Goal: Task Accomplishment & Management: Manage account settings

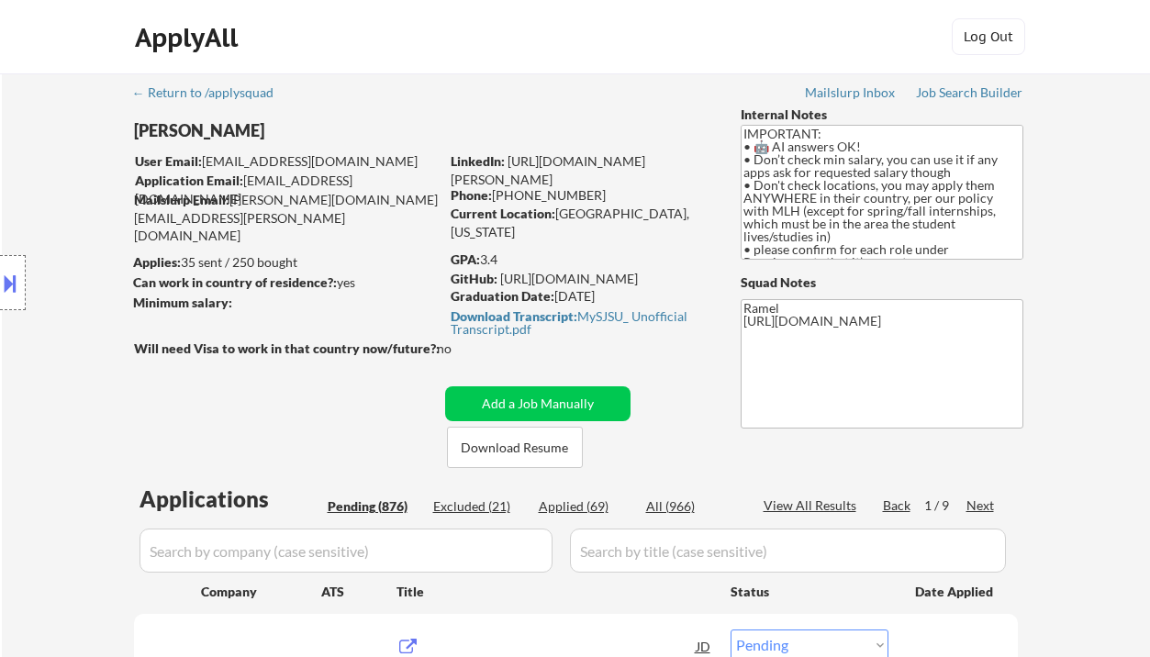
select select ""pending""
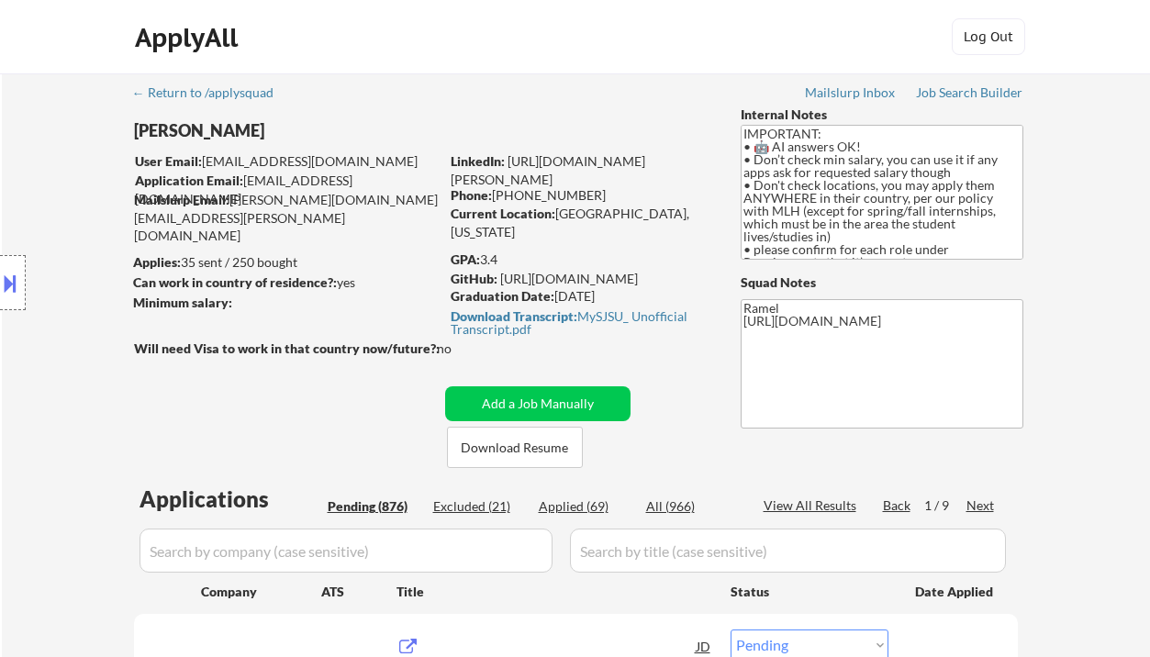
select select ""pending""
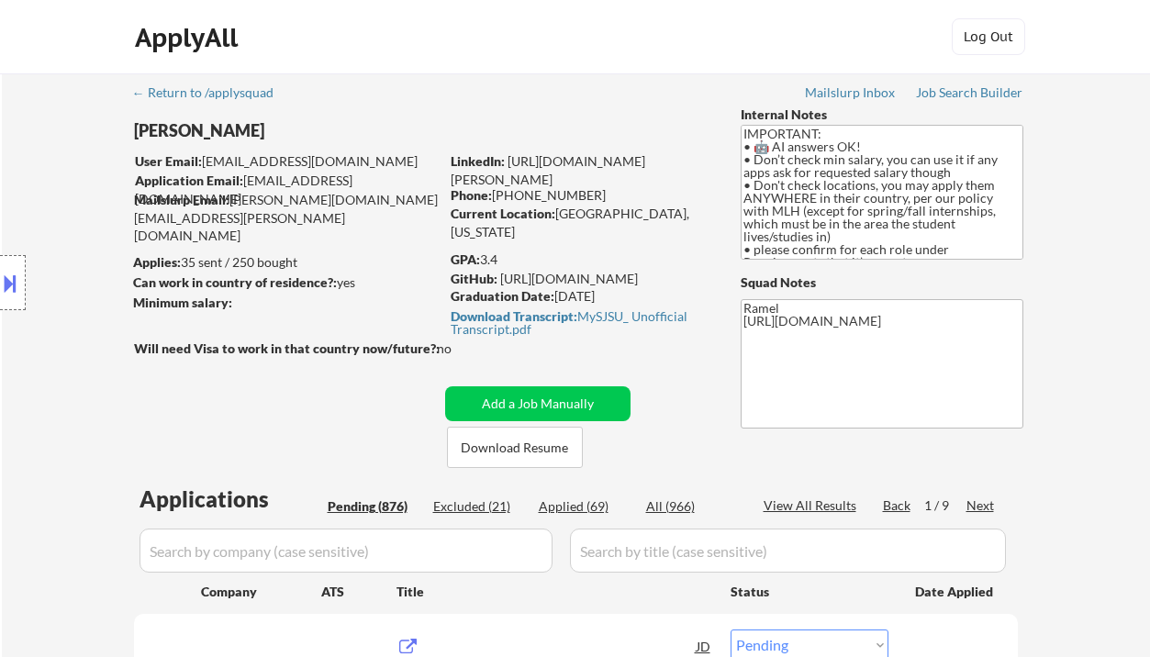
select select ""pending""
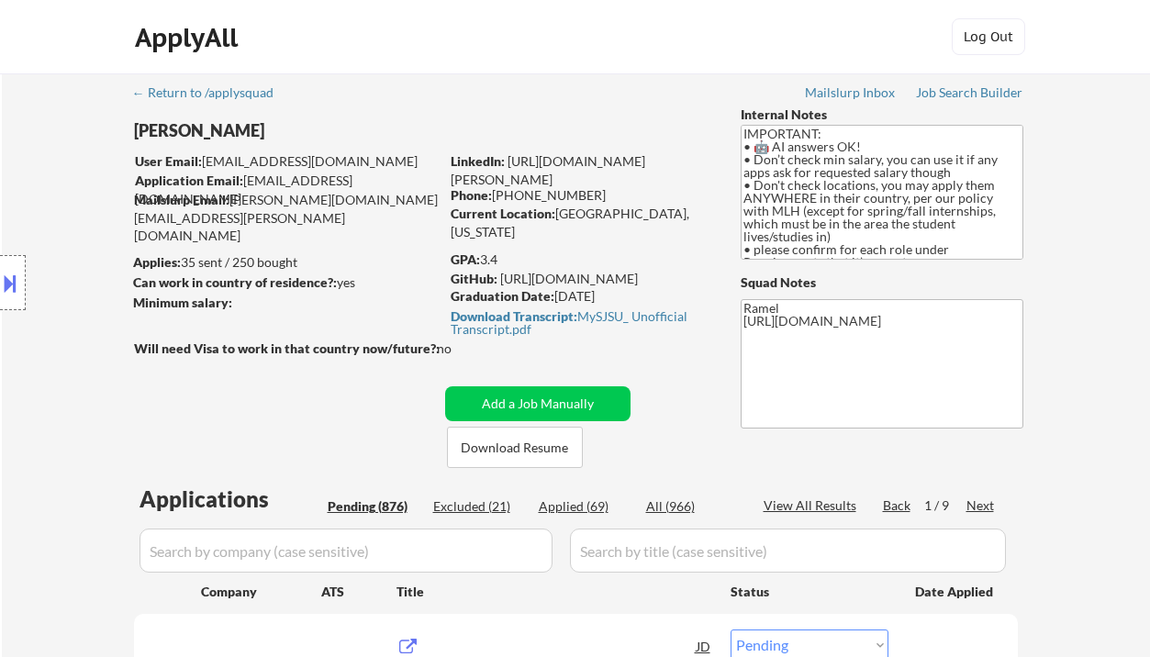
select select ""pending""
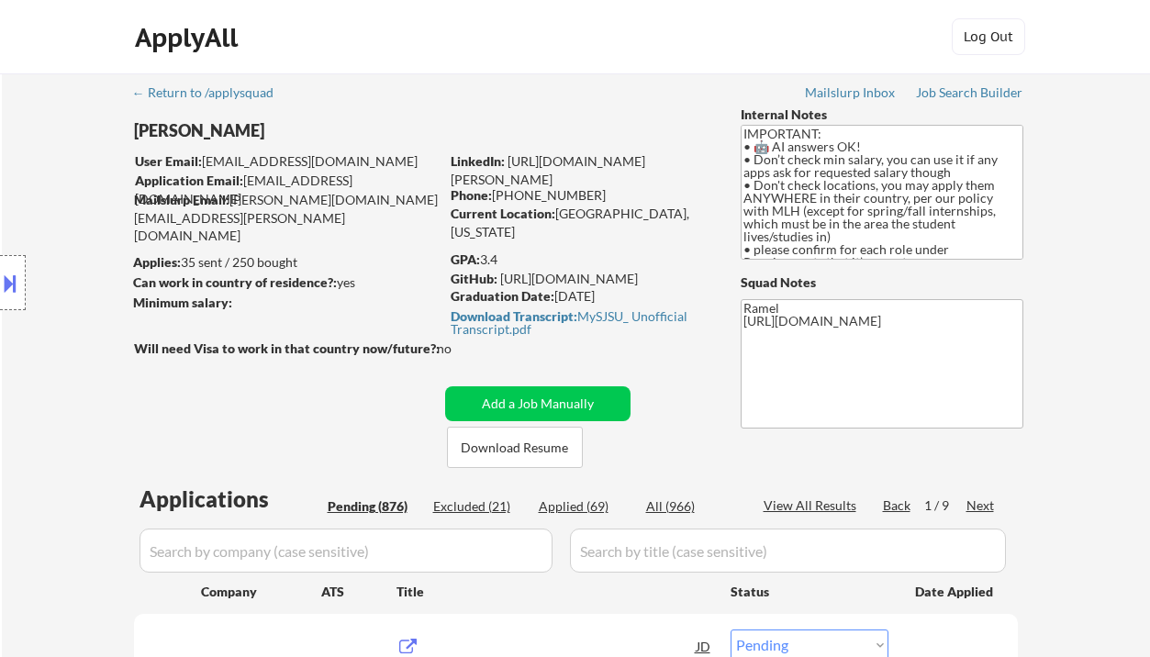
select select ""pending""
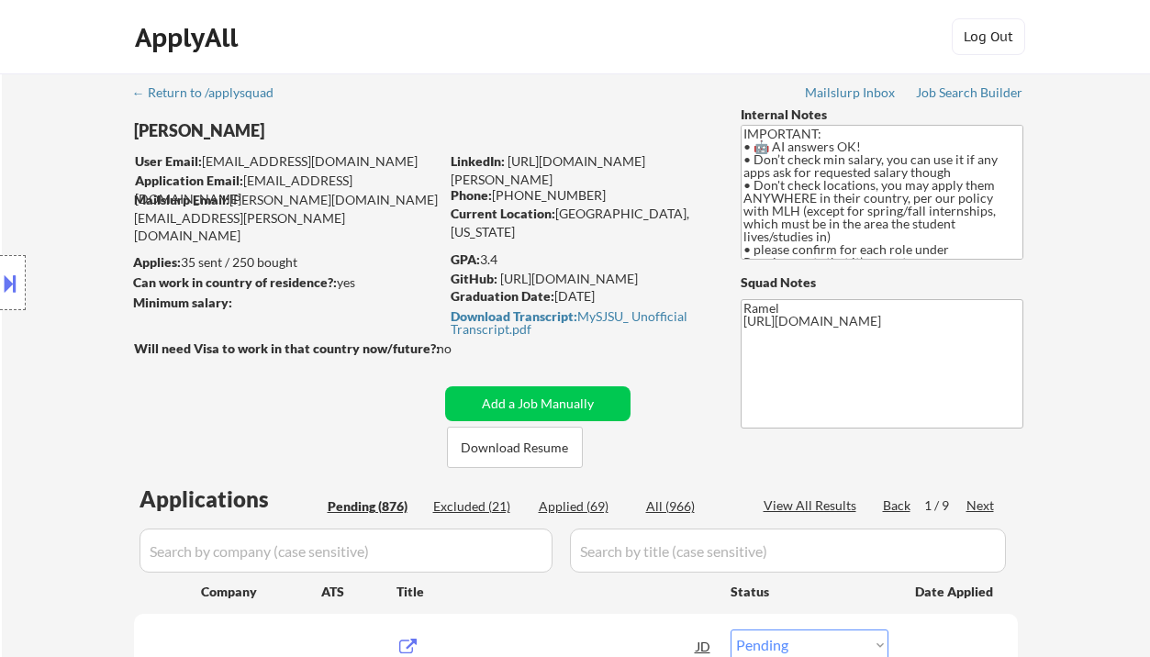
select select ""pending""
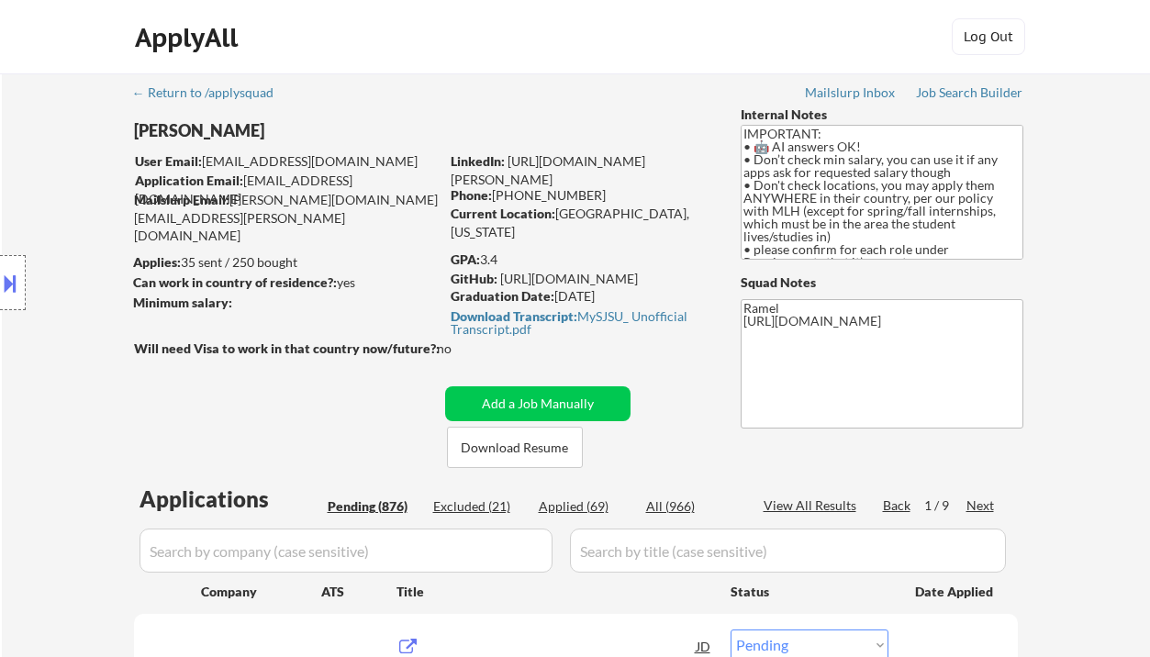
select select ""pending""
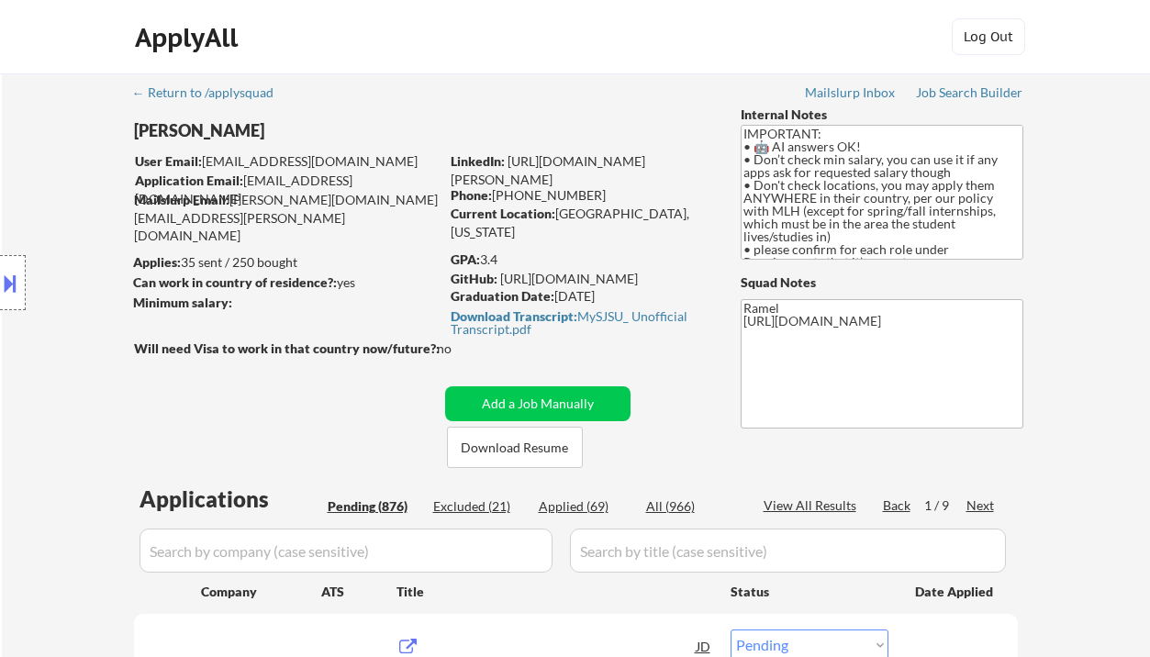
select select ""pending""
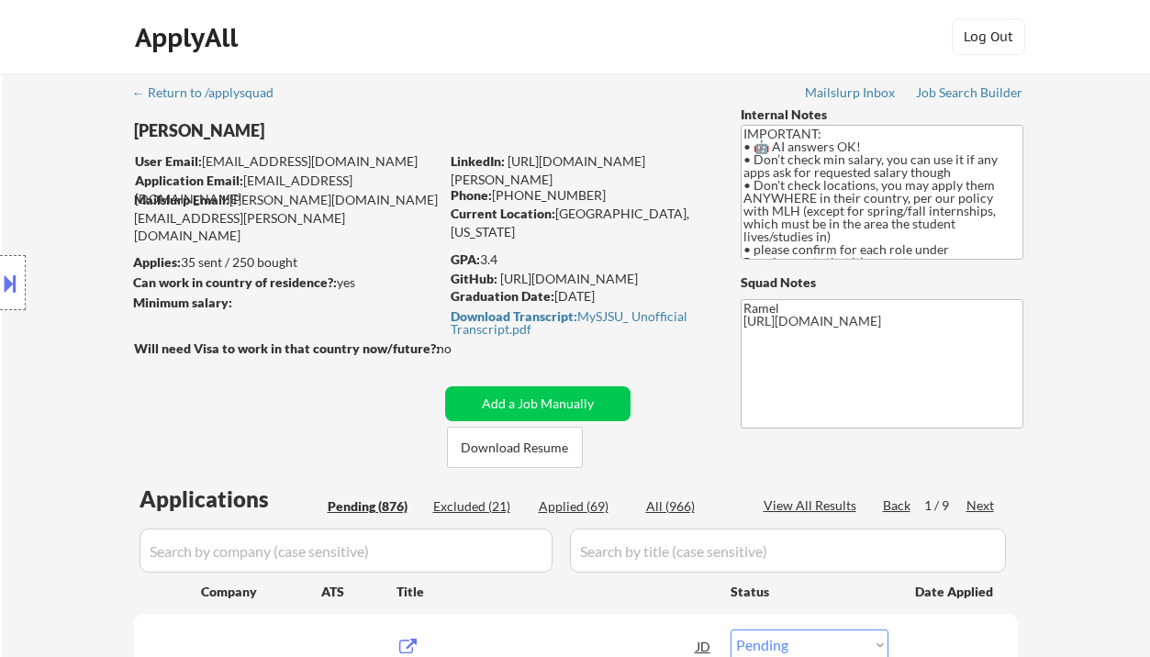
select select ""pending""
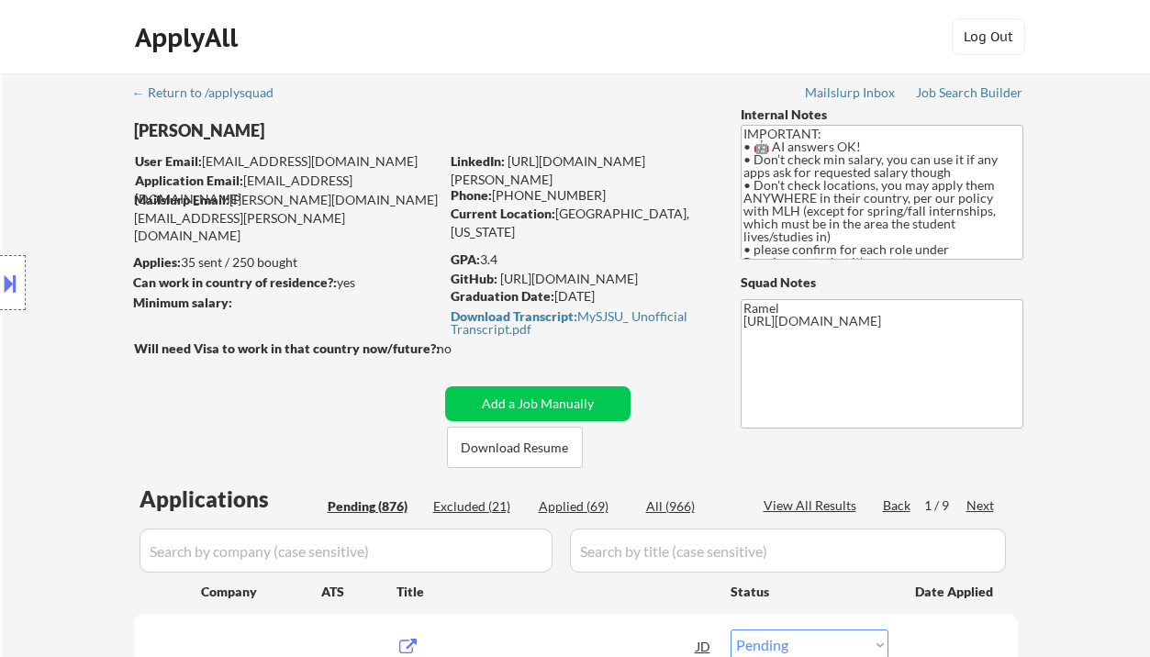
select select ""pending""
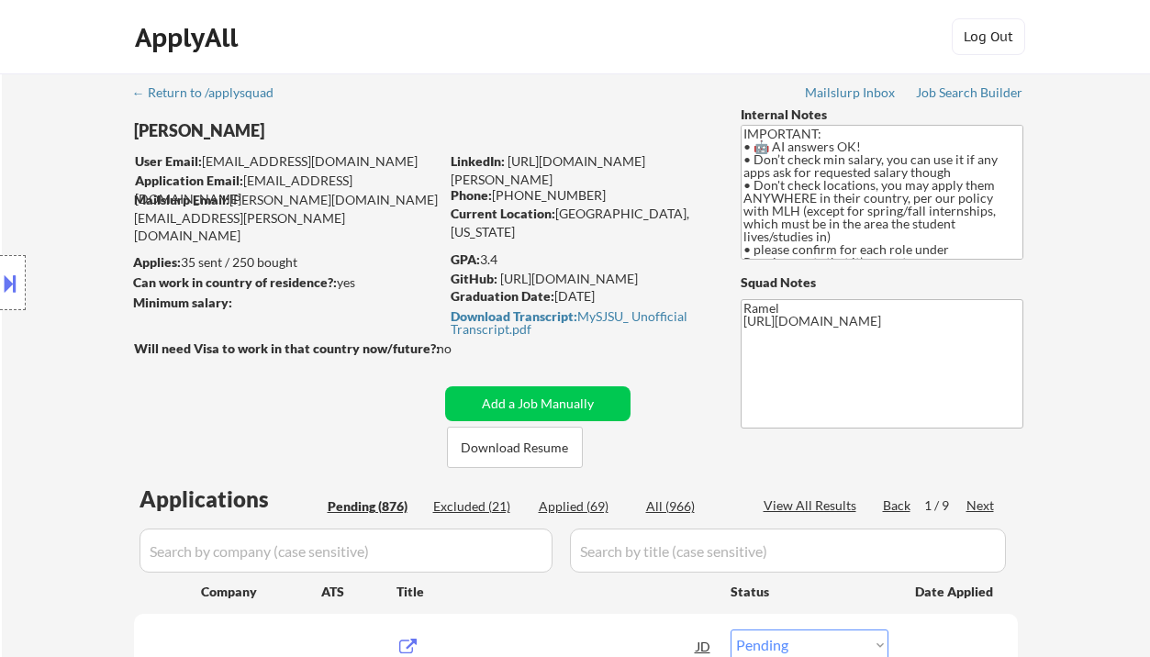
select select ""pending""
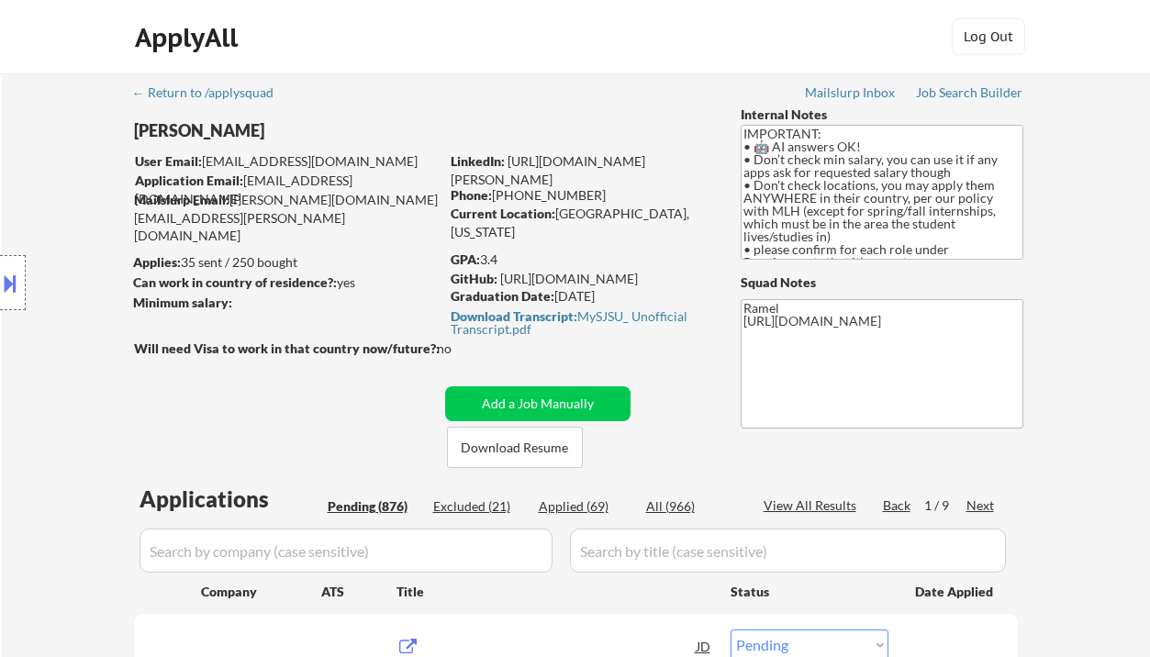
select select ""pending""
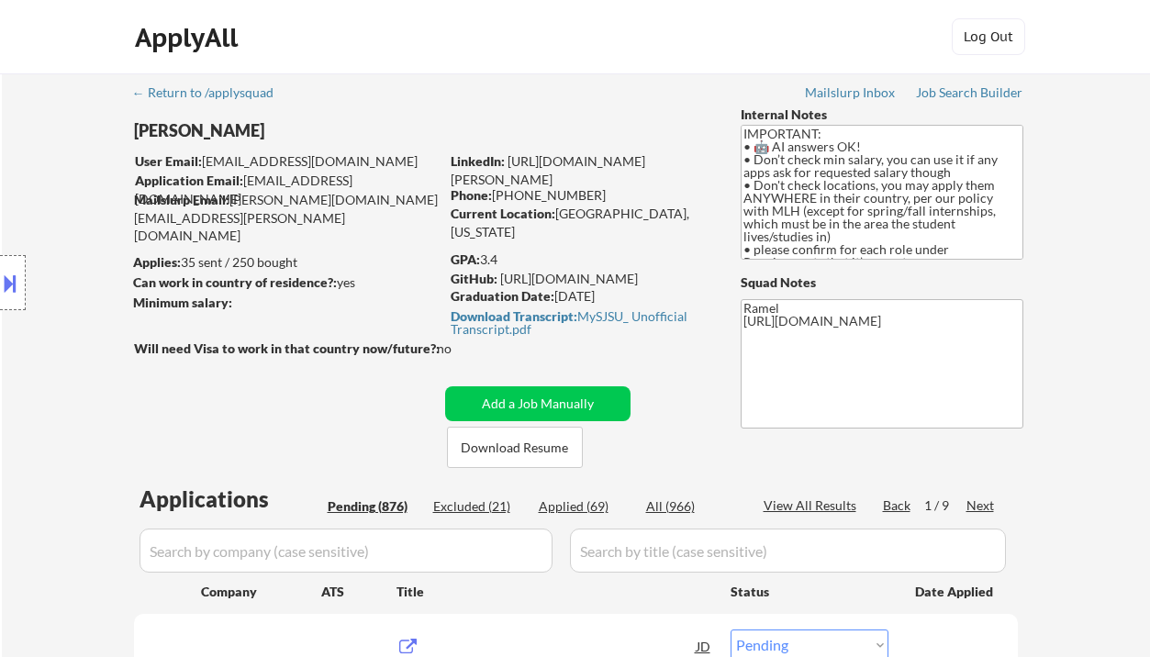
select select ""pending""
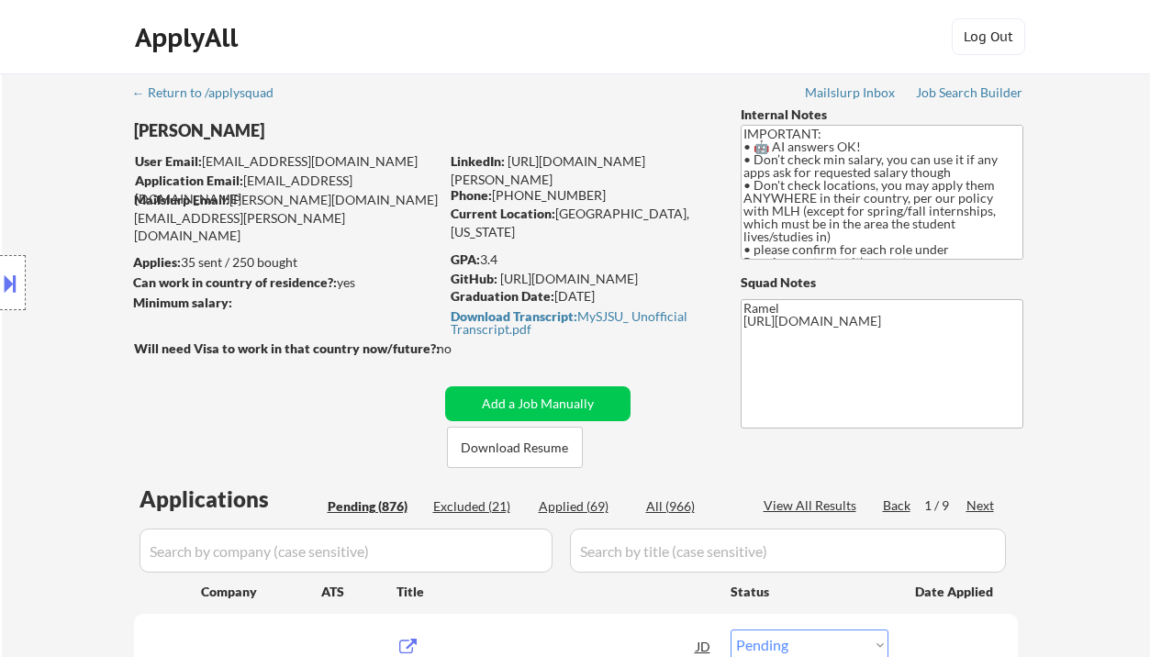
select select ""pending""
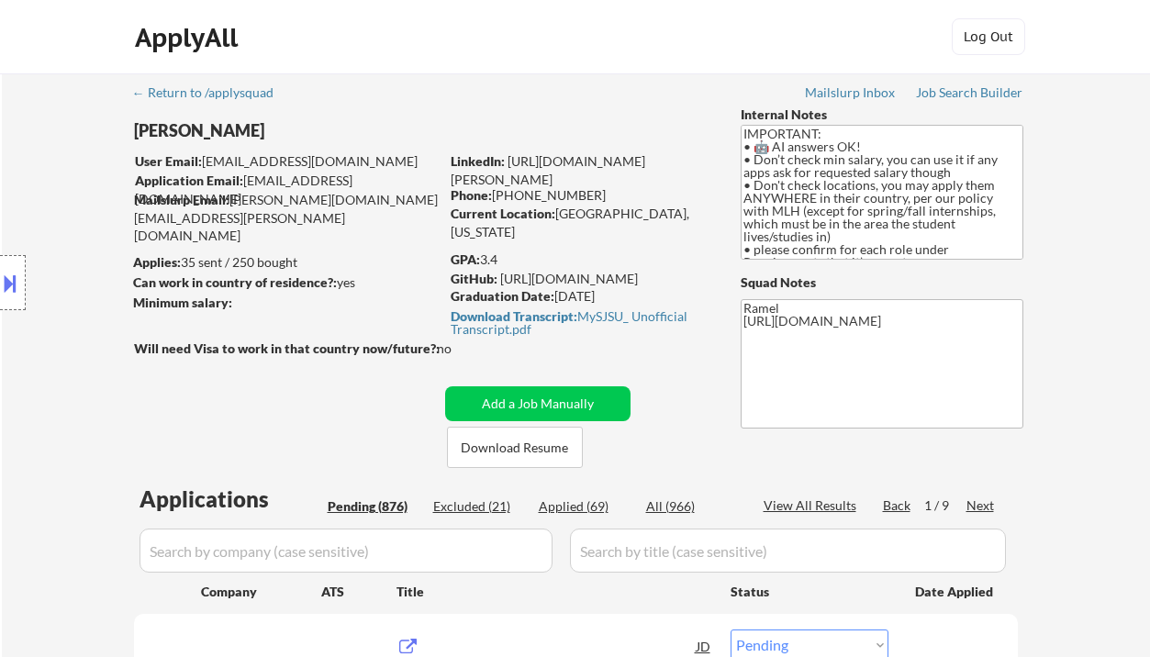
select select ""pending""
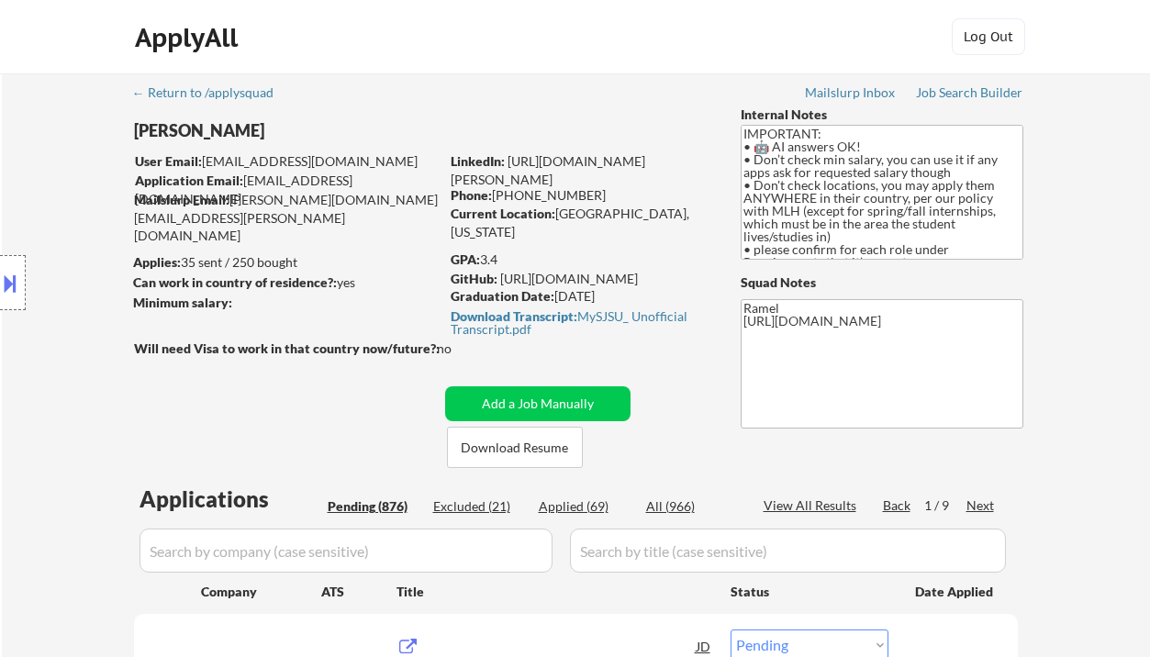
select select ""pending""
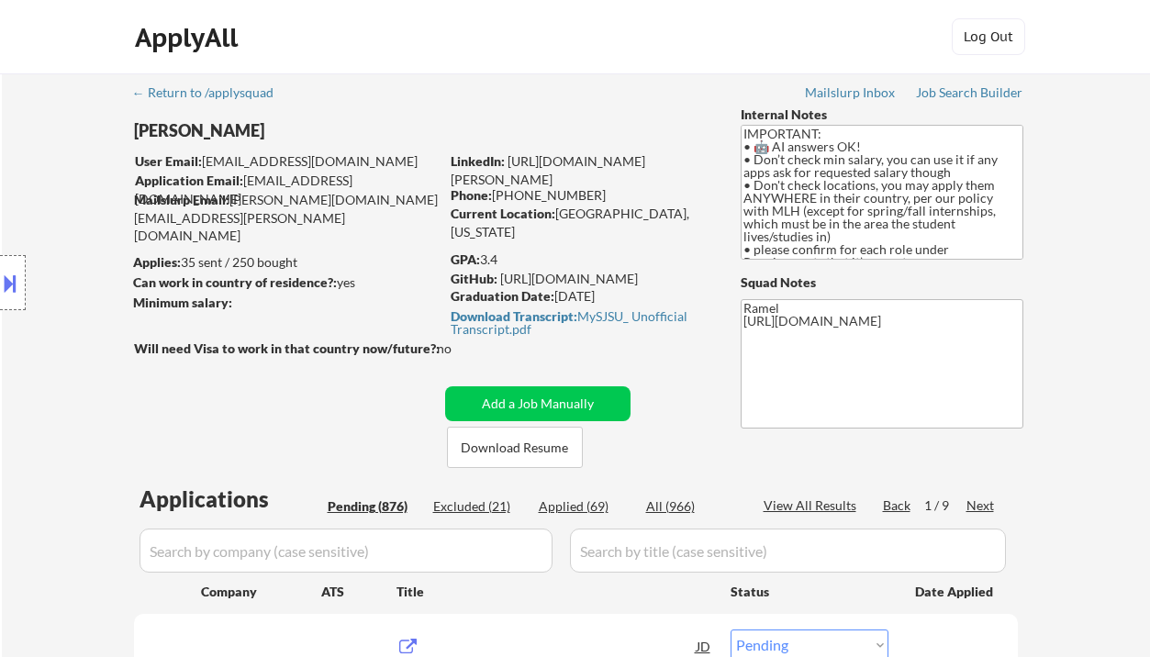
select select ""pending""
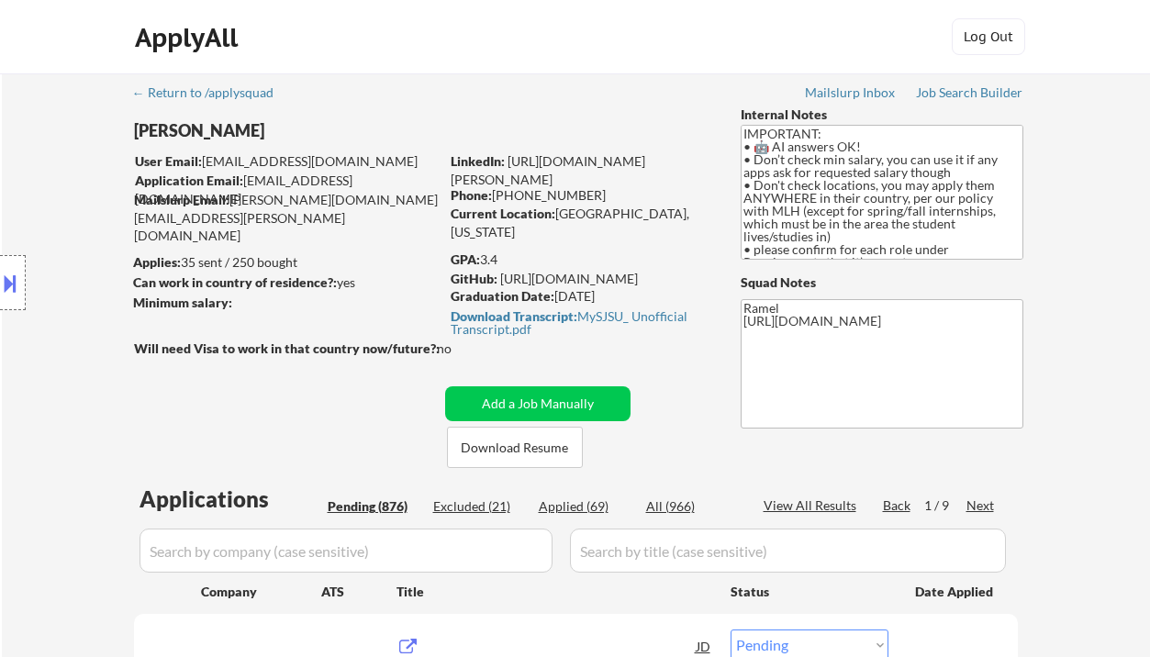
select select ""pending""
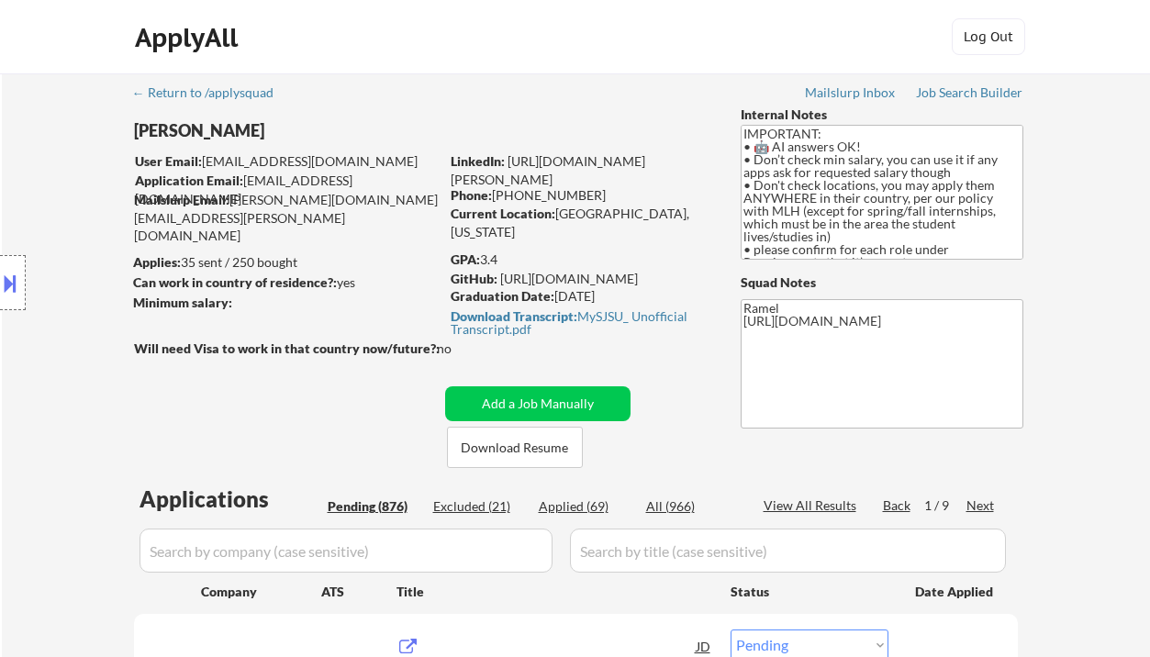
select select ""pending""
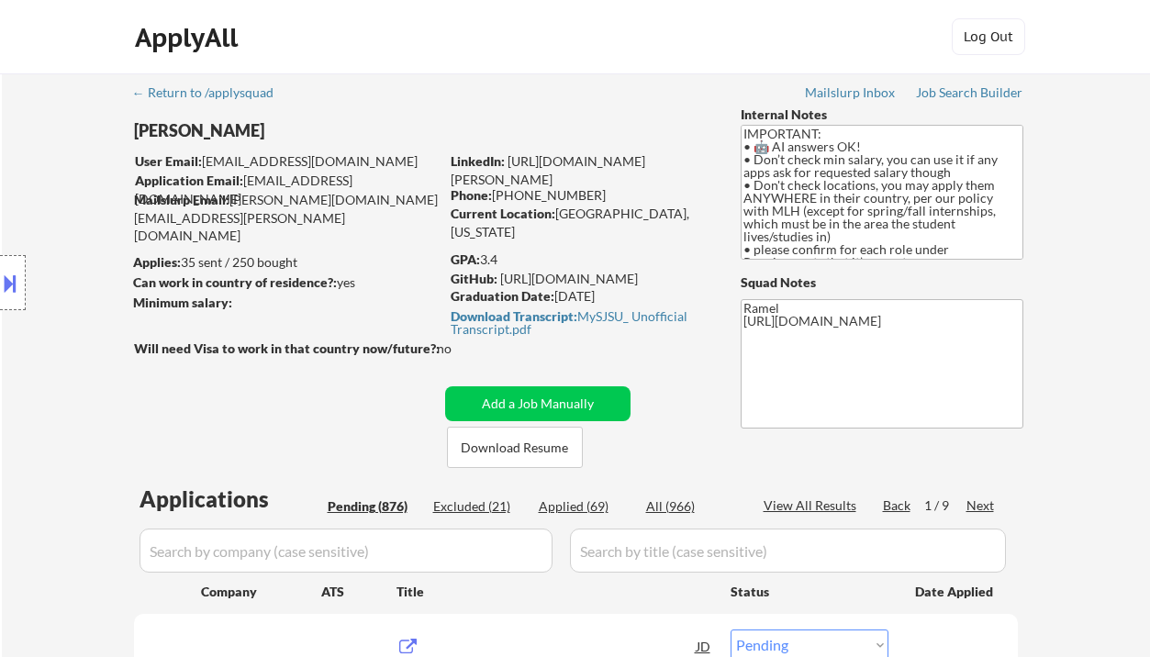
select select ""pending""
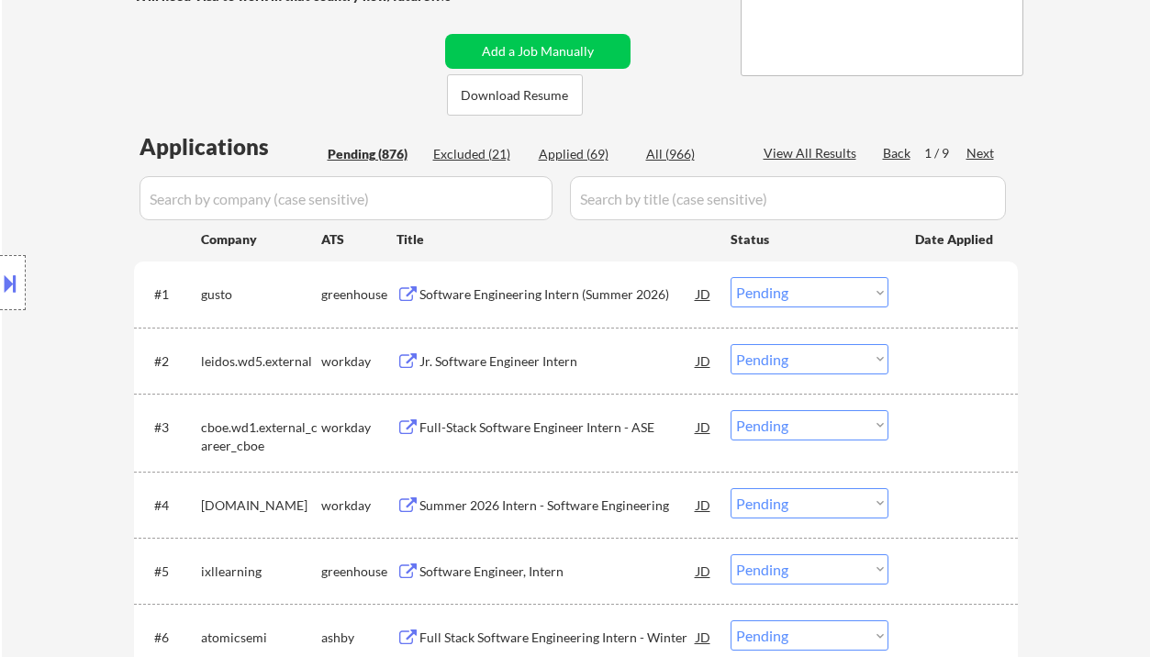
scroll to position [367, 0]
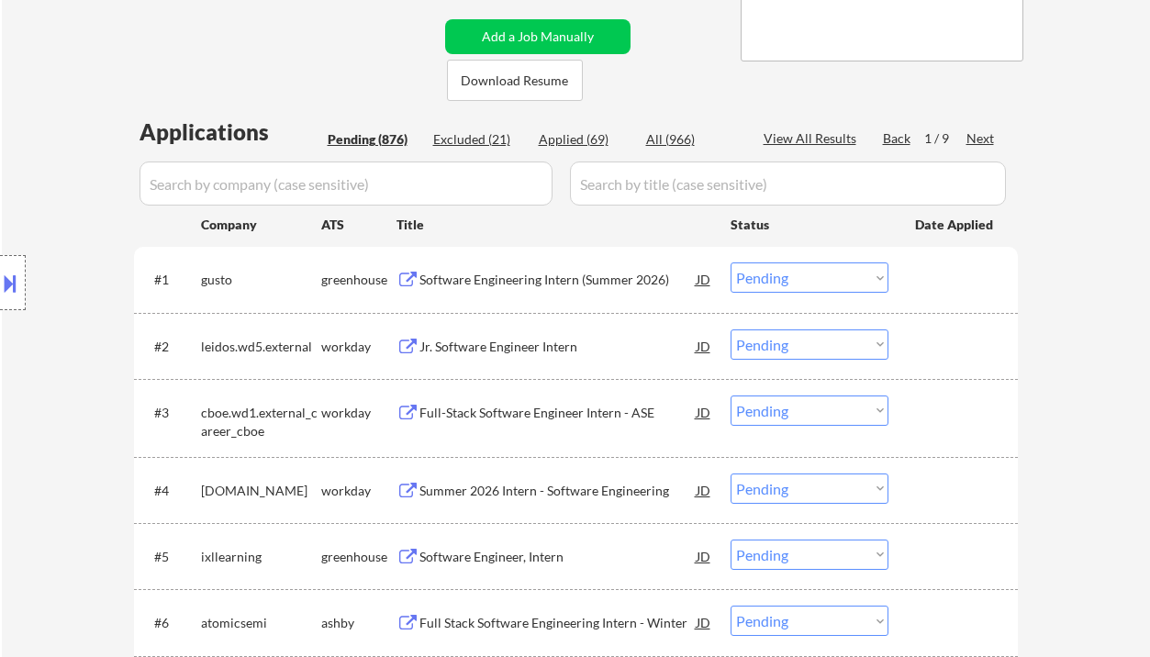
click at [379, 139] on div "Pending (876)" at bounding box center [374, 139] width 92 height 18
click at [969, 137] on div "Next" at bounding box center [980, 138] width 29 height 18
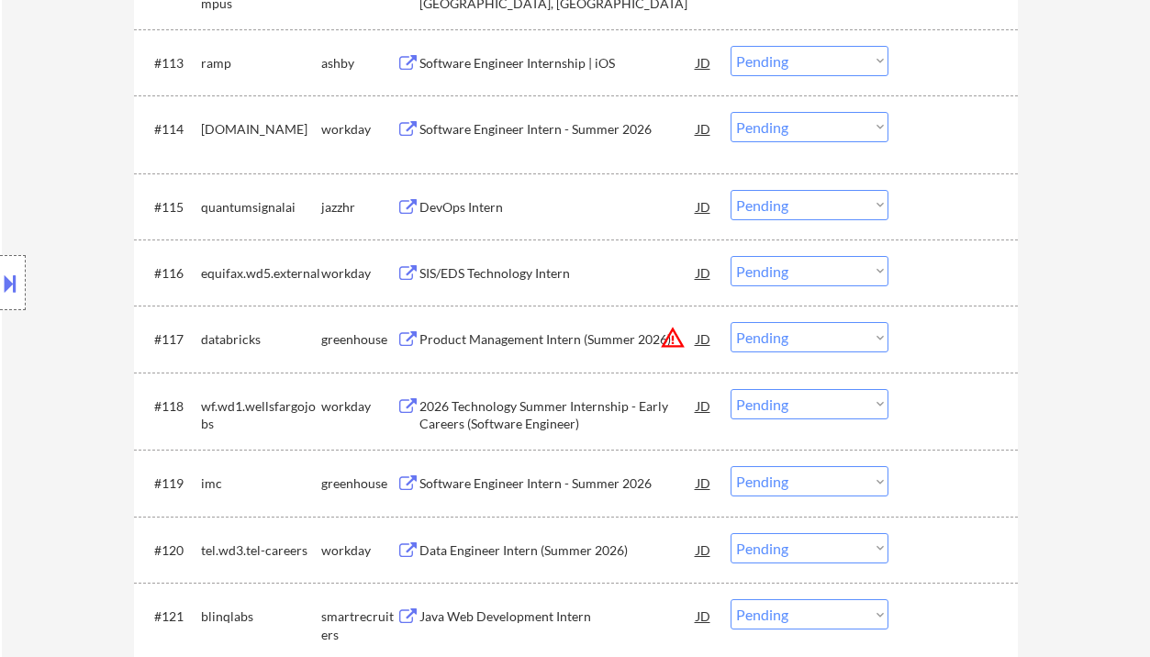
scroll to position [1835, 0]
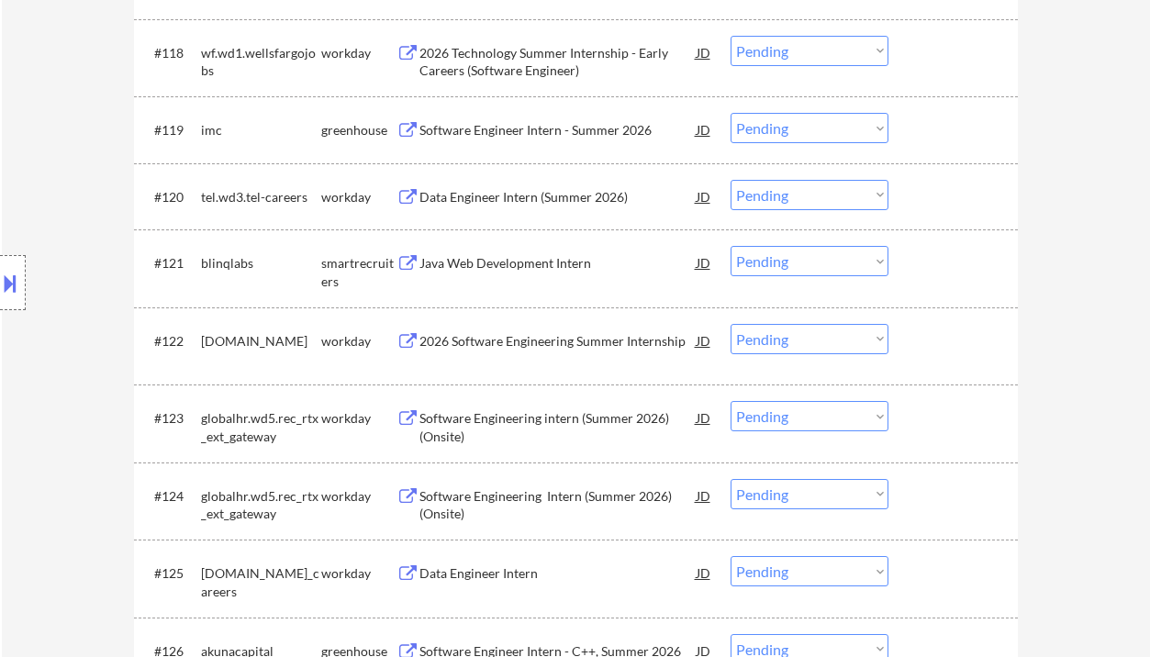
click at [515, 262] on div "Java Web Development Intern" at bounding box center [557, 263] width 277 height 18
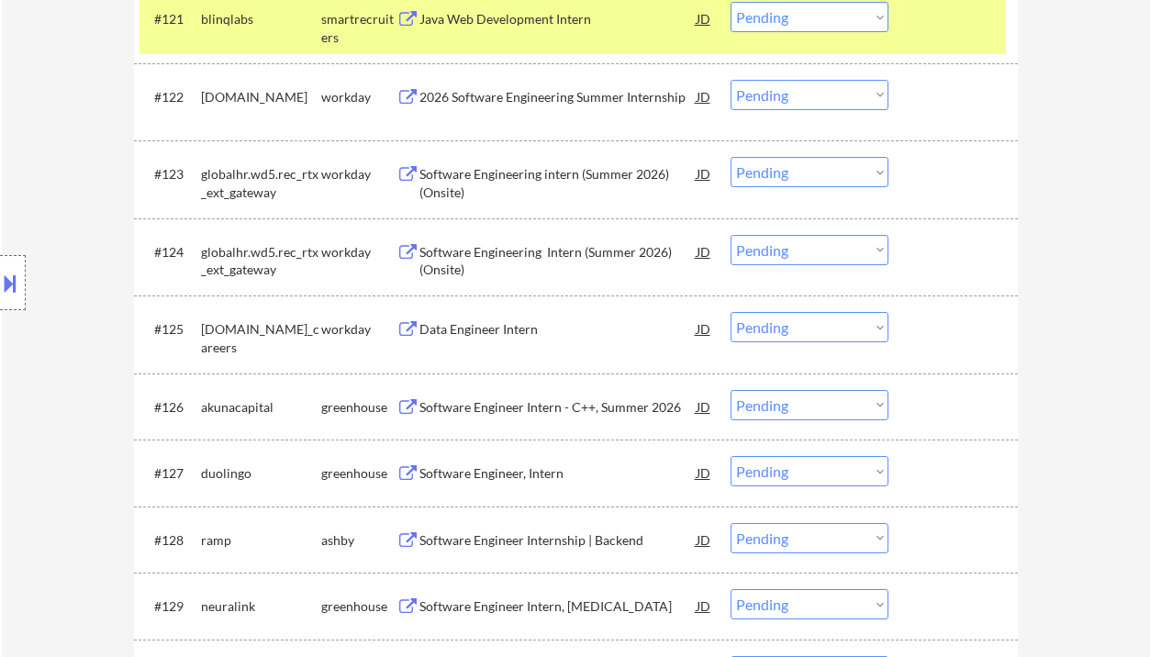
scroll to position [2325, 0]
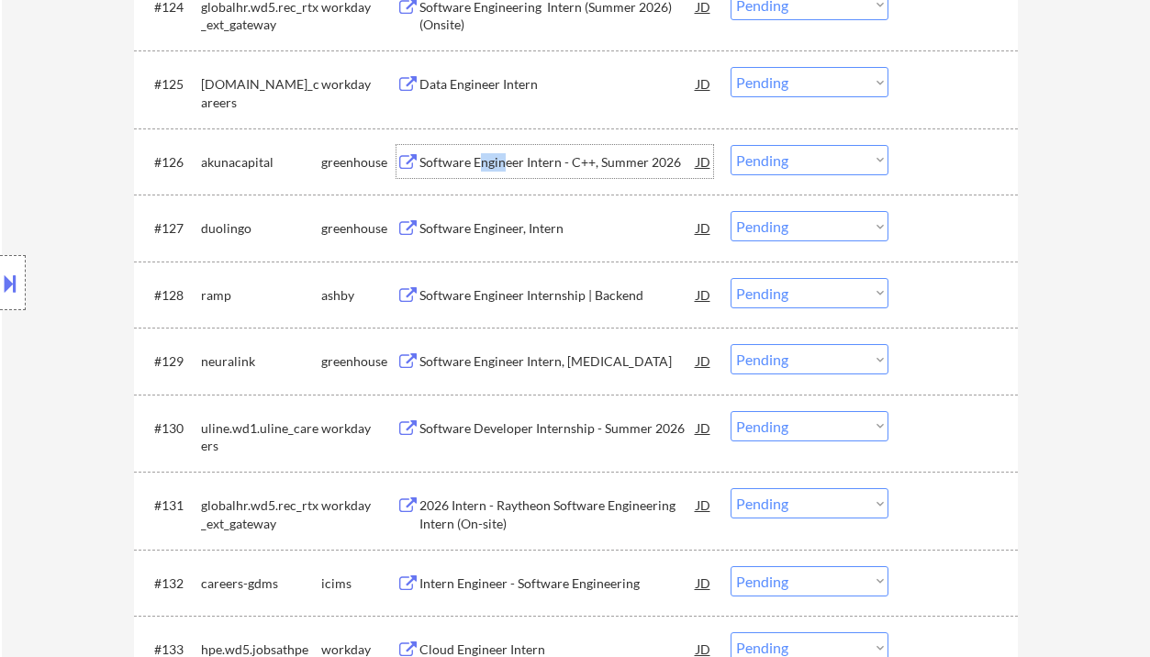
drag, startPoint x: 482, startPoint y: 161, endPoint x: 501, endPoint y: 173, distance: 22.7
click at [501, 173] on div "Software Engineer Intern - C++, Summer 2026" at bounding box center [557, 161] width 277 height 33
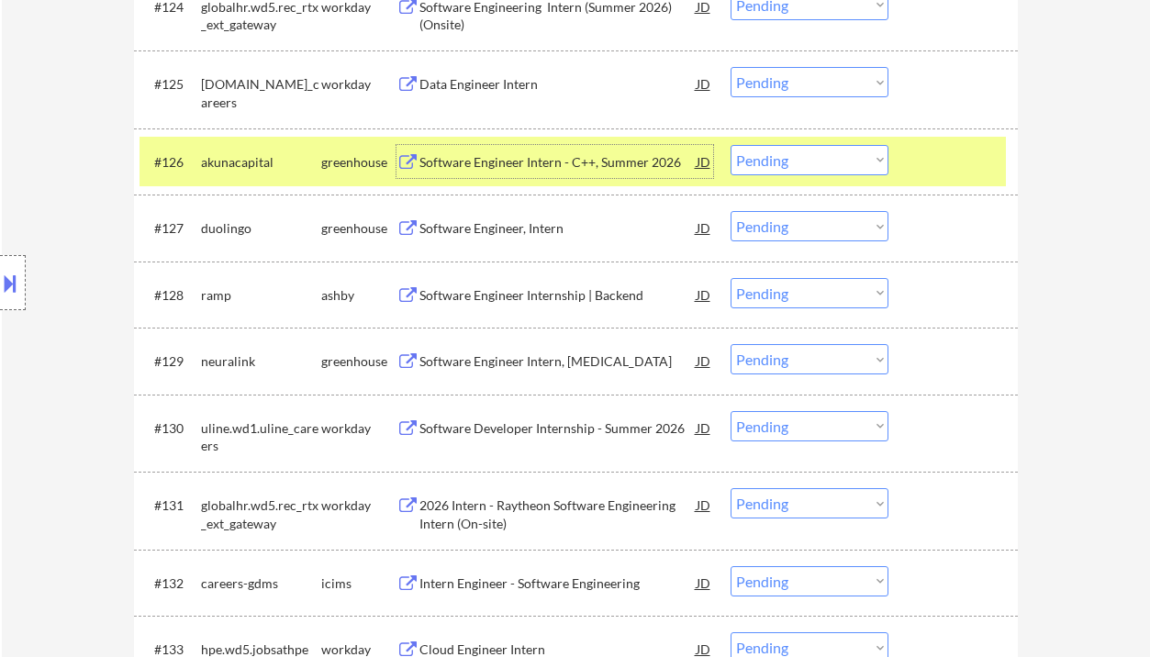
click at [493, 233] on div "Software Engineer, Intern" at bounding box center [557, 228] width 277 height 18
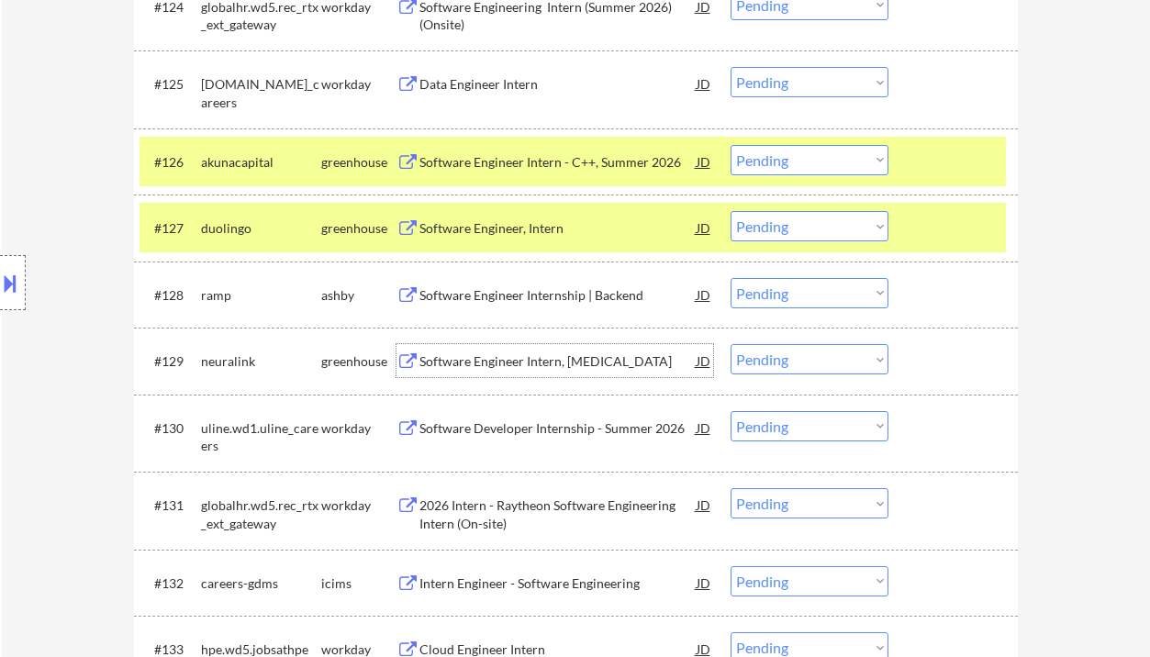
click at [535, 361] on div "Software Engineer Intern, Hippocampus" at bounding box center [557, 361] width 277 height 18
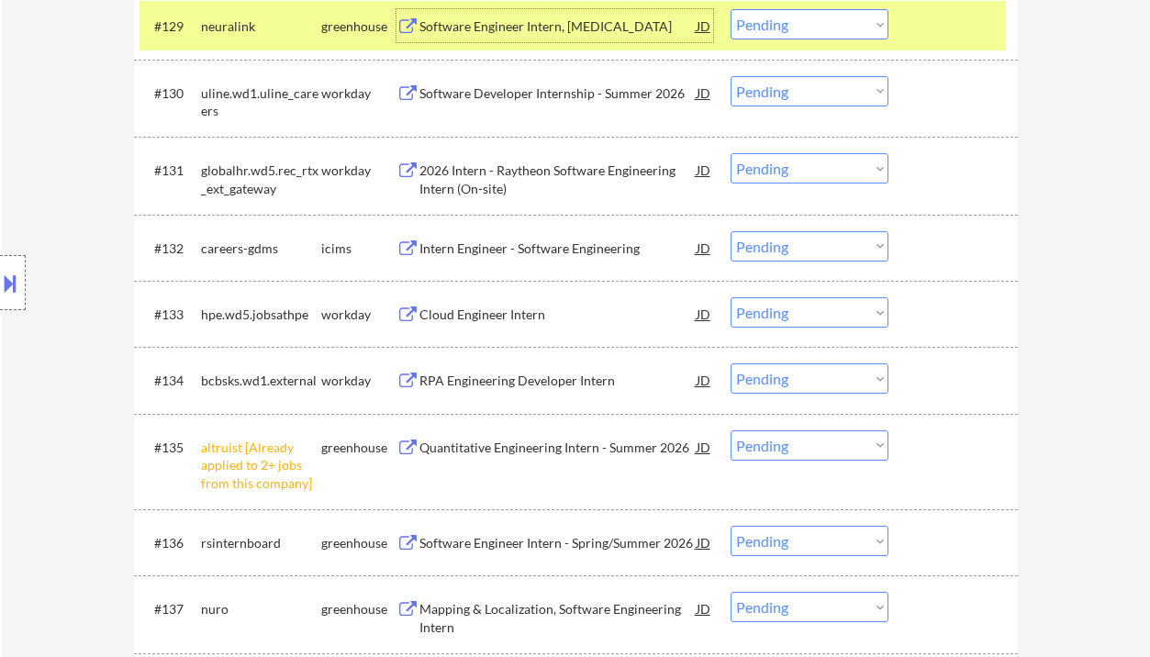
scroll to position [2692, 0]
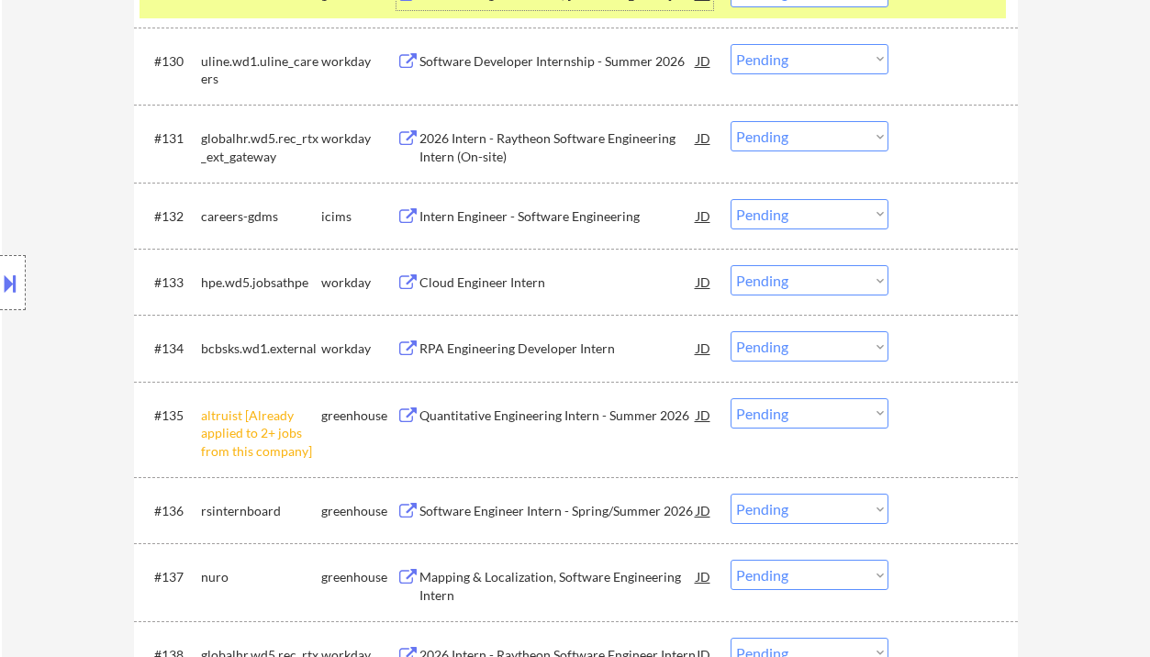
click at [773, 415] on select "Choose an option... Pending Applied Excluded (Questions) Excluded (Expired) Exc…" at bounding box center [810, 413] width 158 height 30
click at [731, 398] on select "Choose an option... Pending Applied Excluded (Questions) Excluded (Expired) Exc…" at bounding box center [810, 413] width 158 height 30
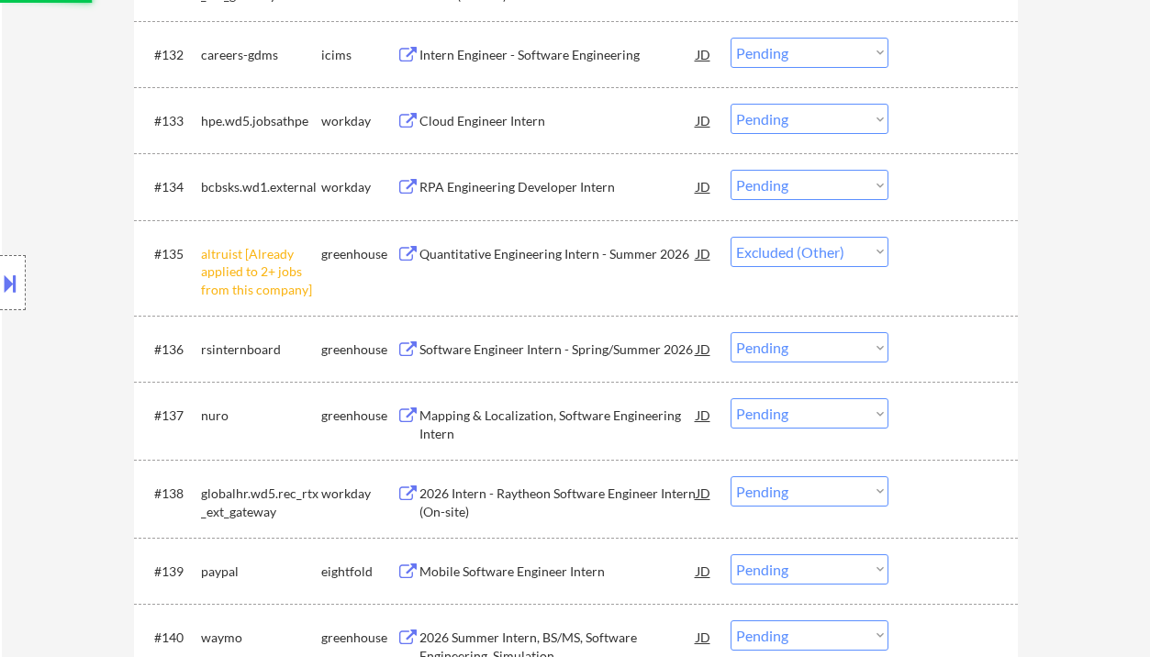
scroll to position [2937, 0]
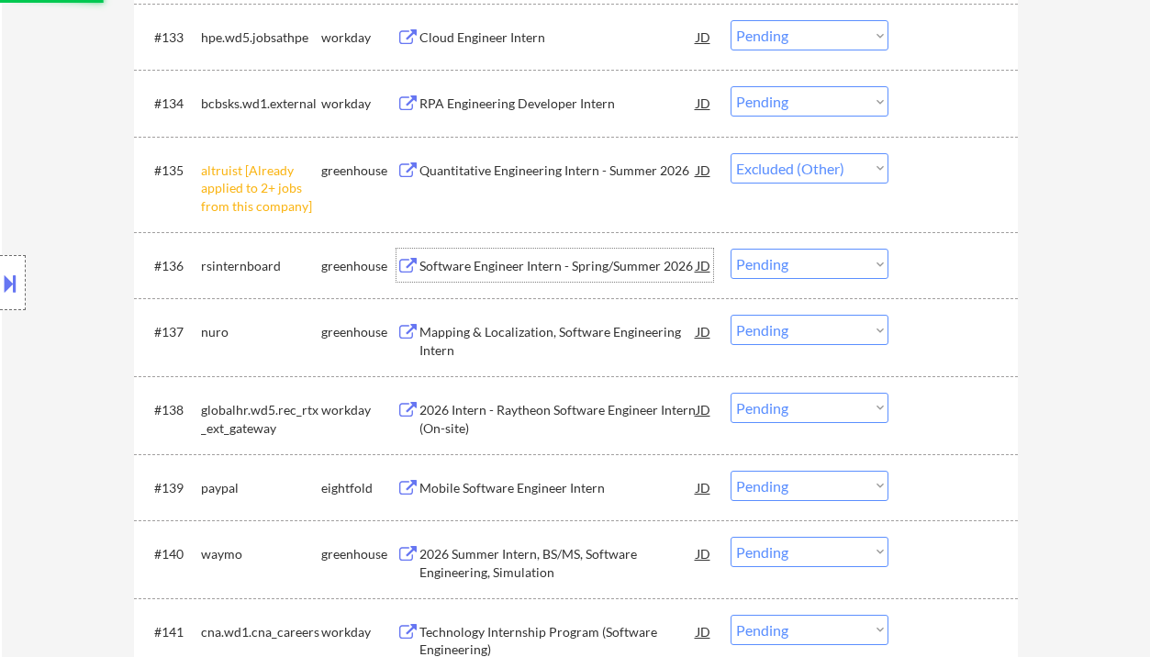
click at [523, 273] on div "Software Engineer Intern - Spring/Summer 2026" at bounding box center [557, 266] width 277 height 18
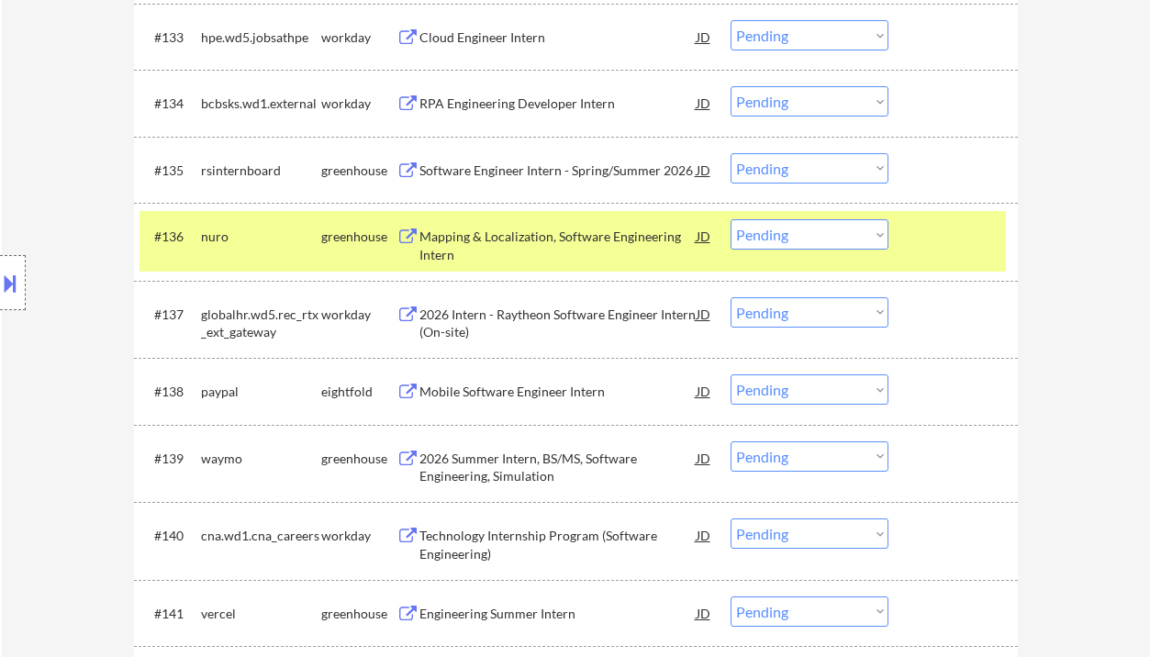
click at [774, 161] on select "Choose an option... Pending Applied Excluded (Questions) Excluded (Expired) Exc…" at bounding box center [810, 168] width 158 height 30
click at [731, 153] on select "Choose an option... Pending Applied Excluded (Questions) Excluded (Expired) Exc…" at bounding box center [810, 168] width 158 height 30
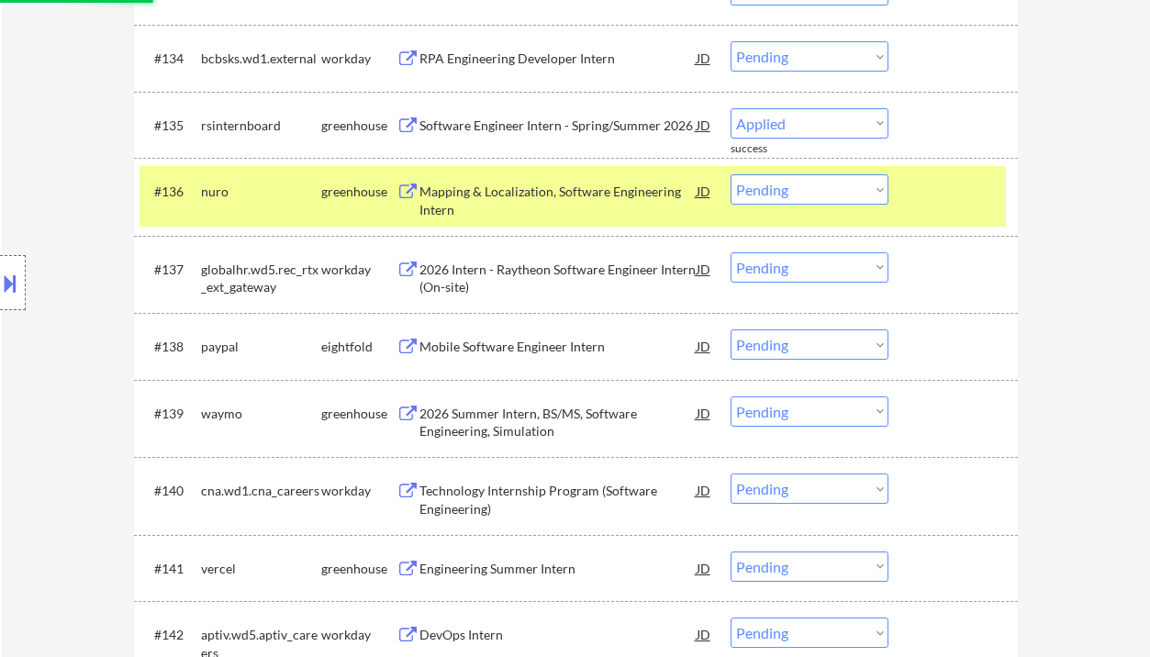
select select ""pending""
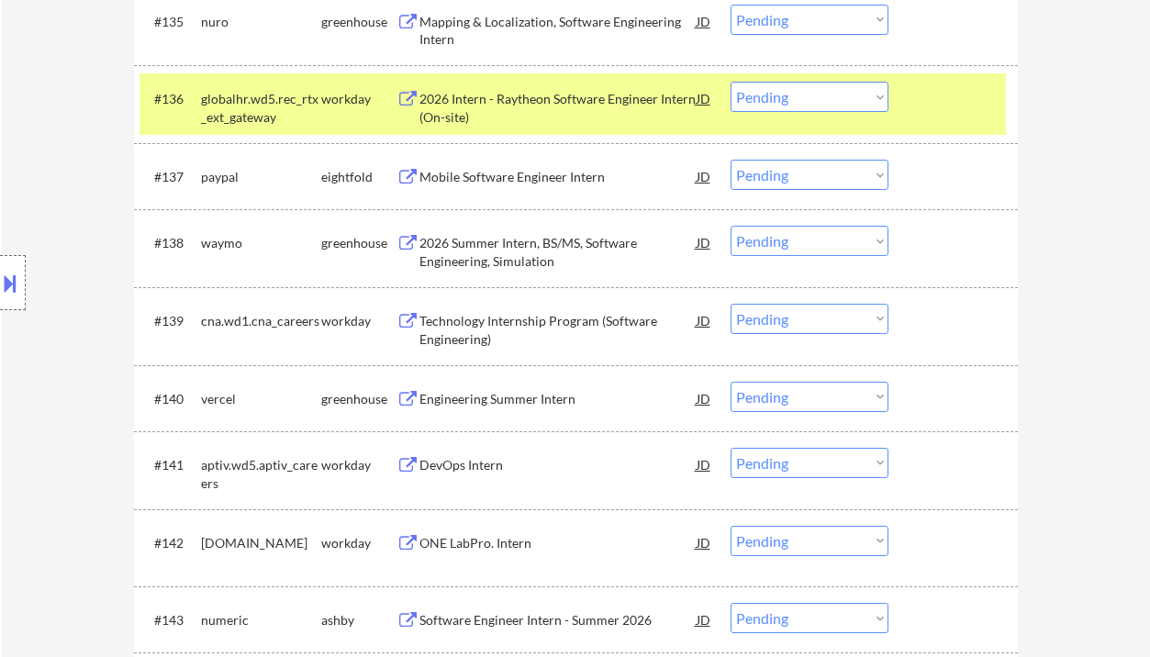
scroll to position [3181, 0]
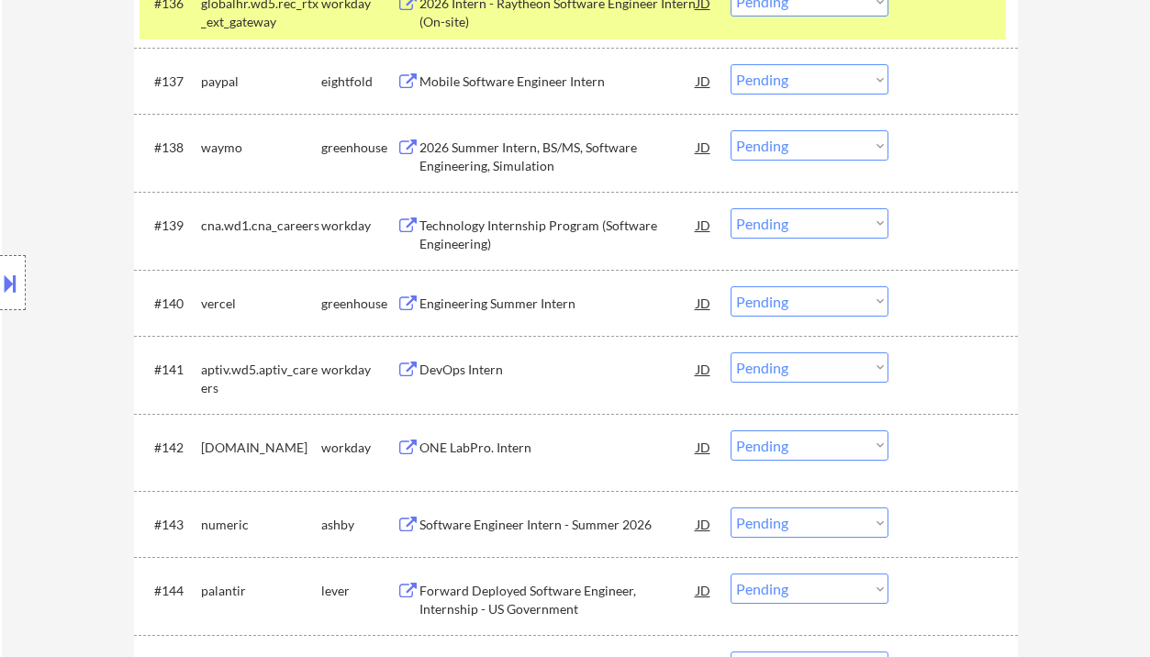
click at [544, 307] on div "Engineering Summer Intern" at bounding box center [557, 304] width 277 height 18
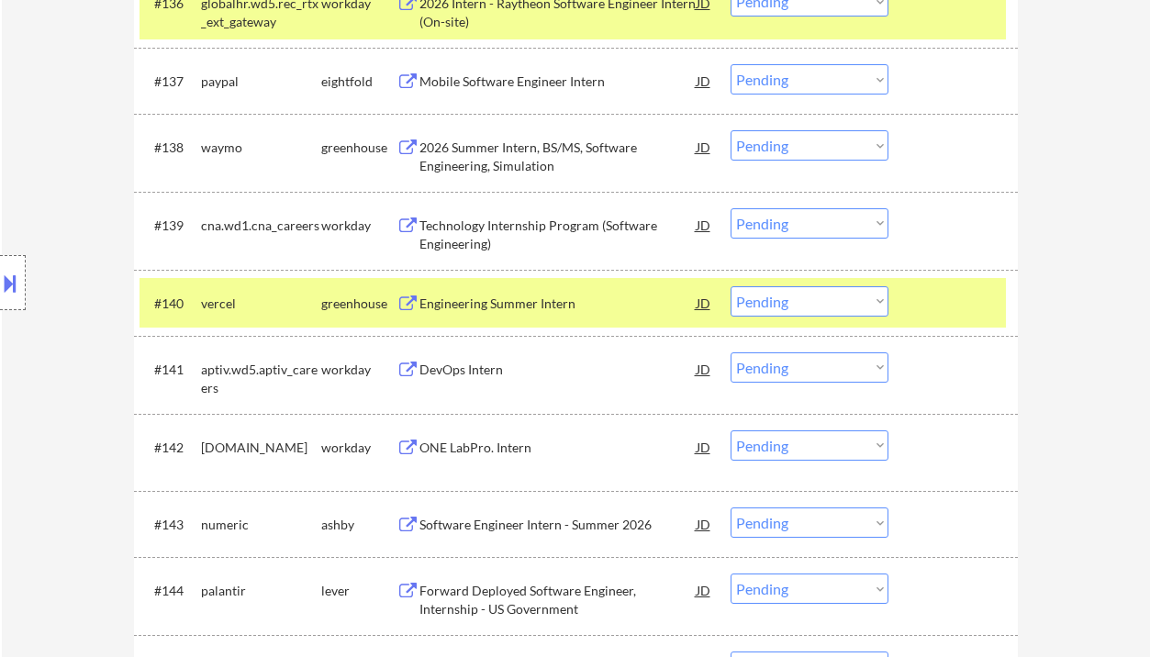
scroll to position [3754, 0]
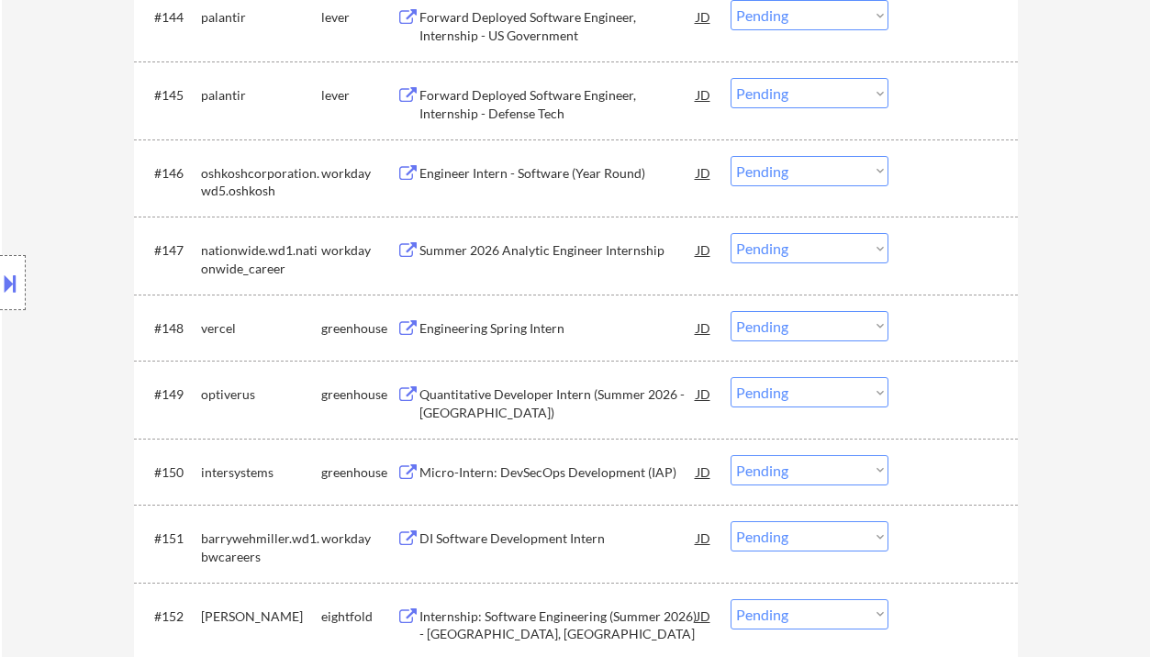
click at [796, 337] on select "Choose an option... Pending Applied Excluded (Questions) Excluded (Expired) Exc…" at bounding box center [810, 326] width 158 height 30
click at [731, 311] on select "Choose an option... Pending Applied Excluded (Questions) Excluded (Expired) Exc…" at bounding box center [810, 326] width 158 height 30
select select ""pending""
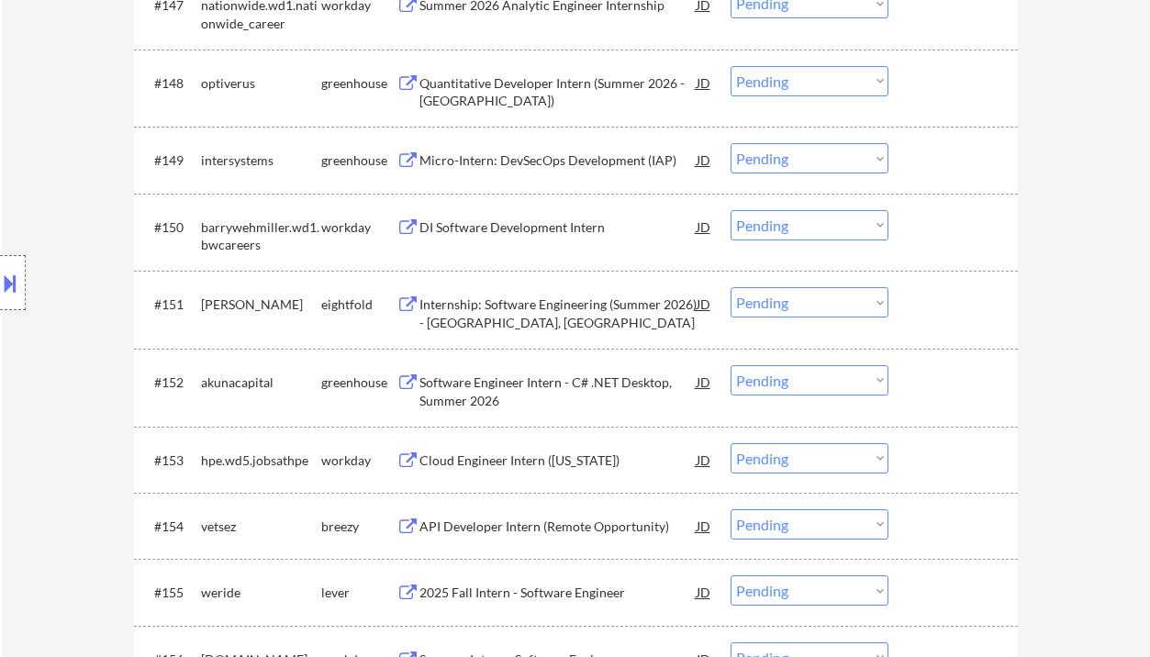
scroll to position [3877, 0]
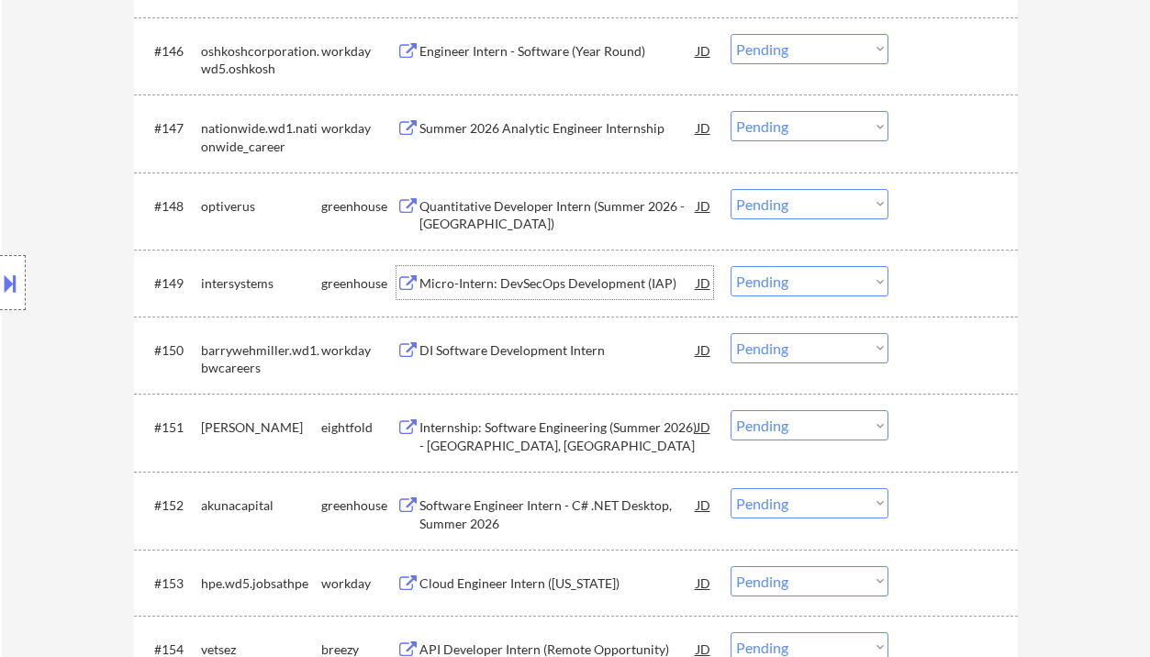
click at [515, 286] on div "Micro-Intern: DevSecOps Development (IAP)" at bounding box center [557, 283] width 277 height 18
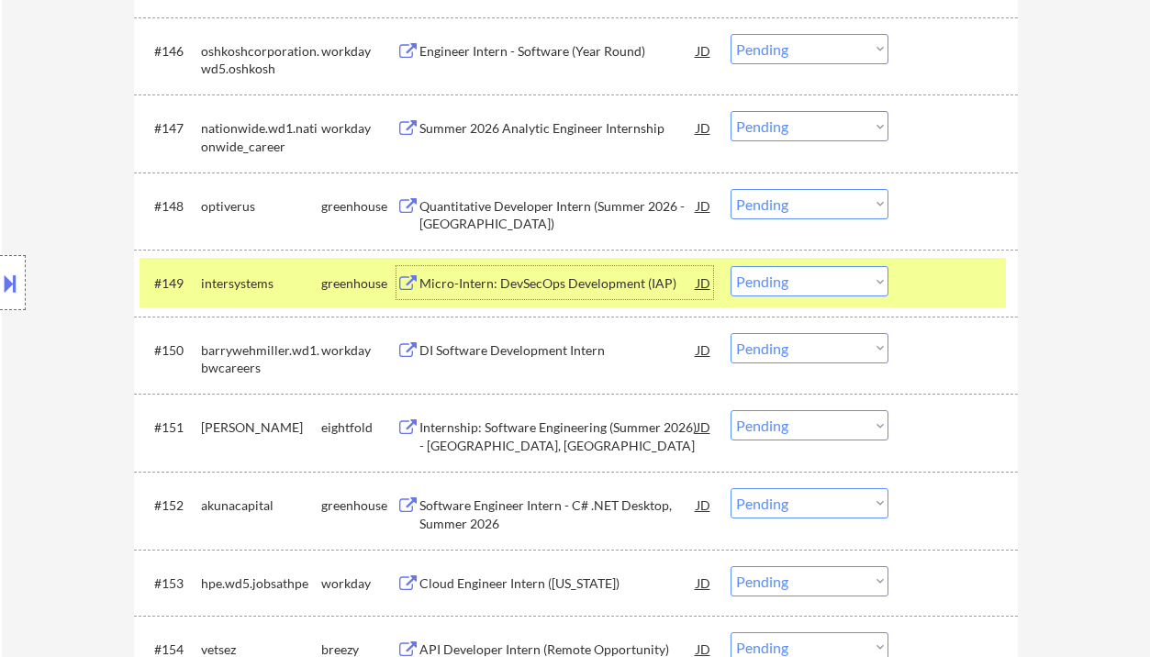
click at [815, 286] on select "Choose an option... Pending Applied Excluded (Questions) Excluded (Expired) Exc…" at bounding box center [810, 281] width 158 height 30
click at [731, 266] on select "Choose an option... Pending Applied Excluded (Questions) Excluded (Expired) Exc…" at bounding box center [810, 281] width 158 height 30
click at [548, 209] on div "Quantitative Developer Intern (Summer 2026 - Austin)" at bounding box center [557, 215] width 277 height 36
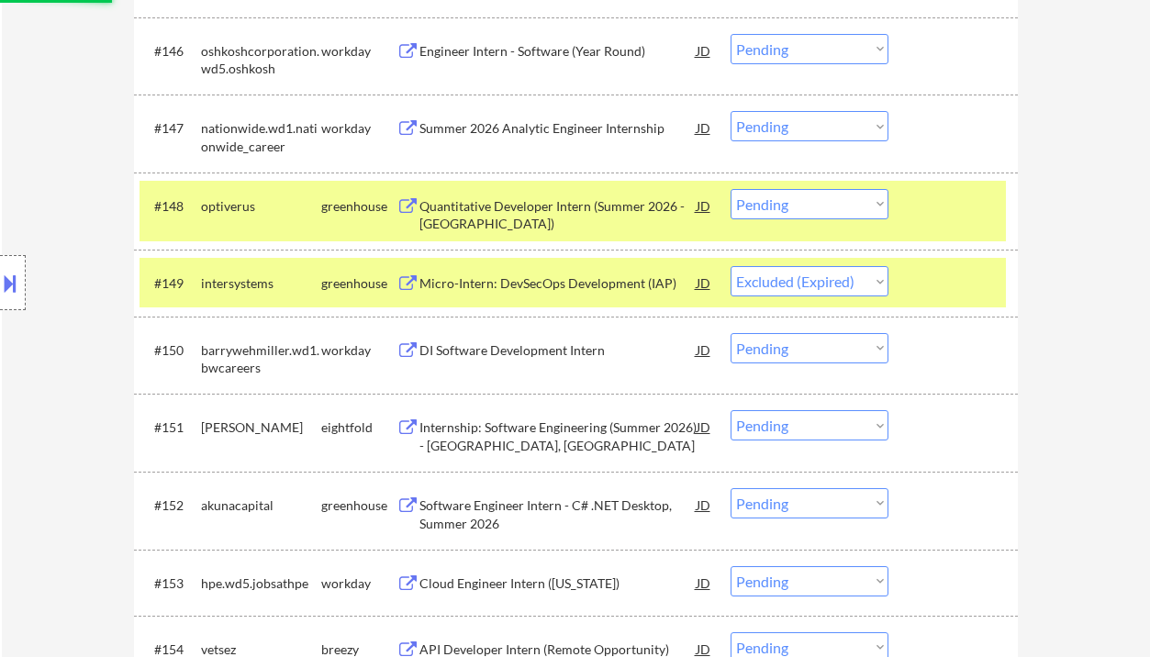
select select ""pending""
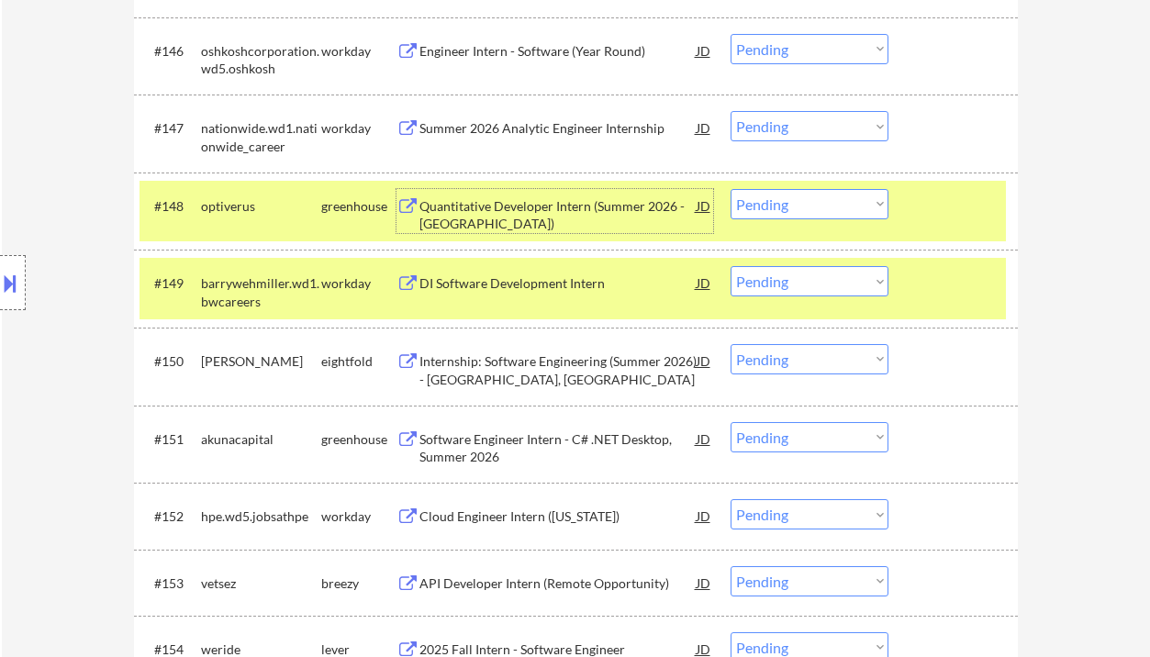
click at [796, 194] on select "Choose an option... Pending Applied Excluded (Questions) Excluded (Expired) Exc…" at bounding box center [810, 204] width 158 height 30
click at [731, 189] on select "Choose an option... Pending Applied Excluded (Questions) Excluded (Expired) Exc…" at bounding box center [810, 204] width 158 height 30
select select ""pending""
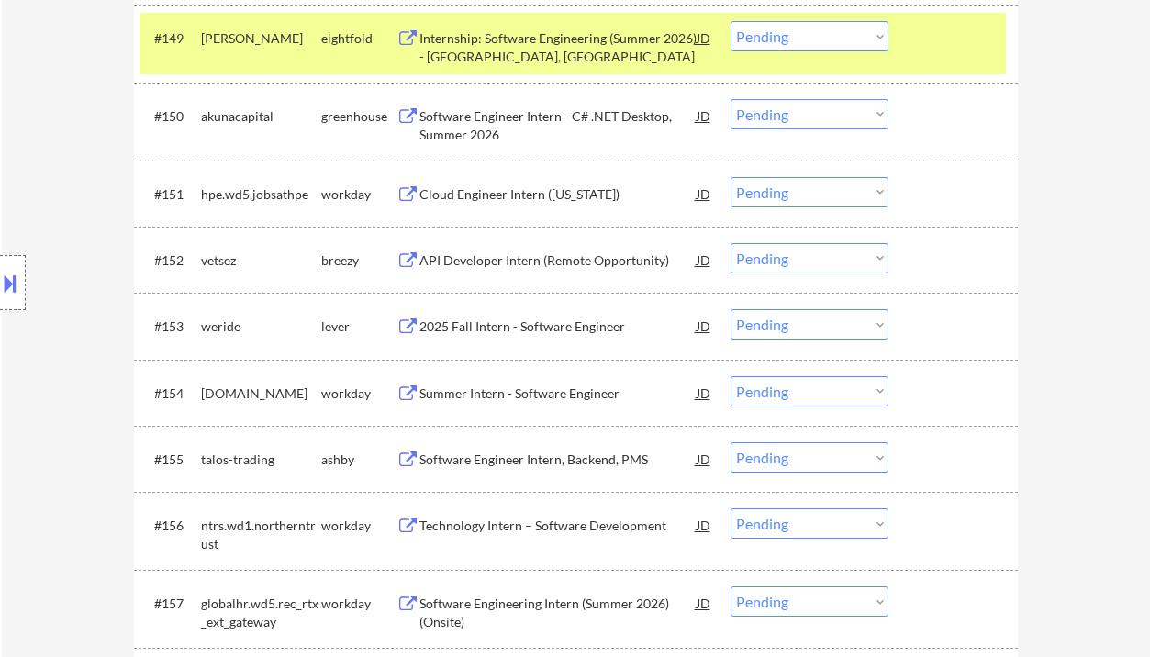
click at [522, 258] on div "API Developer Intern (Remote Opportunity)" at bounding box center [557, 260] width 277 height 18
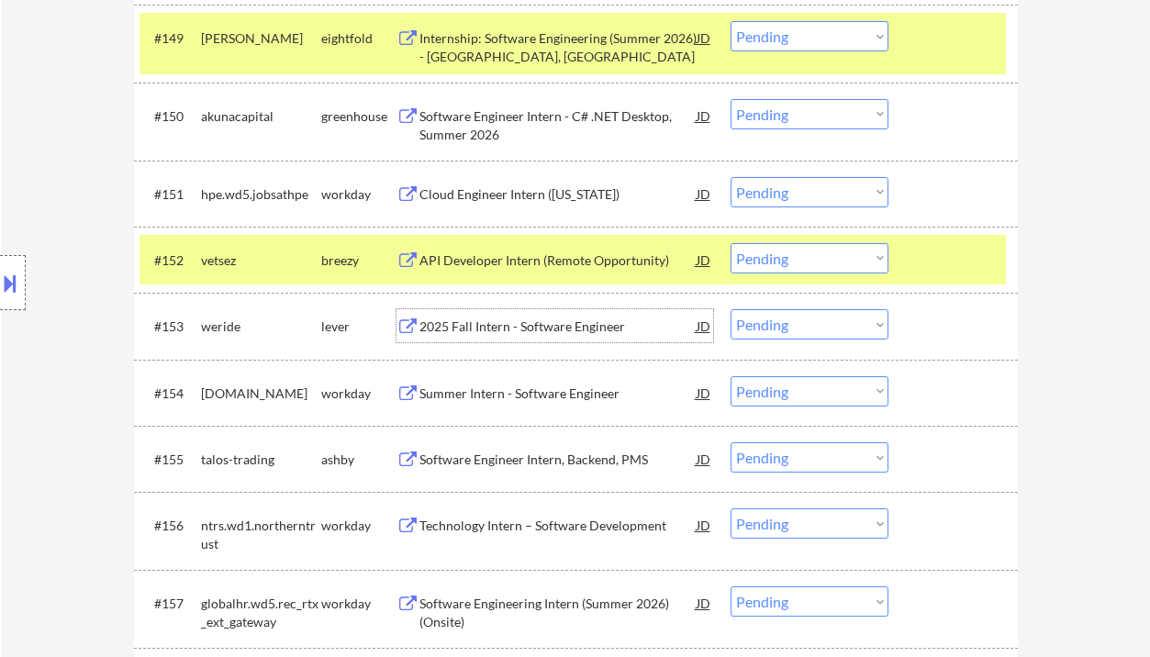
click at [518, 329] on div "2025 Fall Intern - Software Engineer" at bounding box center [557, 327] width 277 height 18
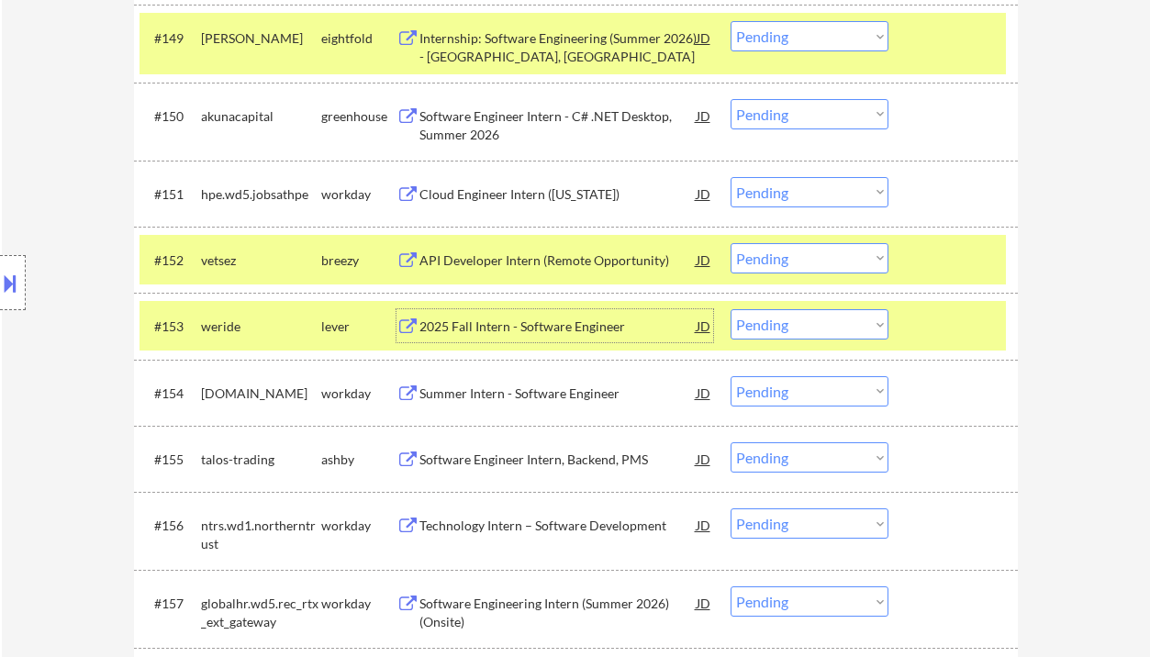
scroll to position [4244, 0]
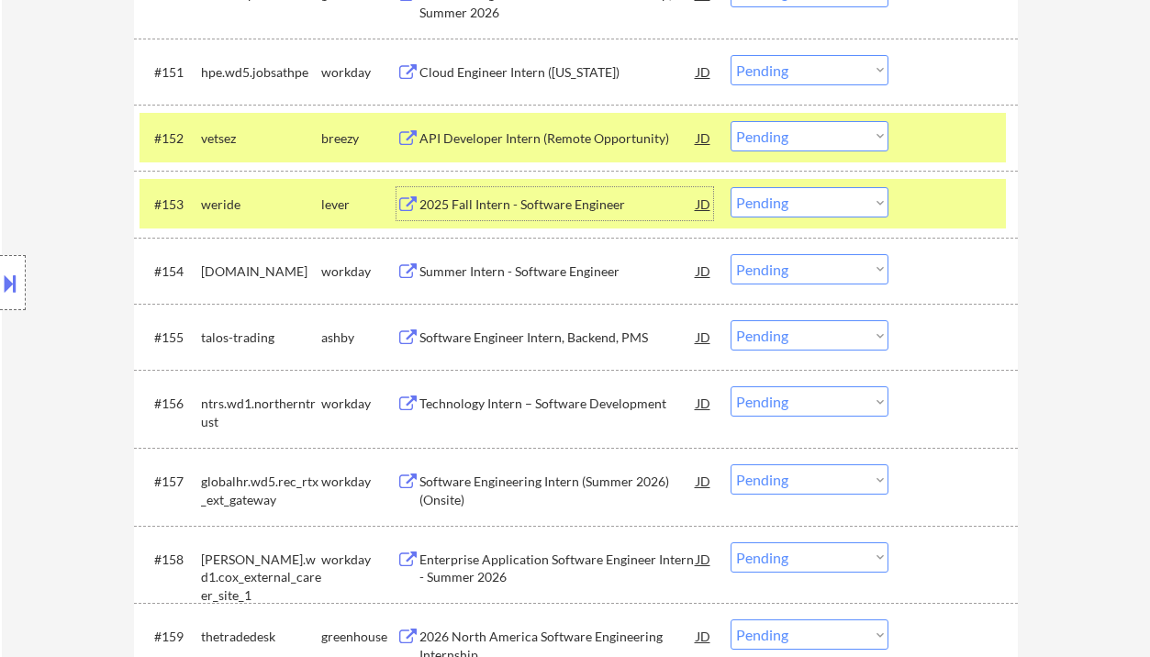
click at [529, 342] on div "Software Engineer Intern, Backend, PMS" at bounding box center [557, 338] width 277 height 18
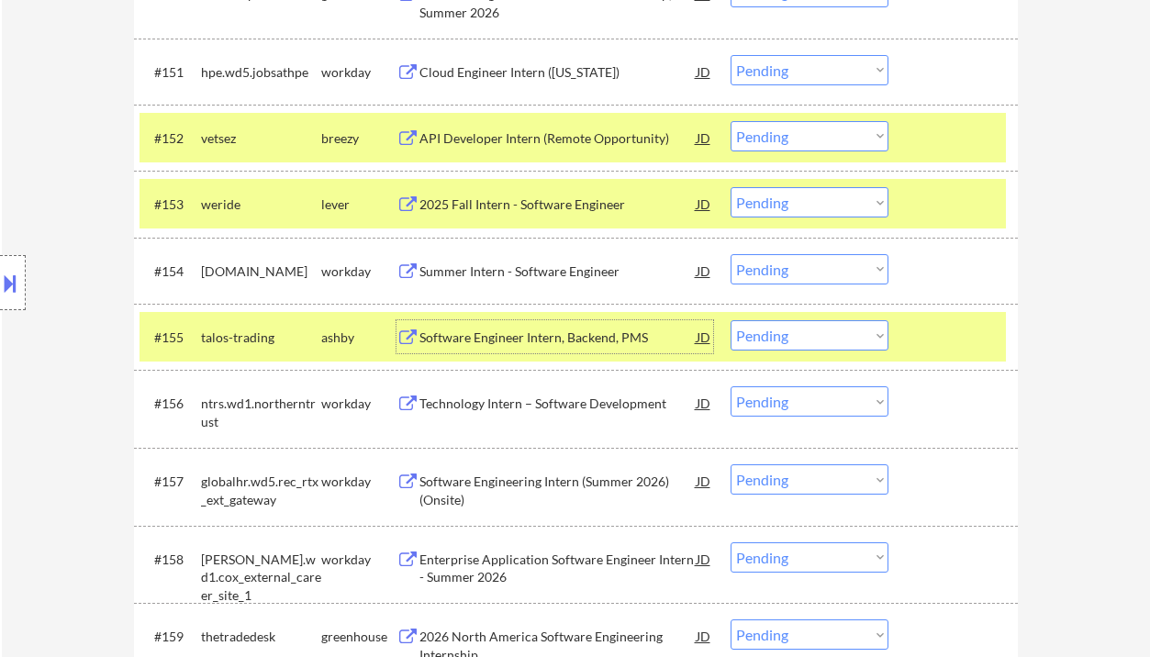
click at [809, 342] on select "Choose an option... Pending Applied Excluded (Questions) Excluded (Expired) Exc…" at bounding box center [810, 335] width 158 height 30
click at [731, 320] on select "Choose an option... Pending Applied Excluded (Questions) Excluded (Expired) Exc…" at bounding box center [810, 335] width 158 height 30
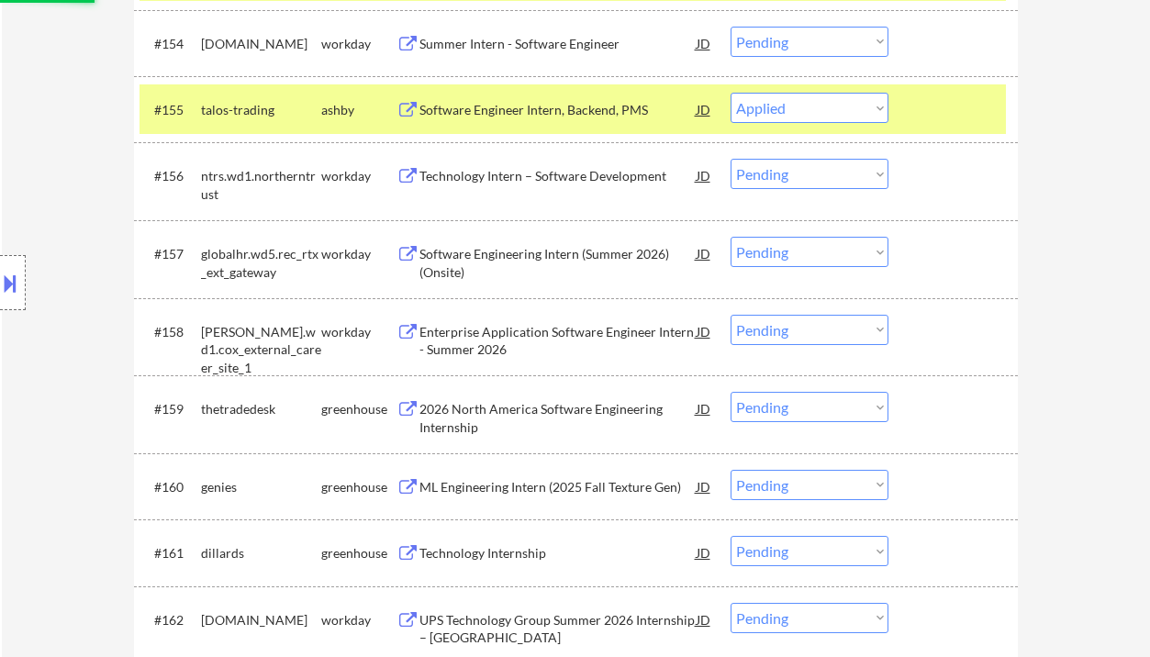
scroll to position [4489, 0]
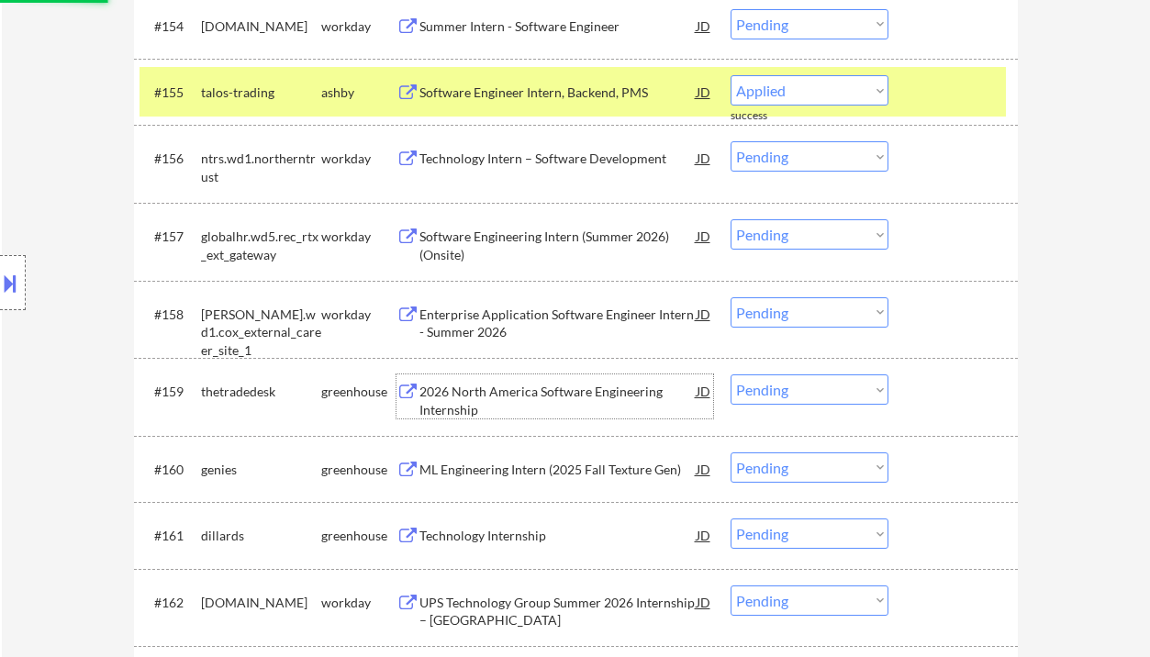
click at [552, 397] on div "2026 North America Software Engineering Internship" at bounding box center [557, 401] width 277 height 36
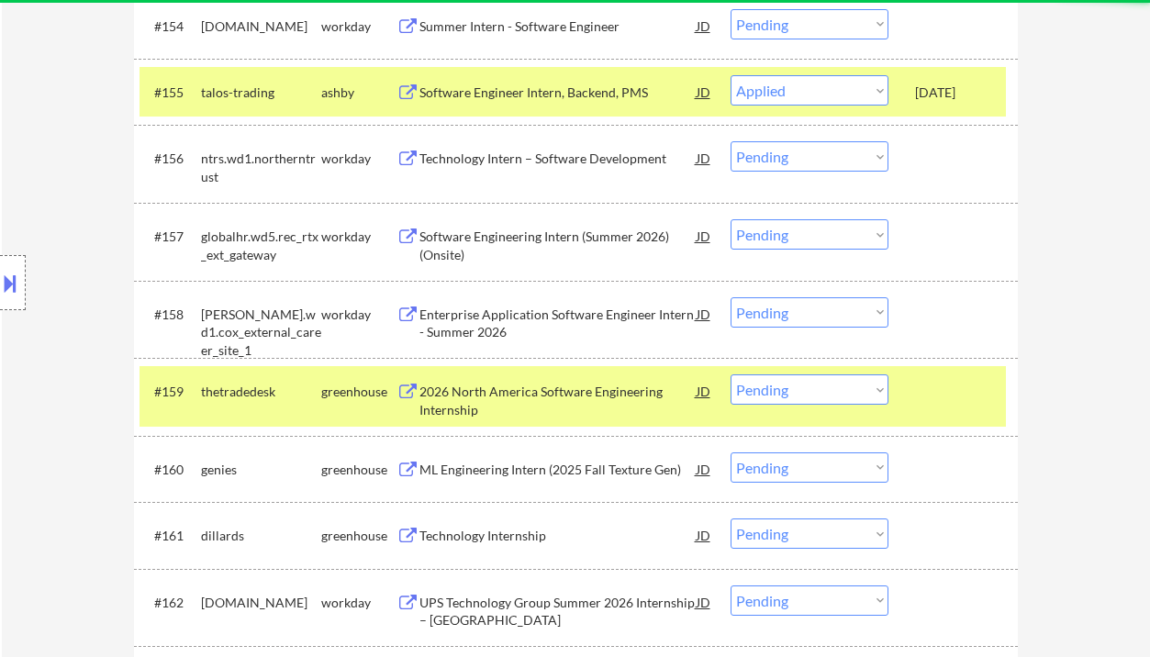
select select ""pending""
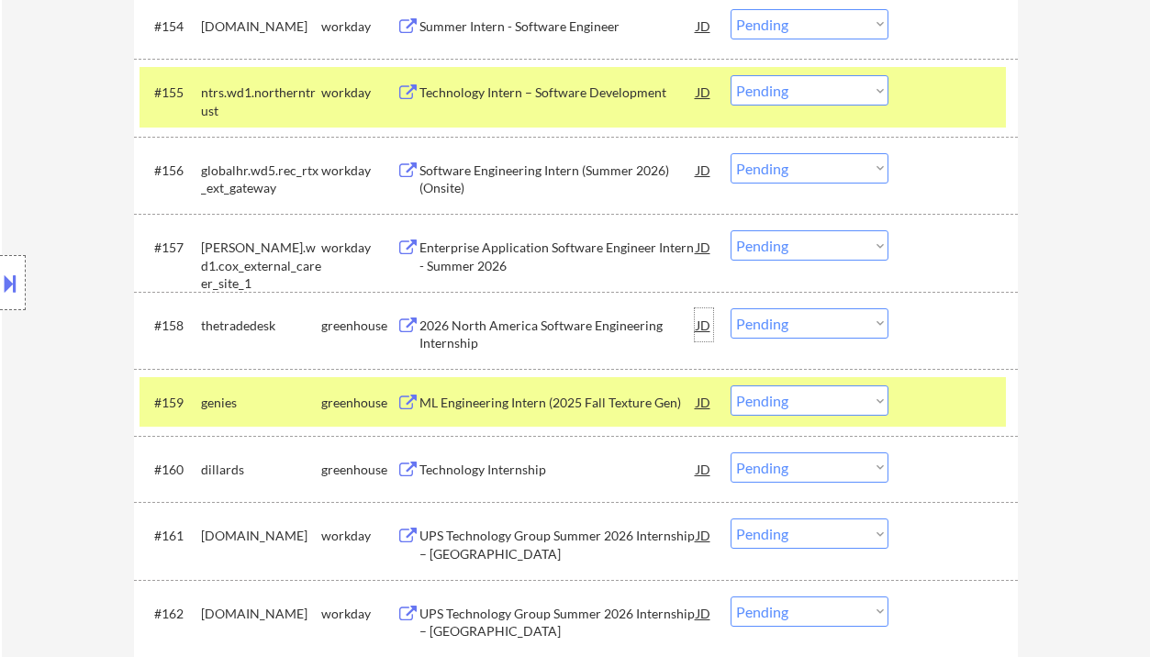
click at [708, 316] on div "JD" at bounding box center [704, 324] width 18 height 33
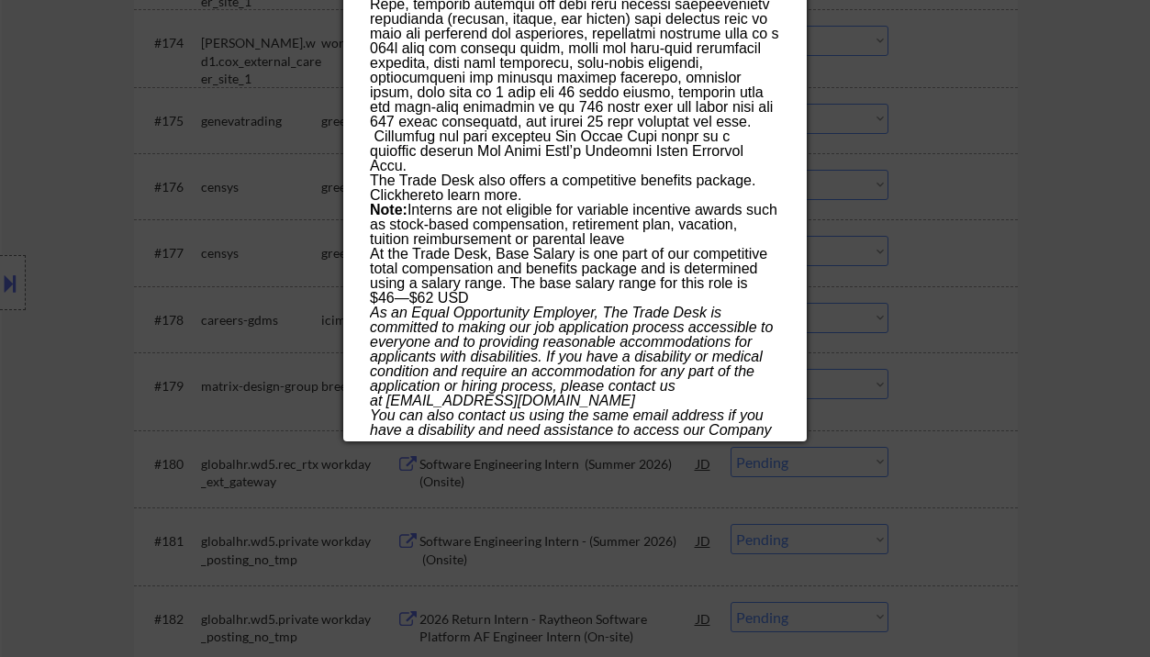
scroll to position [5957, 0]
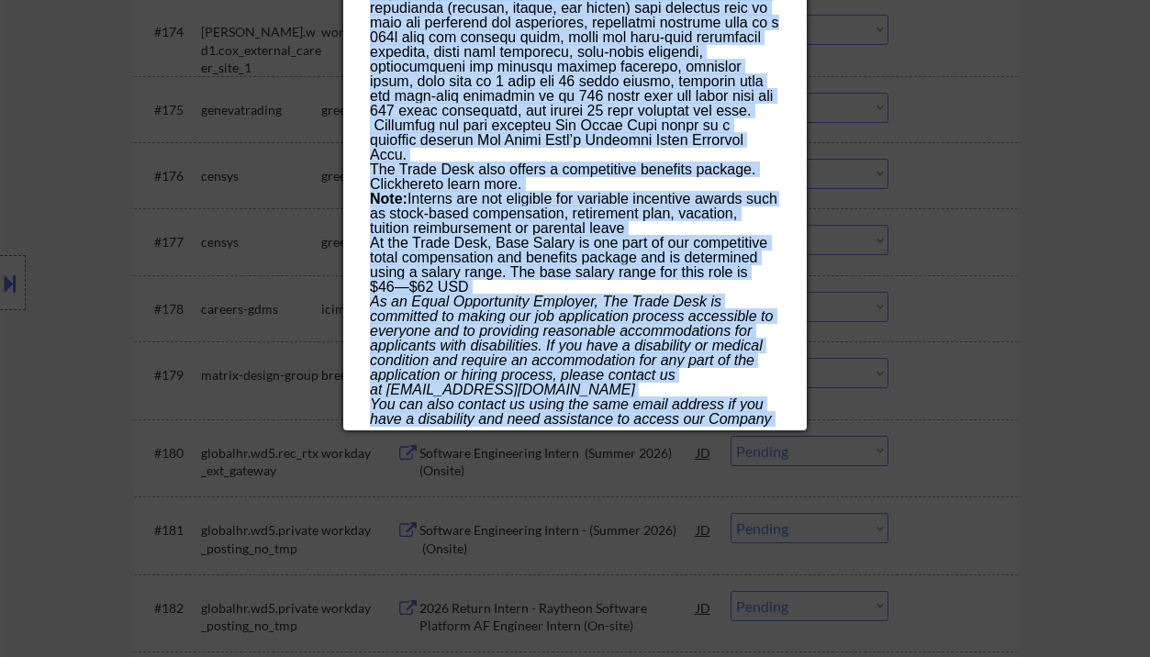
drag, startPoint x: 369, startPoint y: 77, endPoint x: 703, endPoint y: 420, distance: 479.0
copy div "2026 North America Software Engineering Internship thetradedesk Bellevue; Bould…"
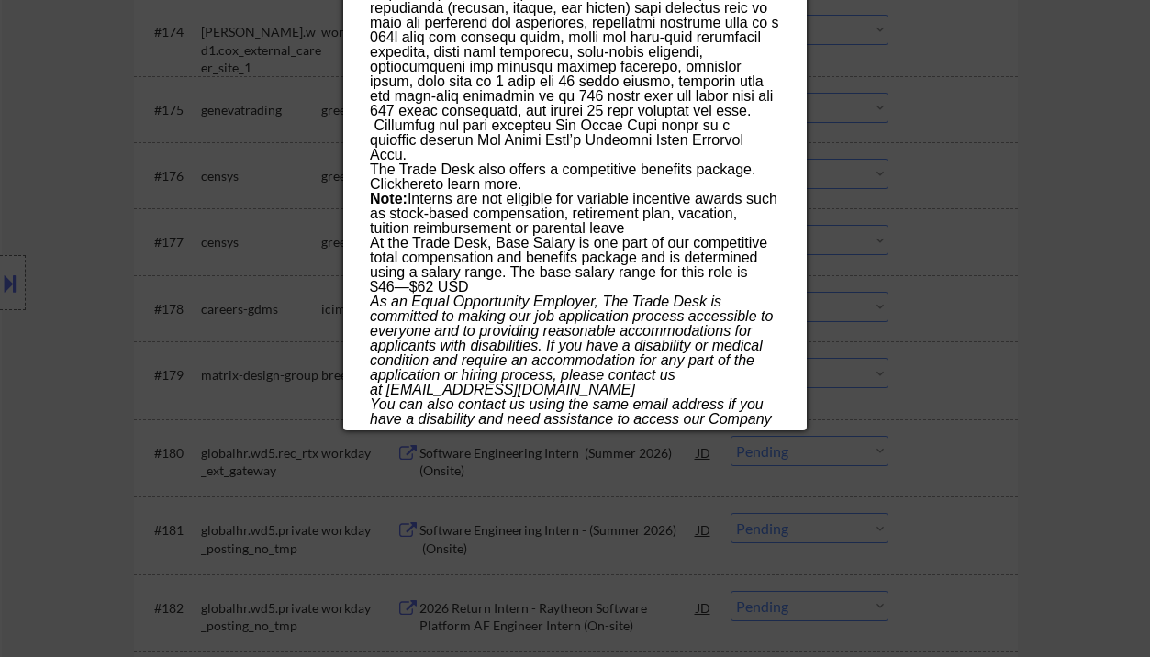
scroll to position [4259, 0]
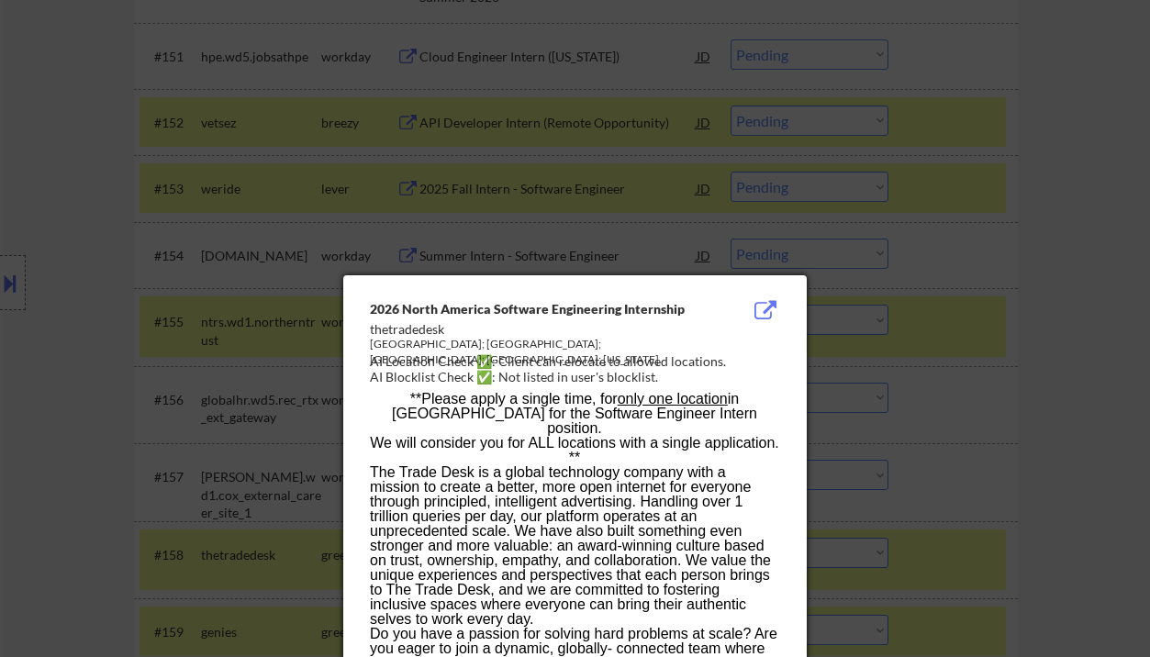
click at [1069, 354] on div at bounding box center [575, 328] width 1150 height 657
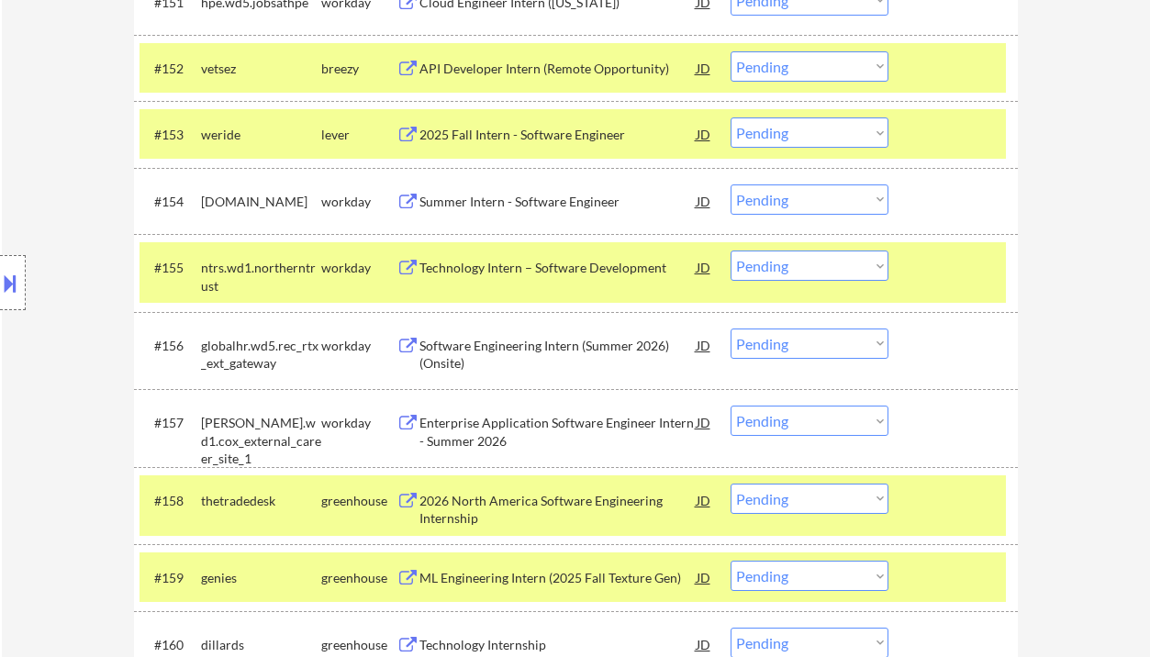
scroll to position [4504, 0]
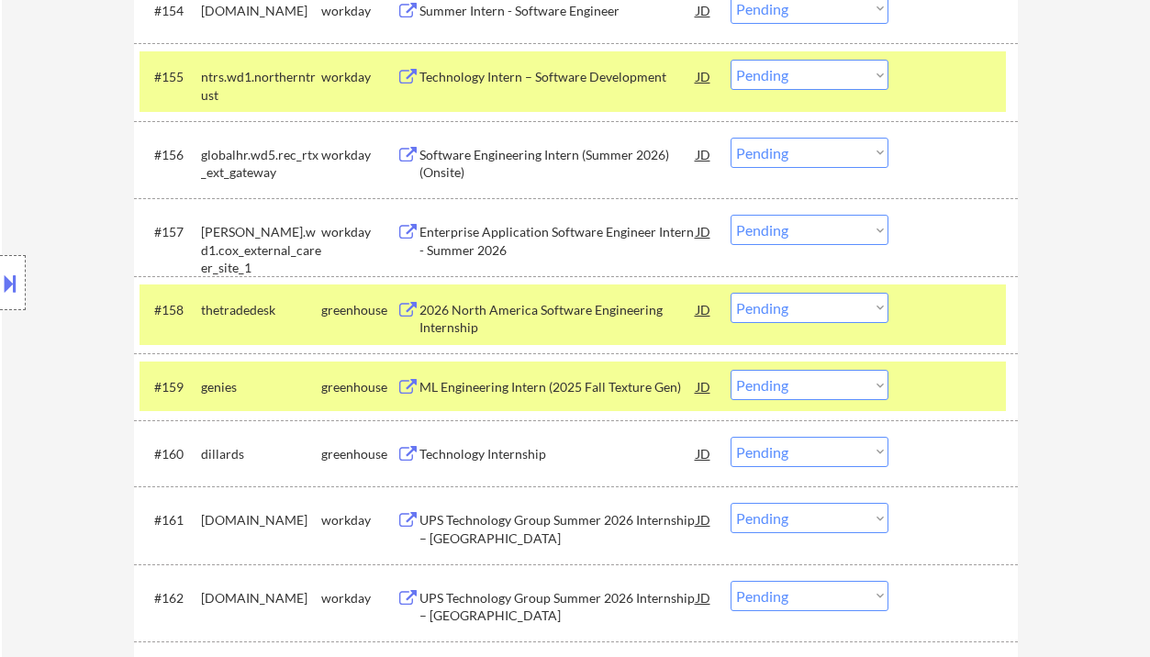
drag, startPoint x: 772, startPoint y: 307, endPoint x: 773, endPoint y: 322, distance: 15.6
click at [772, 307] on select "Choose an option... Pending Applied Excluded (Questions) Excluded (Expired) Exc…" at bounding box center [810, 308] width 158 height 30
click at [731, 293] on select "Choose an option... Pending Applied Excluded (Questions) Excluded (Expired) Exc…" at bounding box center [810, 308] width 158 height 30
click at [508, 388] on div "ML Engineering Intern (2025 Fall Texture Gen)" at bounding box center [557, 387] width 277 height 18
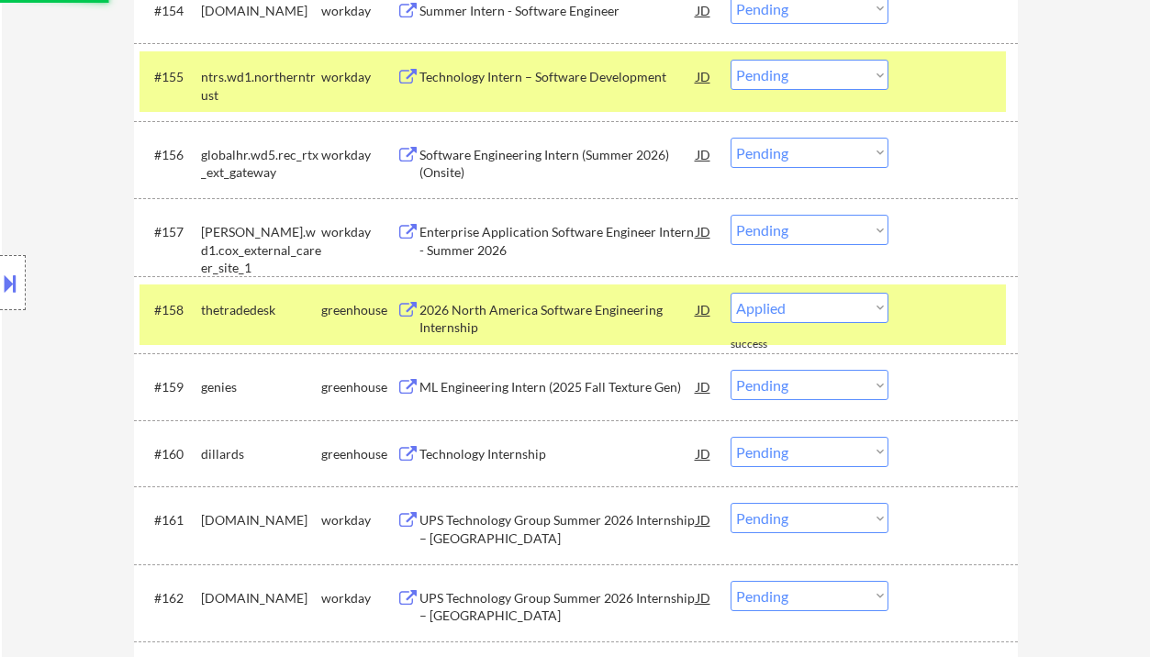
select select ""pending""
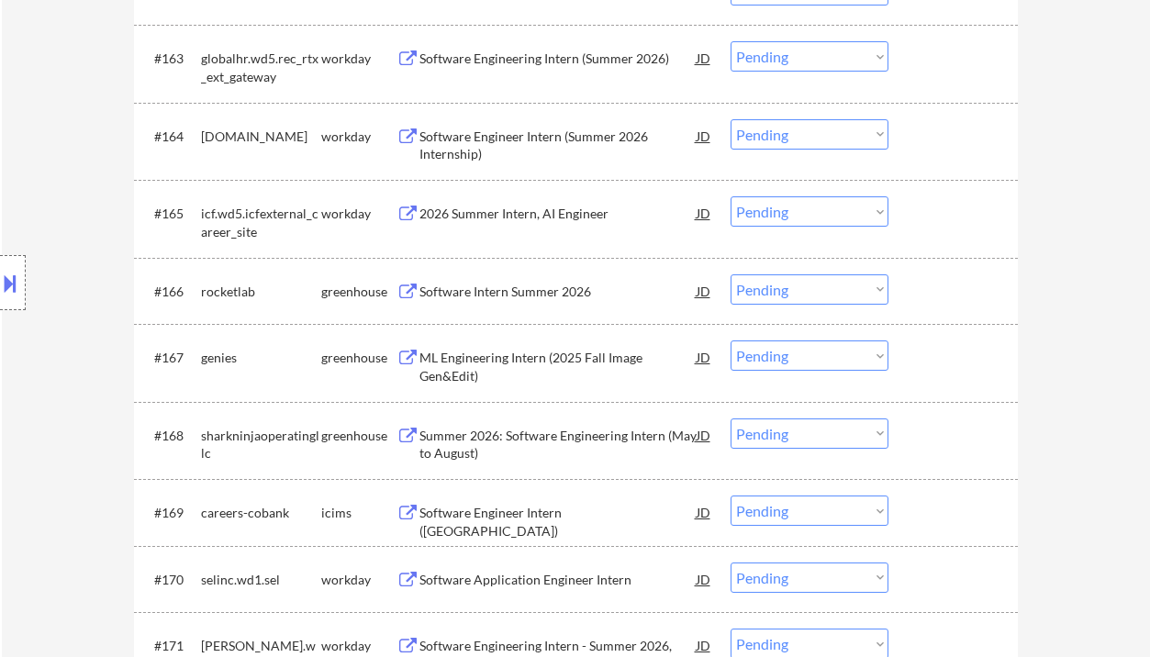
scroll to position [5116, 0]
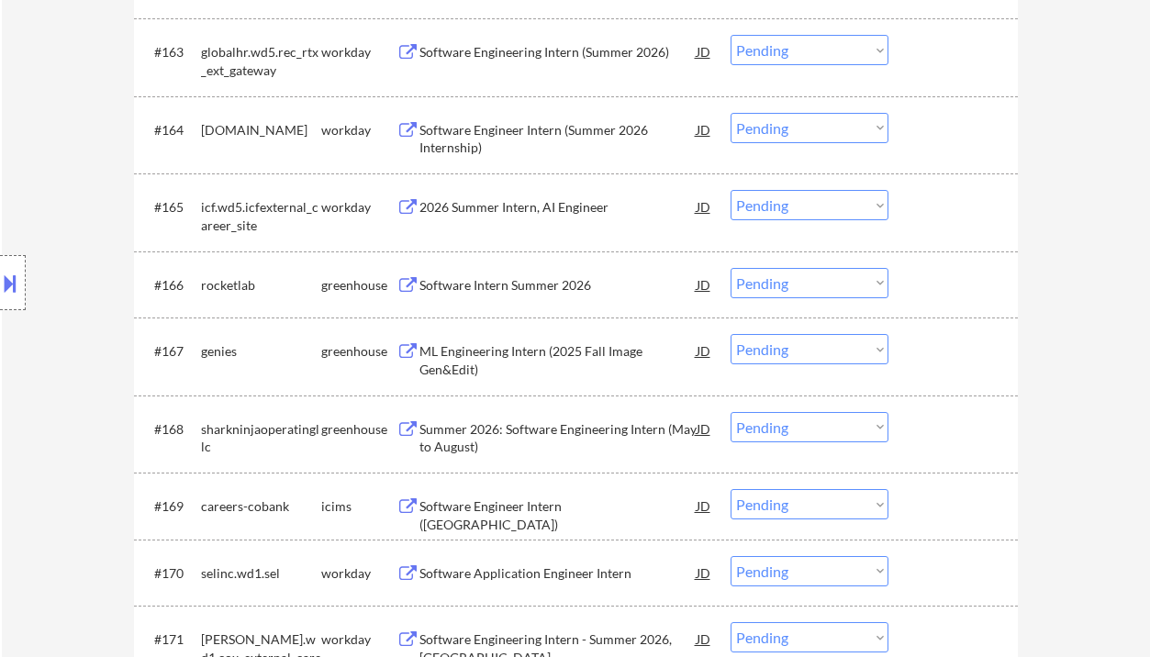
click at [485, 290] on div "Software Intern Summer 2026" at bounding box center [557, 285] width 277 height 18
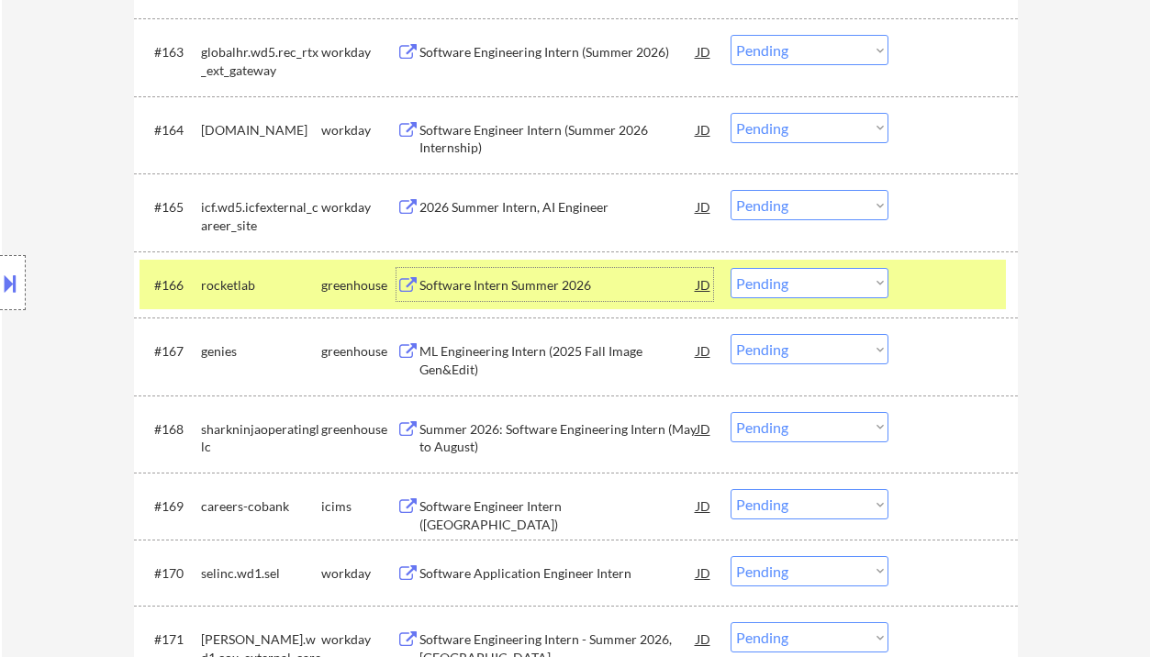
scroll to position [5238, 0]
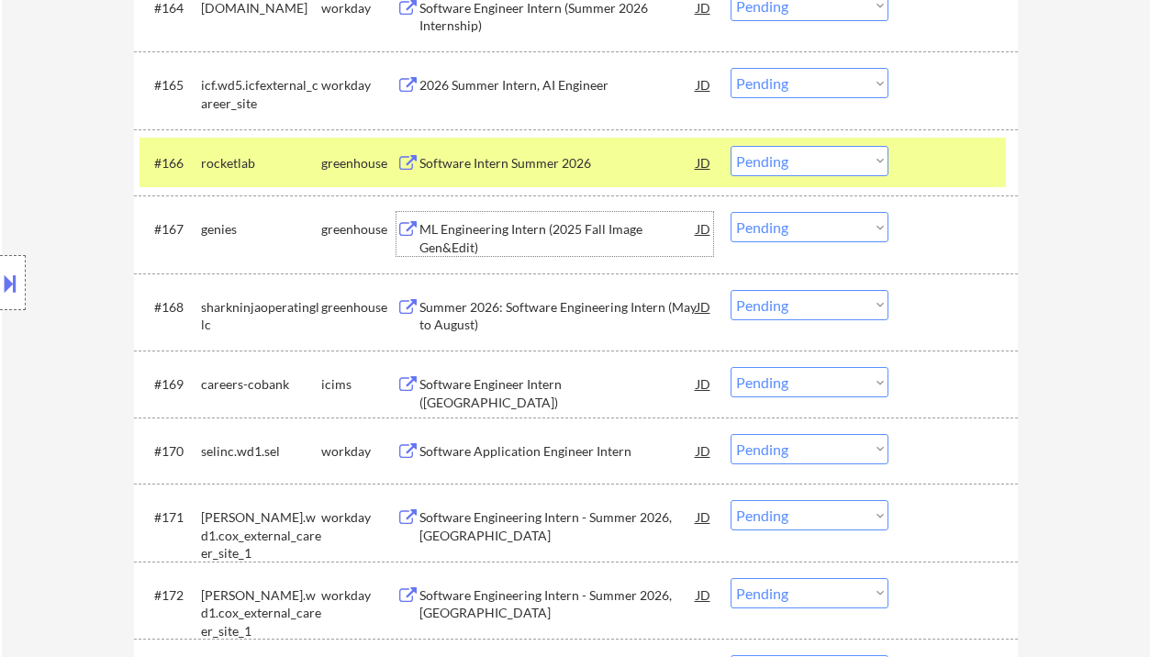
click at [527, 238] on div "ML Engineering Intern (2025 Fall Image Gen&Edit)" at bounding box center [557, 238] width 277 height 36
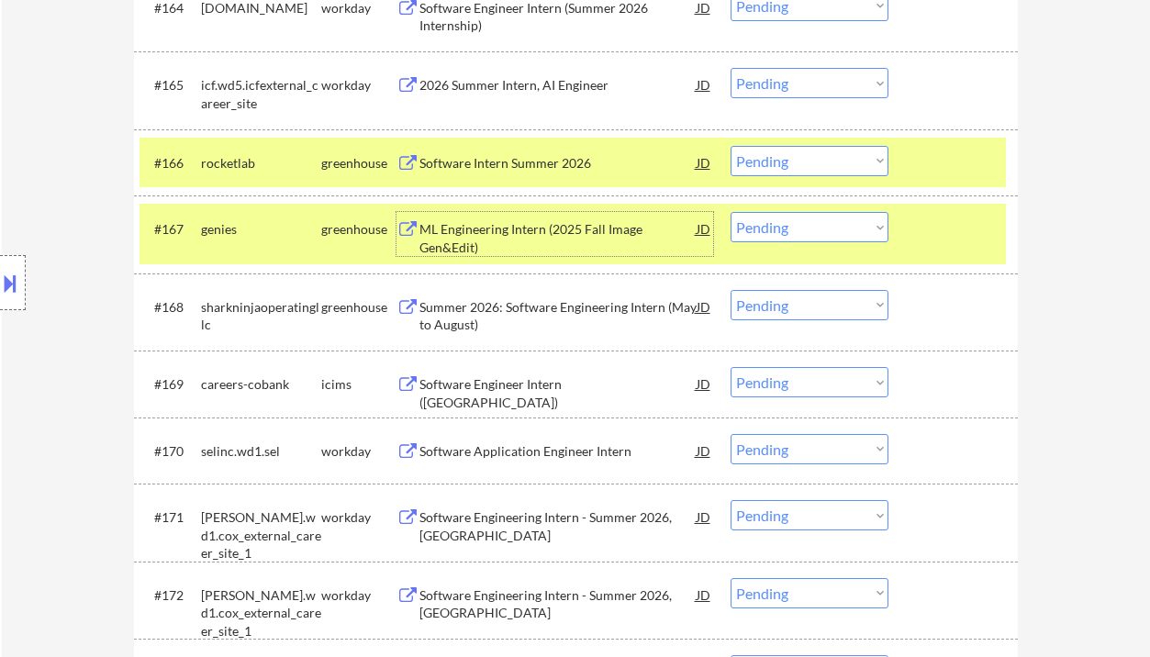
click at [554, 319] on div "Summer 2026: Software Engineering Intern (May to August)" at bounding box center [557, 316] width 277 height 36
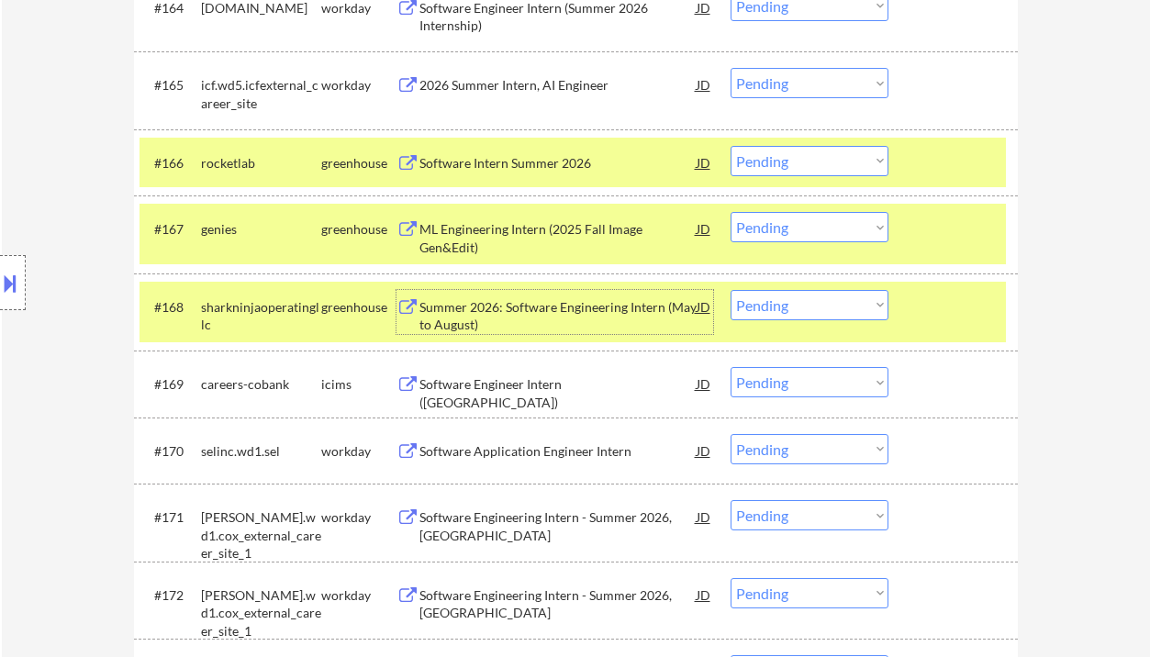
drag, startPoint x: 788, startPoint y: 301, endPoint x: 796, endPoint y: 319, distance: 19.8
click at [788, 301] on select "Choose an option... Pending Applied Excluded (Questions) Excluded (Expired) Exc…" at bounding box center [810, 305] width 158 height 30
click at [731, 290] on select "Choose an option... Pending Applied Excluded (Questions) Excluded (Expired) Exc…" at bounding box center [810, 305] width 158 height 30
select select ""pending""
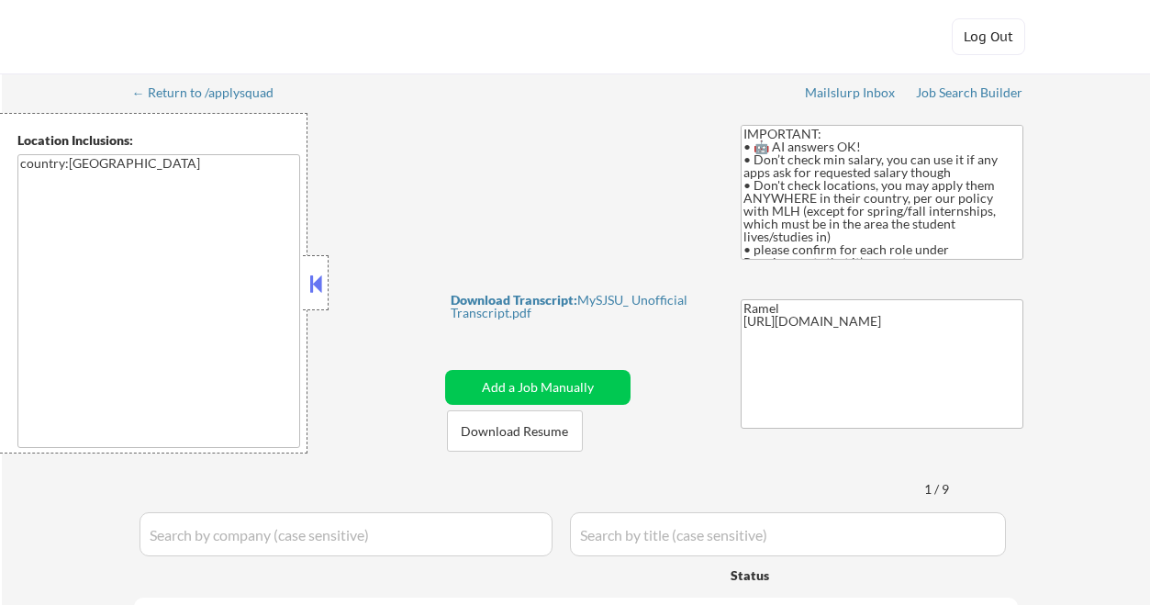
select select ""pending""
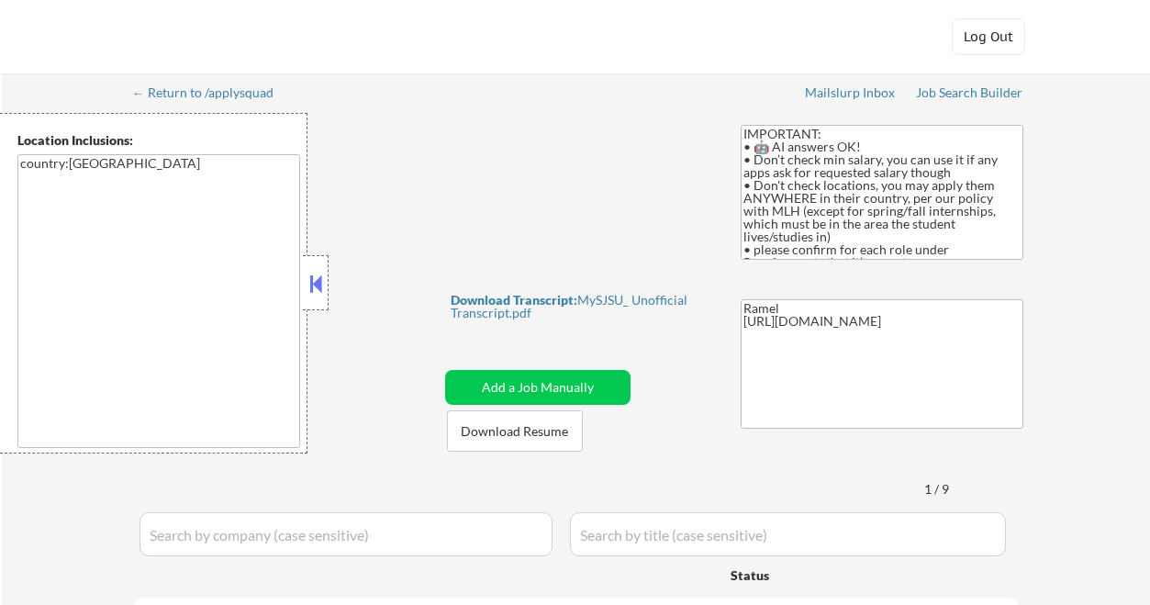
select select ""pending""
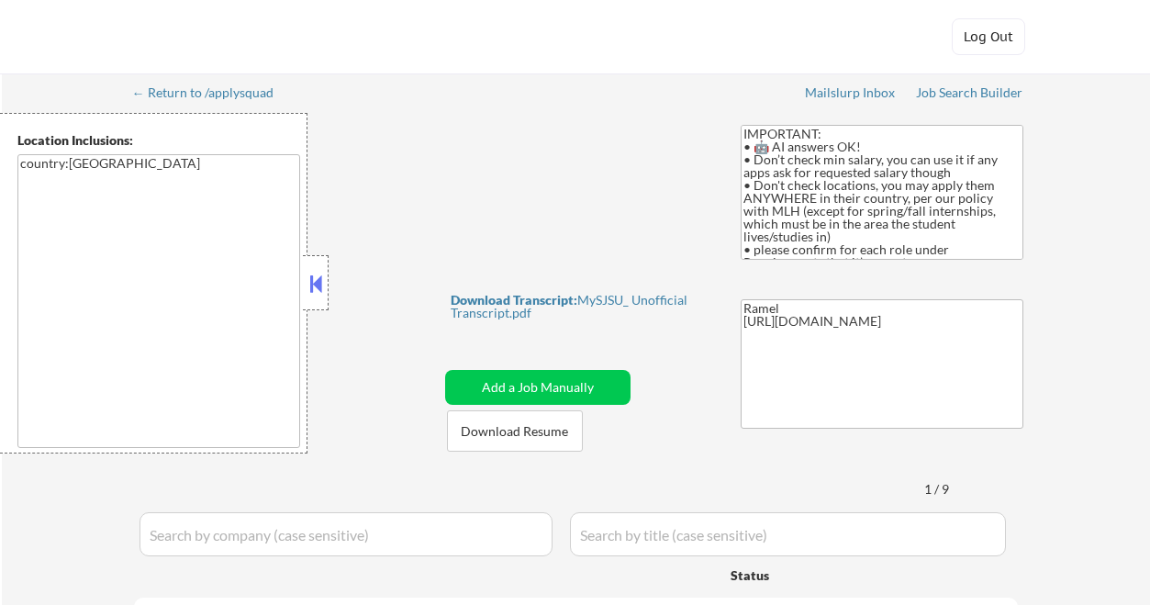
select select ""pending""
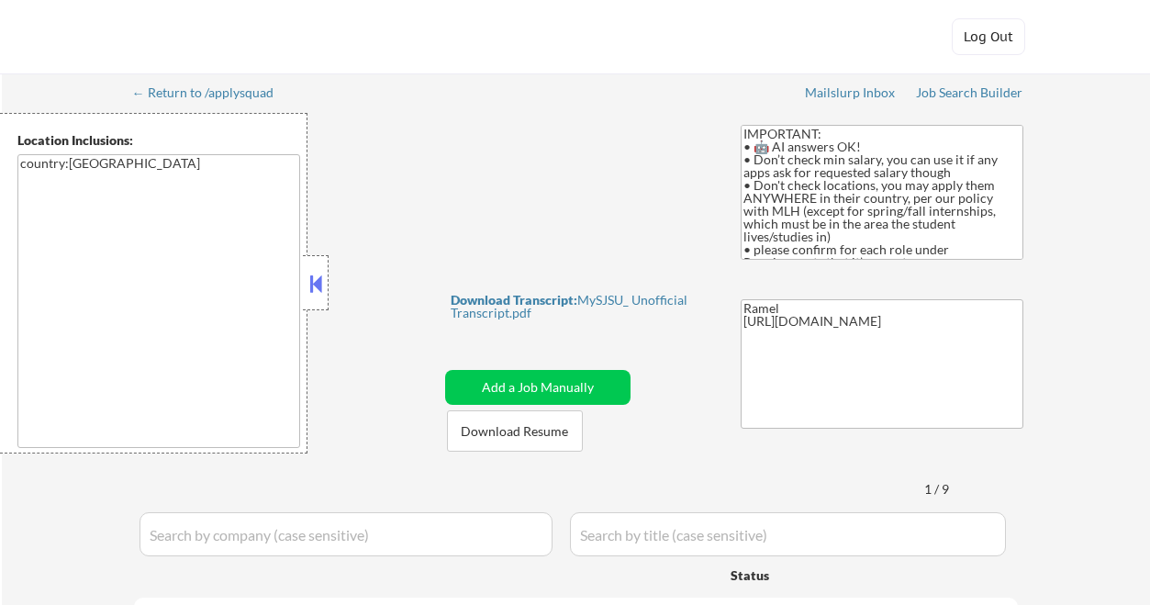
select select ""pending""
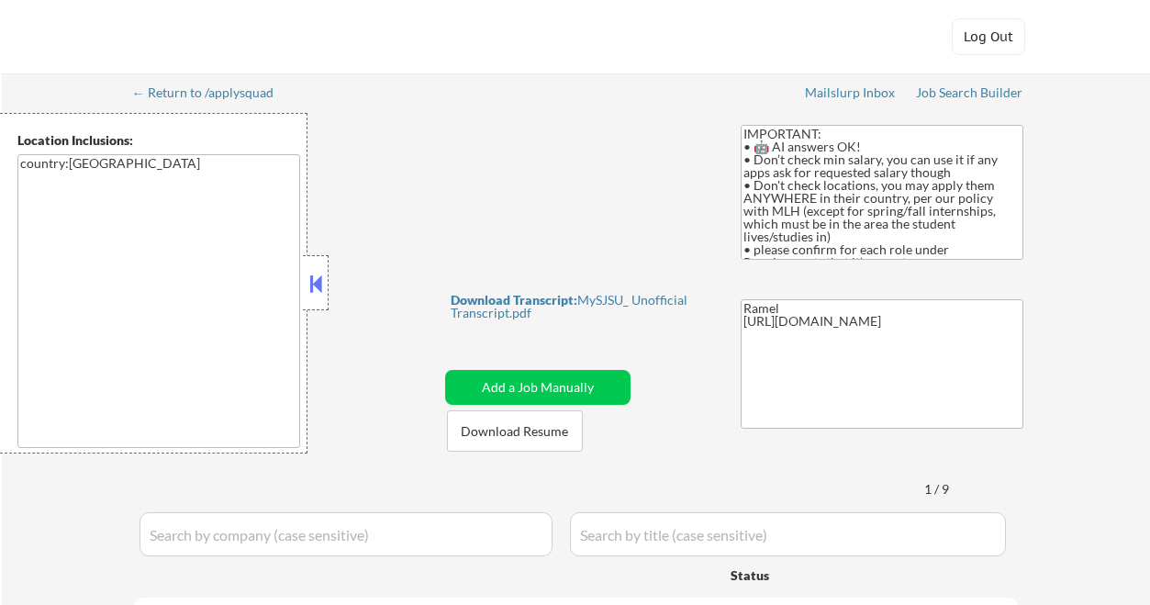
select select ""pending""
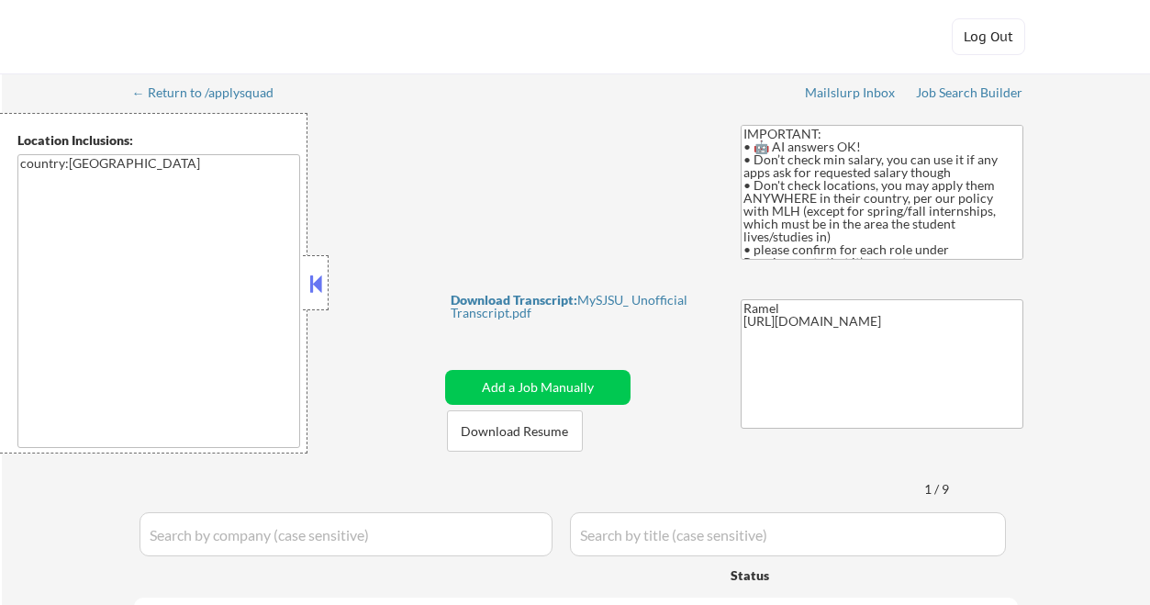
select select ""pending""
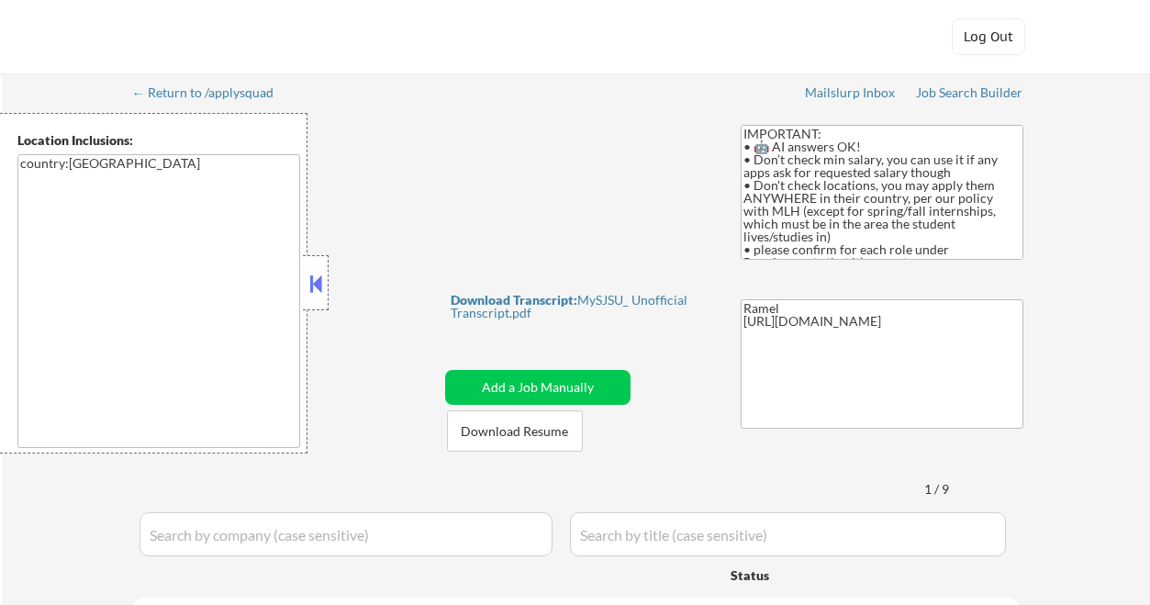
select select ""pending""
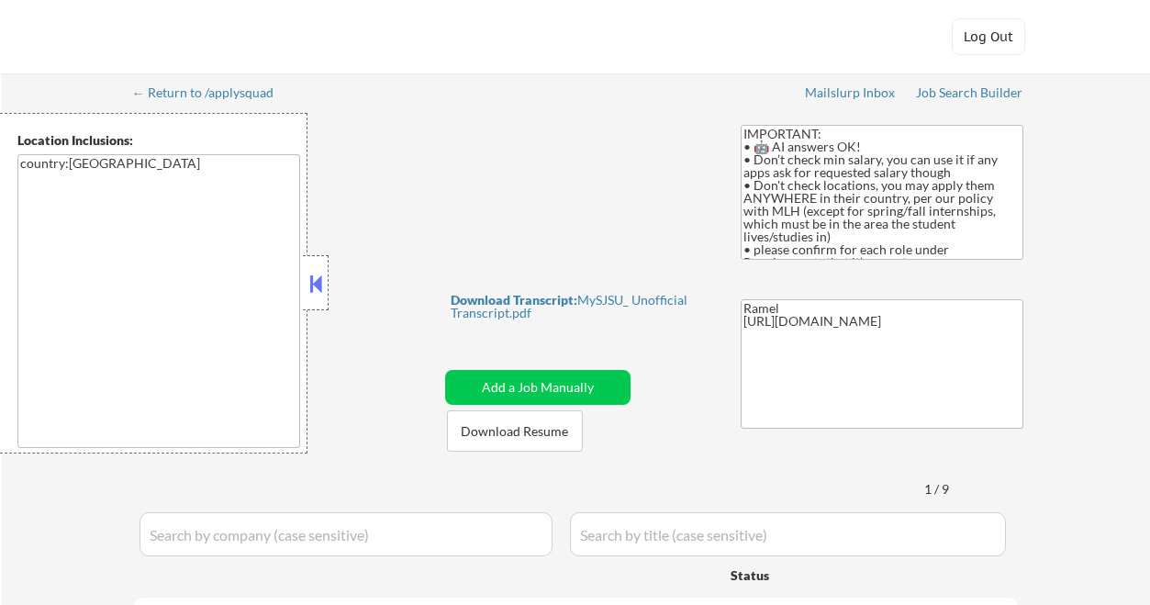
select select ""pending""
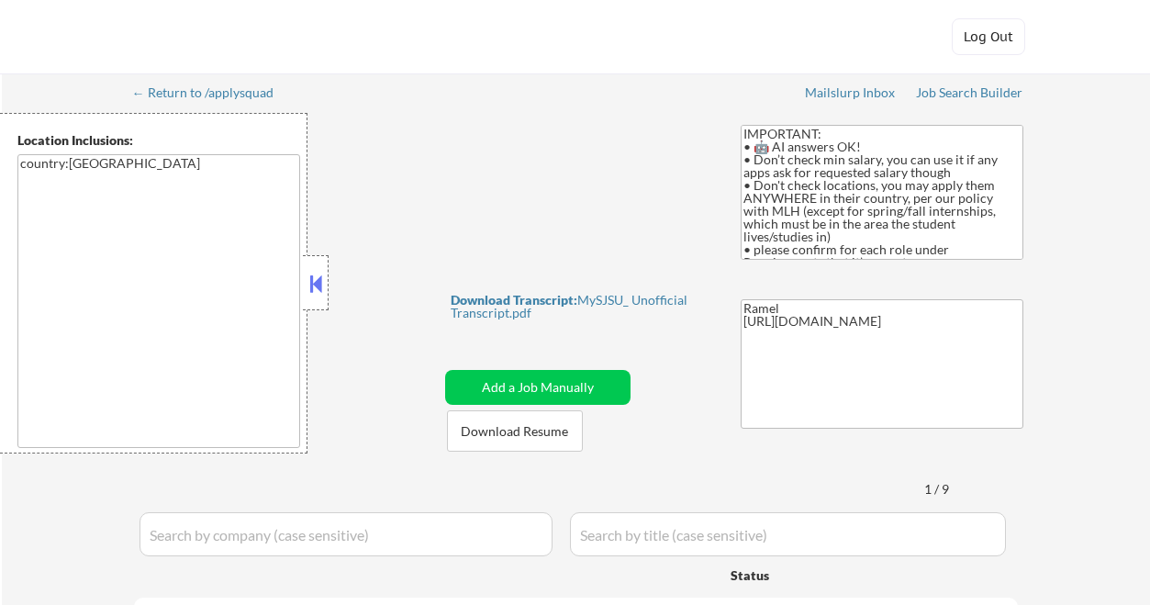
select select ""pending""
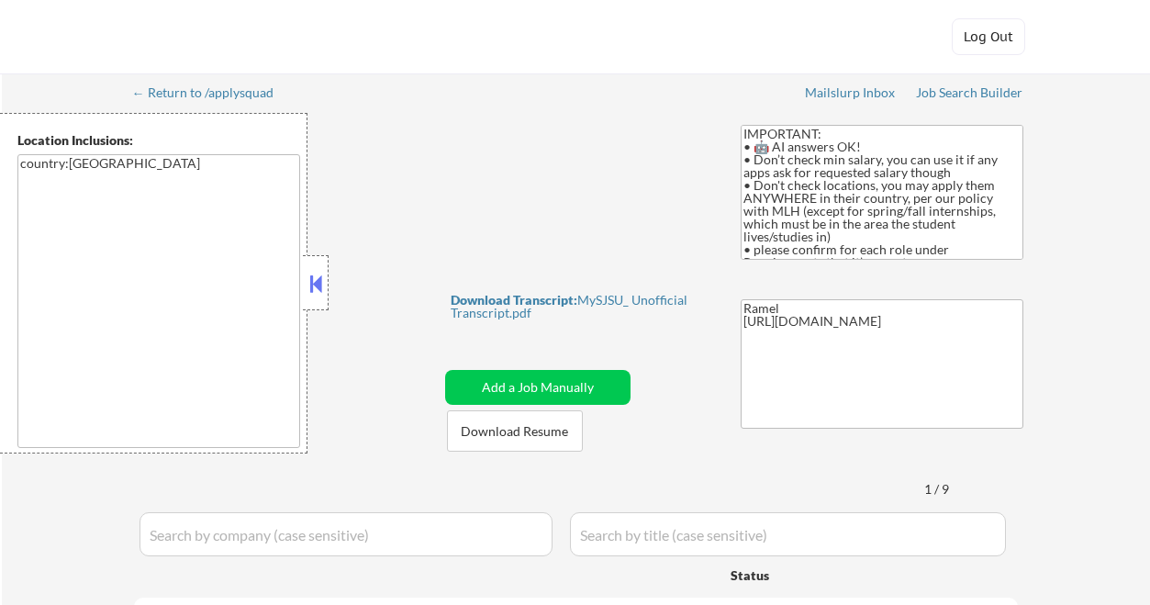
select select ""pending""
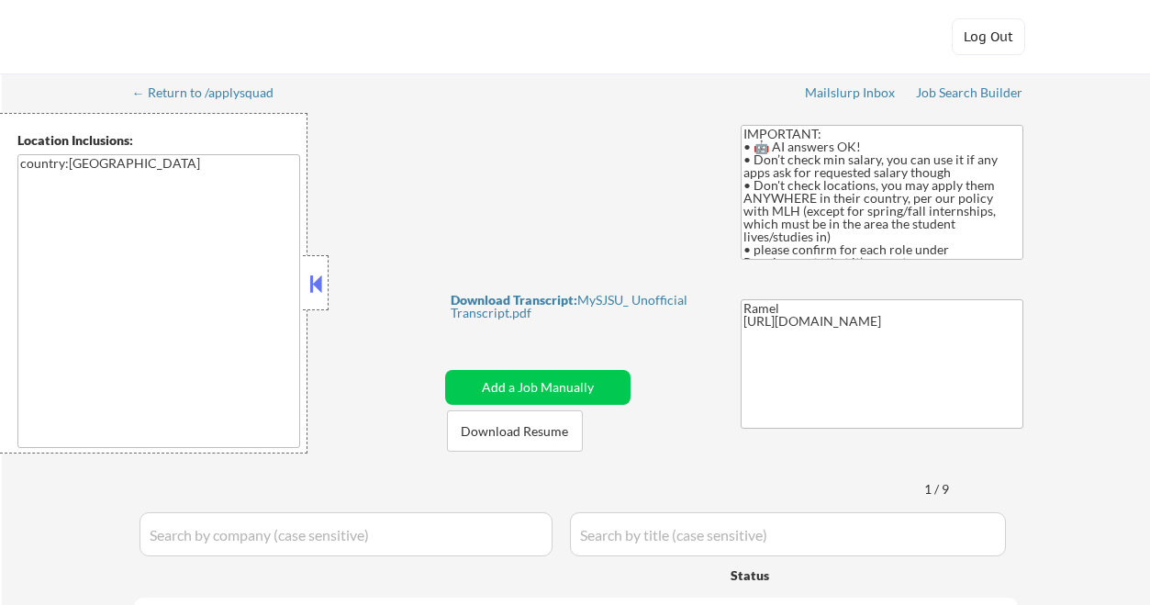
select select ""pending""
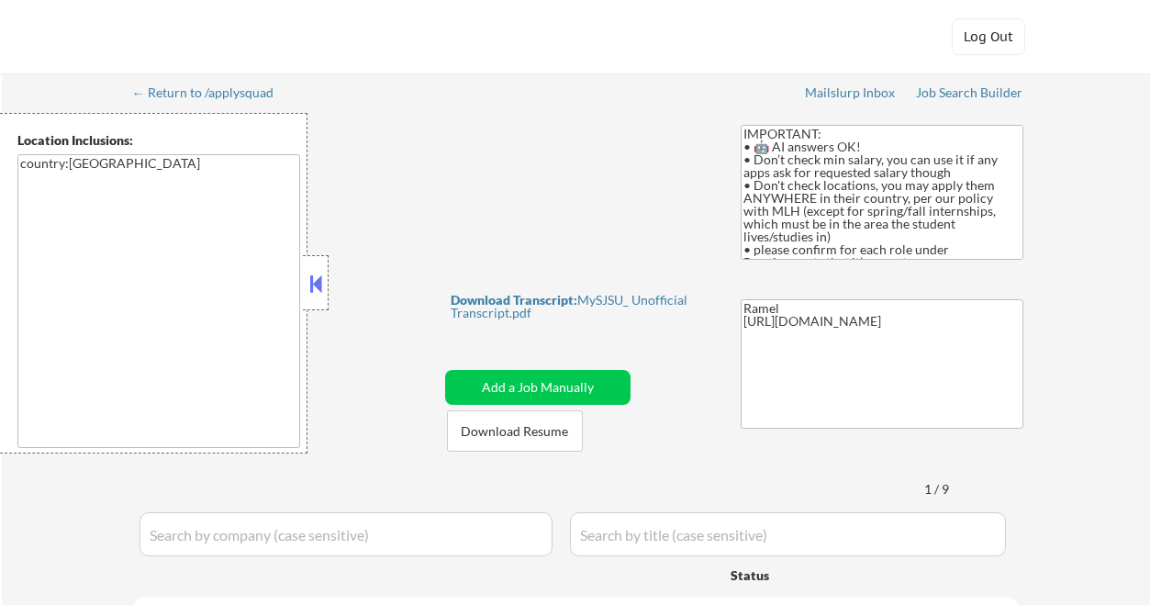
select select ""pending""
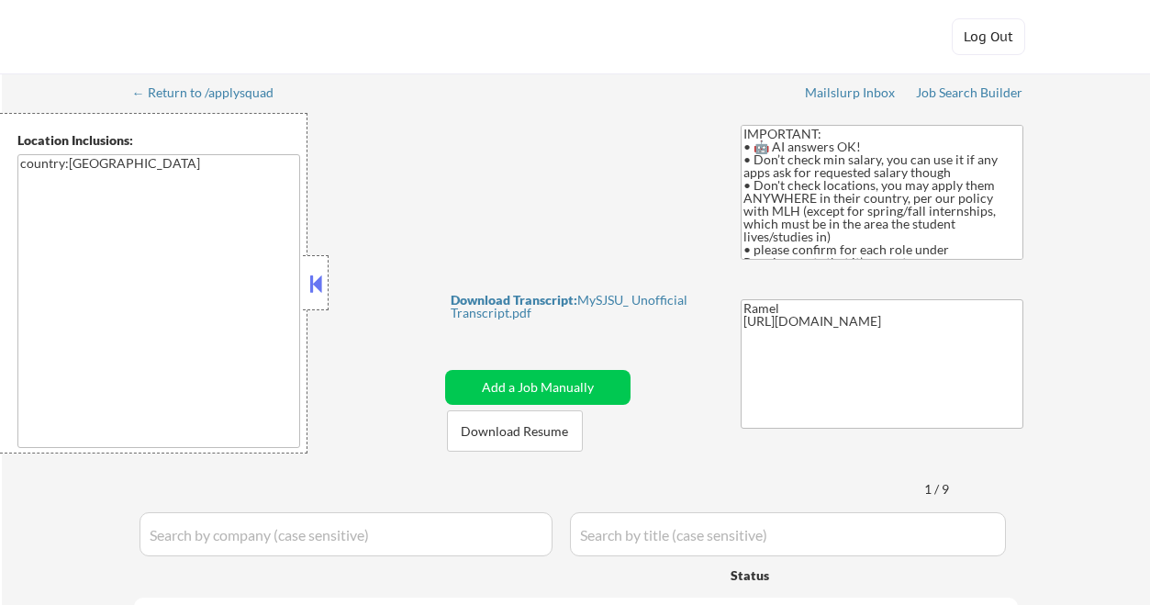
select select ""pending""
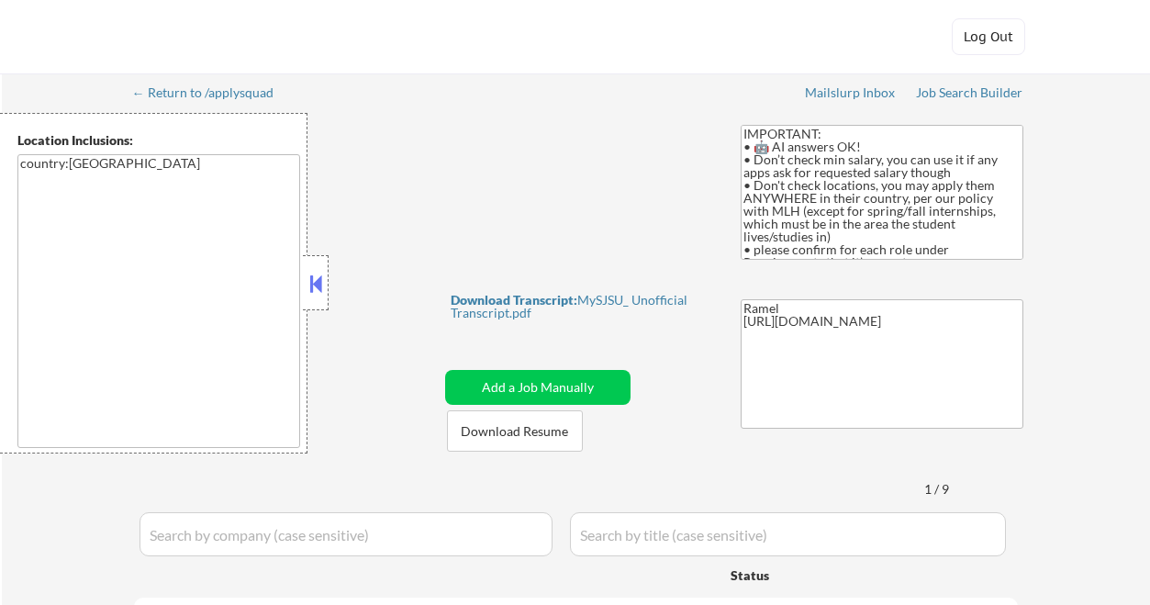
select select ""pending""
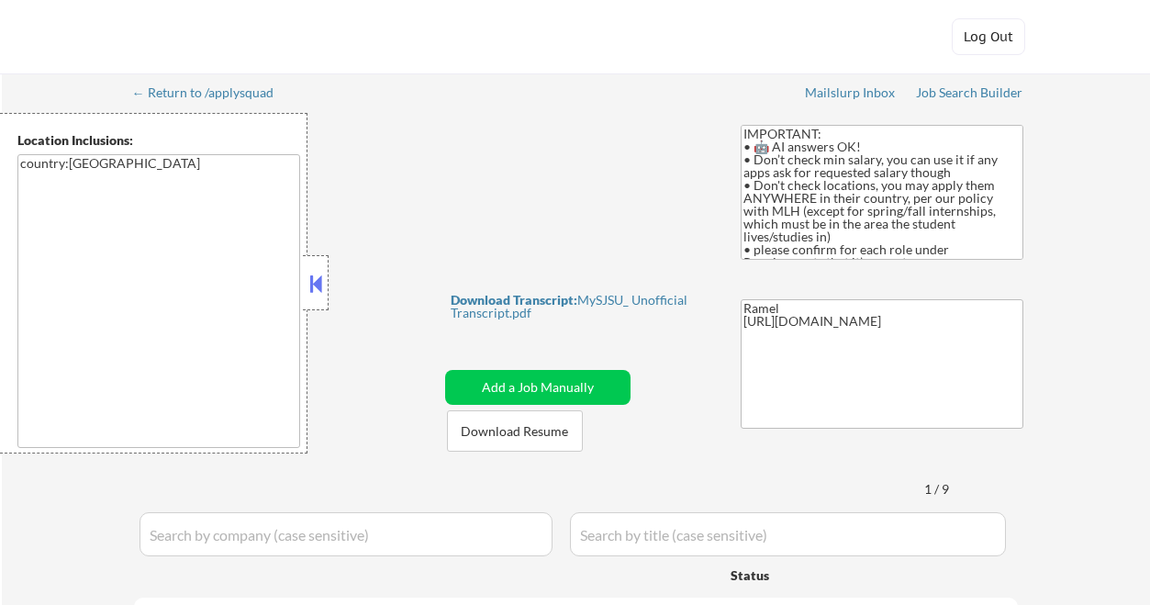
select select ""pending""
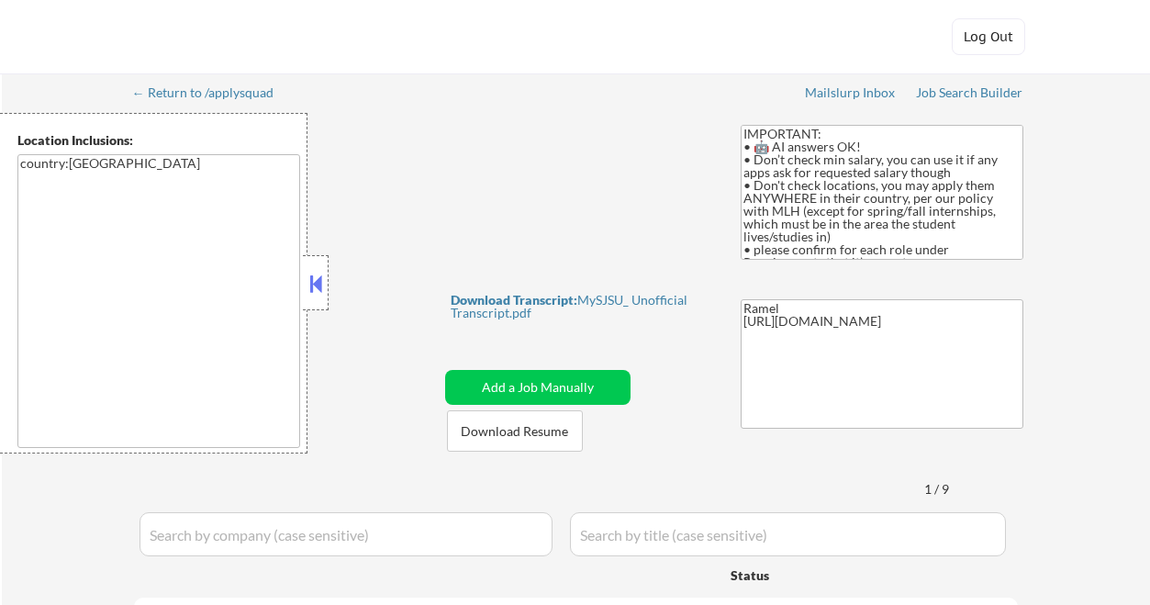
select select ""pending""
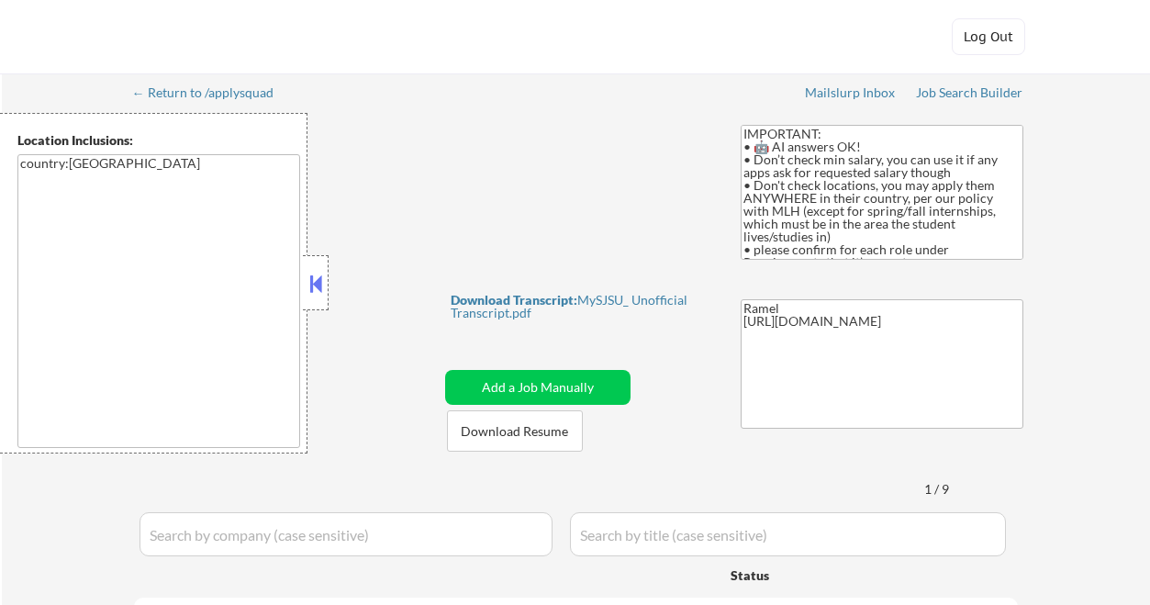
select select ""pending""
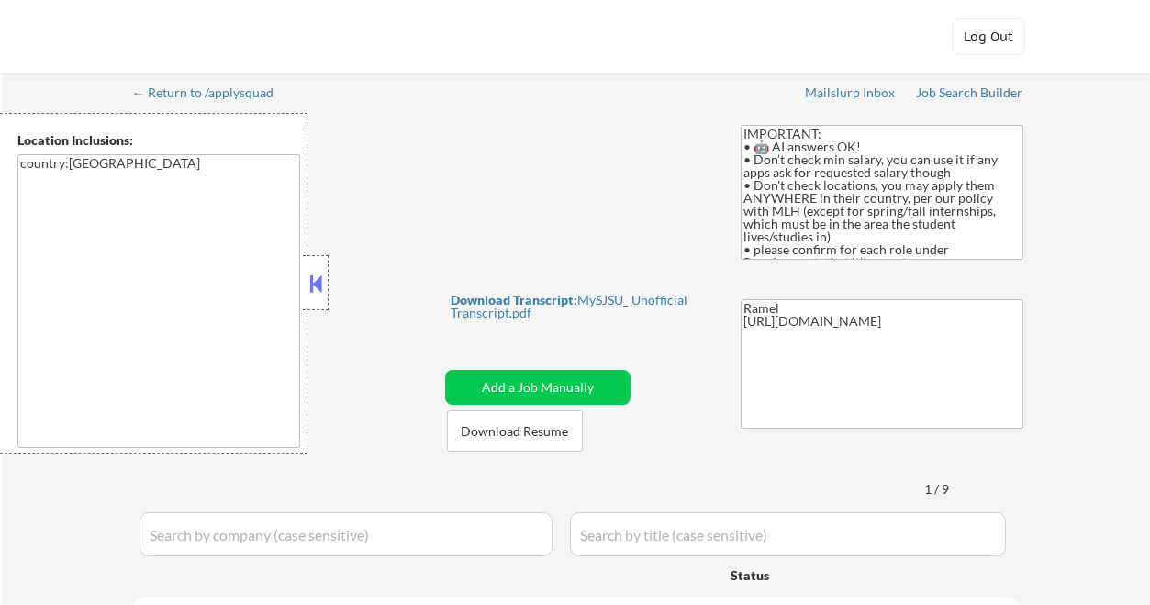
select select ""pending""
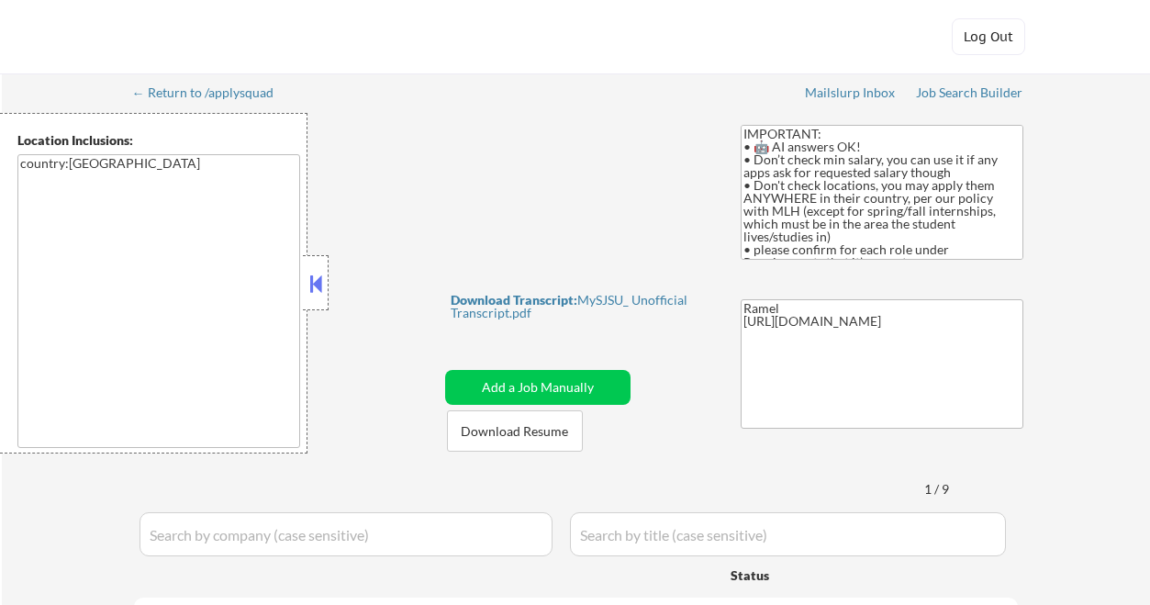
select select ""pending""
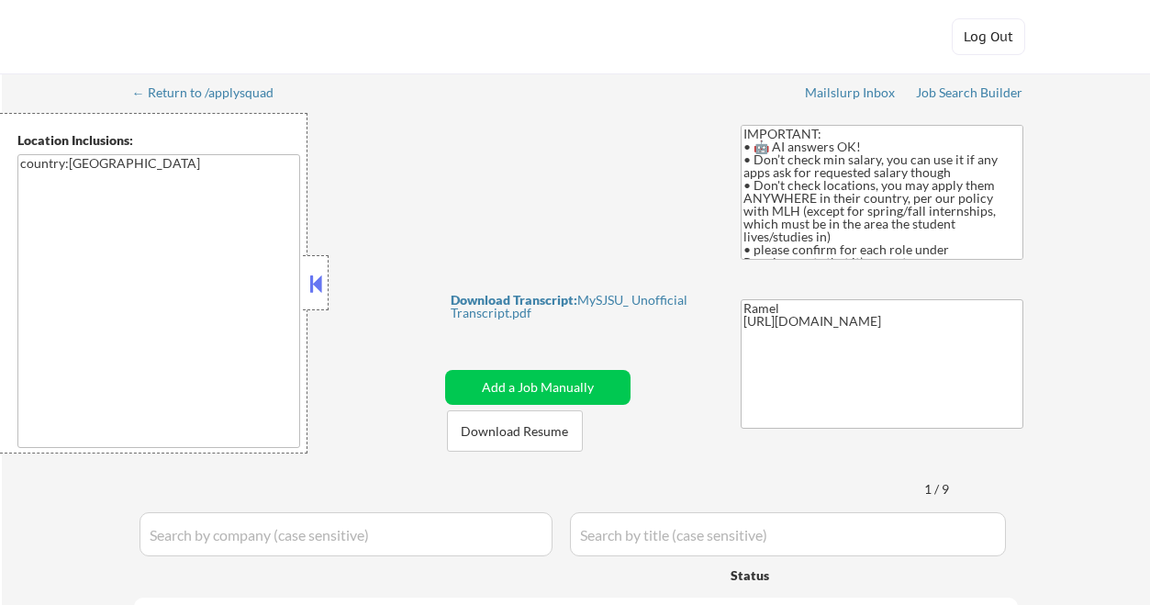
select select ""pending""
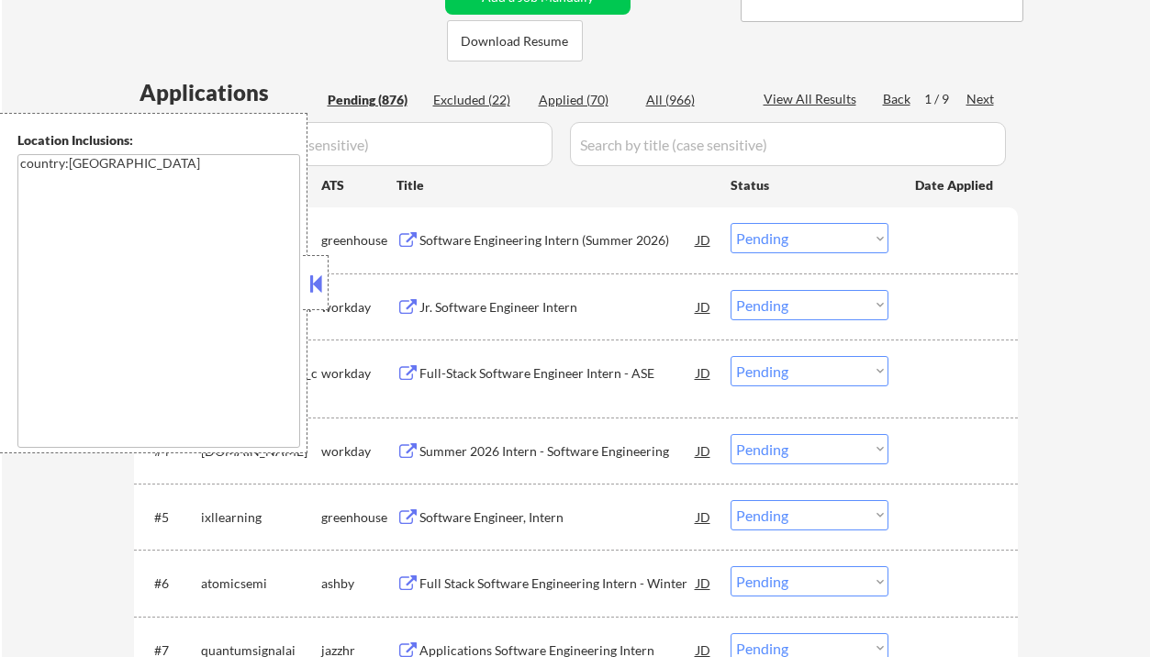
scroll to position [367, 0]
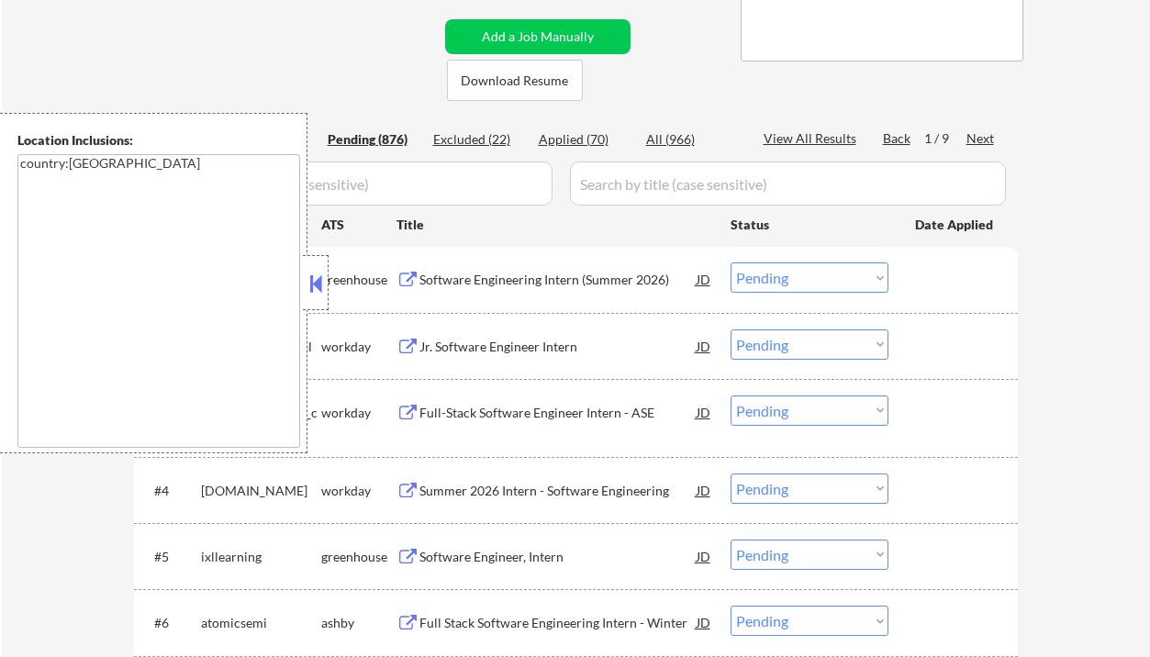
click at [591, 141] on div "Applied (70)" at bounding box center [585, 139] width 92 height 18
click at [315, 289] on button at bounding box center [316, 284] width 20 height 28
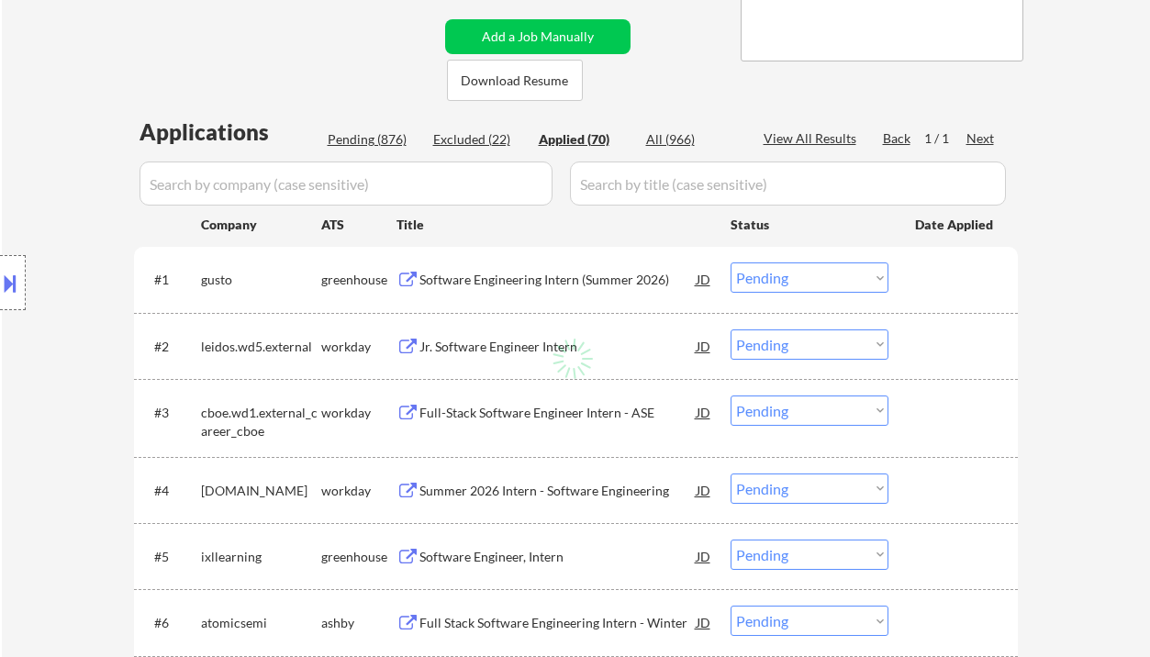
select select ""applied""
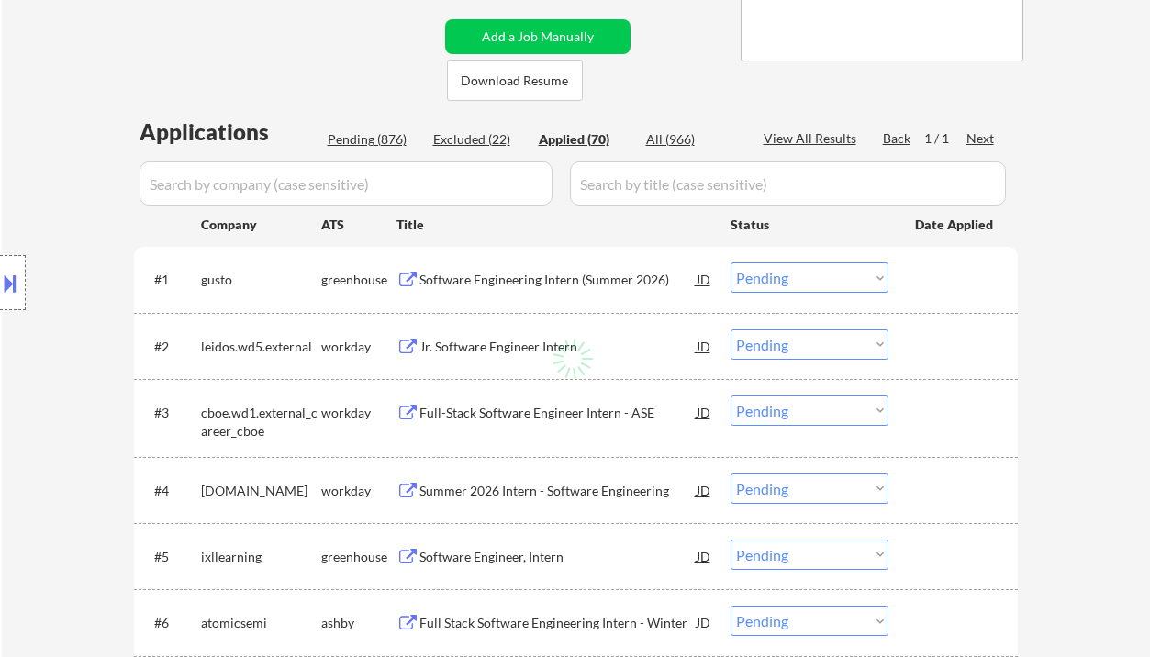
select select ""applied""
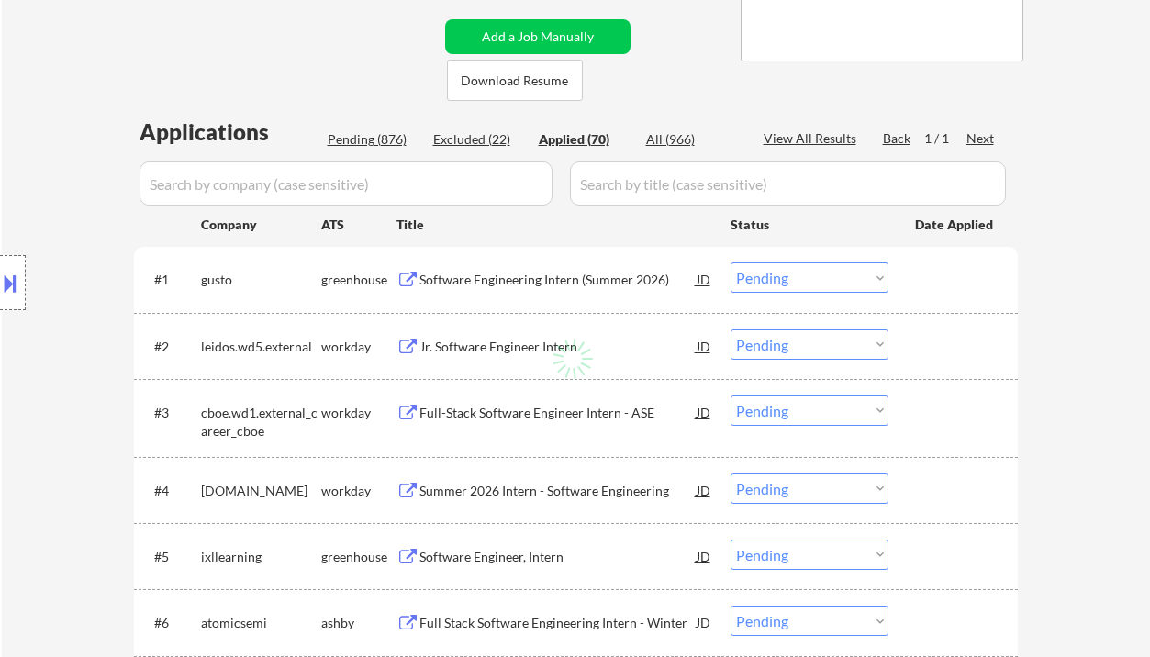
select select ""applied""
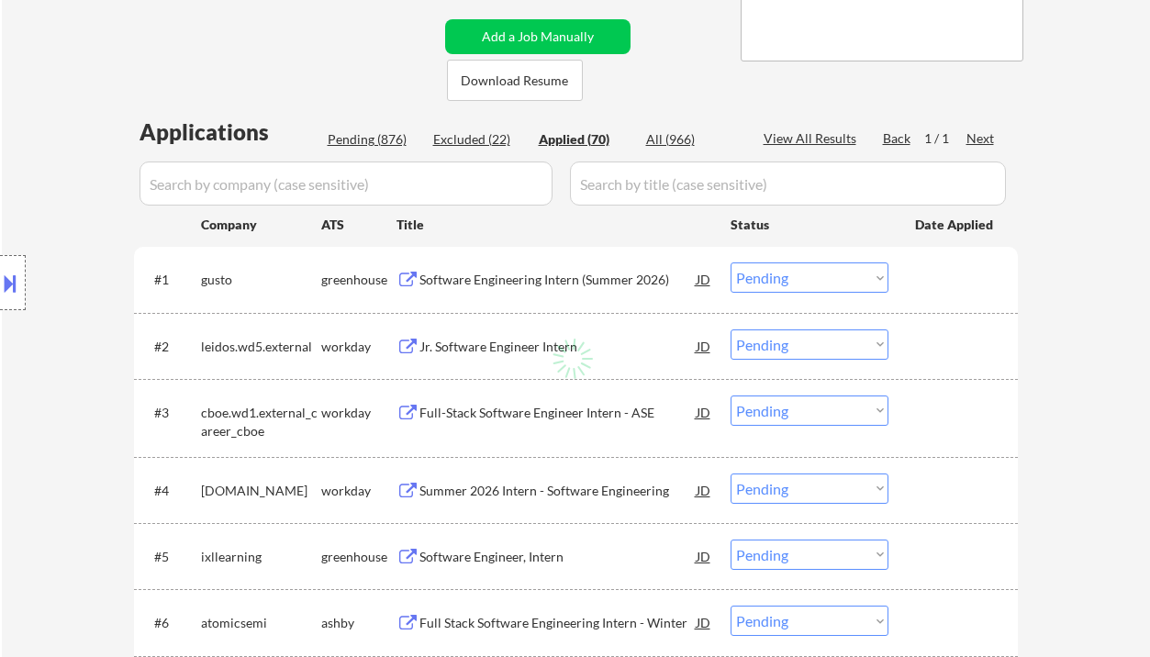
select select ""applied""
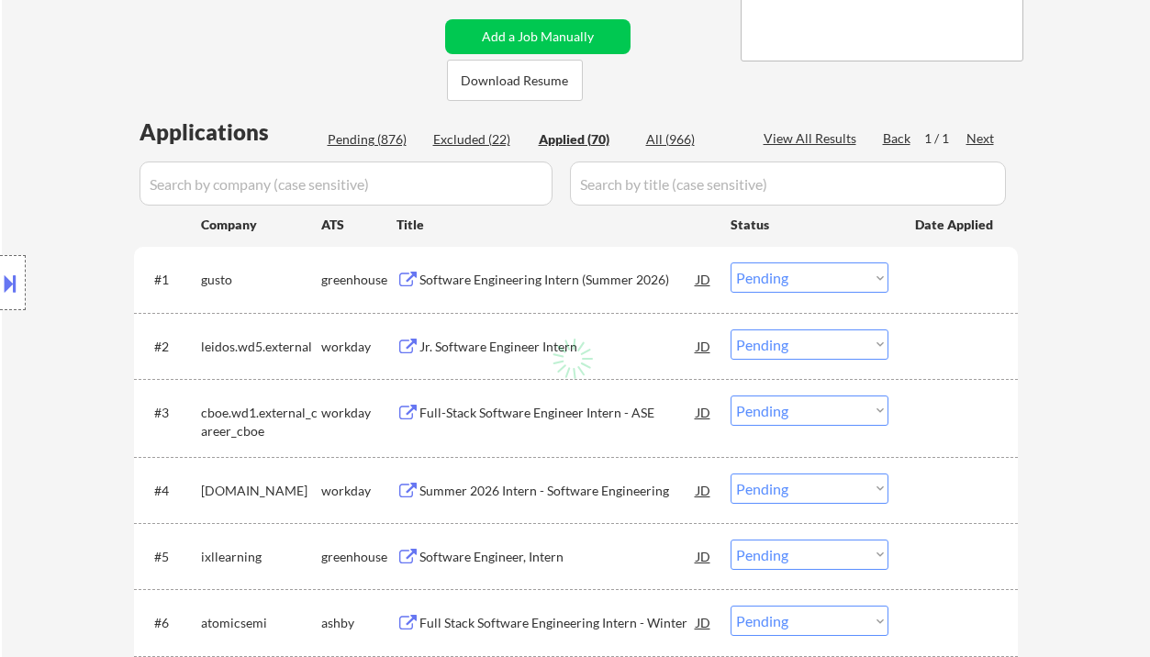
select select ""applied""
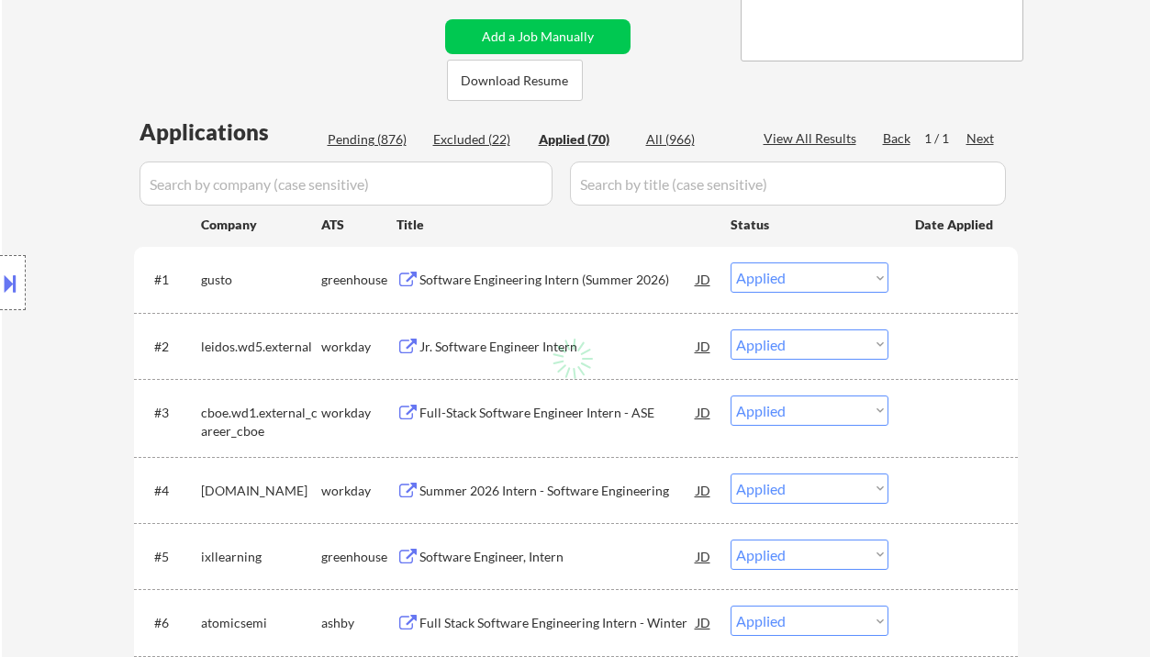
select select ""applied""
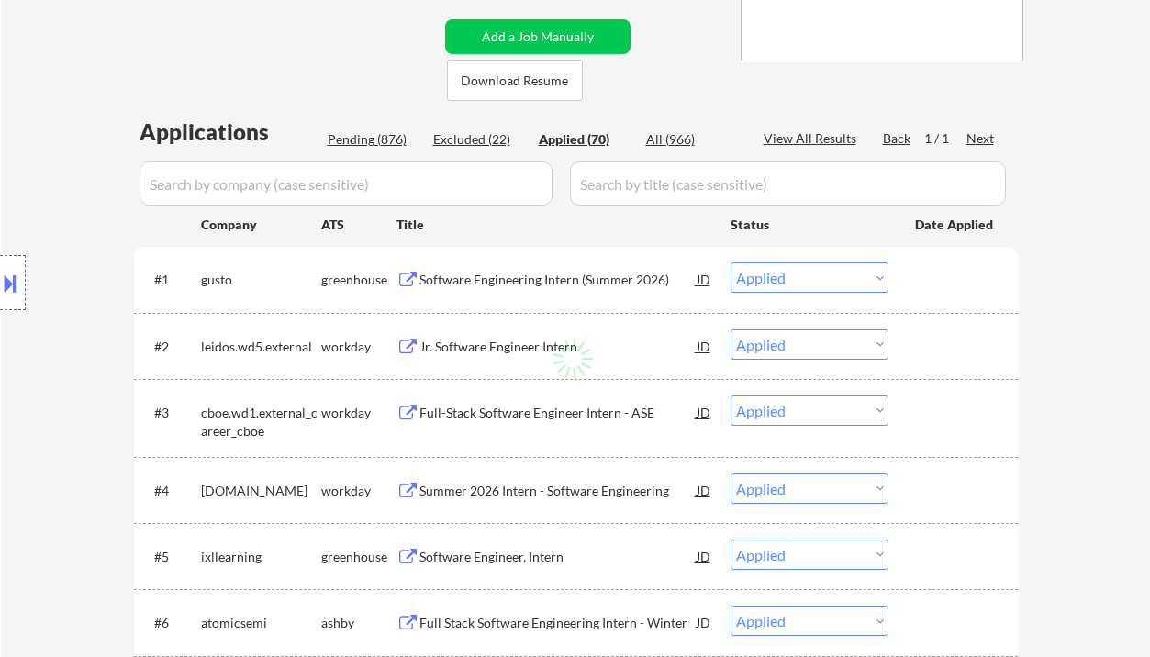
select select ""applied""
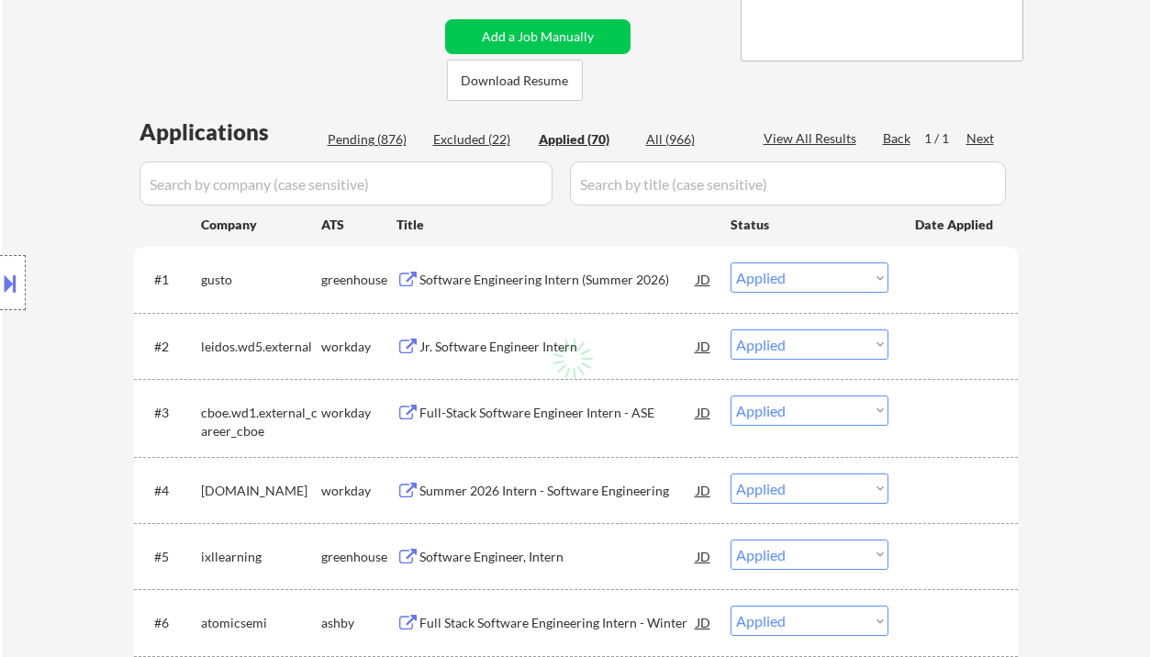
select select ""applied""
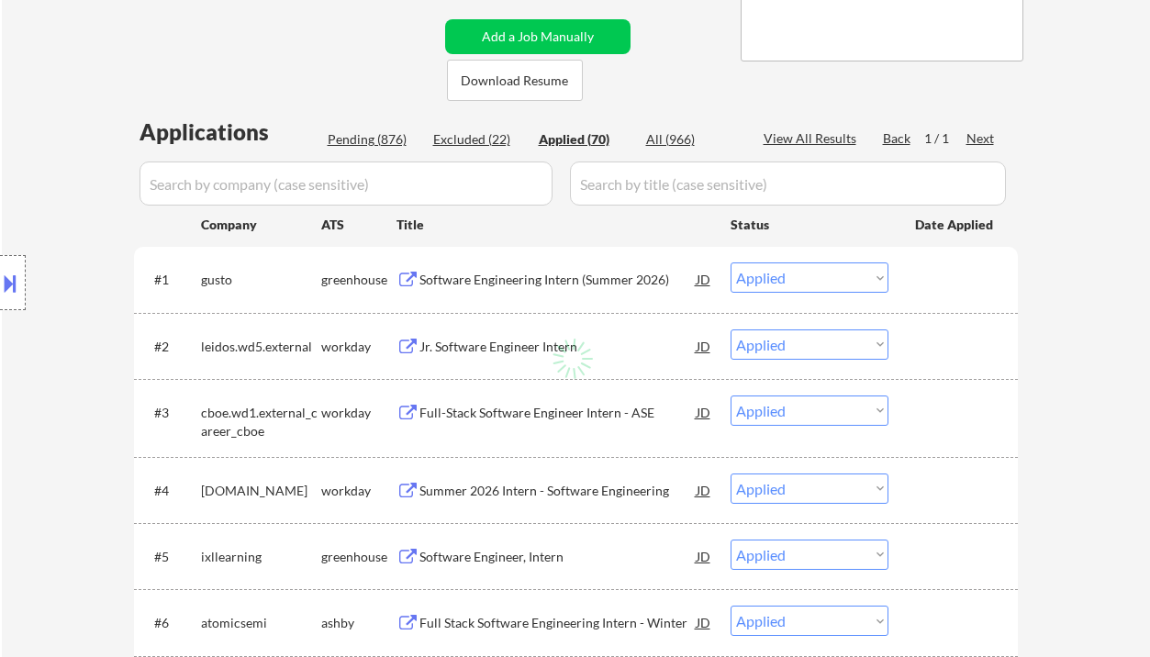
select select ""applied""
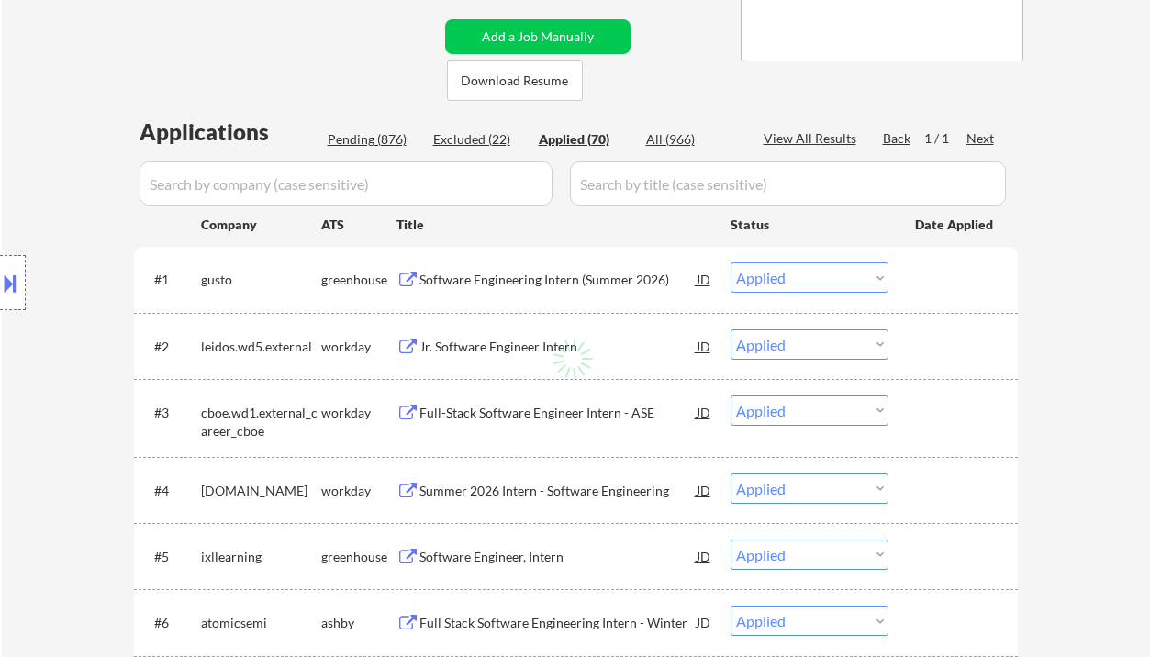
select select ""applied""
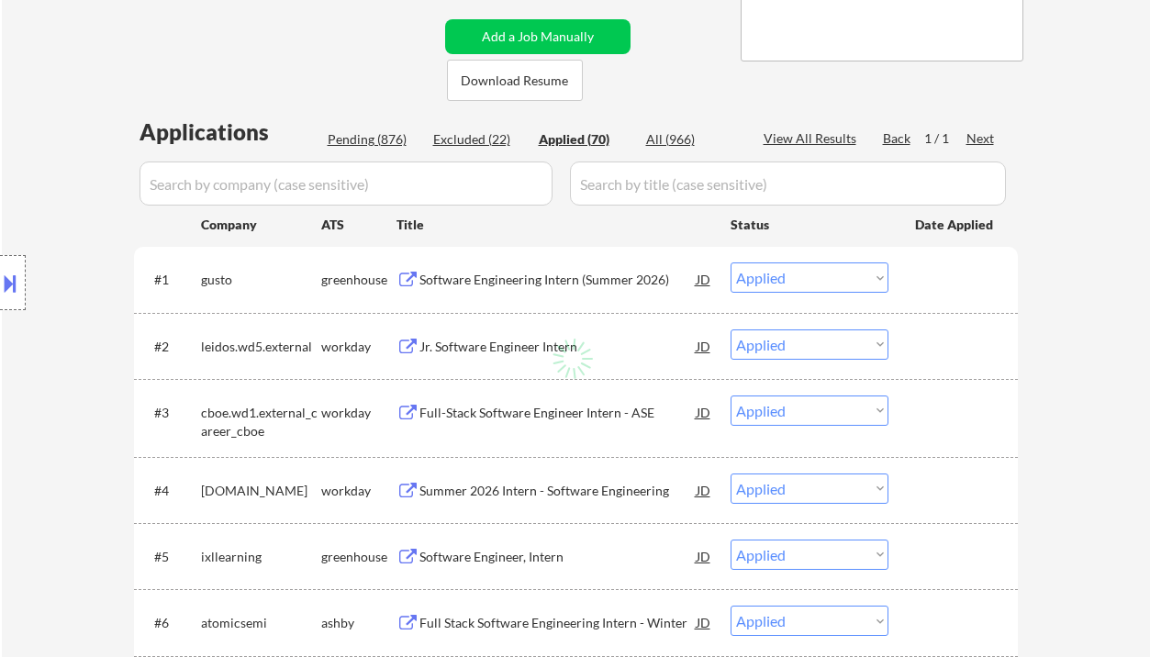
select select ""applied""
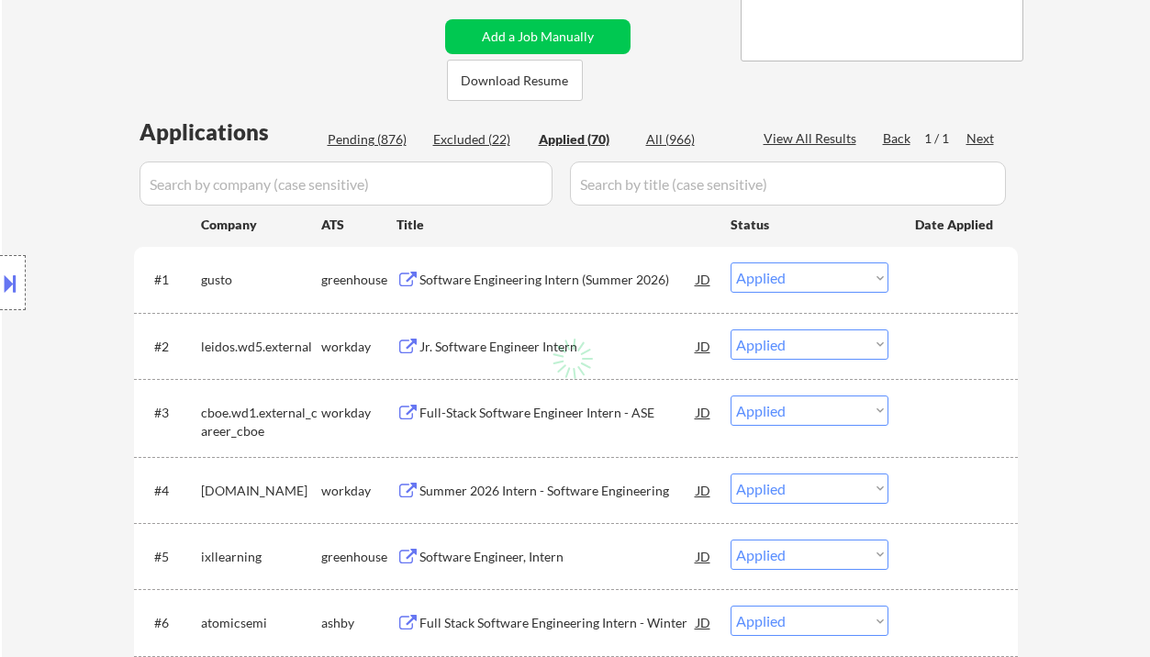
select select ""applied""
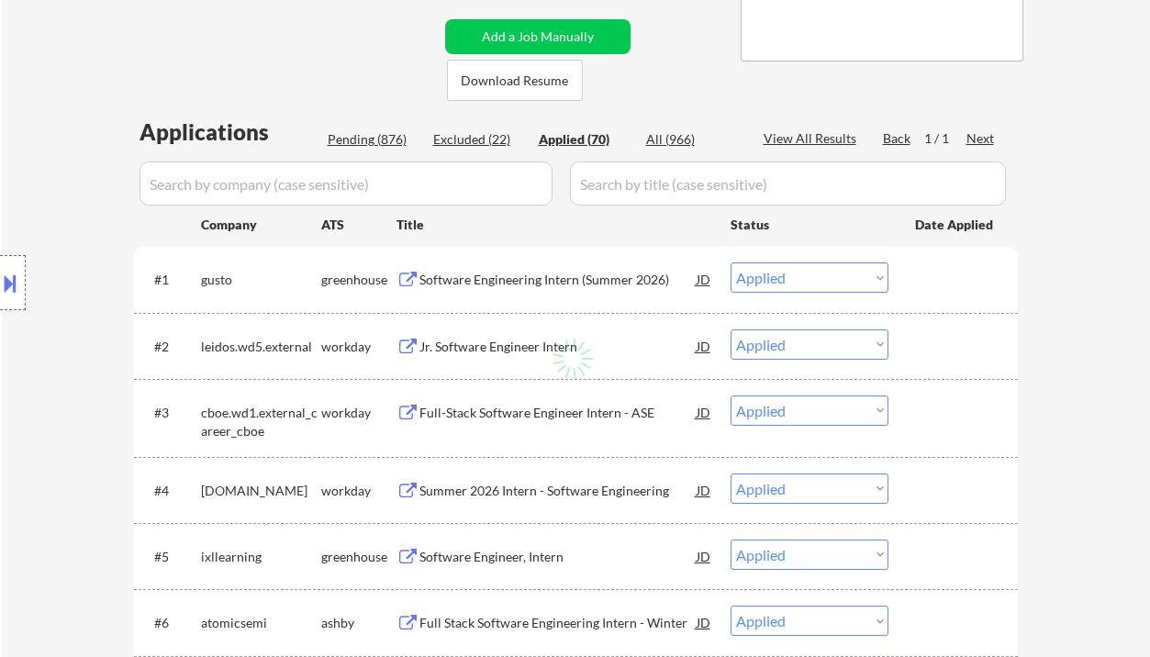
select select ""applied""
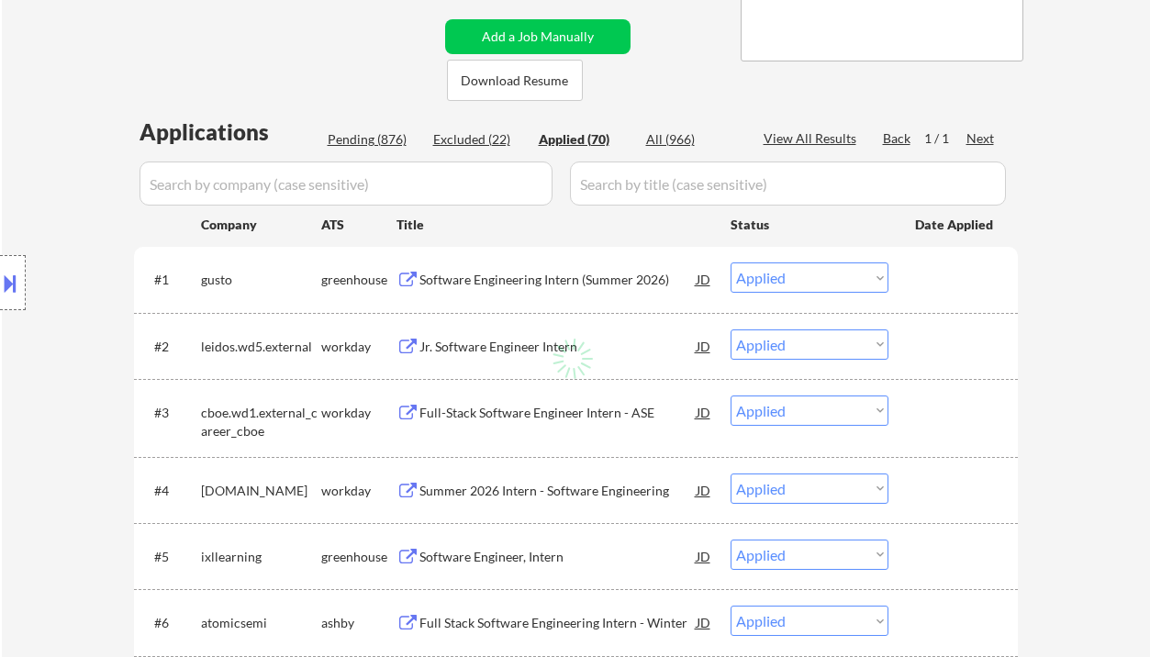
select select ""applied""
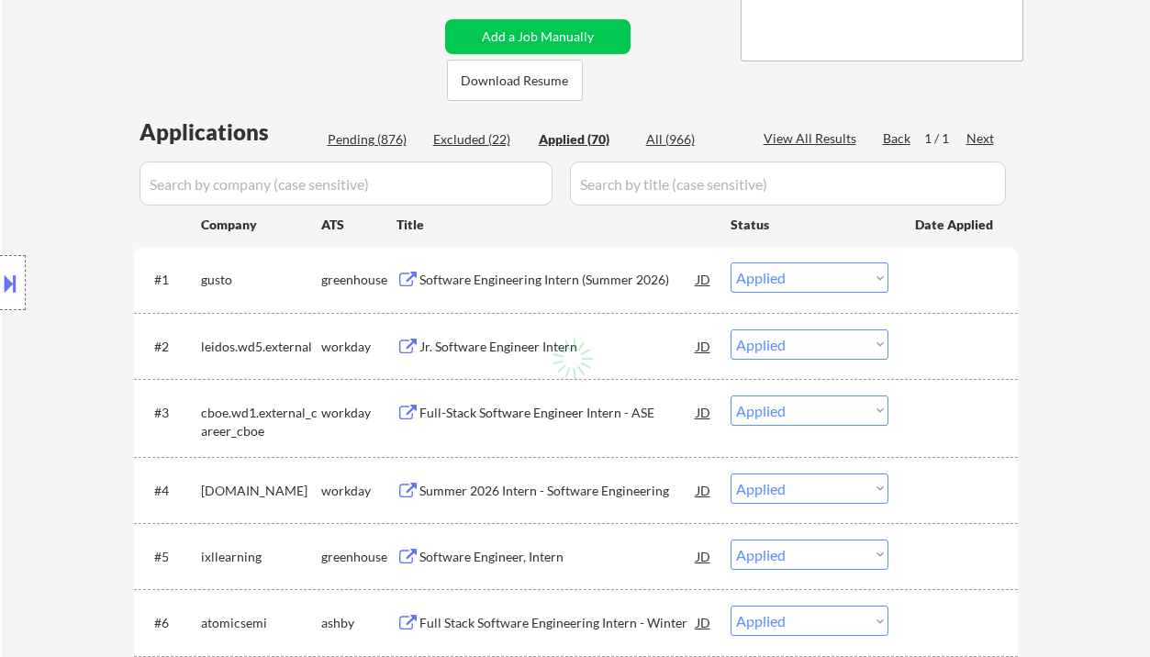
select select ""applied""
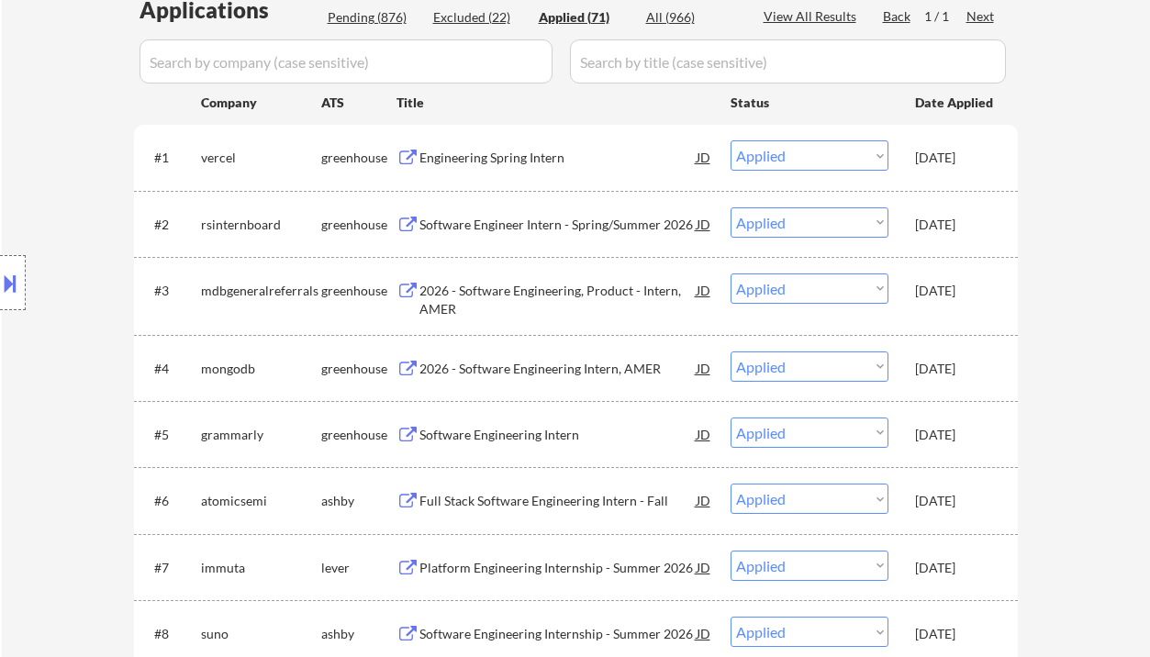
scroll to position [734, 0]
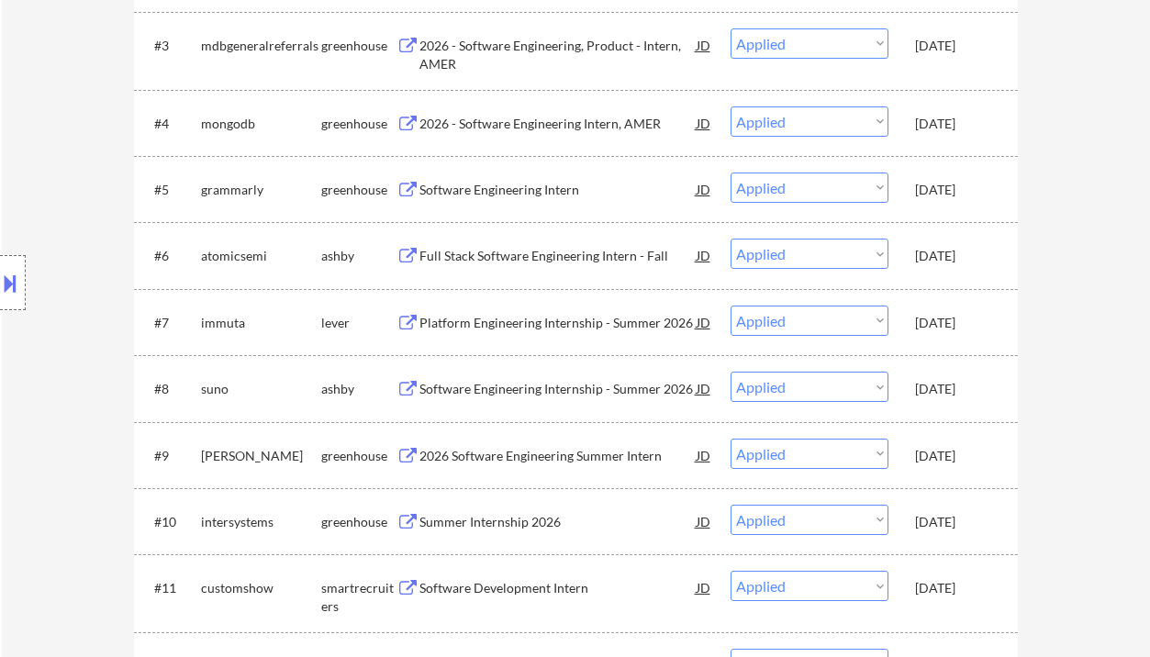
click at [505, 189] on div "Software Engineering Intern" at bounding box center [557, 190] width 277 height 18
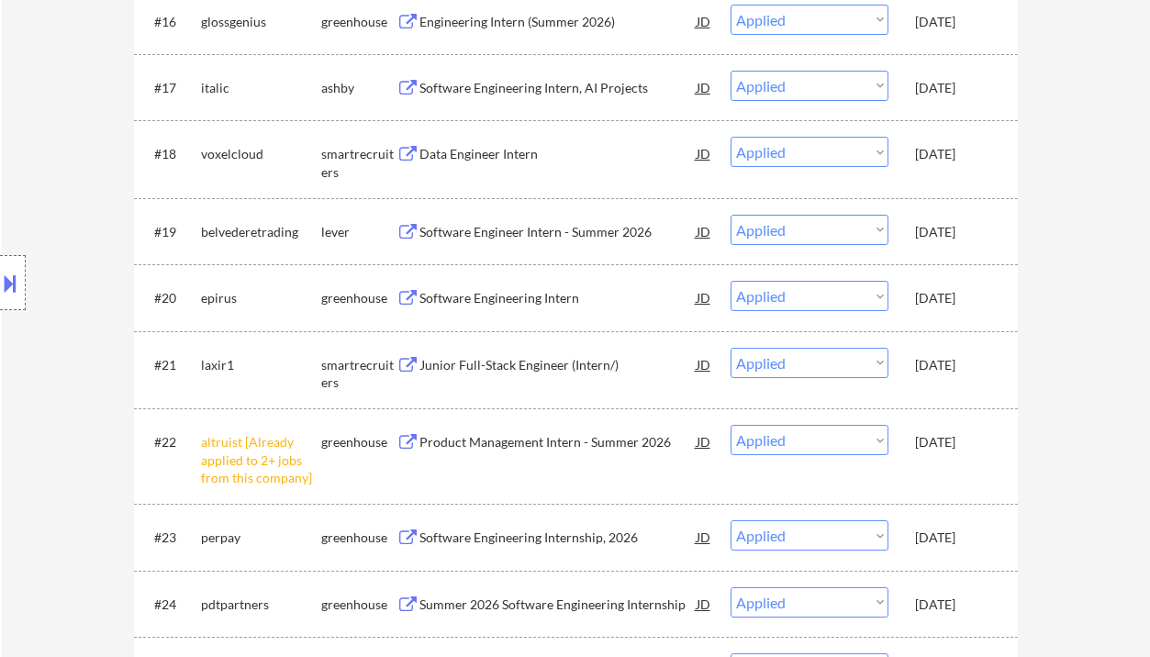
scroll to position [1712, 0]
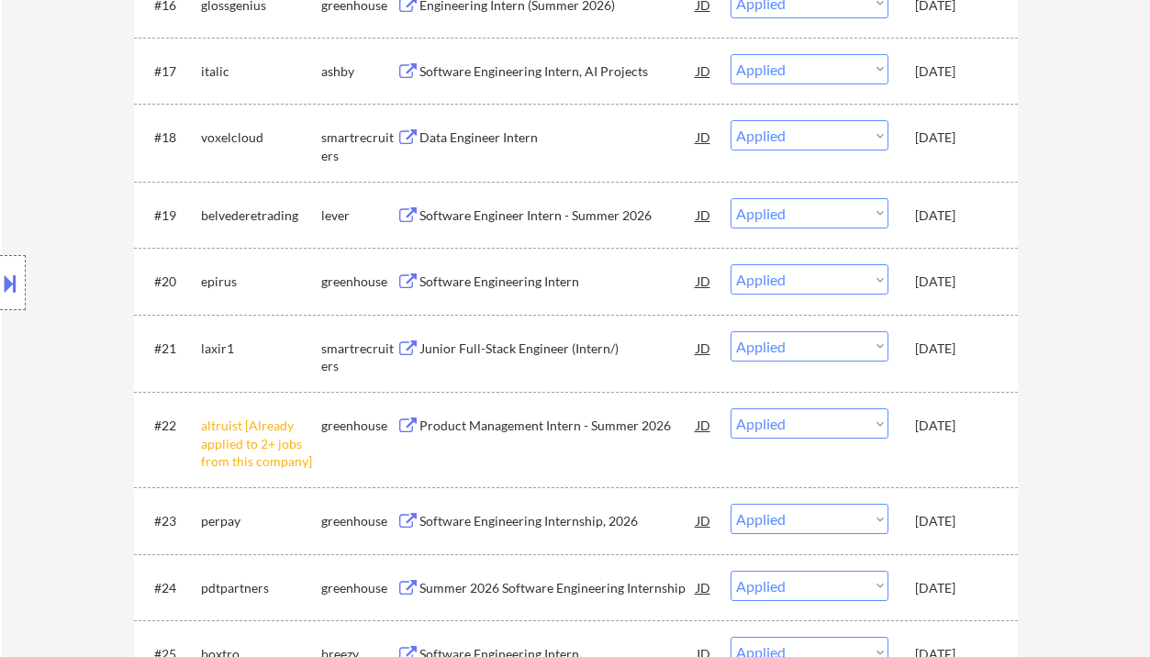
select select ""applied""
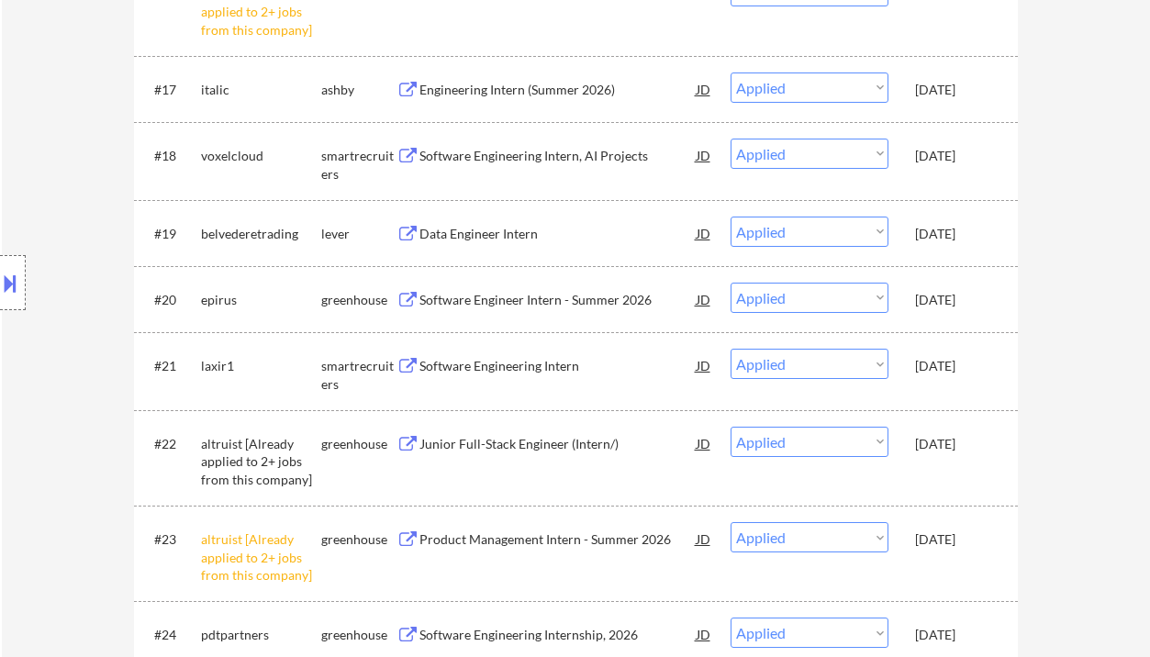
select select ""applied""
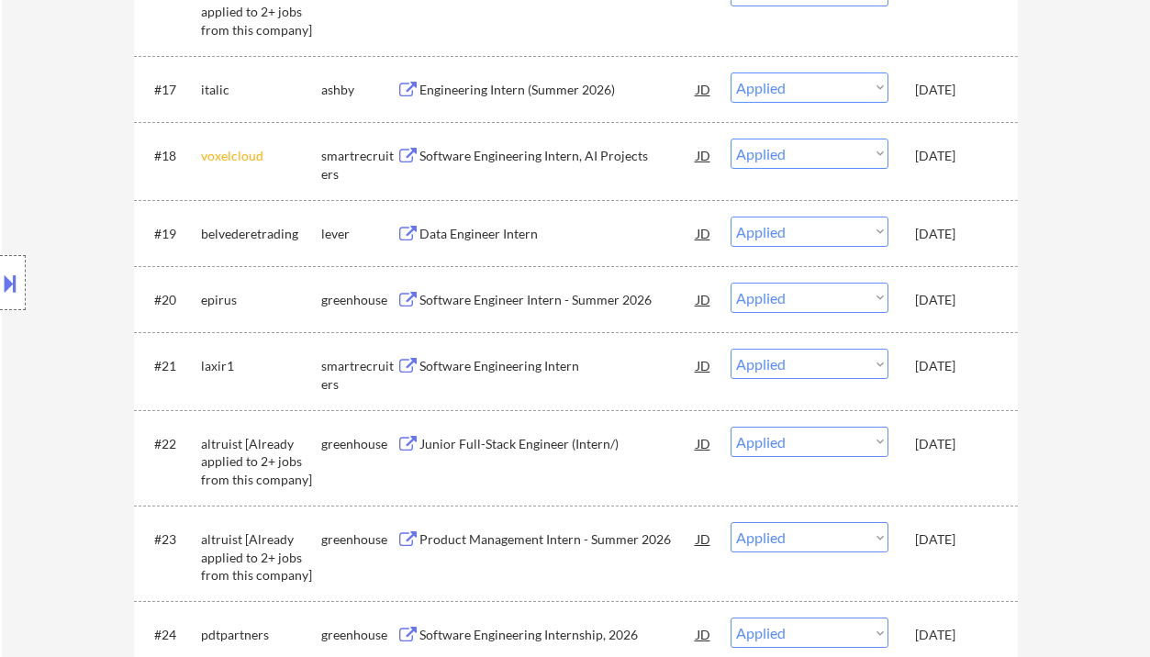
select select ""applied""
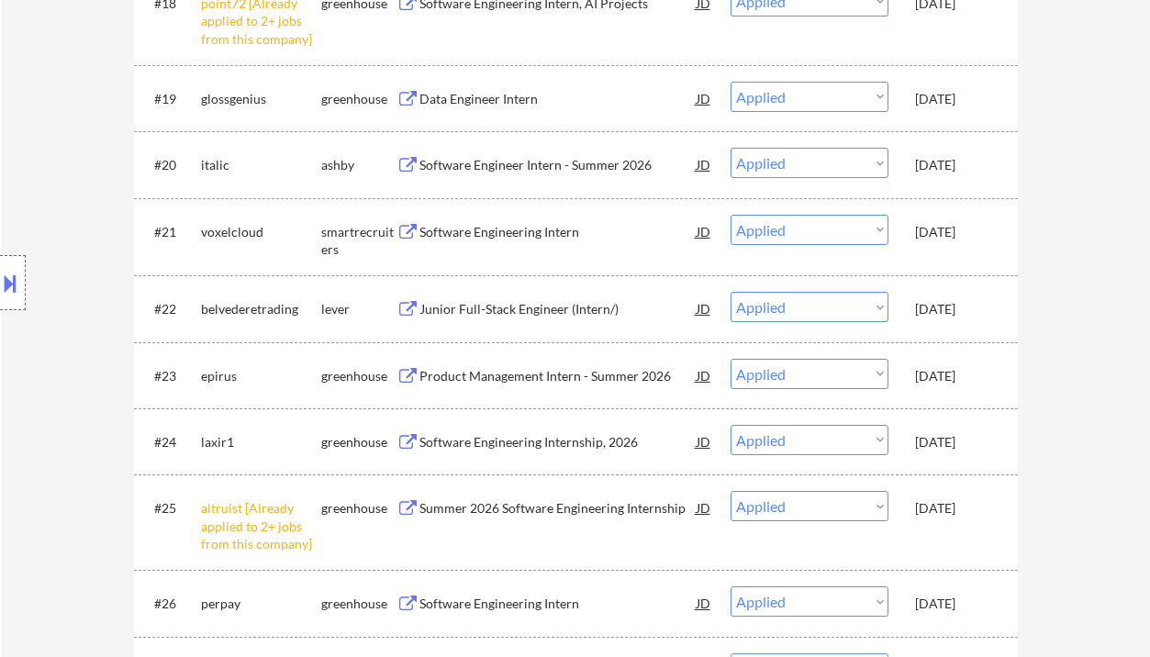
scroll to position [1835, 0]
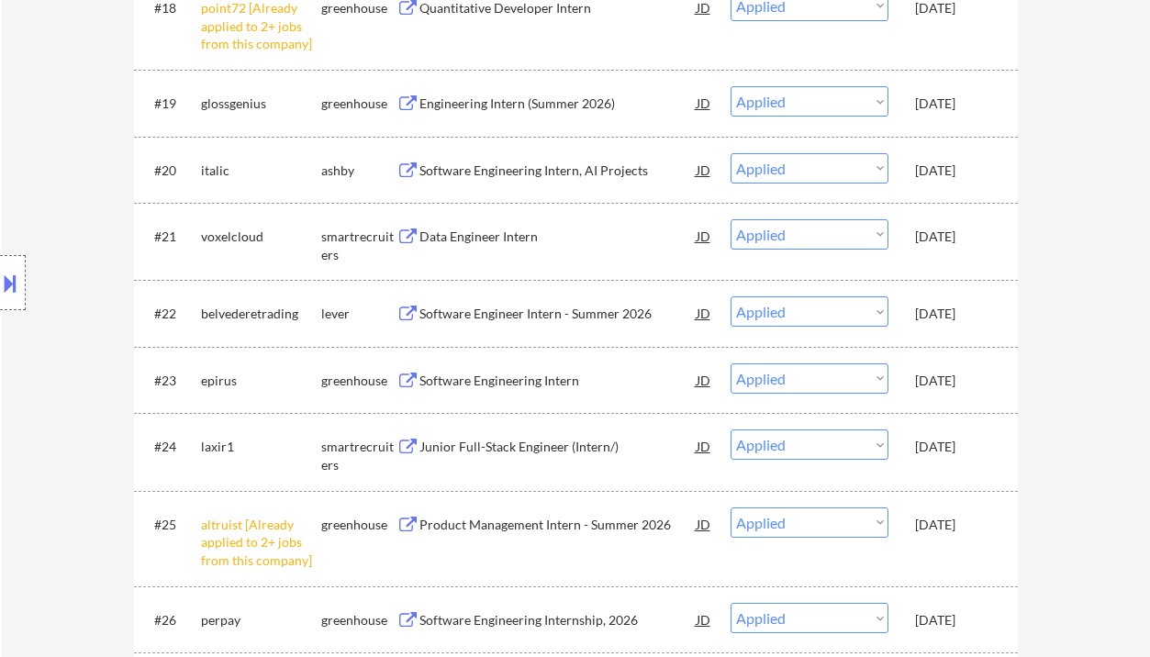
select select ""applied""
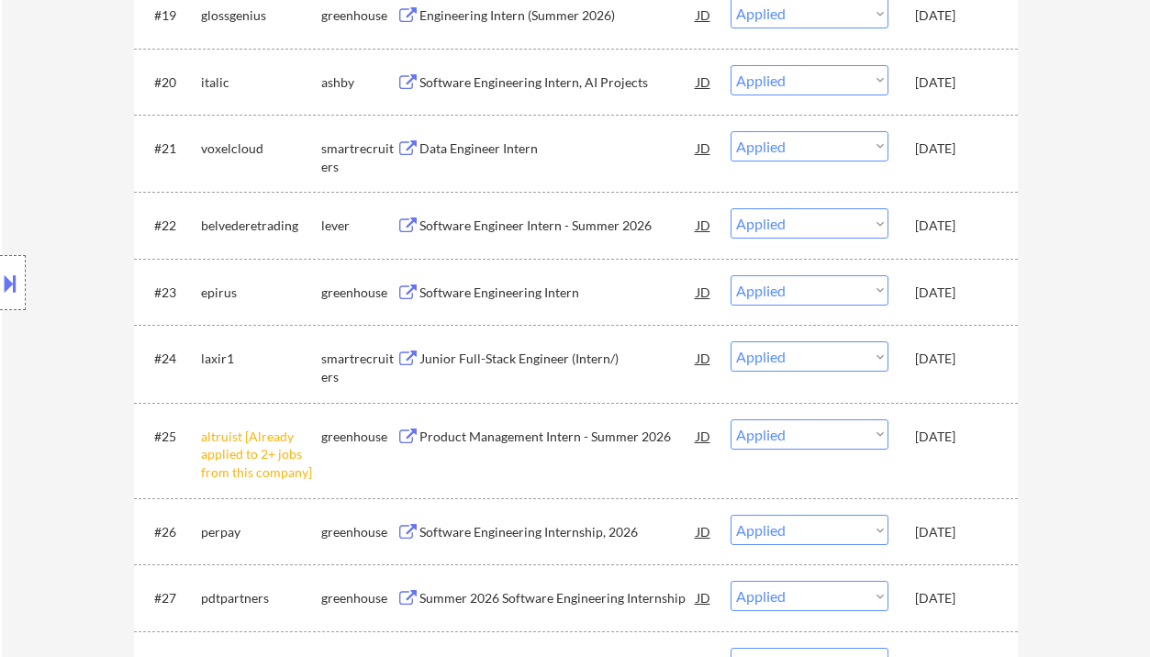
scroll to position [1958, 0]
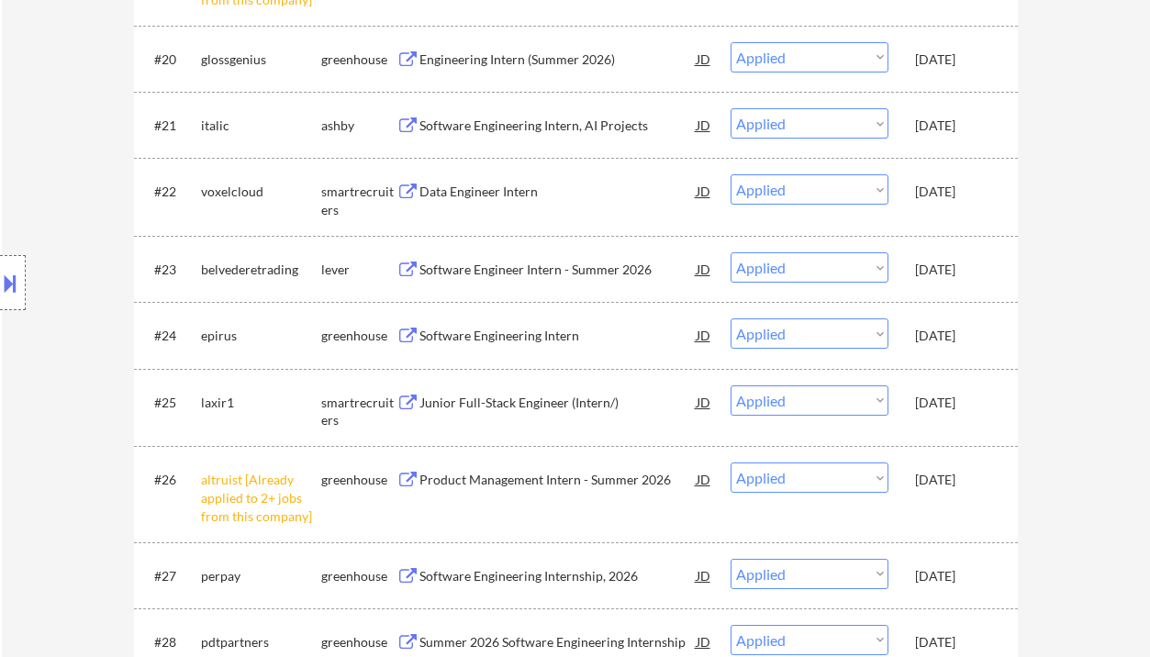
drag, startPoint x: 34, startPoint y: 126, endPoint x: 130, endPoint y: 1, distance: 157.7
click at [36, 124] on div "Location Inclusions: country:US" at bounding box center [164, 283] width 329 height 340
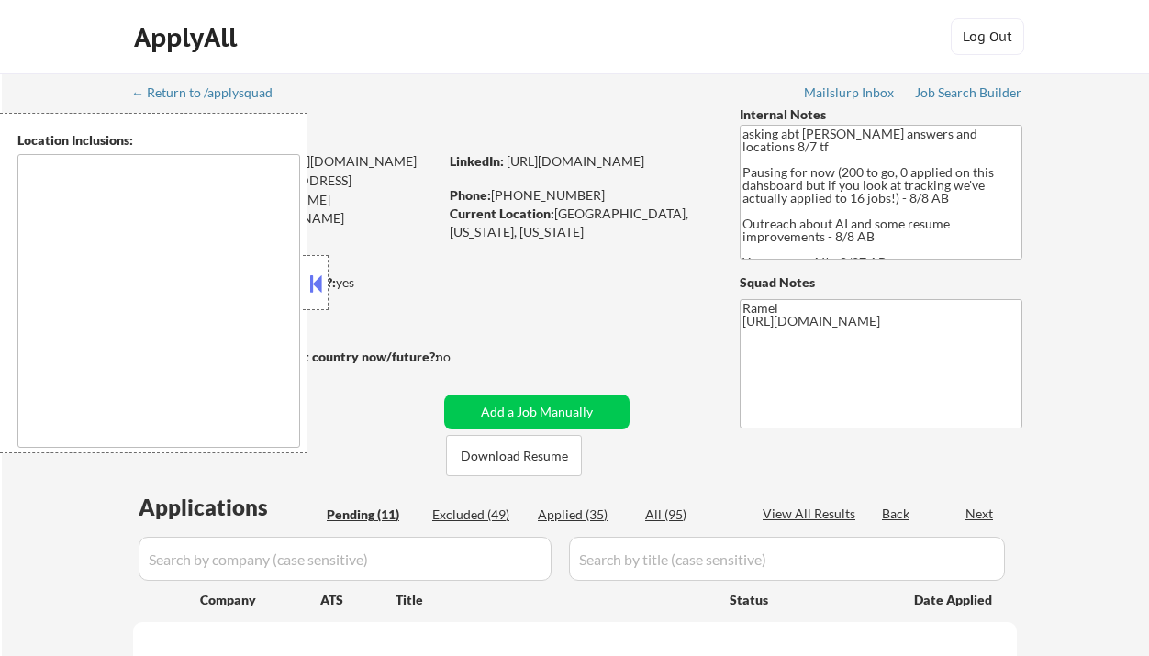
select select ""pending""
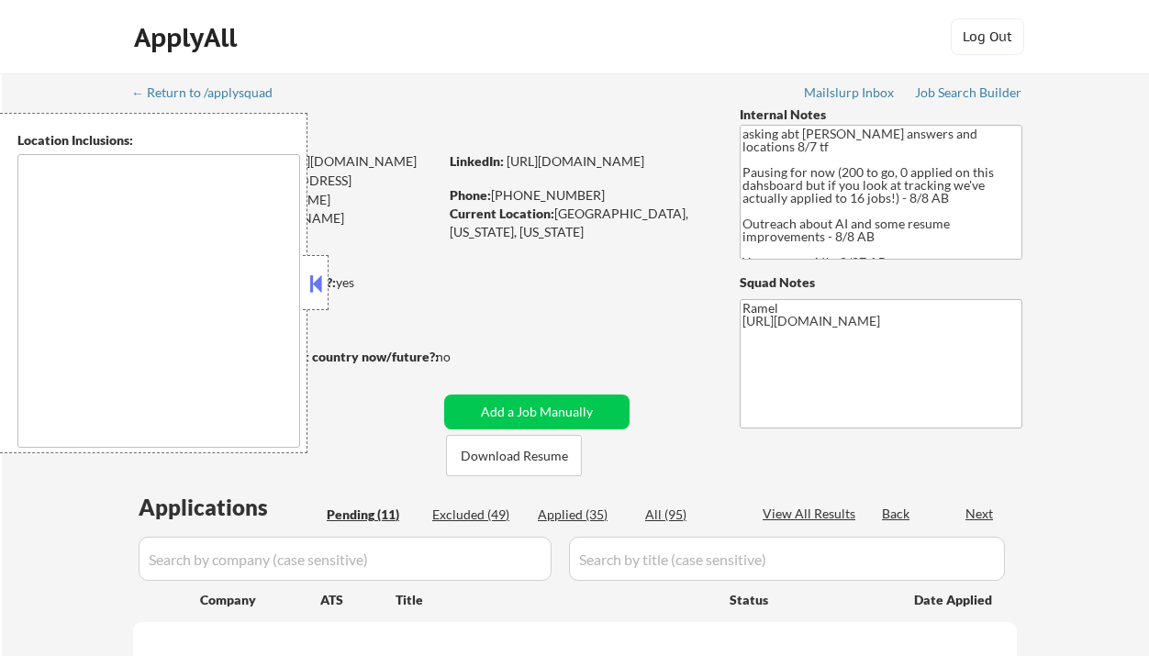
select select ""pending""
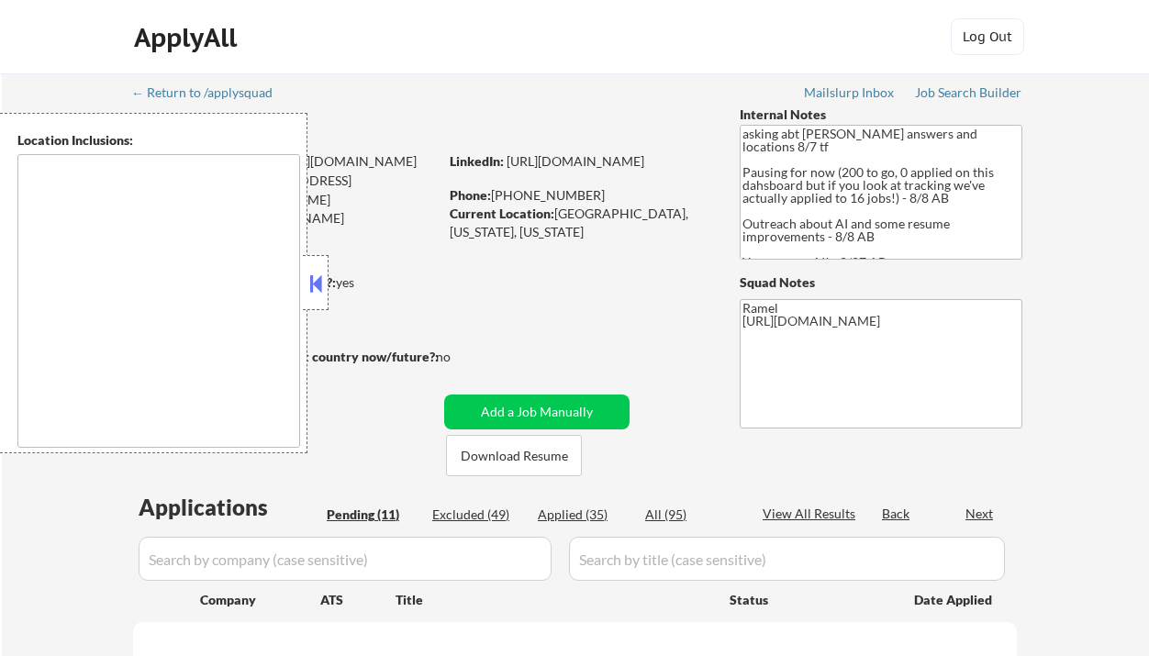
select select ""pending""
click at [324, 282] on button at bounding box center [316, 284] width 20 height 28
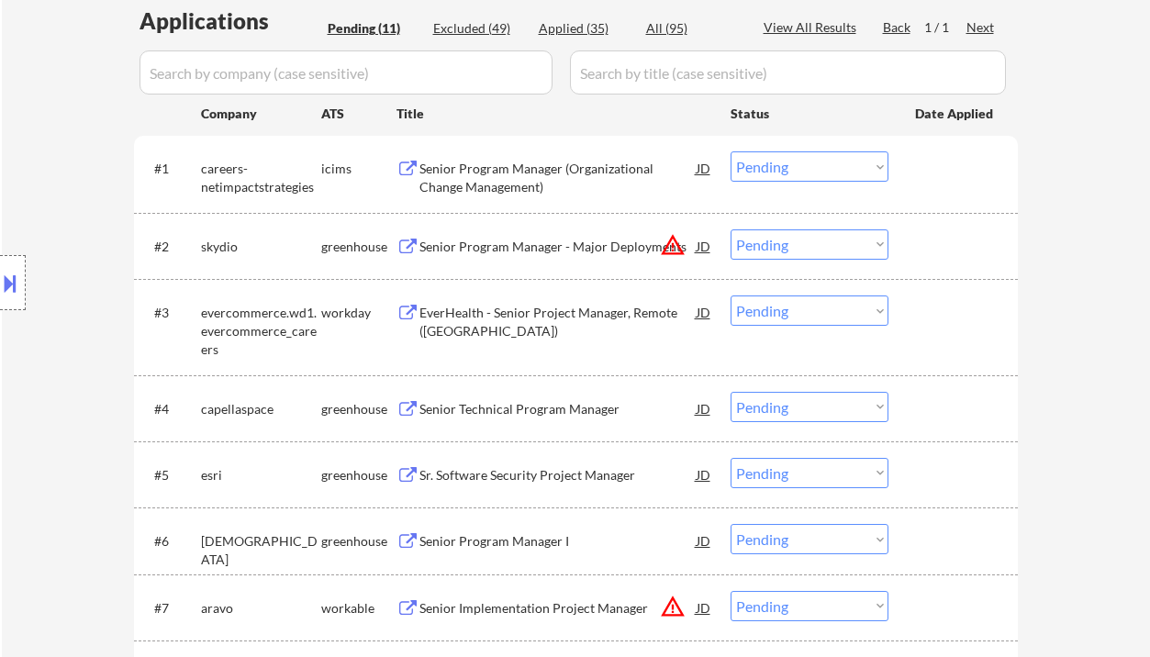
scroll to position [489, 0]
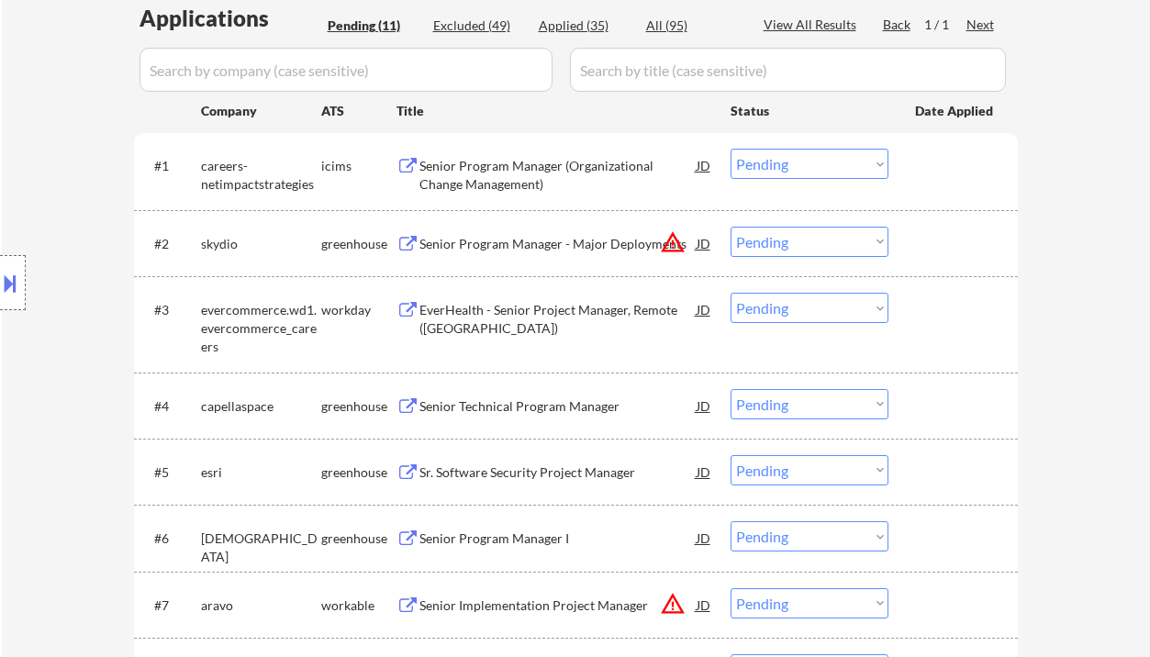
click at [537, 402] on div "Senior Technical Program Manager" at bounding box center [557, 406] width 277 height 18
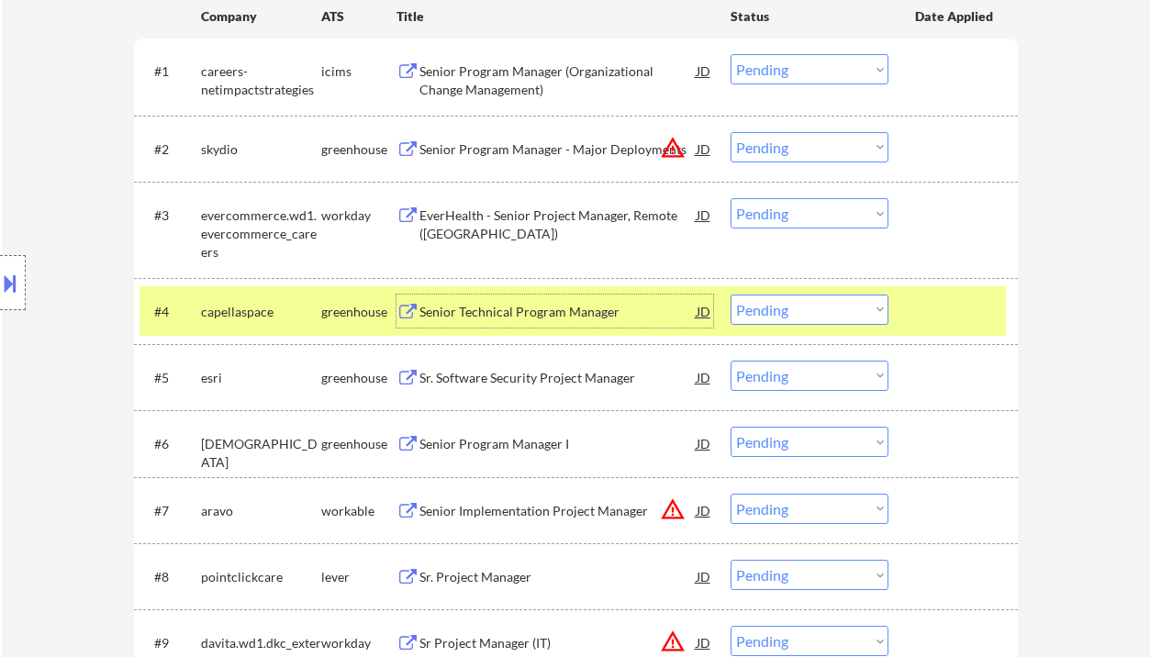
scroll to position [611, 0]
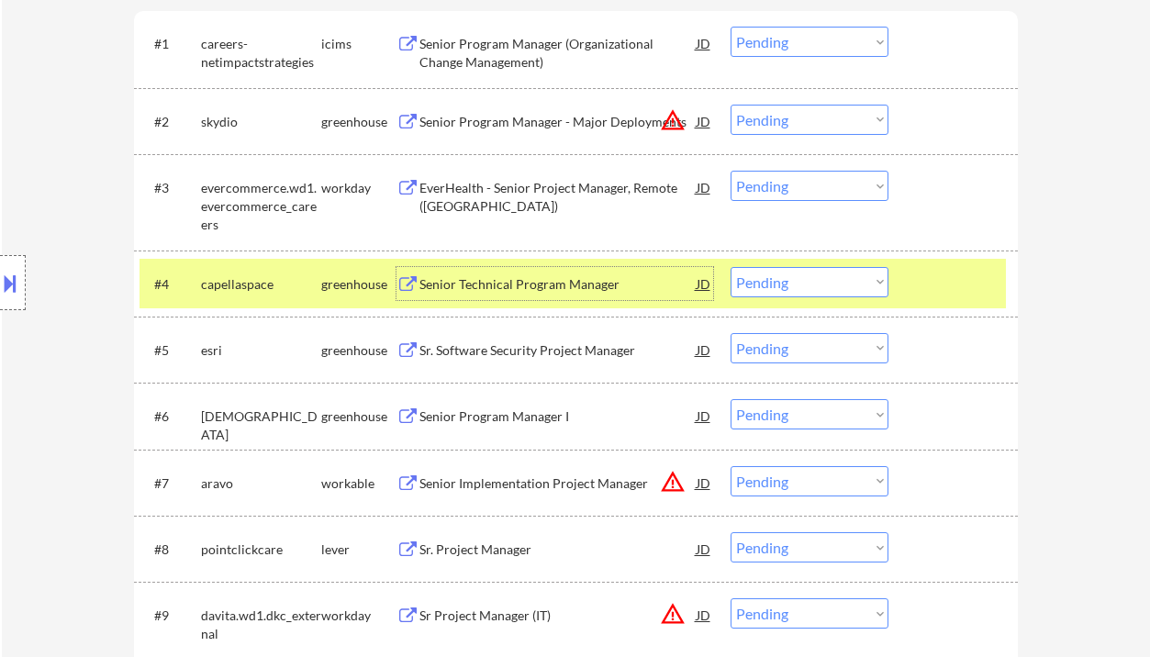
click at [764, 276] on select "Choose an option... Pending Applied Excluded (Questions) Excluded (Expired) Exc…" at bounding box center [810, 282] width 158 height 30
click at [731, 267] on select "Choose an option... Pending Applied Excluded (Questions) Excluded (Expired) Exc…" at bounding box center [810, 282] width 158 height 30
click at [556, 354] on div "Sr. Software Security Project Manager" at bounding box center [557, 350] width 277 height 18
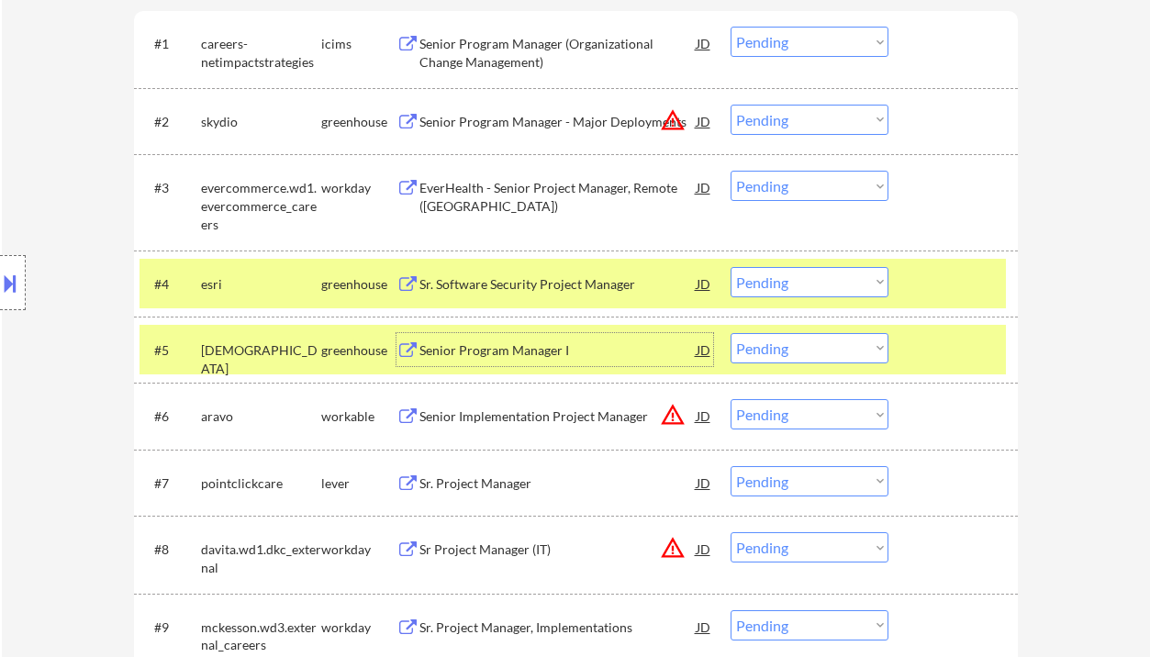
drag, startPoint x: 791, startPoint y: 275, endPoint x: 798, endPoint y: 296, distance: 21.2
click at [791, 275] on select "Choose an option... Pending Applied Excluded (Questions) Excluded (Expired) Exc…" at bounding box center [810, 282] width 158 height 30
click at [731, 267] on select "Choose an option... Pending Applied Excluded (Questions) Excluded (Expired) Exc…" at bounding box center [810, 282] width 158 height 30
click at [552, 356] on div "Senior Program Manager I" at bounding box center [557, 350] width 277 height 18
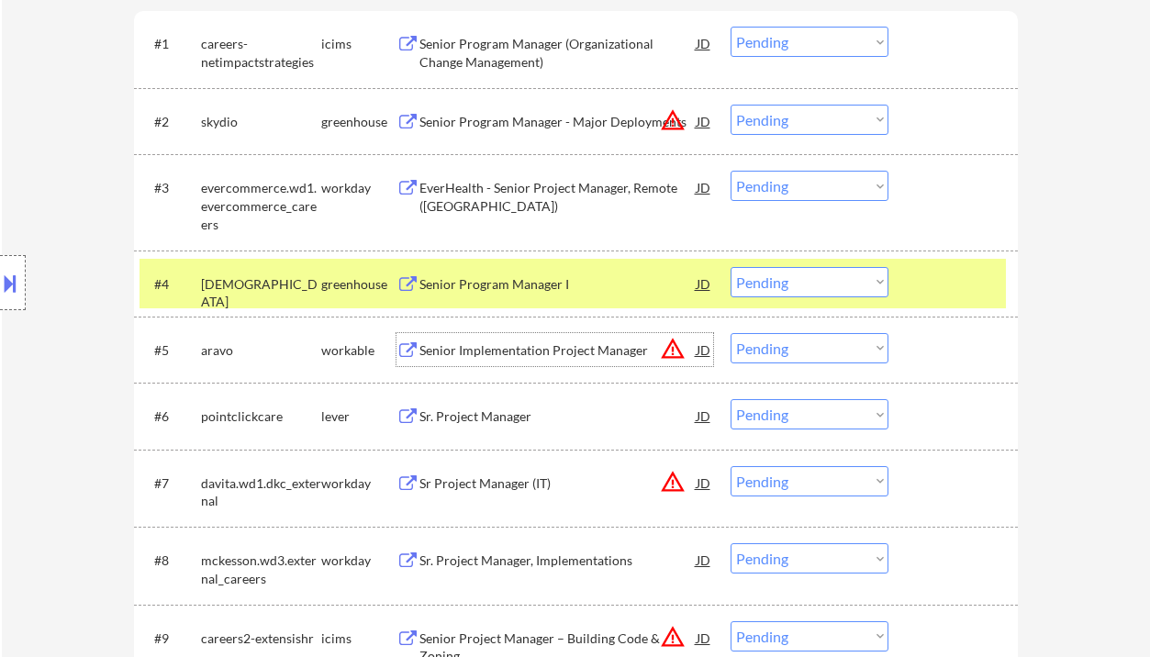
click at [781, 280] on select "Choose an option... Pending Applied Excluded (Questions) Excluded (Expired) Exc…" at bounding box center [810, 282] width 158 height 30
click at [731, 267] on select "Choose an option... Pending Applied Excluded (Questions) Excluded (Expired) Exc…" at bounding box center [810, 282] width 158 height 30
click at [519, 412] on div "Sr. Project Manager" at bounding box center [557, 416] width 277 height 18
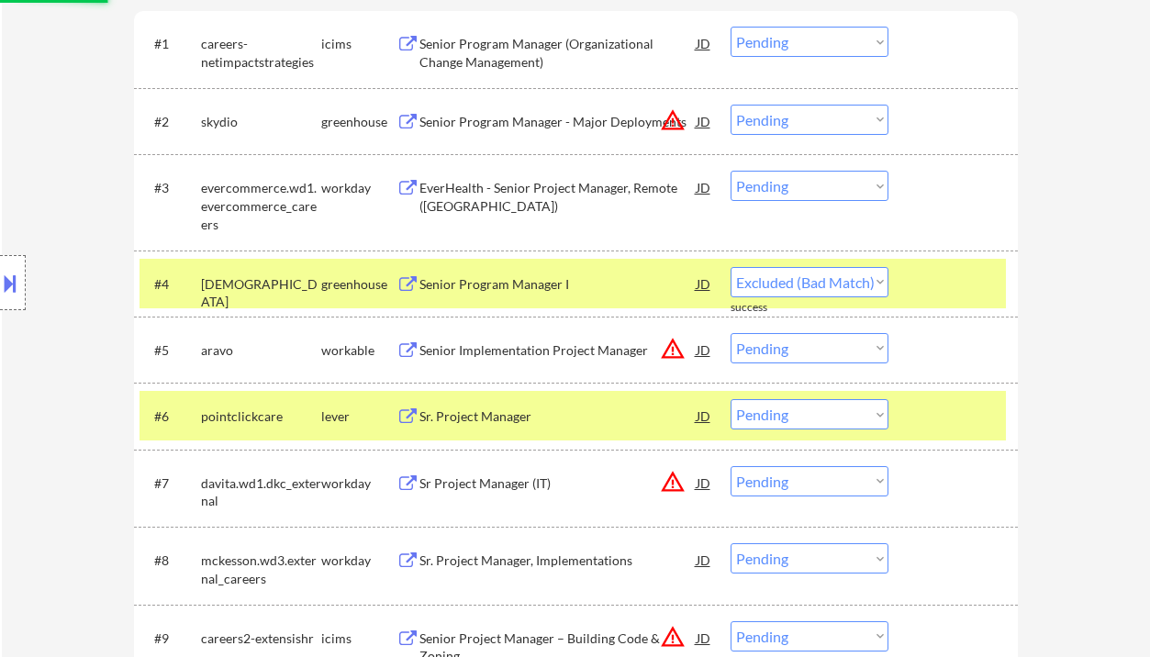
select select ""pending""
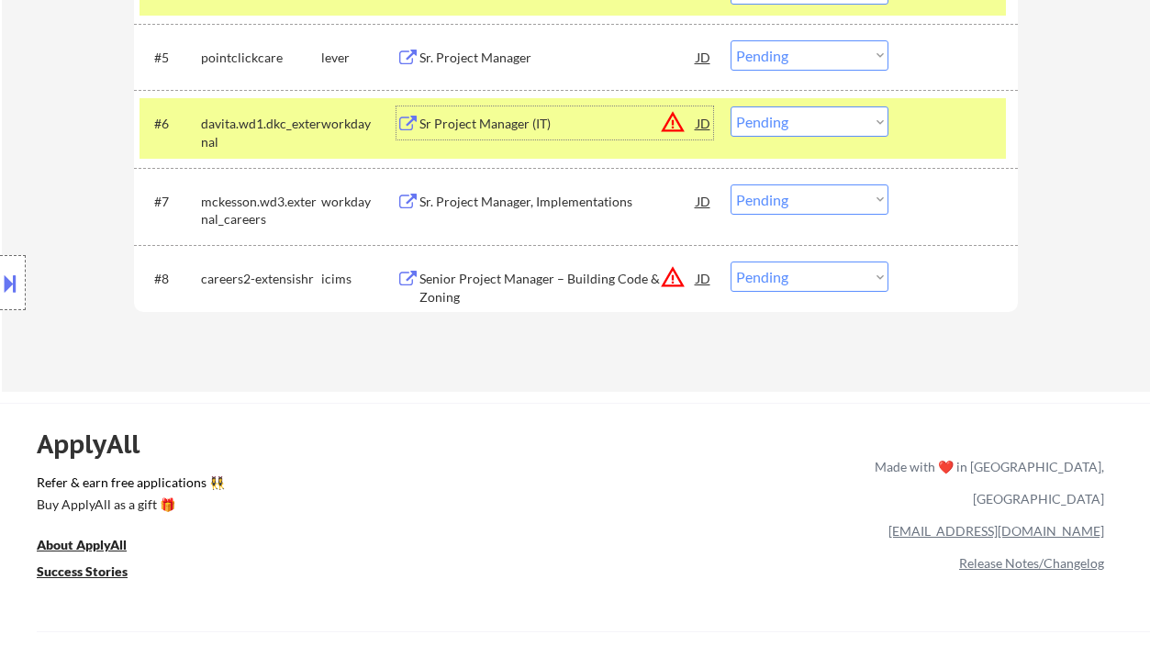
scroll to position [978, 0]
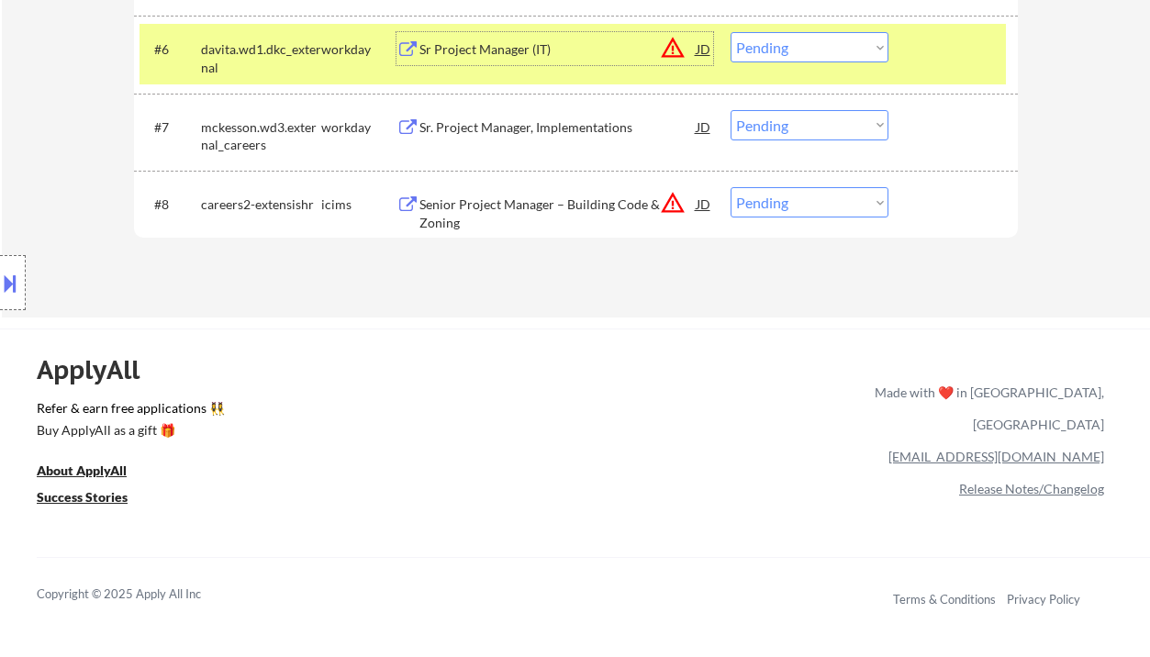
click at [487, 131] on div "Sr. Project Manager, Implementations" at bounding box center [557, 127] width 277 height 18
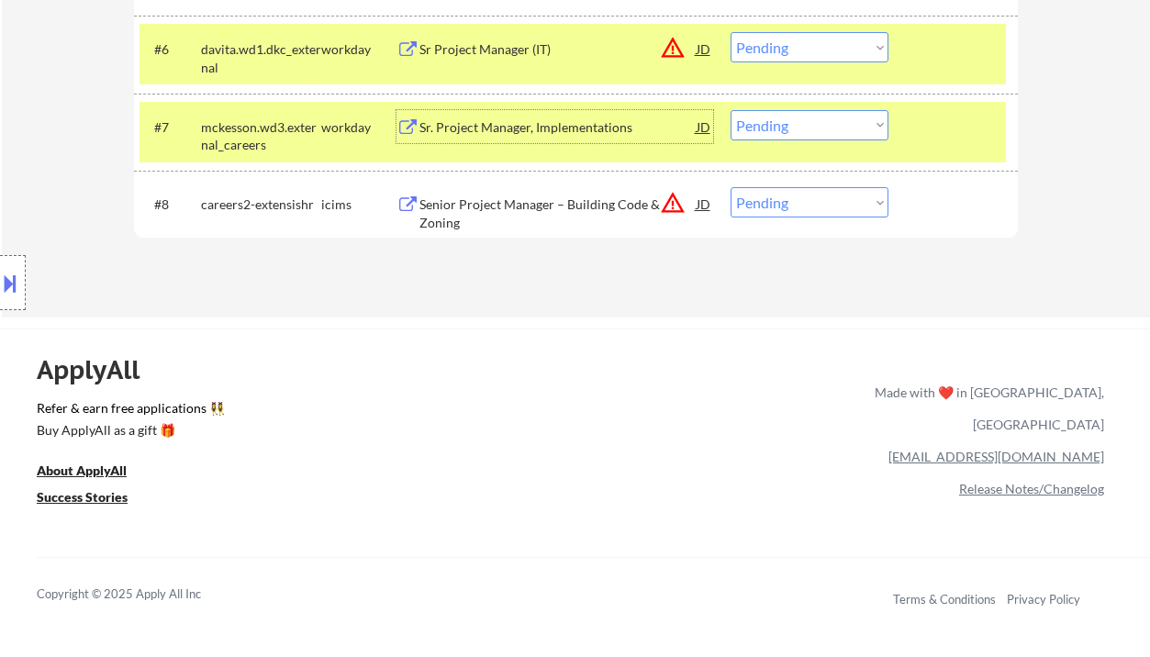
click at [783, 131] on select "Choose an option... Pending Applied Excluded (Questions) Excluded (Expired) Exc…" at bounding box center [810, 125] width 158 height 30
click at [535, 321] on div "← Return to /applysquad Mailslurp Inbox Job Search Builder Tyler Enfinger User …" at bounding box center [575, 140] width 1150 height 2237
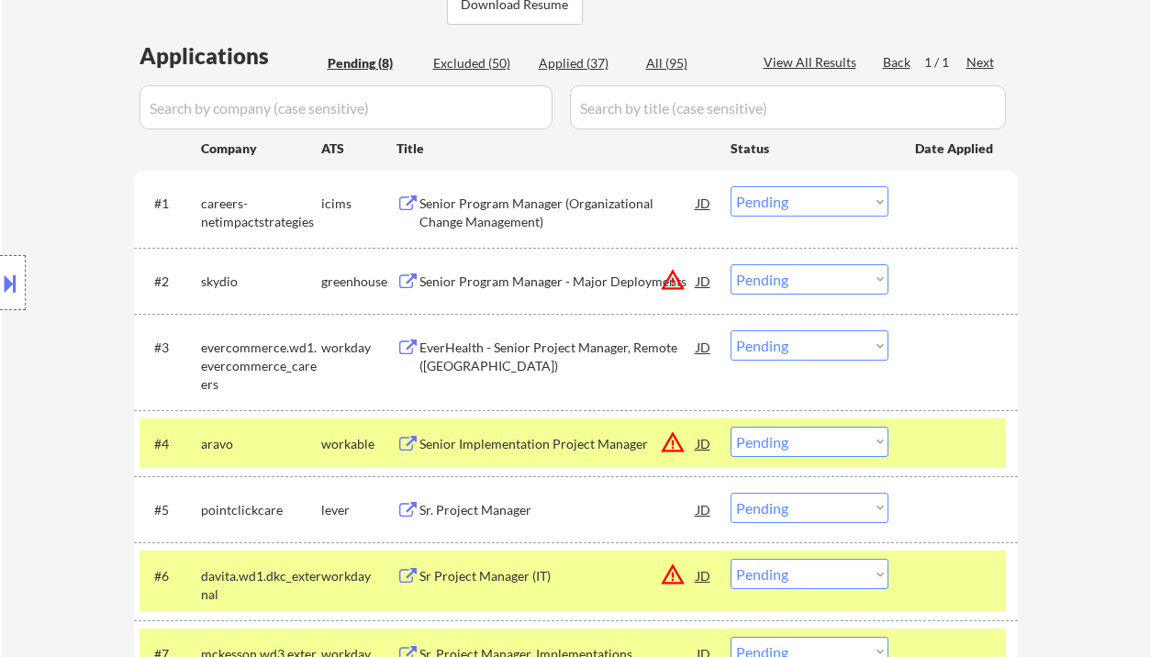
scroll to position [489, 0]
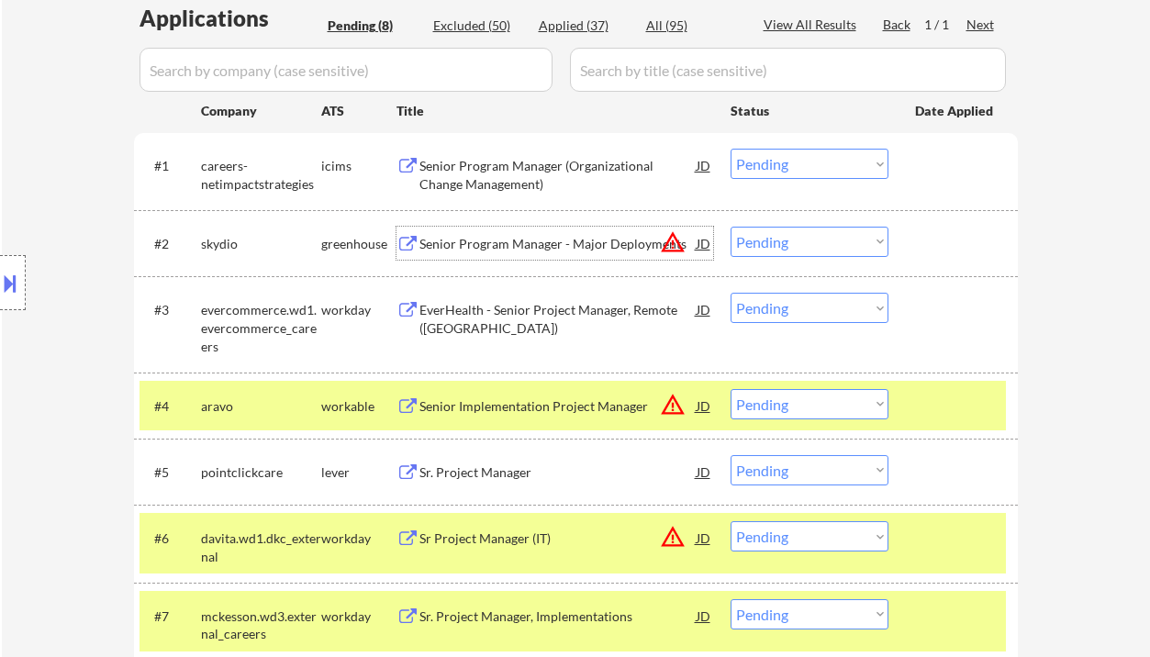
click at [530, 246] on div "Senior Program Manager - Major Deployments" at bounding box center [557, 244] width 277 height 18
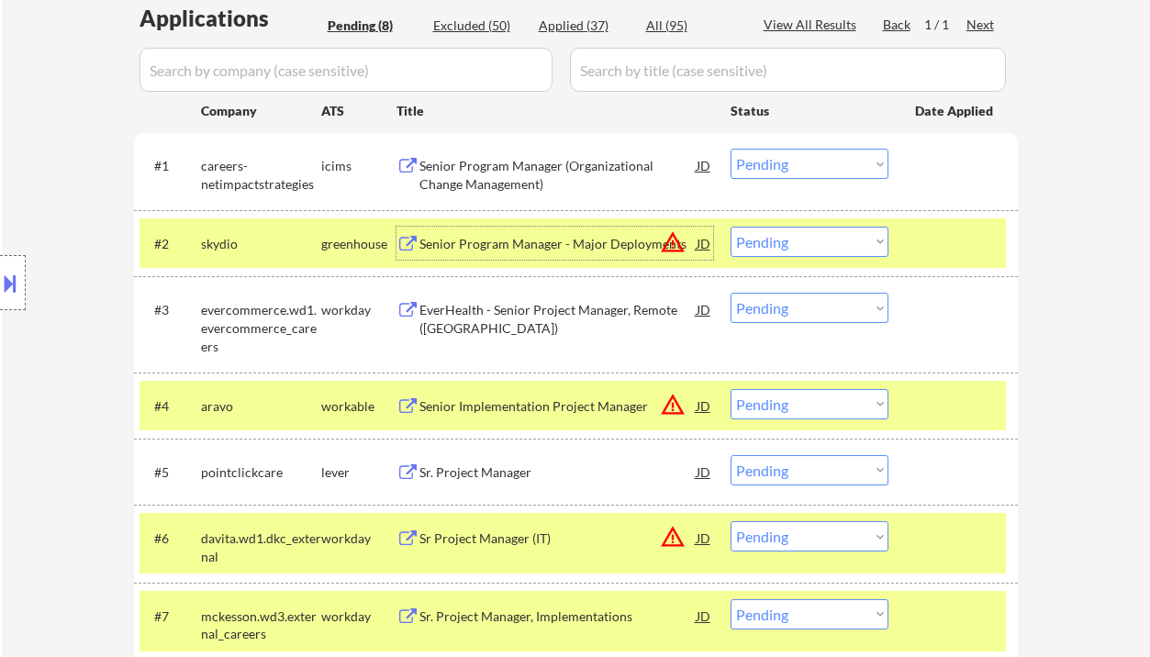
drag, startPoint x: 777, startPoint y: 246, endPoint x: 783, endPoint y: 255, distance: 10.7
click at [777, 246] on select "Choose an option... Pending Applied Excluded (Questions) Excluded (Expired) Exc…" at bounding box center [810, 242] width 158 height 30
select select ""excluded__bad_match_""
click at [731, 227] on select "Choose an option... Pending Applied Excluded (Questions) Excluded (Expired) Exc…" at bounding box center [810, 242] width 158 height 30
click at [811, 307] on select "Choose an option... Pending Applied Excluded (Questions) Excluded (Expired) Exc…" at bounding box center [810, 308] width 158 height 30
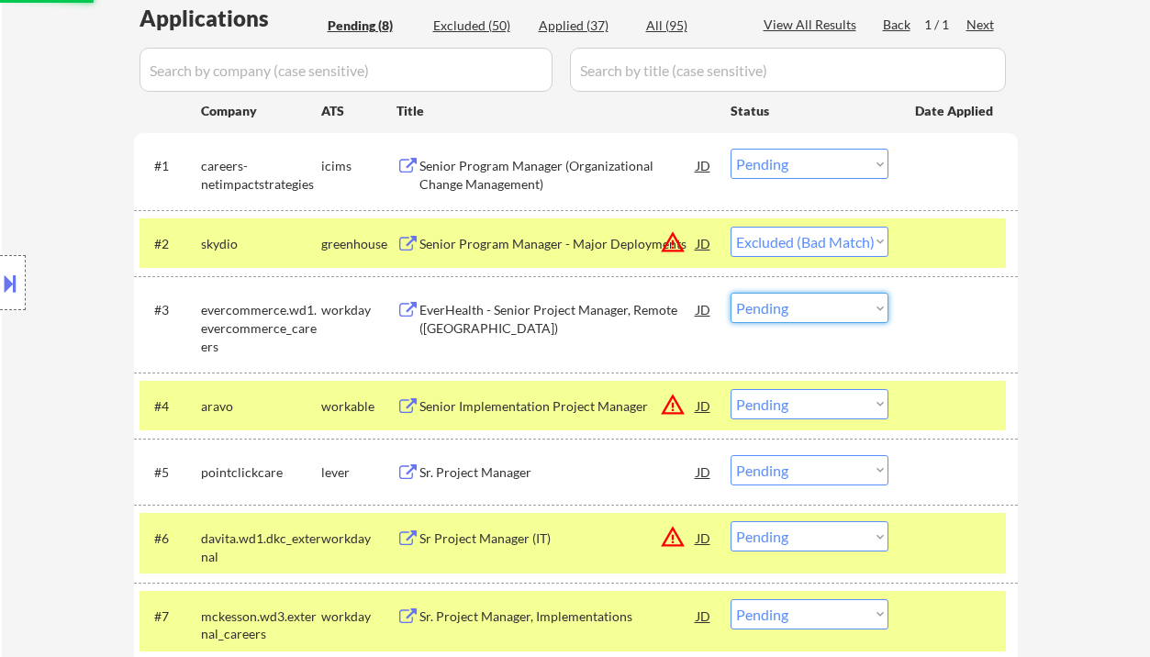
select select ""excluded""
click at [731, 293] on select "Choose an option... Pending Applied Excluded (Questions) Excluded (Expired) Exc…" at bounding box center [810, 308] width 158 height 30
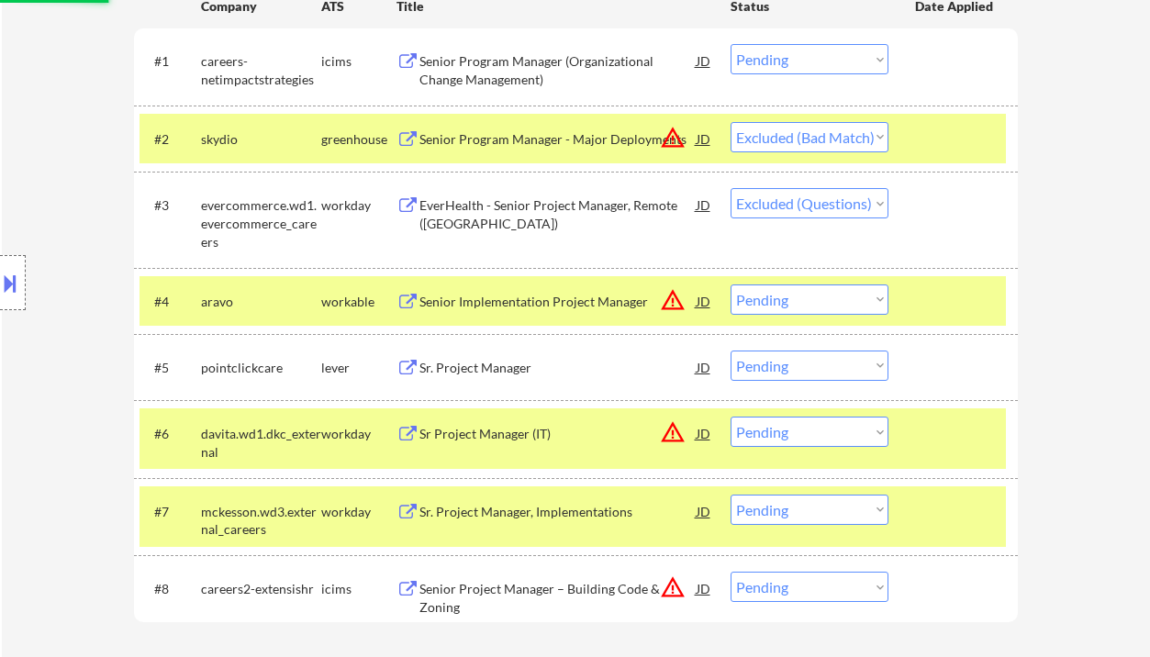
scroll to position [611, 0]
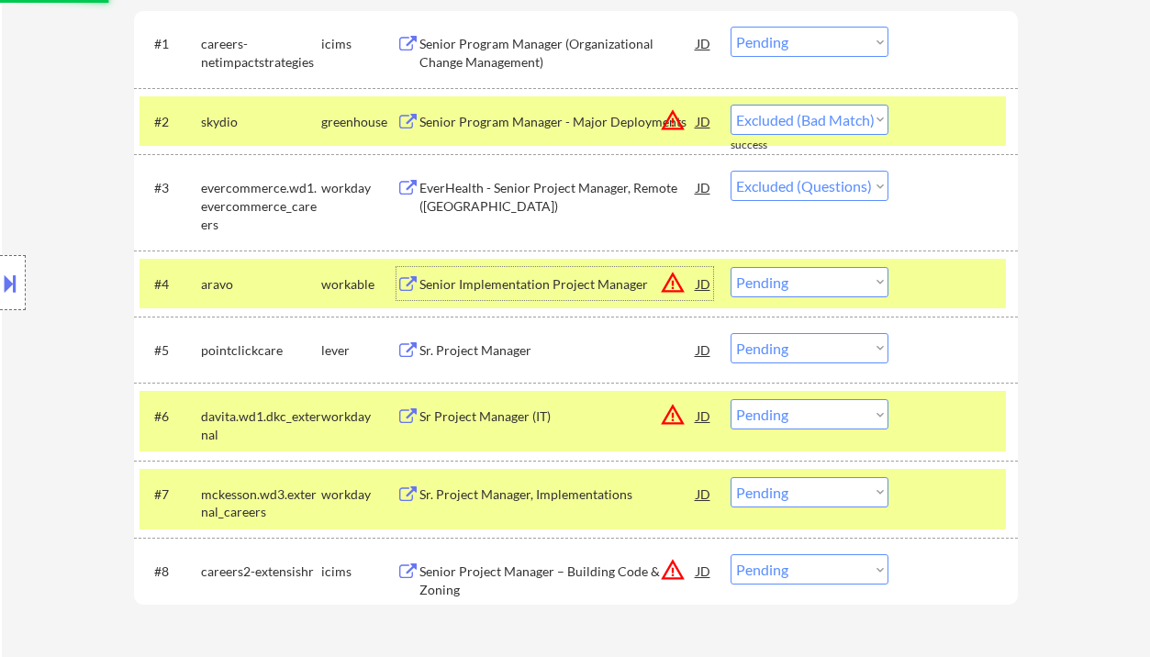
click at [556, 289] on div "Senior Implementation Project Manager" at bounding box center [557, 284] width 277 height 18
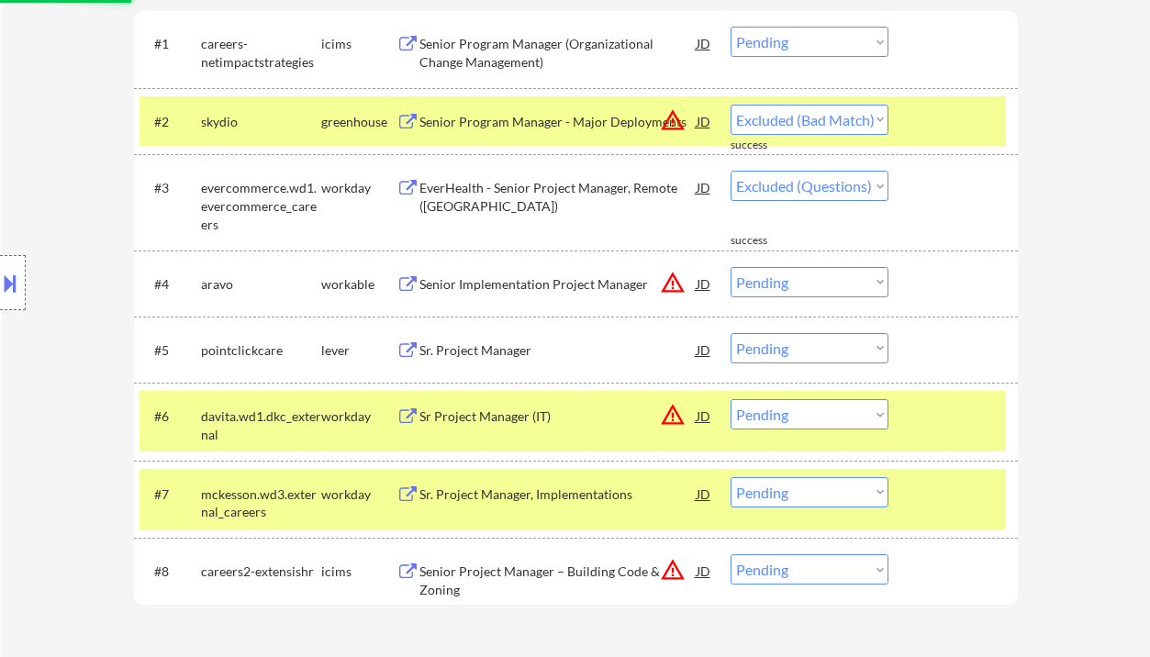
select select ""pending""
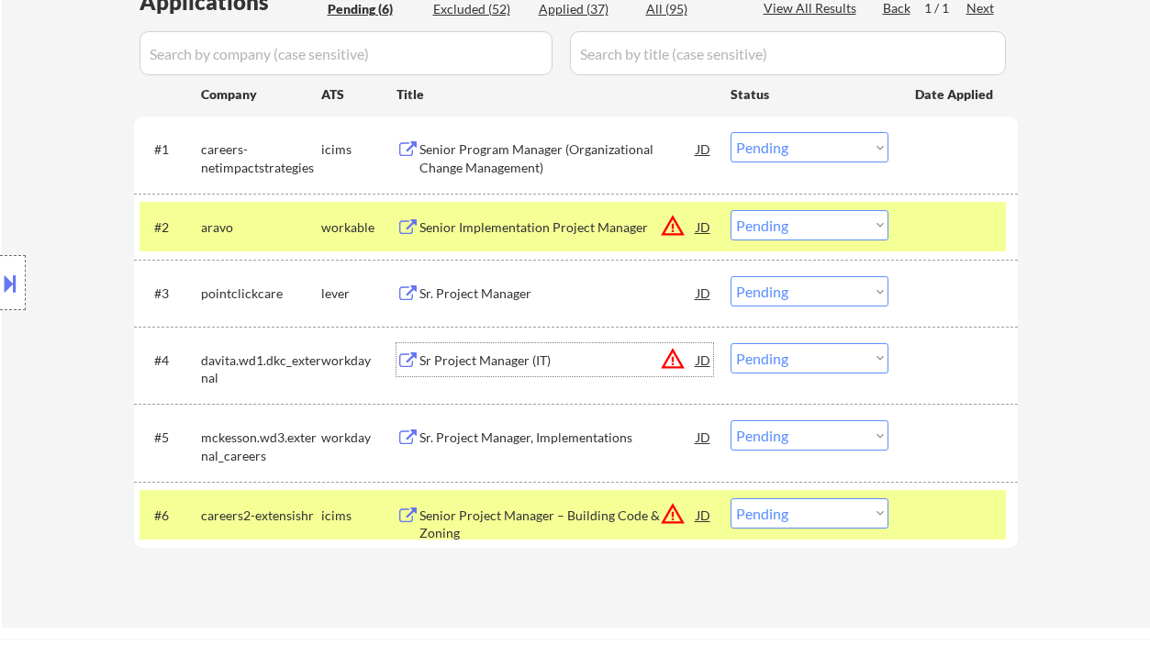
scroll to position [489, 0]
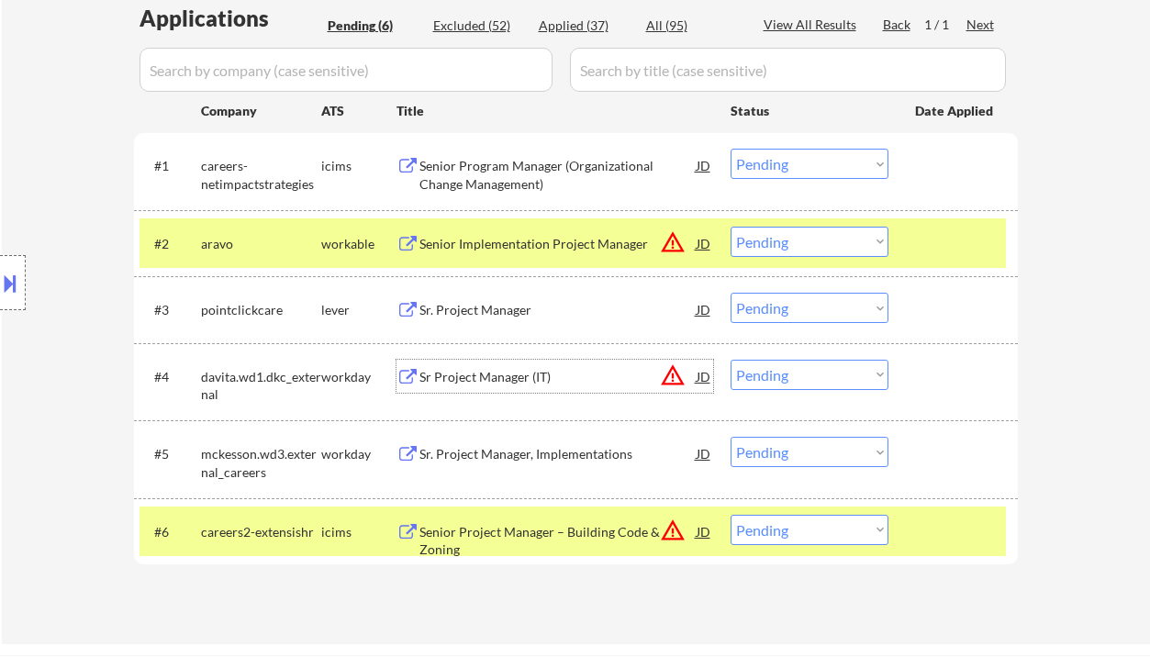
drag, startPoint x: 799, startPoint y: 244, endPoint x: 806, endPoint y: 255, distance: 12.7
click at [799, 244] on select "Choose an option... Pending Applied Excluded (Questions) Excluded (Expired) Exc…" at bounding box center [810, 242] width 158 height 30
click at [731, 227] on select "Choose an option... Pending Applied Excluded (Questions) Excluded (Expired) Exc…" at bounding box center [810, 242] width 158 height 30
click at [489, 307] on div "Sr. Project Manager" at bounding box center [557, 310] width 277 height 18
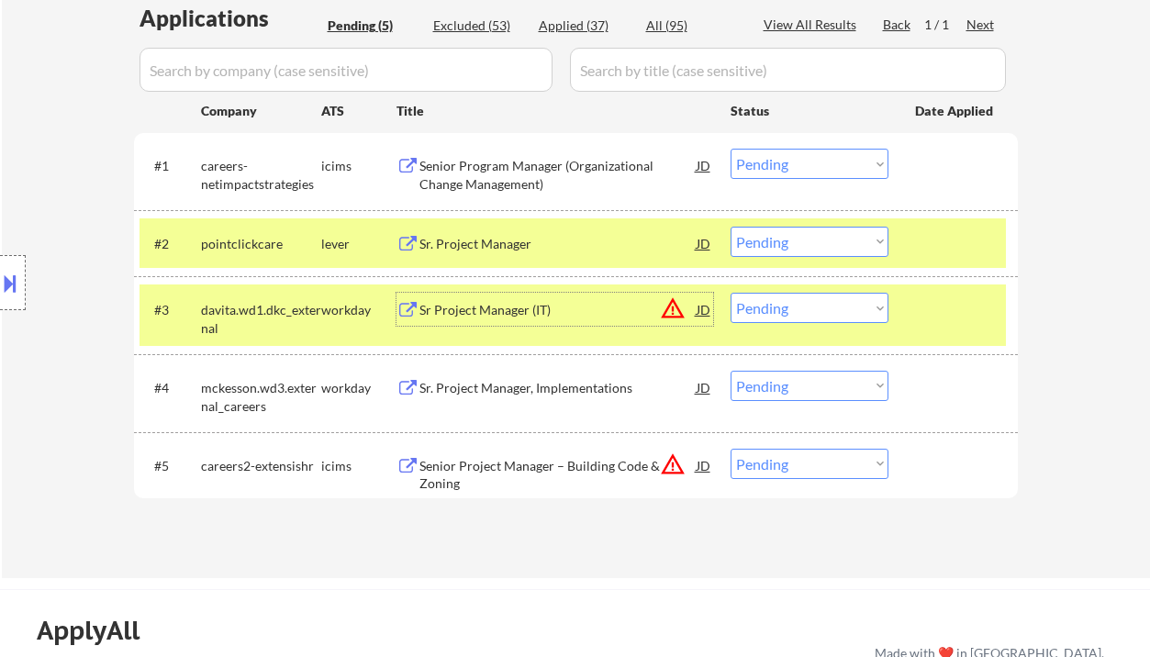
drag, startPoint x: 795, startPoint y: 245, endPoint x: 812, endPoint y: 255, distance: 20.1
click at [795, 245] on select "Choose an option... Pending Applied Excluded (Questions) Excluded (Expired) Exc…" at bounding box center [810, 242] width 158 height 30
click at [731, 227] on select "Choose an option... Pending Applied Excluded (Questions) Excluded (Expired) Exc…" at bounding box center [810, 242] width 158 height 30
click at [489, 318] on div "Sr Project Manager (IT)" at bounding box center [557, 310] width 277 height 18
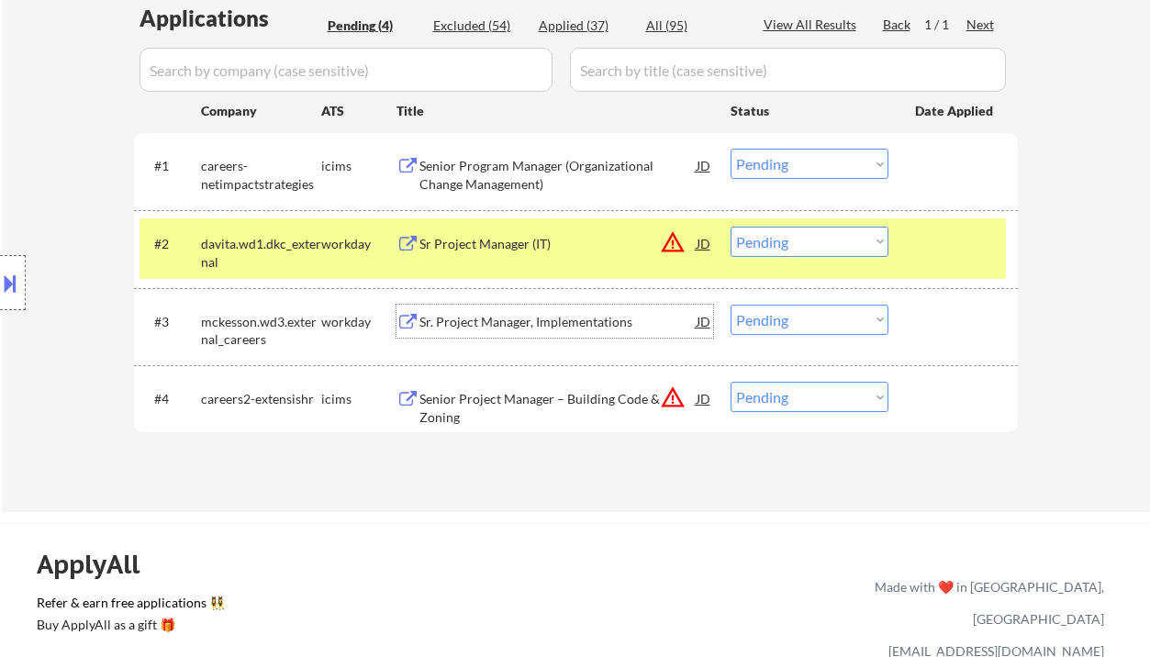
drag, startPoint x: 793, startPoint y: 230, endPoint x: 810, endPoint y: 253, distance: 28.8
click at [793, 230] on select "Choose an option... Pending Applied Excluded (Questions) Excluded (Expired) Exc…" at bounding box center [810, 242] width 158 height 30
click at [731, 227] on select "Choose an option... Pending Applied Excluded (Questions) Excluded (Expired) Exc…" at bounding box center [810, 242] width 158 height 30
click at [557, 323] on div "Sr. Project Manager, Implementations" at bounding box center [557, 322] width 277 height 18
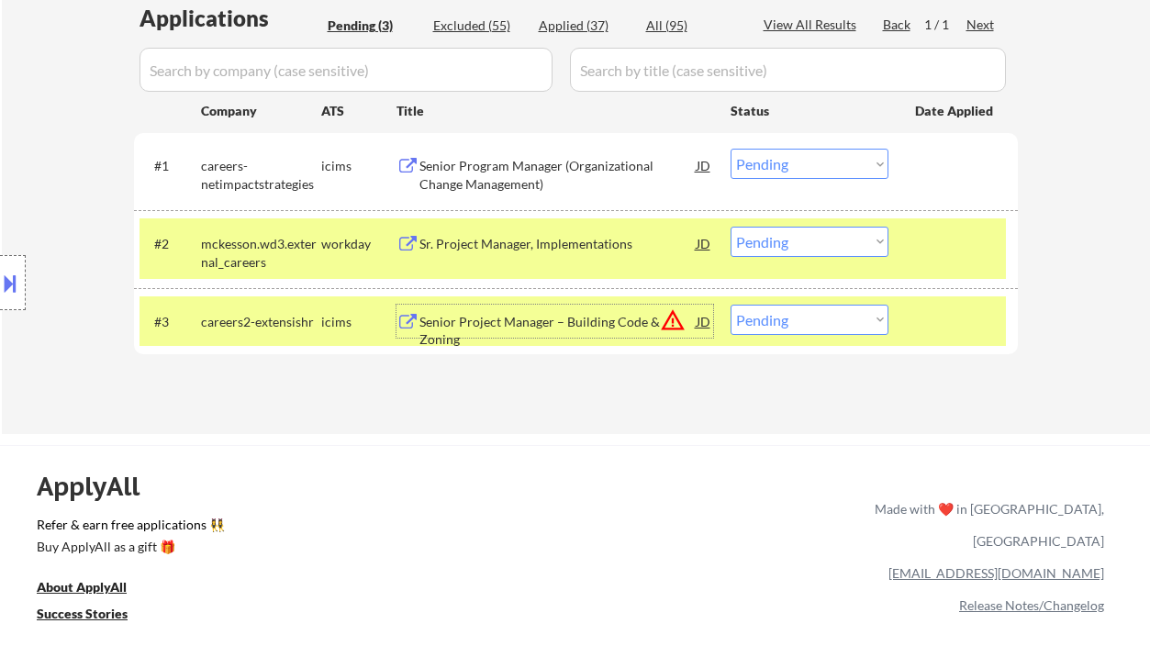
click at [814, 244] on select "Choose an option... Pending Applied Excluded (Questions) Excluded (Expired) Exc…" at bounding box center [810, 242] width 158 height 30
select select ""excluded__other_""
click at [731, 227] on select "Choose an option... Pending Applied Excluded (Questions) Excluded (Expired) Exc…" at bounding box center [810, 242] width 158 height 30
click at [590, 323] on div "Senior Project Manager – Building Code & Zoning" at bounding box center [557, 331] width 277 height 36
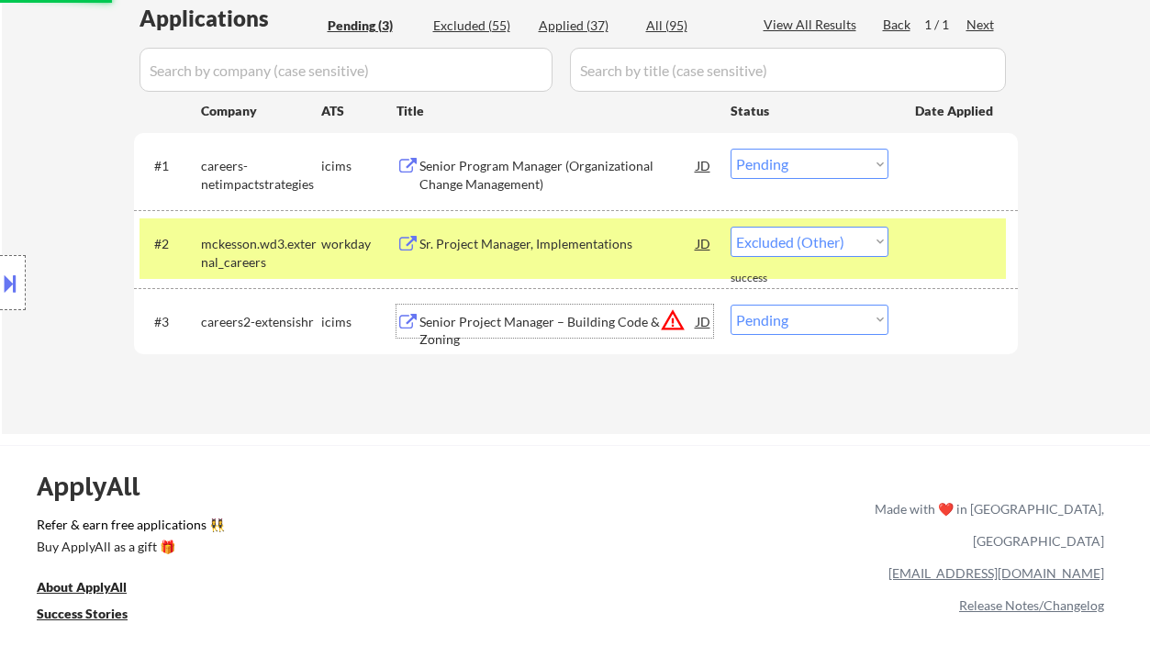
click at [805, 329] on select "Choose an option... Pending Applied Excluded (Questions) Excluded (Expired) Exc…" at bounding box center [810, 320] width 158 height 30
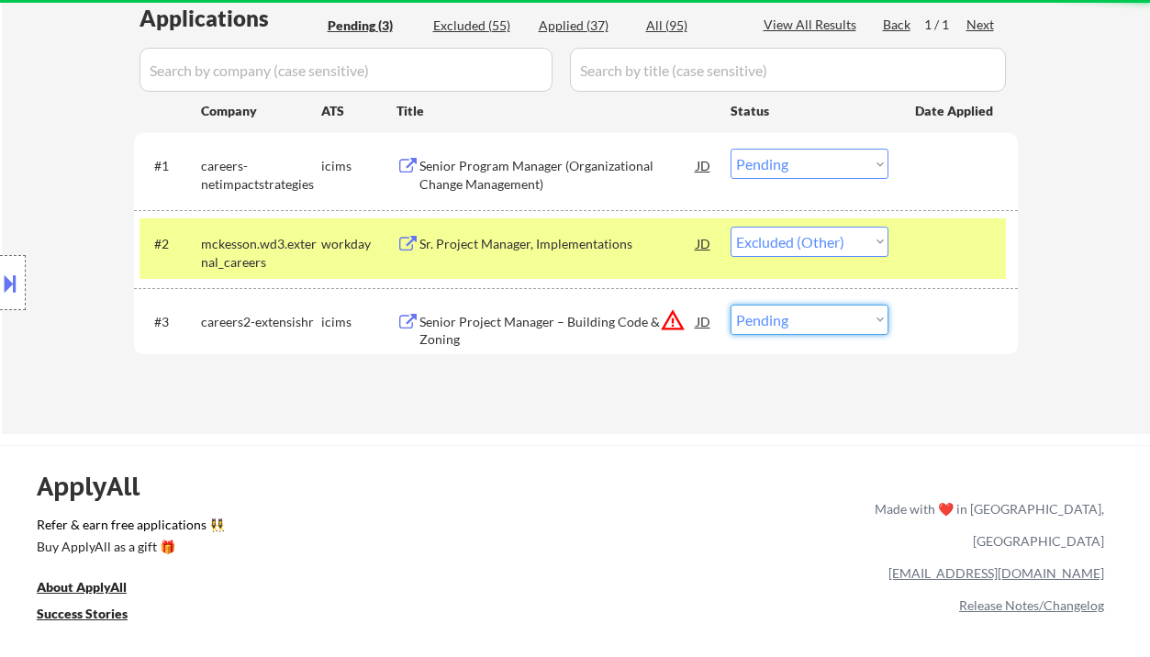
select select ""excluded__location_""
click at [731, 305] on select "Choose an option... Pending Applied Excluded (Questions) Excluded (Expired) Exc…" at bounding box center [810, 320] width 158 height 30
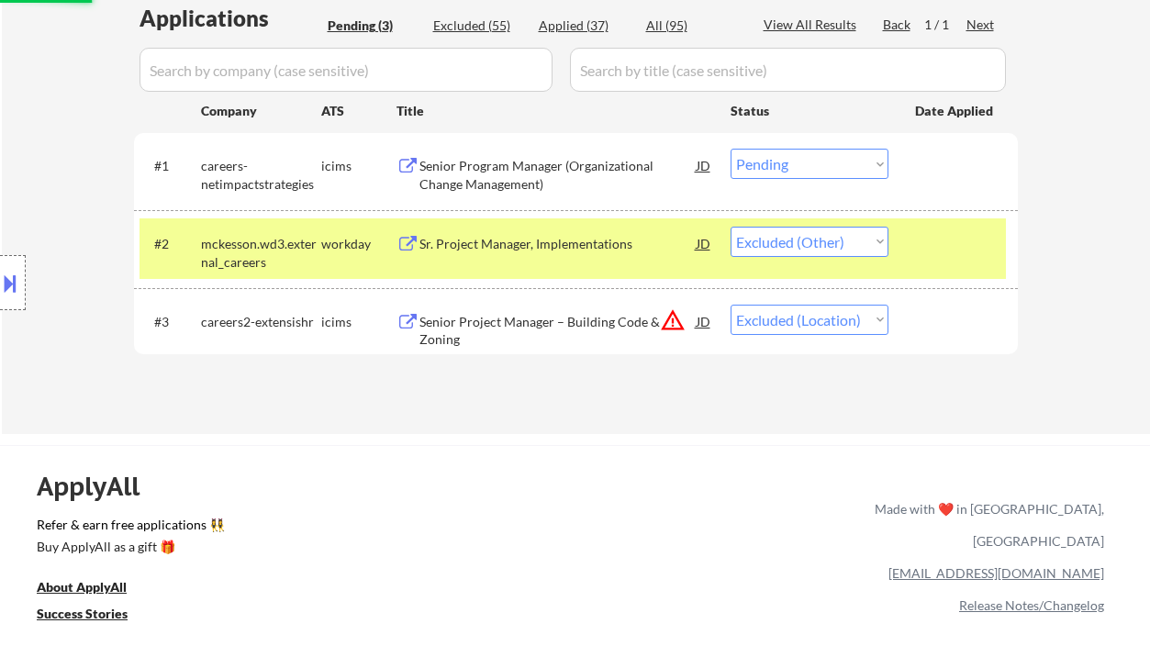
click at [564, 162] on div "Senior Program Manager (Organizational Change Management)" at bounding box center [557, 175] width 277 height 36
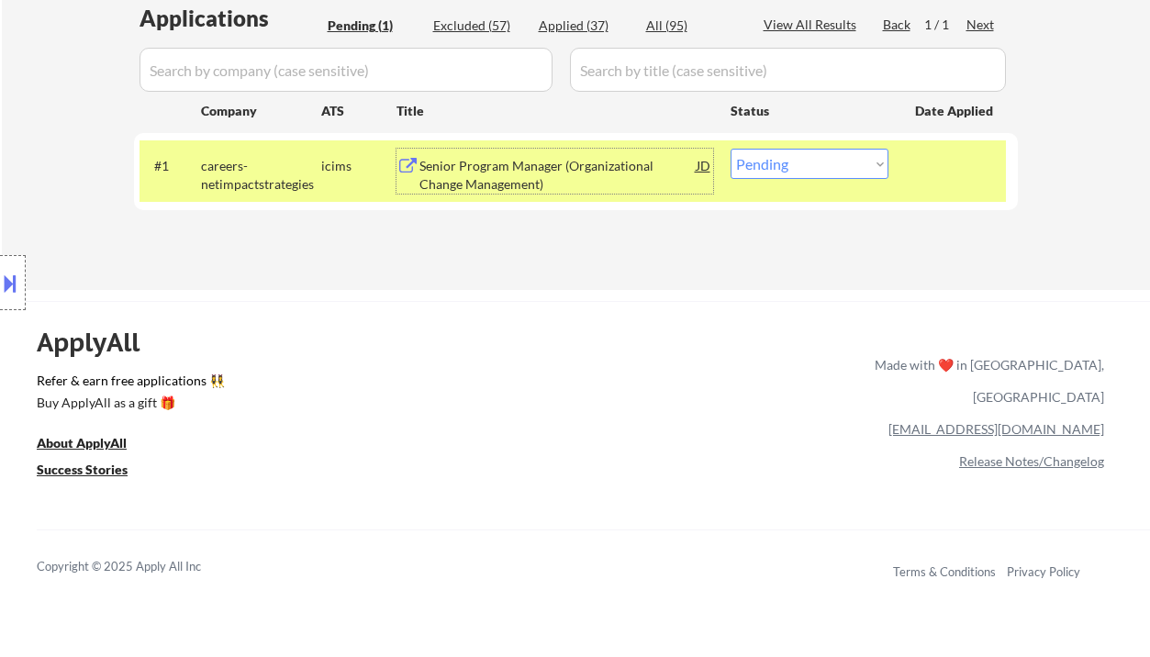
drag, startPoint x: 808, startPoint y: 159, endPoint x: 812, endPoint y: 171, distance: 12.8
click at [808, 159] on select "Choose an option... Pending Applied Excluded (Questions) Excluded (Expired) Exc…" at bounding box center [810, 164] width 158 height 30
click at [731, 149] on select "Choose an option... Pending Applied Excluded (Questions) Excluded (Expired) Exc…" at bounding box center [810, 164] width 158 height 30
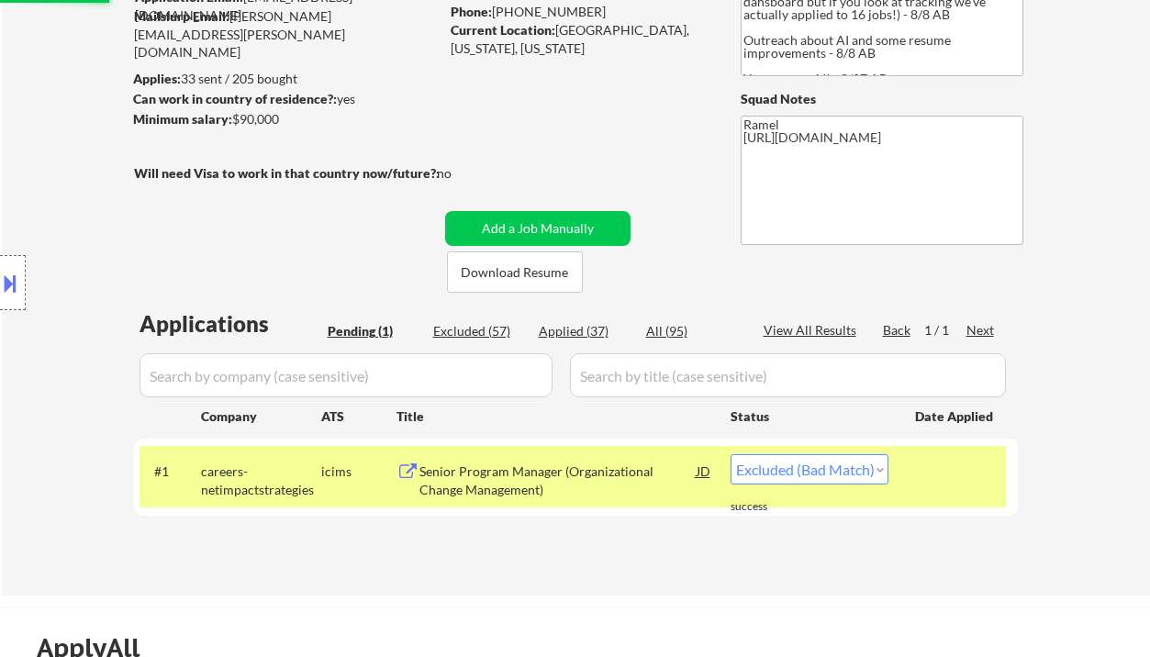
scroll to position [244, 0]
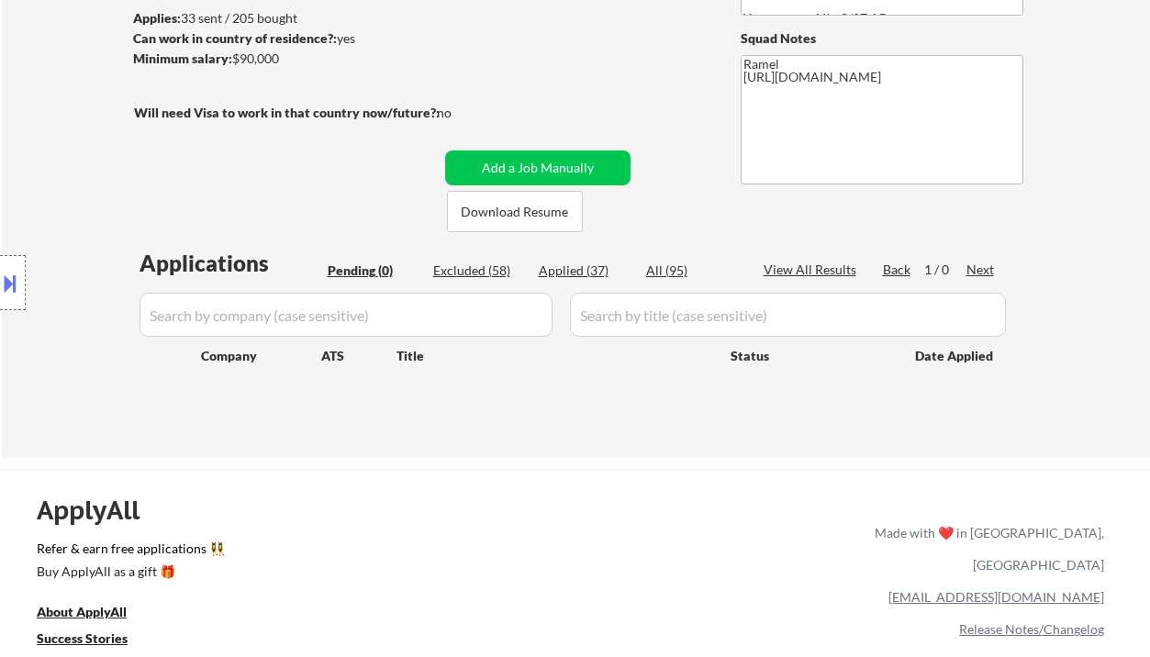
drag, startPoint x: 54, startPoint y: 182, endPoint x: 117, endPoint y: 259, distance: 99.2
click at [54, 182] on div "Location Inclusions:" at bounding box center [164, 283] width 329 height 340
click at [576, 269] on div "Applied (37)" at bounding box center [585, 271] width 92 height 18
select select ""applied""
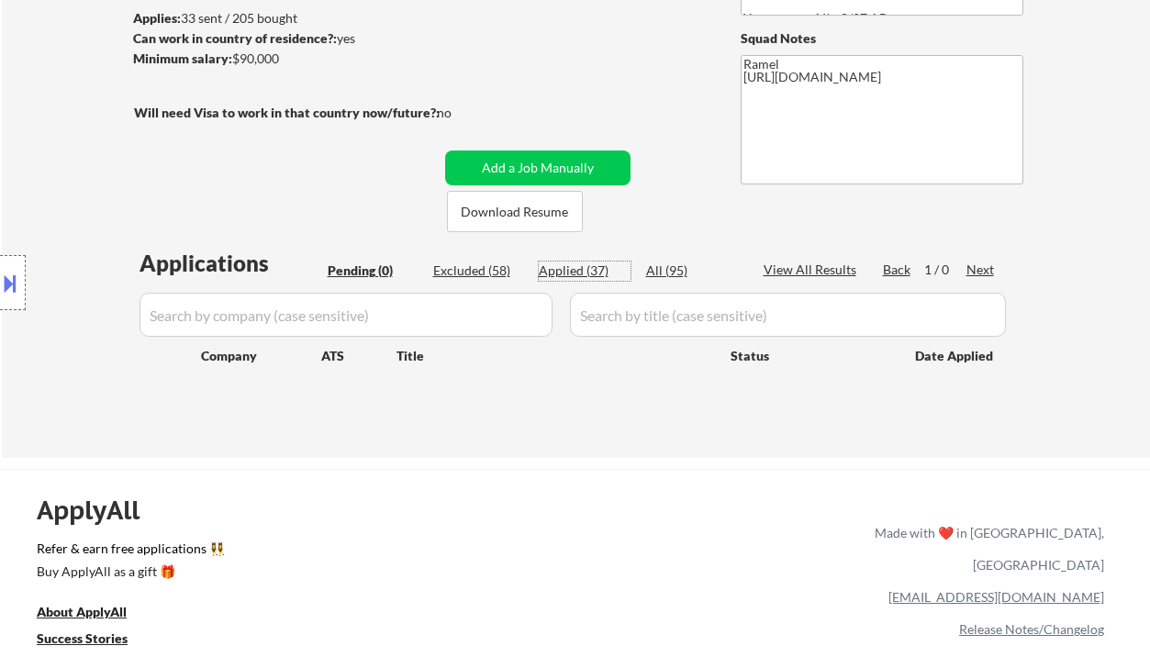
select select ""applied""
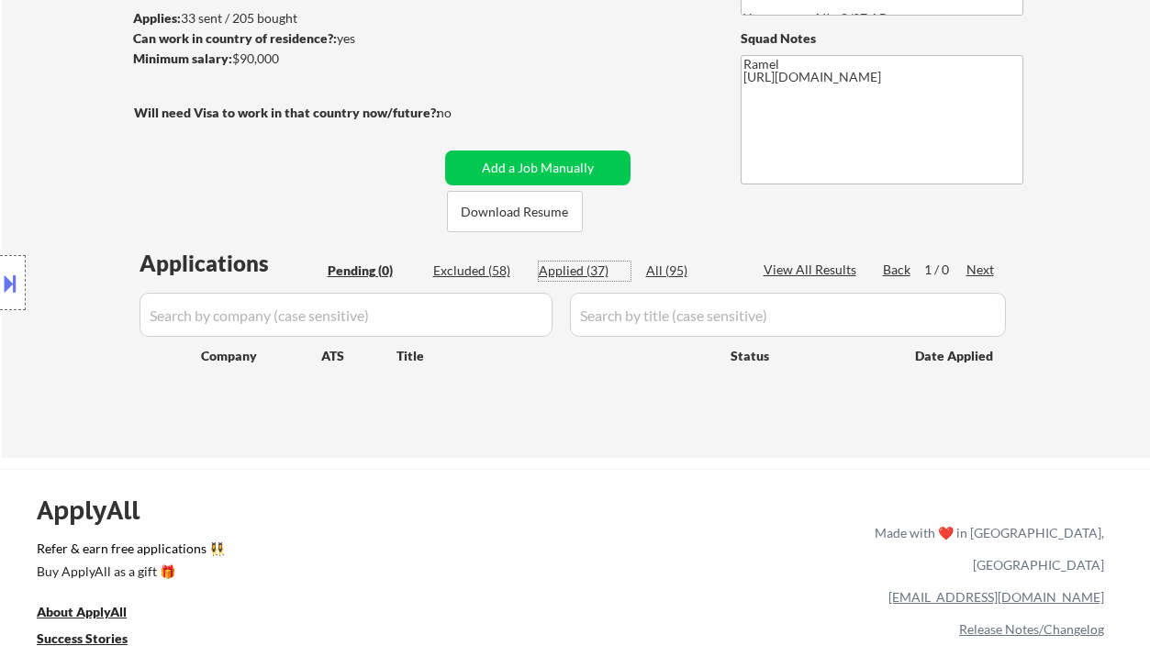
select select ""applied""
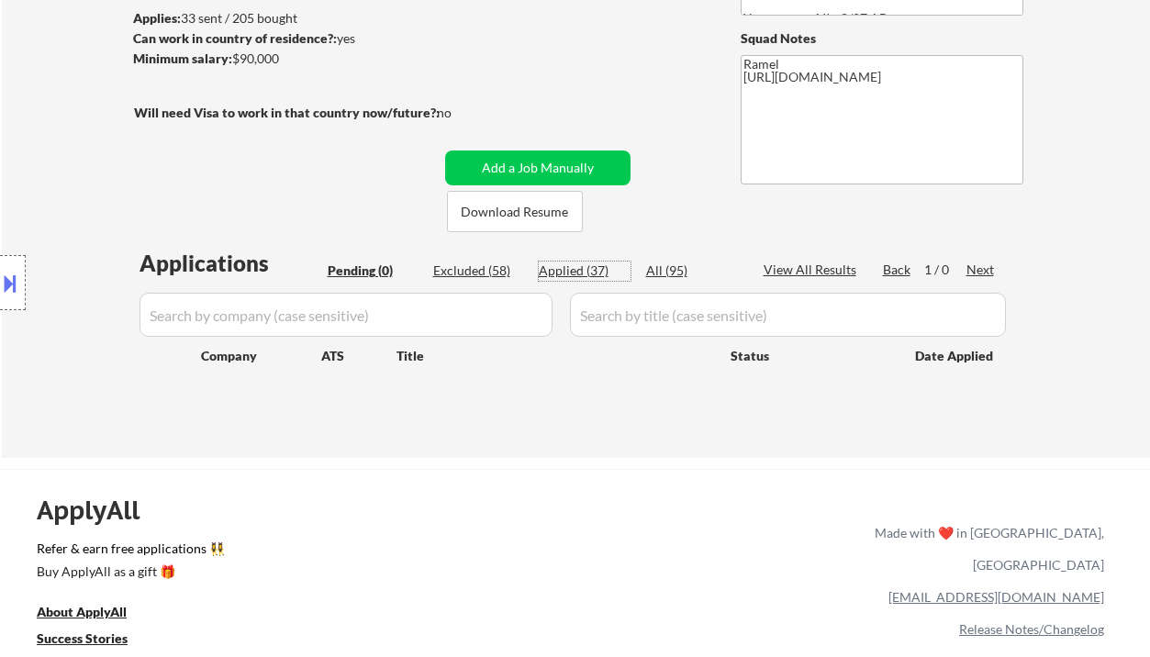
select select ""applied""
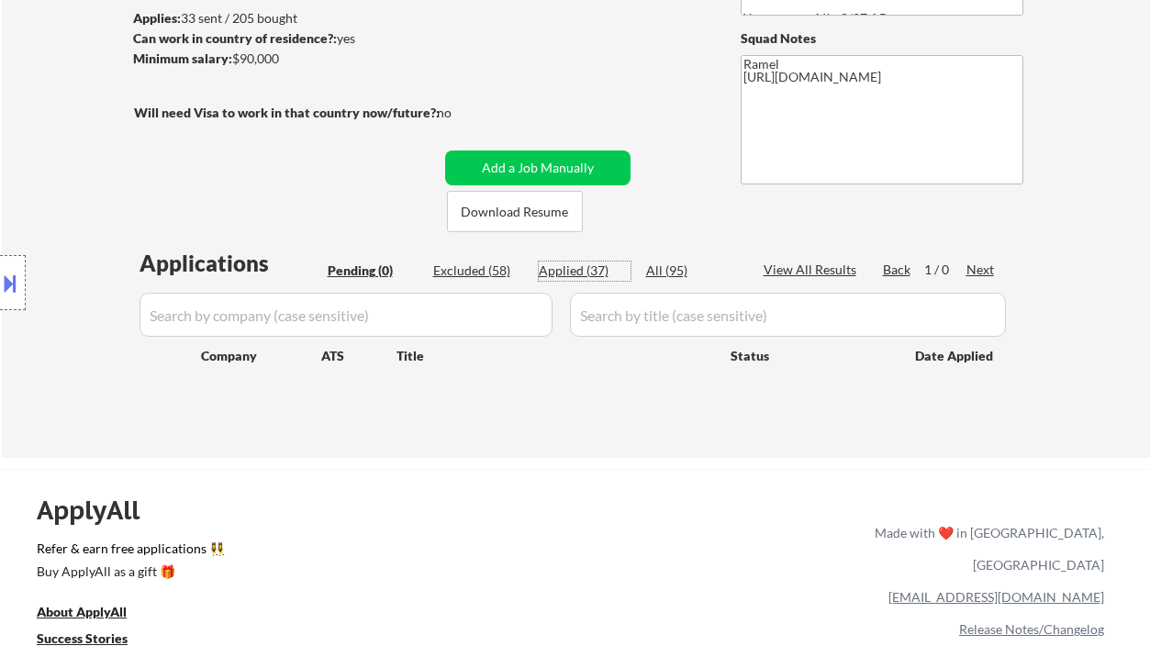
select select ""applied""
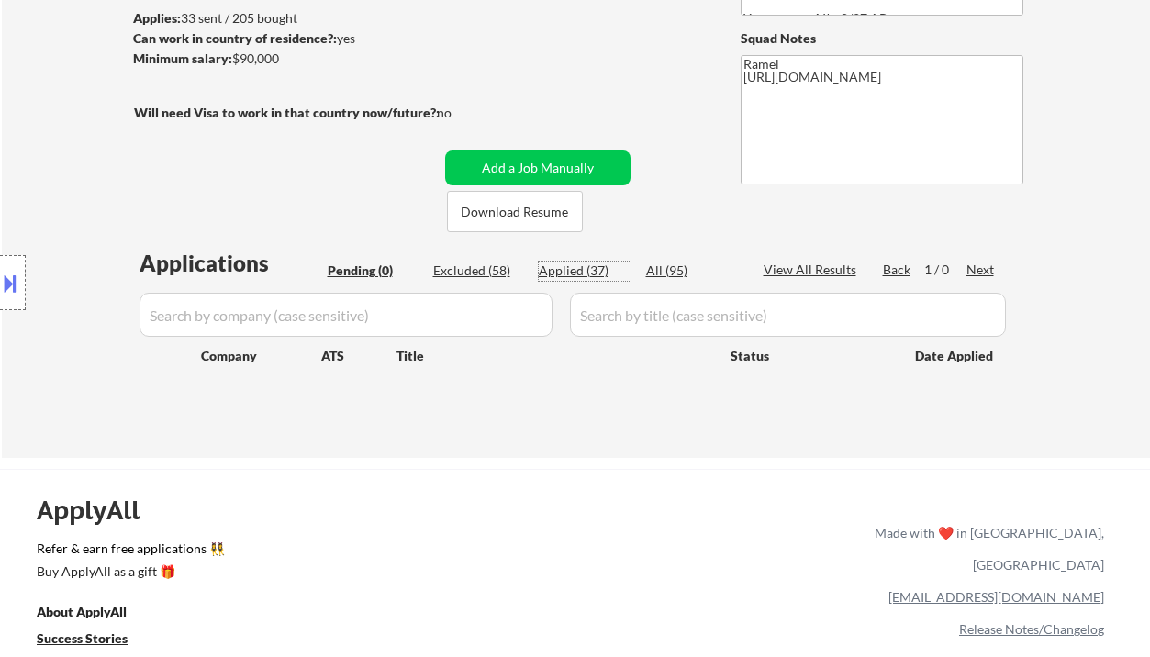
select select ""applied""
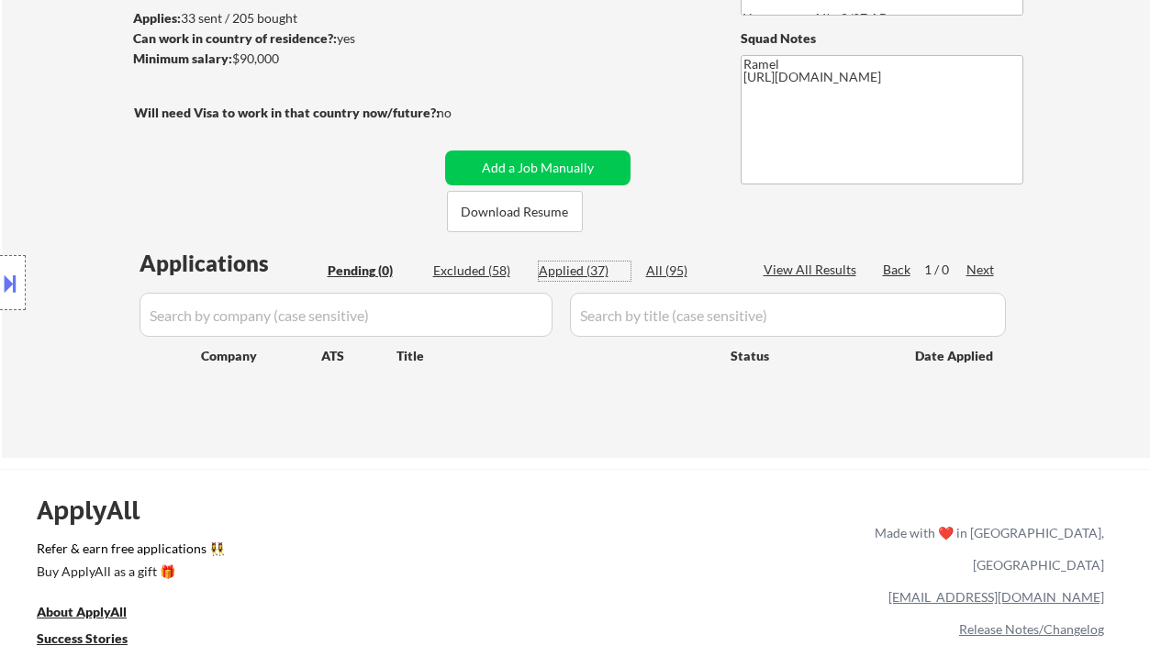
select select ""applied""
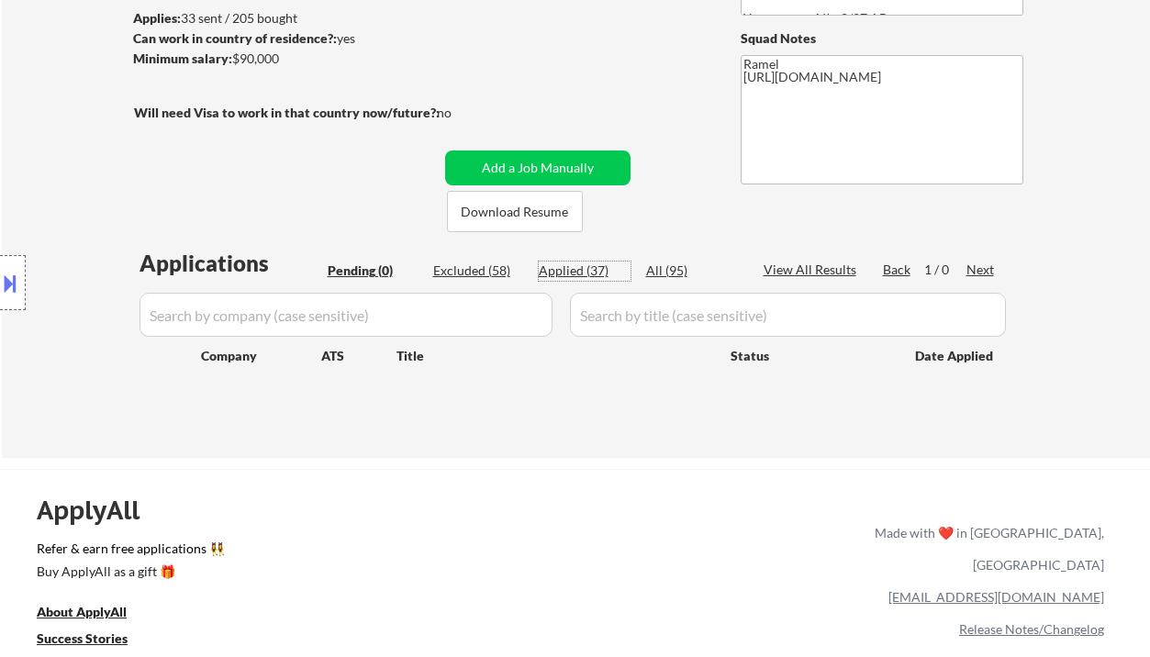
select select ""applied""
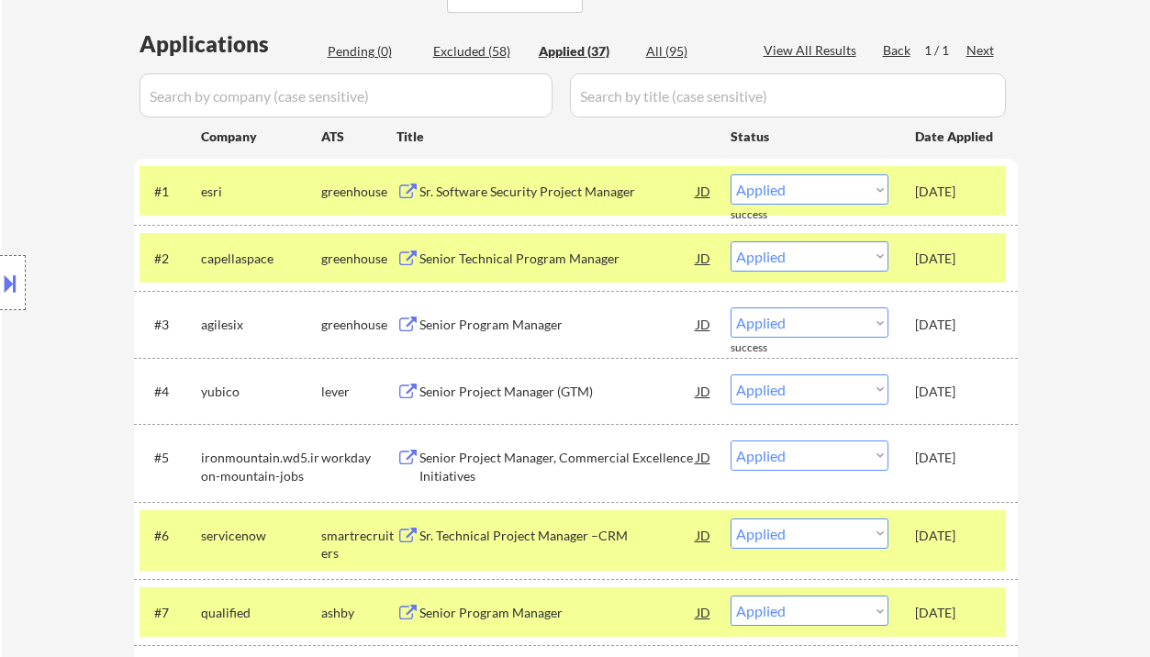
scroll to position [489, 0]
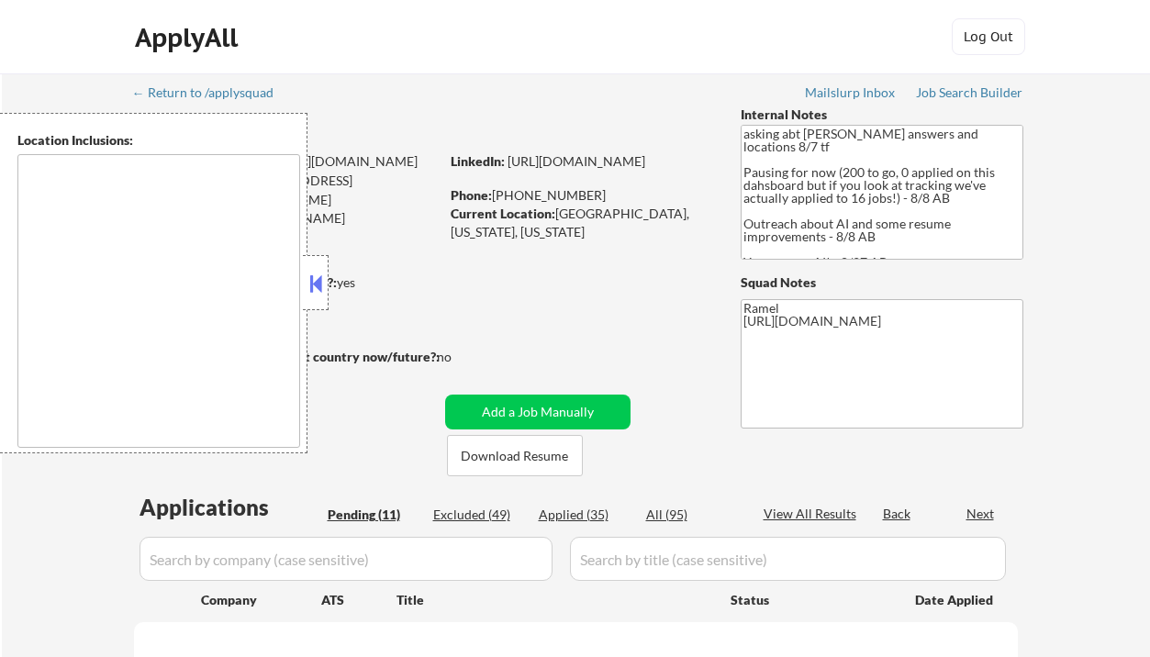
select select ""pending""
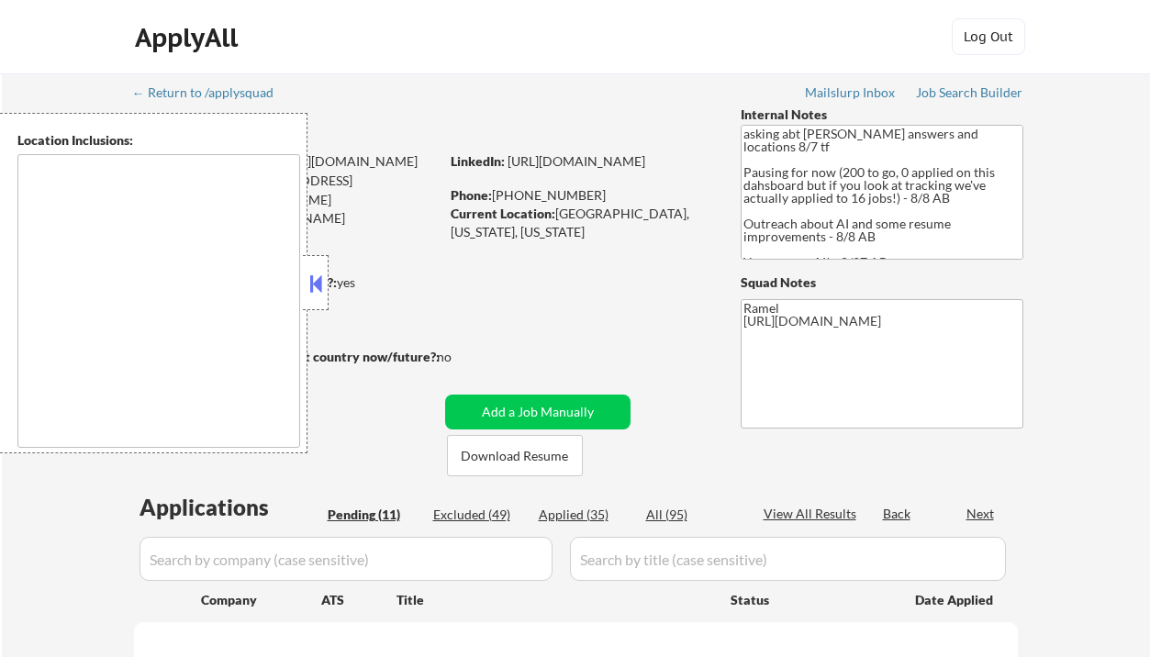
select select ""pending""
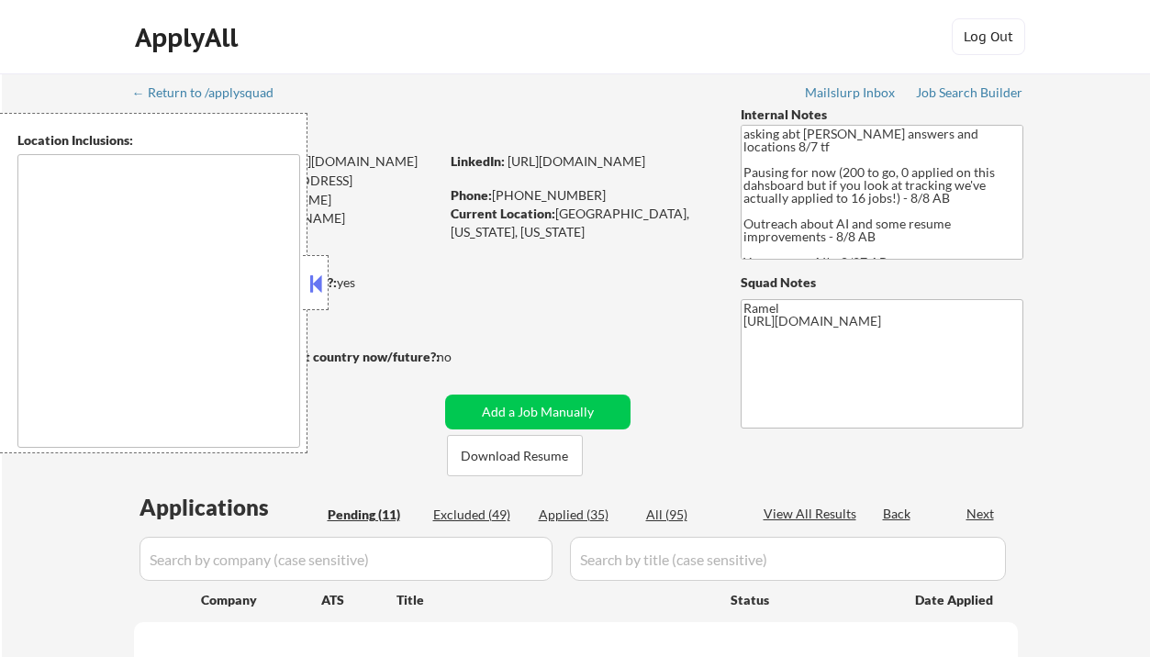
select select ""pending""
click at [312, 295] on button at bounding box center [316, 284] width 20 height 28
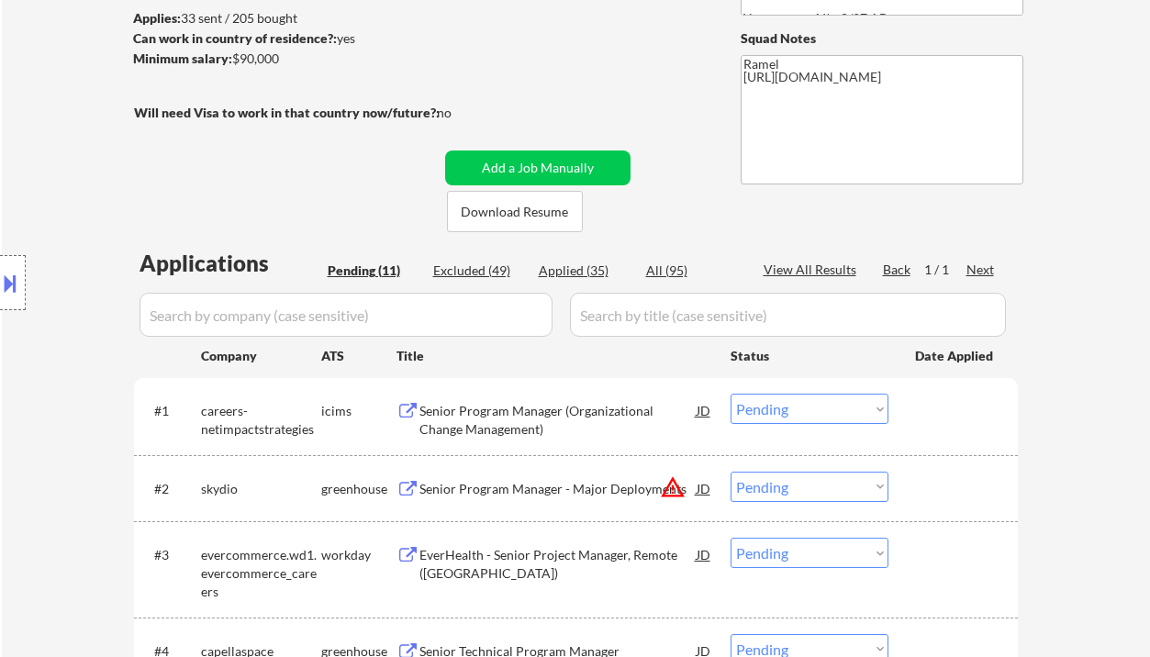
scroll to position [122, 0]
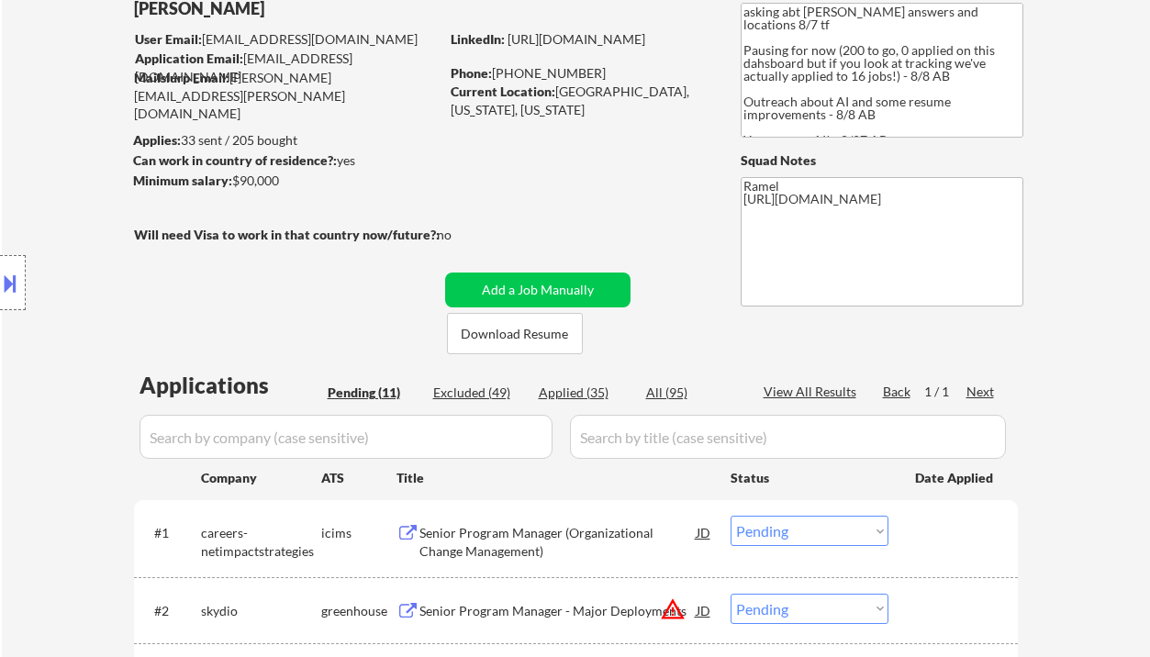
click at [28, 179] on div "Location Inclusions:" at bounding box center [164, 283] width 329 height 340
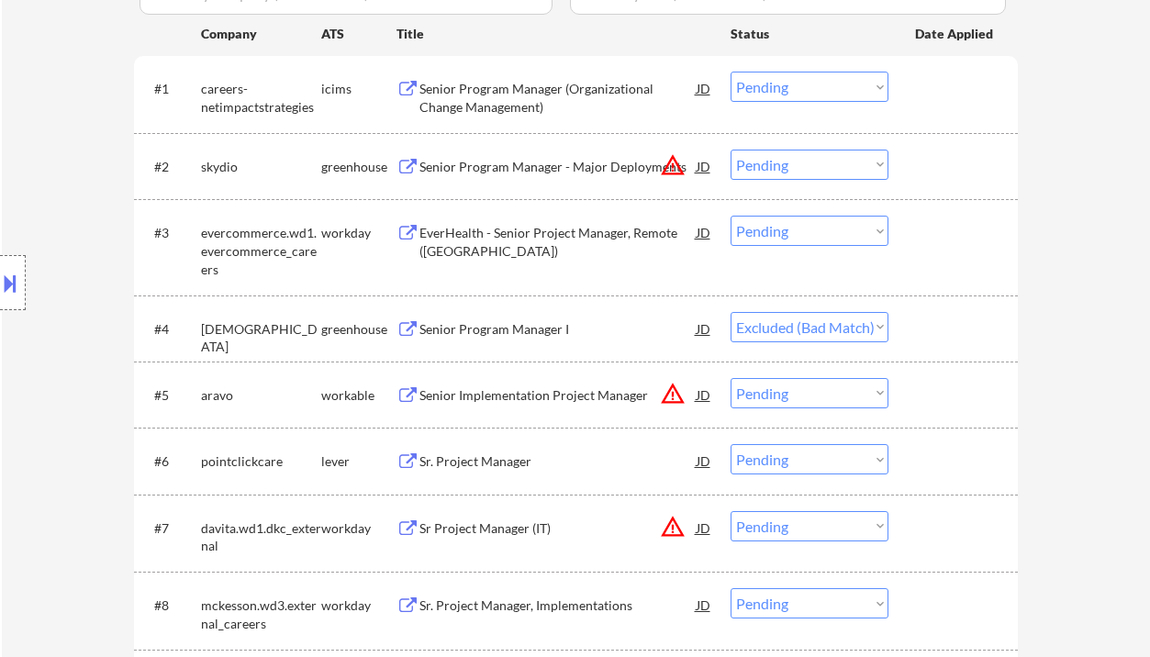
select select ""pending""
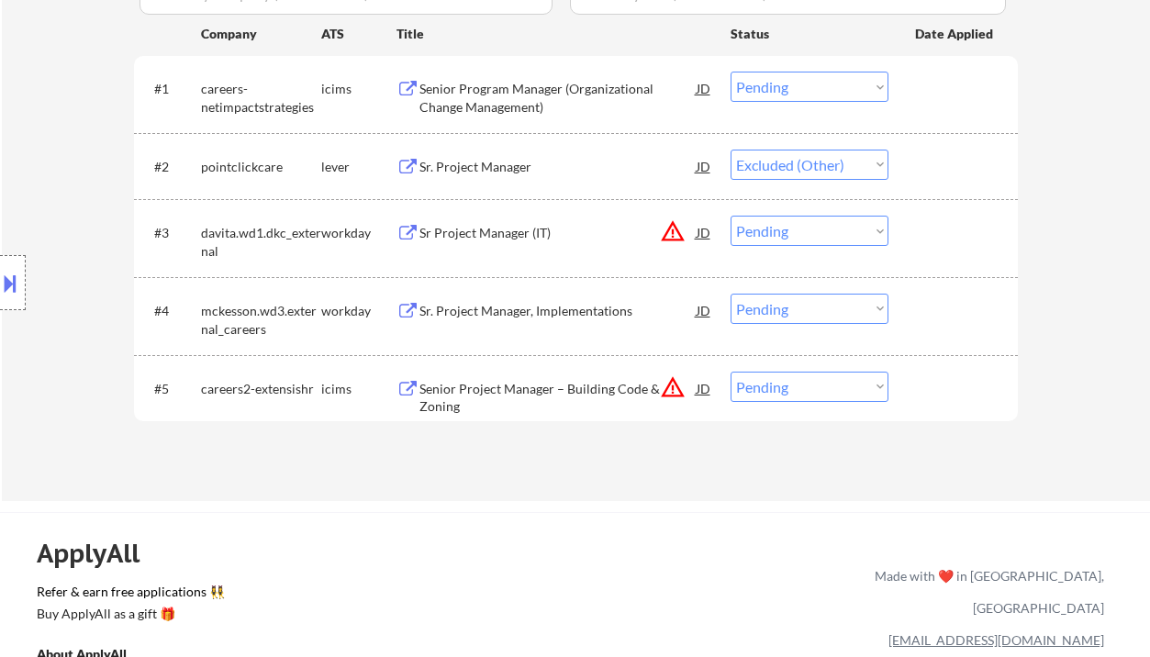
select select ""pending""
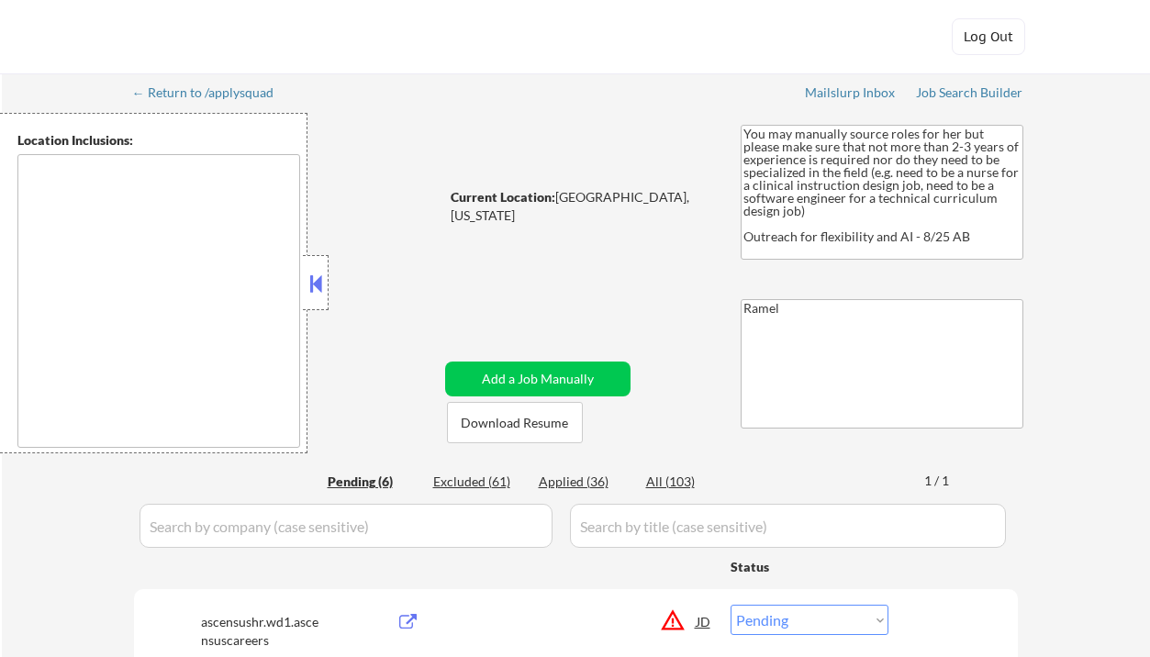
select select ""pending""
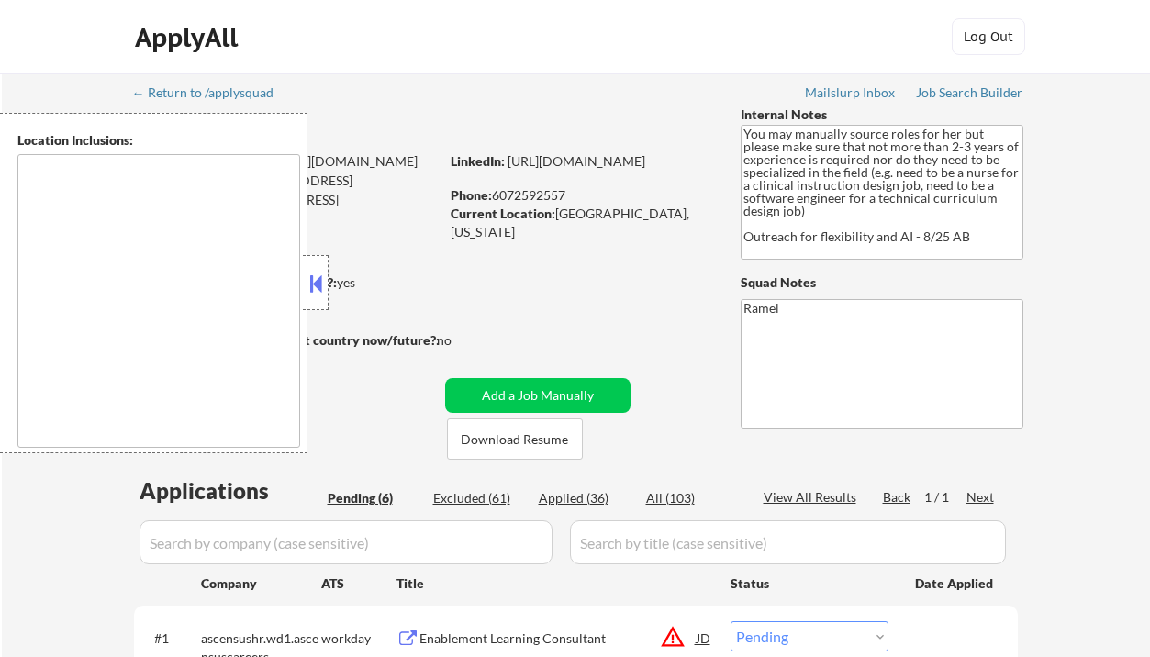
click at [329, 287] on strong "Can work in country of residence?:" at bounding box center [235, 282] width 204 height 16
click at [318, 288] on button at bounding box center [316, 284] width 20 height 28
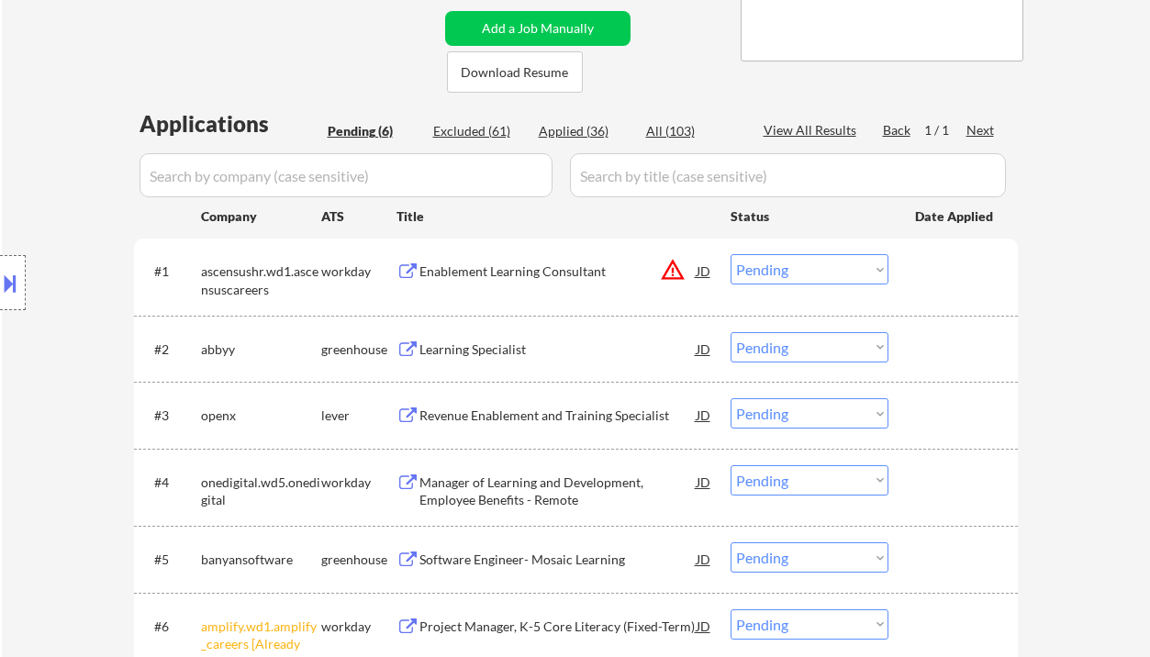
scroll to position [611, 0]
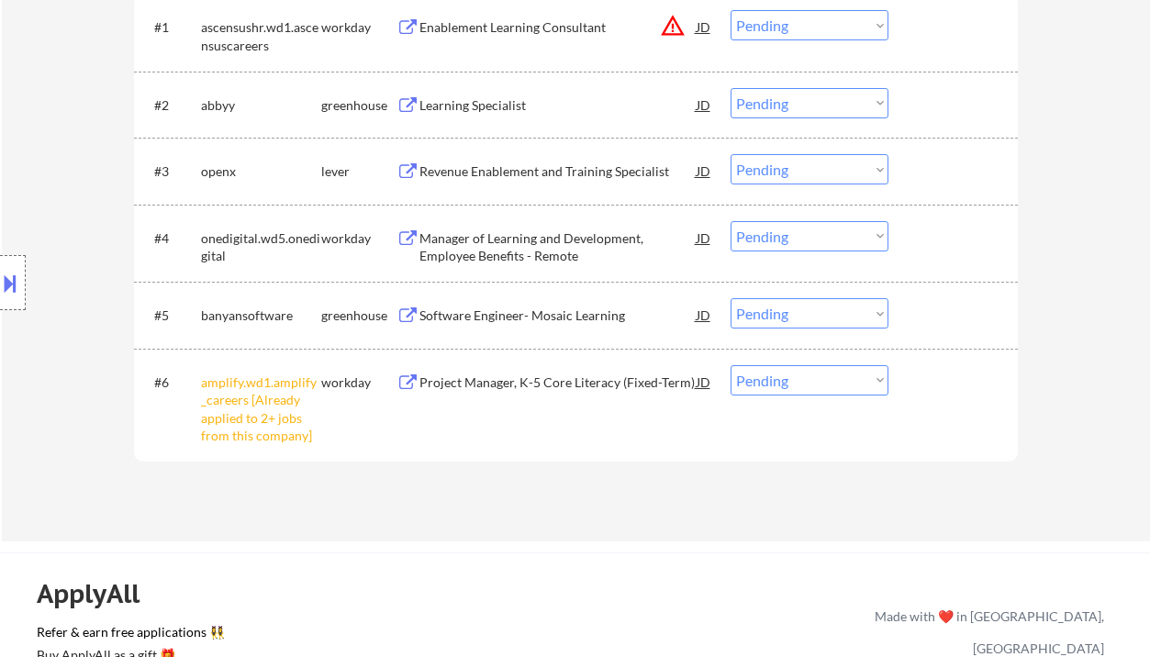
click at [756, 389] on select "Choose an option... Pending Applied Excluded (Questions) Excluded (Expired) Exc…" at bounding box center [810, 380] width 158 height 30
select select ""excluded__other_""
click at [731, 365] on select "Choose an option... Pending Applied Excluded (Questions) Excluded (Expired) Exc…" at bounding box center [810, 380] width 158 height 30
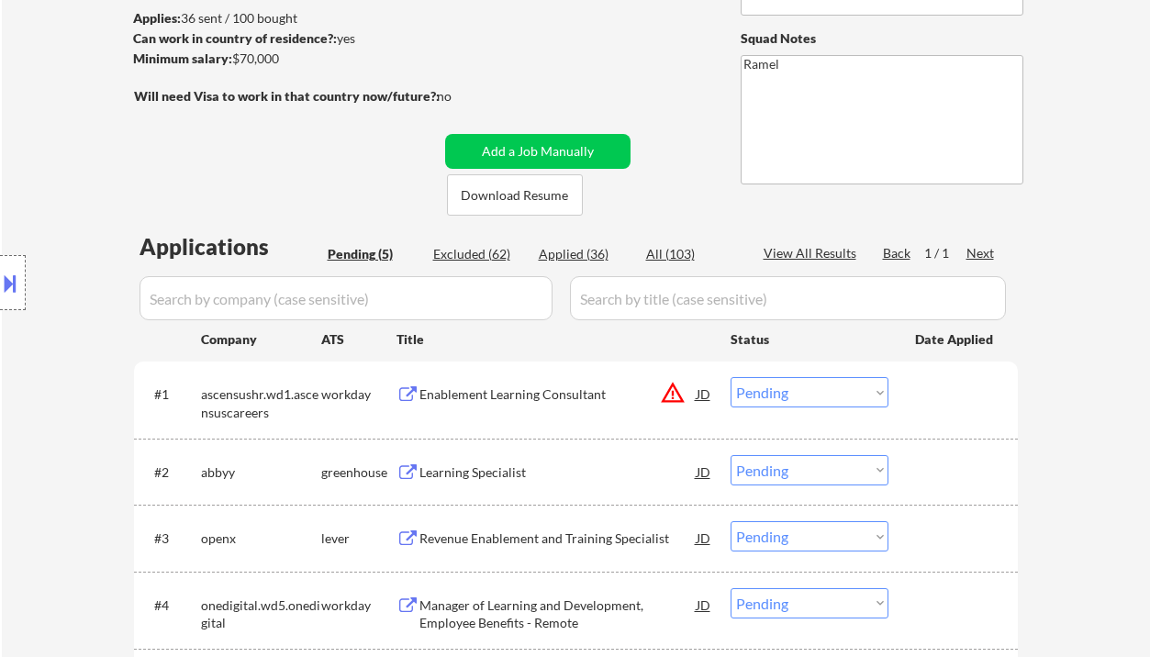
scroll to position [489, 0]
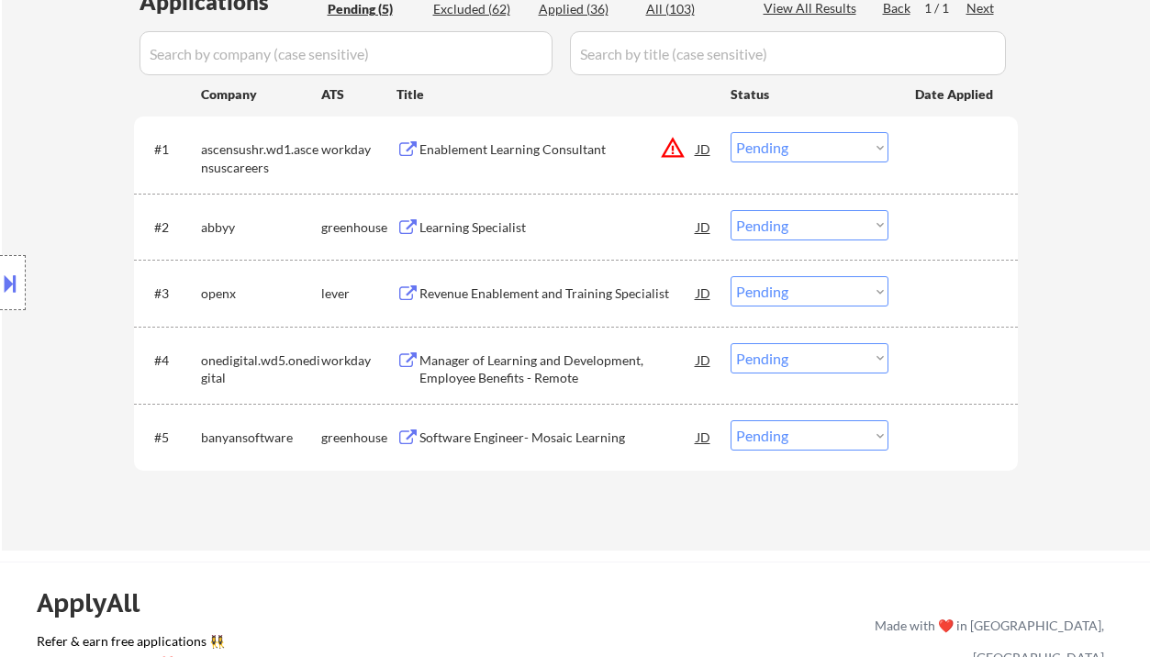
drag, startPoint x: 15, startPoint y: 112, endPoint x: 94, endPoint y: 127, distance: 80.3
click at [15, 112] on div "← Return to /applysquad Mailslurp Inbox Job Search Builder [PERSON_NAME] Straig…" at bounding box center [576, 67] width 1148 height 966
click at [462, 230] on div "Learning Specialist" at bounding box center [557, 227] width 277 height 18
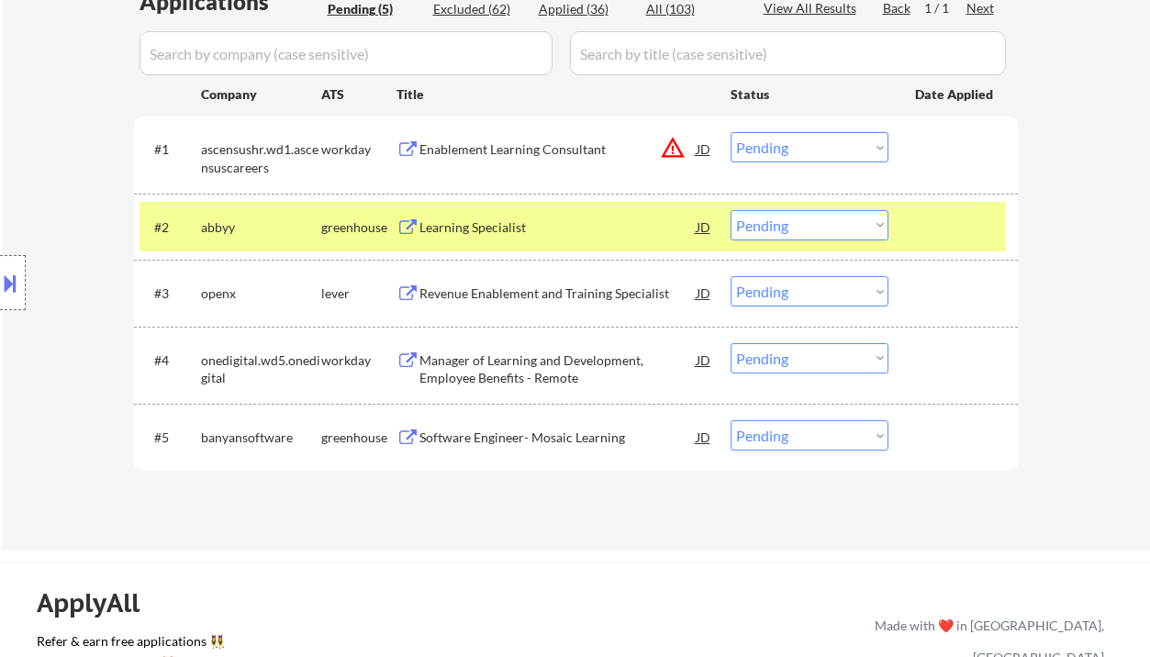
click at [786, 233] on select "Choose an option... Pending Applied Excluded (Questions) Excluded (Expired) Exc…" at bounding box center [810, 225] width 158 height 30
click at [731, 210] on select "Choose an option... Pending Applied Excluded (Questions) Excluded (Expired) Exc…" at bounding box center [810, 225] width 158 height 30
click at [581, 296] on div "Revenue Enablement and Training Specialist" at bounding box center [557, 293] width 277 height 18
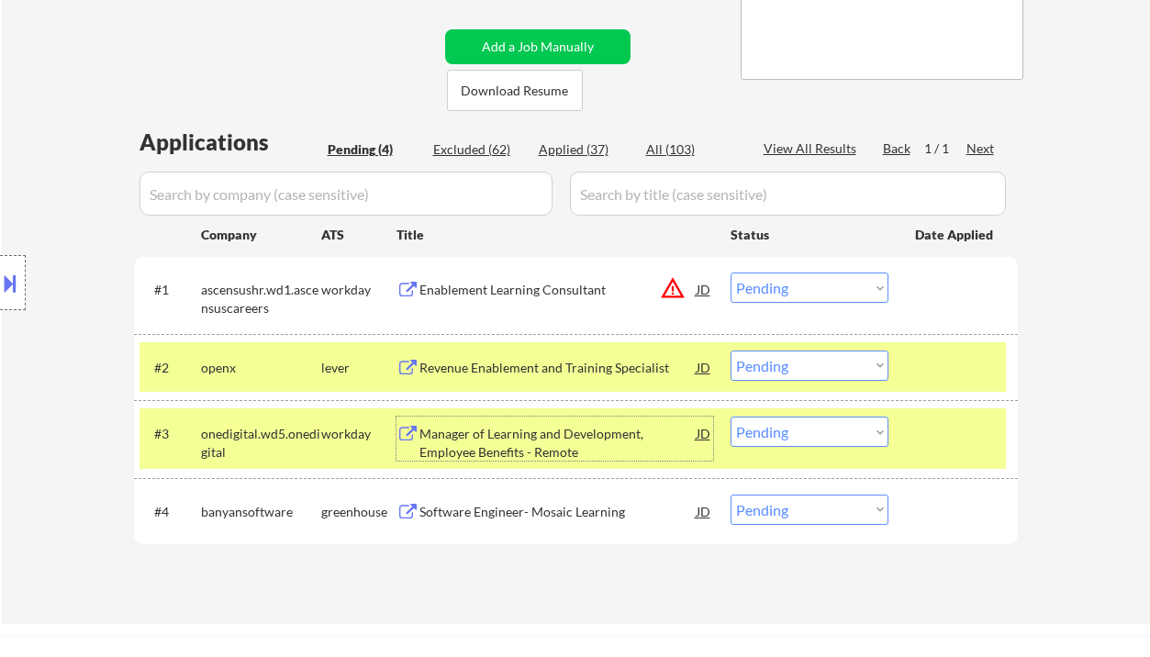
scroll to position [367, 0]
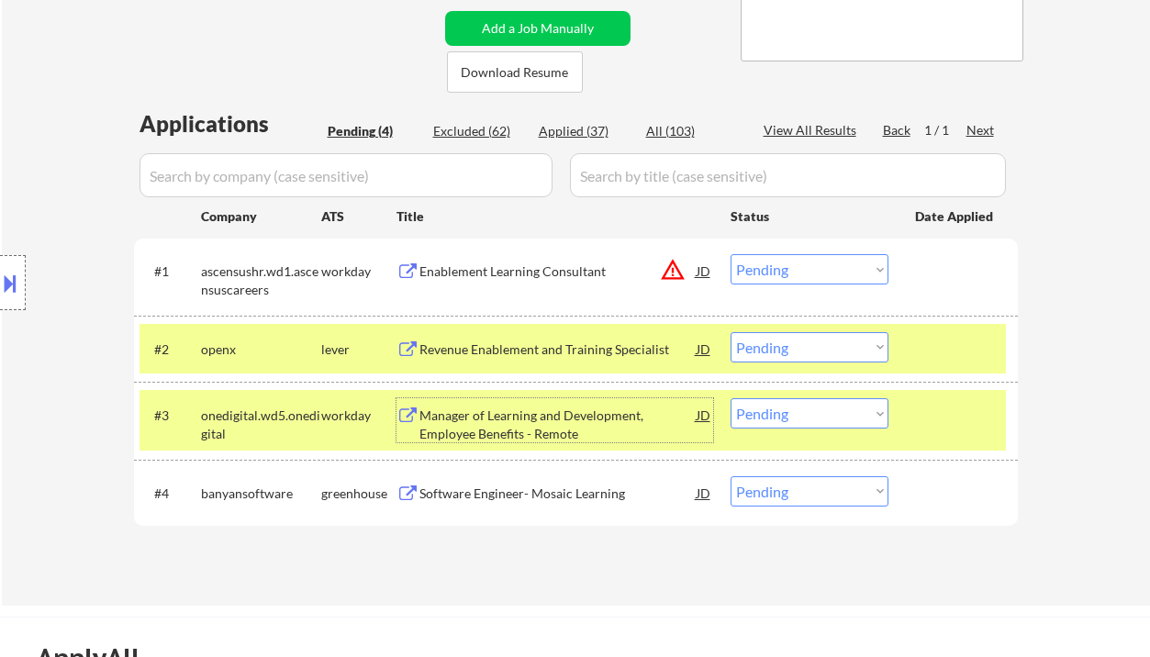
drag, startPoint x: 777, startPoint y: 340, endPoint x: 785, endPoint y: 361, distance: 22.3
click at [777, 341] on select "Choose an option... Pending Applied Excluded (Questions) Excluded (Expired) Exc…" at bounding box center [810, 347] width 158 height 30
click at [731, 332] on select "Choose an option... Pending Applied Excluded (Questions) Excluded (Expired) Exc…" at bounding box center [810, 347] width 158 height 30
click at [544, 496] on div "Software Engineer- Mosaic Learning" at bounding box center [557, 494] width 277 height 18
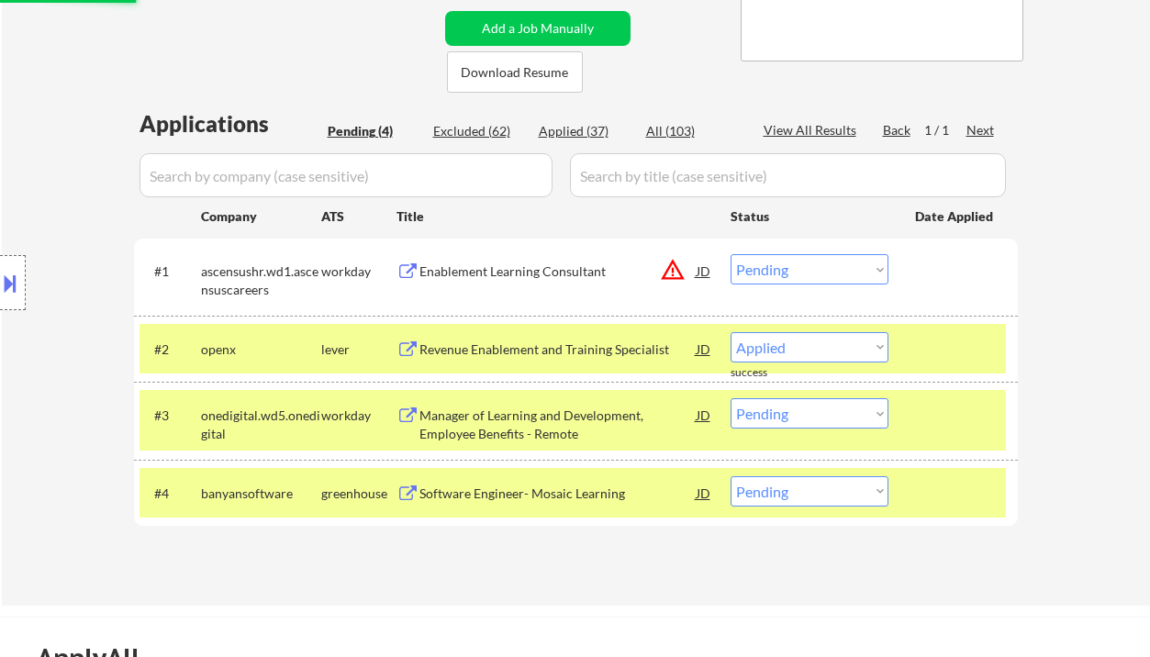
select select ""pending""
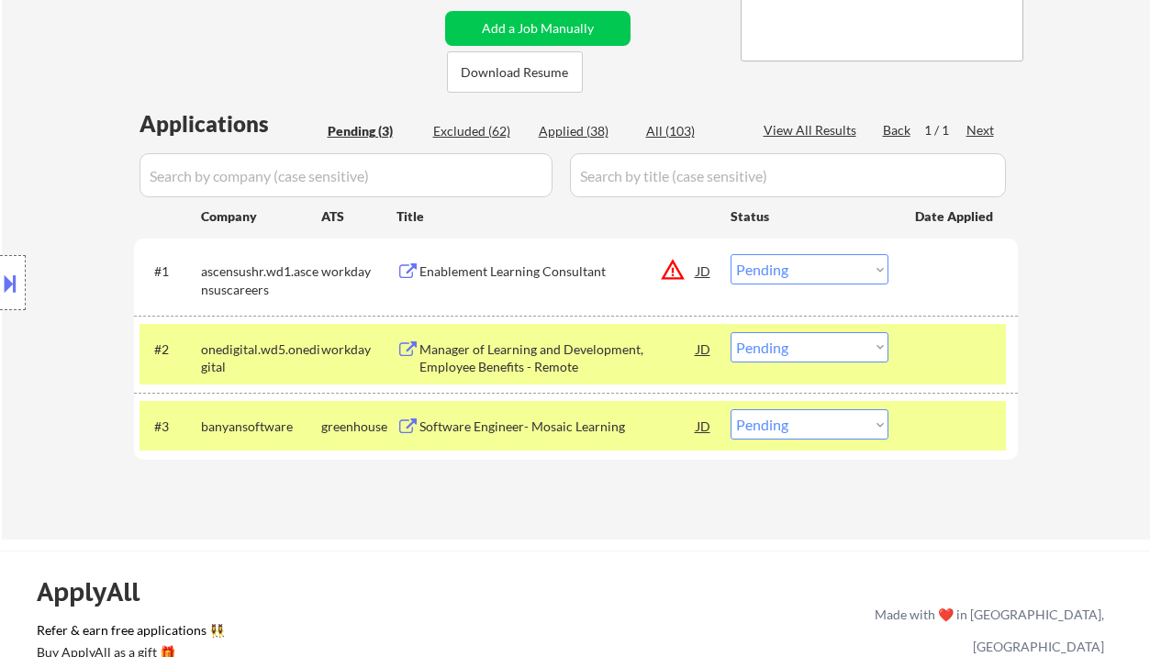
click at [835, 431] on select "Choose an option... Pending Applied Excluded (Questions) Excluded (Expired) Exc…" at bounding box center [810, 424] width 158 height 30
select select ""excluded__bad_match_""
click at [731, 409] on select "Choose an option... Pending Applied Excluded (Questions) Excluded (Expired) Exc…" at bounding box center [810, 424] width 158 height 30
click at [552, 356] on div "Manager of Learning and Development, Employee Benefits - Remote" at bounding box center [557, 358] width 277 height 36
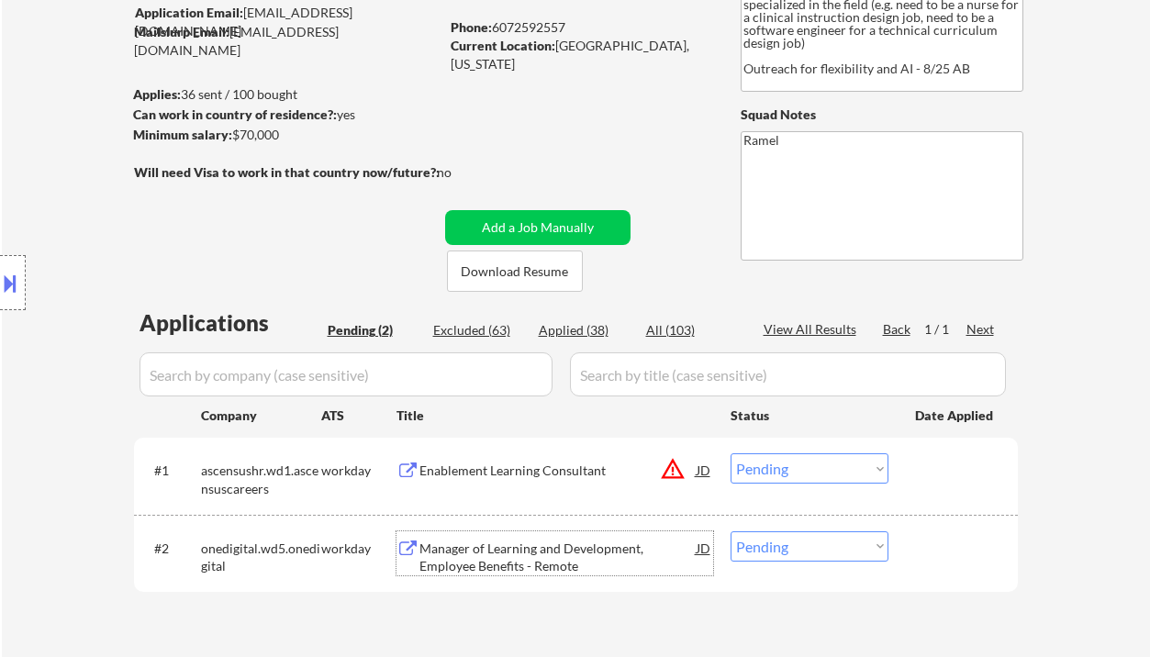
scroll to position [122, 0]
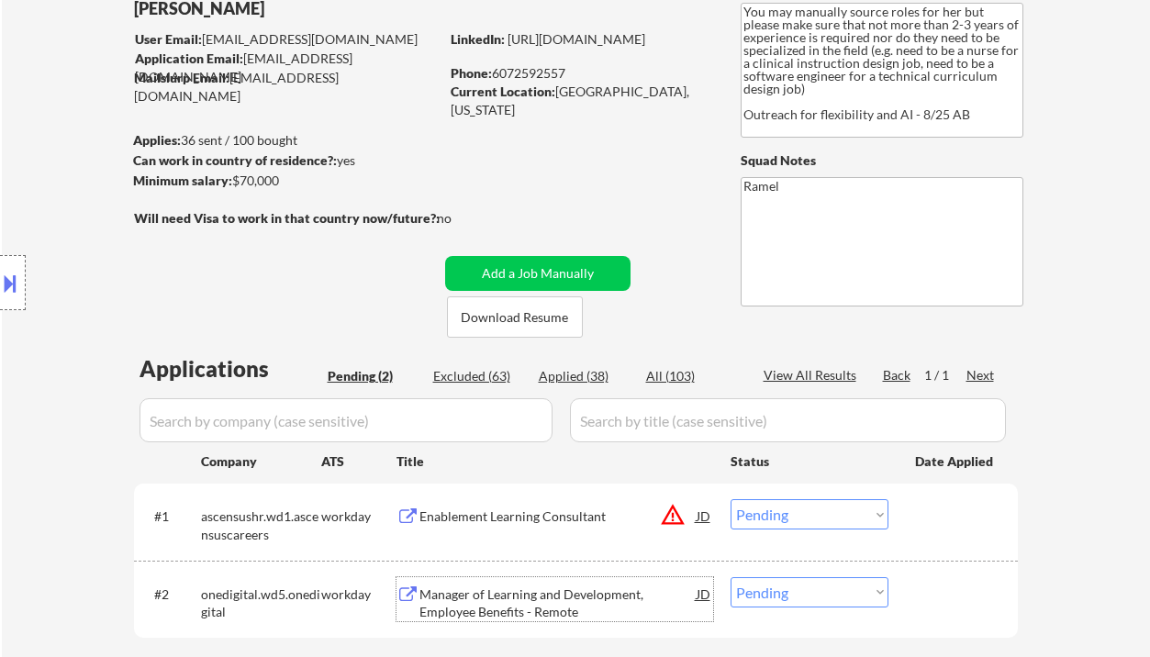
click at [538, 74] on div "Phone: [PHONE_NUMBER]" at bounding box center [581, 73] width 260 height 18
copy div "6072592557"
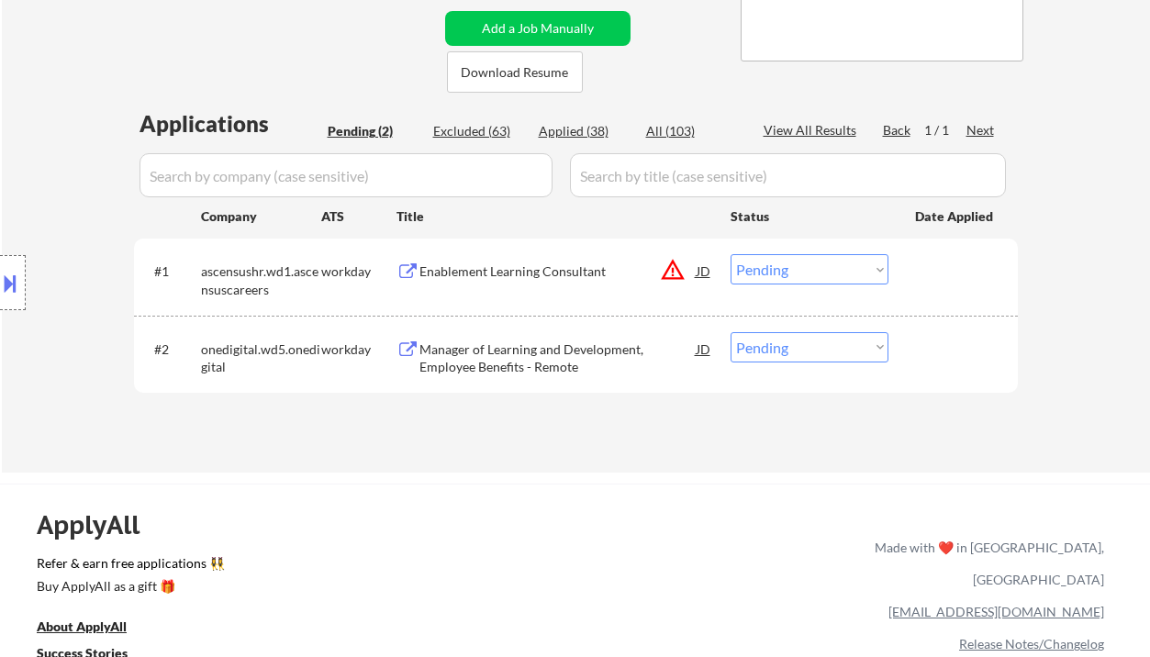
drag, startPoint x: 770, startPoint y: 349, endPoint x: 777, endPoint y: 362, distance: 14.8
click at [770, 349] on select "Choose an option... Pending Applied Excluded (Questions) Excluded (Expired) Exc…" at bounding box center [810, 347] width 158 height 30
select select ""excluded""
click at [731, 332] on select "Choose an option... Pending Applied Excluded (Questions) Excluded (Expired) Exc…" at bounding box center [810, 347] width 158 height 30
click at [506, 269] on div "Enablement Learning Consultant" at bounding box center [557, 271] width 277 height 18
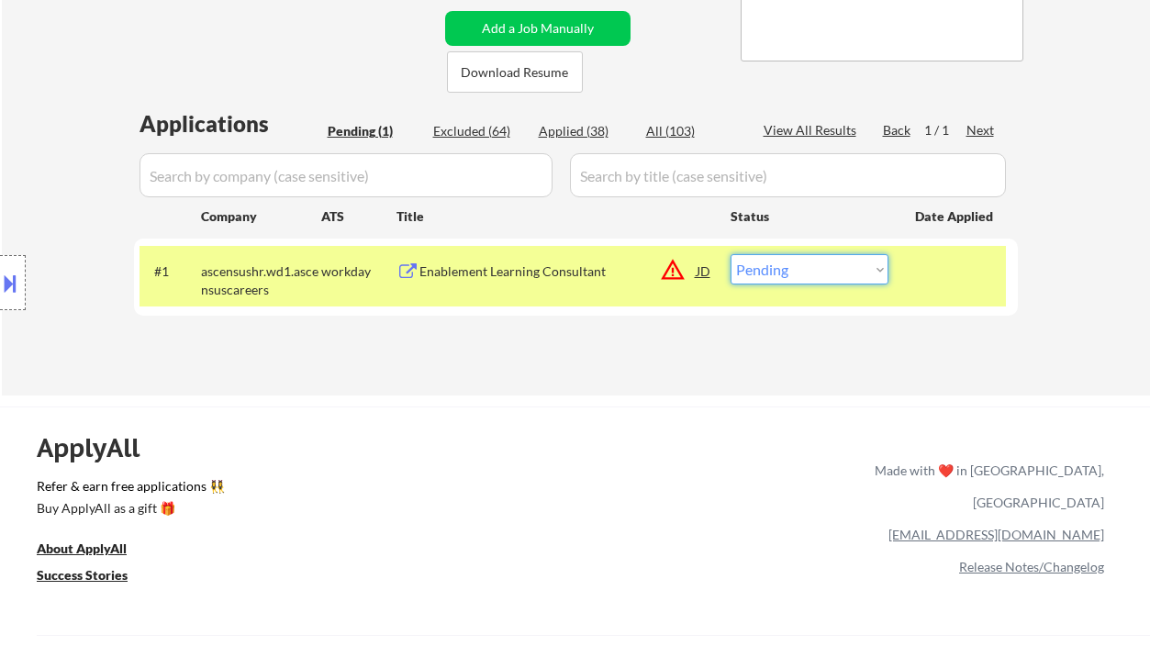
drag, startPoint x: 777, startPoint y: 263, endPoint x: 806, endPoint y: 284, distance: 34.9
click at [777, 263] on select "Choose an option... Pending Applied Excluded (Questions) Excluded (Expired) Exc…" at bounding box center [810, 269] width 158 height 30
click at [731, 254] on select "Choose an option... Pending Applied Excluded (Questions) Excluded (Expired) Exc…" at bounding box center [810, 269] width 158 height 30
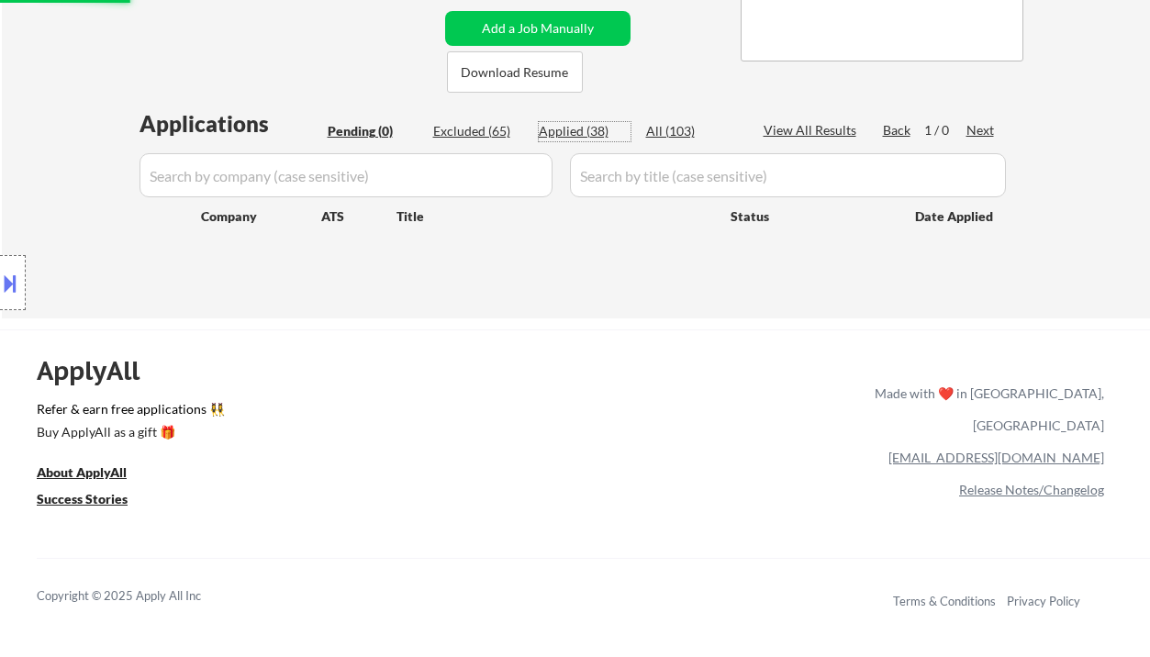
click at [569, 122] on div "Applied (38)" at bounding box center [585, 131] width 92 height 18
select select ""applied""
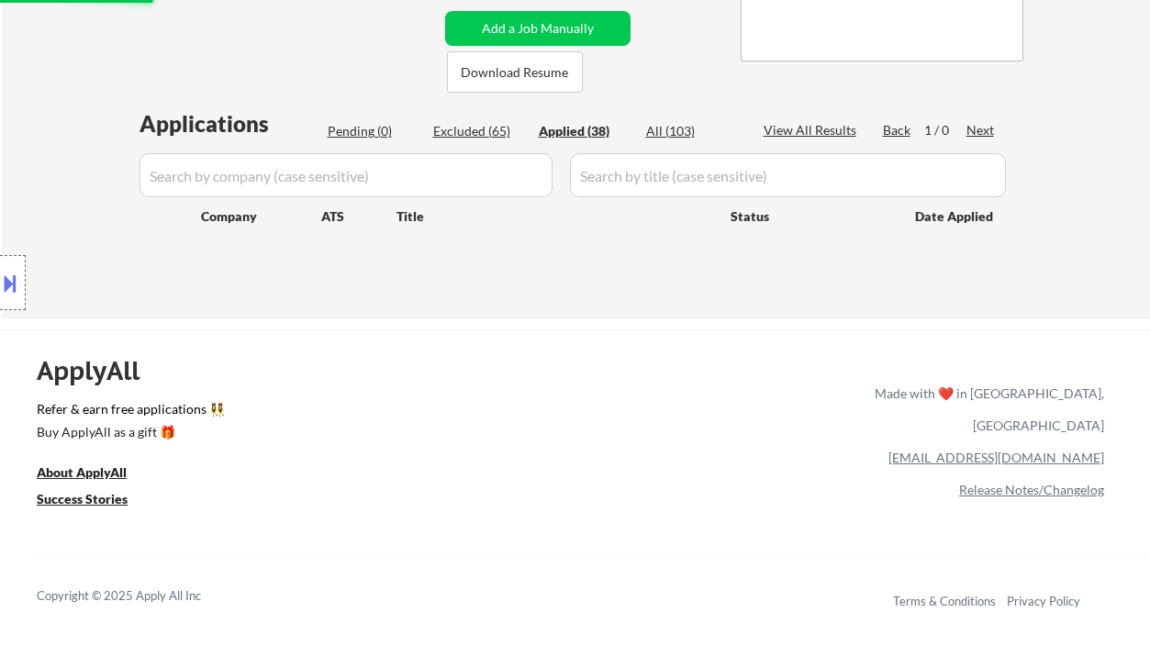
select select ""applied""
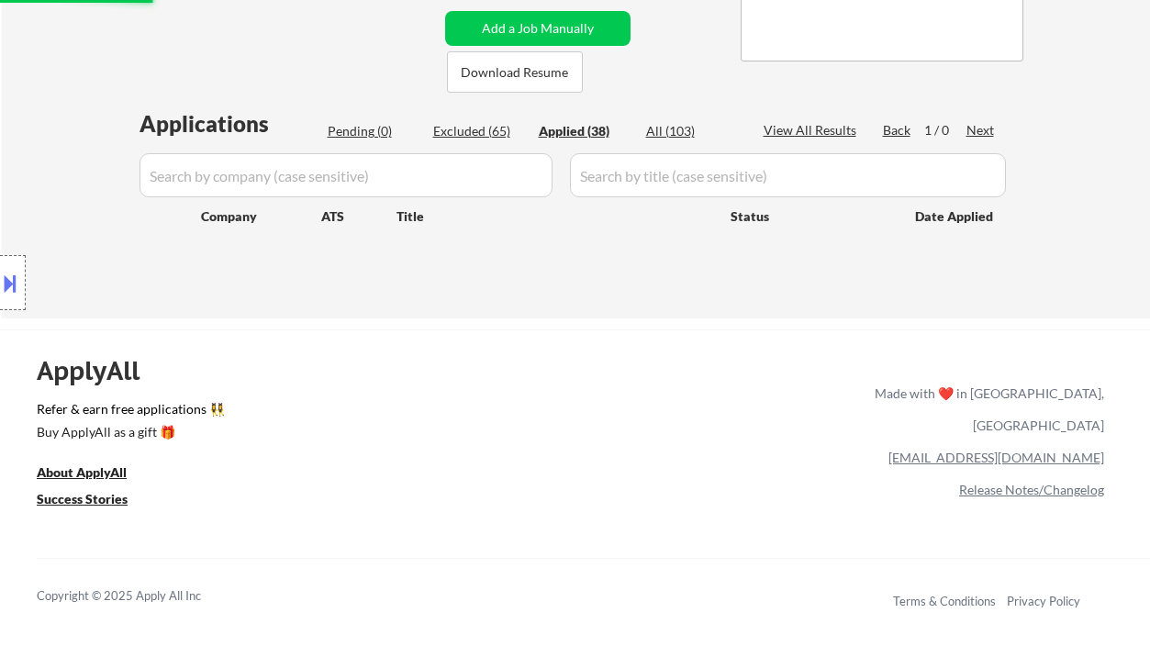
select select ""applied""
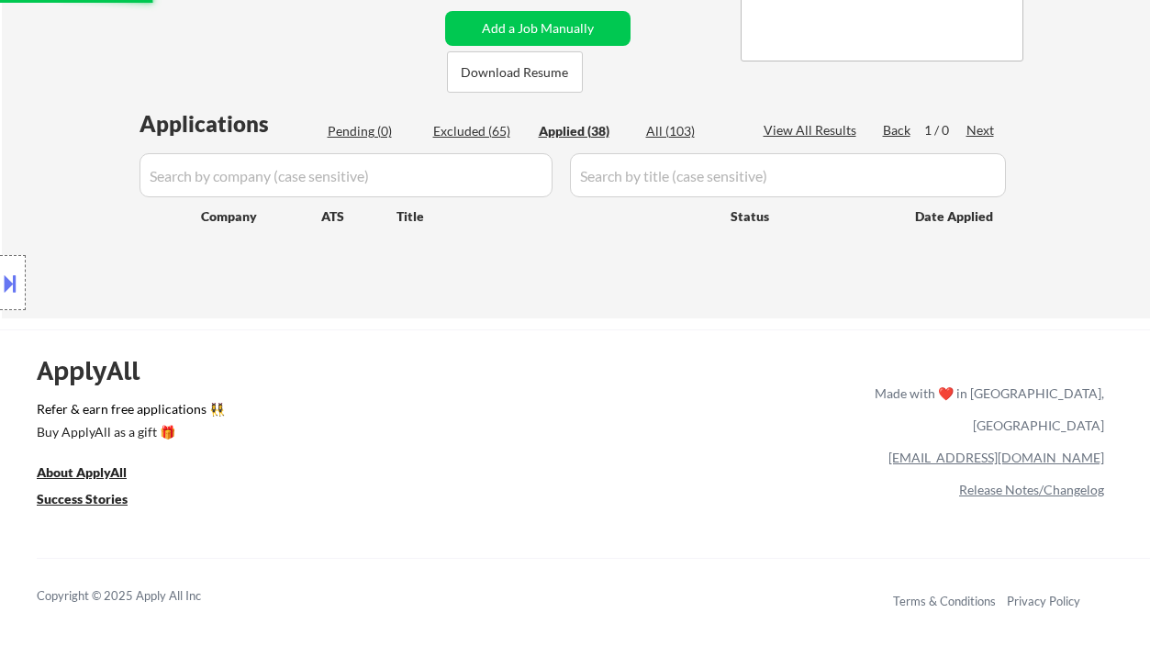
select select ""applied""
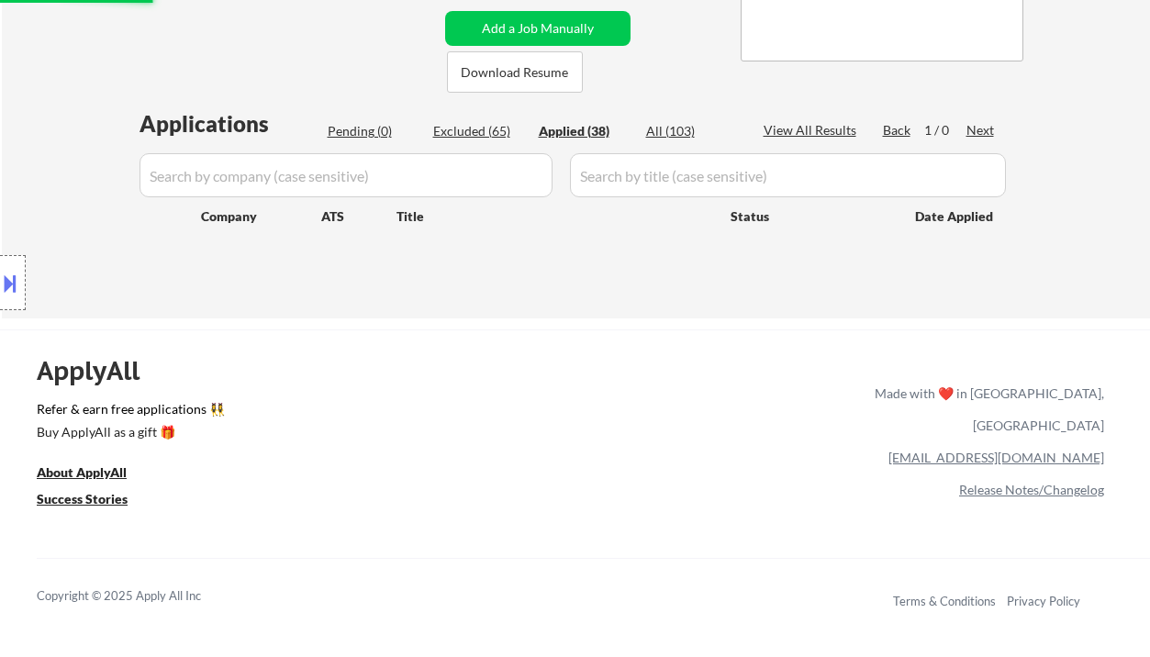
select select ""applied""
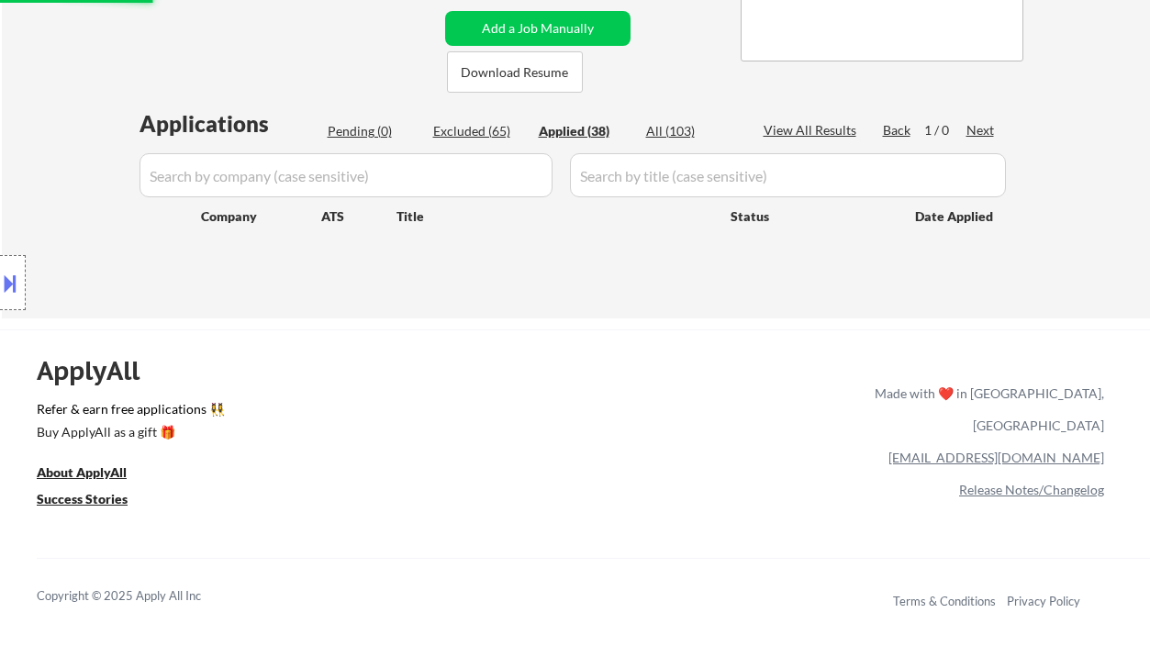
select select ""applied""
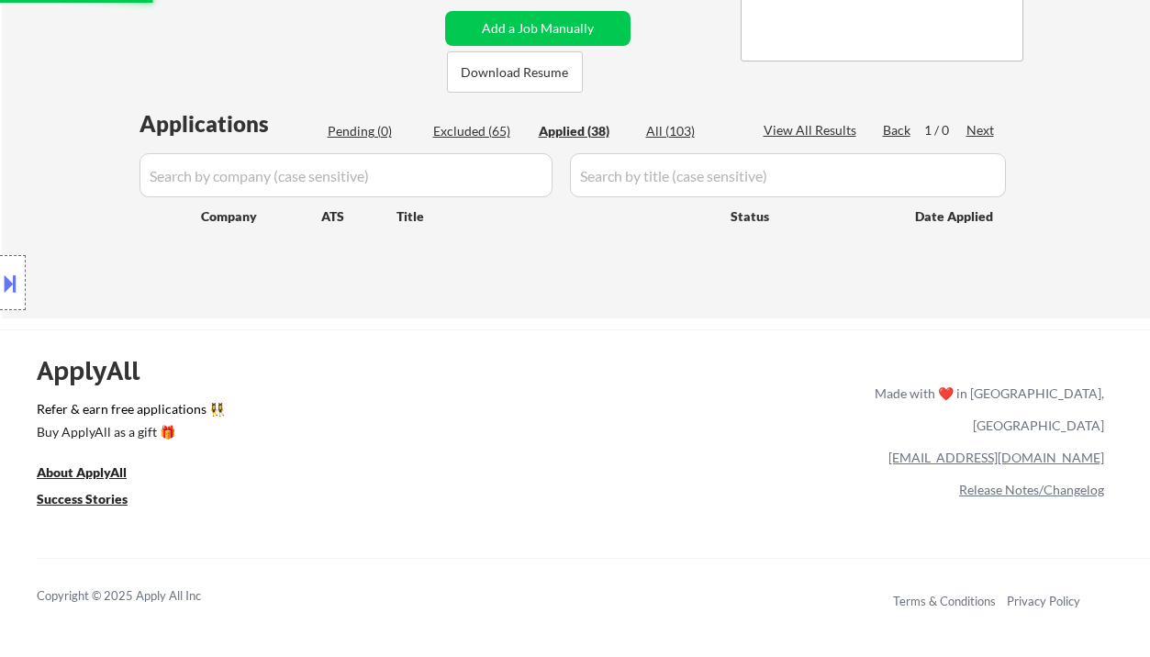
select select ""applied""
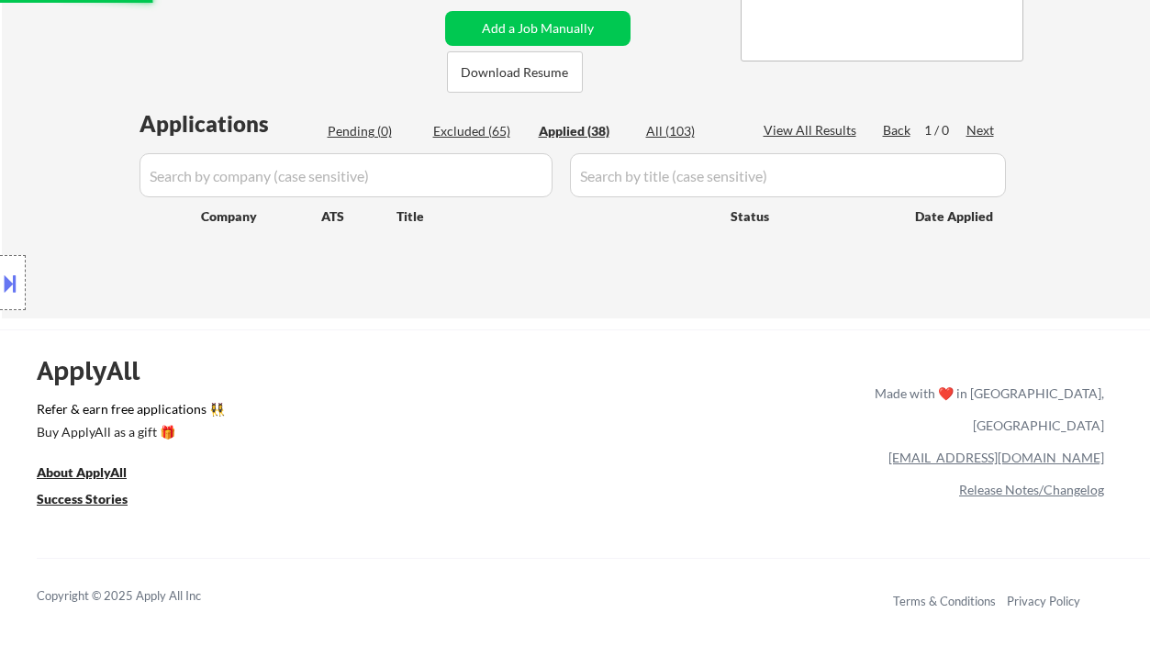
select select ""applied""
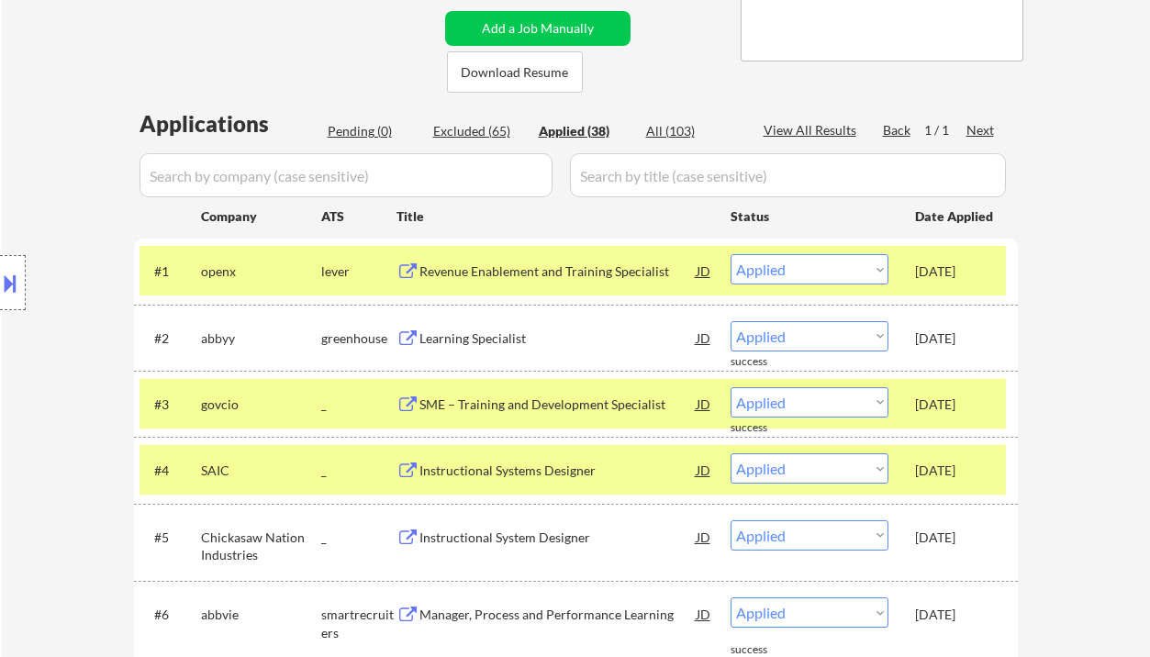
click at [23, 389] on div "Location Inclusions:" at bounding box center [164, 283] width 329 height 340
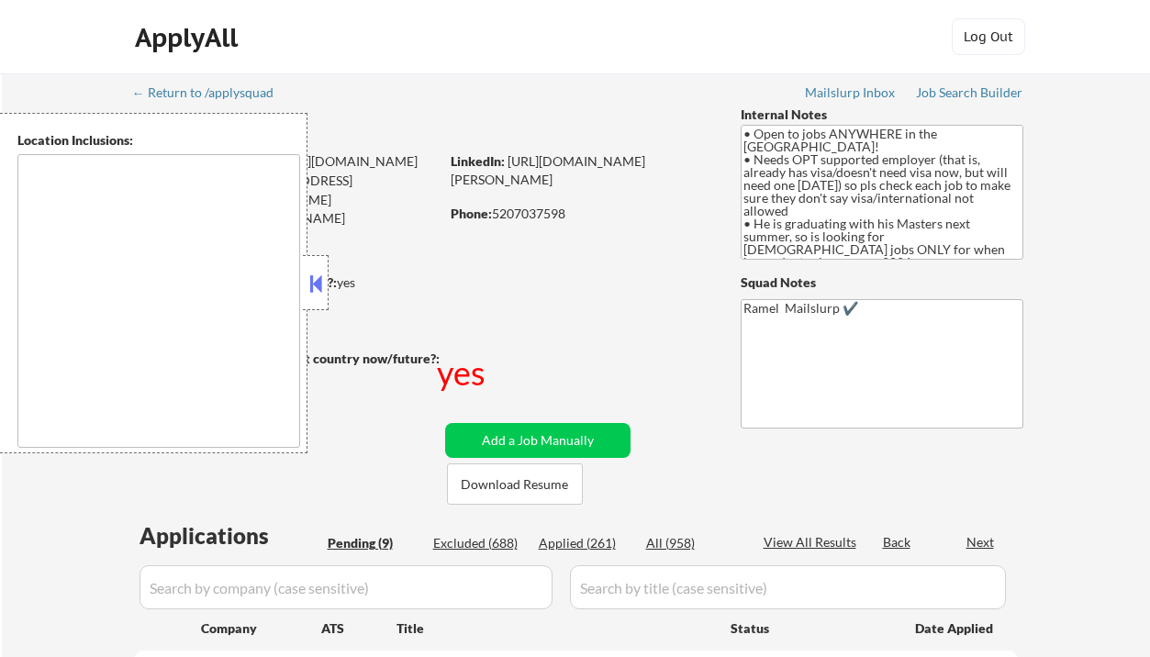
type textarea "country:[GEOGRAPHIC_DATA]"
select select ""pending""
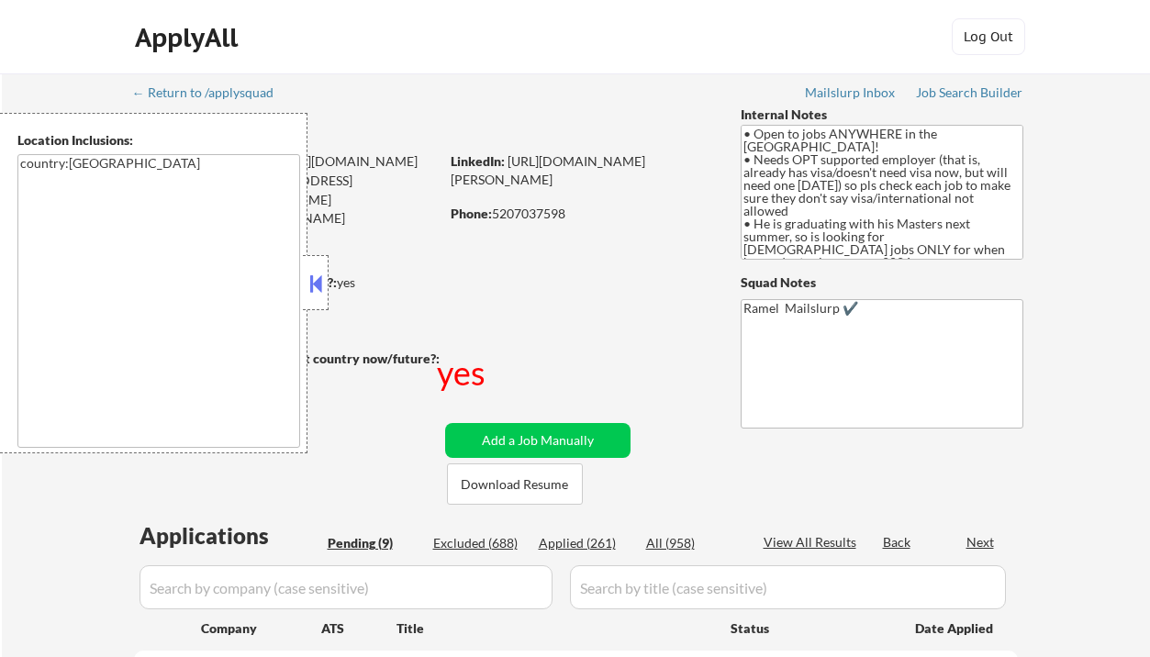
select select ""pending""
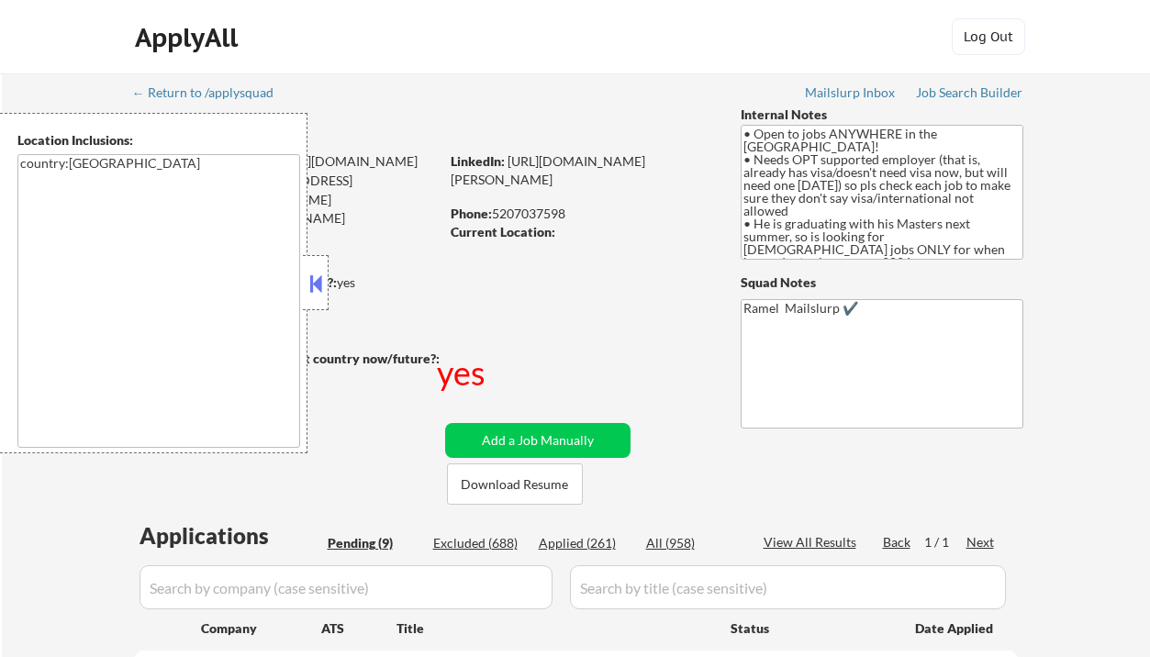
click at [321, 284] on button at bounding box center [316, 284] width 20 height 28
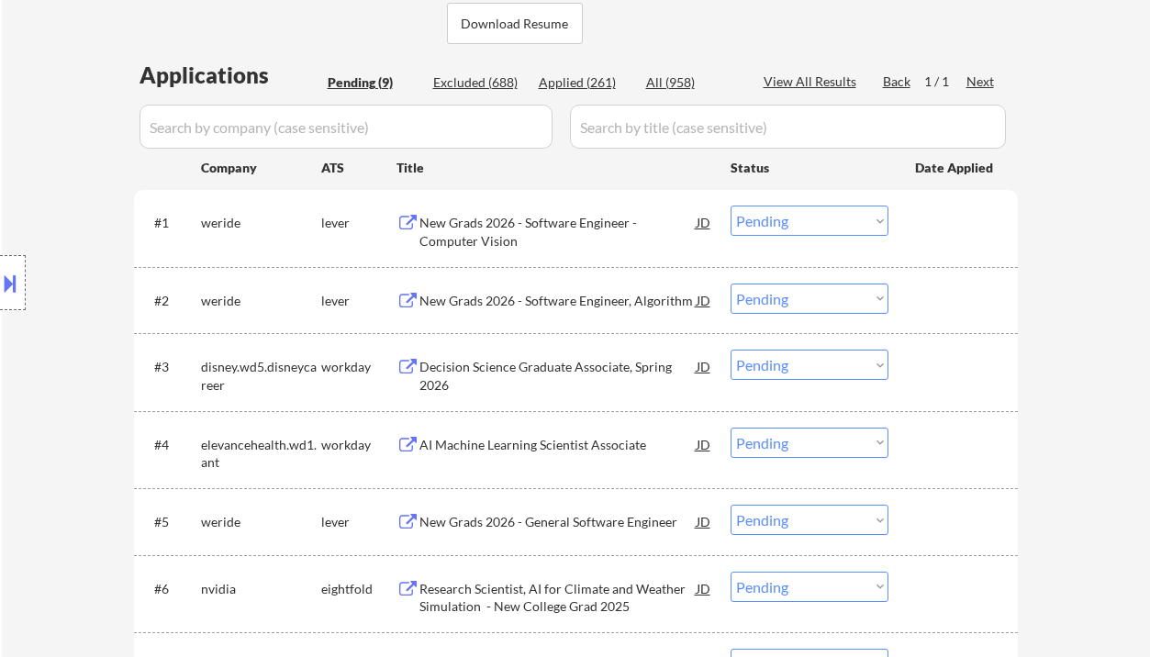
scroll to position [489, 0]
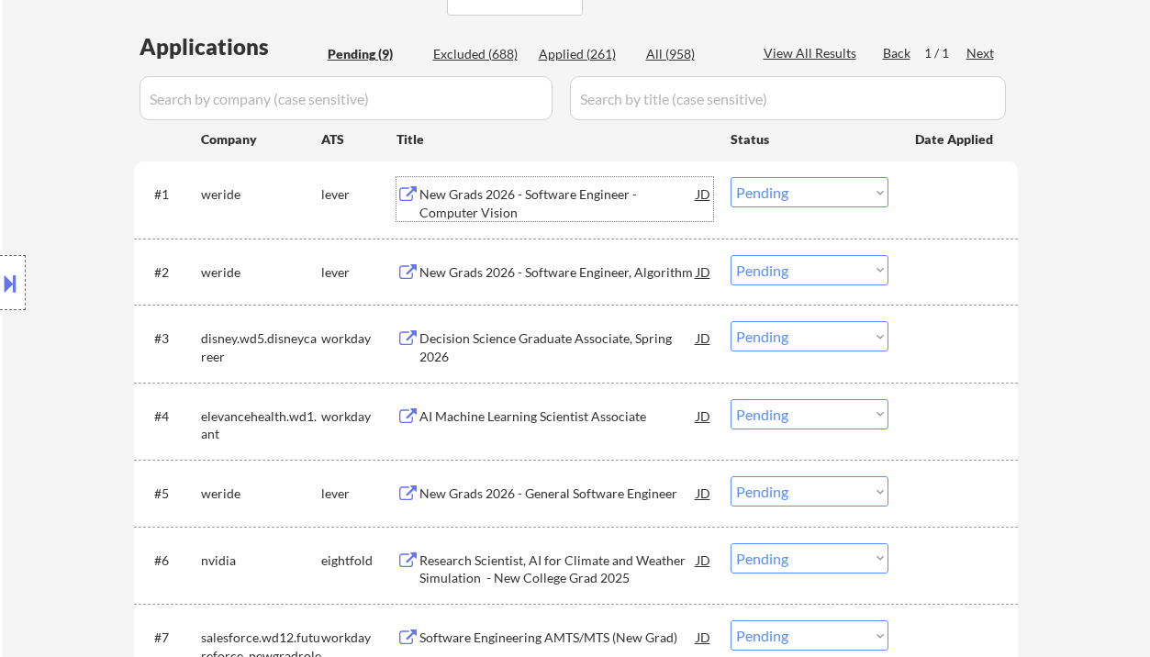
click at [563, 202] on div "New Grads 2026 - Software Engineer - Computer Vision" at bounding box center [557, 203] width 277 height 36
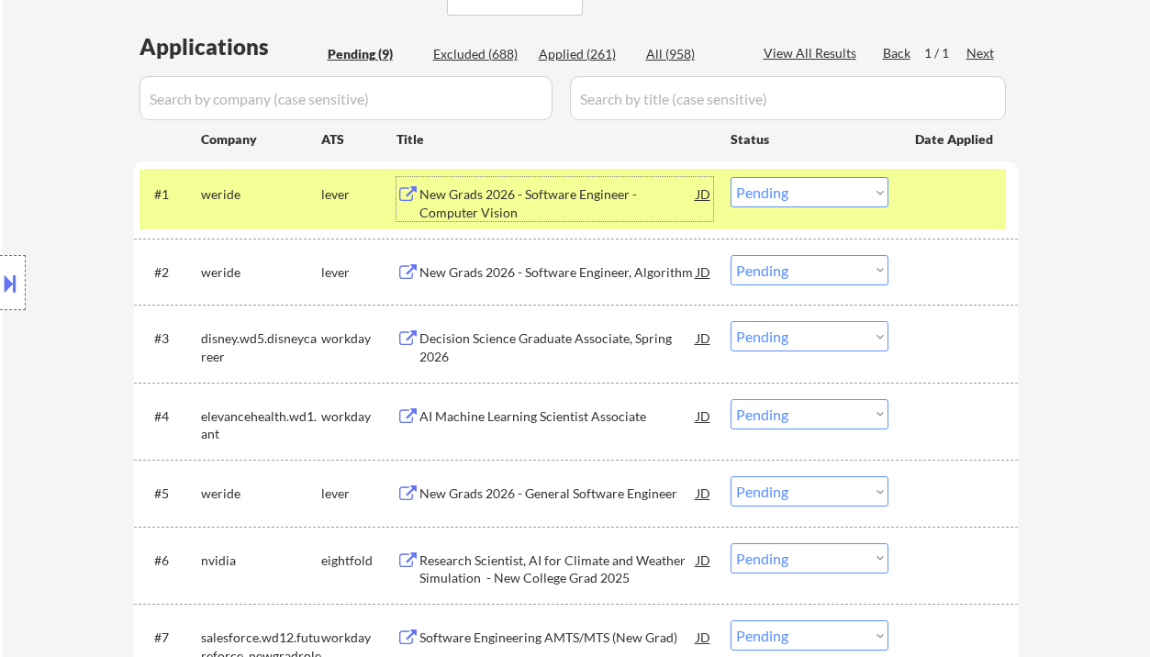
click at [806, 194] on select "Choose an option... Pending Applied Excluded (Questions) Excluded (Expired) Exc…" at bounding box center [810, 192] width 158 height 30
click at [731, 177] on select "Choose an option... Pending Applied Excluded (Questions) Excluded (Expired) Exc…" at bounding box center [810, 192] width 158 height 30
select select ""pending""
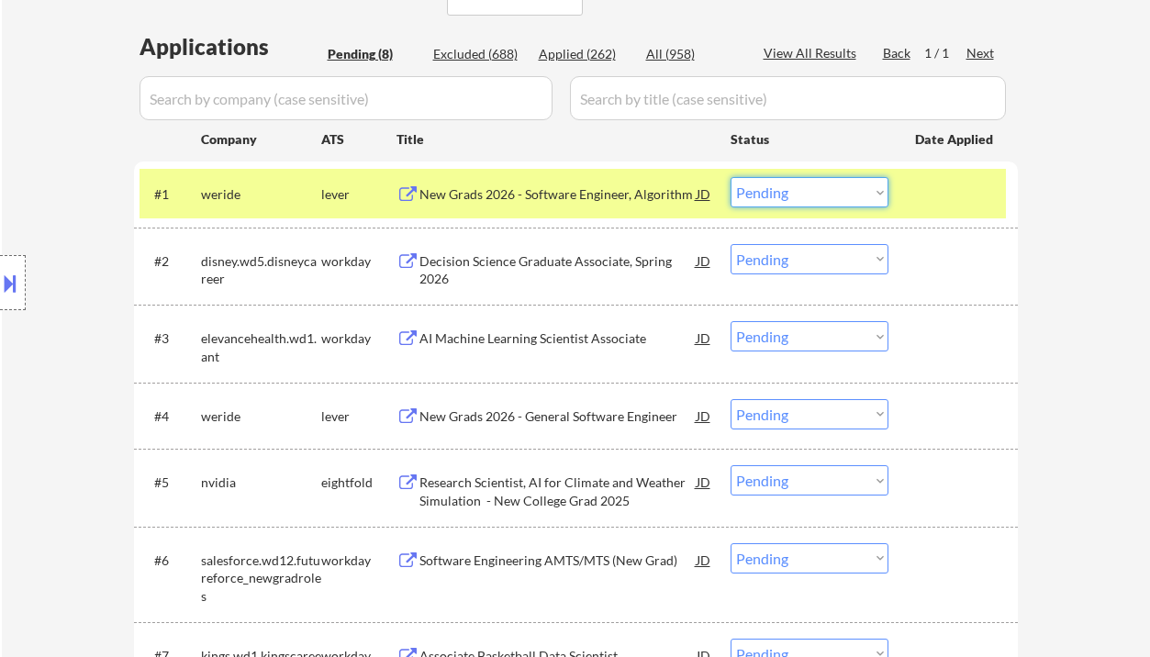
drag, startPoint x: 807, startPoint y: 196, endPoint x: 816, endPoint y: 206, distance: 13.0
click at [807, 196] on select "Choose an option... Pending Applied Excluded (Questions) Excluded (Expired) Exc…" at bounding box center [810, 192] width 158 height 30
click at [1101, 337] on div "← Return to /applysquad Mailslurp Inbox Job Search Builder Chinmay Ratnaparkhe …" at bounding box center [576, 220] width 1148 height 1273
drag, startPoint x: 775, startPoint y: 407, endPoint x: 801, endPoint y: 428, distance: 33.4
click at [775, 407] on select "Choose an option... Pending Applied Excluded (Questions) Excluded (Expired) Exc…" at bounding box center [810, 414] width 158 height 30
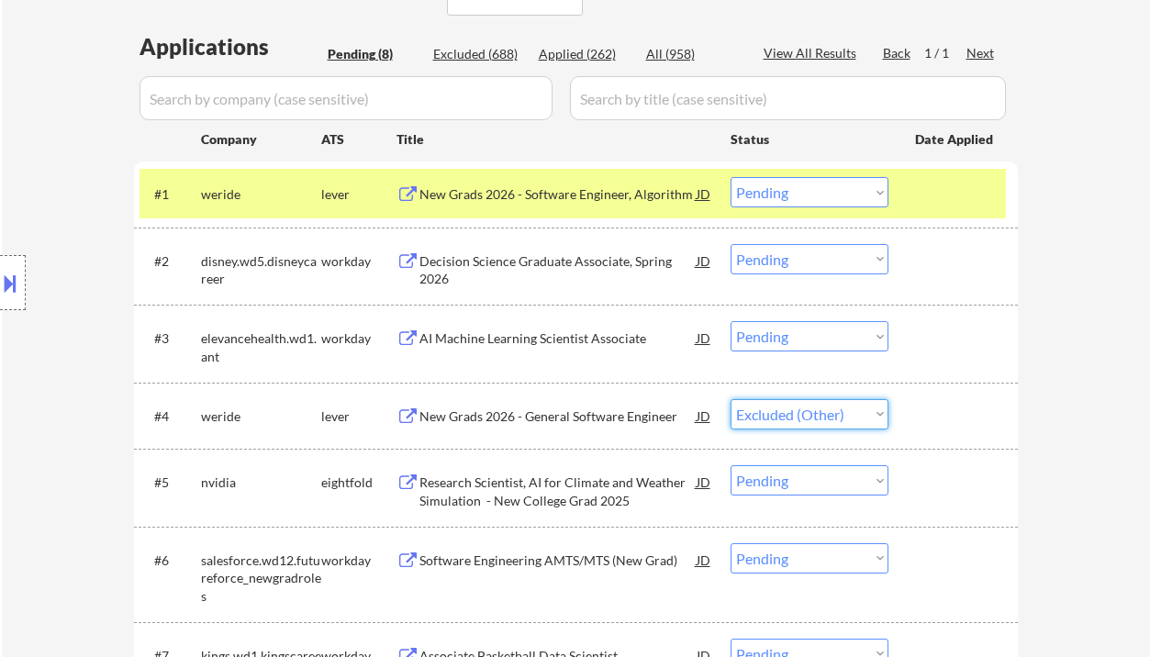
click at [731, 399] on select "Choose an option... Pending Applied Excluded (Questions) Excluded (Expired) Exc…" at bounding box center [810, 414] width 158 height 30
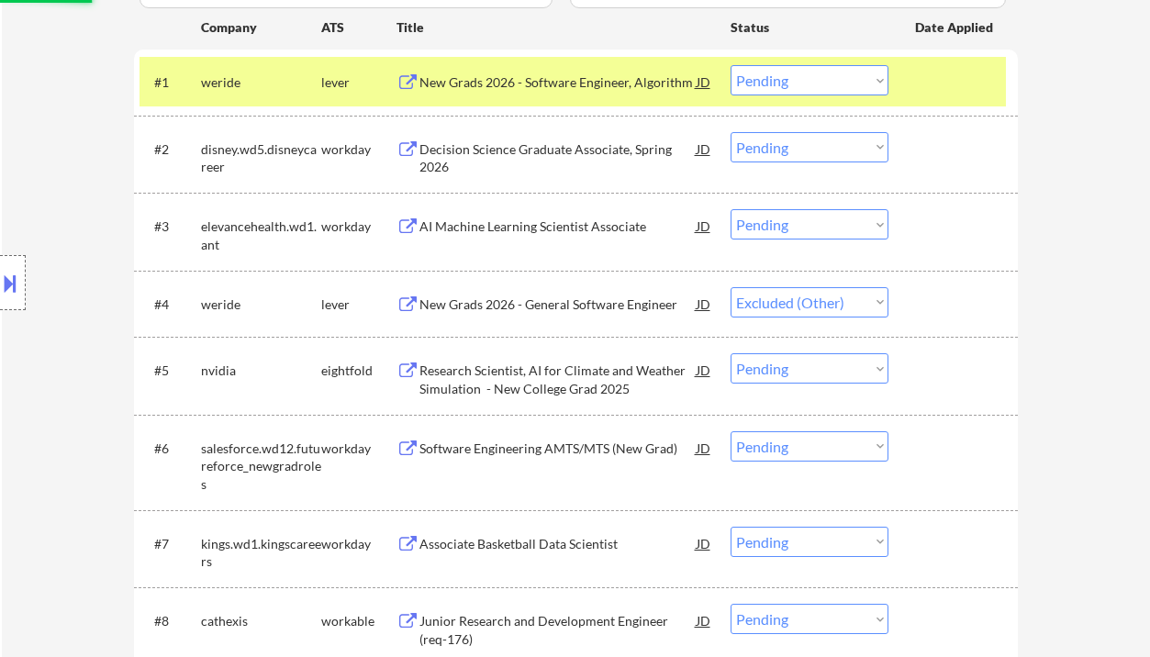
scroll to position [734, 0]
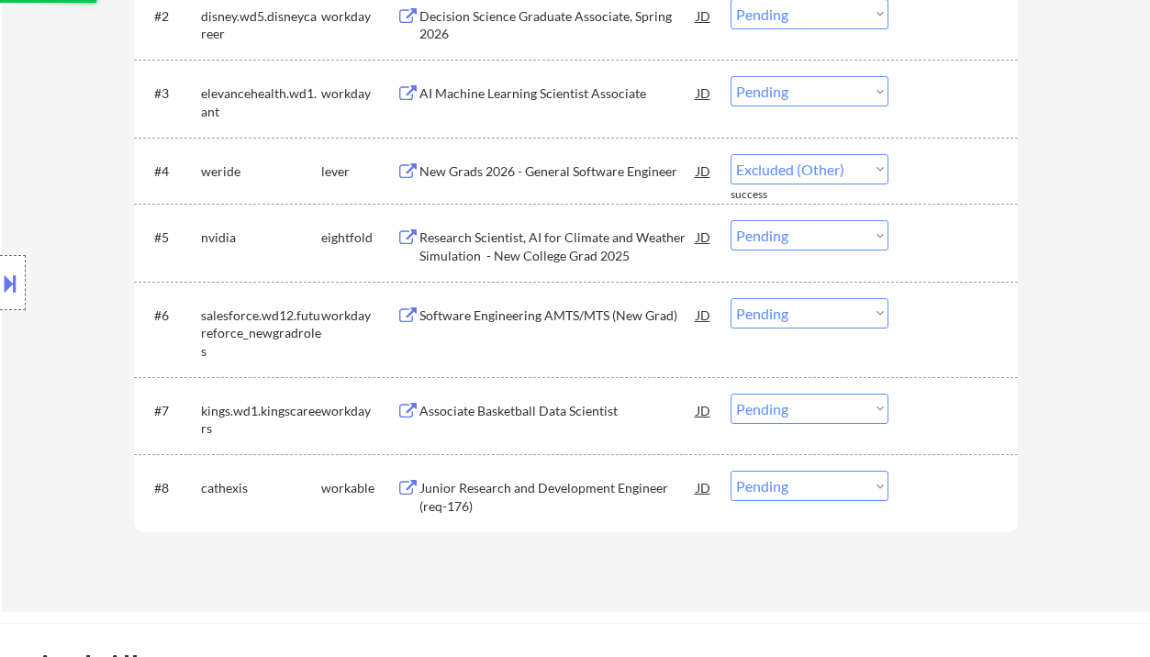
click at [514, 493] on div "Applications Pending (8) Excluded (688) Applied (262) All (958) View All Result…" at bounding box center [576, 181] width 884 height 791
select select ""pending""
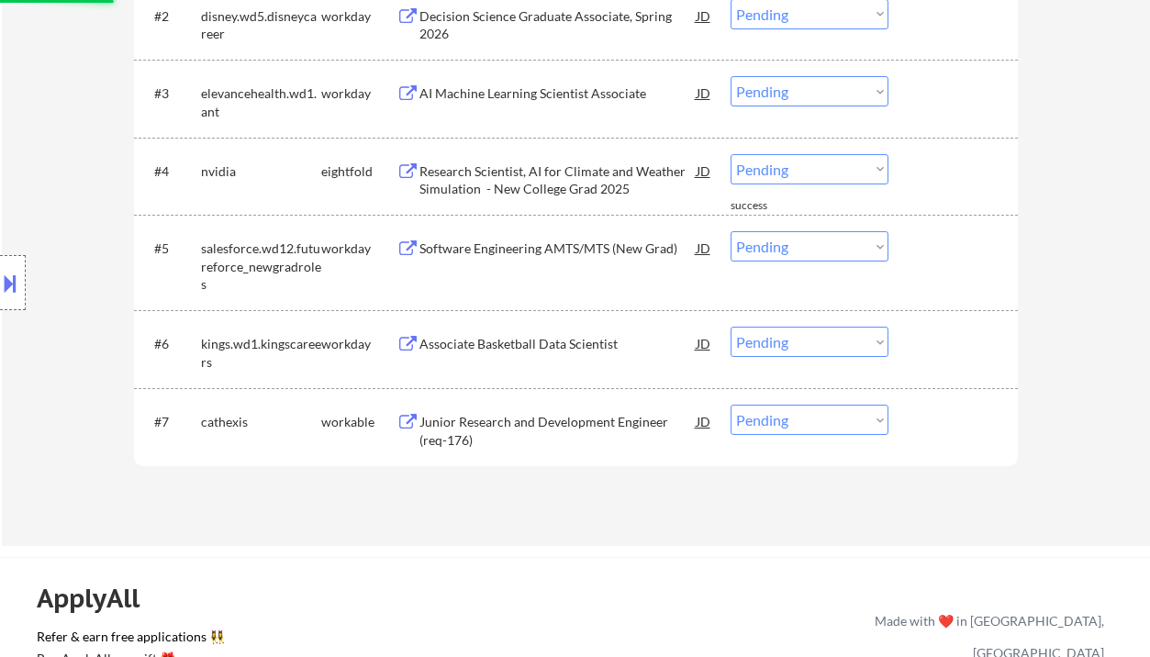
click at [529, 428] on div "Junior Research and Development Engineer (req-176)" at bounding box center [557, 431] width 277 height 36
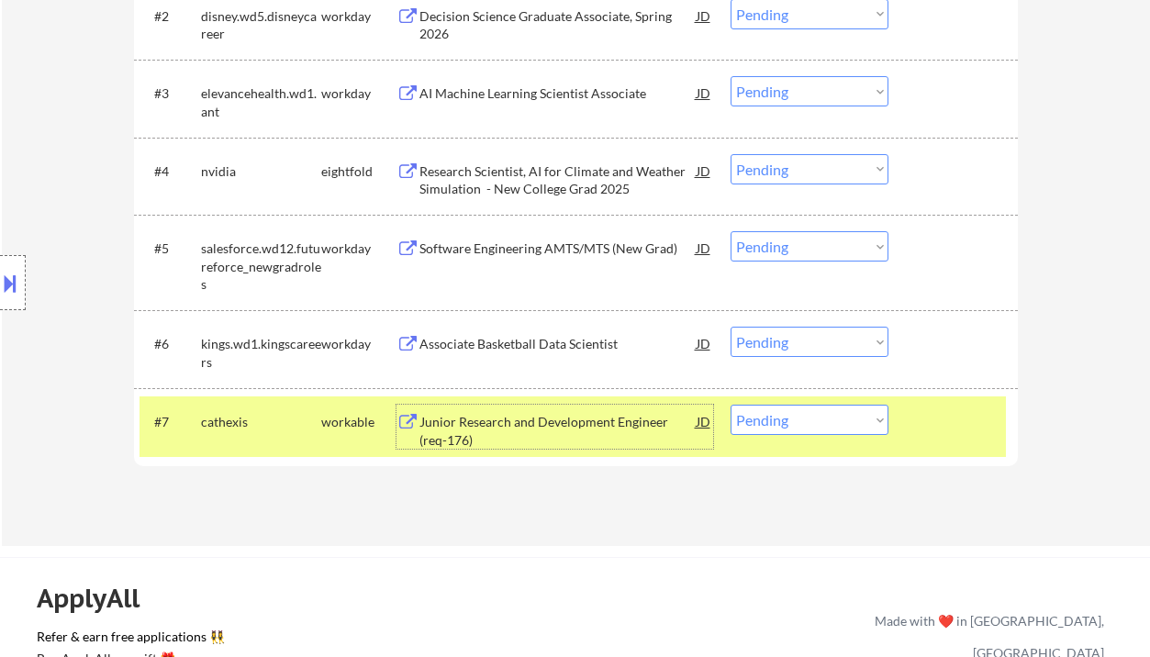
click at [812, 418] on select "Choose an option... Pending Applied Excluded (Questions) Excluded (Expired) Exc…" at bounding box center [810, 420] width 158 height 30
select select ""excluded__bad_match_""
click at [731, 405] on select "Choose an option... Pending Applied Excluded (Questions) Excluded (Expired) Exc…" at bounding box center [810, 420] width 158 height 30
click at [566, 350] on div "Associate Basketball Data Scientist" at bounding box center [557, 344] width 277 height 18
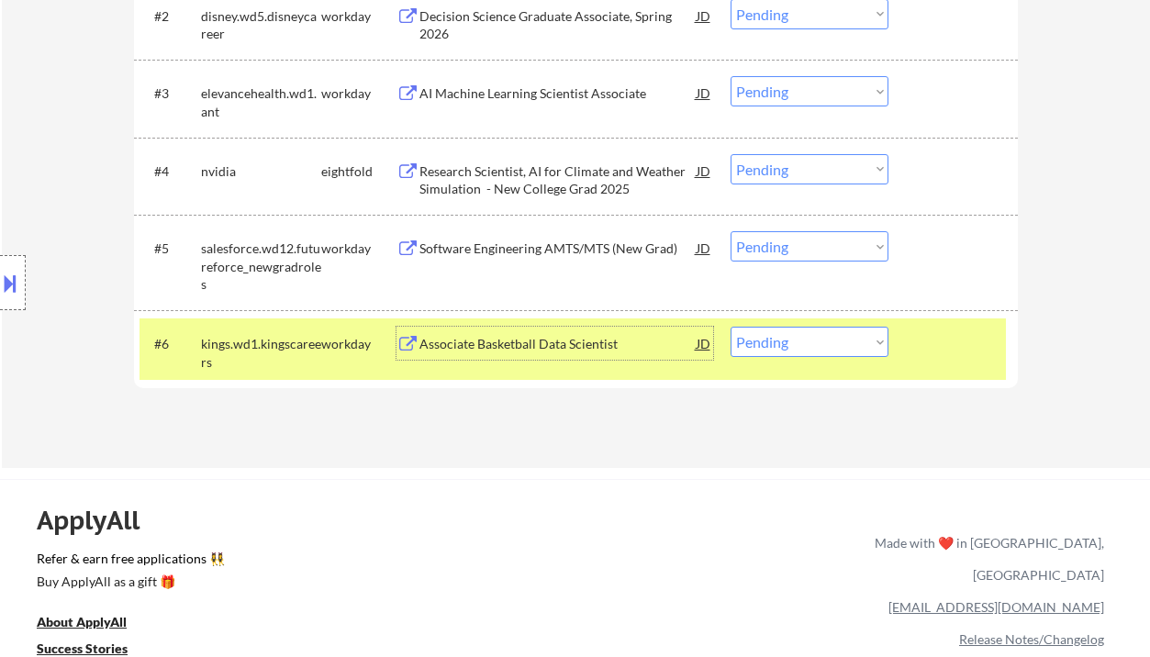
click at [804, 350] on select "Choose an option... Pending Applied Excluded (Questions) Excluded (Expired) Exc…" at bounding box center [810, 342] width 158 height 30
select select ""excluded__salary_""
click at [731, 327] on select "Choose an option... Pending Applied Excluded (Questions) Excluded (Expired) Exc…" at bounding box center [810, 342] width 158 height 30
click at [609, 248] on div "Software Engineering AMTS/MTS (New Grad)" at bounding box center [557, 249] width 277 height 18
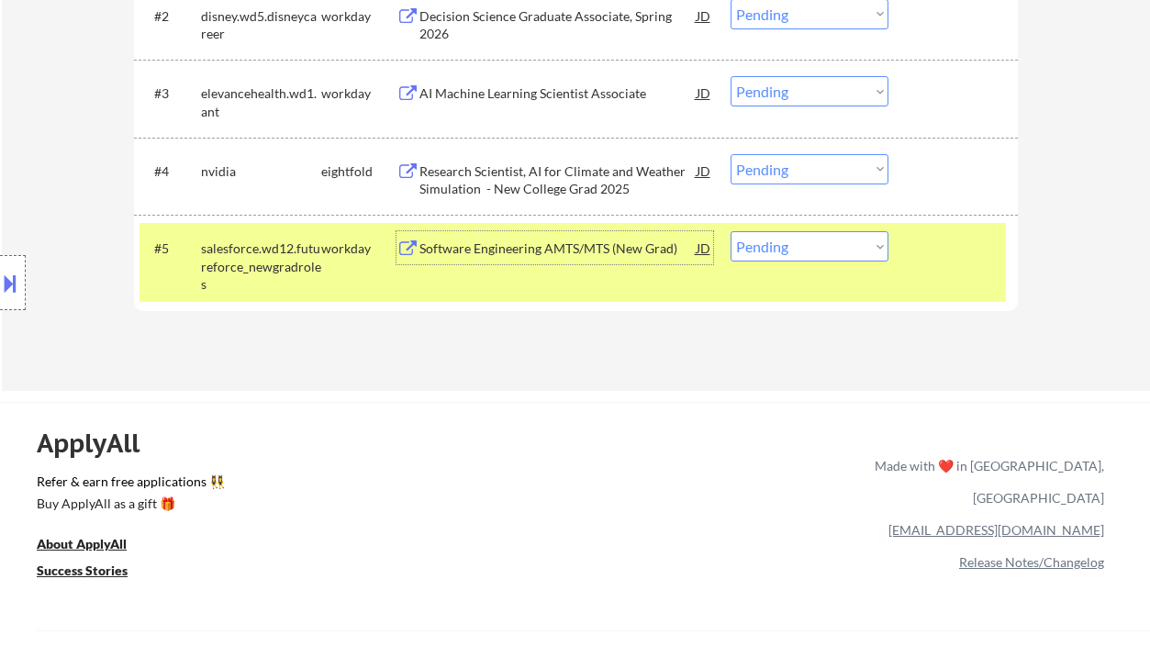
drag, startPoint x: 790, startPoint y: 245, endPoint x: 798, endPoint y: 251, distance: 9.8
click at [790, 245] on select "Choose an option... Pending Applied Excluded (Questions) Excluded (Expired) Exc…" at bounding box center [810, 246] width 158 height 30
select select ""excluded__other_""
click at [731, 231] on select "Choose an option... Pending Applied Excluded (Questions) Excluded (Expired) Exc…" at bounding box center [810, 246] width 158 height 30
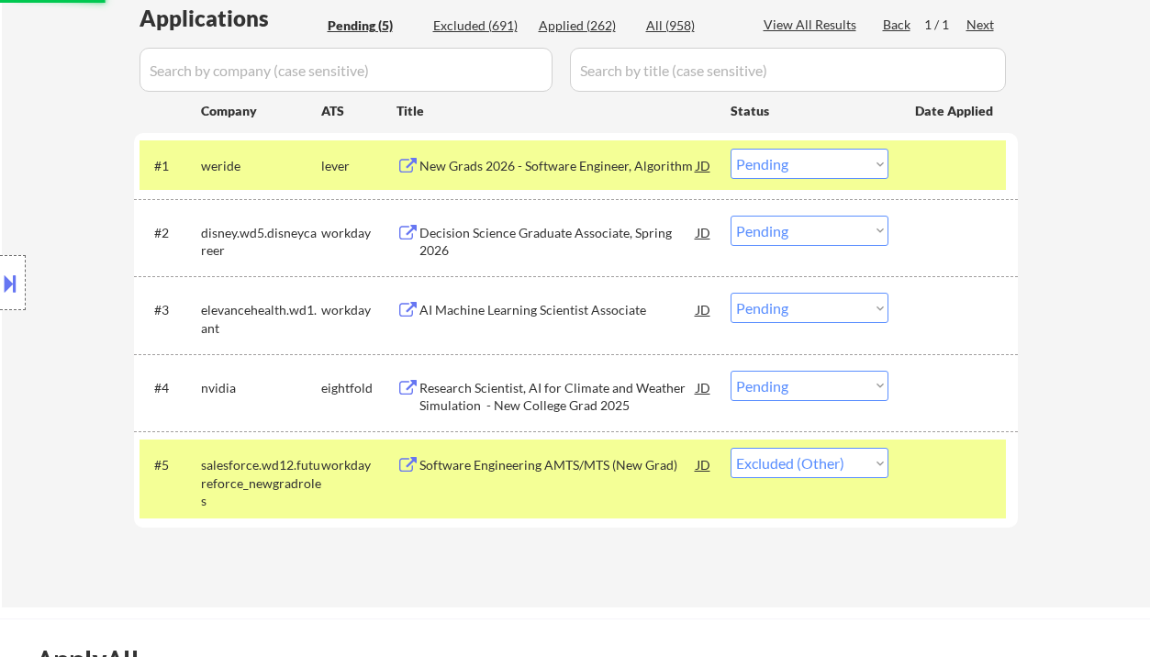
scroll to position [489, 0]
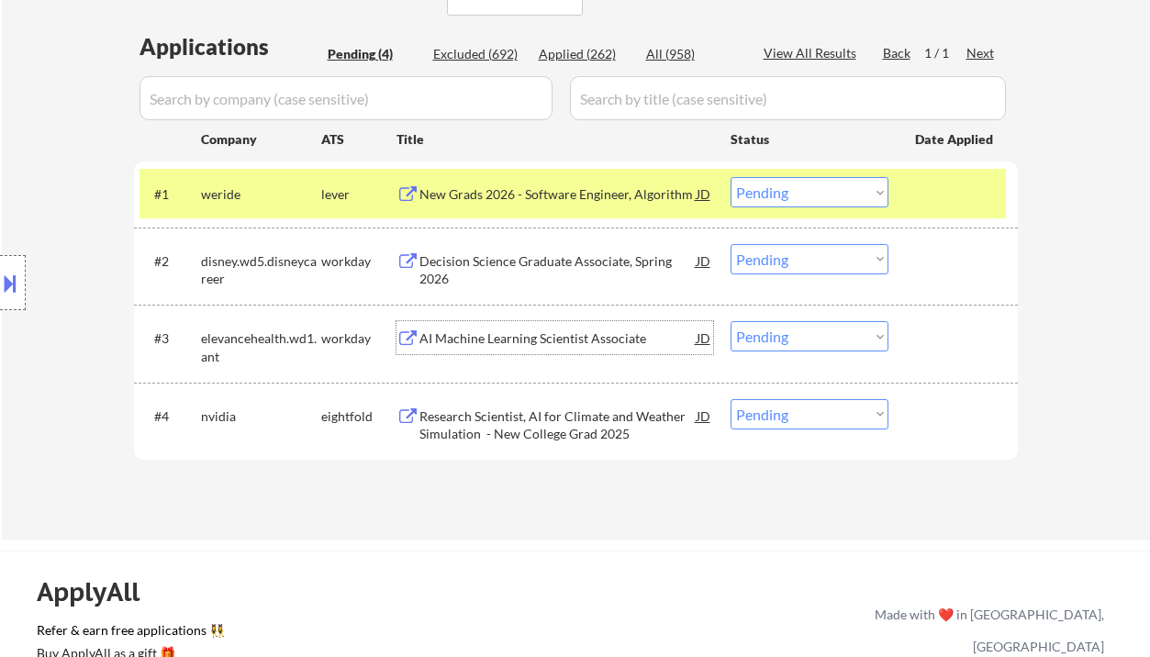
click at [579, 340] on div "AI Machine Learning Scientist Associate" at bounding box center [557, 338] width 277 height 18
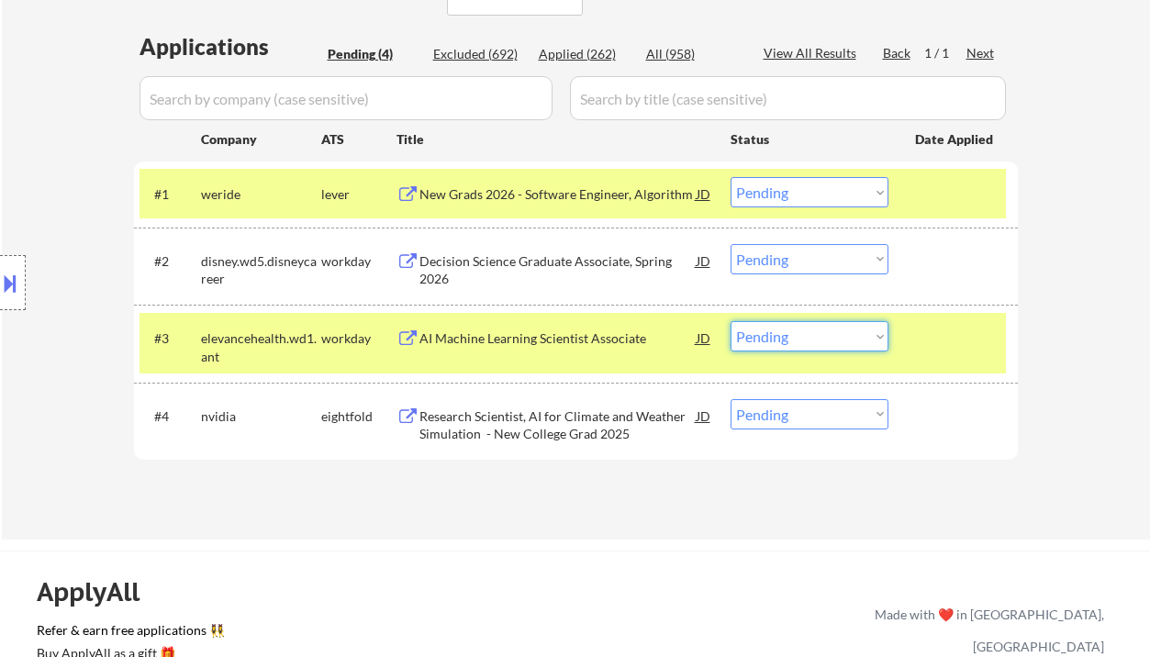
drag, startPoint x: 778, startPoint y: 331, endPoint x: 785, endPoint y: 350, distance: 19.4
click at [778, 331] on select "Choose an option... Pending Applied Excluded (Questions) Excluded (Expired) Exc…" at bounding box center [810, 336] width 158 height 30
click at [731, 321] on select "Choose an option... Pending Applied Excluded (Questions) Excluded (Expired) Exc…" at bounding box center [810, 336] width 158 height 30
select select ""pending""
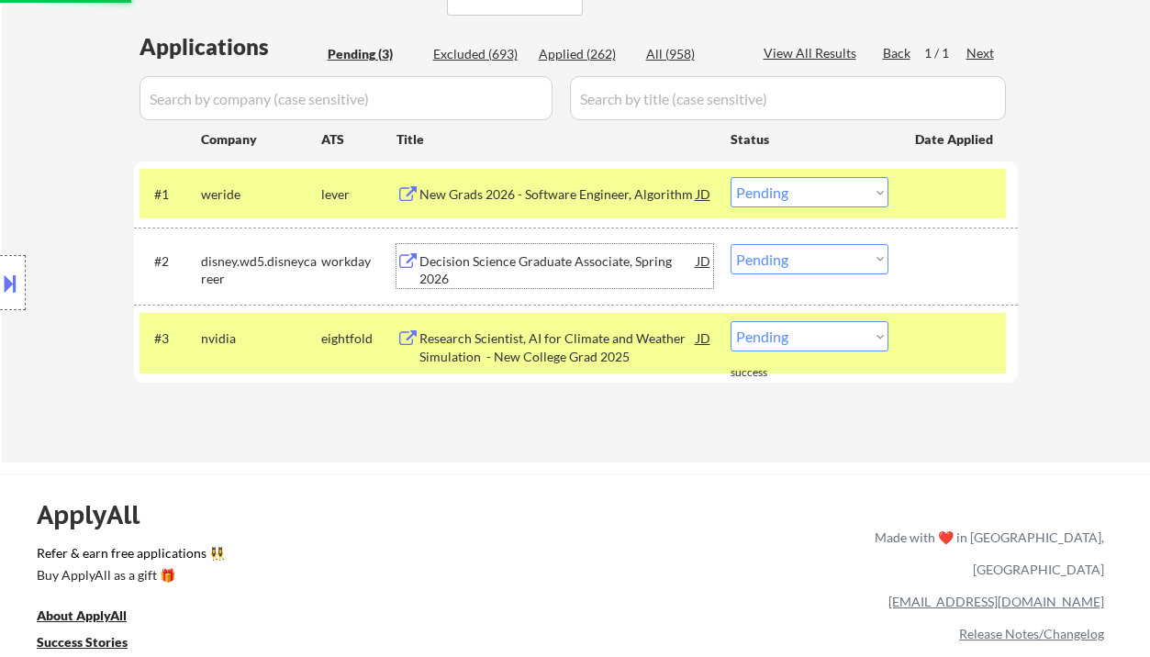
click at [566, 257] on div "Decision Science Graduate Associate, Spring 2026" at bounding box center [557, 270] width 277 height 36
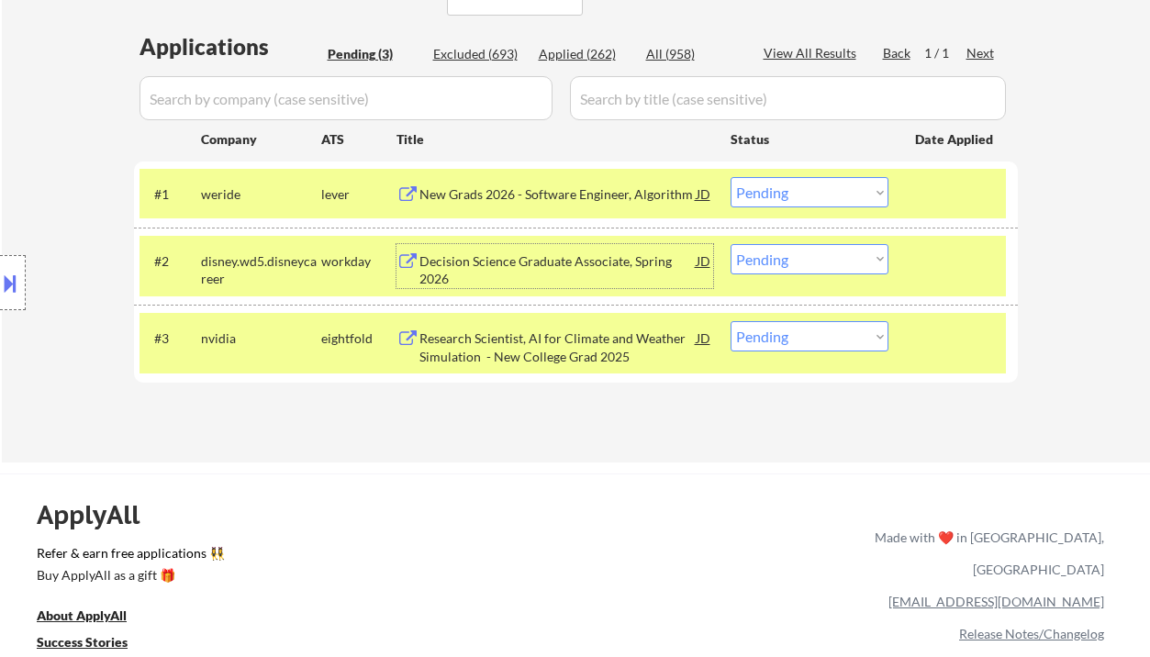
click at [793, 268] on select "Choose an option... Pending Applied Excluded (Questions) Excluded (Expired) Exc…" at bounding box center [810, 259] width 158 height 30
click at [731, 244] on select "Choose an option... Pending Applied Excluded (Questions) Excluded (Expired) Exc…" at bounding box center [810, 259] width 158 height 30
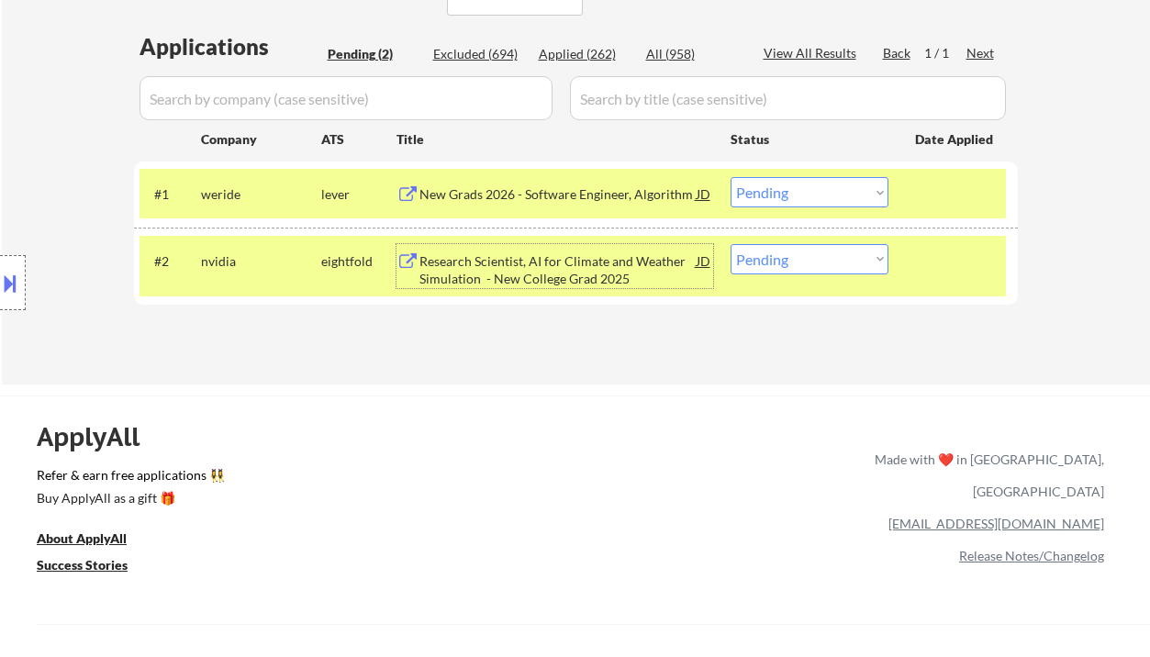
click at [552, 279] on div "Research Scientist, AI for Climate and Weather Simulation - New College Grad 20…" at bounding box center [557, 270] width 277 height 36
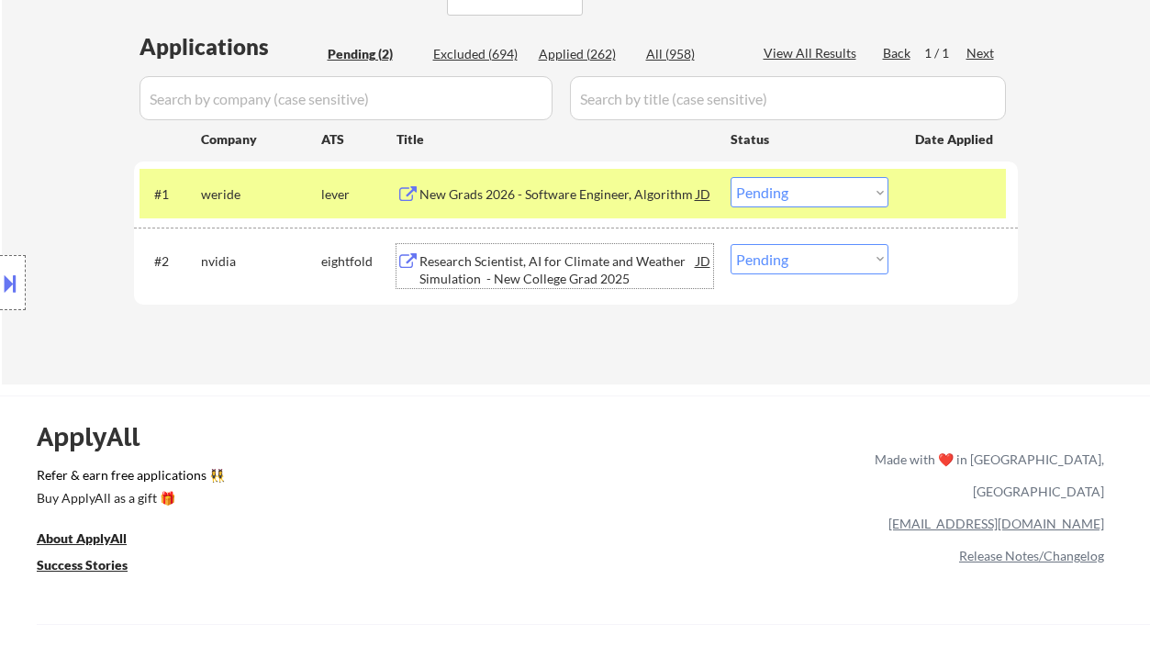
click at [778, 273] on select "Choose an option... Pending Applied Excluded (Questions) Excluded (Expired) Exc…" at bounding box center [810, 259] width 158 height 30
select select ""excluded__expired_""
click at [731, 244] on select "Choose an option... Pending Applied Excluded (Questions) Excluded (Expired) Exc…" at bounding box center [810, 259] width 158 height 30
click at [514, 191] on div "New Grads 2026 - Software Engineer, Algorithm" at bounding box center [557, 194] width 277 height 18
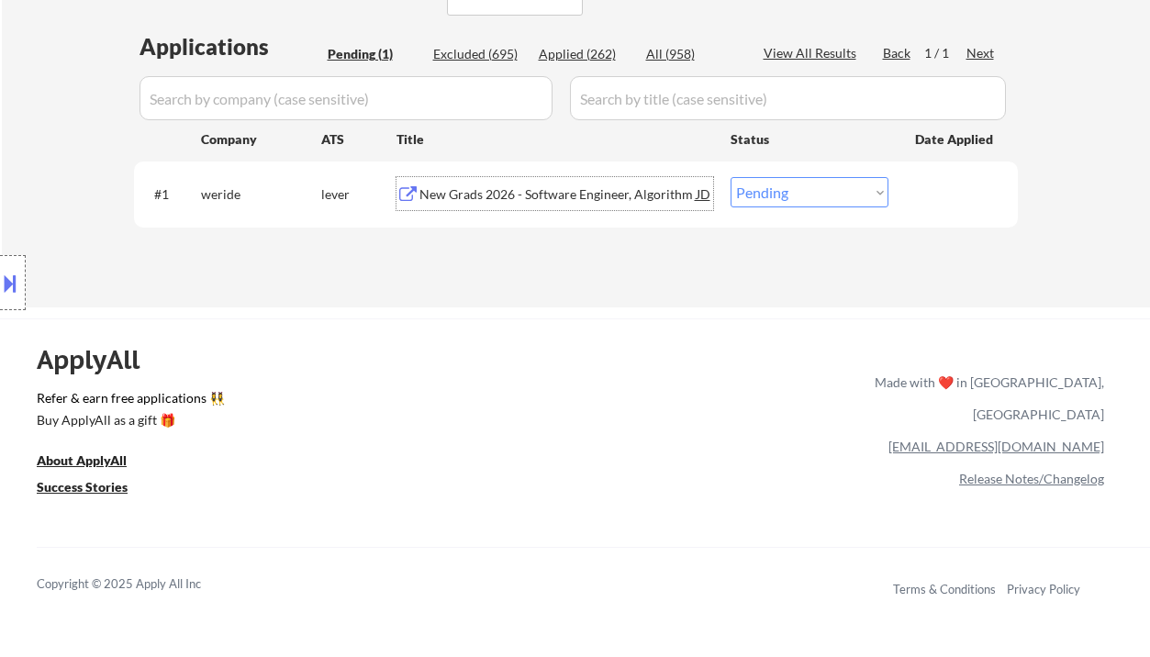
click at [784, 195] on select "Choose an option... Pending Applied Excluded (Questions) Excluded (Expired) Exc…" at bounding box center [810, 192] width 158 height 30
click at [585, 55] on div "Applied (262)" at bounding box center [585, 54] width 92 height 18
click at [602, 51] on div "Applied (262)" at bounding box center [585, 54] width 92 height 18
select select ""applied""
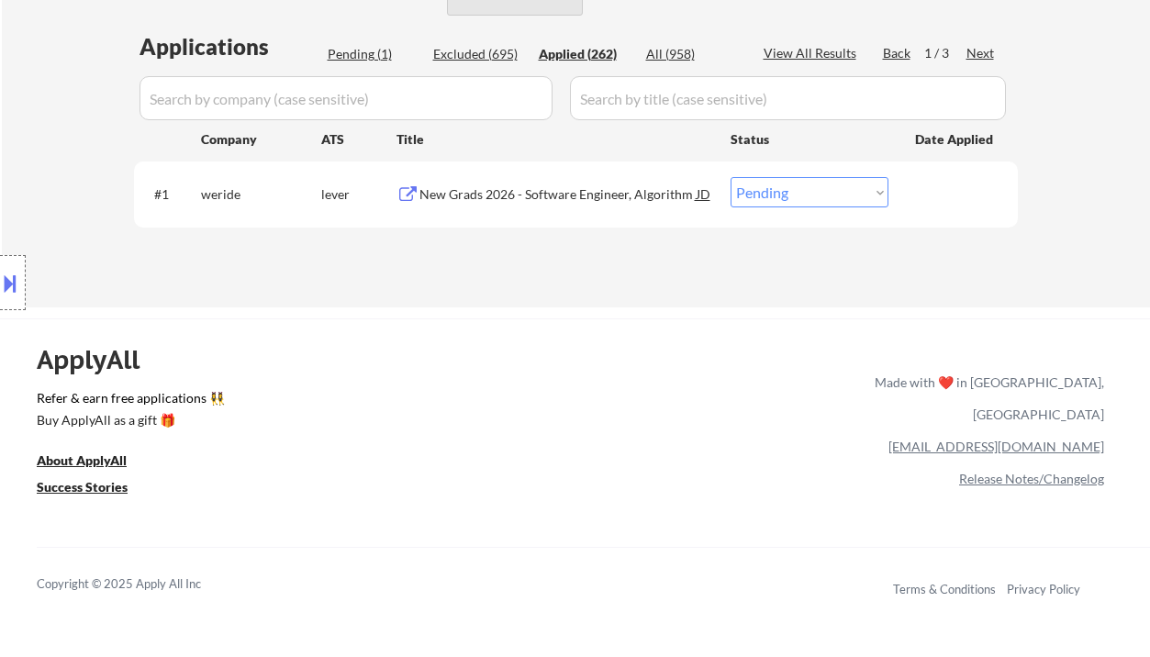
select select ""applied""
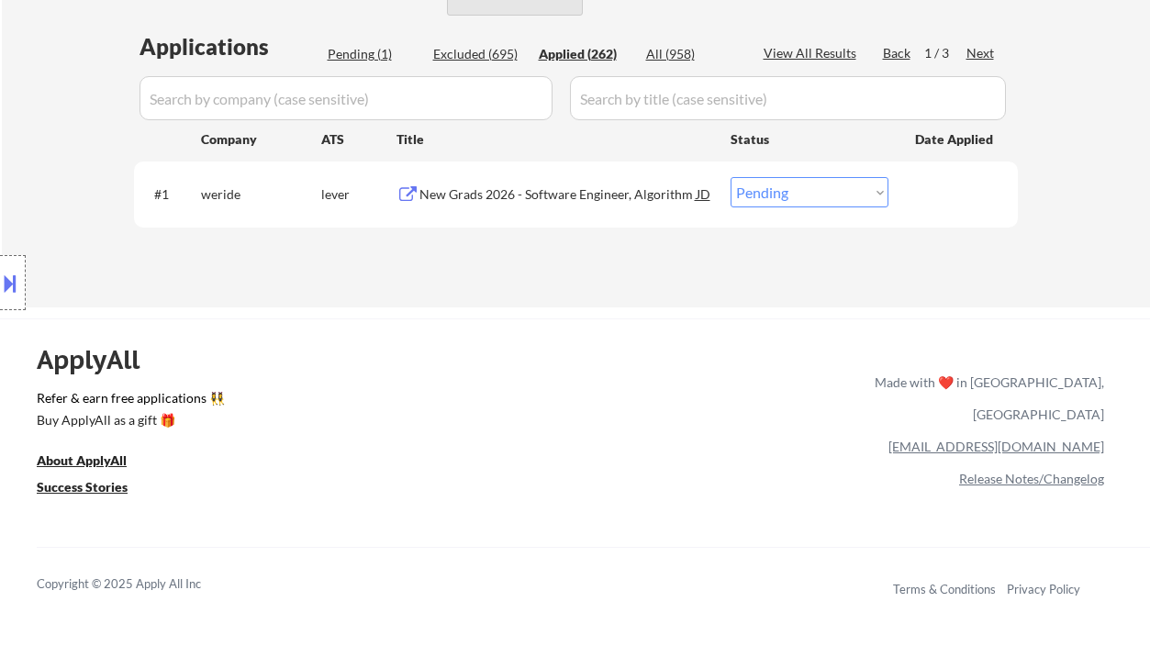
select select ""applied""
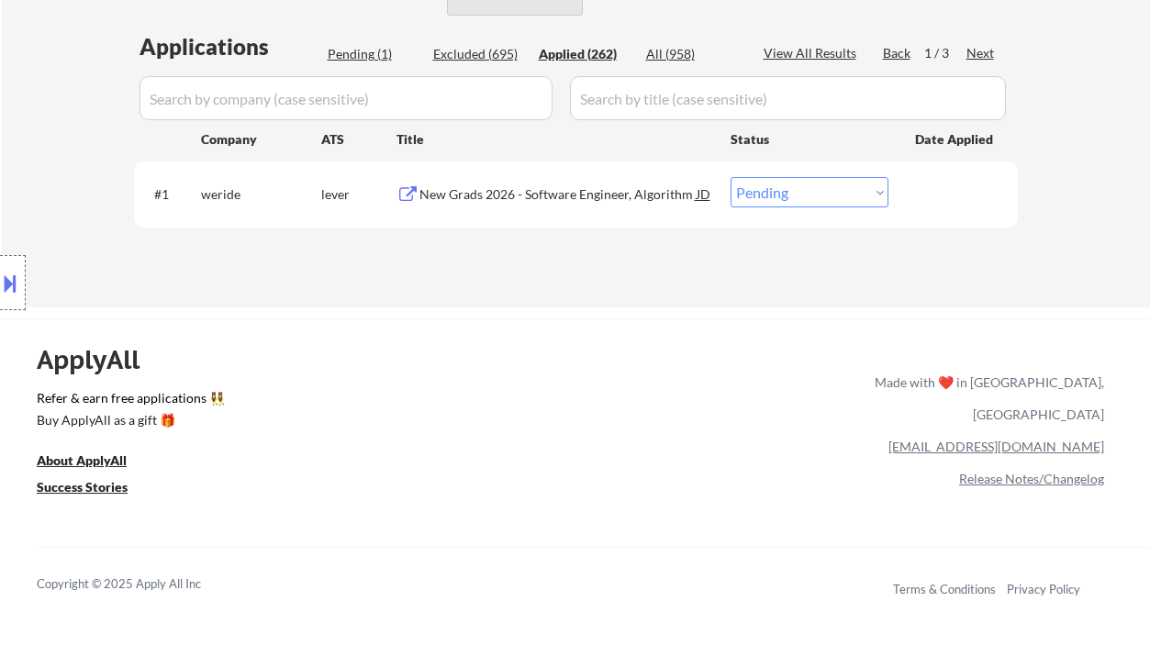
select select ""applied""
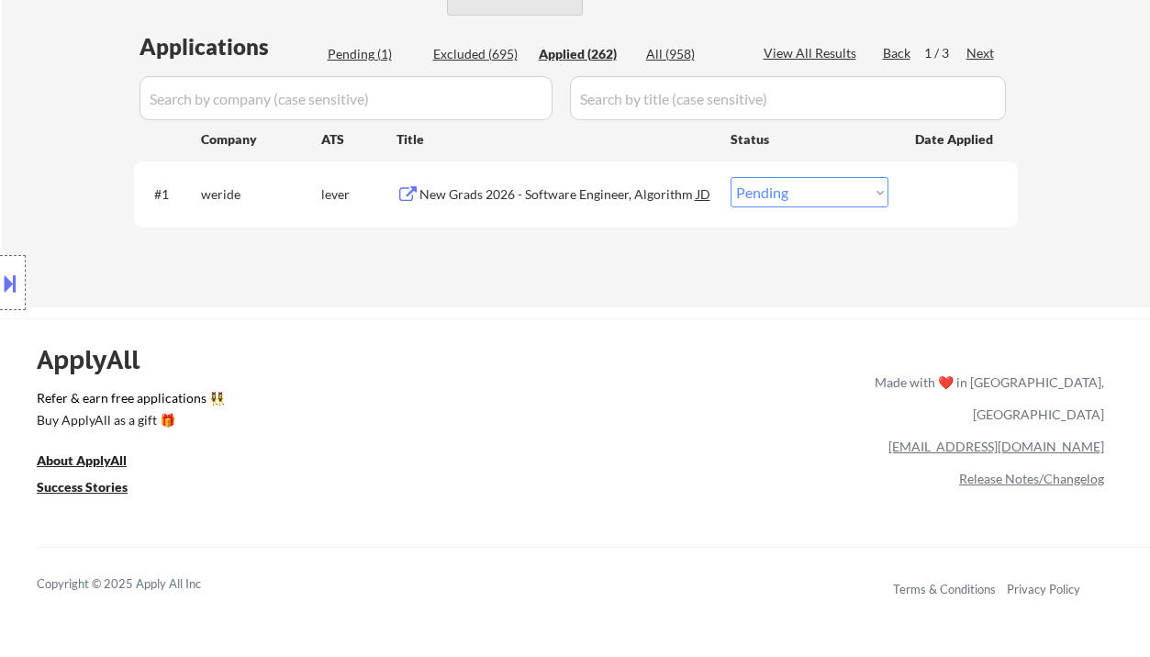
select select ""applied""
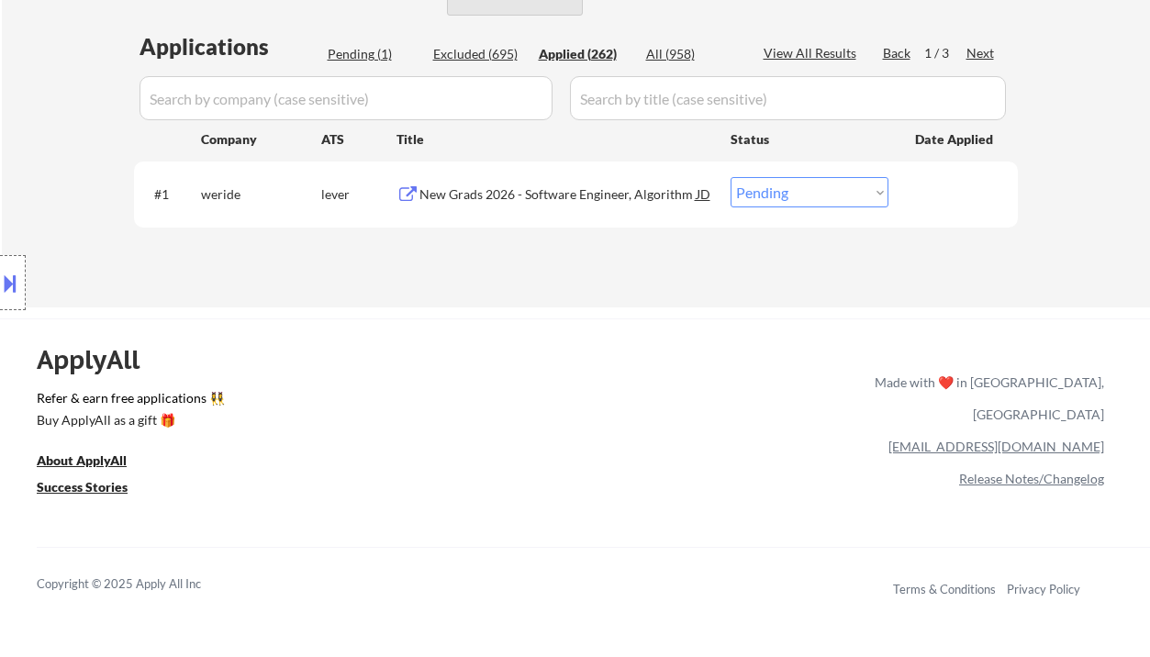
select select ""applied""
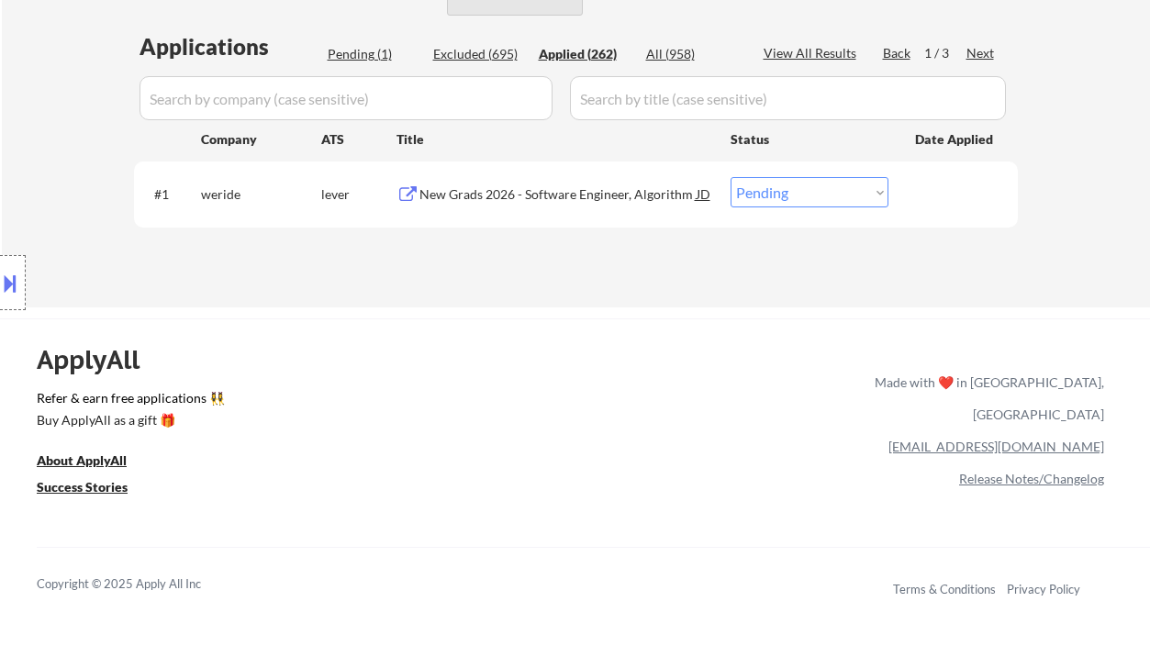
select select ""applied""
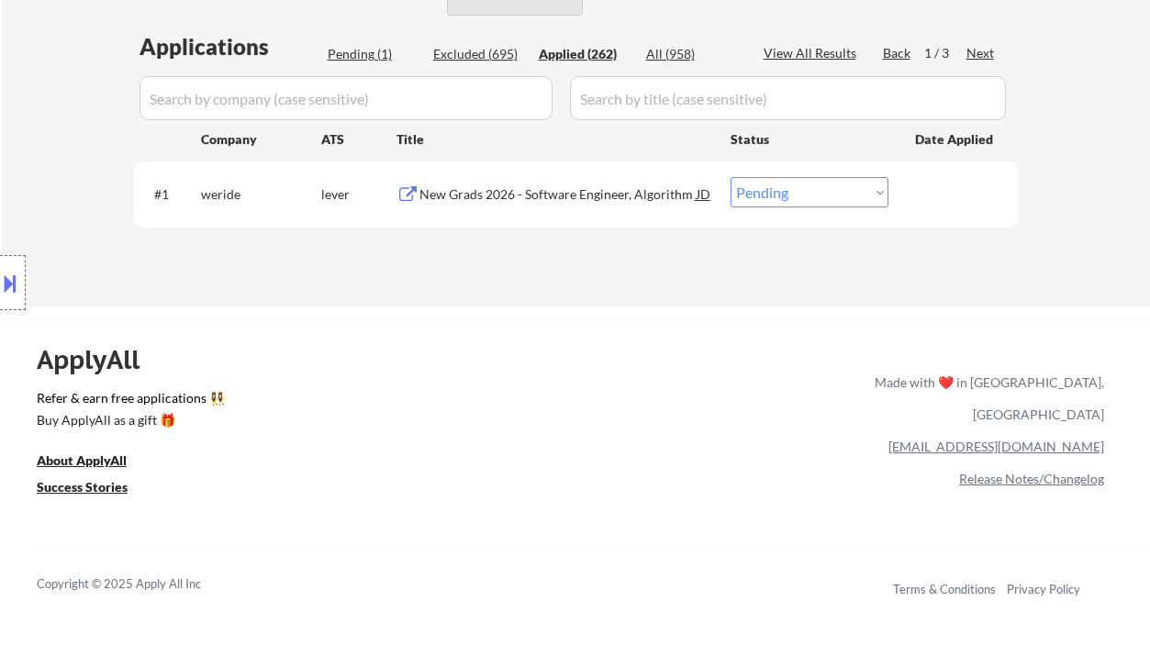
select select ""applied""
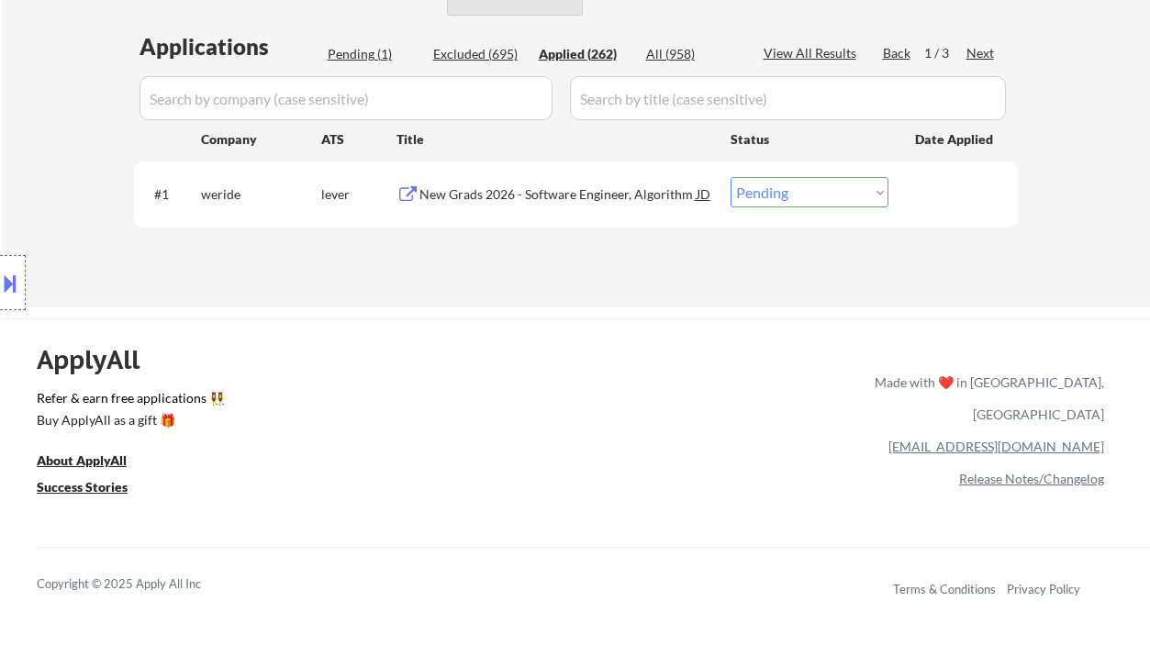
select select ""applied""
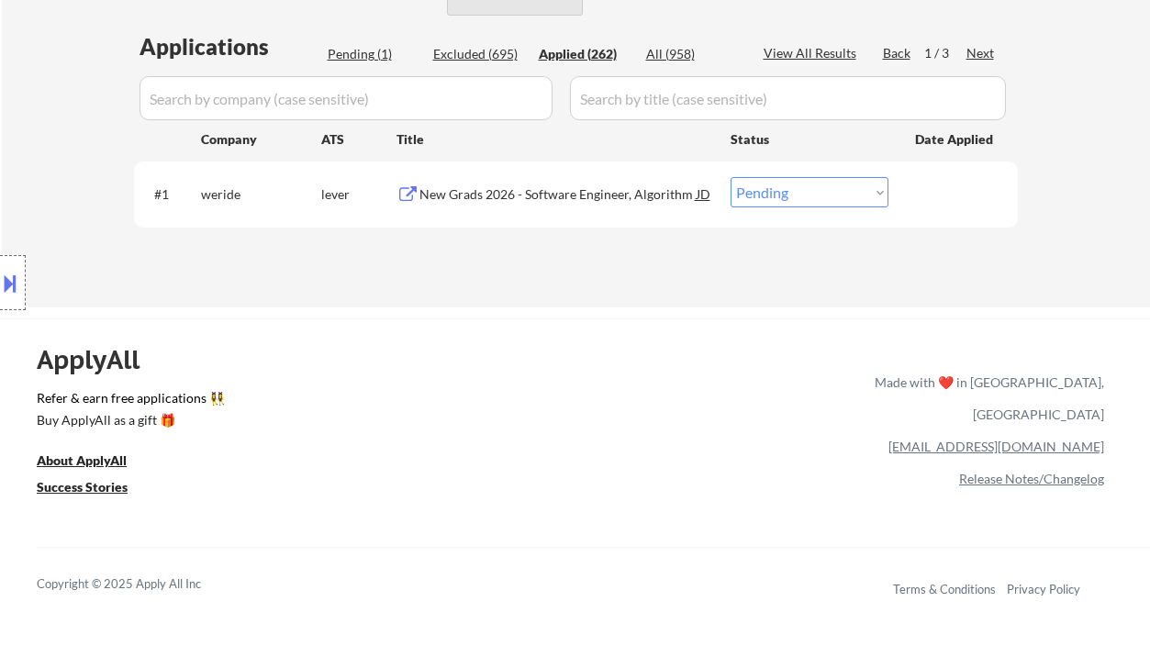
select select ""applied""
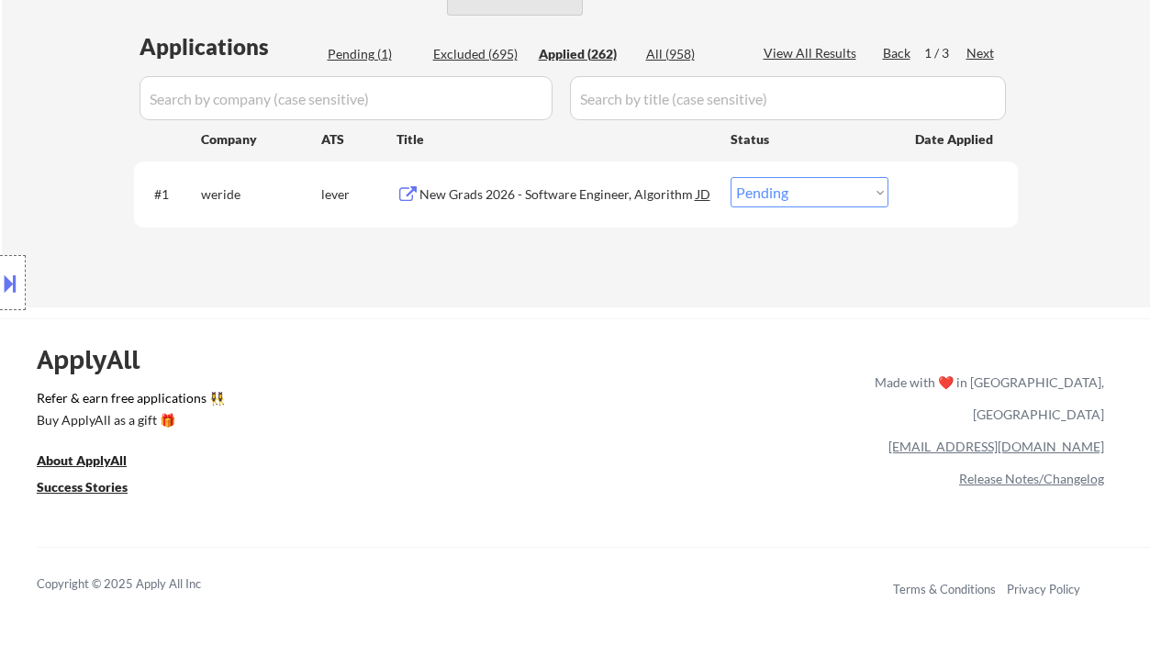
select select ""applied""
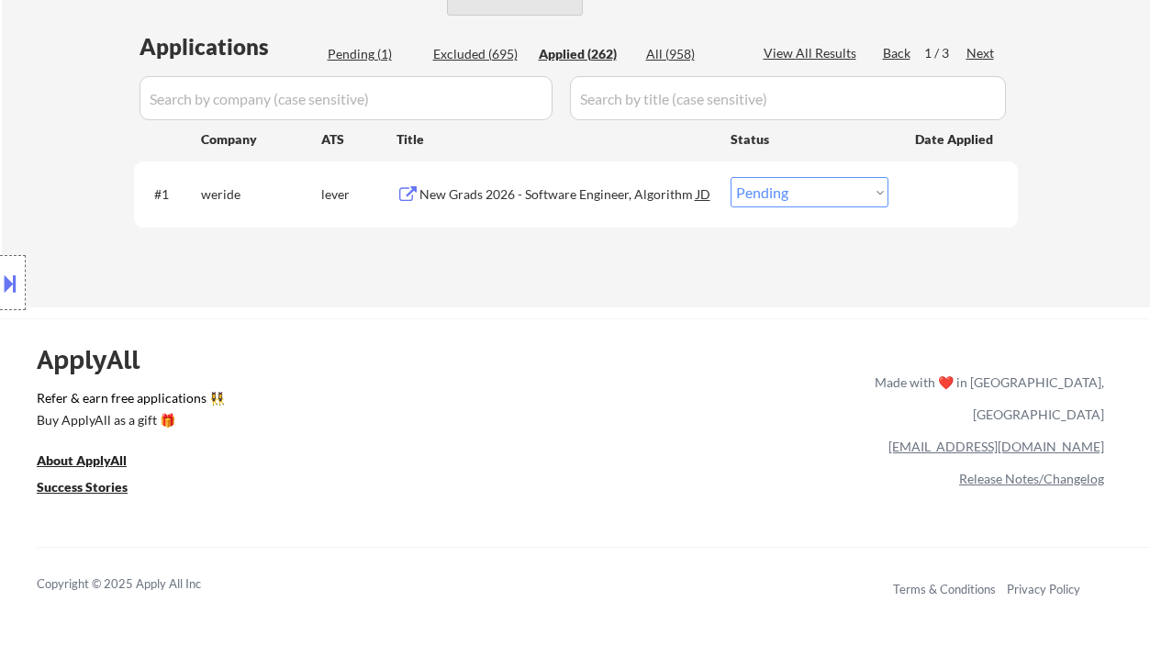
select select ""applied""
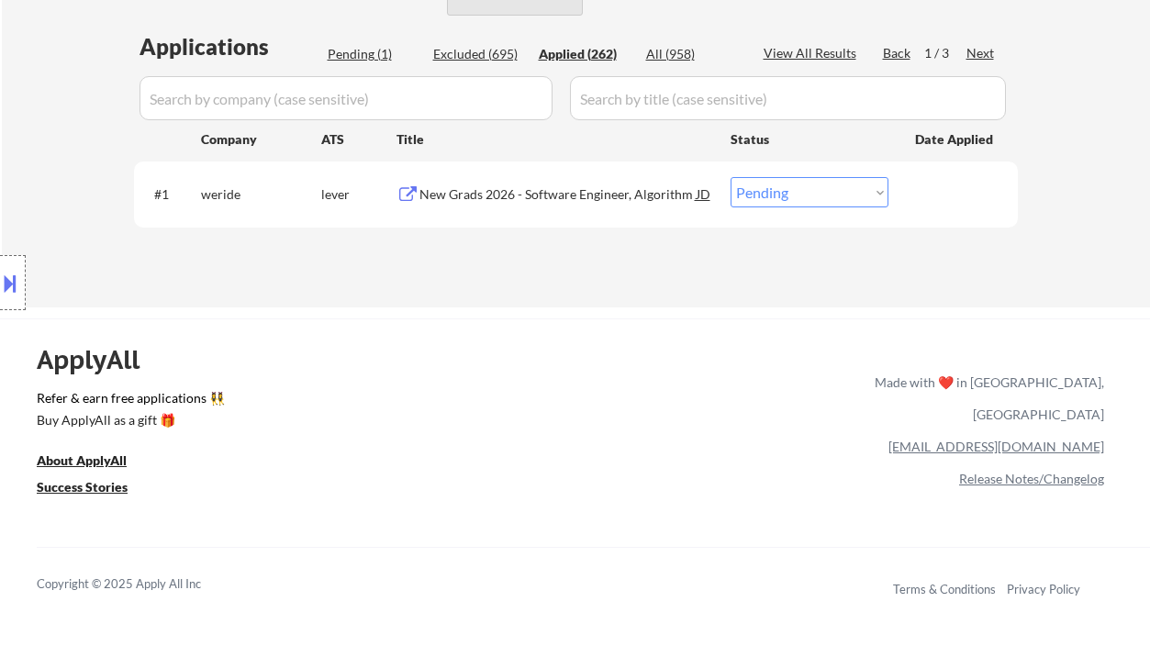
select select ""applied""
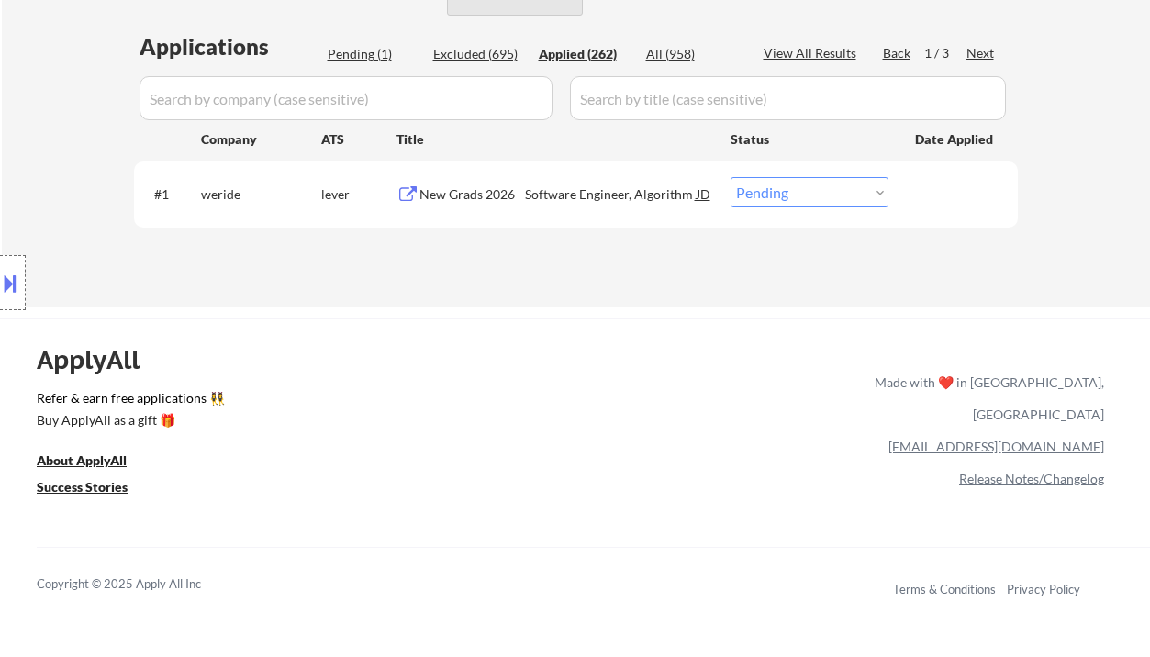
select select ""applied""
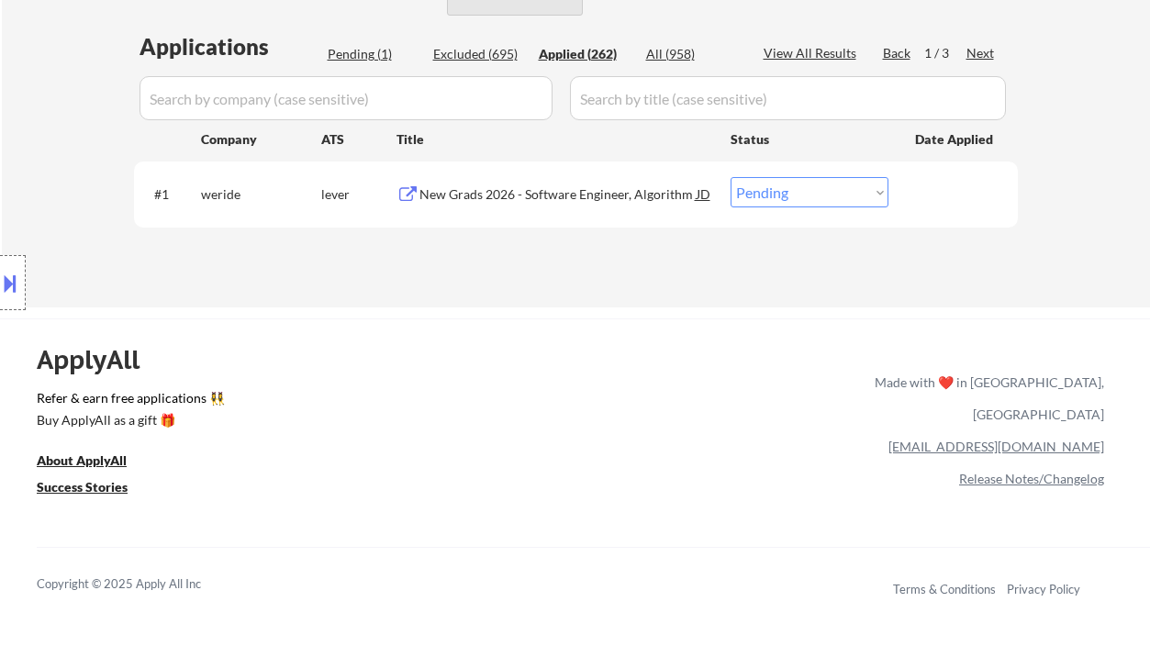
select select ""applied""
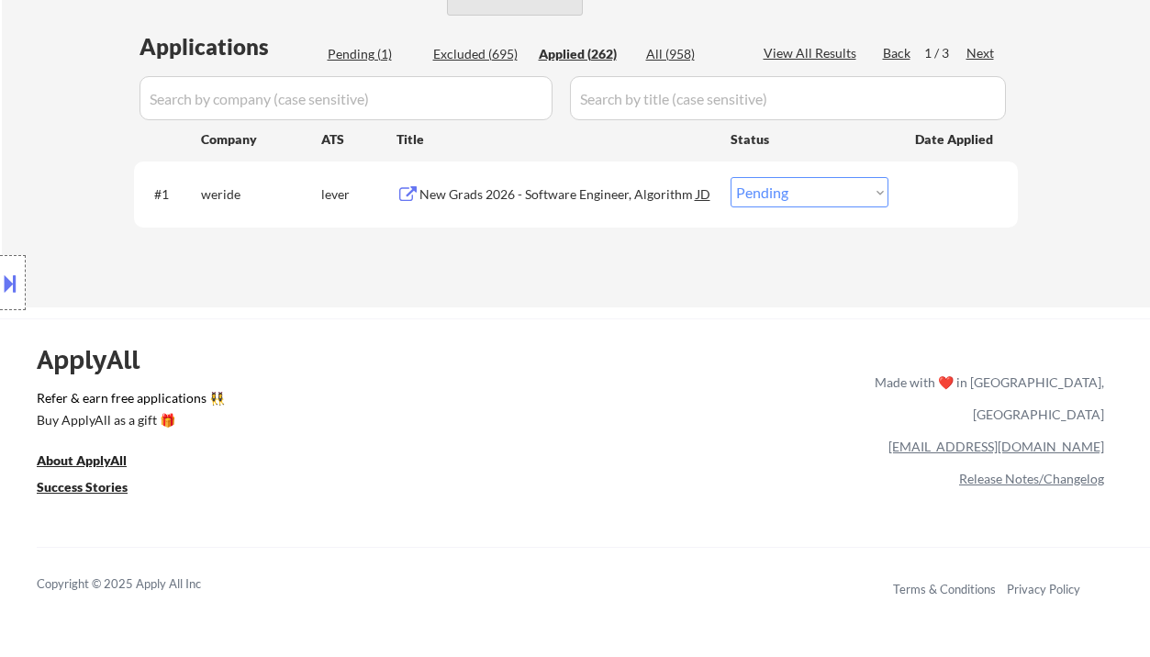
select select ""applied""
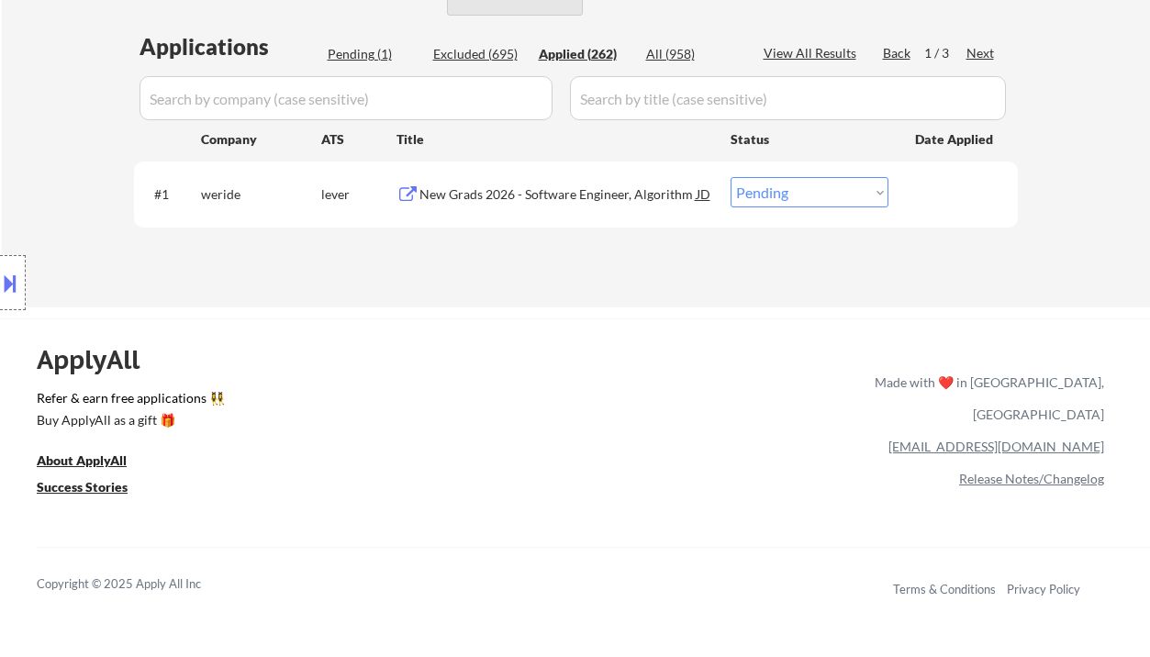
select select ""applied""
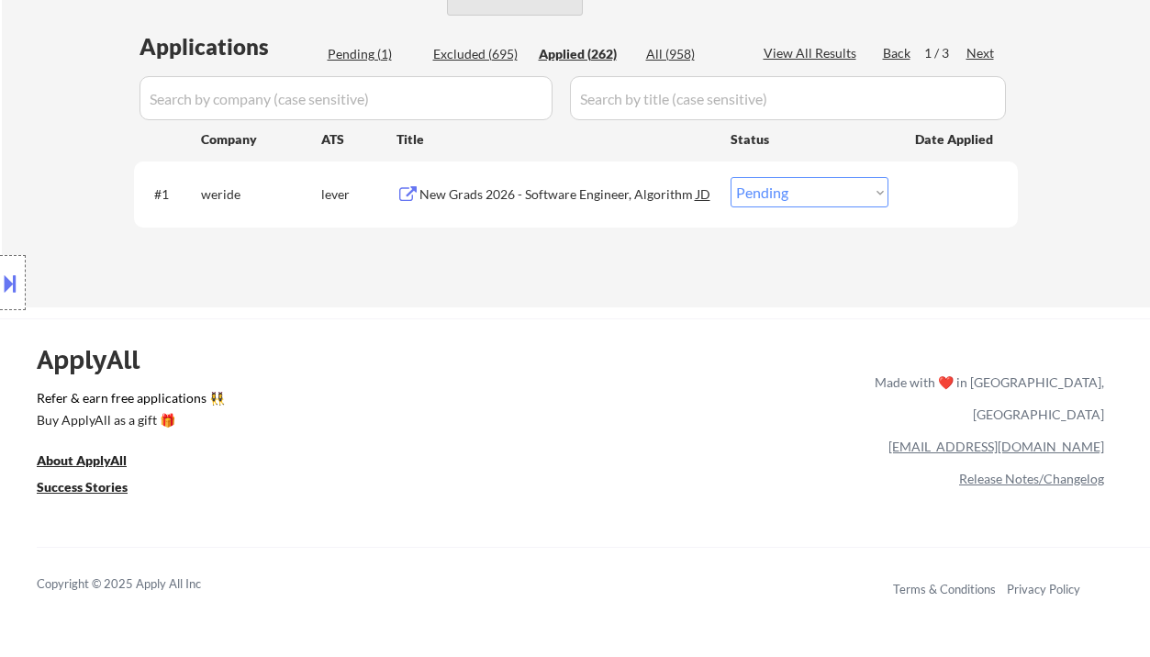
select select ""applied""
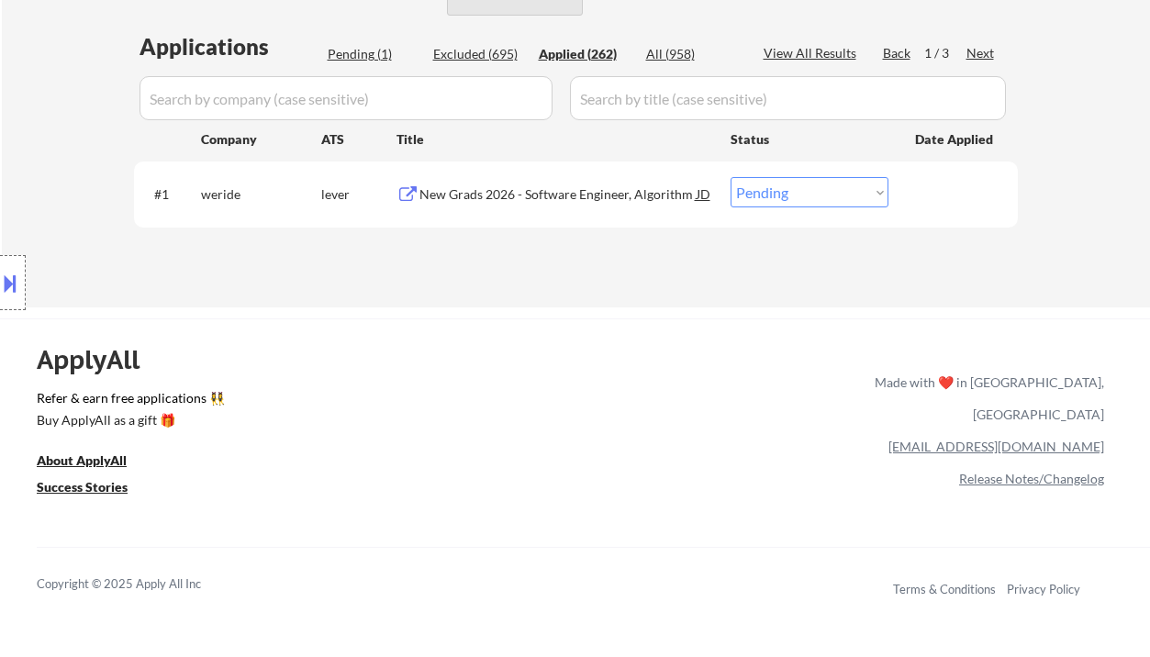
select select ""applied""
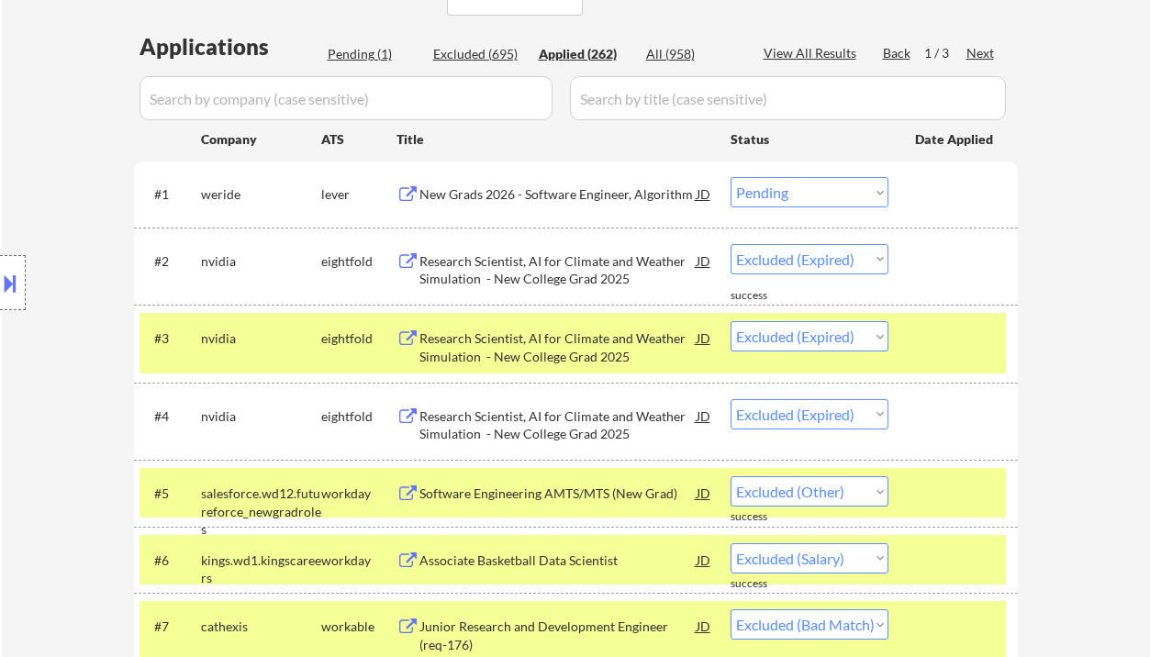
select select ""applied""
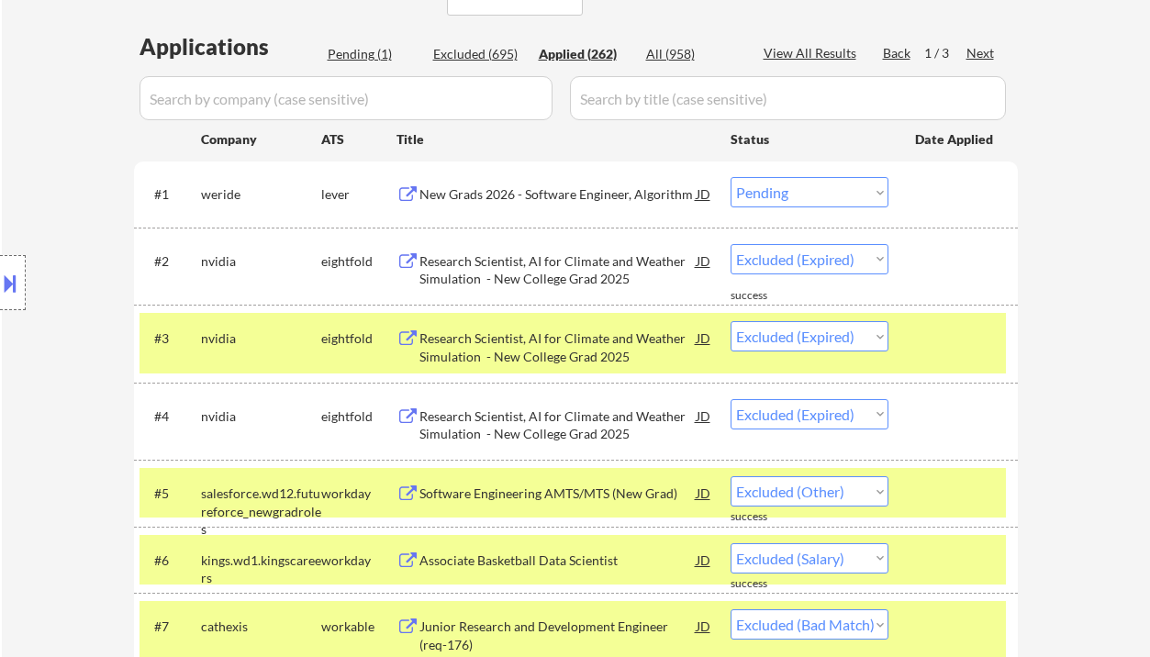
select select ""applied""
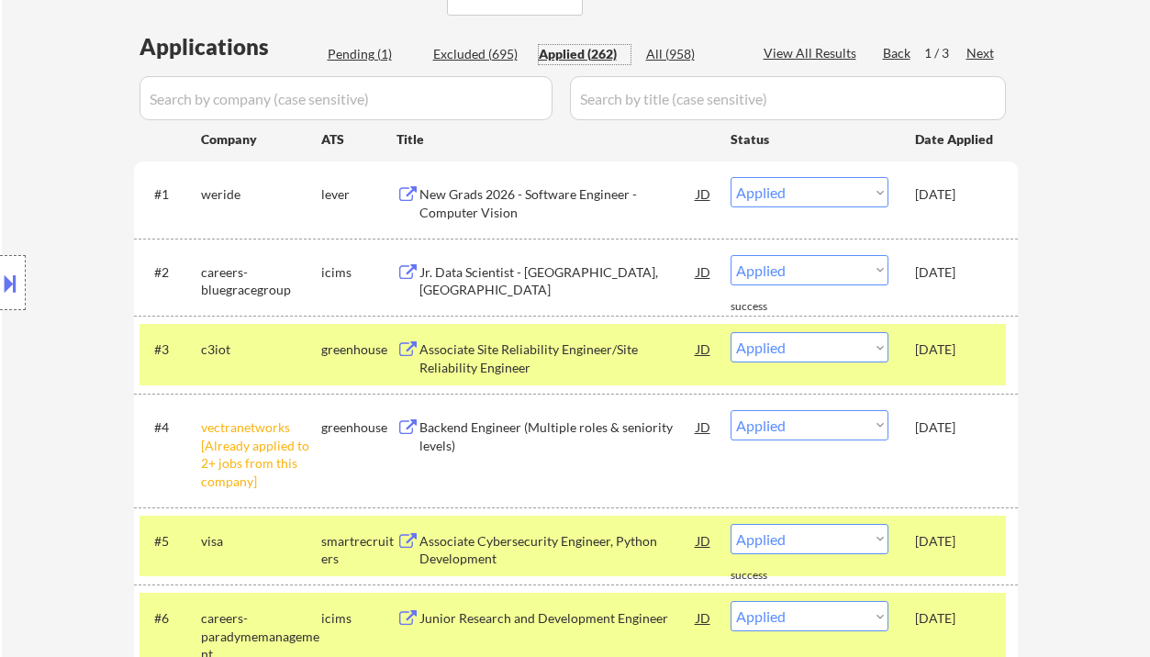
click at [350, 50] on div "Pending (1)" at bounding box center [374, 54] width 92 height 18
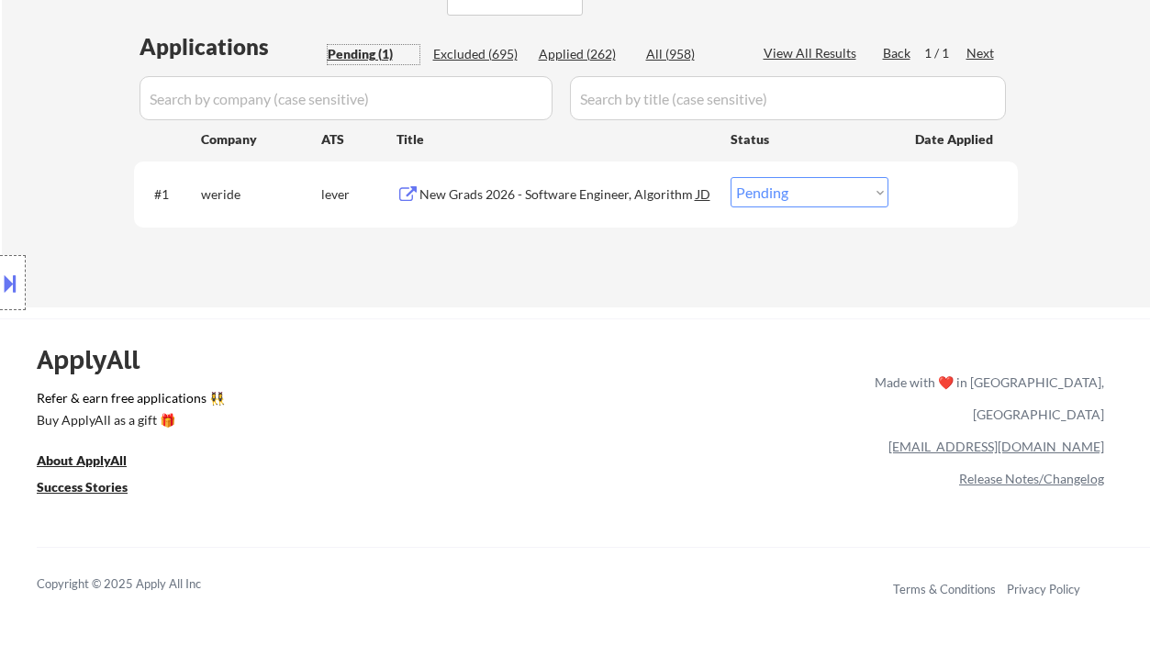
click at [845, 191] on select "Choose an option... Pending Applied Excluded (Questions) Excluded (Expired) Exc…" at bounding box center [810, 192] width 158 height 30
click at [731, 177] on select "Choose an option... Pending Applied Excluded (Questions) Excluded (Expired) Exc…" at bounding box center [810, 192] width 158 height 30
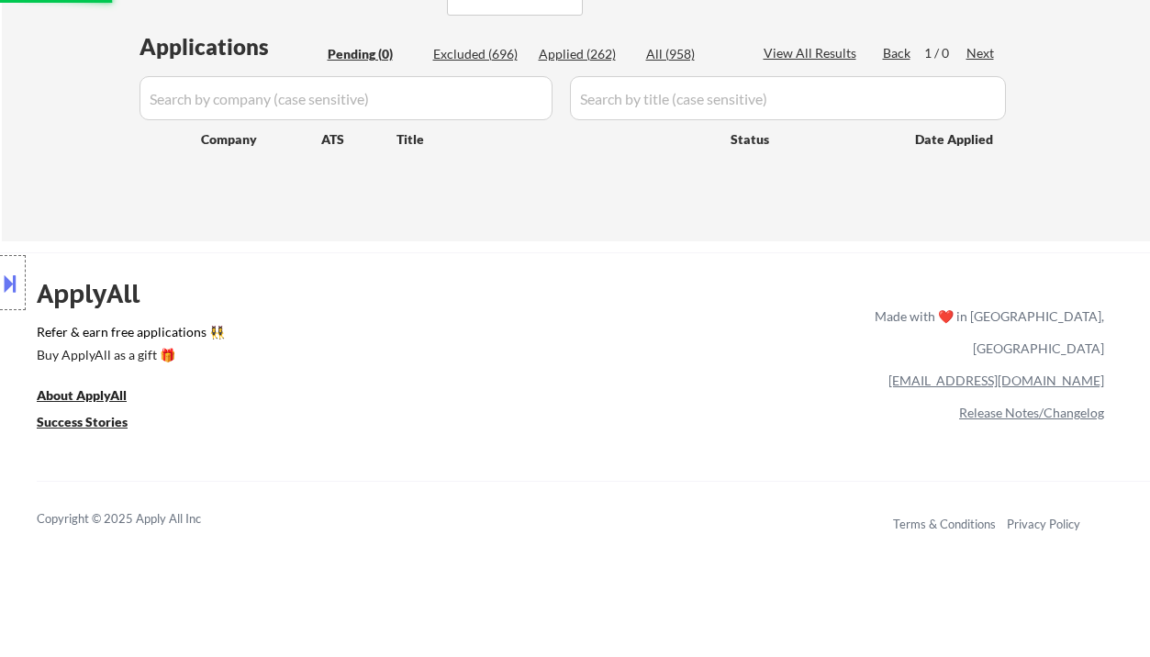
click at [582, 50] on div "Applied (262)" at bounding box center [585, 54] width 92 height 18
select select ""applied""
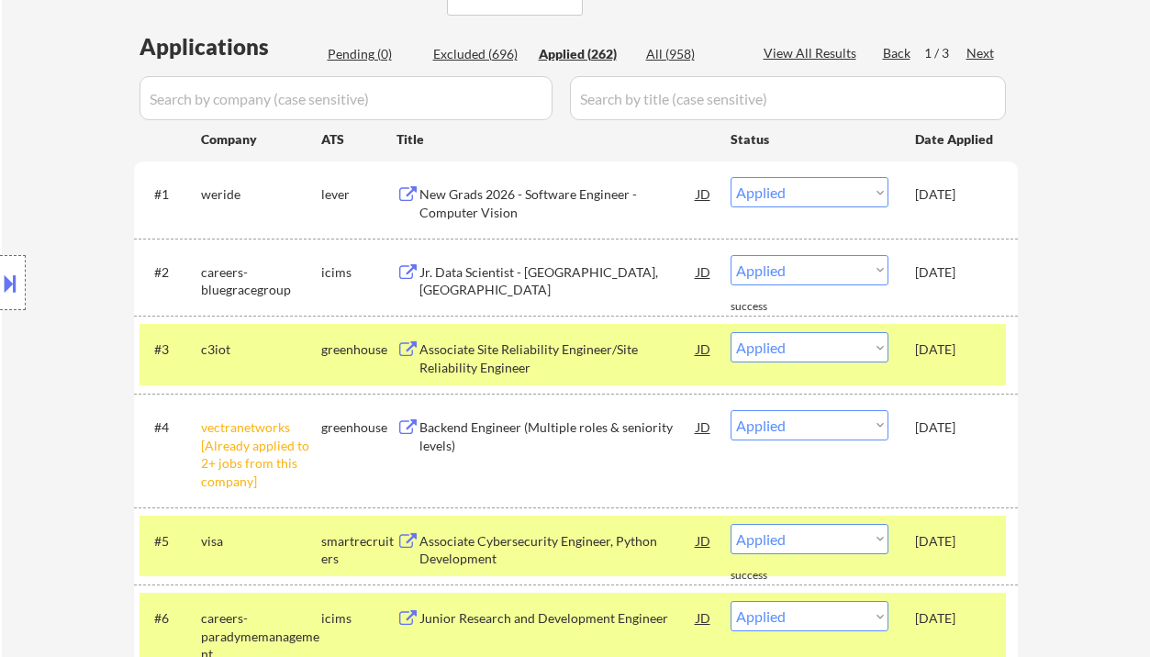
click at [42, 140] on div "Location Inclusions: country:US" at bounding box center [164, 283] width 329 height 340
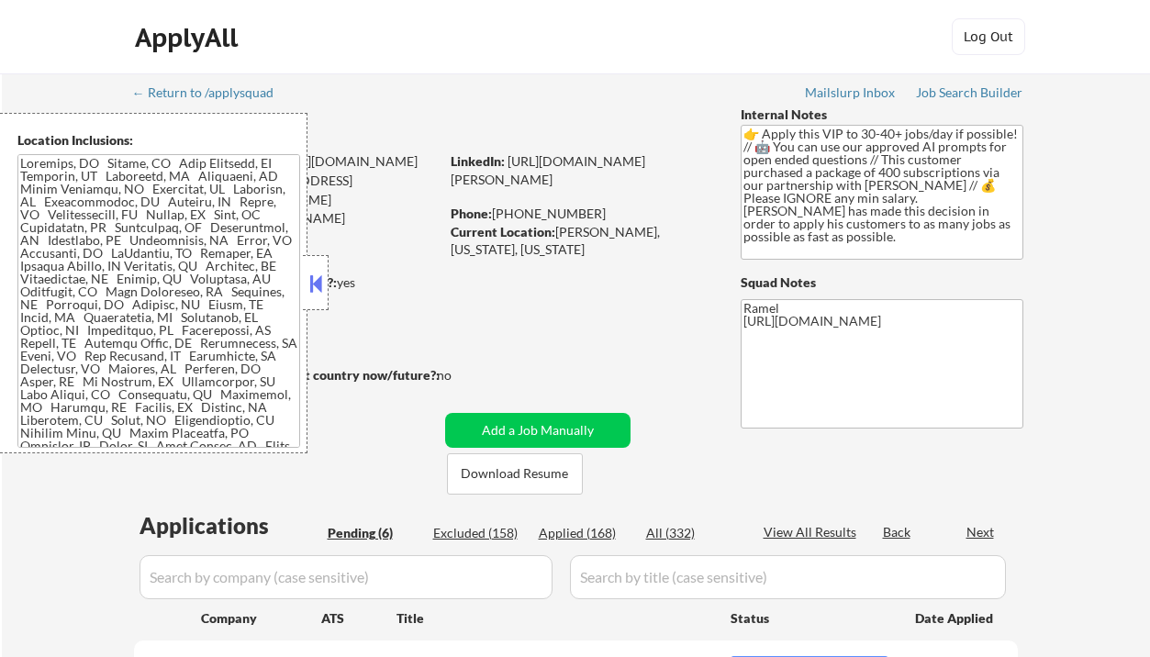
select select ""pending""
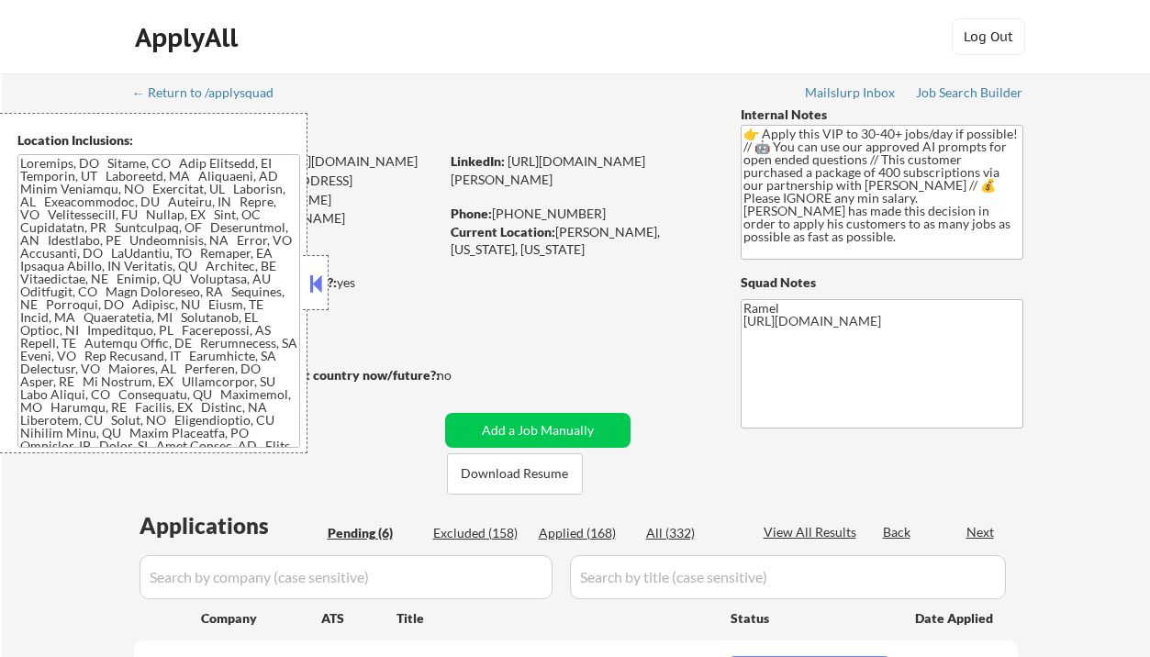
select select ""pending""
click at [318, 278] on button at bounding box center [316, 284] width 20 height 28
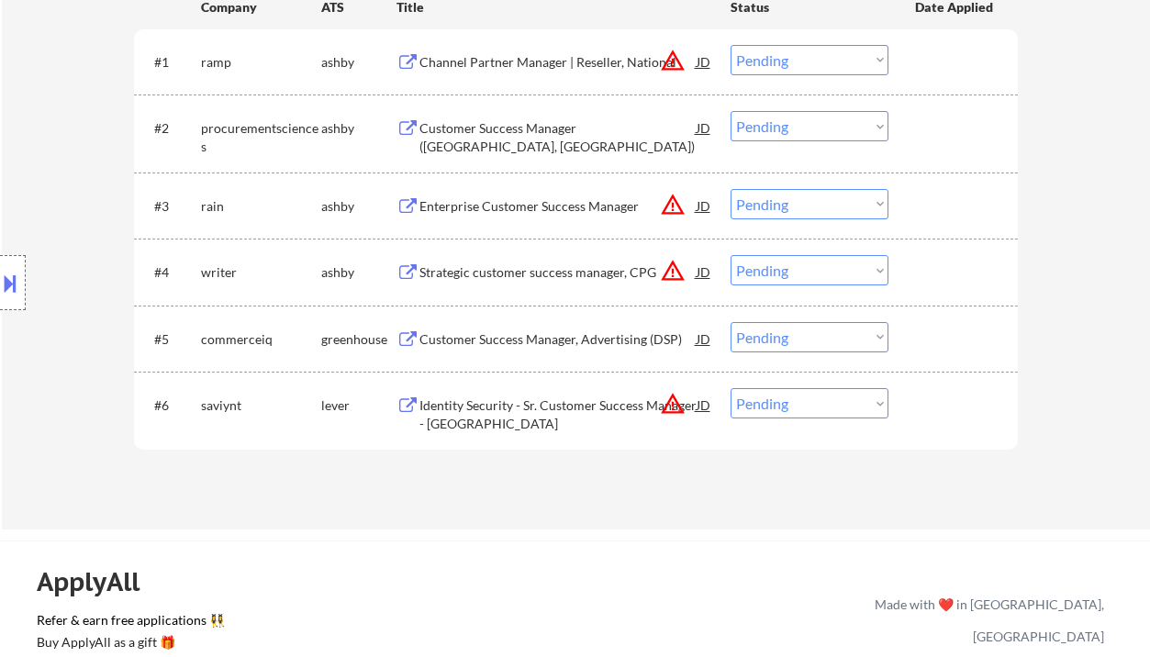
scroll to position [367, 0]
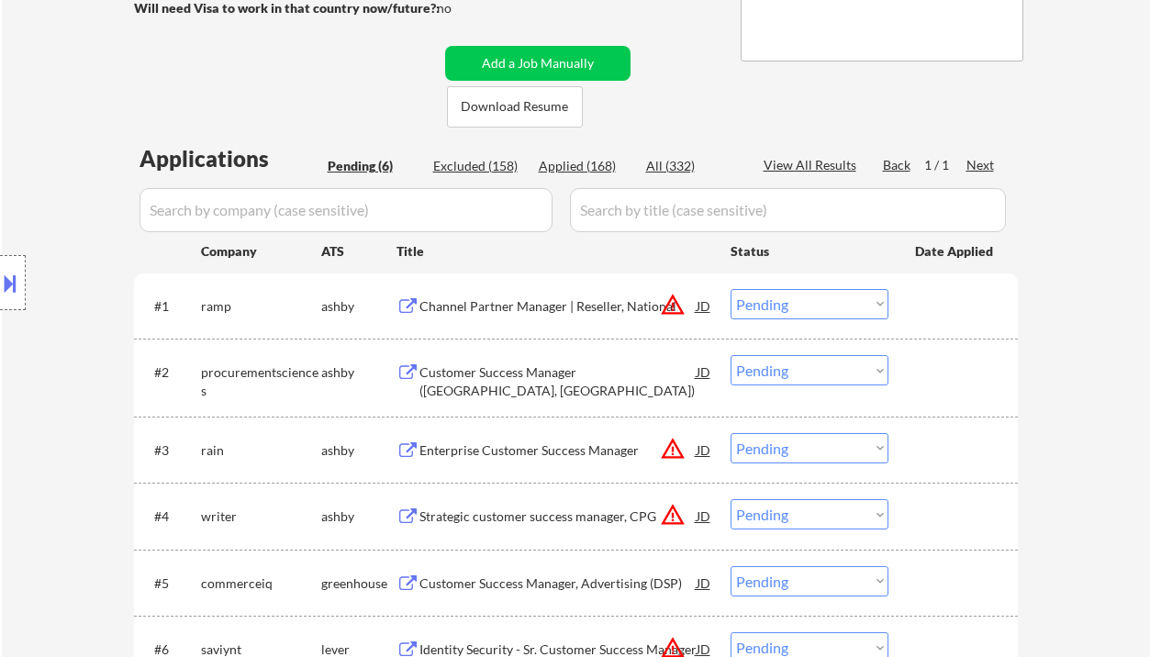
click at [535, 307] on div "Channel Partner Manager | Reseller, National" at bounding box center [557, 306] width 277 height 18
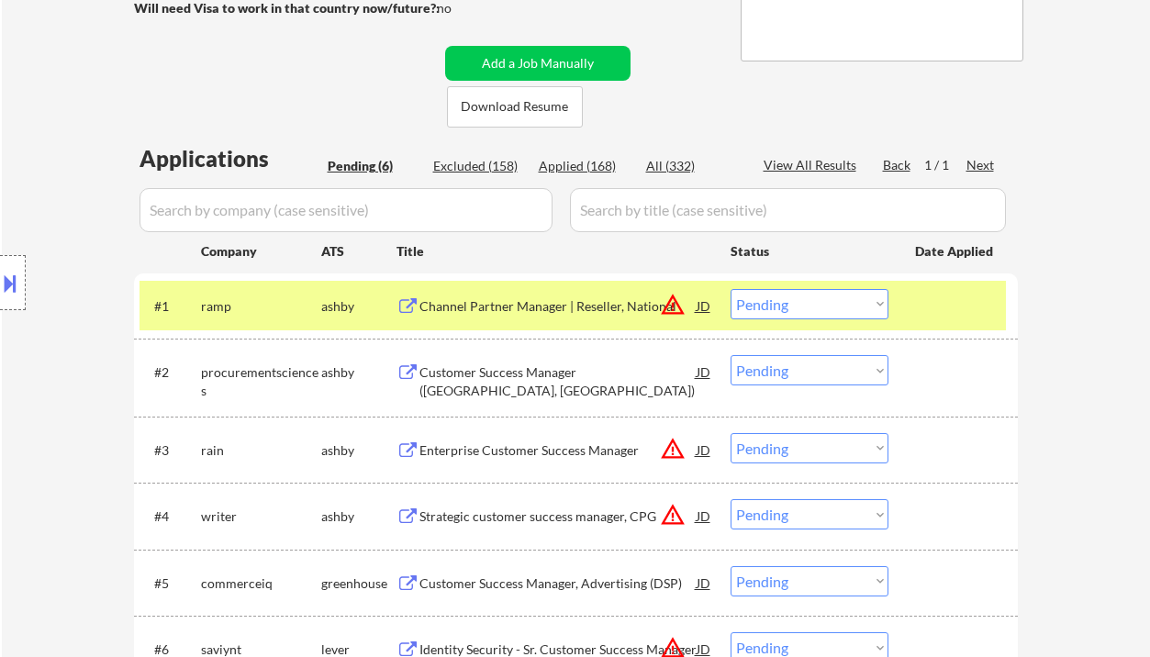
click at [17, 285] on button at bounding box center [10, 283] width 20 height 30
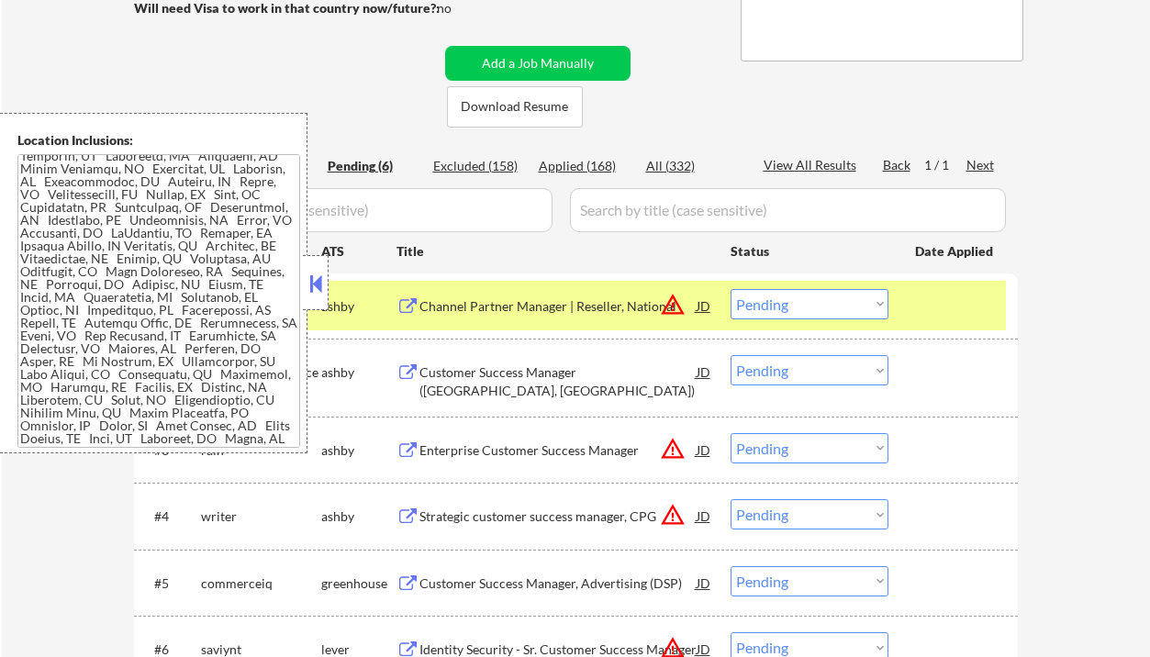
scroll to position [0, 0]
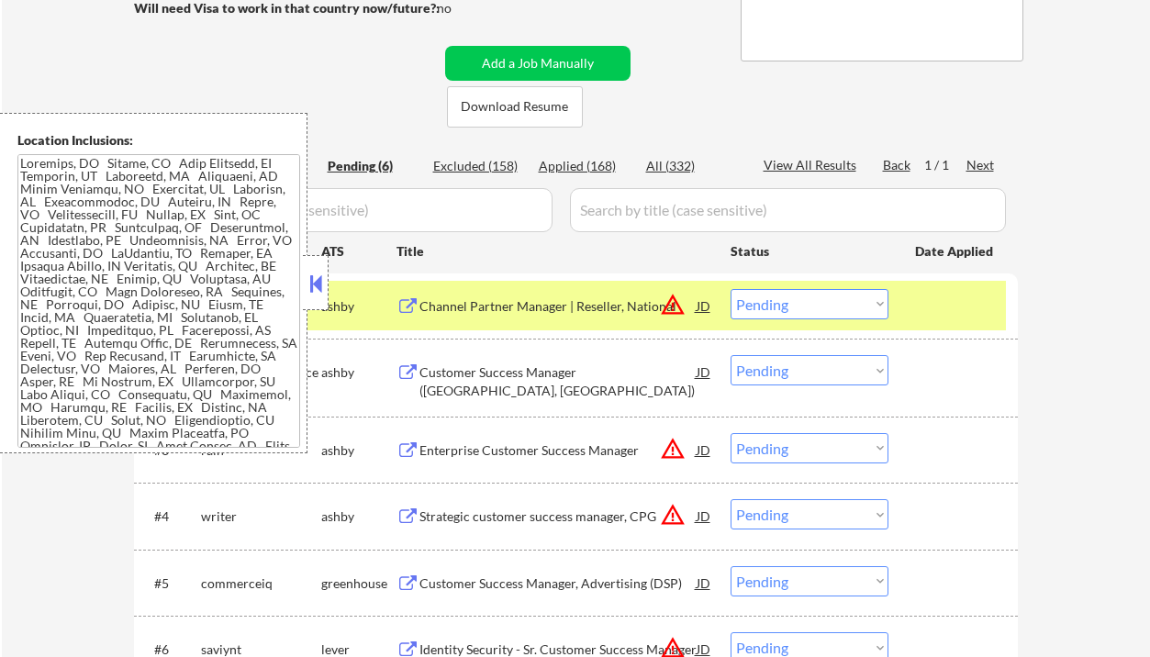
click at [325, 280] on button at bounding box center [316, 284] width 20 height 28
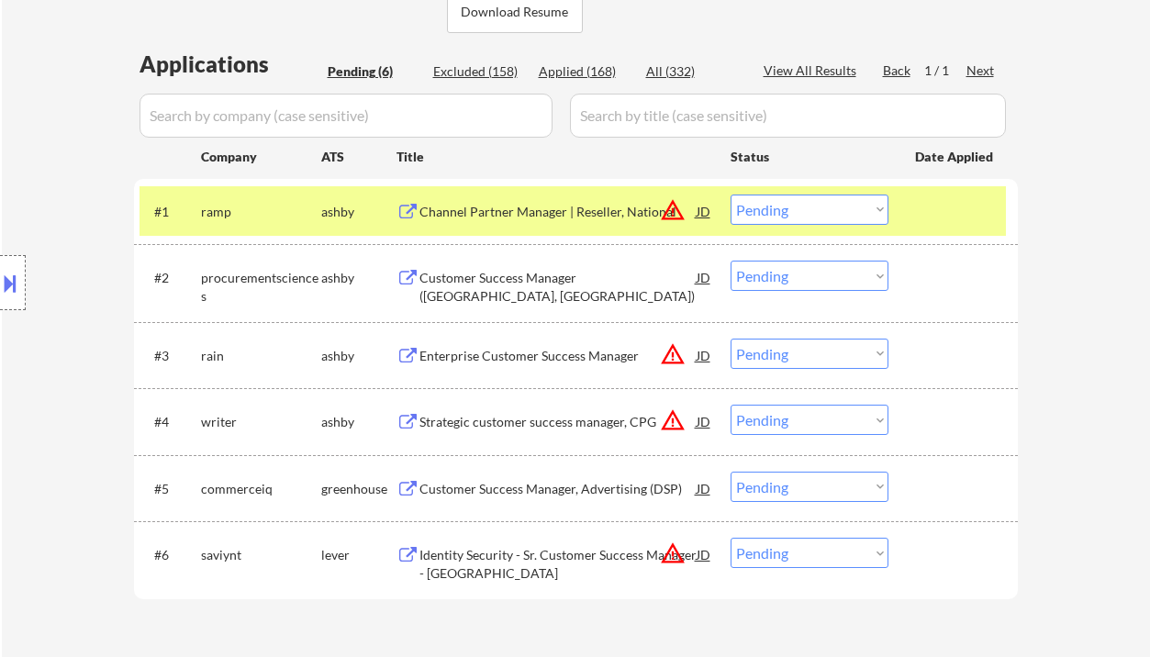
scroll to position [489, 0]
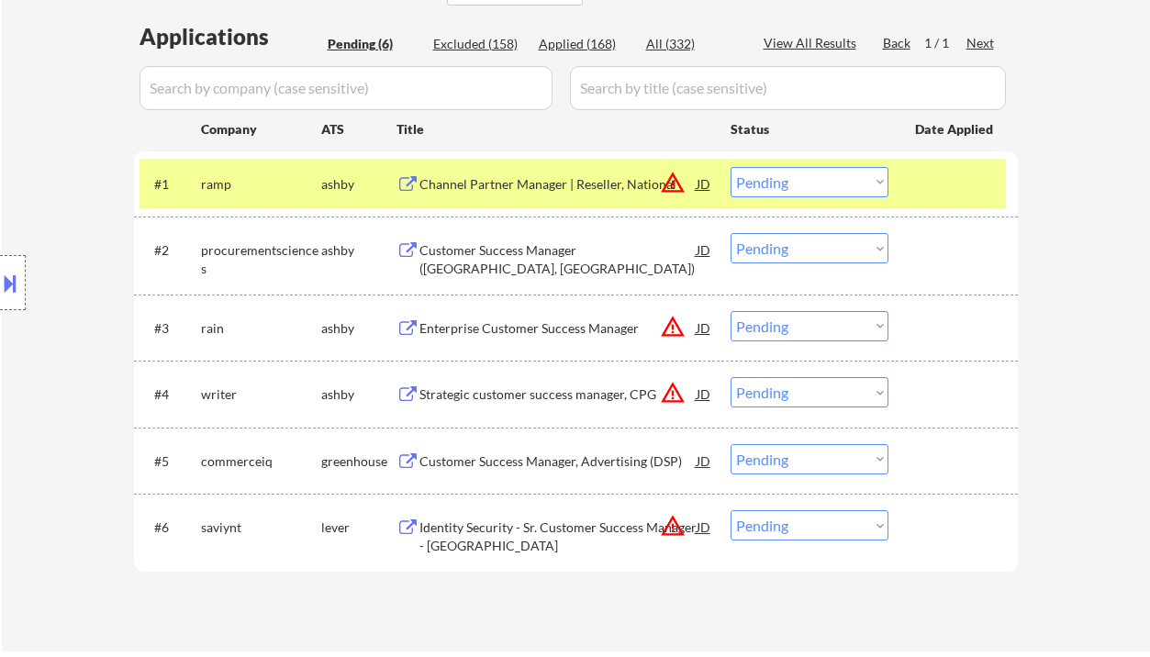
click at [710, 179] on div "JD" at bounding box center [704, 183] width 18 height 33
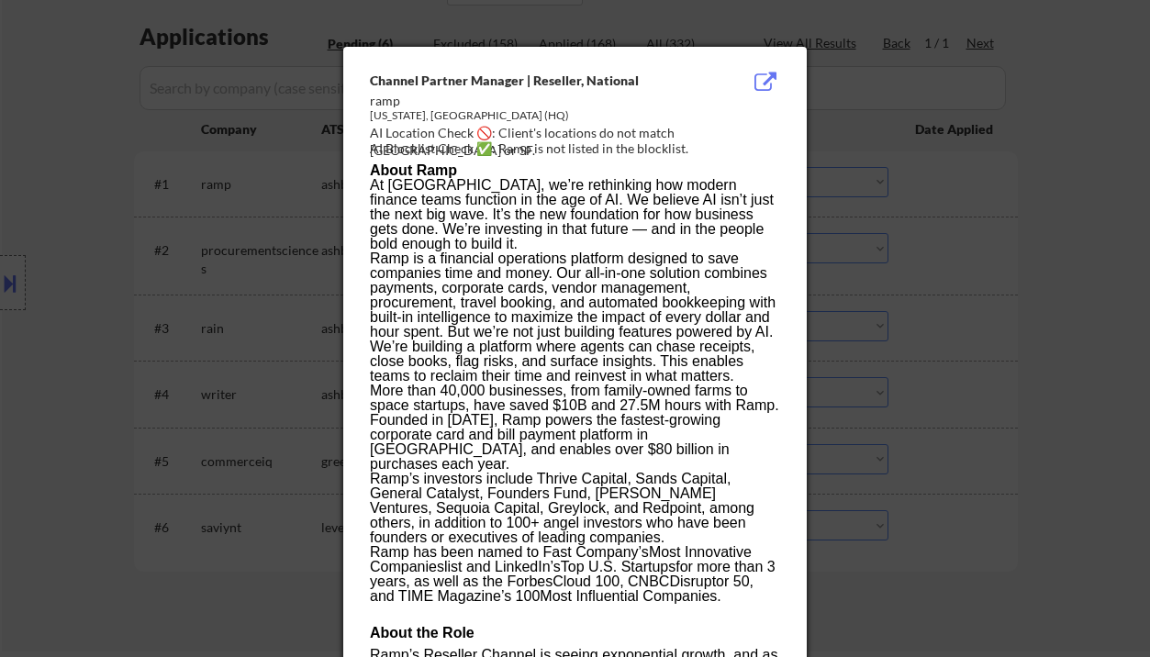
click at [1010, 283] on div at bounding box center [575, 328] width 1150 height 657
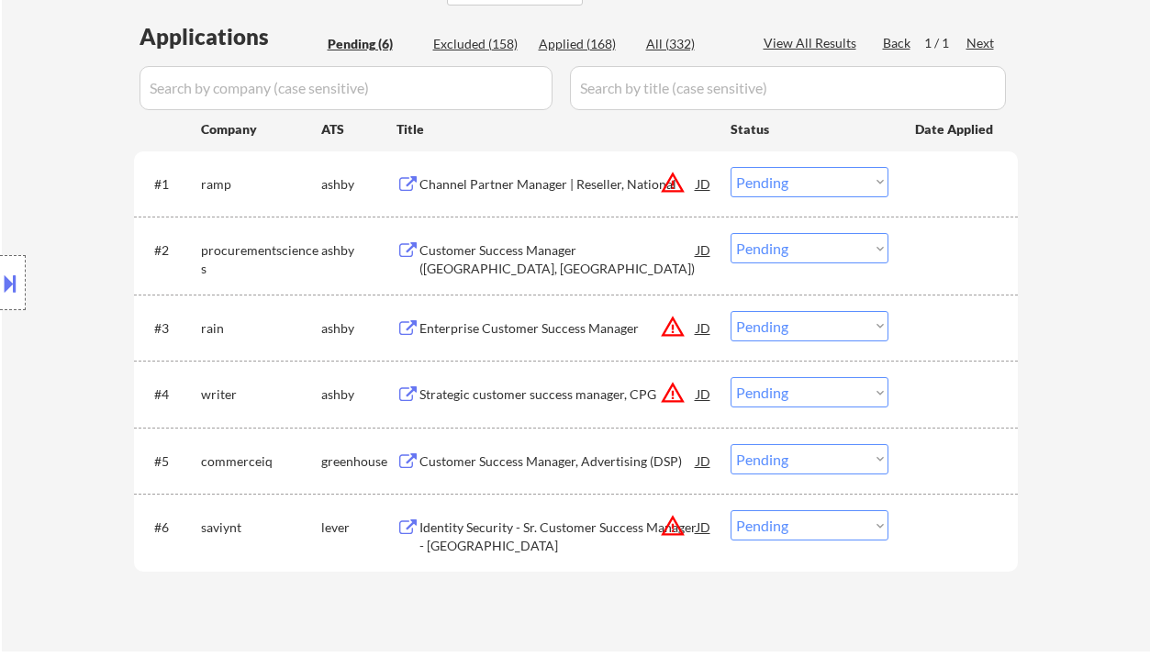
drag, startPoint x: 819, startPoint y: 184, endPoint x: 826, endPoint y: 195, distance: 14.0
click at [819, 184] on select "Choose an option... Pending Applied Excluded (Questions) Excluded (Expired) Exc…" at bounding box center [810, 182] width 158 height 30
click at [731, 167] on select "Choose an option... Pending Applied Excluded (Questions) Excluded (Expired) Exc…" at bounding box center [810, 182] width 158 height 30
click at [564, 251] on div "Customer Success Manager ([GEOGRAPHIC_DATA], [GEOGRAPHIC_DATA])" at bounding box center [557, 259] width 277 height 36
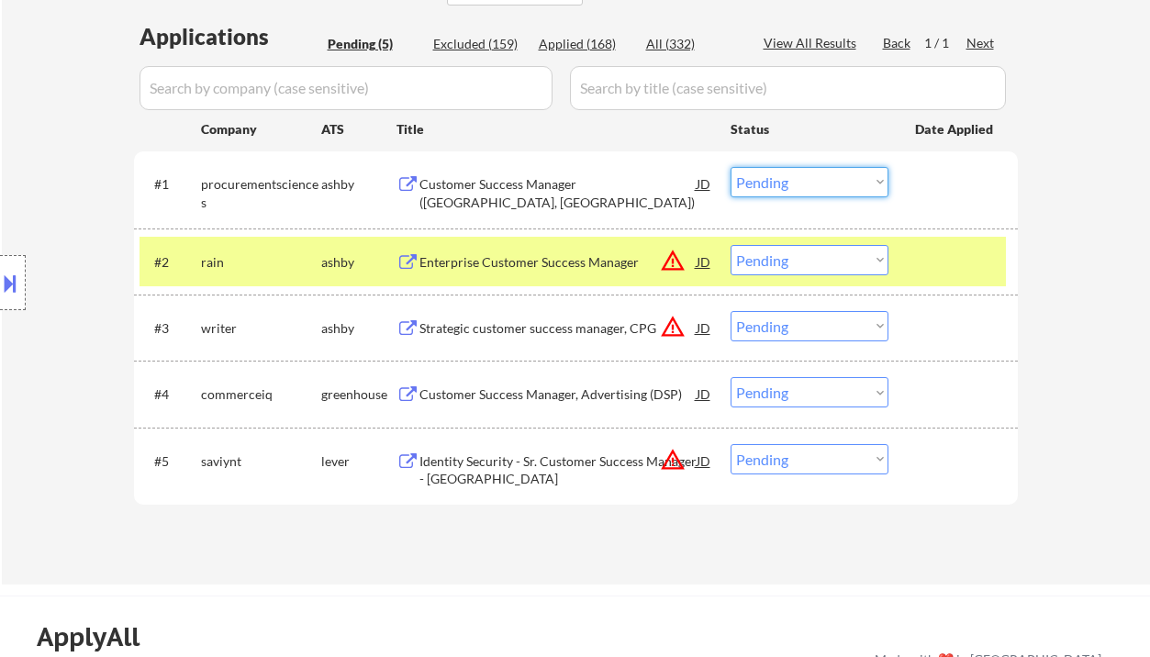
drag, startPoint x: 795, startPoint y: 173, endPoint x: 798, endPoint y: 195, distance: 22.2
click at [795, 173] on select "Choose an option... Pending Applied Excluded (Questions) Excluded (Expired) Exc…" at bounding box center [810, 182] width 158 height 30
click at [1076, 300] on div "← Return to /applysquad Mailslurp Inbox Job Search Builder [PERSON_NAME] User E…" at bounding box center [576, 84] width 1148 height 1000
click at [789, 182] on select "Choose an option... Pending Applied Excluded (Questions) Excluded (Expired) Exc…" at bounding box center [810, 182] width 158 height 30
click at [731, 167] on select "Choose an option... Pending Applied Excluded (Questions) Excluded (Expired) Exc…" at bounding box center [810, 182] width 158 height 30
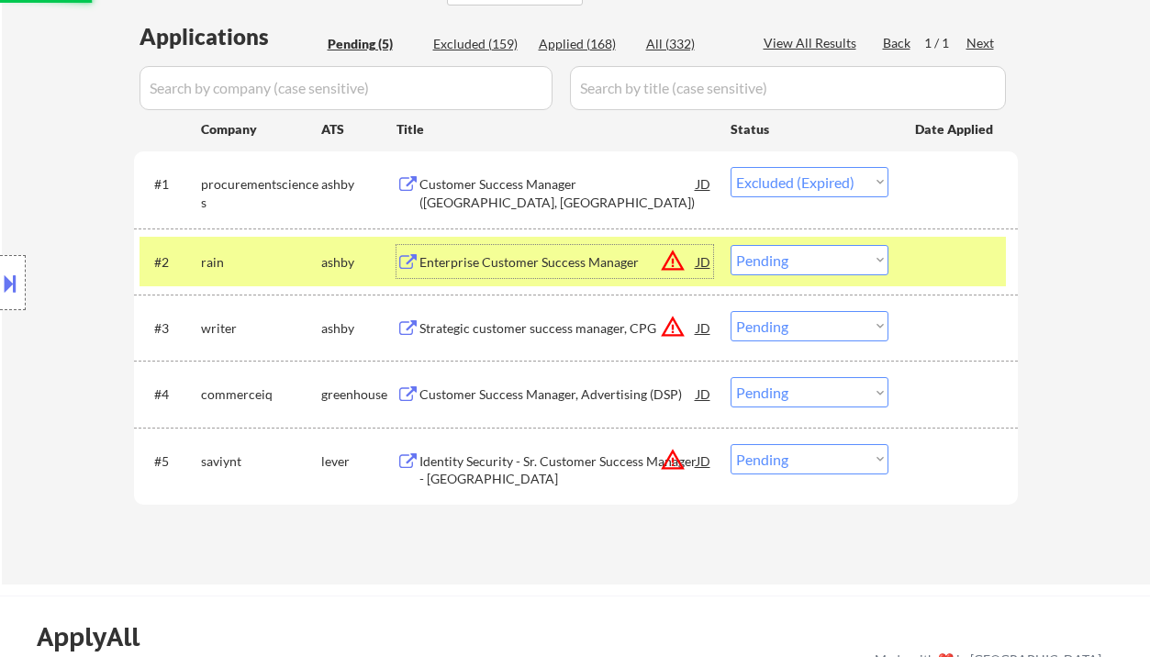
click at [559, 260] on div "Enterprise Customer Success Manager" at bounding box center [557, 262] width 277 height 18
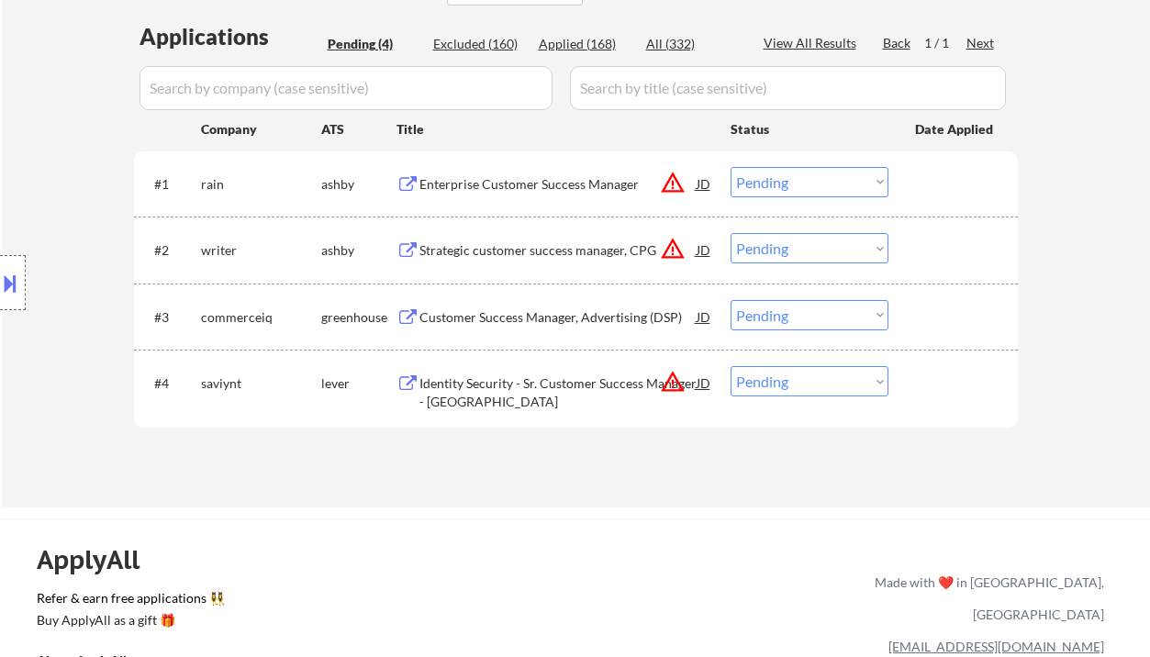
click at [23, 286] on div at bounding box center [13, 282] width 26 height 55
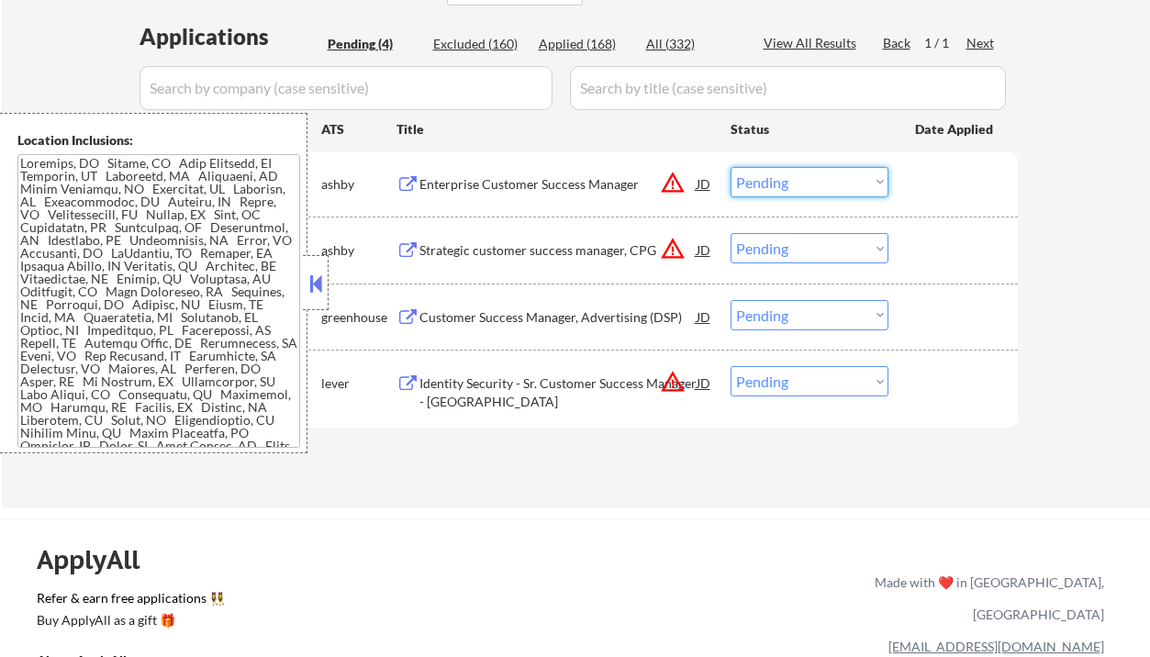
drag, startPoint x: 802, startPoint y: 178, endPoint x: 813, endPoint y: 195, distance: 20.6
click at [802, 178] on select "Choose an option... Pending Applied Excluded (Questions) Excluded (Expired) Exc…" at bounding box center [810, 182] width 158 height 30
click at [731, 167] on select "Choose an option... Pending Applied Excluded (Questions) Excluded (Expired) Exc…" at bounding box center [810, 182] width 158 height 30
click at [310, 283] on button at bounding box center [316, 284] width 20 height 28
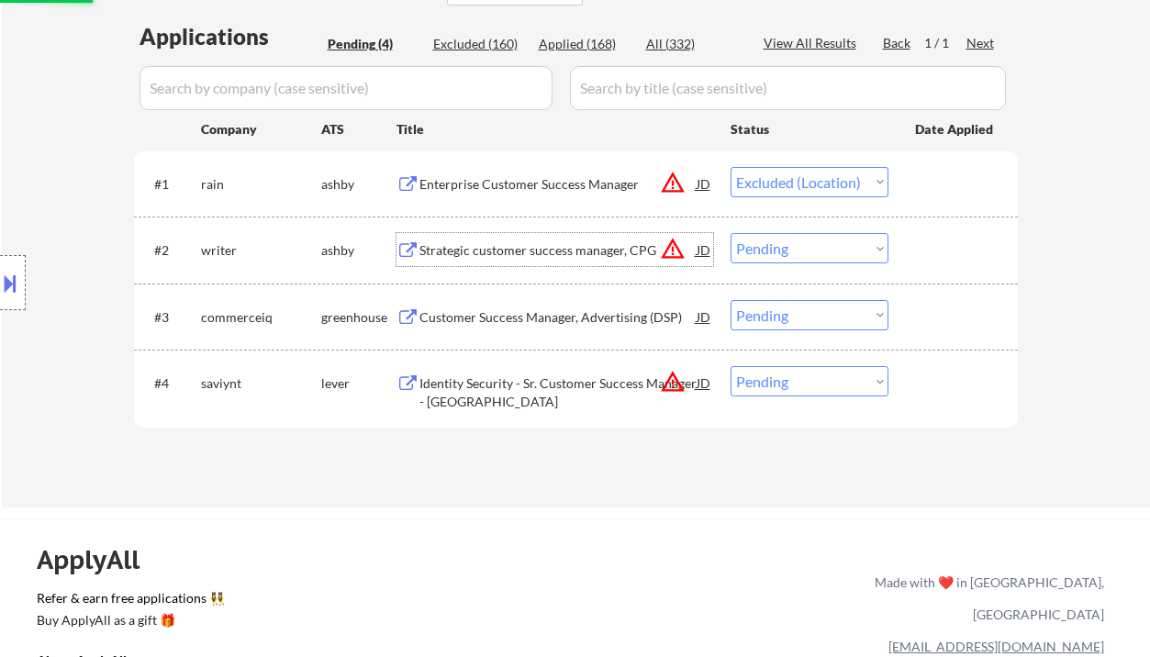
click at [500, 251] on div "Strategic customer success manager, CPG" at bounding box center [557, 250] width 277 height 18
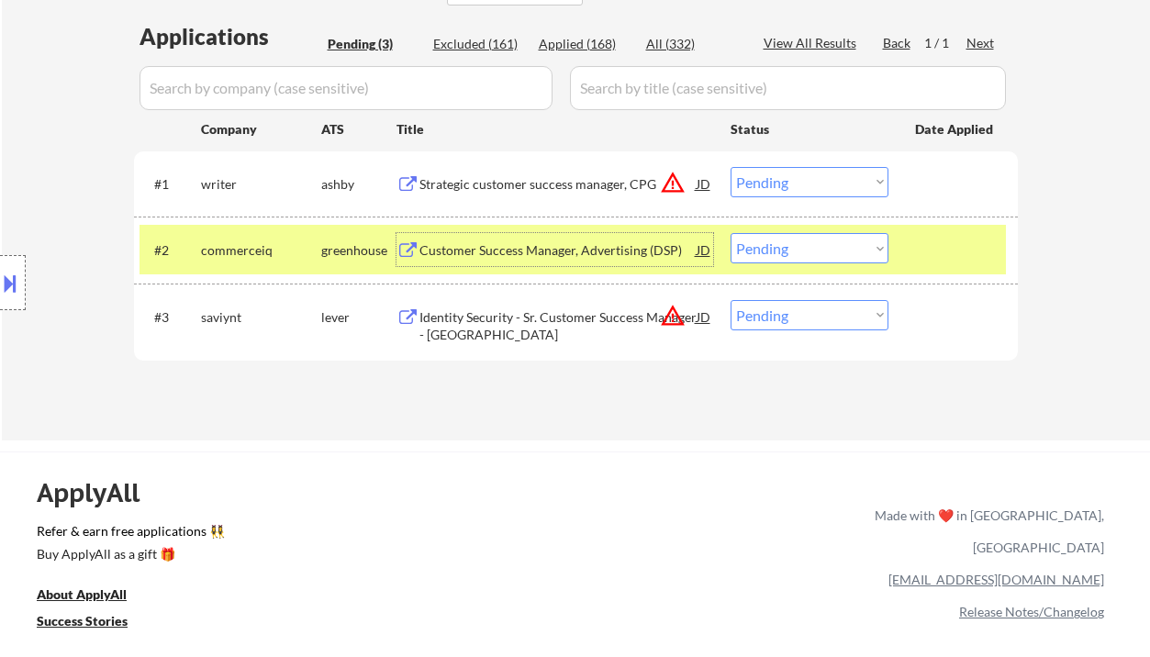
drag, startPoint x: 9, startPoint y: 294, endPoint x: 41, endPoint y: 300, distance: 32.8
click at [10, 294] on button at bounding box center [10, 283] width 20 height 30
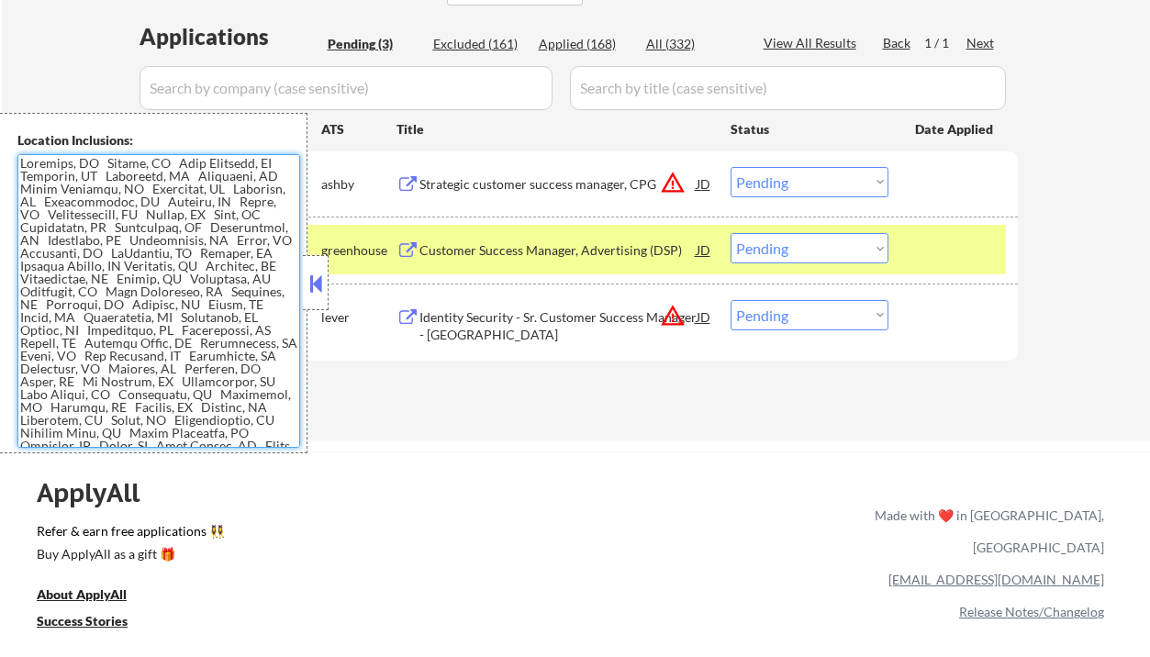
click at [81, 294] on textarea at bounding box center [158, 301] width 283 height 294
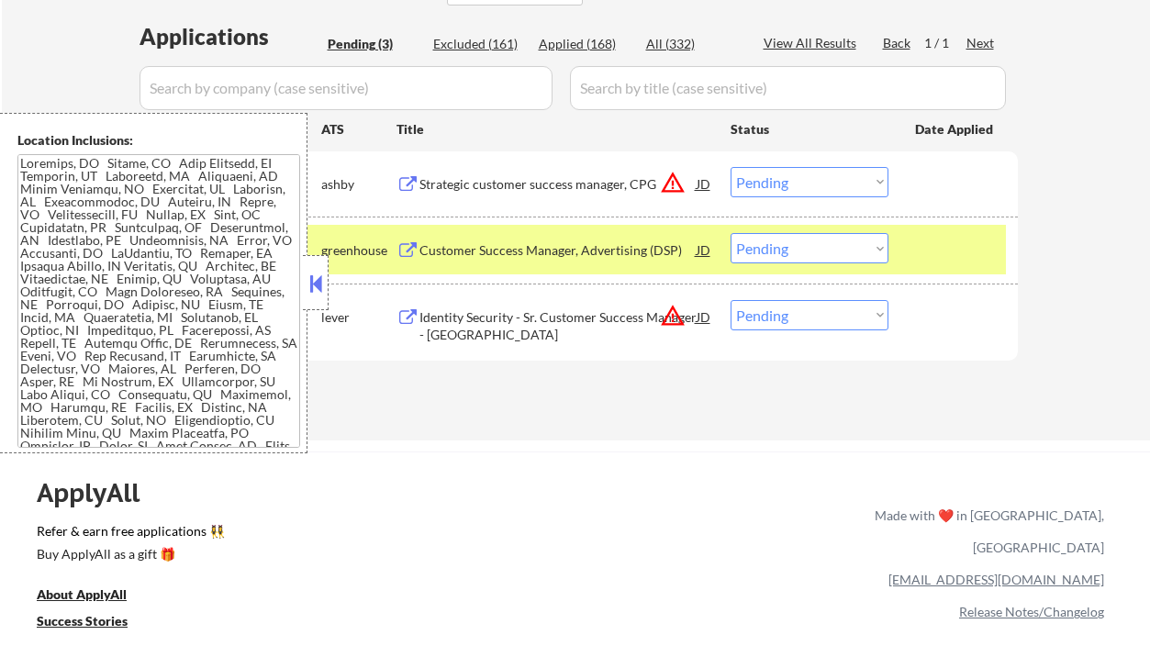
click at [325, 273] on button at bounding box center [316, 284] width 20 height 28
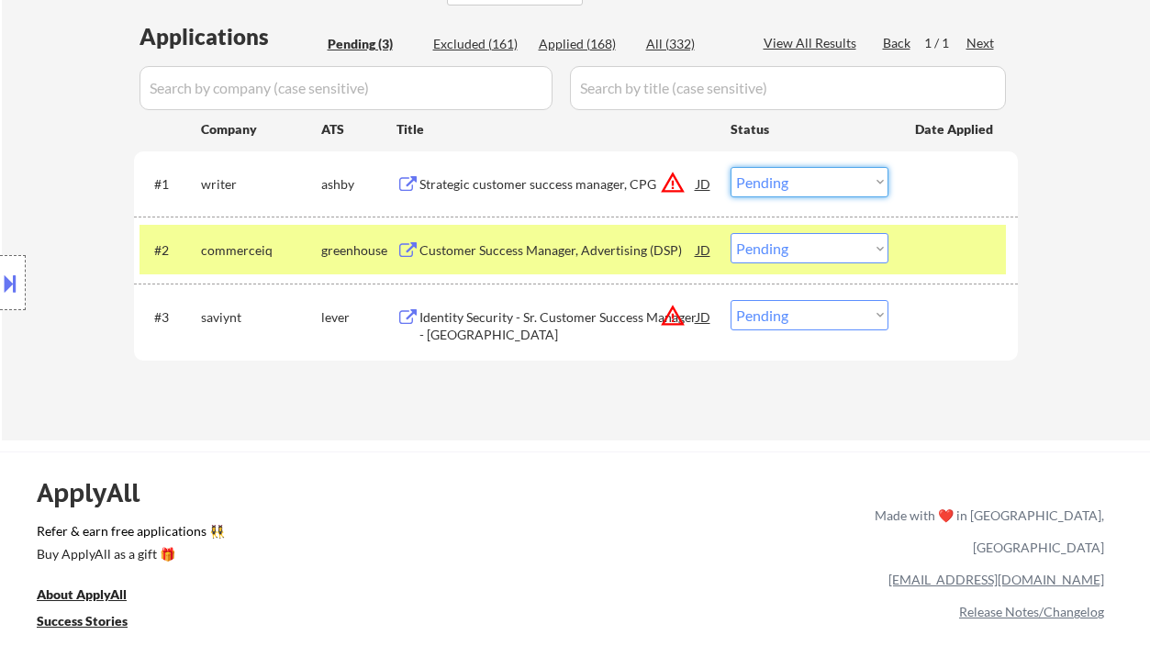
drag, startPoint x: 761, startPoint y: 172, endPoint x: 794, endPoint y: 195, distance: 40.2
click at [762, 172] on select "Choose an option... Pending Applied Excluded (Questions) Excluded (Expired) Exc…" at bounding box center [810, 182] width 158 height 30
click at [731, 167] on select "Choose an option... Pending Applied Excluded (Questions) Excluded (Expired) Exc…" at bounding box center [810, 182] width 158 height 30
click at [520, 258] on div "Customer Success Manager, Advertising (DSP)" at bounding box center [557, 250] width 277 height 18
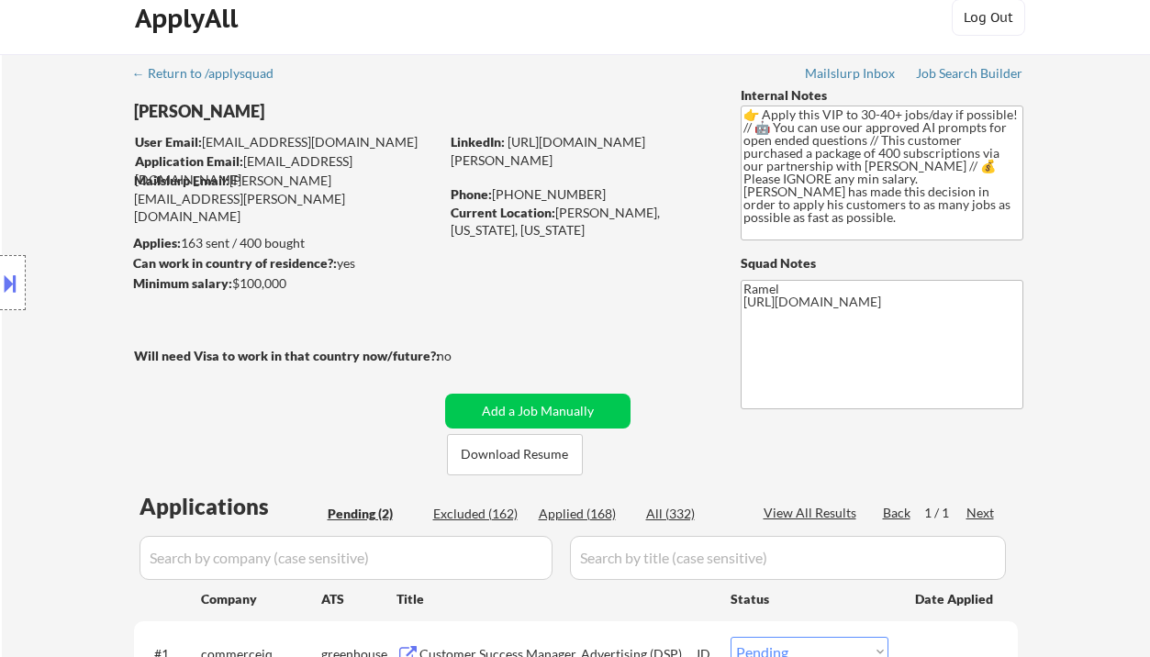
scroll to position [0, 0]
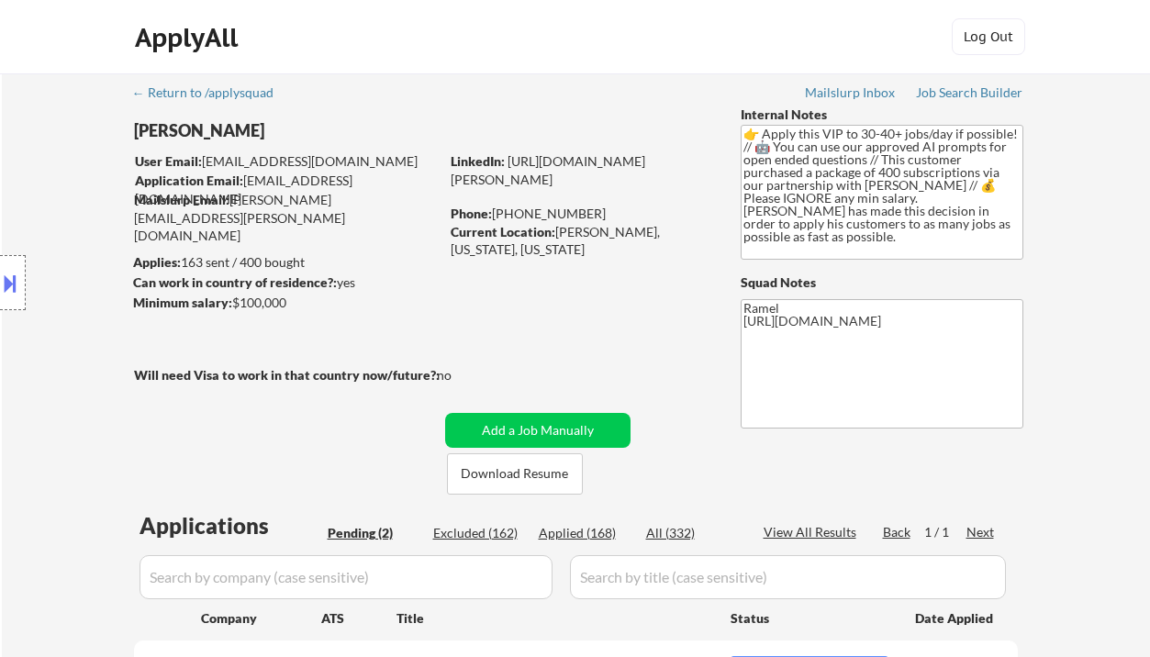
click at [586, 180] on link "[URL][DOMAIN_NAME][PERSON_NAME]" at bounding box center [548, 170] width 195 height 34
drag, startPoint x: 556, startPoint y: 229, endPoint x: 668, endPoint y: 231, distance: 112.0
click at [668, 231] on div "Current Location: [GEOGRAPHIC_DATA], [US_STATE], [US_STATE]" at bounding box center [581, 241] width 260 height 36
copy div "Marcellus, [US_STATE]"
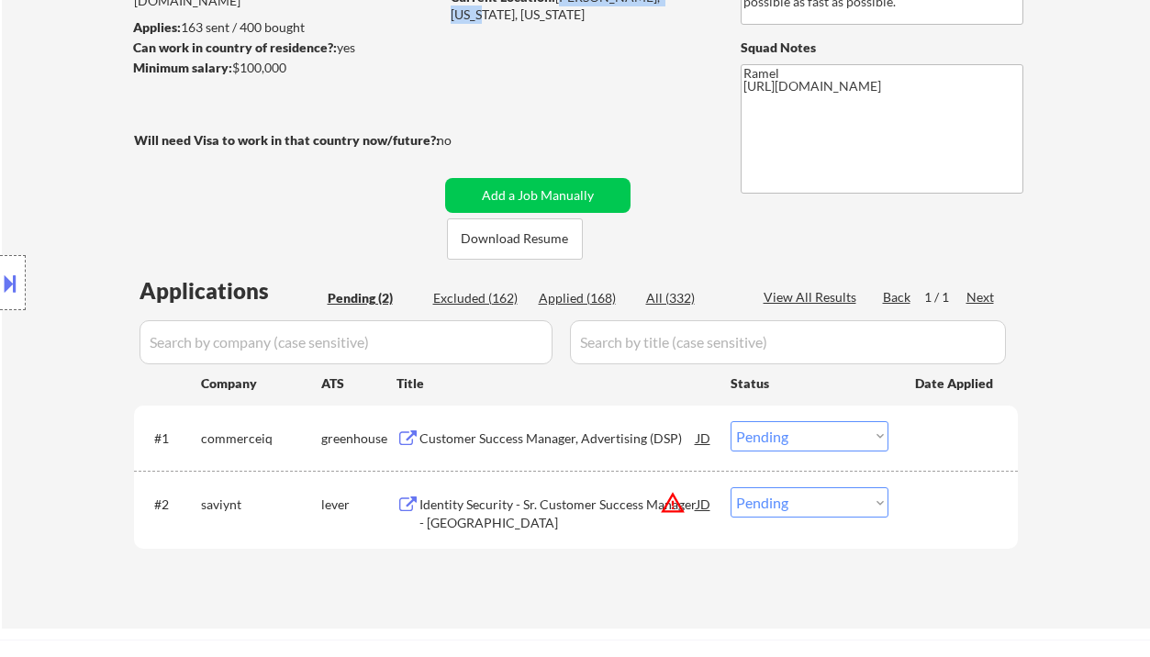
scroll to position [244, 0]
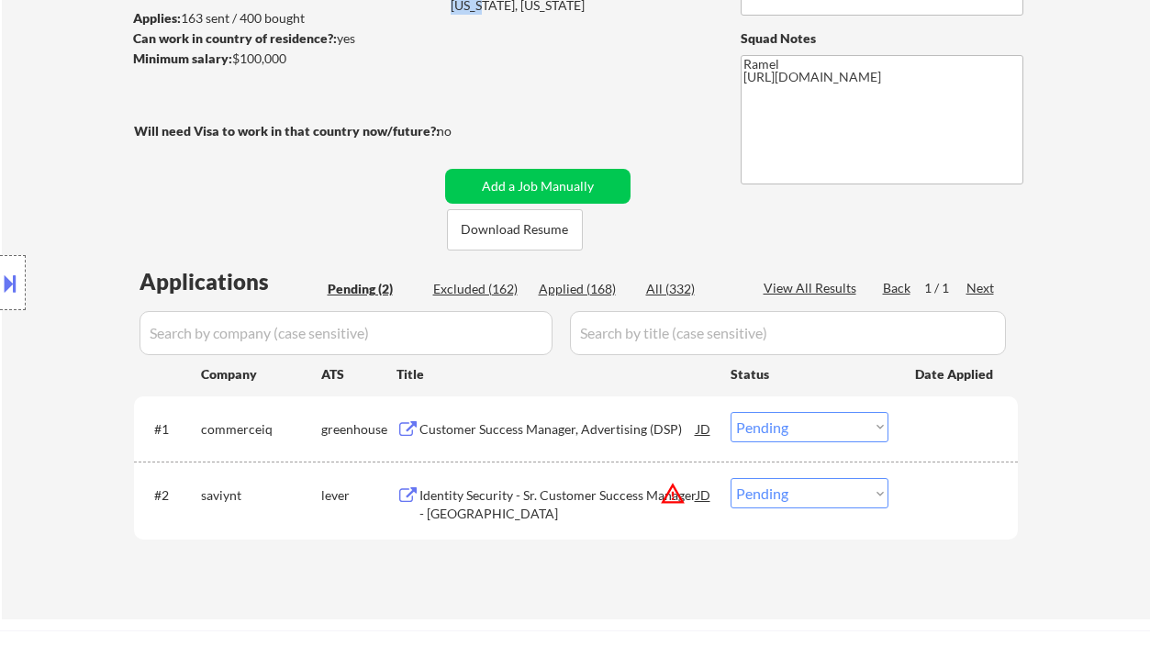
drag, startPoint x: 798, startPoint y: 428, endPoint x: 802, endPoint y: 441, distance: 13.4
click at [798, 428] on select "Choose an option... Pending Applied Excluded (Questions) Excluded (Expired) Exc…" at bounding box center [810, 427] width 158 height 30
click at [731, 412] on select "Choose an option... Pending Applied Excluded (Questions) Excluded (Expired) Exc…" at bounding box center [810, 427] width 158 height 30
click at [551, 497] on div "Identity Security - Sr. Customer Success Manager - North Central" at bounding box center [557, 504] width 277 height 36
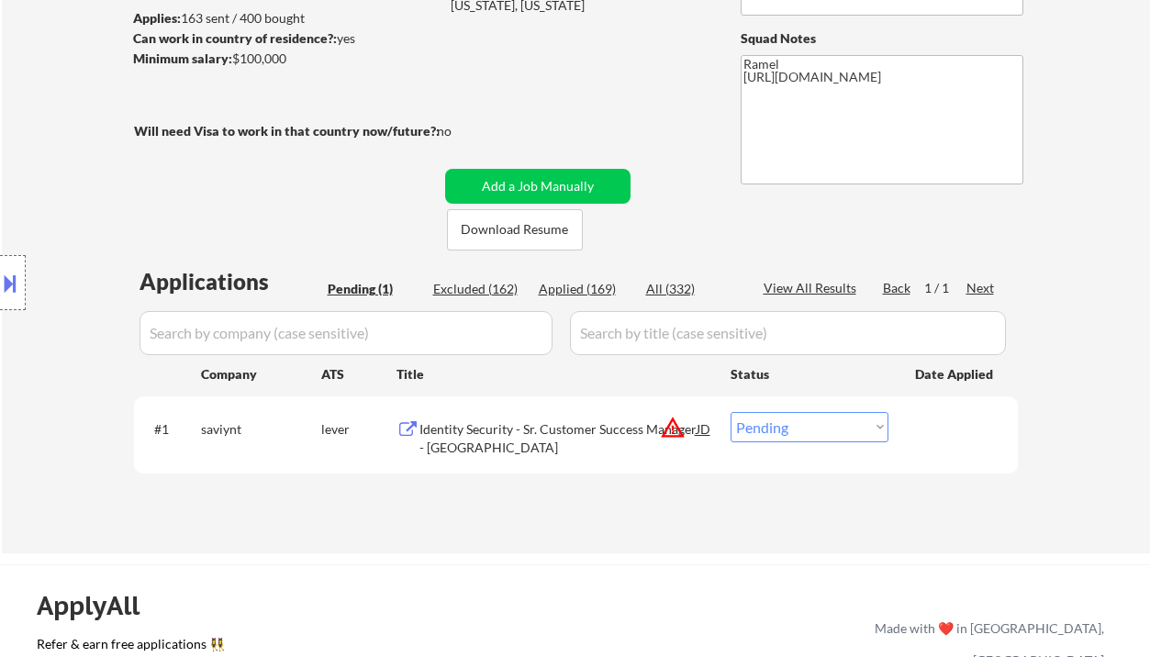
drag, startPoint x: 794, startPoint y: 420, endPoint x: 809, endPoint y: 441, distance: 25.5
click at [794, 420] on select "Choose an option... Pending Applied Excluded (Questions) Excluded (Expired) Exc…" at bounding box center [810, 427] width 158 height 30
select select ""excluded__bad_match_""
click at [731, 412] on select "Choose an option... Pending Applied Excluded (Questions) Excluded (Expired) Exc…" at bounding box center [810, 427] width 158 height 30
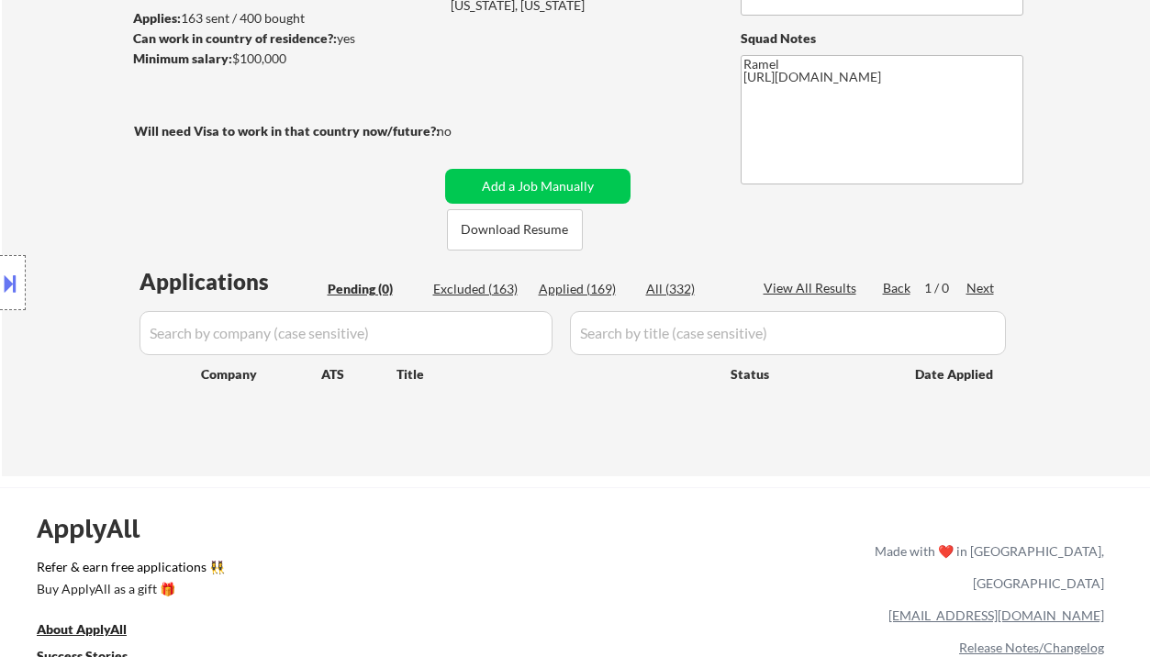
drag, startPoint x: 38, startPoint y: 170, endPoint x: 215, endPoint y: 95, distance: 192.1
click at [38, 170] on div "Location Inclusions:" at bounding box center [164, 283] width 329 height 340
click at [586, 293] on div "Applied (169)" at bounding box center [585, 289] width 92 height 18
select select ""applied""
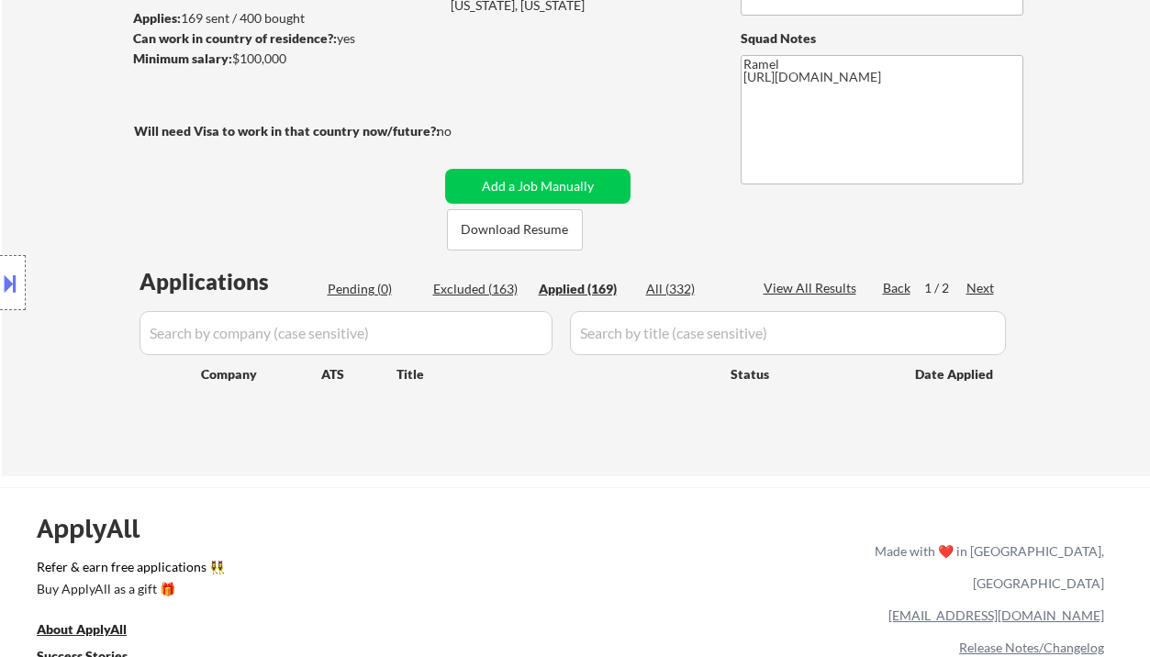
select select ""applied""
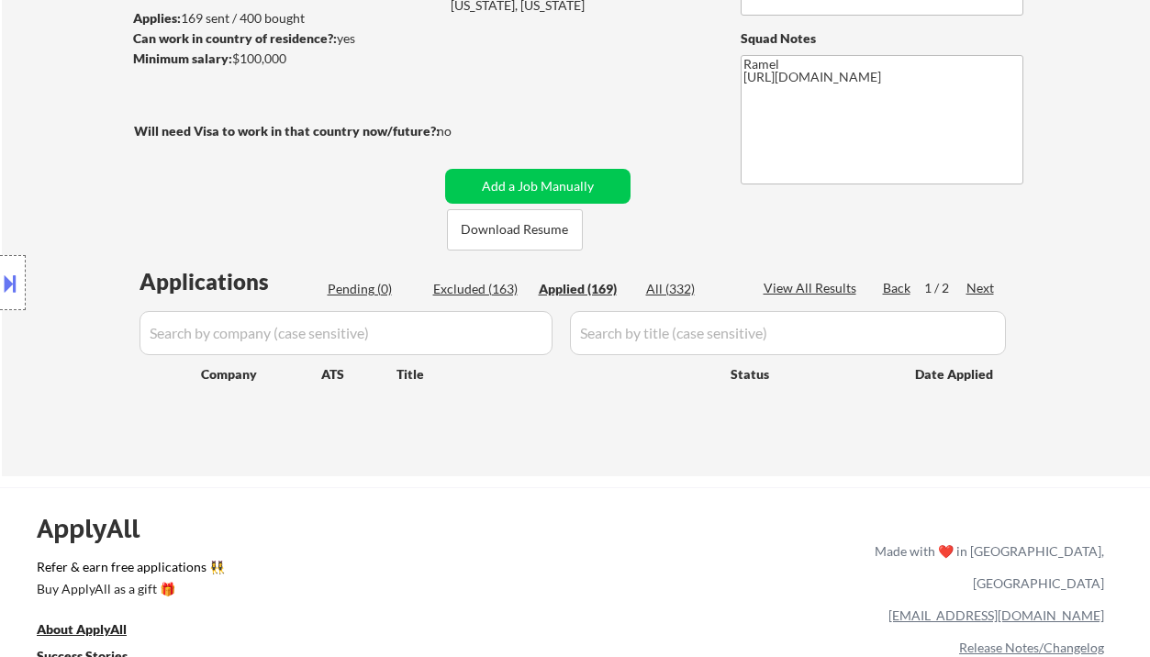
select select ""applied""
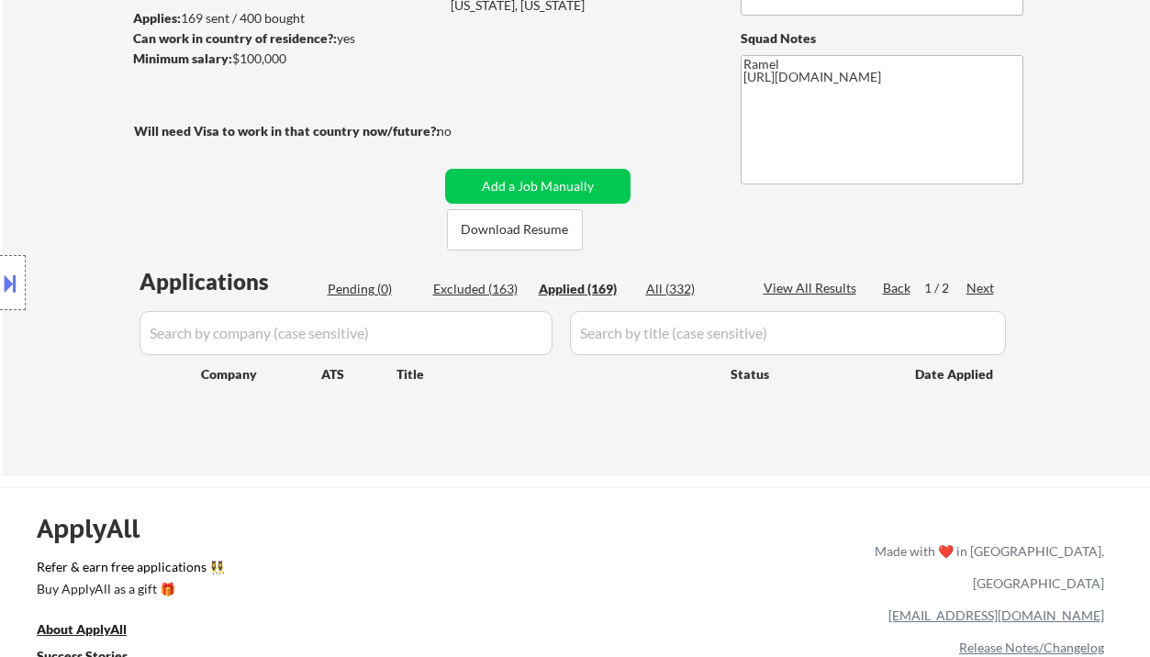
select select ""applied""
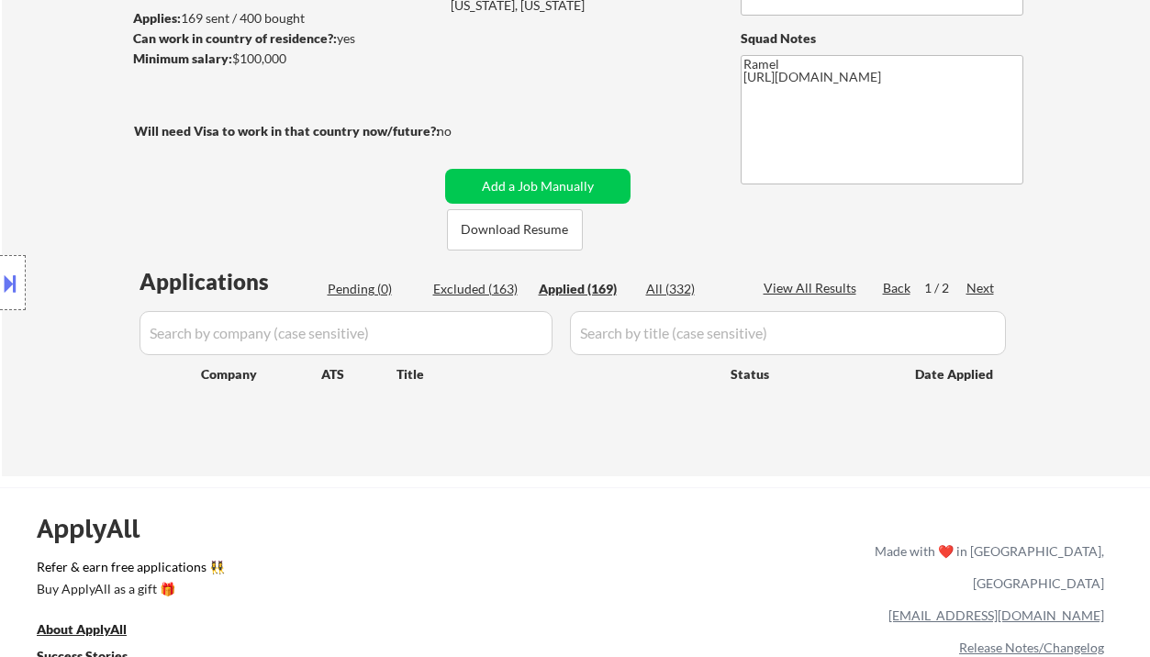
select select ""applied""
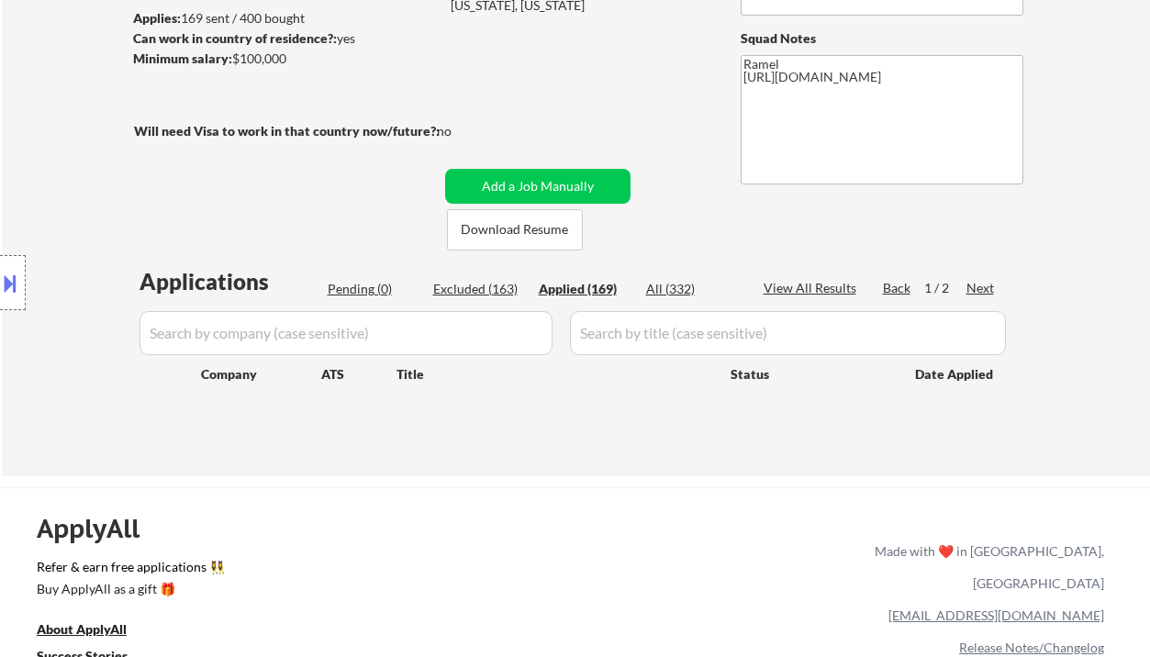
select select ""applied""
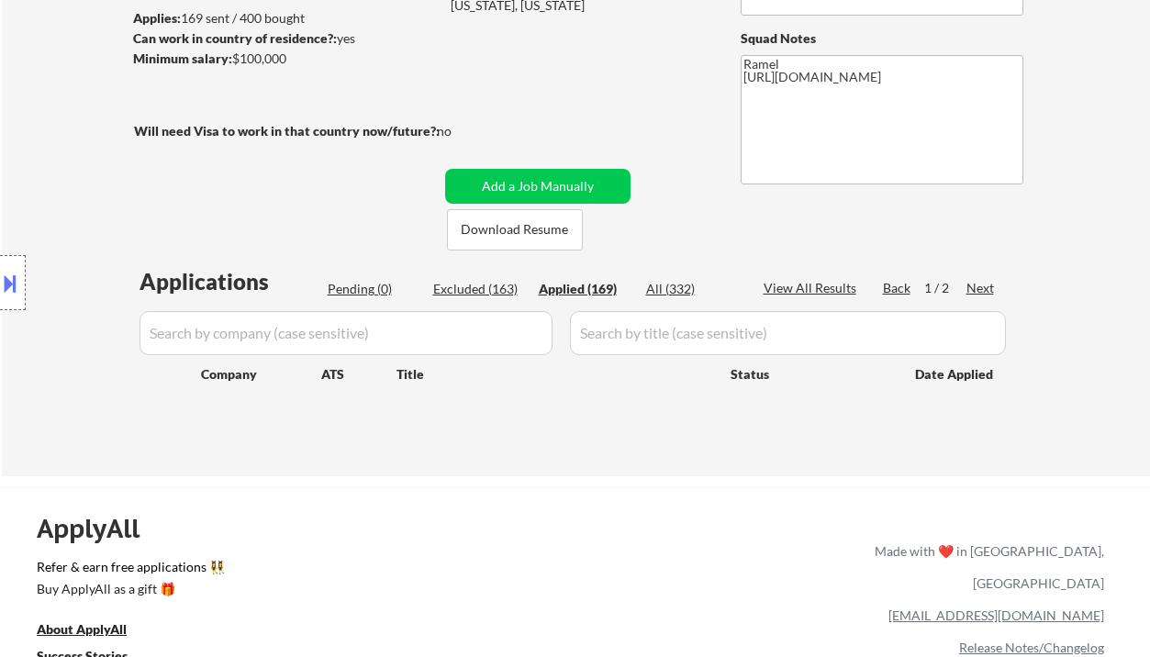
select select ""applied""
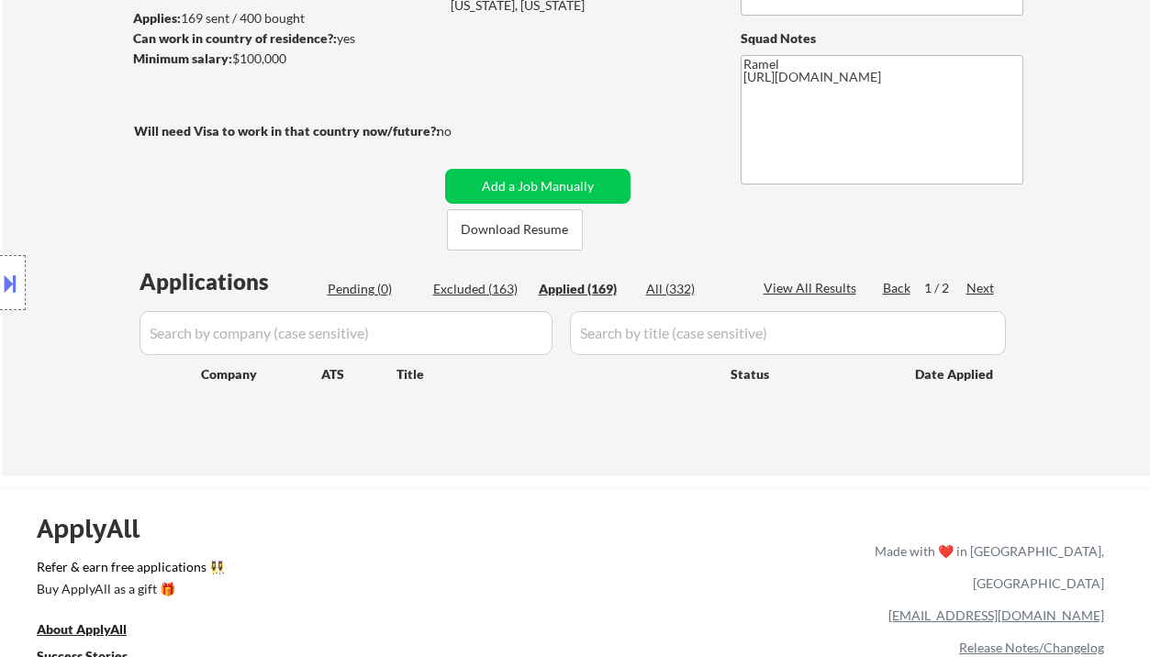
select select ""applied""
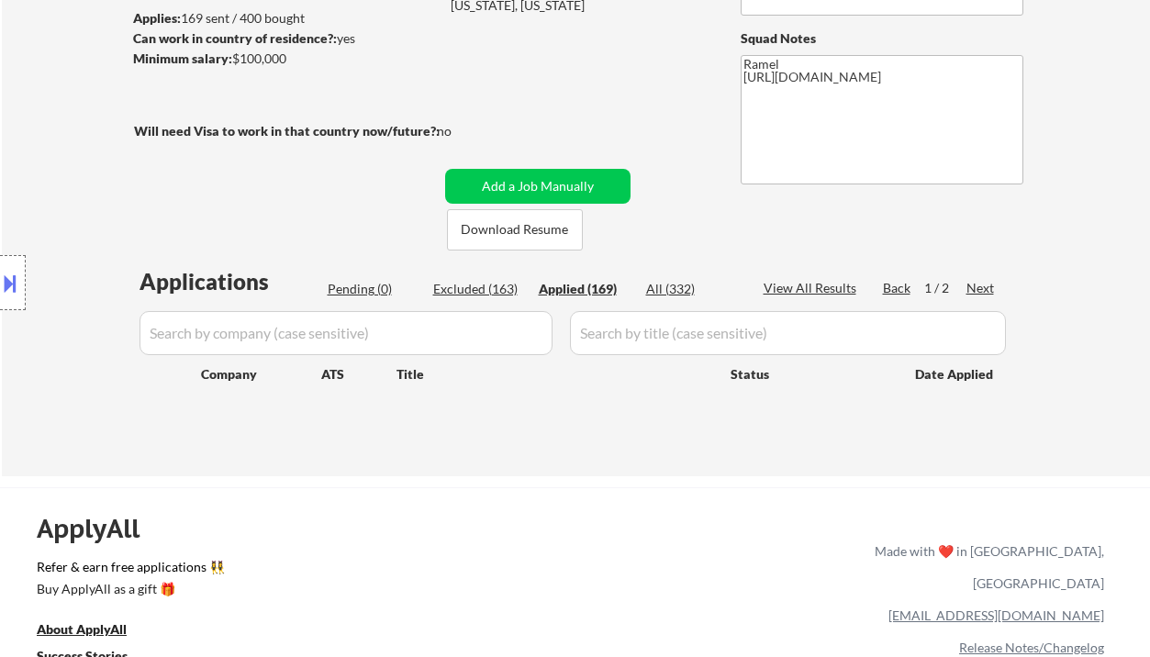
select select ""applied""
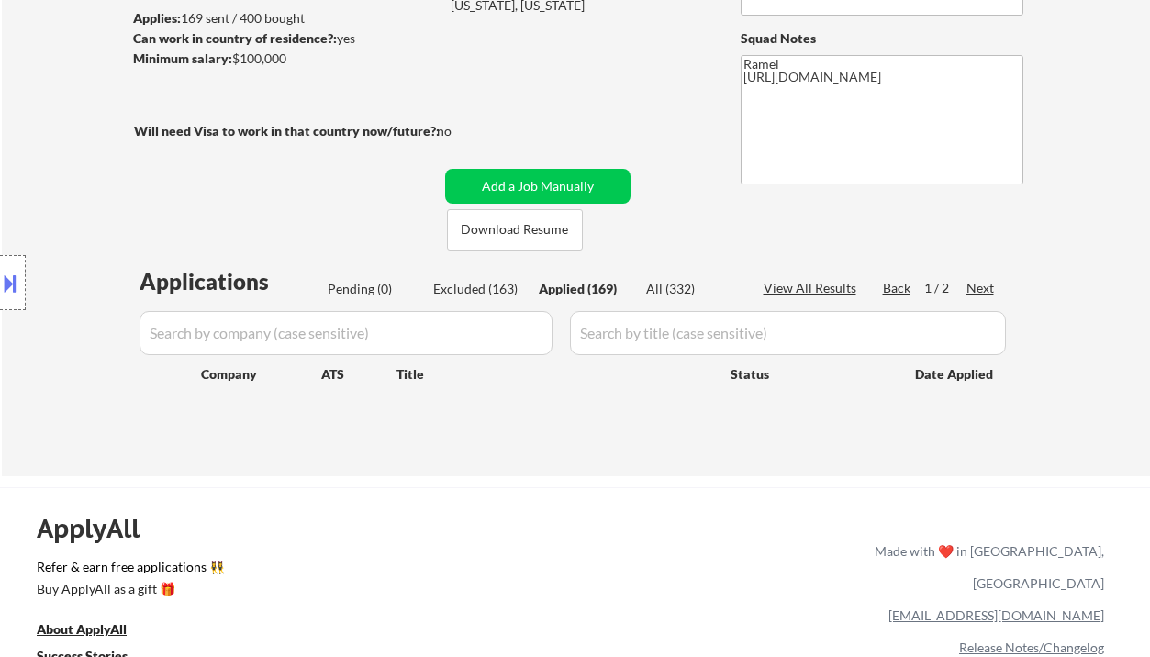
select select ""applied""
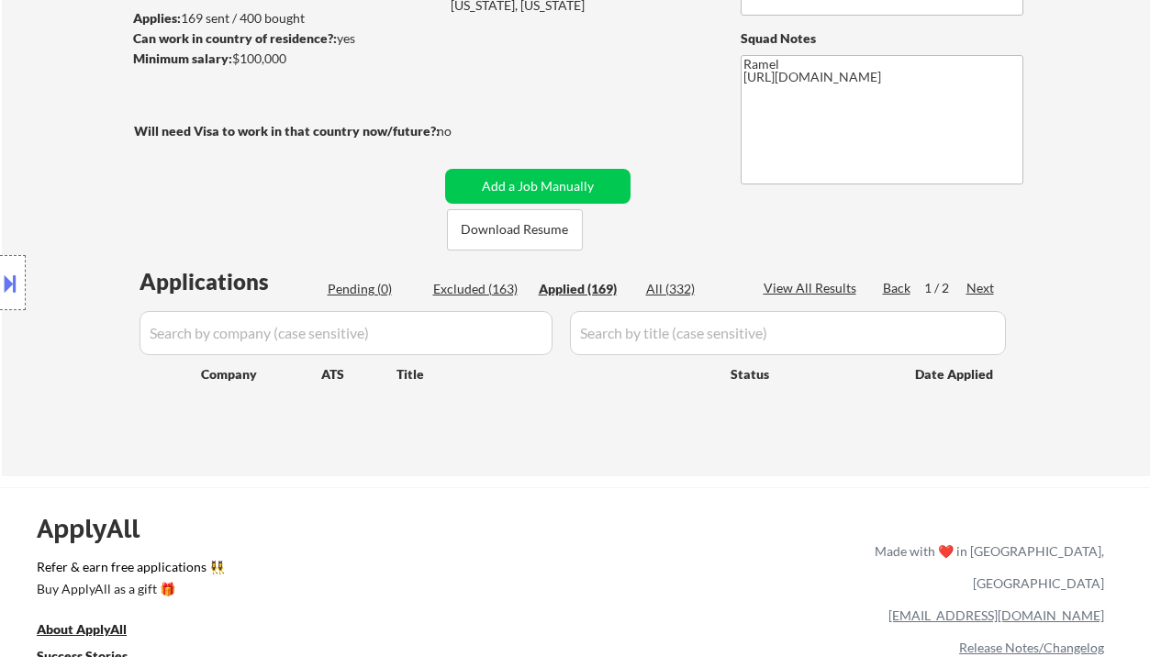
select select ""applied""
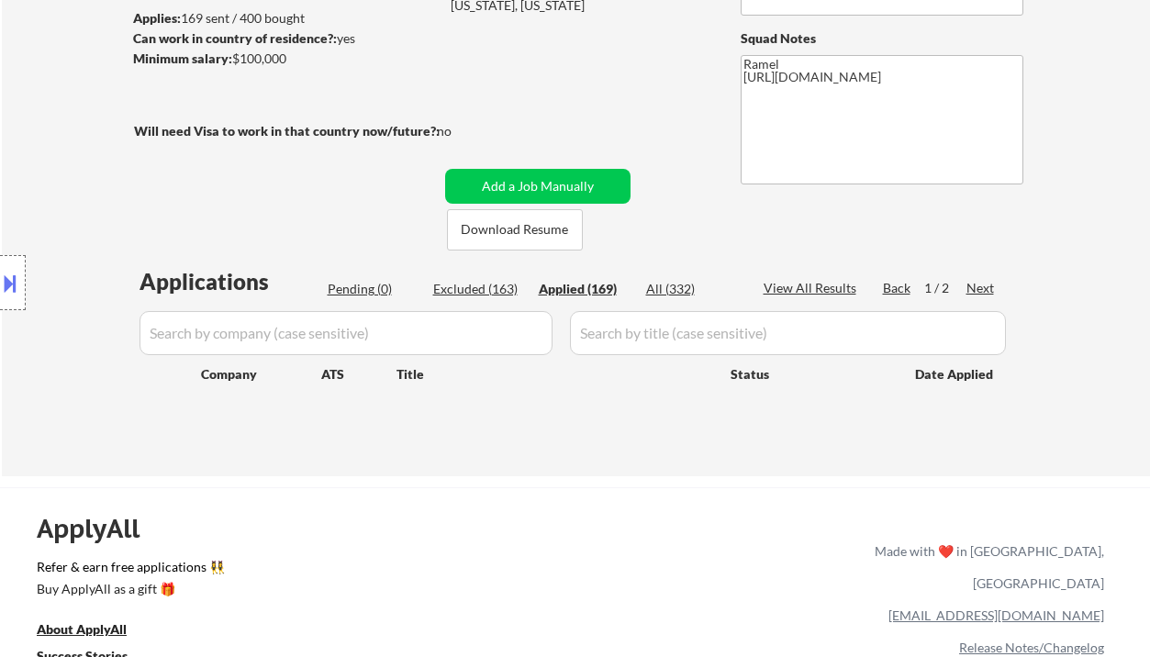
select select ""applied""
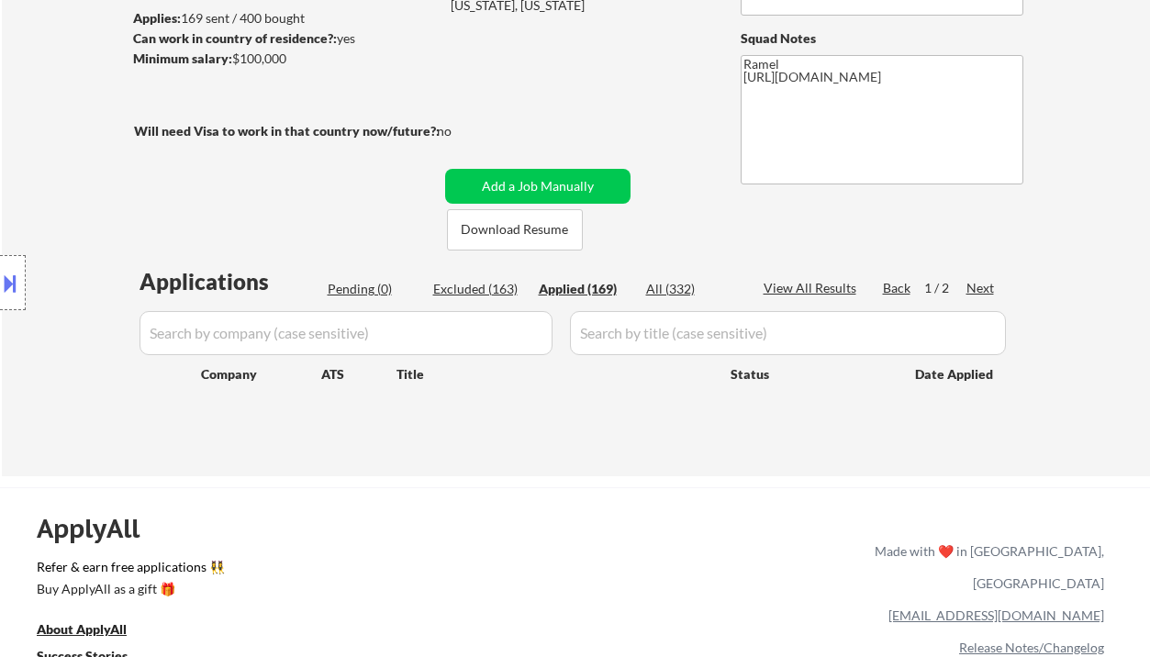
select select ""applied""
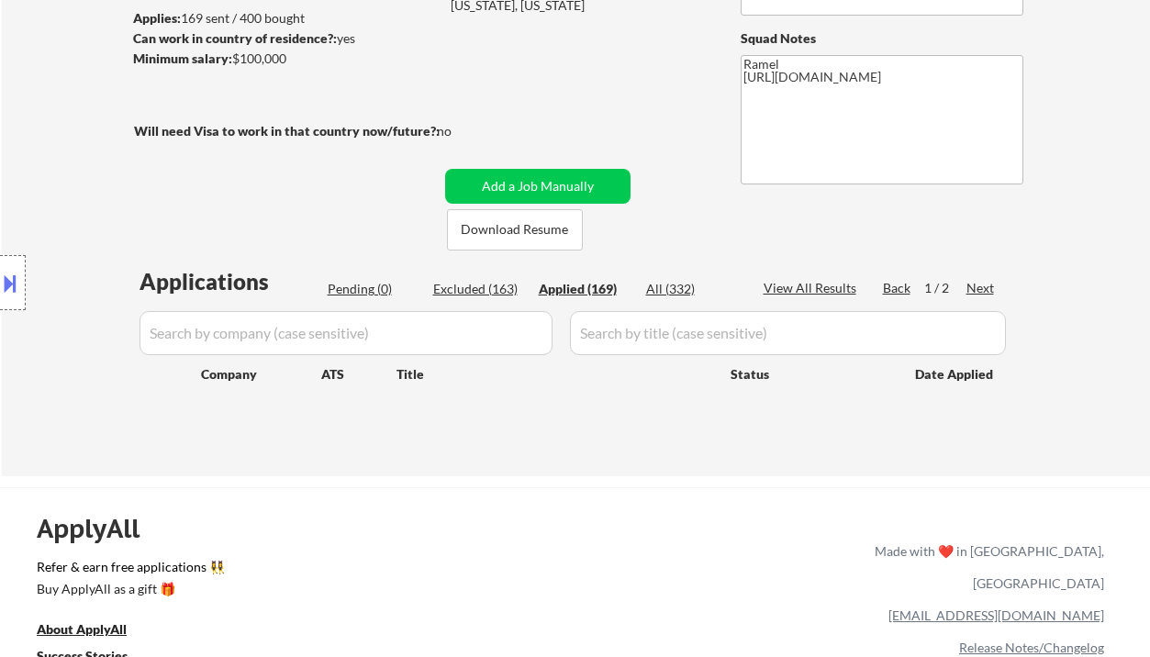
select select ""applied""
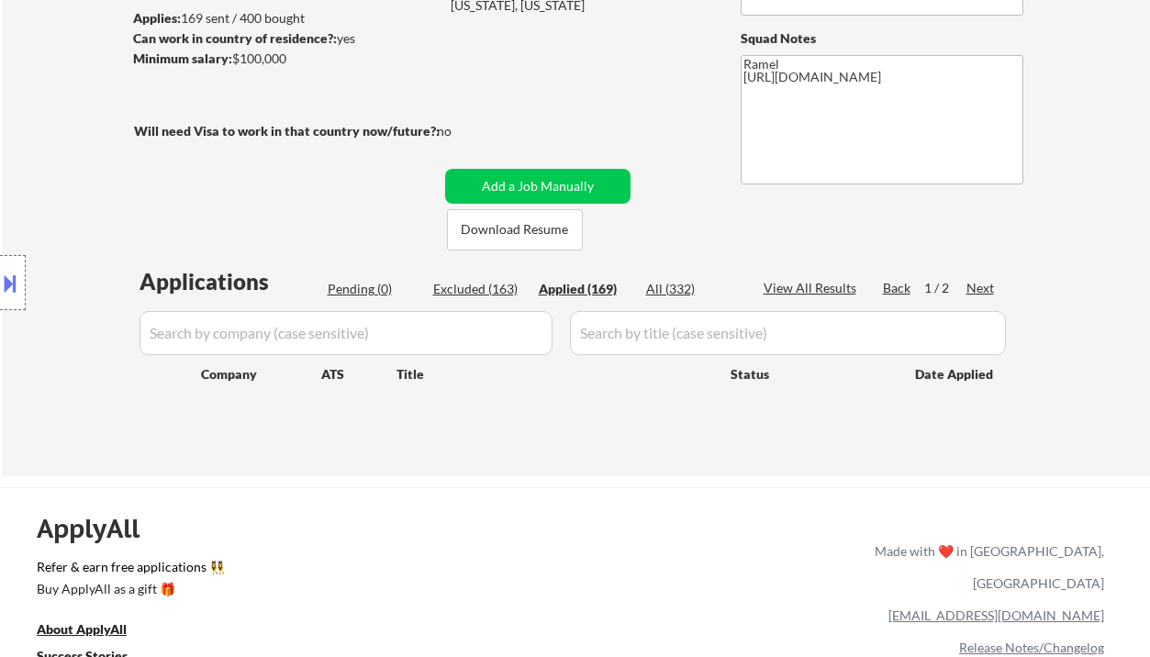
select select ""applied""
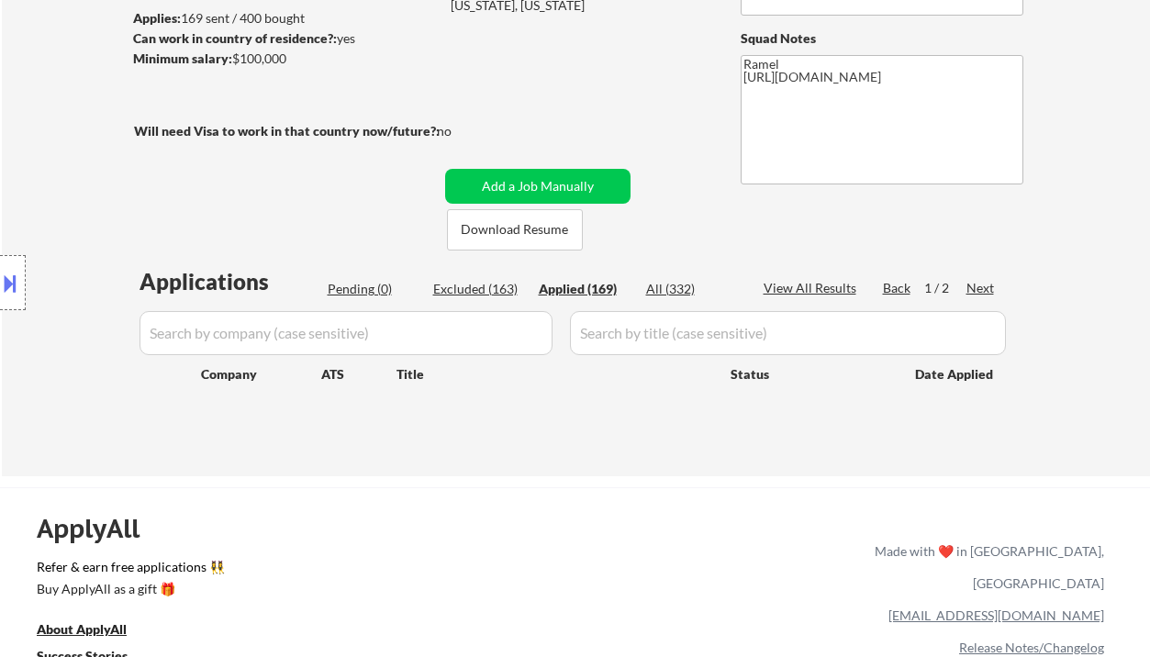
select select ""applied""
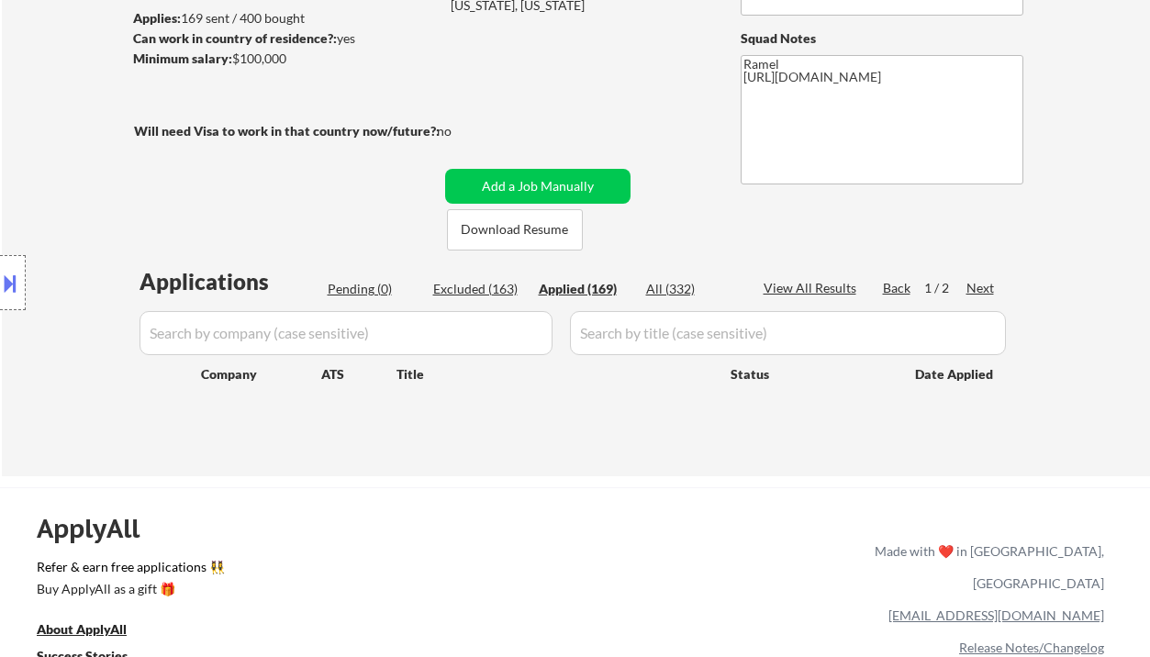
select select ""applied""
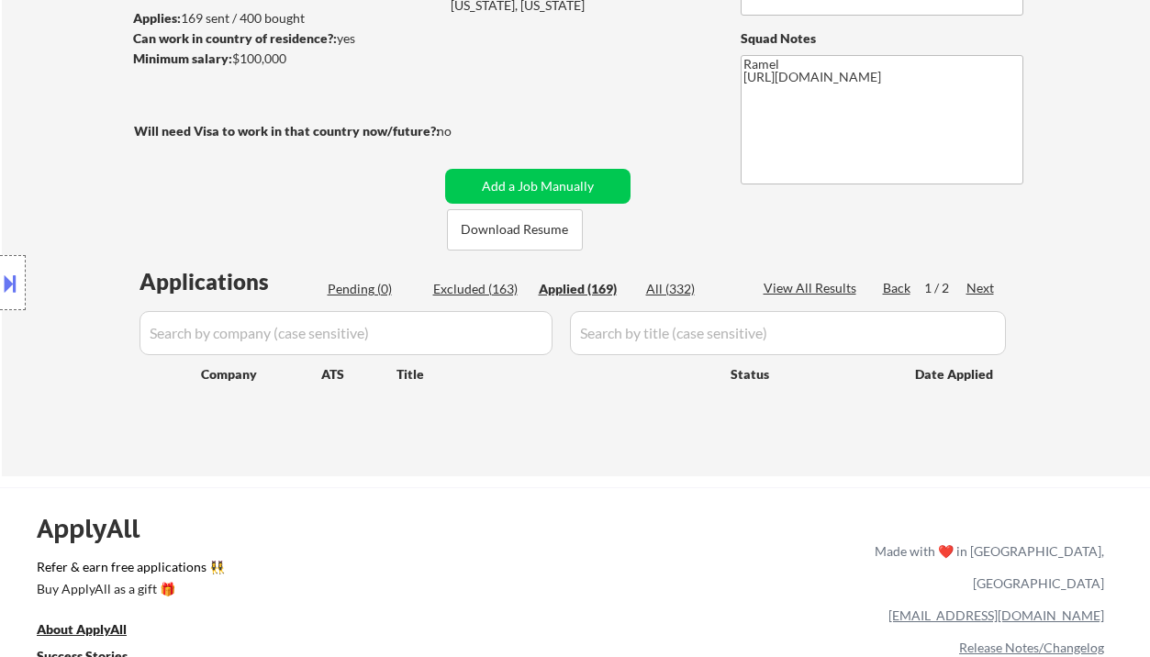
select select ""applied""
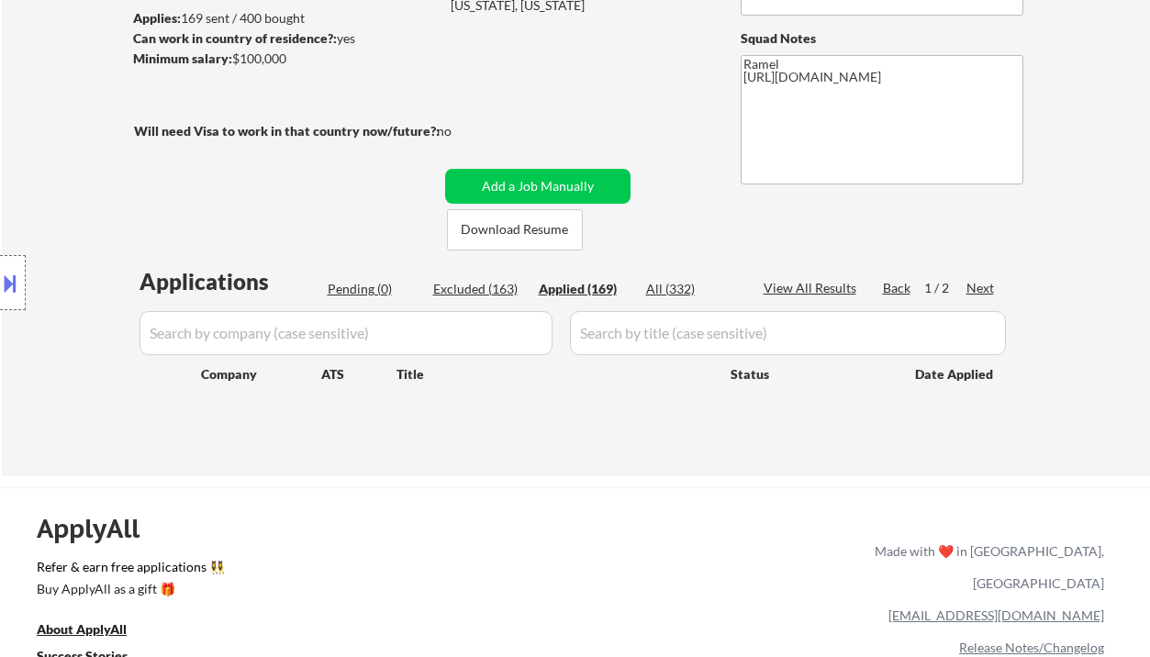
select select ""applied""
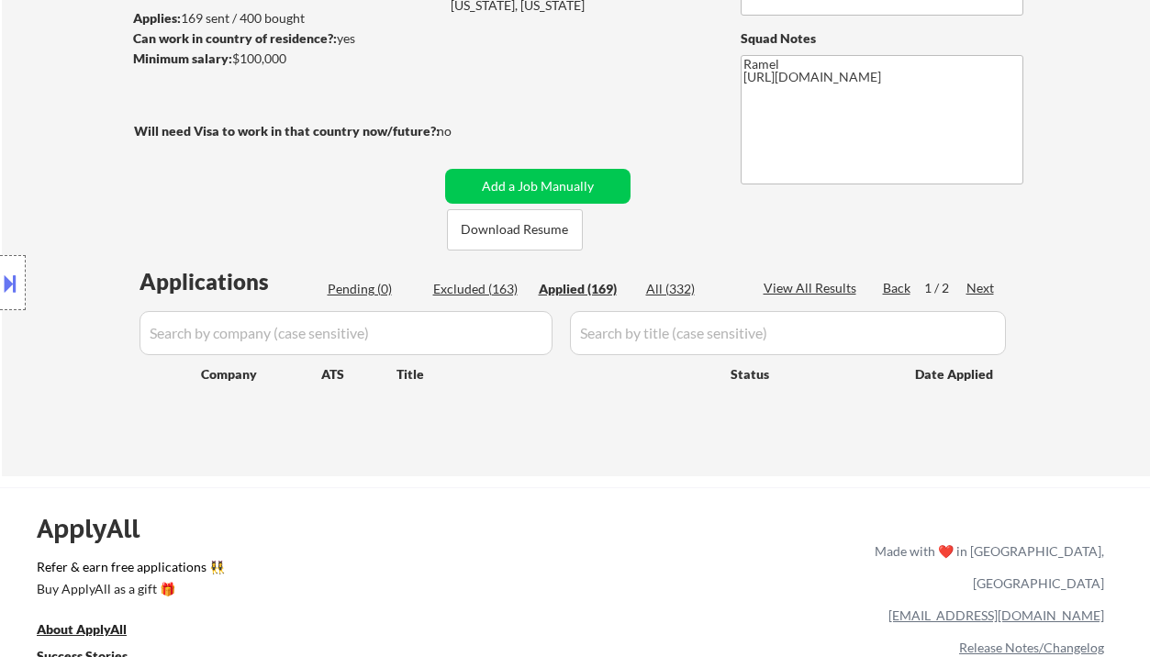
select select ""applied""
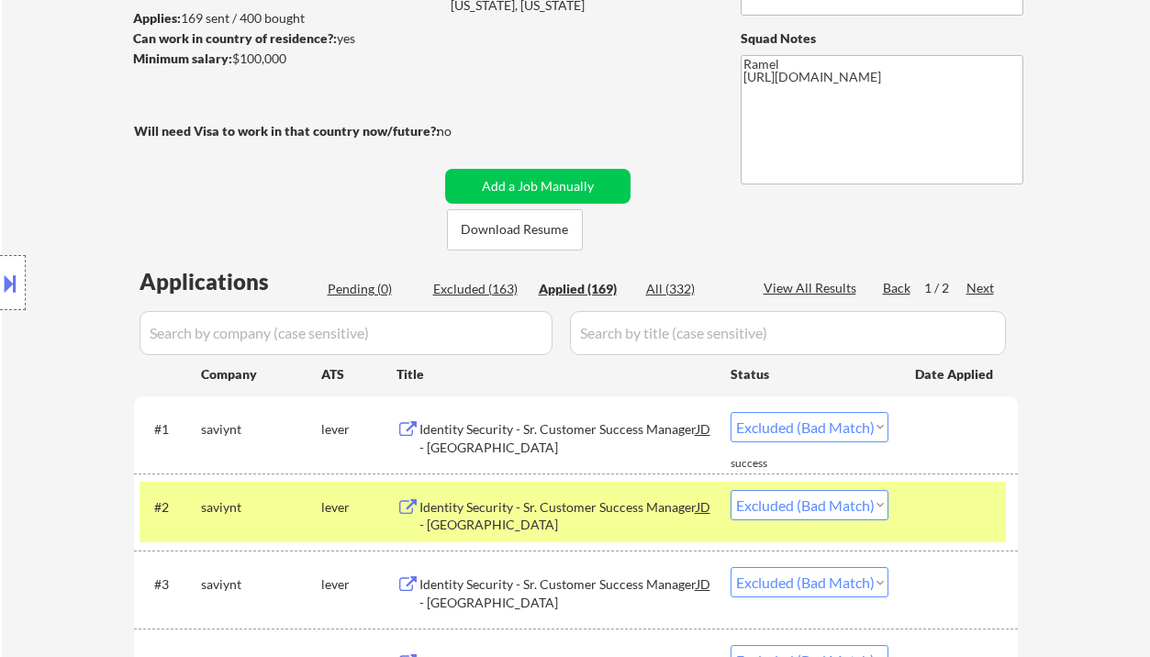
select select ""applied""
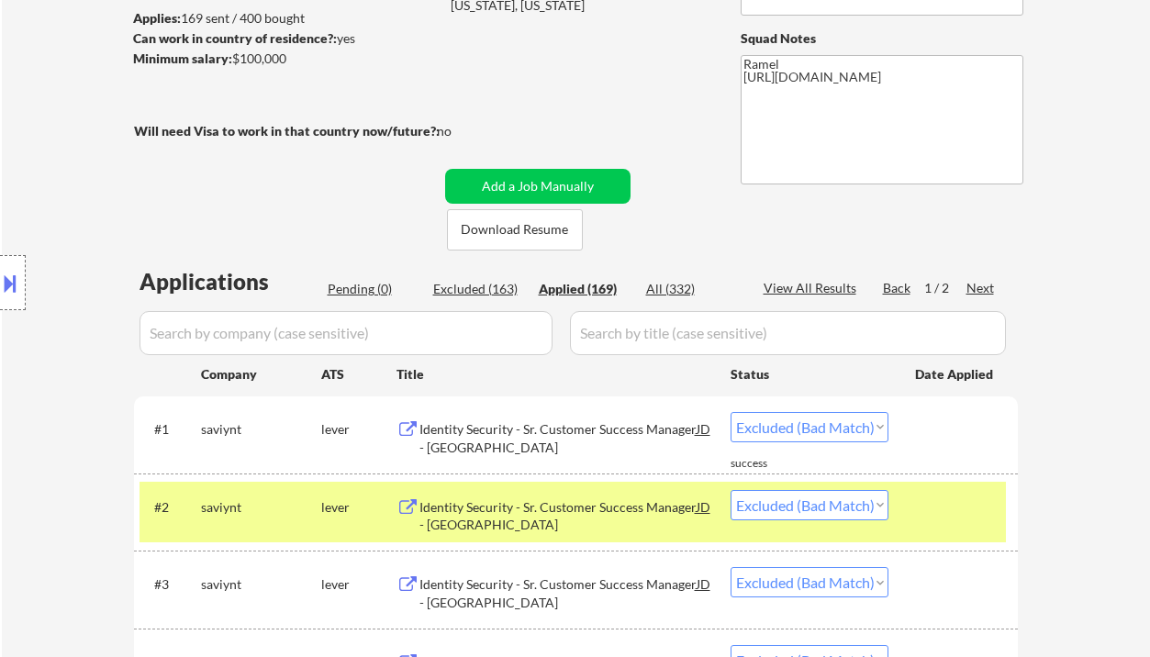
select select ""applied""
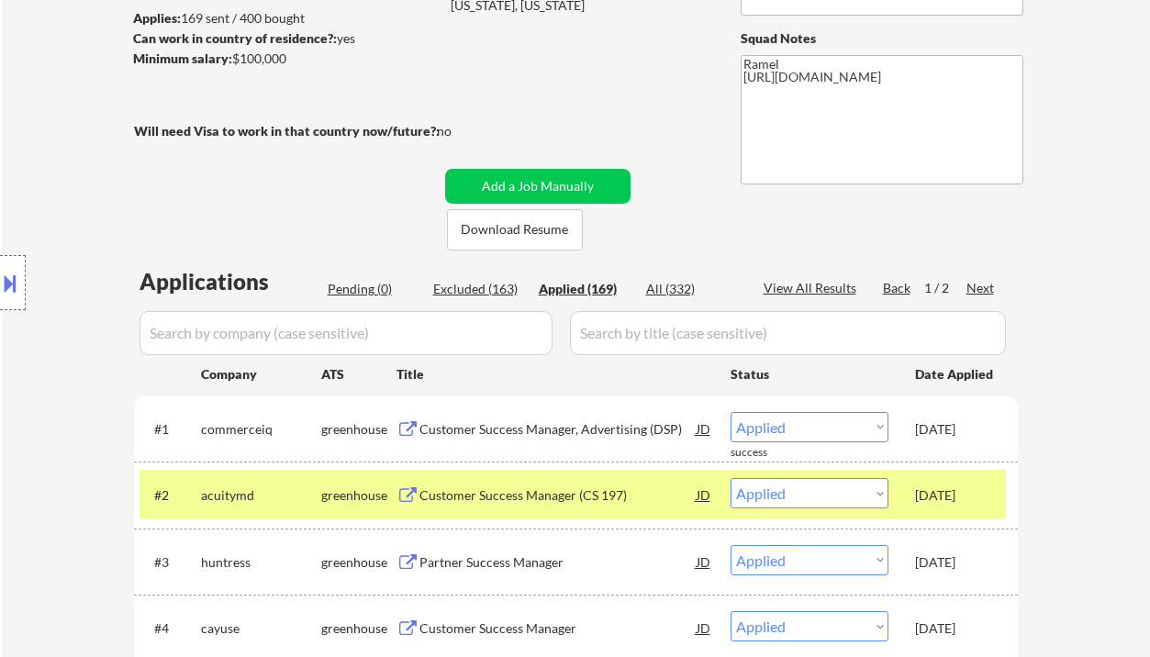
drag, startPoint x: 50, startPoint y: 94, endPoint x: 153, endPoint y: 132, distance: 110.6
click at [541, 436] on div "Customer Success Manager, Advertising (DSP)" at bounding box center [557, 429] width 277 height 18
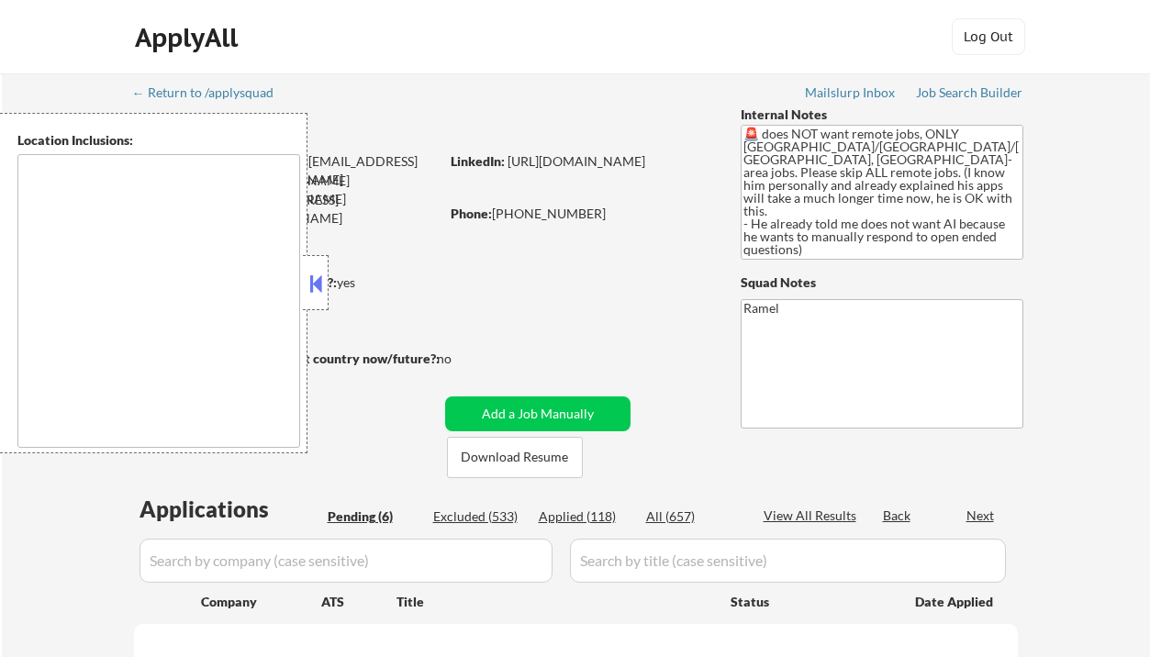
type textarea "remote"
click at [319, 293] on button at bounding box center [316, 284] width 20 height 28
select select ""pending""
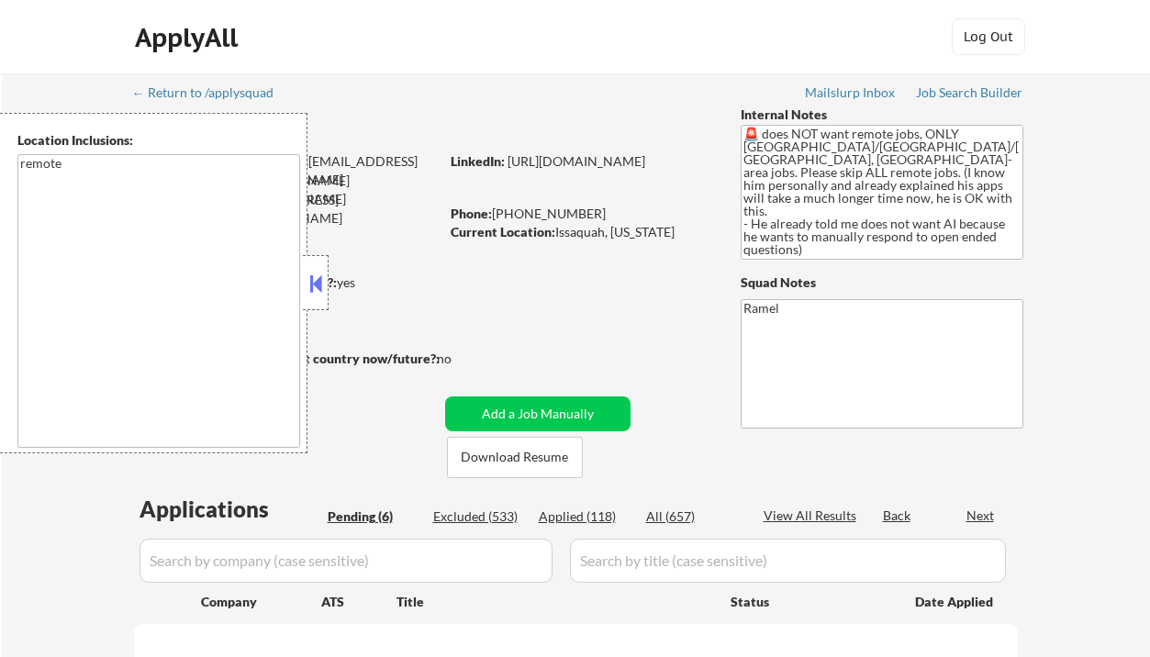
select select ""pending""
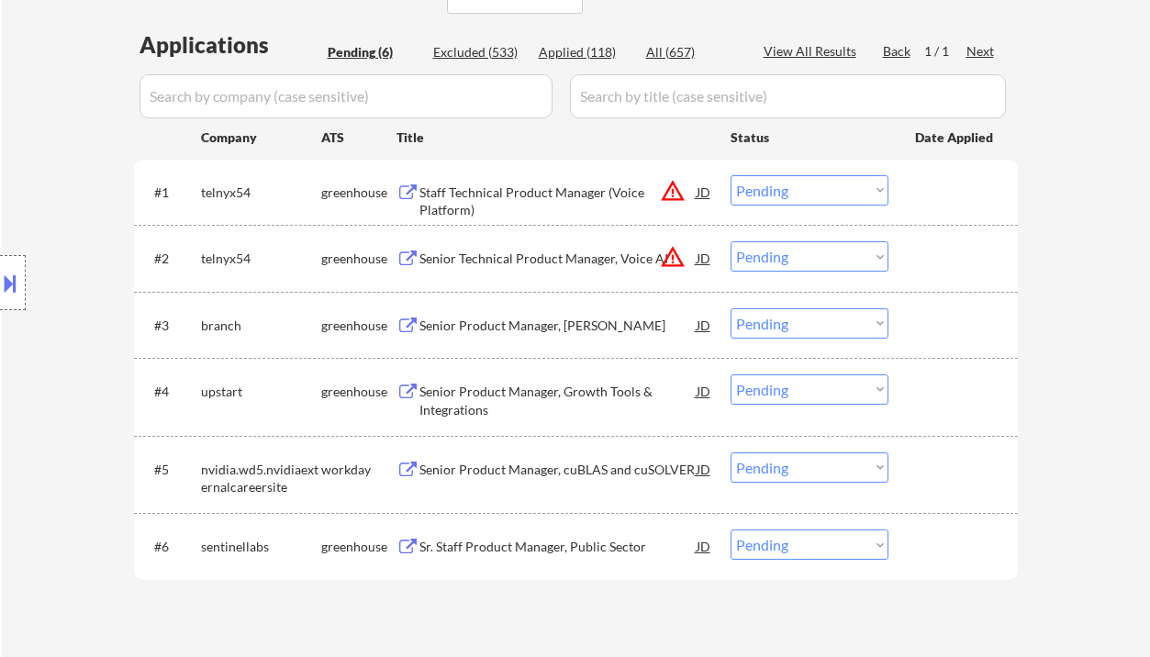
scroll to position [489, 0]
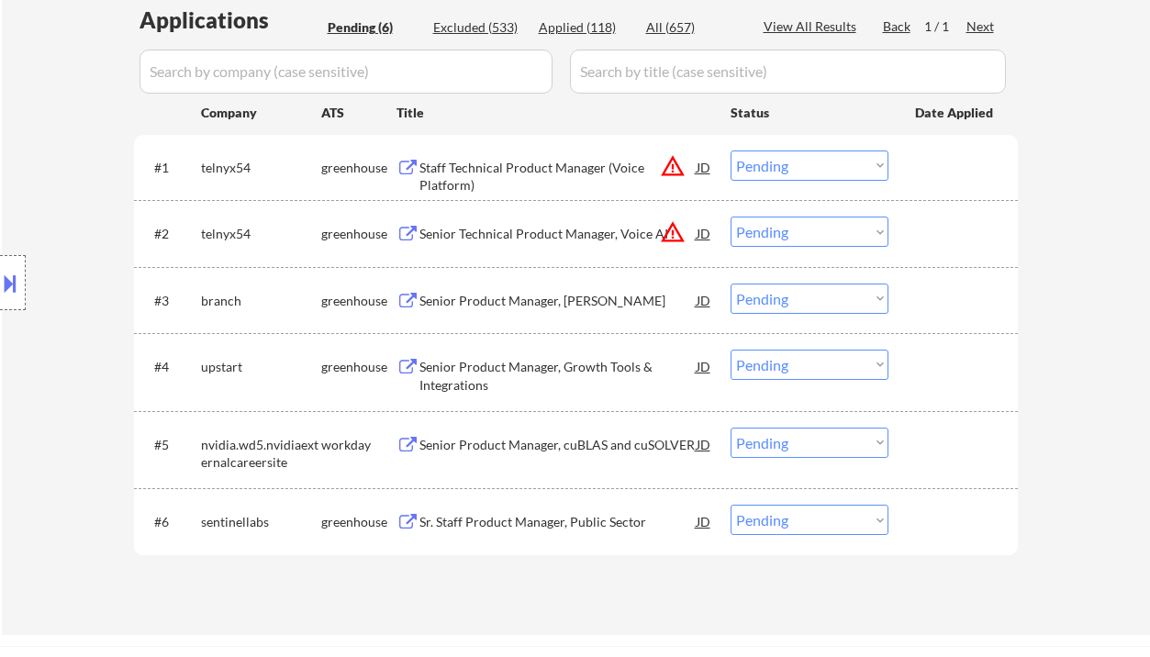
click at [534, 298] on div "Senior Product Manager, [PERSON_NAME]" at bounding box center [557, 301] width 277 height 18
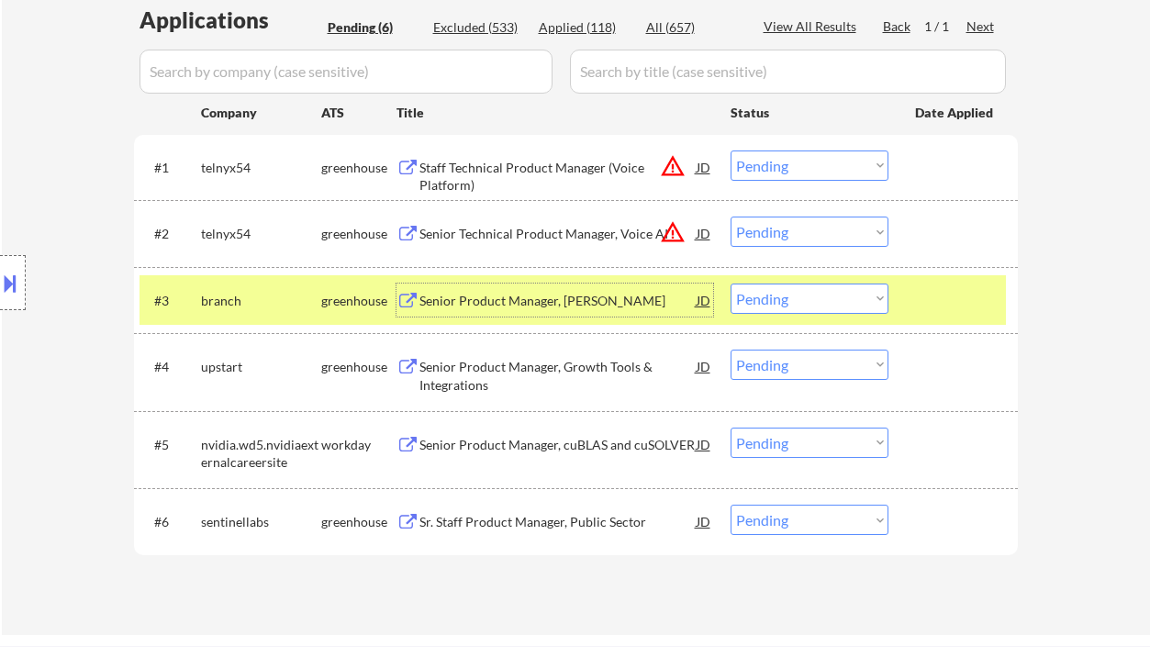
drag, startPoint x: 775, startPoint y: 284, endPoint x: 792, endPoint y: 312, distance: 32.6
click at [775, 284] on select "Choose an option... Pending Applied Excluded (Questions) Excluded (Expired) Exc…" at bounding box center [810, 299] width 158 height 30
click at [731, 284] on select "Choose an option... Pending Applied Excluded (Questions) Excluded (Expired) Exc…" at bounding box center [810, 299] width 158 height 30
click at [563, 372] on div "Senior Product Manager, Growth Tools & Integrations" at bounding box center [557, 376] width 277 height 36
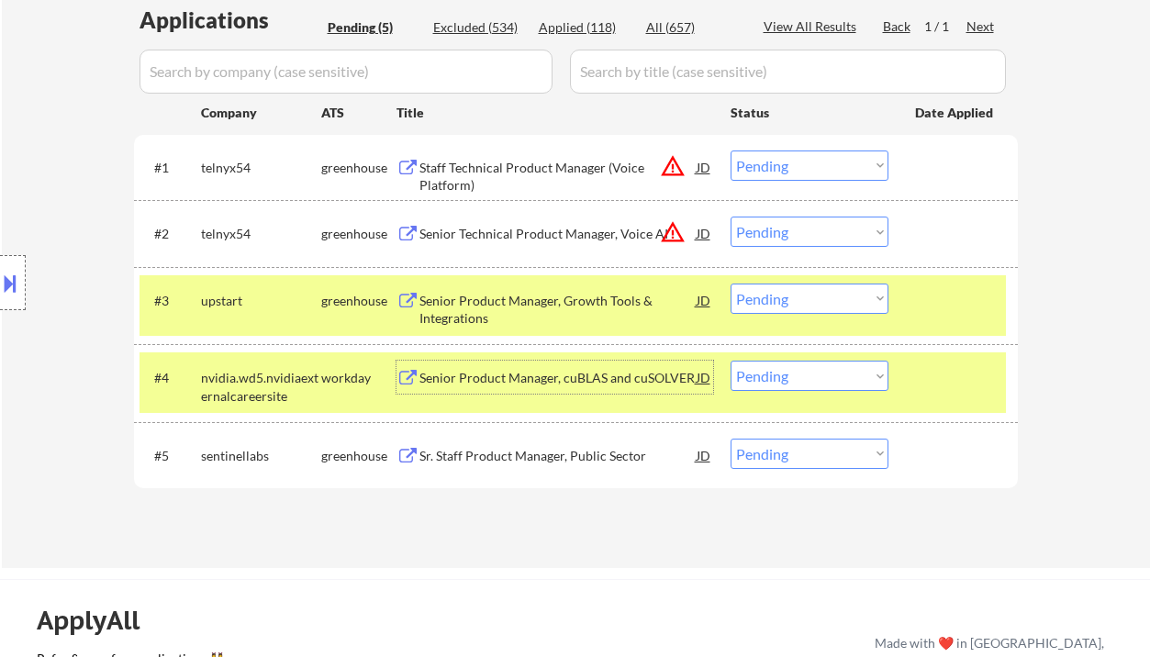
drag, startPoint x: 803, startPoint y: 305, endPoint x: 815, endPoint y: 312, distance: 14.0
click at [803, 305] on select "Choose an option... Pending Applied Excluded (Questions) Excluded (Expired) Exc…" at bounding box center [810, 299] width 158 height 30
click at [731, 284] on select "Choose an option... Pending Applied Excluded (Questions) Excluded (Expired) Exc…" at bounding box center [810, 299] width 158 height 30
click at [543, 384] on div "Senior Product Manager, cuBLAS and cuSOLVER" at bounding box center [557, 378] width 277 height 18
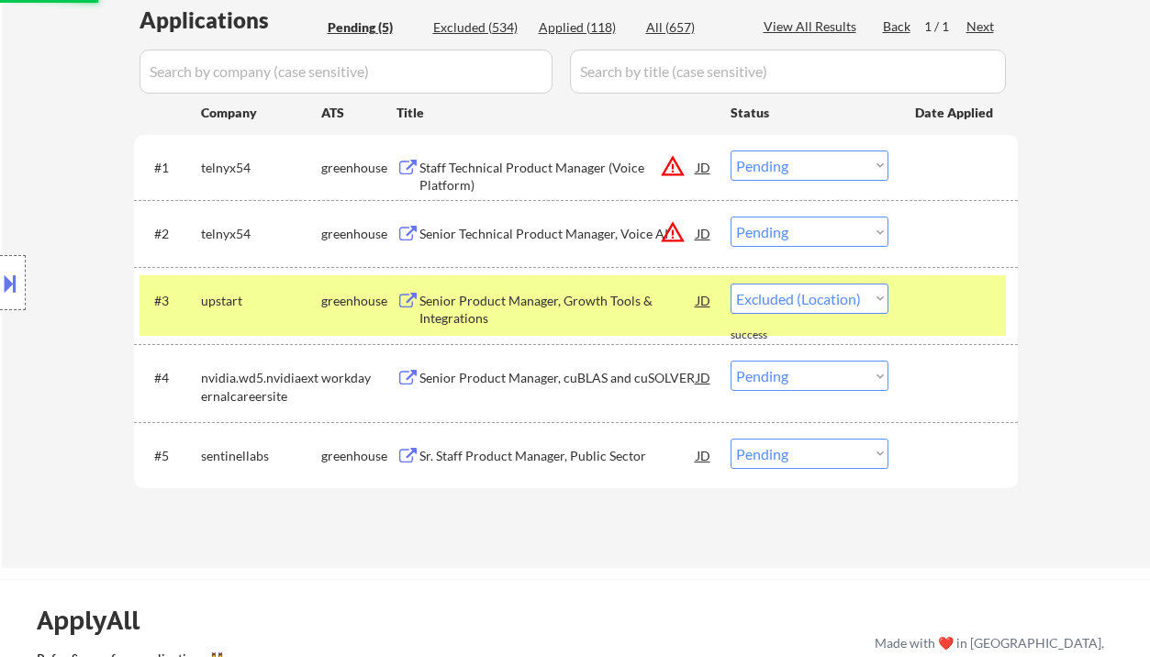
select select ""pending""
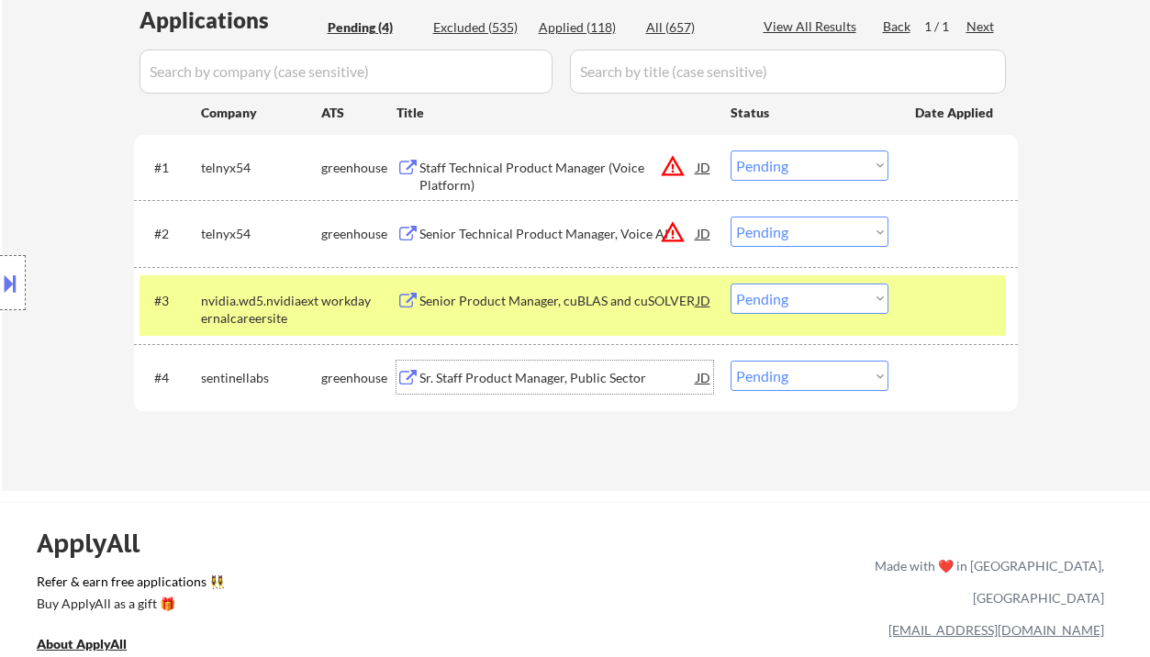
click at [508, 383] on div "Sr. Staff Product Manager, Public Sector" at bounding box center [557, 378] width 277 height 18
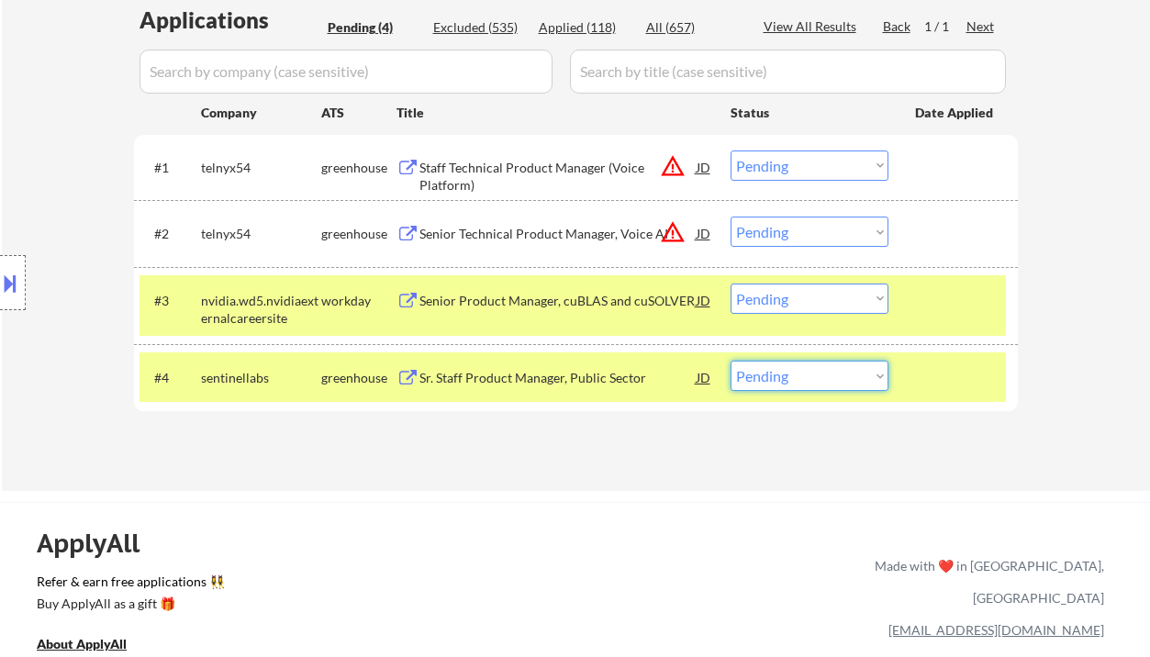
click at [775, 371] on select "Choose an option... Pending Applied Excluded (Questions) Excluded (Expired) Exc…" at bounding box center [810, 376] width 158 height 30
select select ""excluded__location_""
click at [731, 361] on select "Choose an option... Pending Applied Excluded (Questions) Excluded (Expired) Exc…" at bounding box center [810, 376] width 158 height 30
click at [547, 302] on div "Senior Product Manager, cuBLAS and cuSOLVER" at bounding box center [557, 301] width 277 height 18
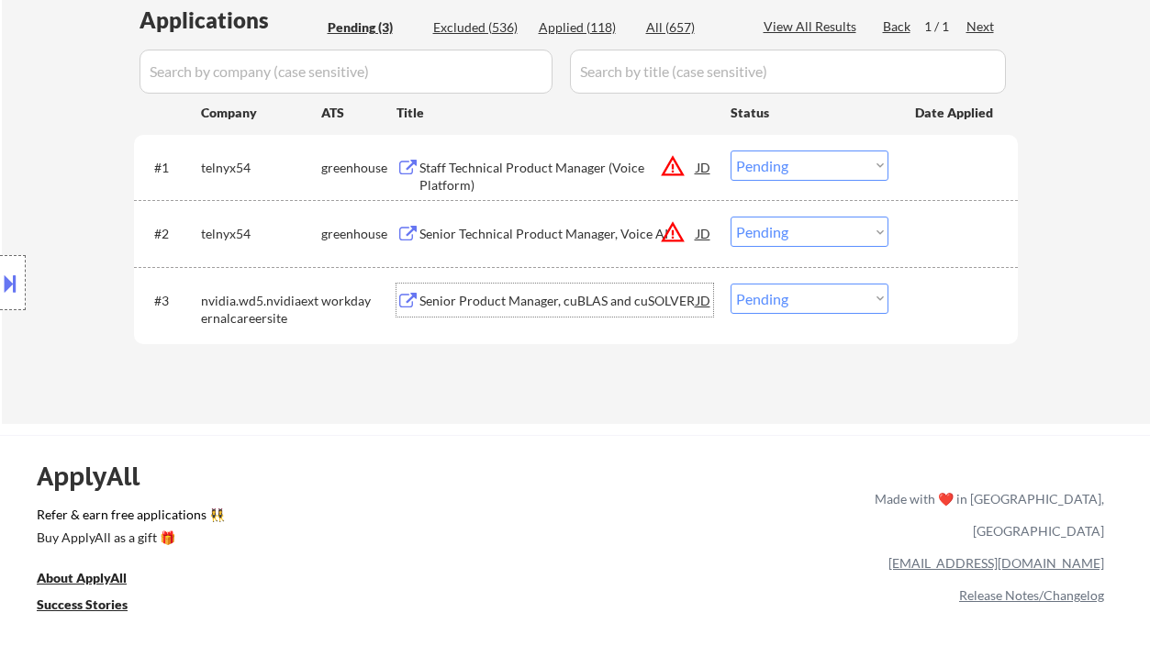
drag, startPoint x: 789, startPoint y: 290, endPoint x: 820, endPoint y: 307, distance: 35.3
click at [789, 290] on select "Choose an option... Pending Applied Excluded (Questions) Excluded (Expired) Exc…" at bounding box center [810, 299] width 158 height 30
click at [20, 286] on div at bounding box center [13, 282] width 26 height 55
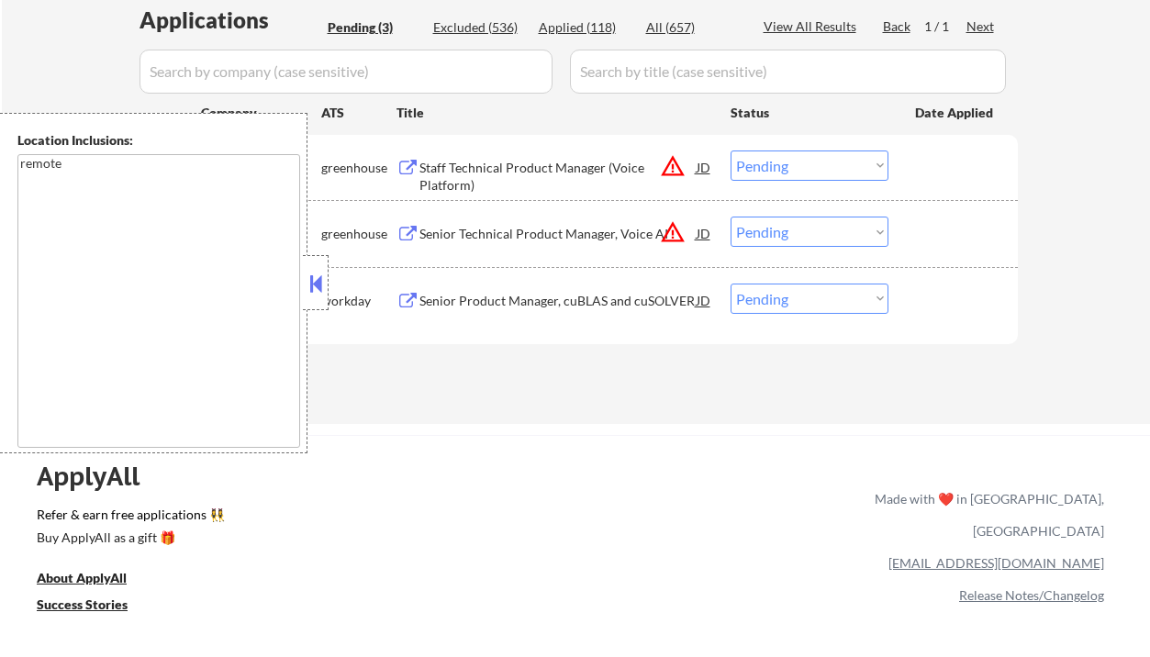
click at [313, 271] on button at bounding box center [316, 284] width 20 height 28
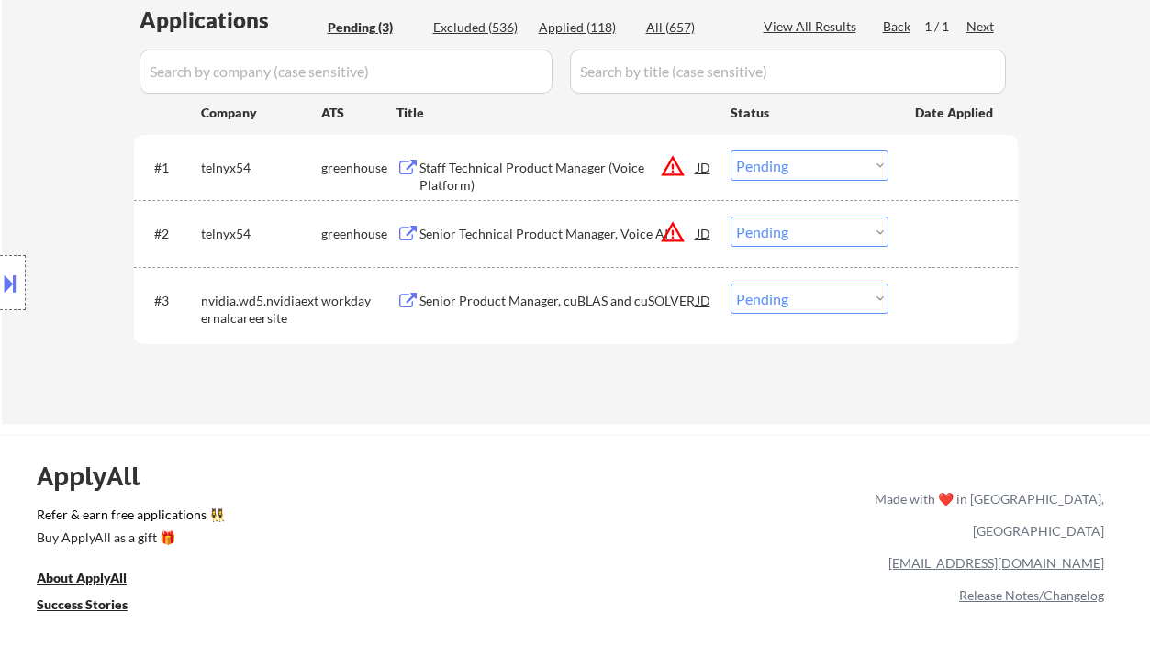
click at [765, 301] on select "Choose an option... Pending Applied Excluded (Questions) Excluded (Expired) Exc…" at bounding box center [810, 299] width 158 height 30
select select ""excluded__location_""
click at [731, 284] on select "Choose an option... Pending Applied Excluded (Questions) Excluded (Expired) Exc…" at bounding box center [810, 299] width 158 height 30
click at [577, 228] on div "Senior Technical Product Manager, Voice AI" at bounding box center [557, 234] width 277 height 18
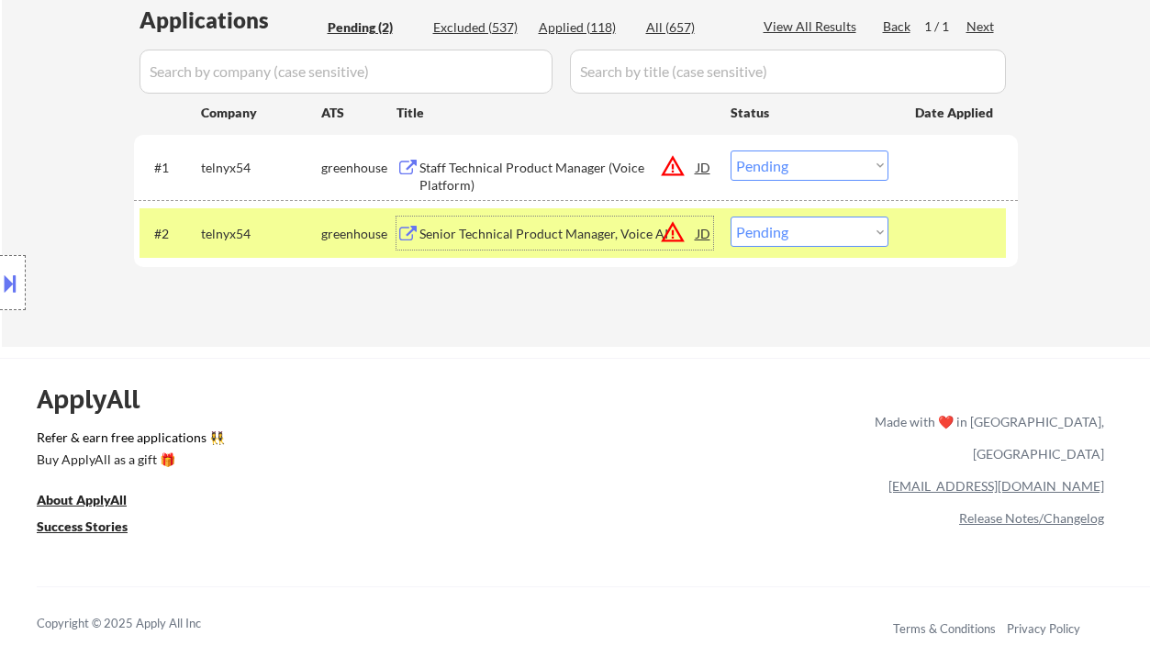
click at [837, 215] on div "#2 telnyx54 greenhouse Senior Technical Product Manager, Voice AI JD warning_am…" at bounding box center [576, 233] width 884 height 66
drag, startPoint x: 835, startPoint y: 223, endPoint x: 835, endPoint y: 235, distance: 11.9
click at [835, 224] on select "Choose an option... Pending Applied Excluded (Questions) Excluded (Expired) Exc…" at bounding box center [810, 232] width 158 height 30
select select ""excluded__location_""
click at [731, 217] on select "Choose an option... Pending Applied Excluded (Questions) Excluded (Expired) Exc…" at bounding box center [810, 232] width 158 height 30
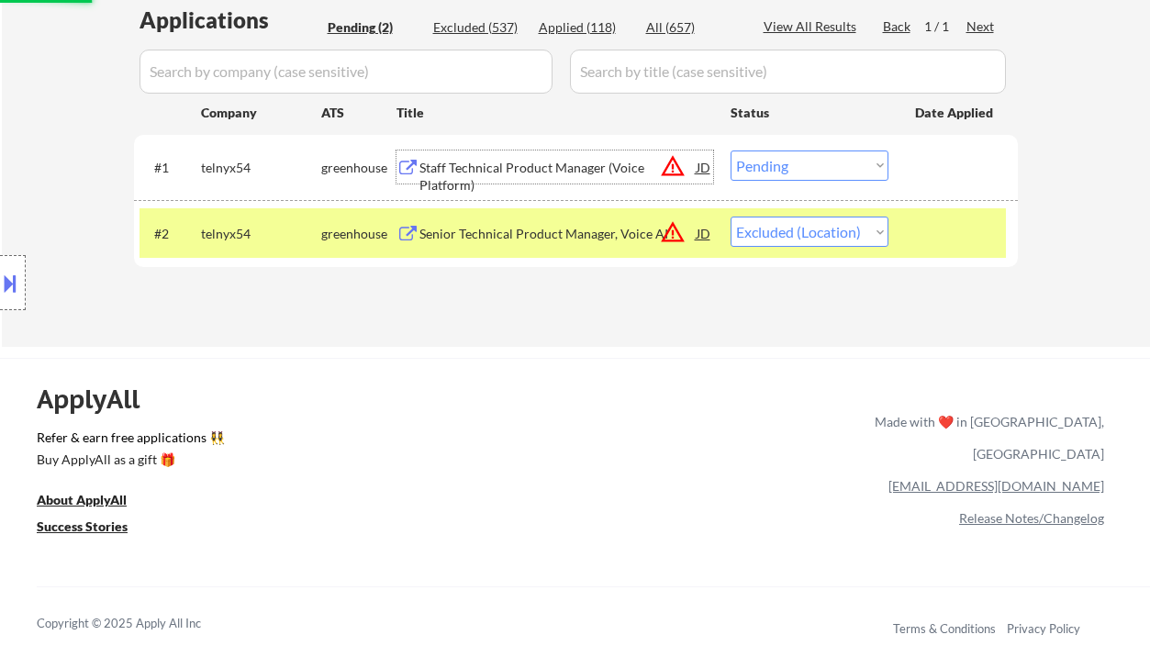
click at [571, 168] on div "Staff Technical Product Manager (Voice Platform)" at bounding box center [557, 177] width 277 height 36
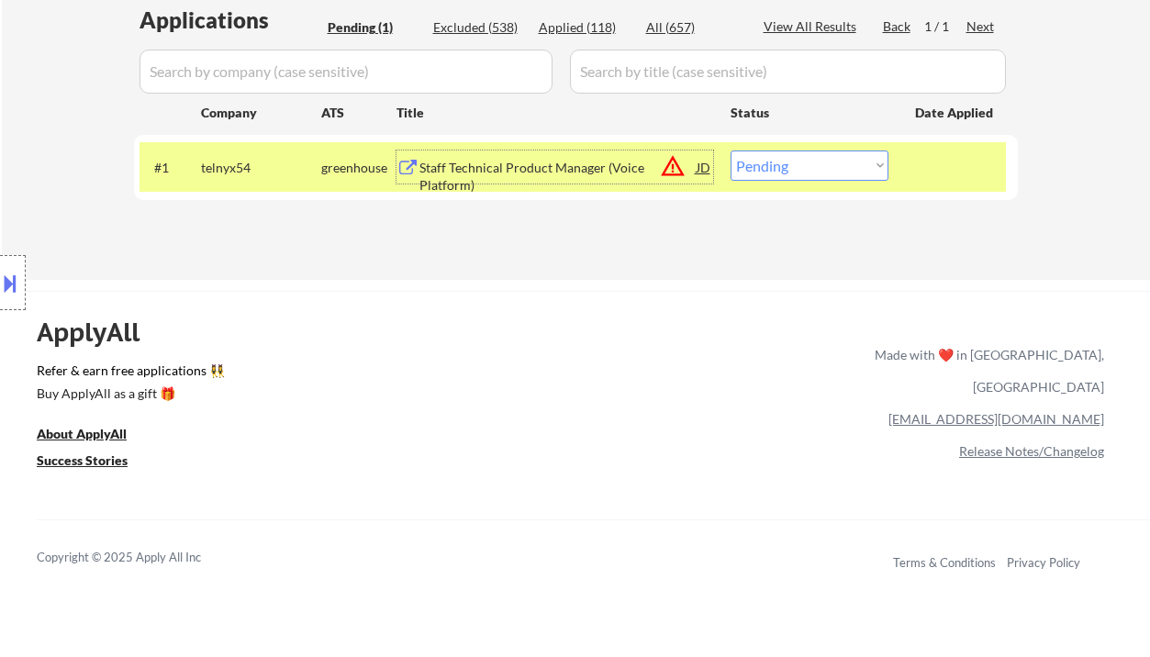
drag, startPoint x: 817, startPoint y: 169, endPoint x: 823, endPoint y: 179, distance: 12.0
click at [818, 172] on select "Choose an option... Pending Applied Excluded (Questions) Excluded (Expired) Exc…" at bounding box center [810, 166] width 158 height 30
select select ""excluded__location_""
click at [731, 151] on select "Choose an option... Pending Applied Excluded (Questions) Excluded (Expired) Exc…" at bounding box center [810, 166] width 158 height 30
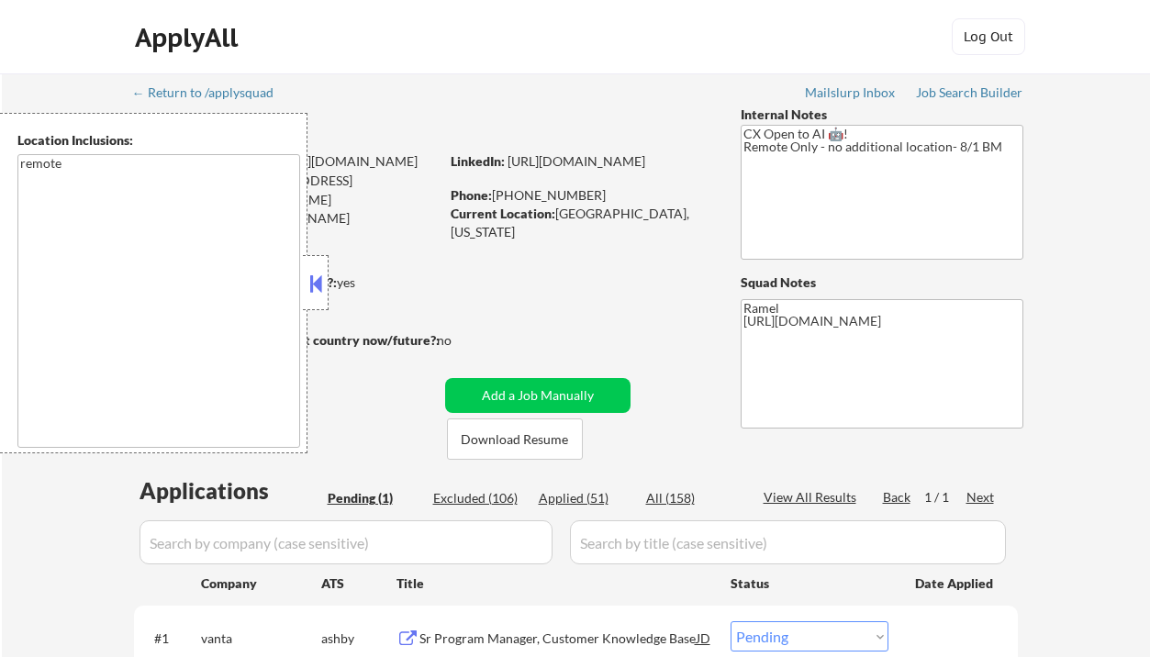
drag, startPoint x: 319, startPoint y: 278, endPoint x: 385, endPoint y: 284, distance: 66.4
click at [319, 278] on button at bounding box center [316, 284] width 20 height 28
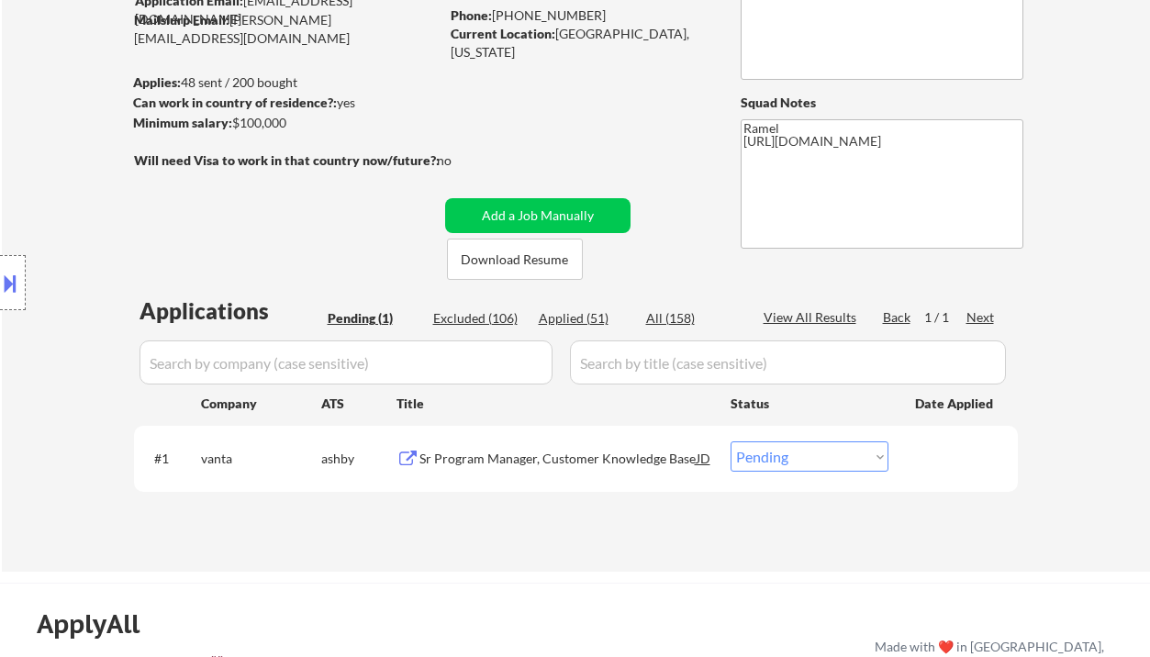
scroll to position [244, 0]
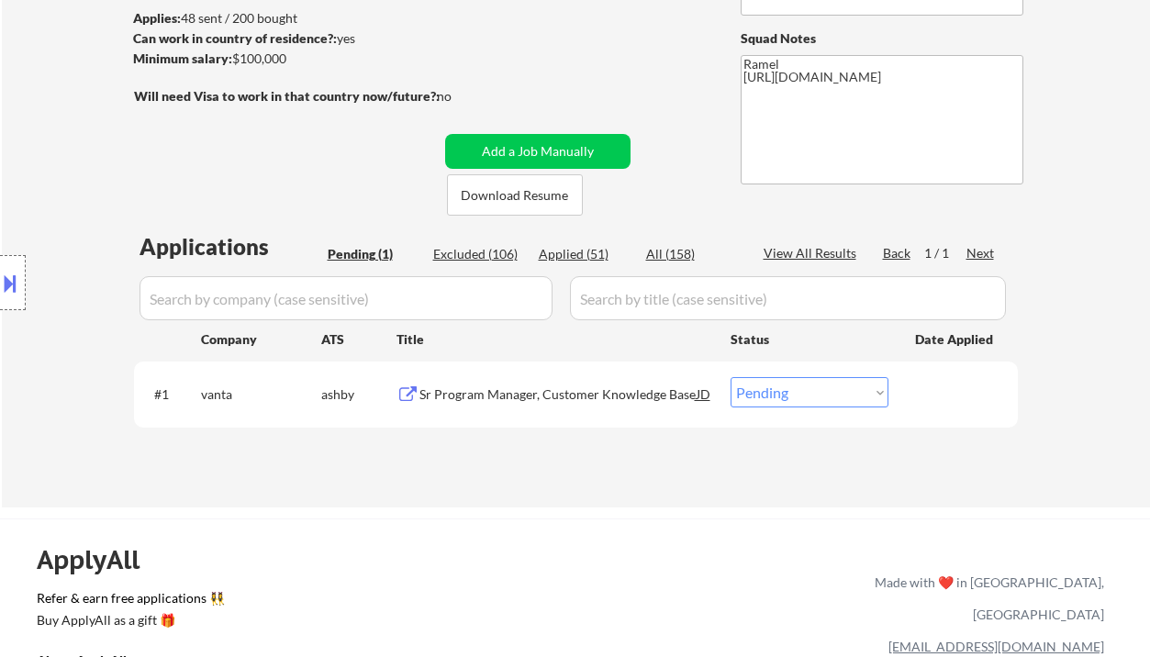
click at [597, 392] on div "Sr Program Manager, Customer Knowledge Base" at bounding box center [557, 394] width 277 height 18
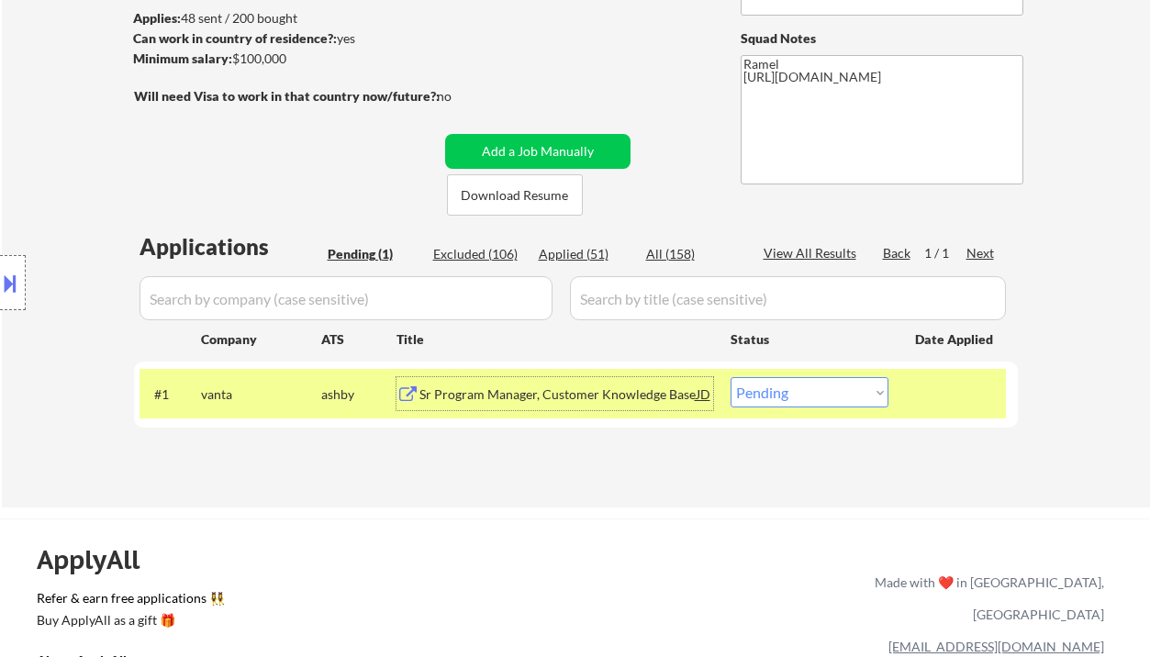
click at [791, 390] on select "Choose an option... Pending Applied Excluded (Questions) Excluded (Expired) Exc…" at bounding box center [810, 392] width 158 height 30
select select ""excluded__location_""
click at [731, 377] on select "Choose an option... Pending Applied Excluded (Questions) Excluded (Expired) Exc…" at bounding box center [810, 392] width 158 height 30
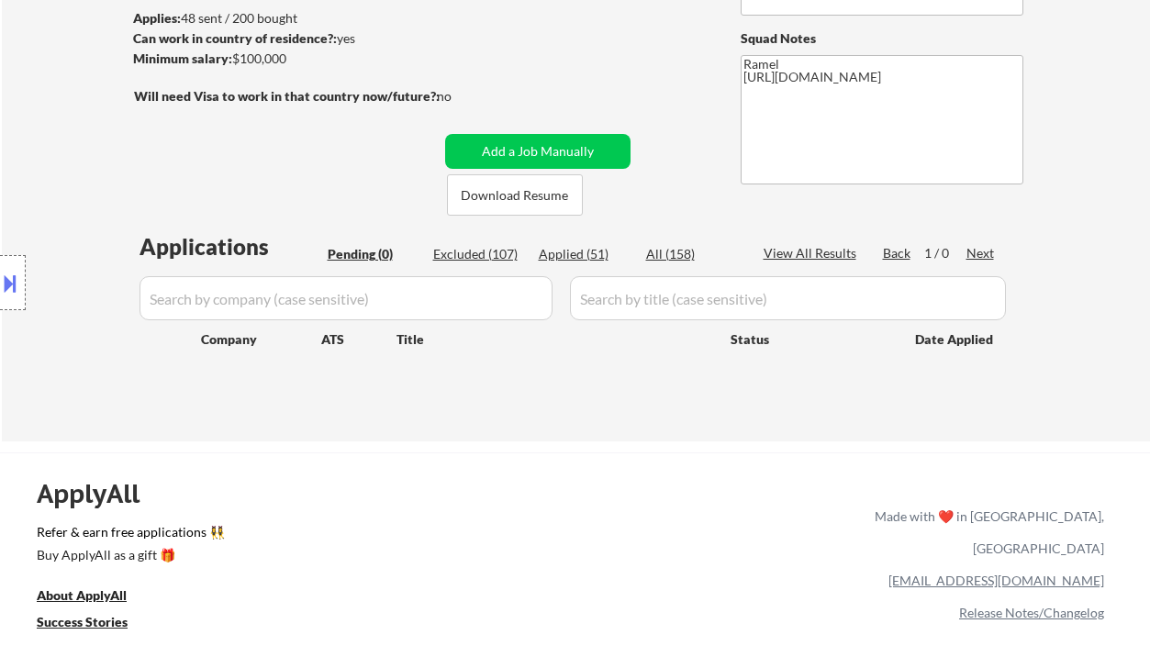
drag, startPoint x: 33, startPoint y: 131, endPoint x: 138, endPoint y: 93, distance: 111.5
click at [33, 131] on div "Location Inclusions: remote" at bounding box center [164, 283] width 329 height 340
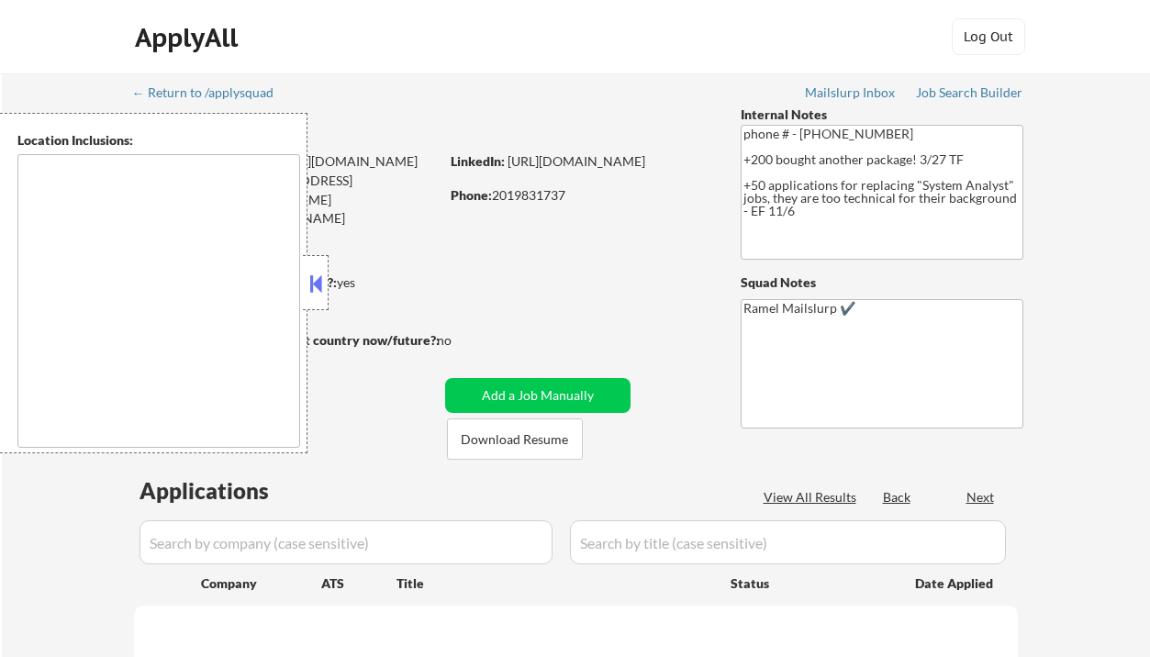
type textarea "[GEOGRAPHIC_DATA], [GEOGRAPHIC_DATA] [GEOGRAPHIC_DATA], [GEOGRAPHIC_DATA] [GEOG…"
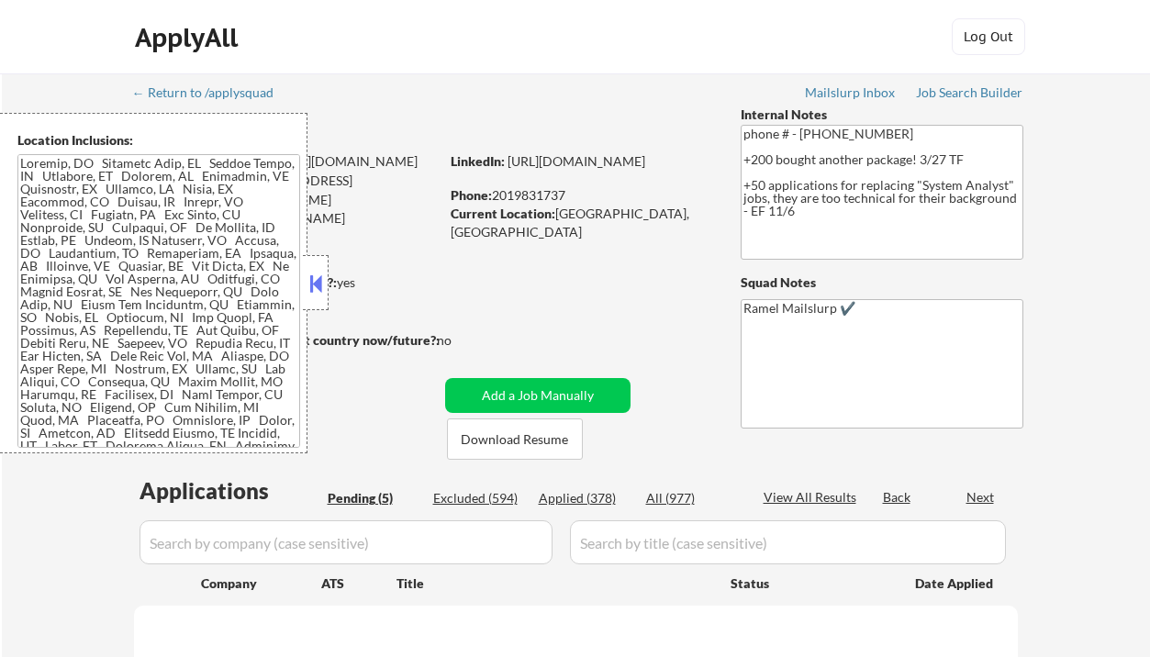
select select ""pending""
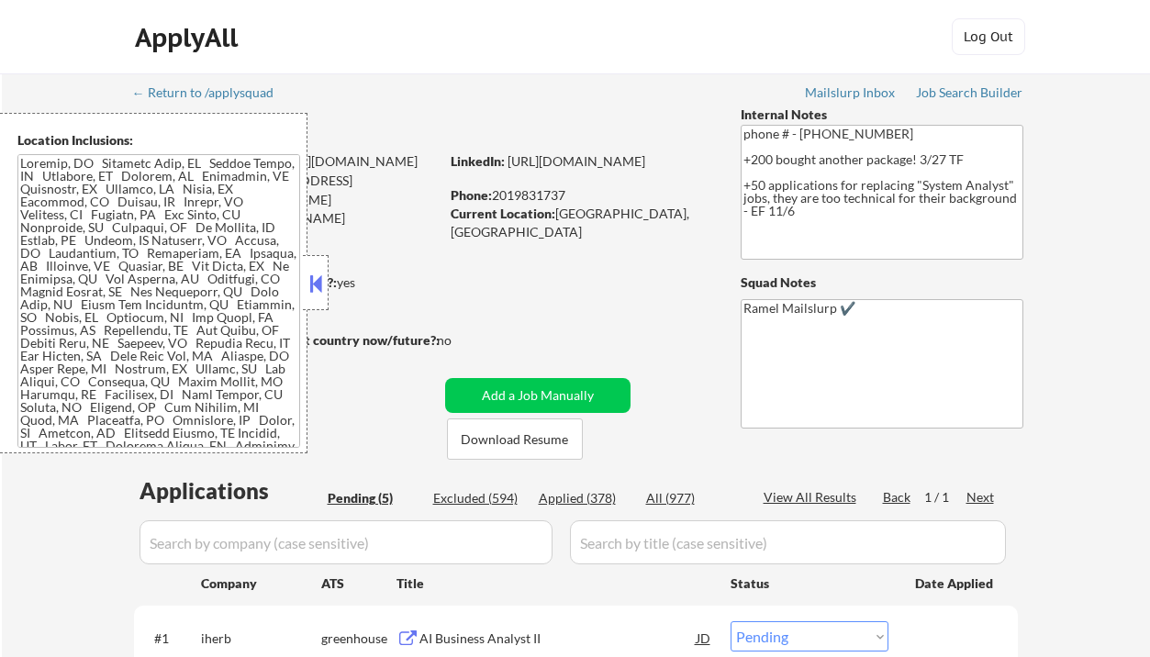
click at [317, 277] on button at bounding box center [316, 284] width 20 height 28
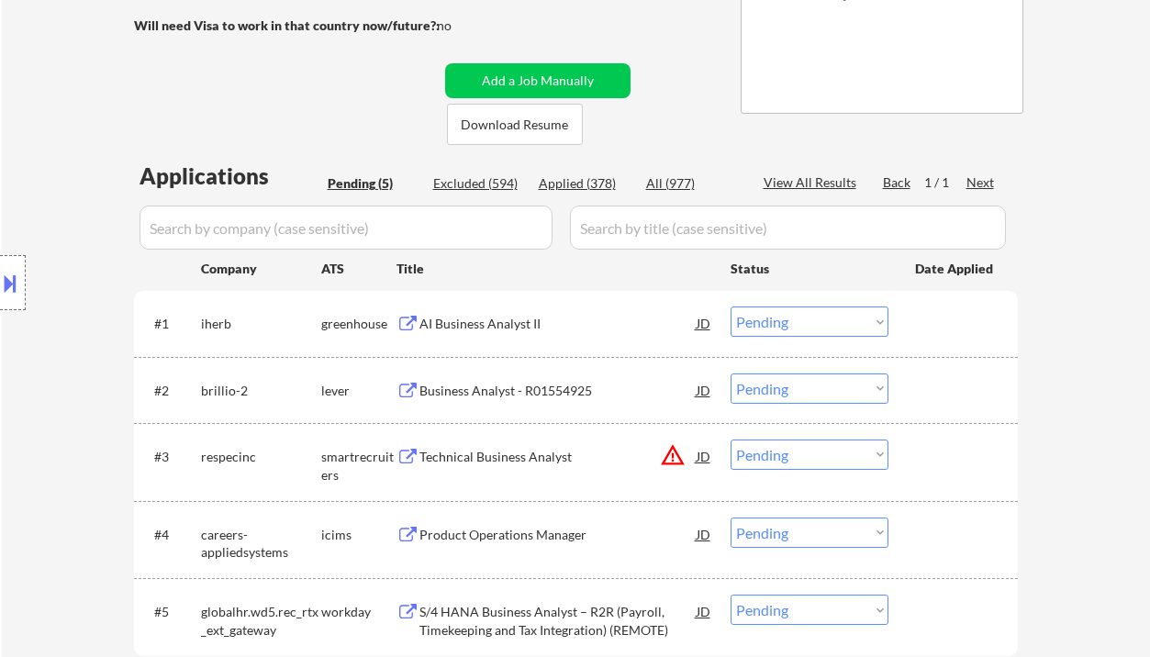
scroll to position [367, 0]
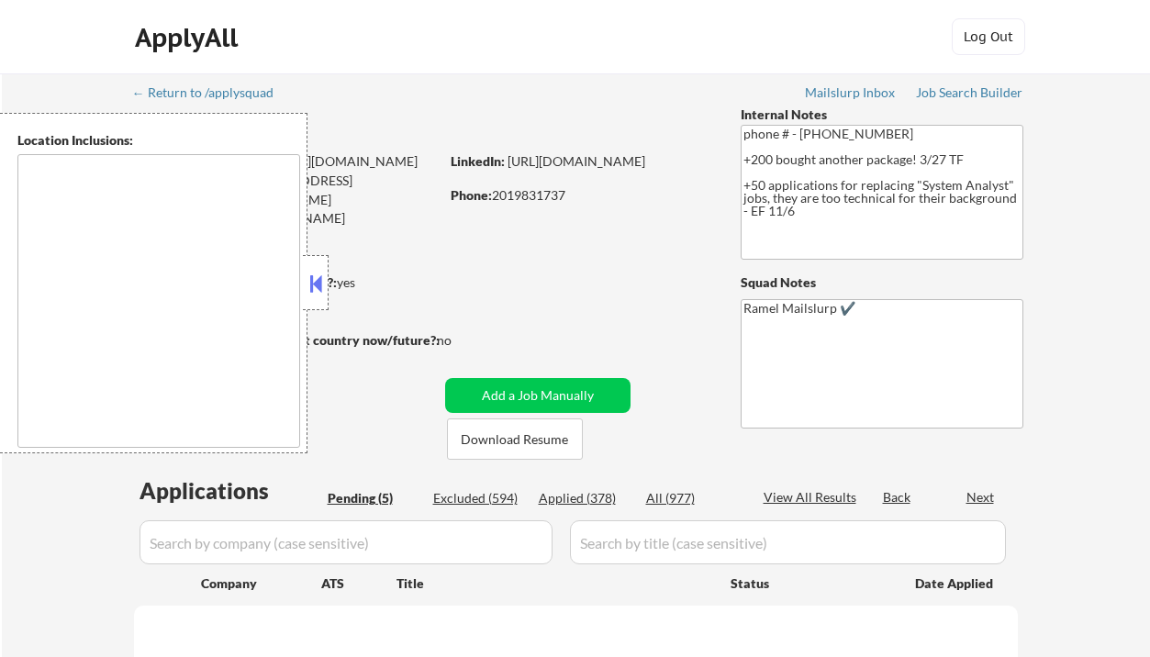
type textarea "[GEOGRAPHIC_DATA], [GEOGRAPHIC_DATA] [GEOGRAPHIC_DATA], [GEOGRAPHIC_DATA] [GEOG…"
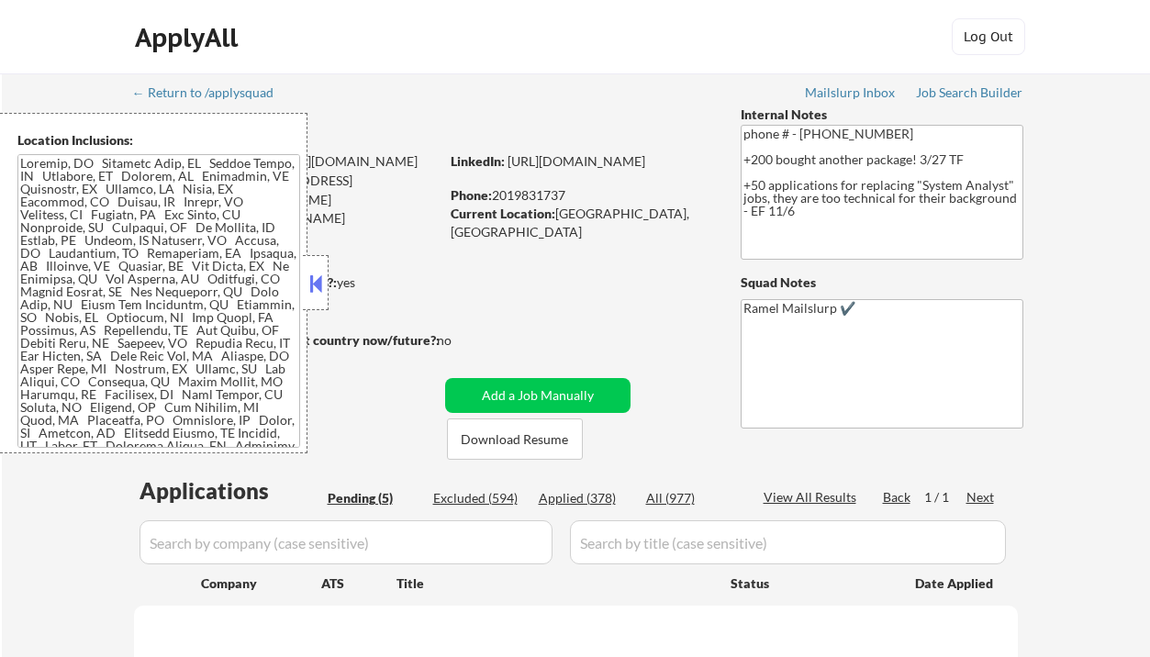
select select ""pending""
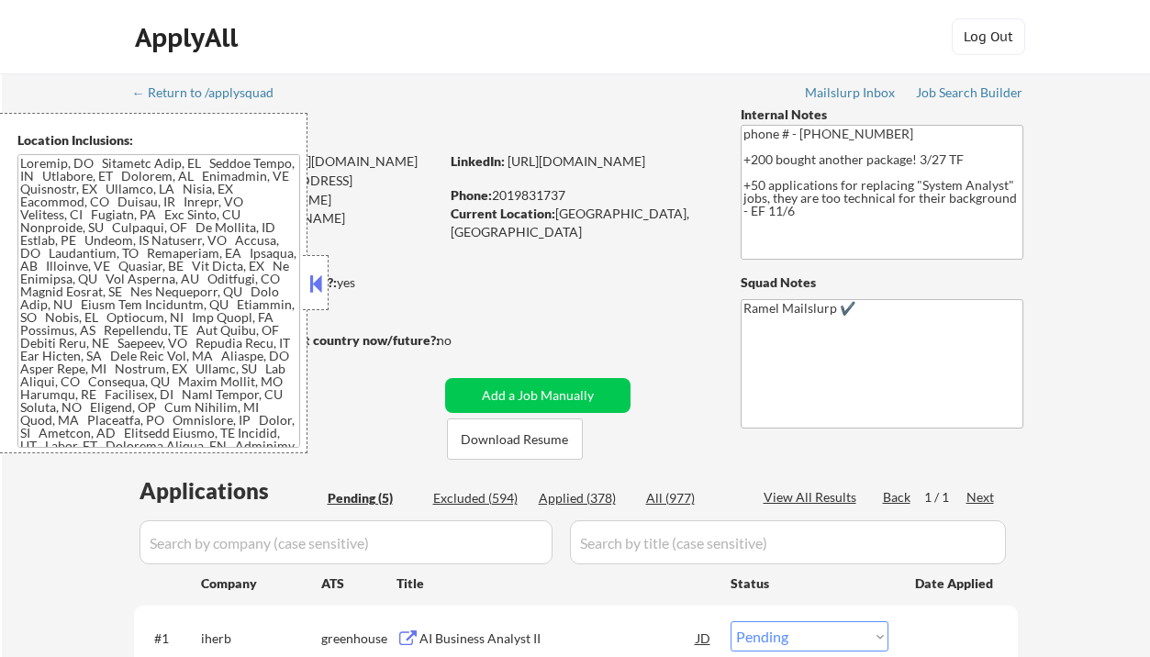
click at [317, 284] on button at bounding box center [316, 284] width 20 height 28
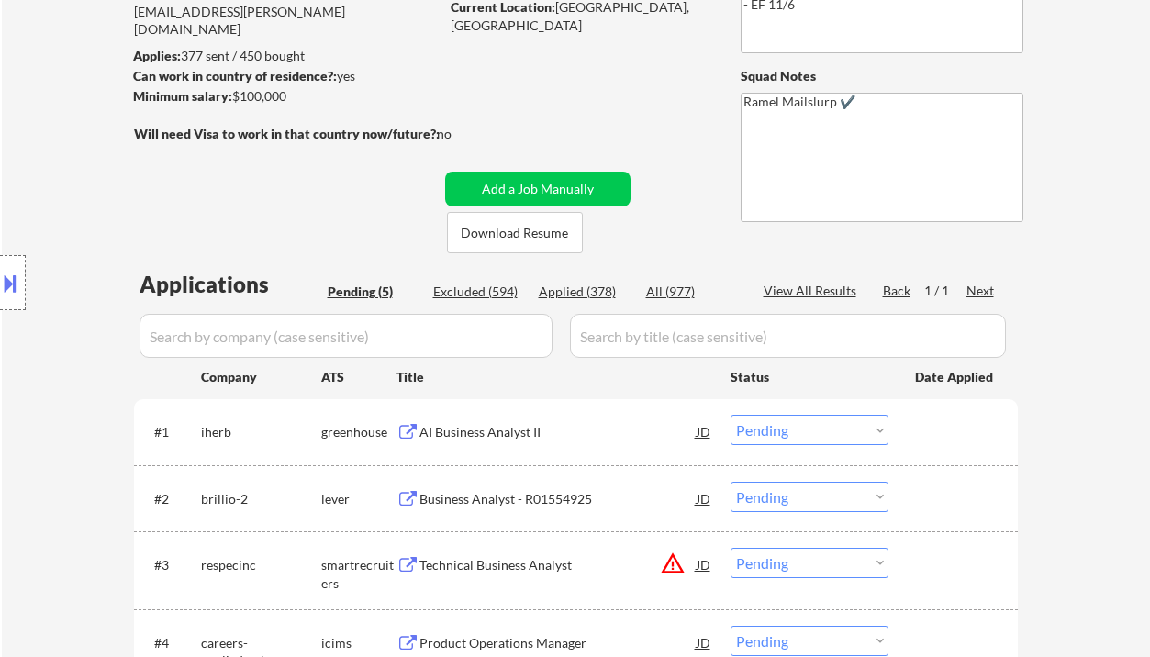
scroll to position [367, 0]
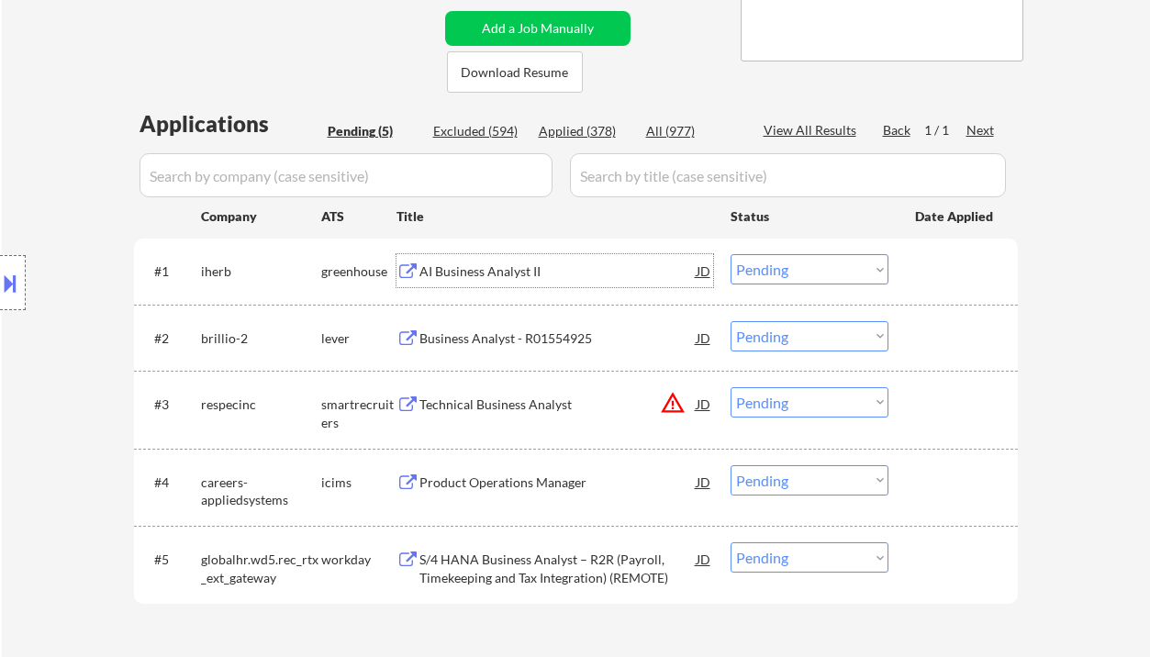
click at [469, 267] on div "AI Business Analyst II" at bounding box center [557, 271] width 277 height 18
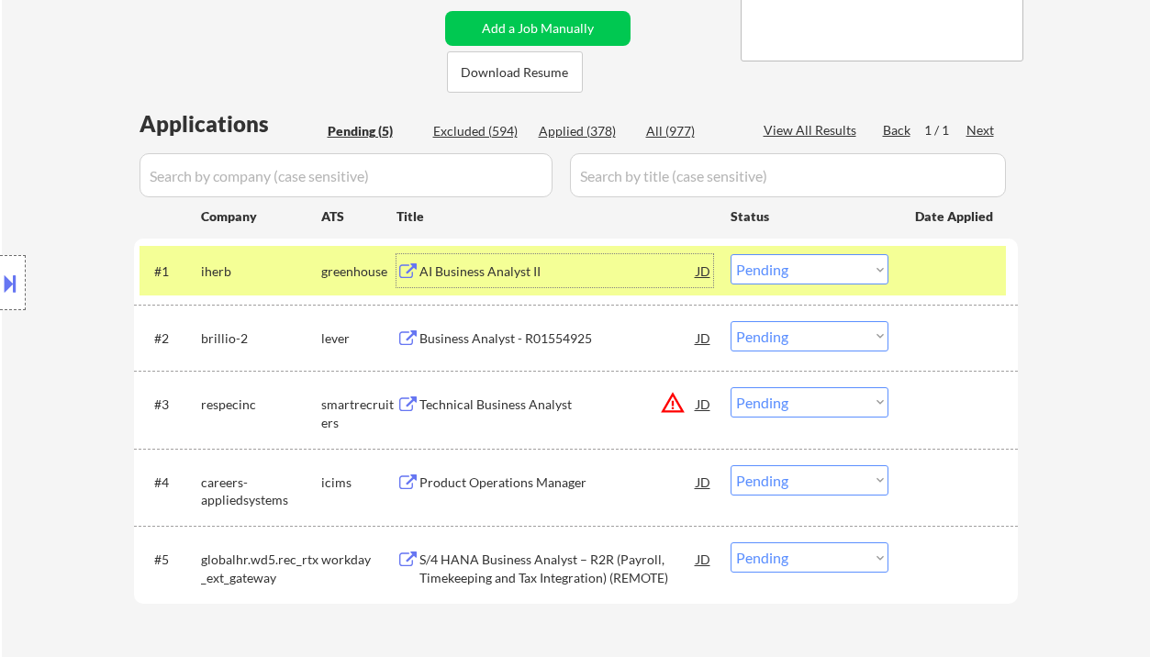
click at [838, 273] on select "Choose an option... Pending Applied Excluded (Questions) Excluded (Expired) Exc…" at bounding box center [810, 269] width 158 height 30
click at [731, 254] on select "Choose an option... Pending Applied Excluded (Questions) Excluded (Expired) Exc…" at bounding box center [810, 269] width 158 height 30
click at [541, 339] on div "Business Analyst - R01554925" at bounding box center [557, 338] width 277 height 18
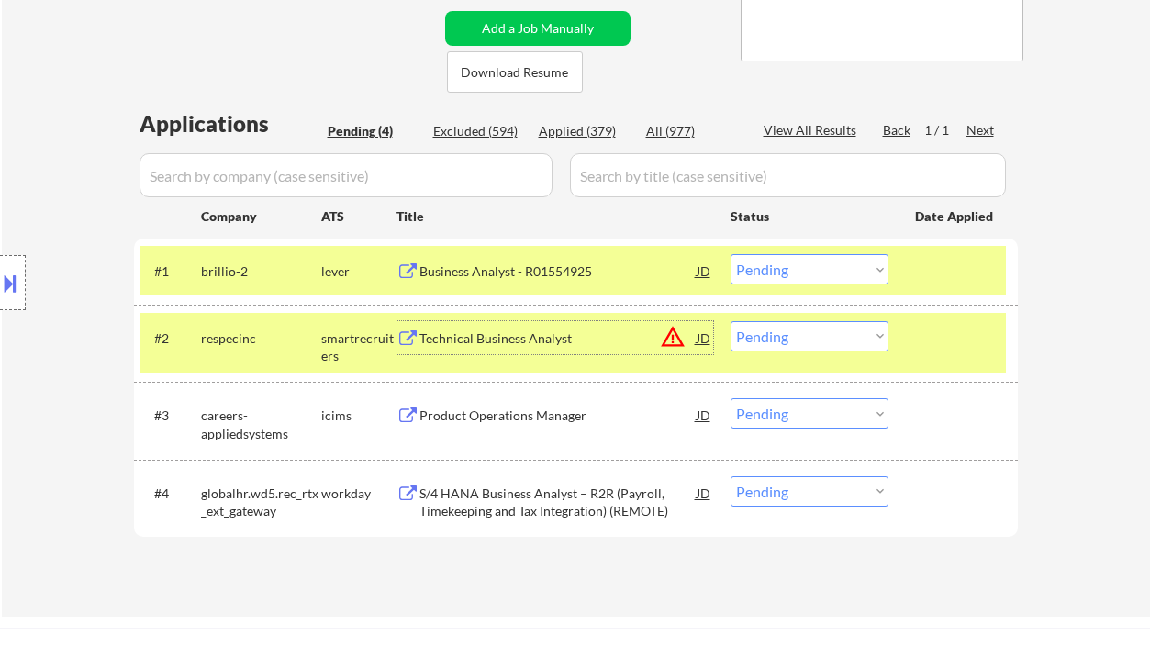
drag, startPoint x: 827, startPoint y: 267, endPoint x: 830, endPoint y: 279, distance: 12.2
click at [827, 267] on select "Choose an option... Pending Applied Excluded (Questions) Excluded (Expired) Exc…" at bounding box center [810, 269] width 158 height 30
click at [731, 254] on select "Choose an option... Pending Applied Excluded (Questions) Excluded (Expired) Exc…" at bounding box center [810, 269] width 158 height 30
select select ""pending""
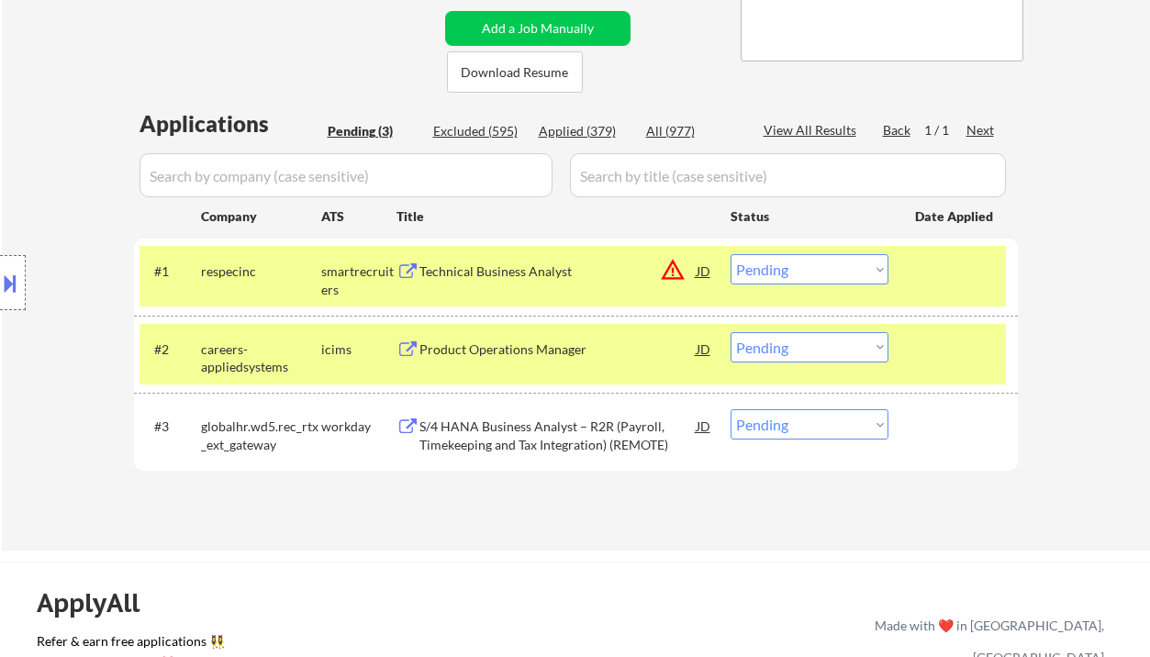
click at [523, 350] on div "Product Operations Manager" at bounding box center [557, 349] width 277 height 18
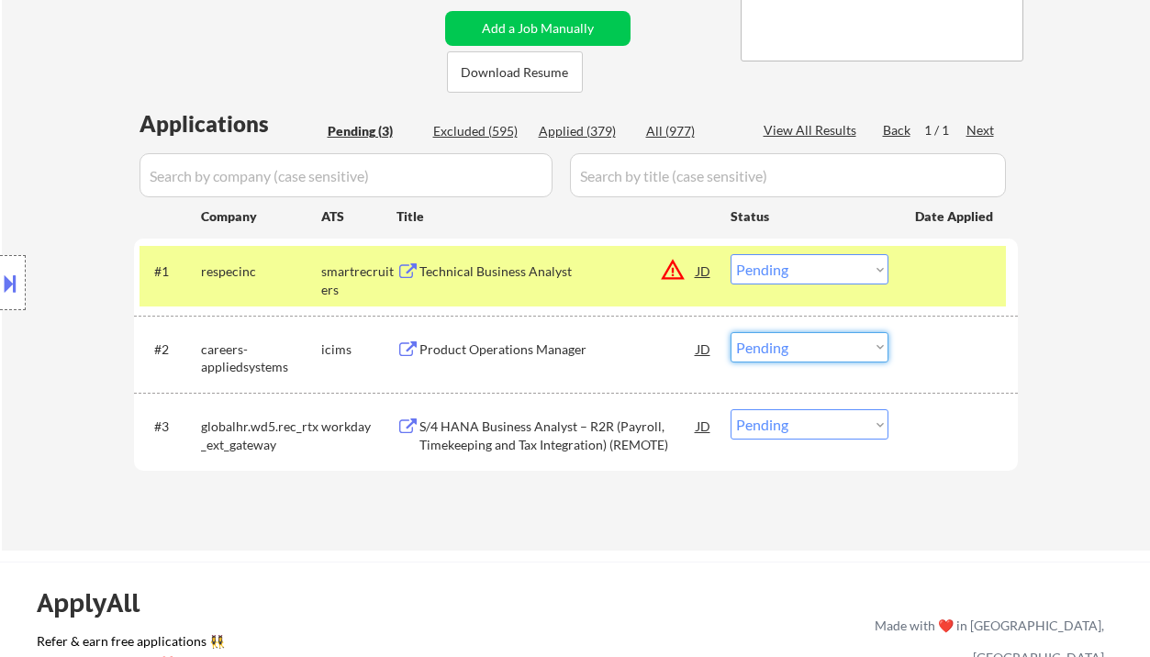
drag, startPoint x: 782, startPoint y: 349, endPoint x: 786, endPoint y: 362, distance: 13.4
click at [782, 351] on select "Choose an option... Pending Applied Excluded (Questions) Excluded (Expired) Exc…" at bounding box center [810, 347] width 158 height 30
click at [731, 332] on select "Choose an option... Pending Applied Excluded (Questions) Excluded (Expired) Exc…" at bounding box center [810, 347] width 158 height 30
click at [562, 435] on div "S/4 HANA Business Analyst – R2R (Payroll, Timekeeping and Tax Integration) (REM…" at bounding box center [557, 436] width 277 height 36
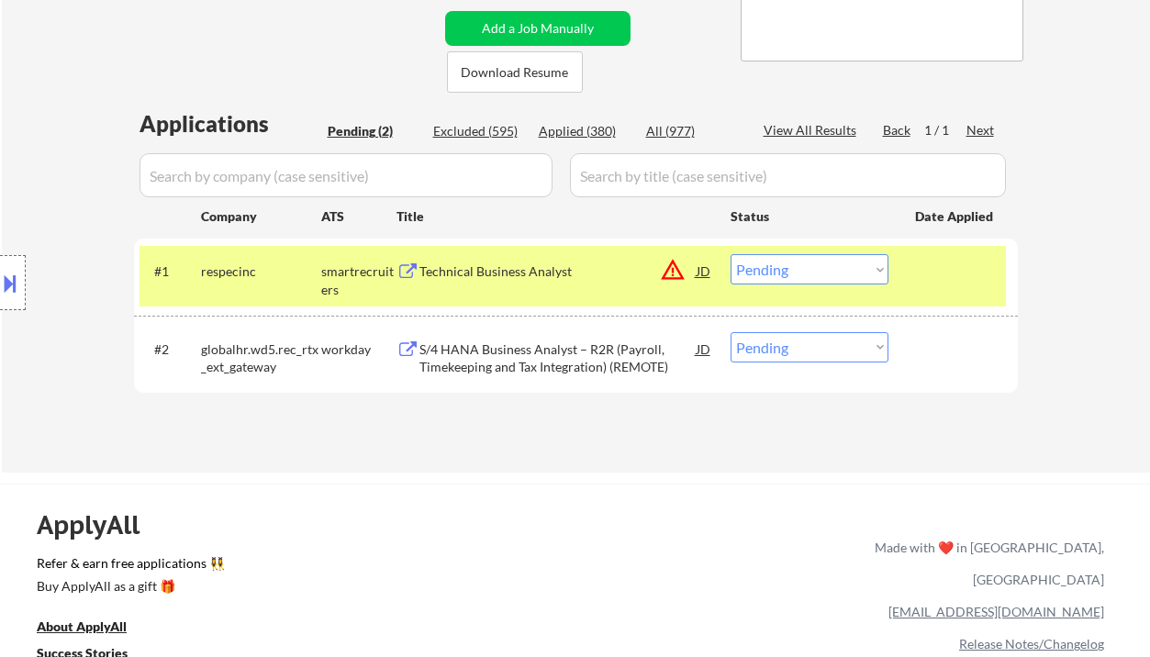
click at [766, 349] on select "Choose an option... Pending Applied Excluded (Questions) Excluded (Expired) Exc…" at bounding box center [810, 347] width 158 height 30
select select ""excluded__bad_match_""
click at [731, 332] on select "Choose an option... Pending Applied Excluded (Questions) Excluded (Expired) Exc…" at bounding box center [810, 347] width 158 height 30
click at [517, 278] on div "Technical Business Analyst" at bounding box center [557, 271] width 277 height 18
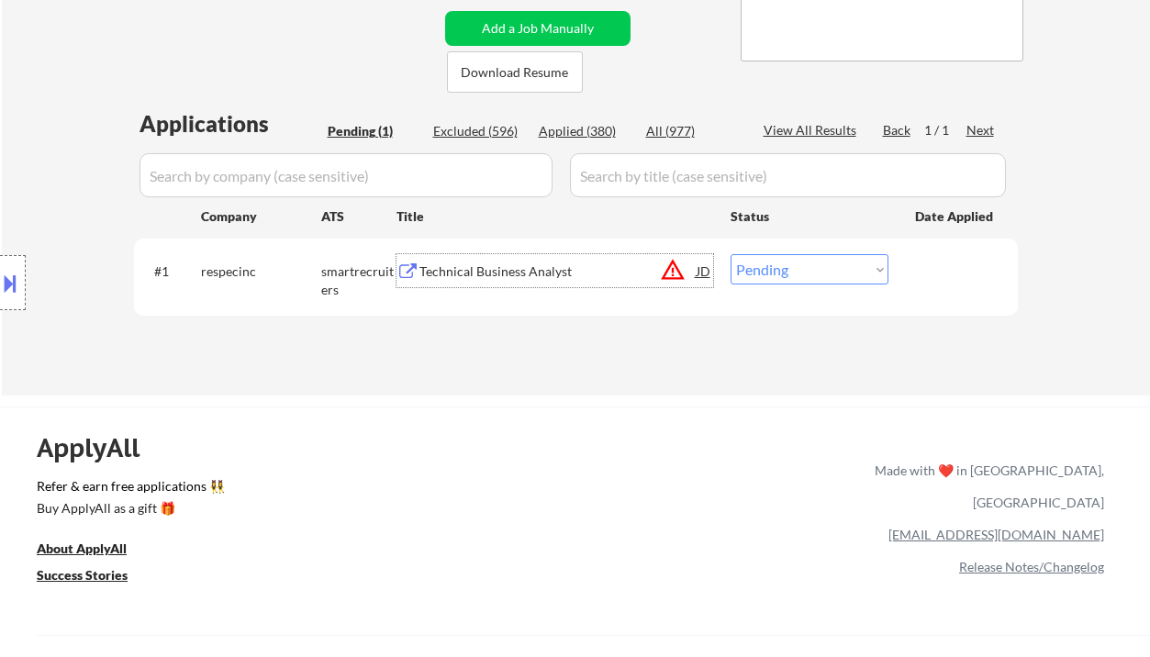
drag, startPoint x: 797, startPoint y: 264, endPoint x: 821, endPoint y: 284, distance: 31.4
click at [798, 267] on select "Choose an option... Pending Applied Excluded (Questions) Excluded (Expired) Exc…" at bounding box center [810, 269] width 158 height 30
select select ""excluded""
click at [731, 254] on select "Choose an option... Pending Applied Excluded (Questions) Excluded (Expired) Exc…" at bounding box center [810, 269] width 158 height 30
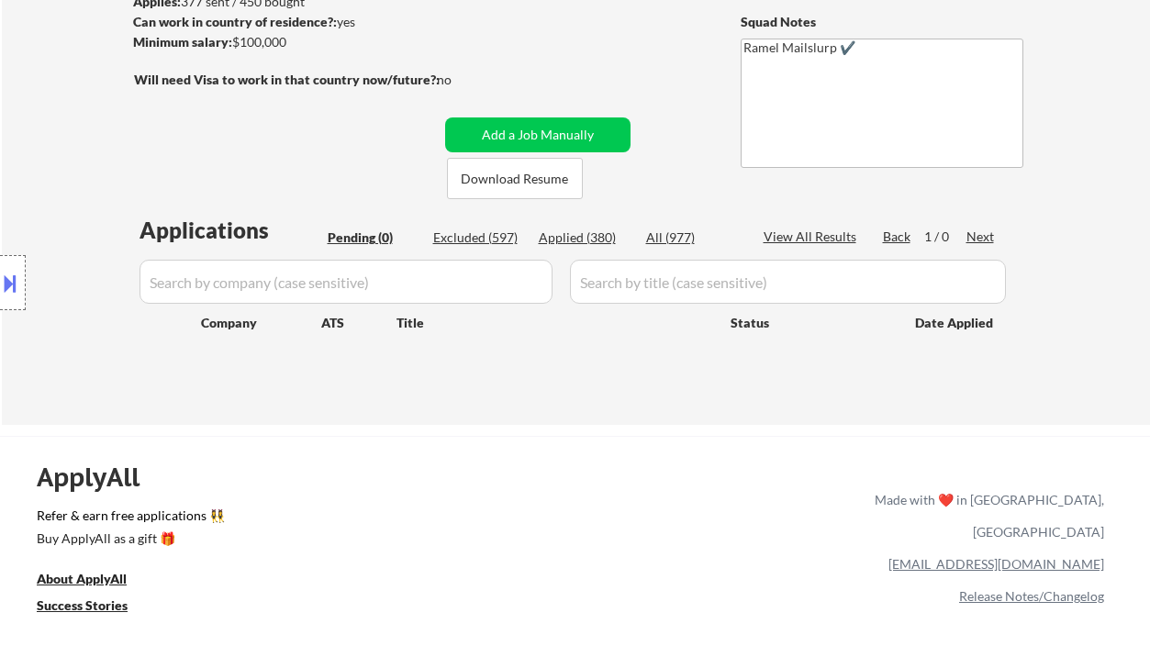
scroll to position [244, 0]
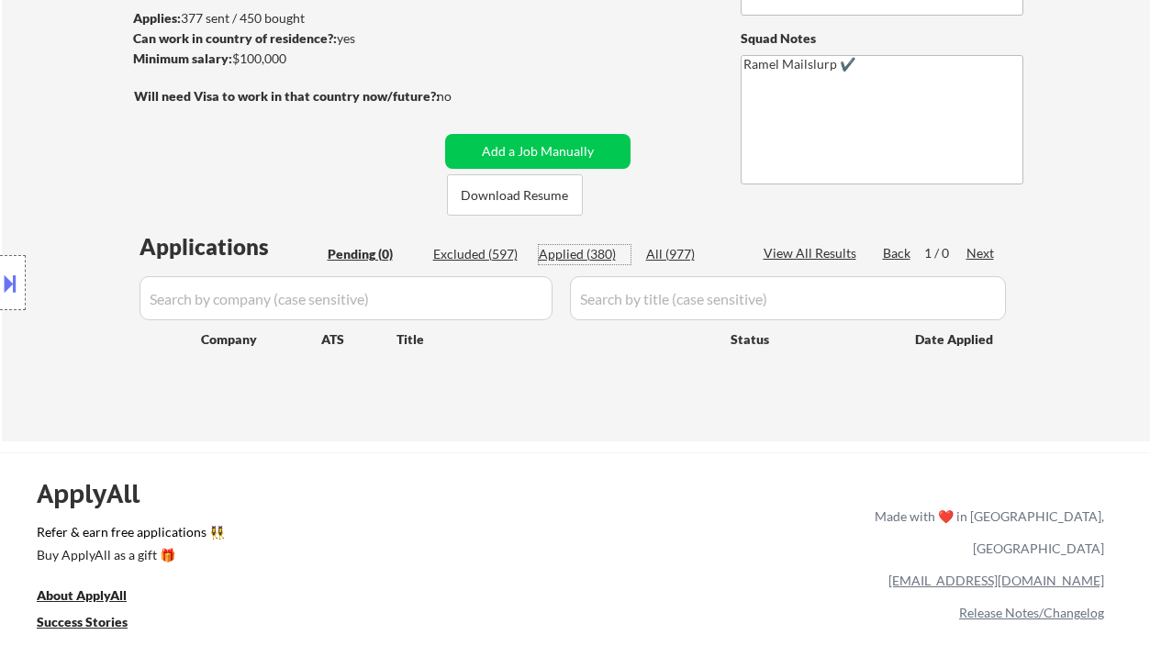
click at [570, 251] on div "Applied (380)" at bounding box center [585, 254] width 92 height 18
select select ""applied""
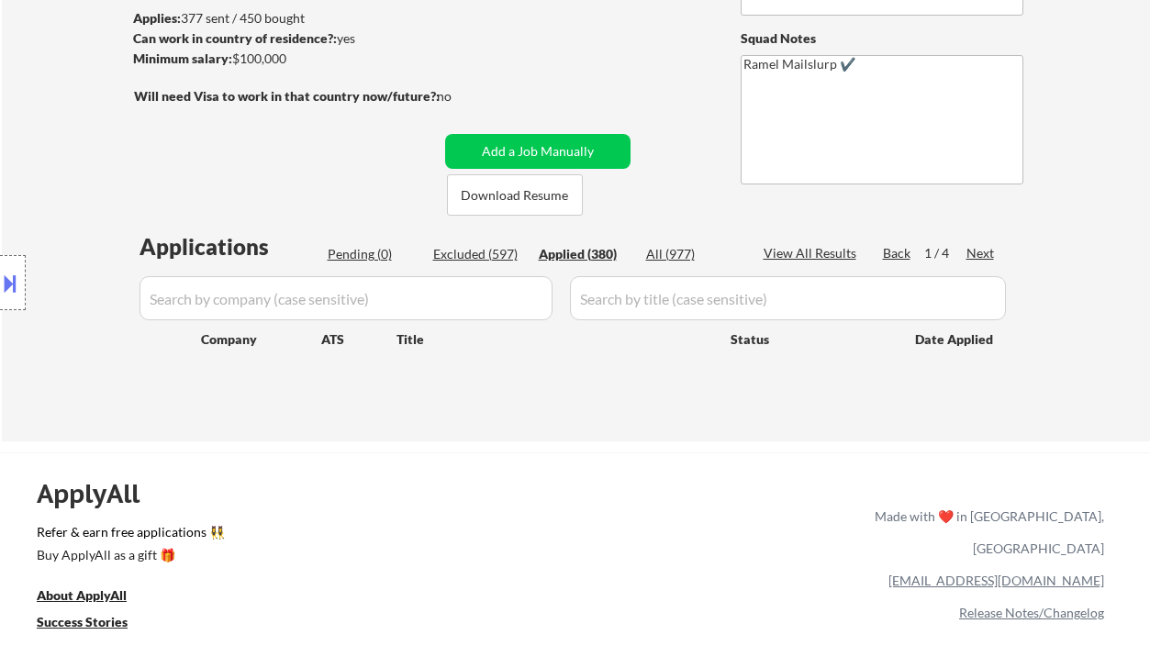
select select ""applied""
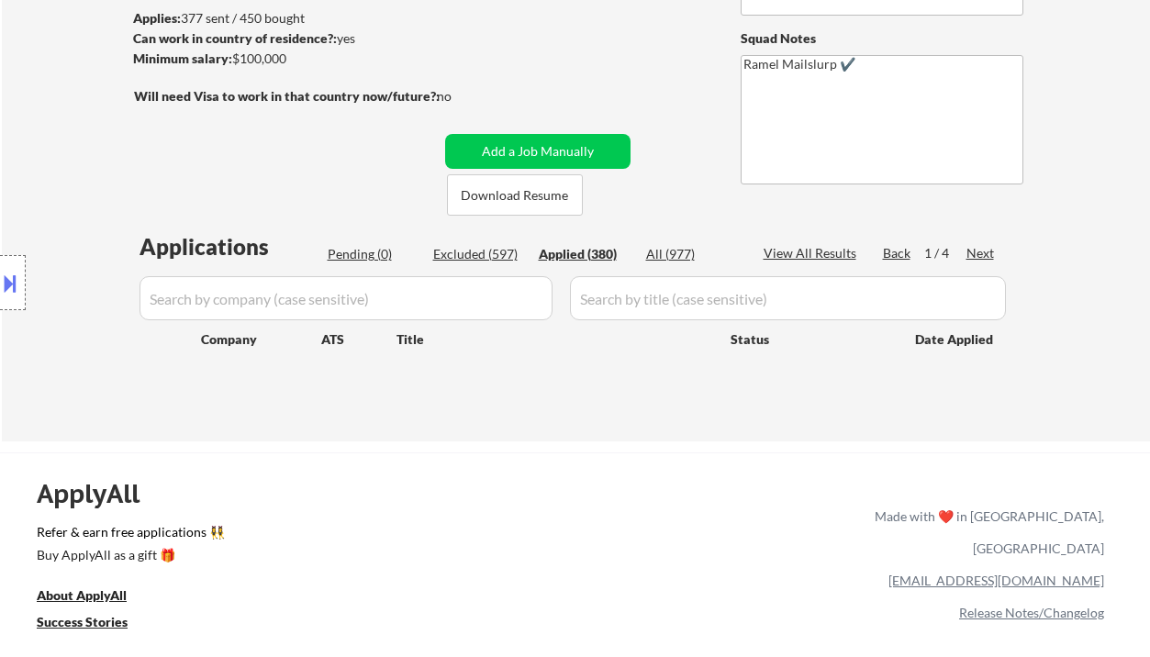
select select ""applied""
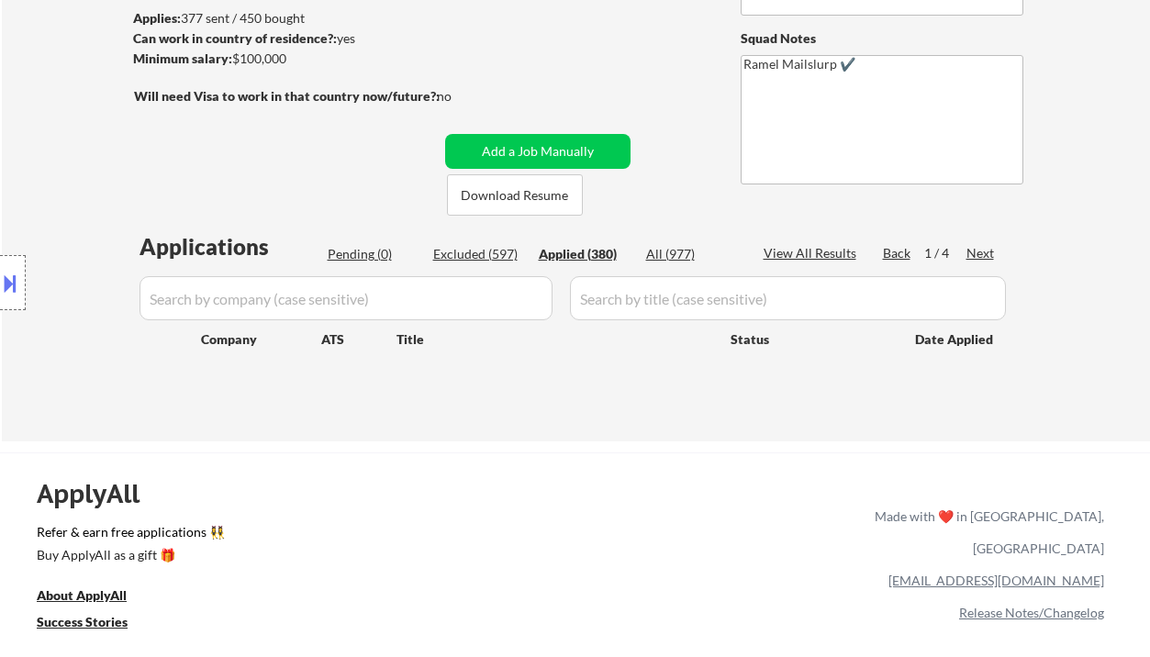
select select ""applied""
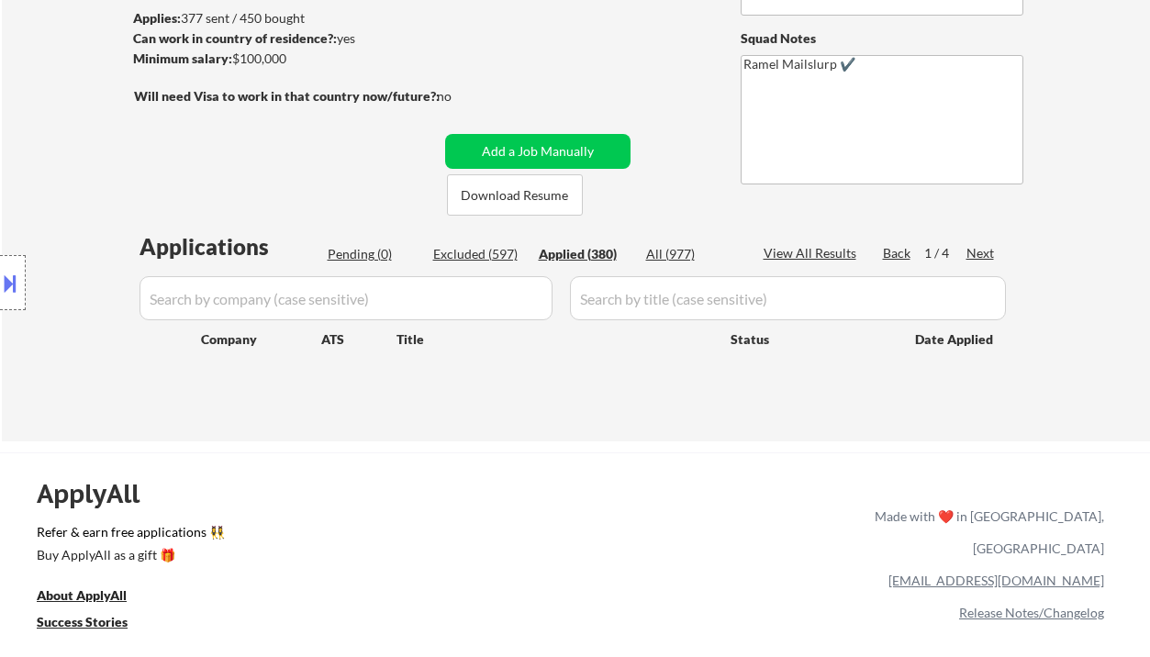
select select ""applied""
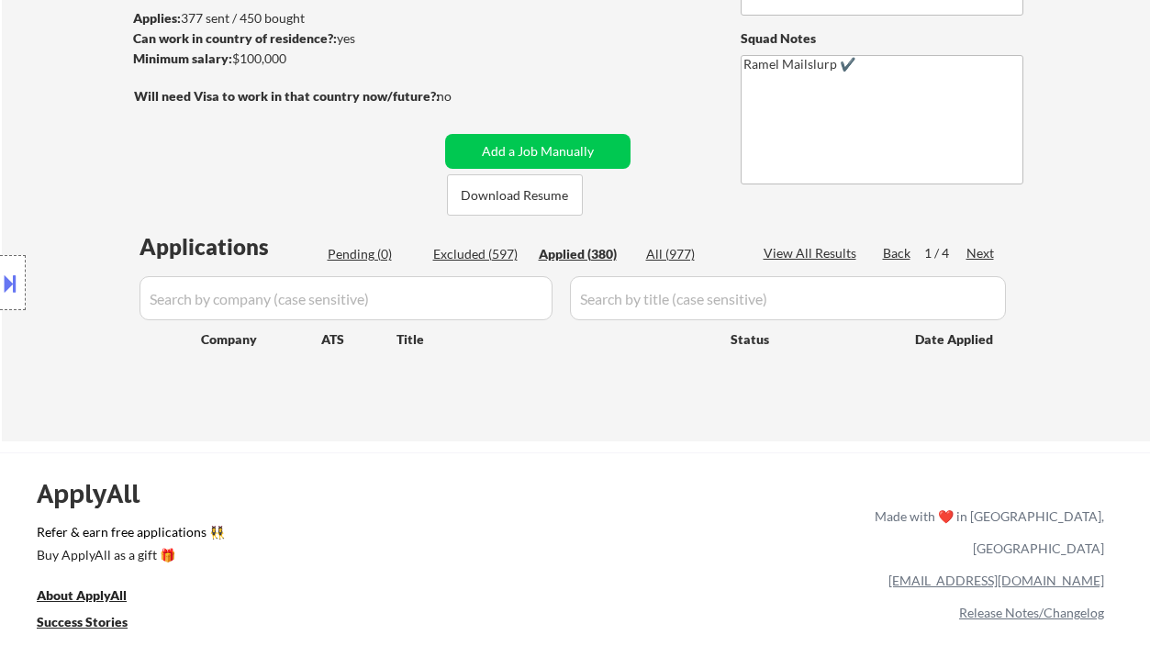
select select ""applied""
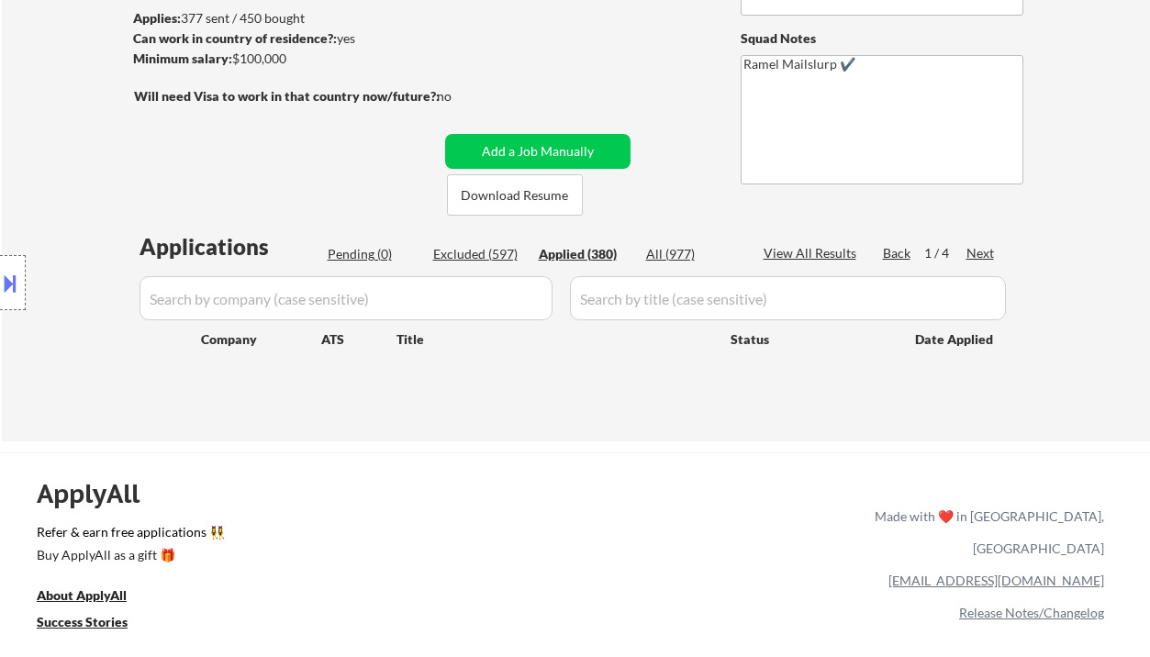
select select ""applied""
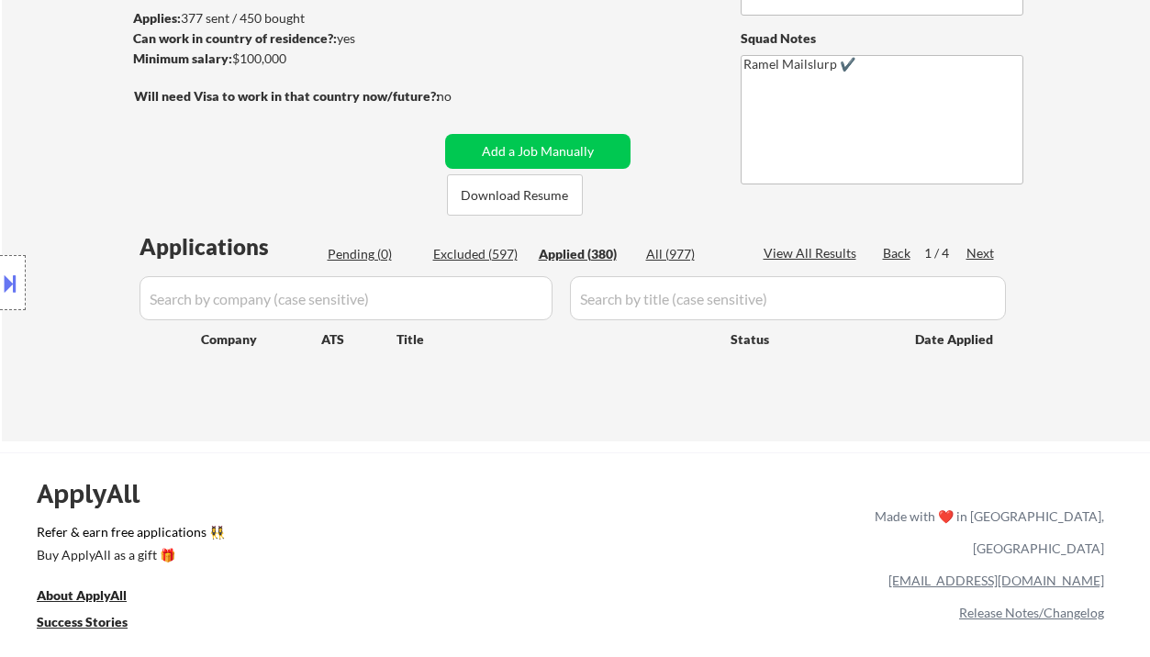
select select ""applied""
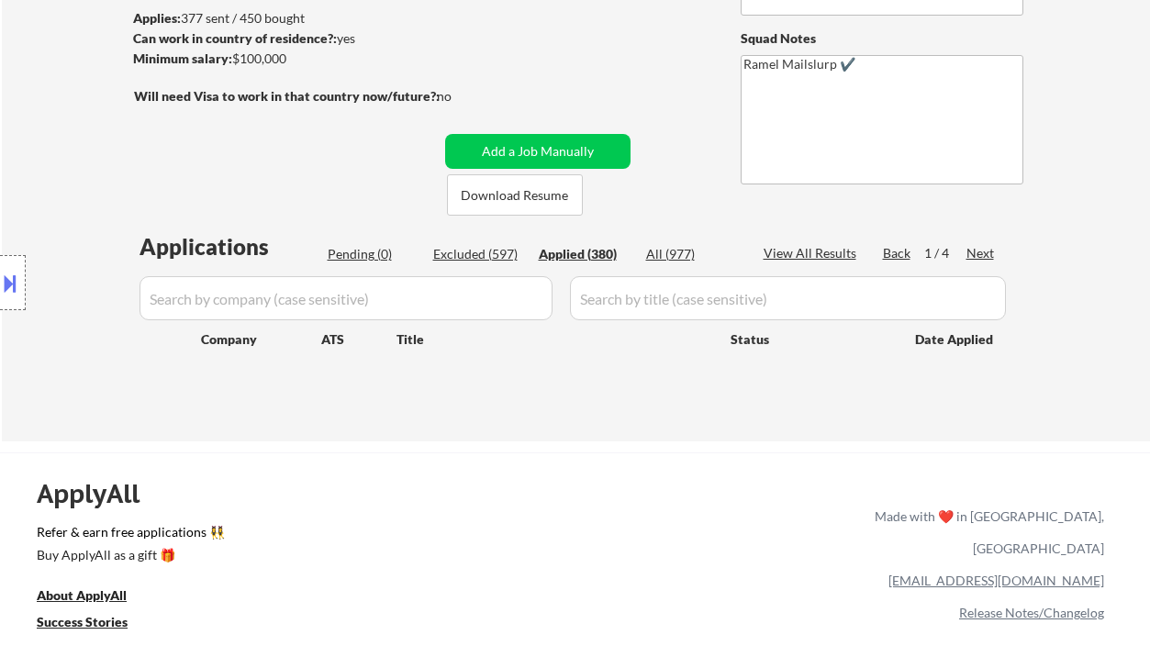
select select ""applied""
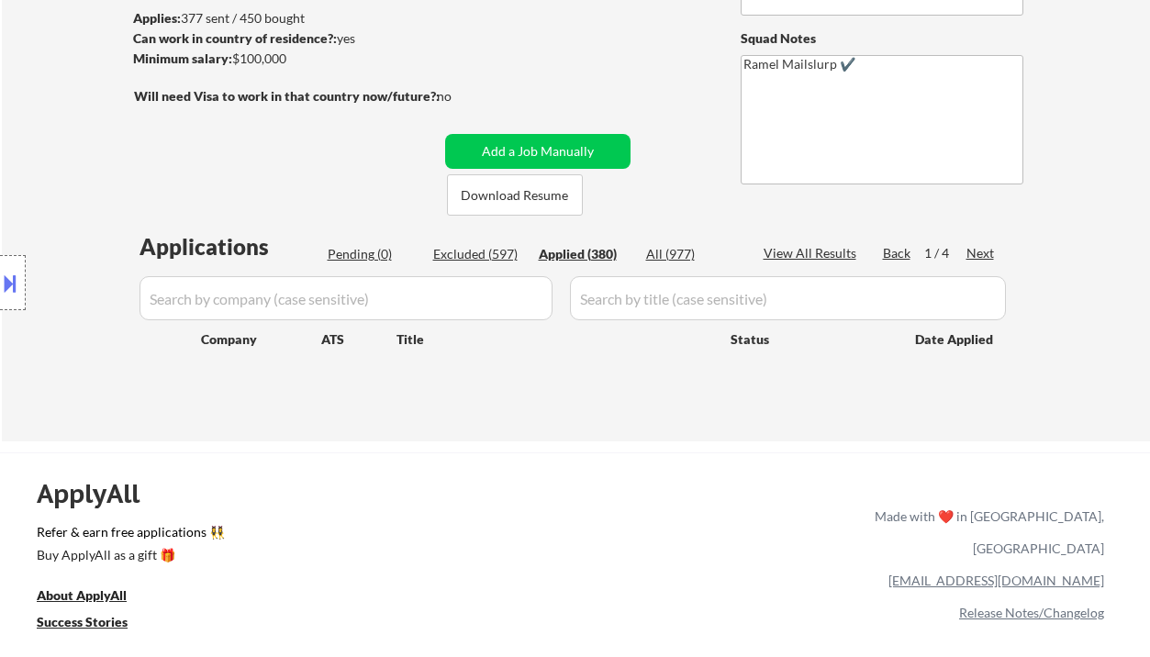
select select ""applied""
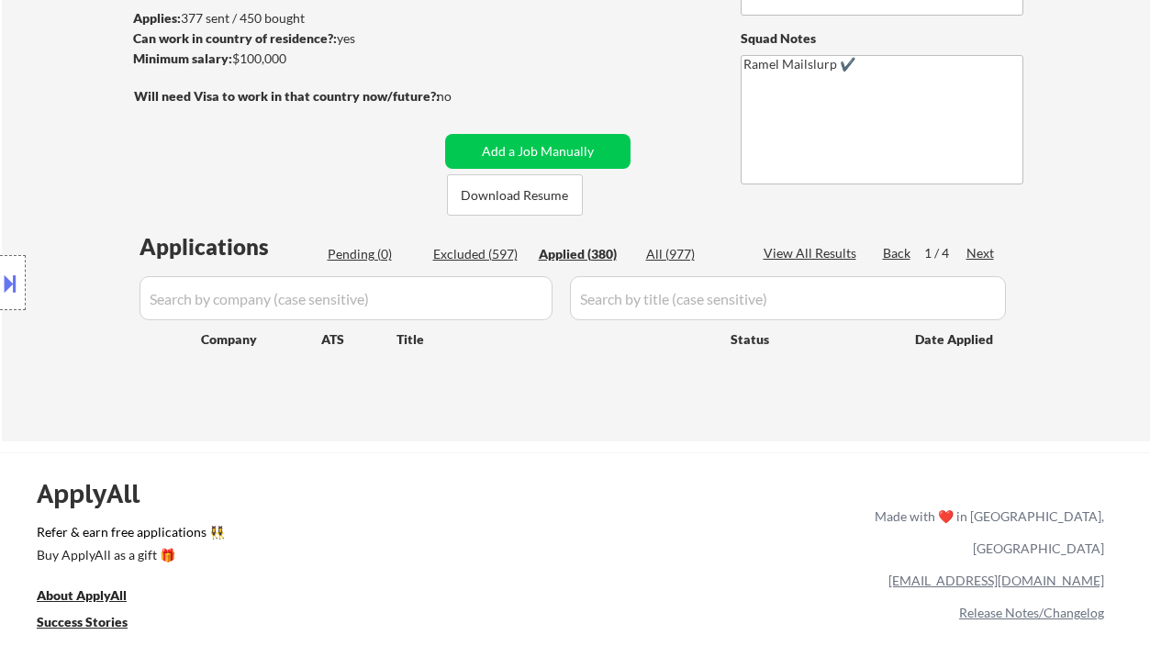
select select ""applied""
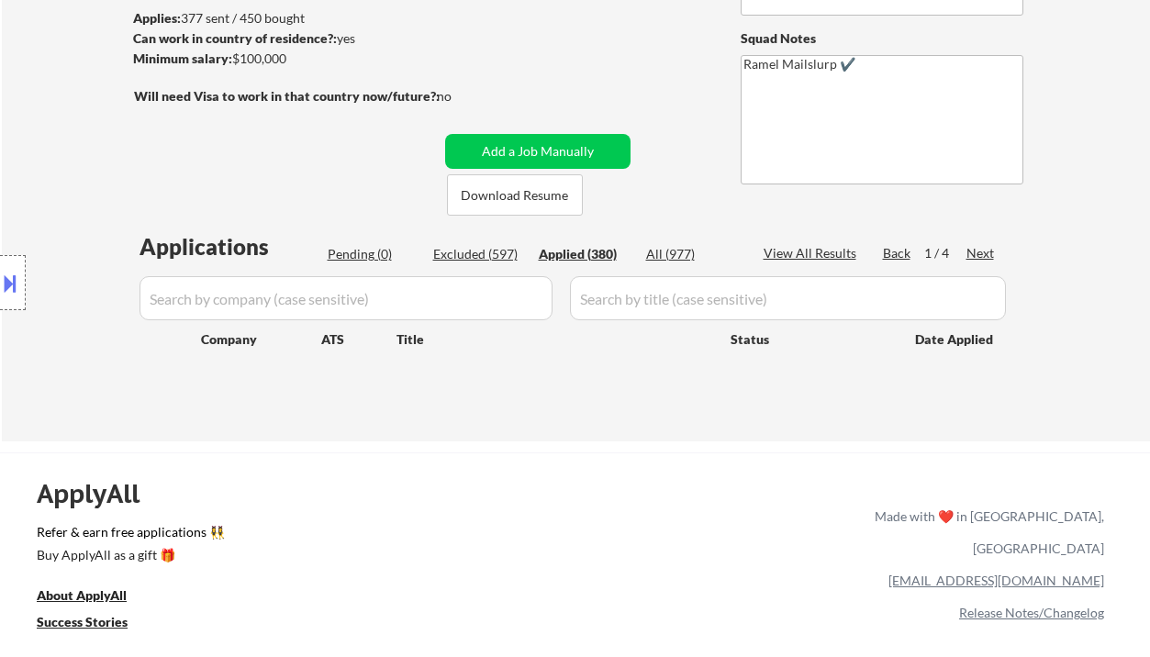
select select ""applied""
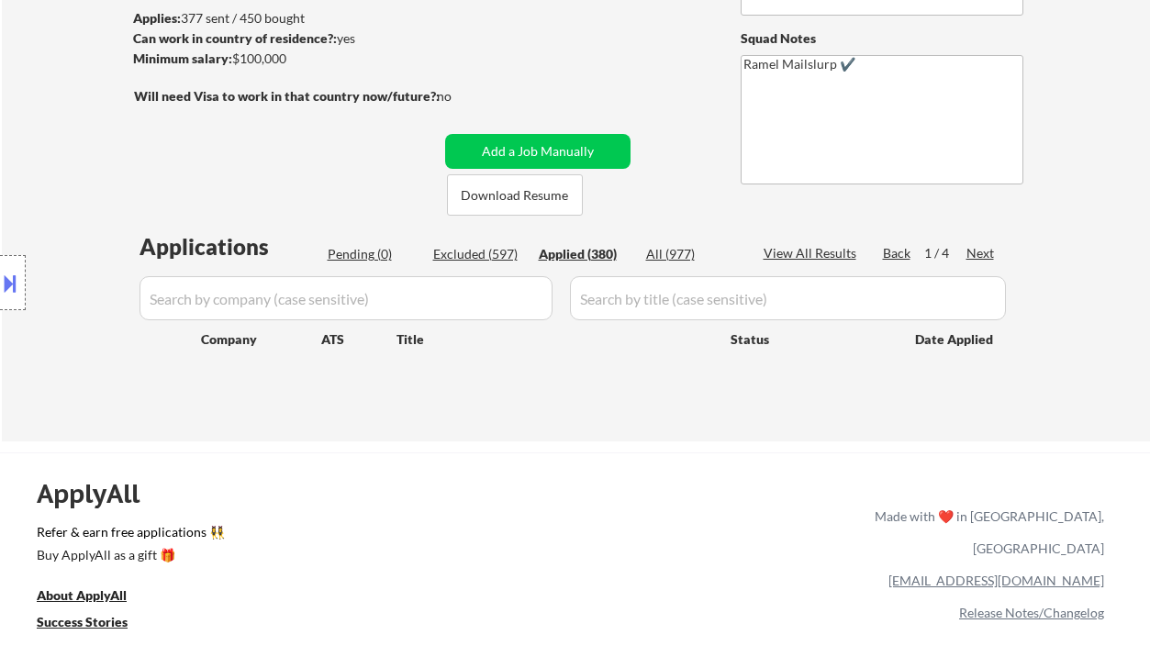
select select ""applied""
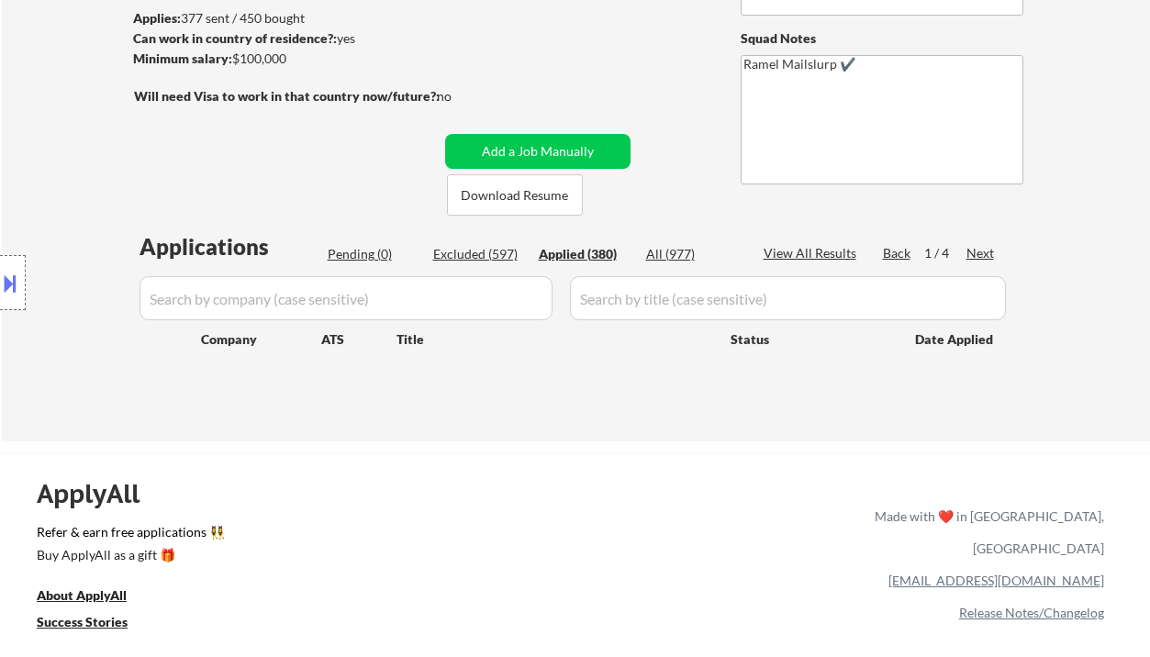
select select ""applied""
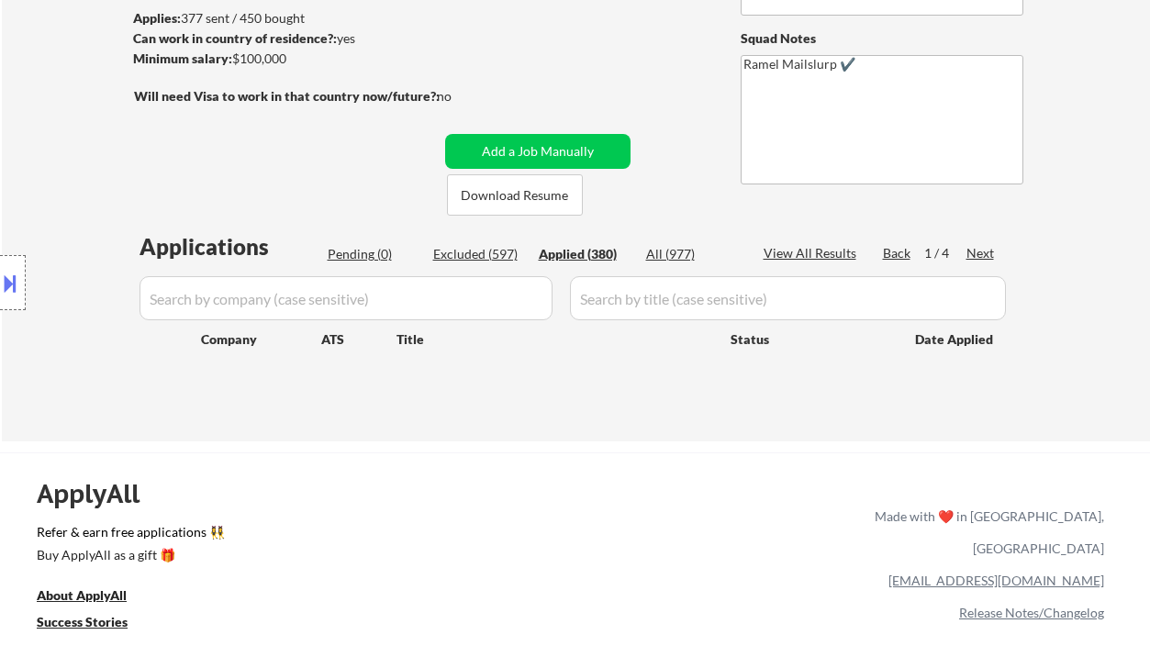
select select ""applied""
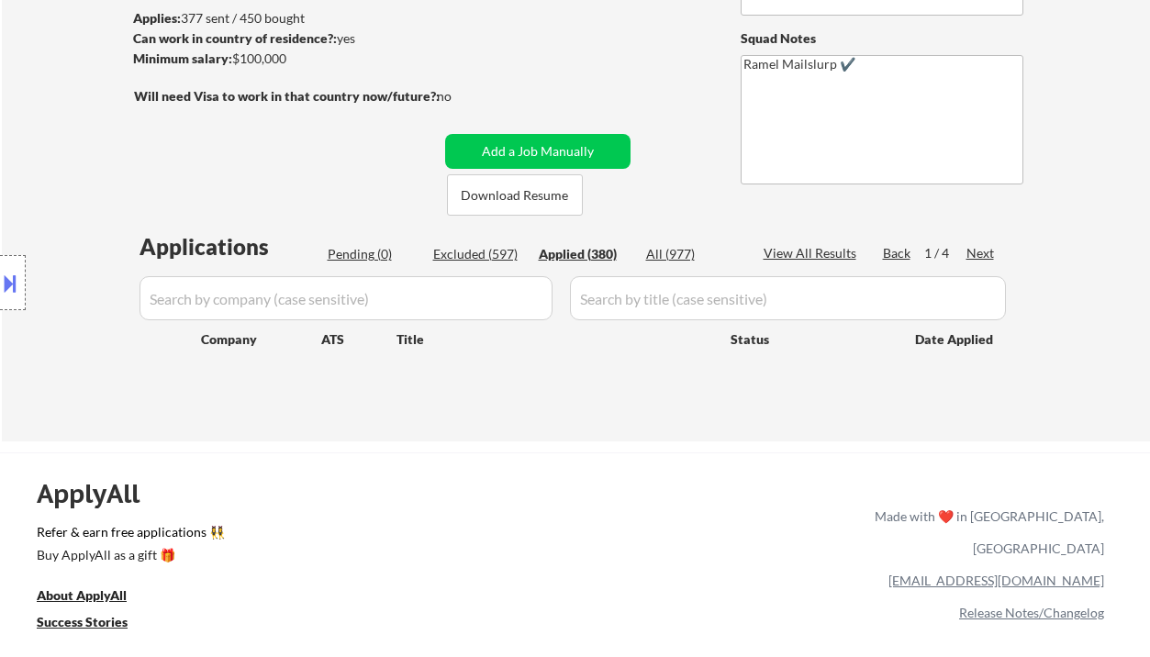
select select ""applied""
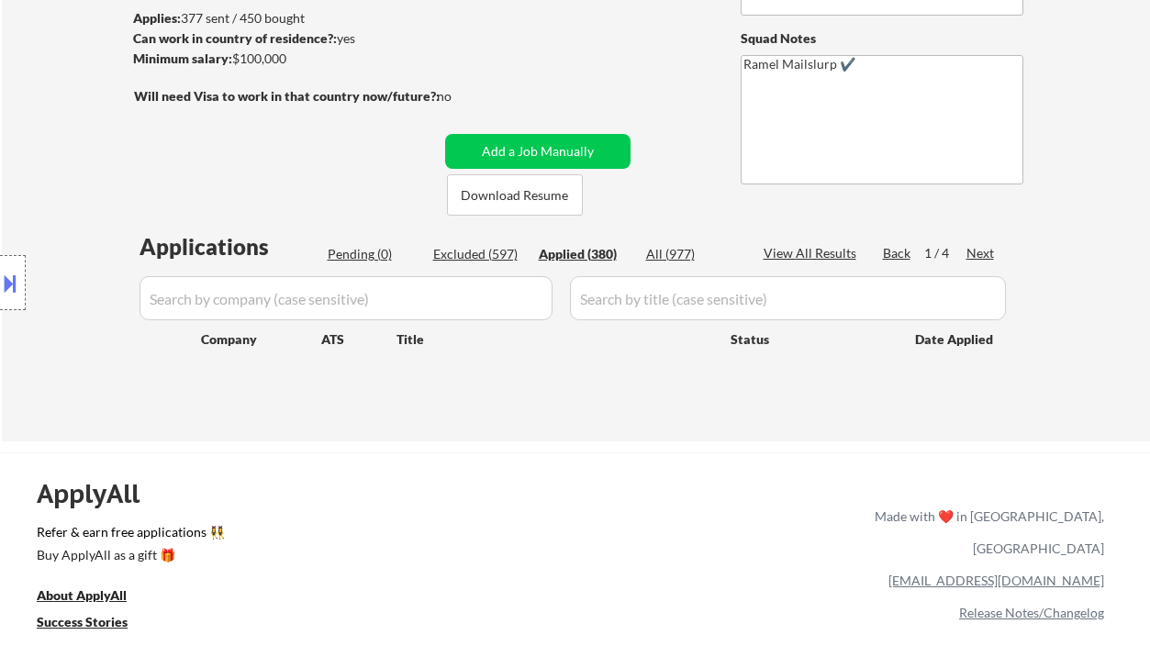
select select ""applied""
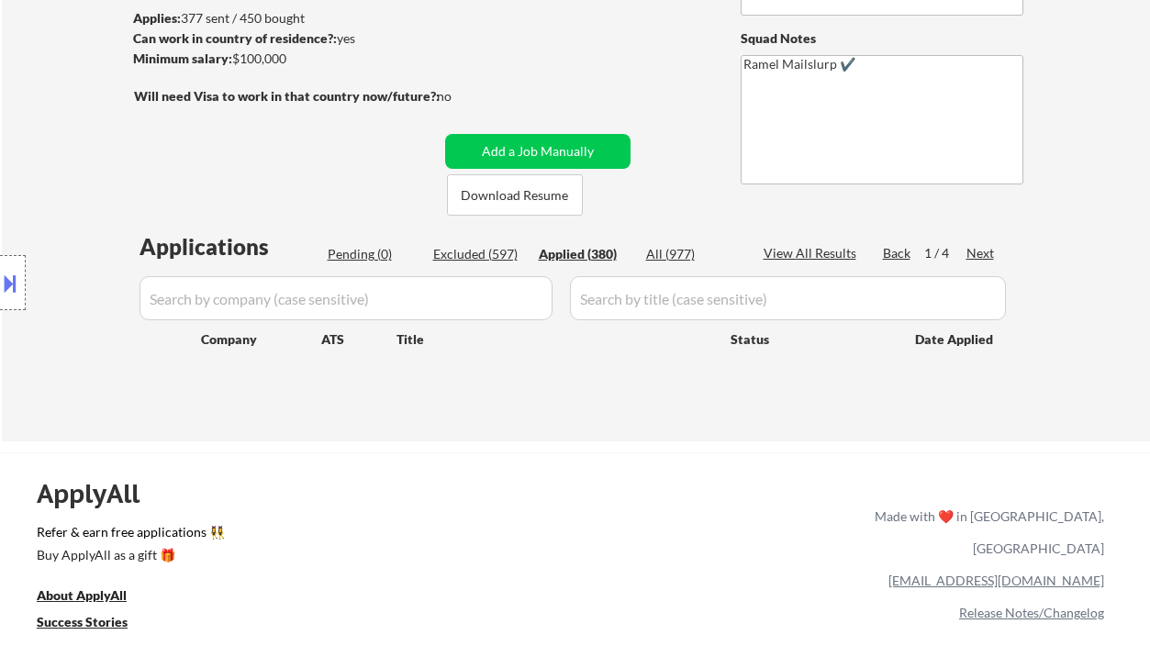
select select ""applied""
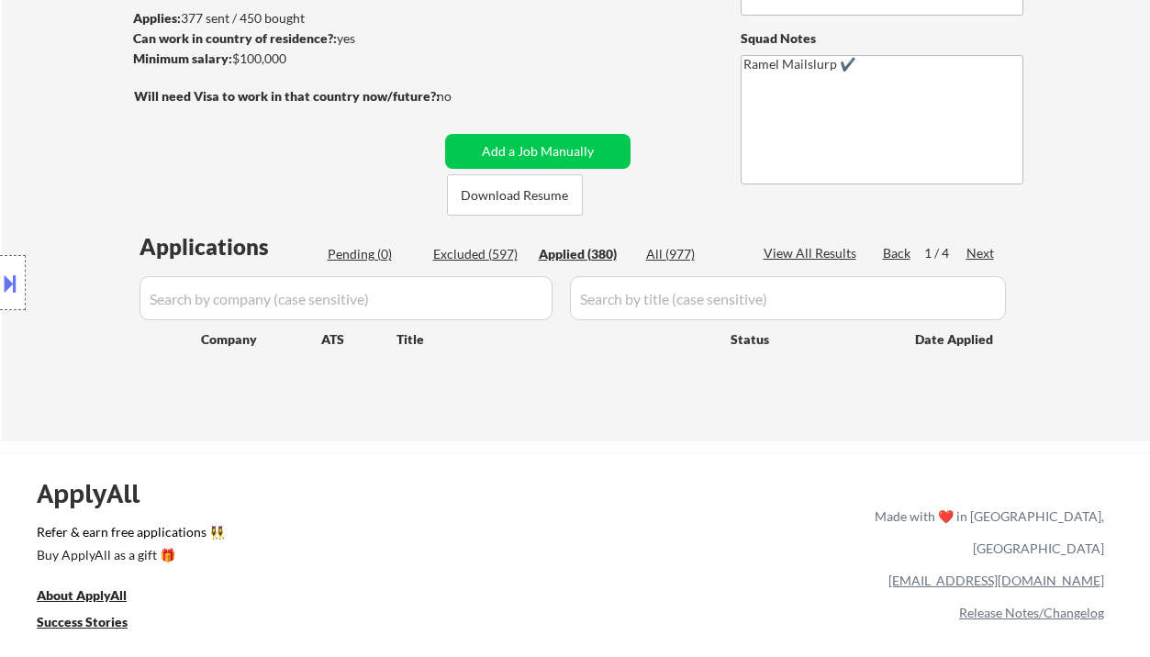
select select ""applied""
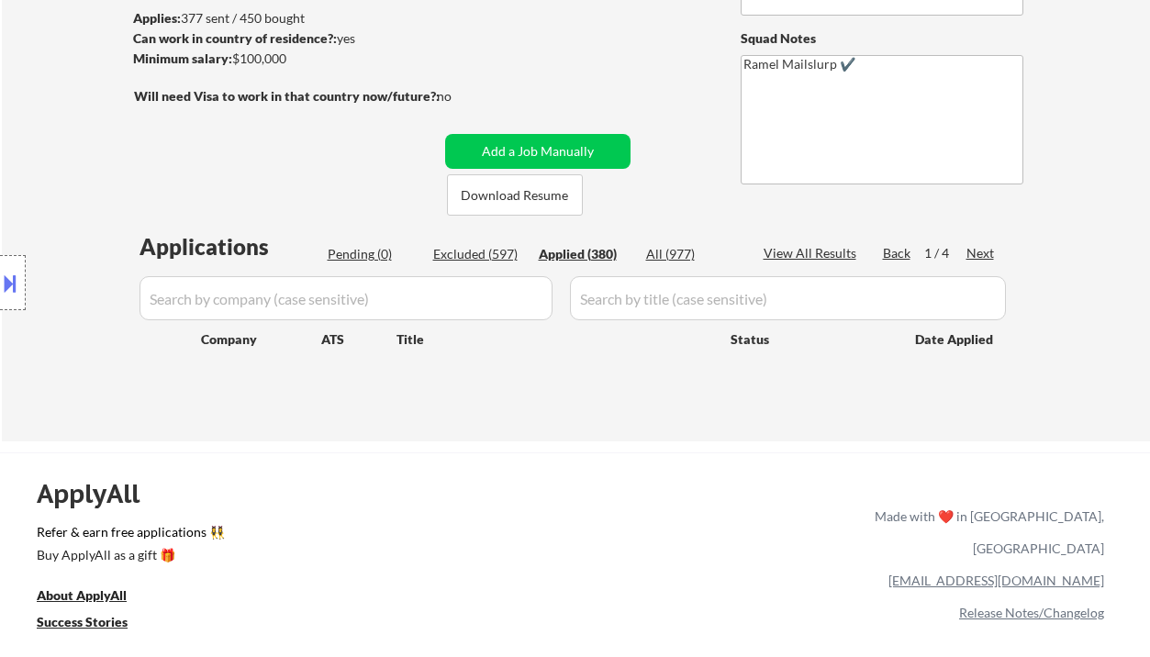
select select ""applied""
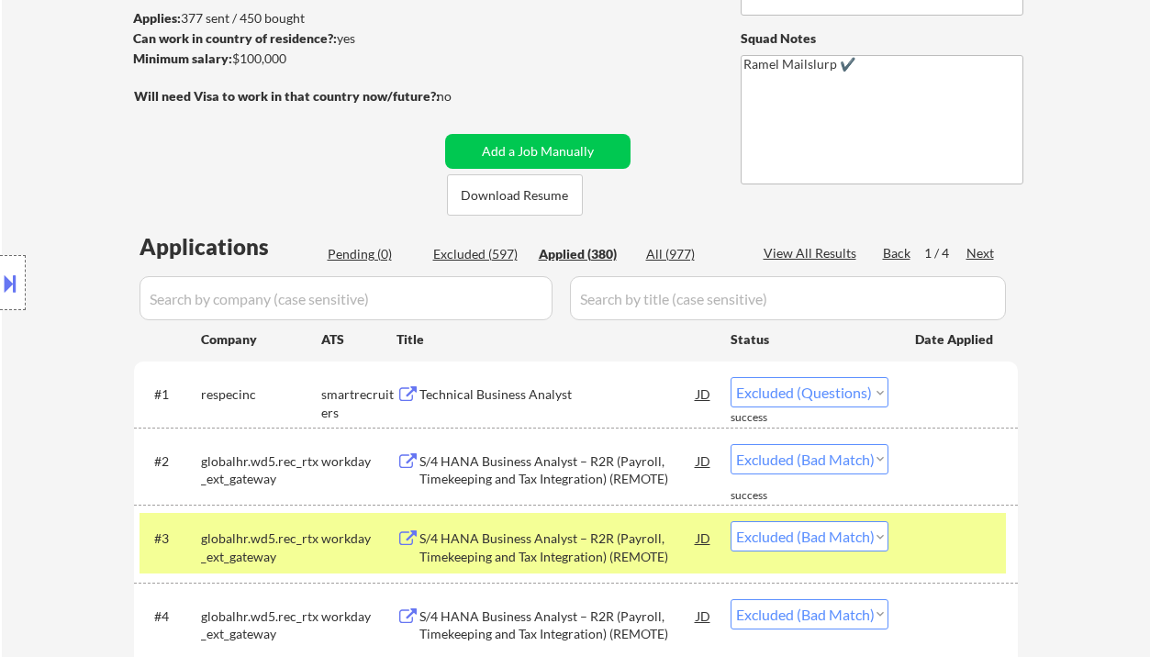
select select ""applied""
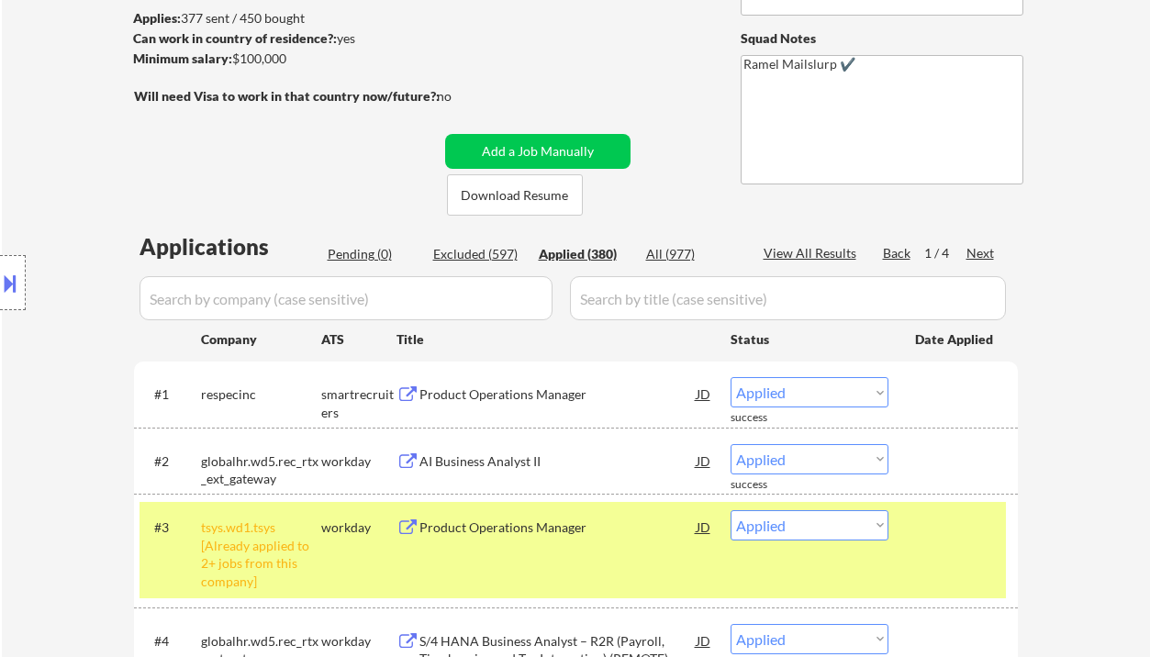
scroll to position [367, 0]
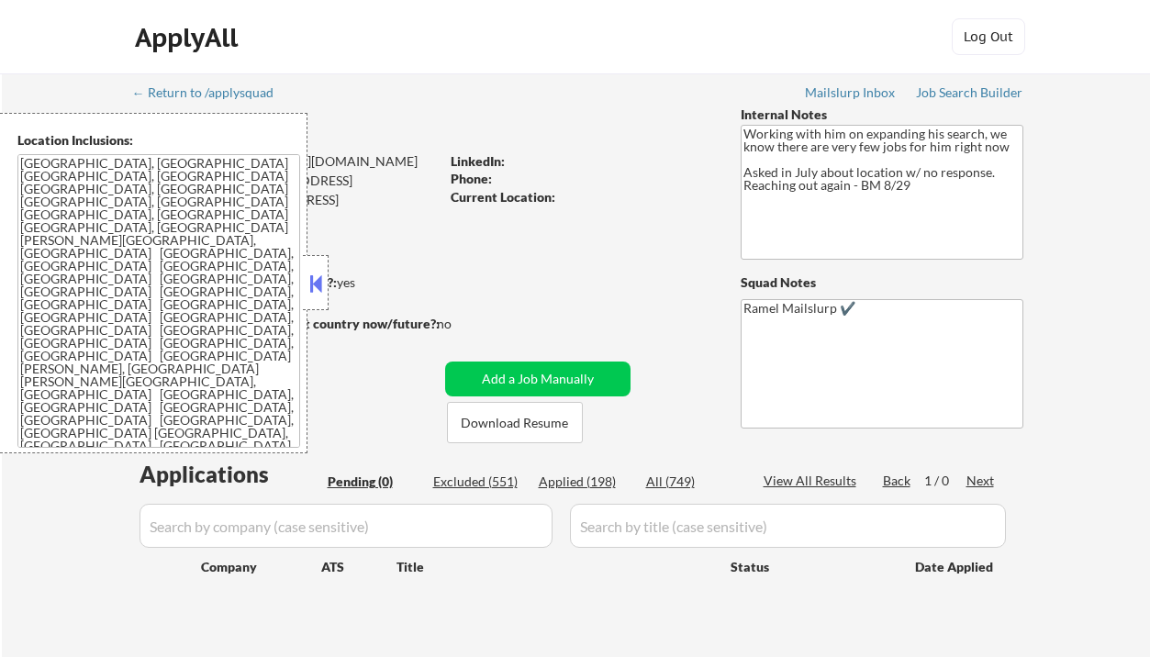
click at [313, 285] on button at bounding box center [316, 284] width 20 height 28
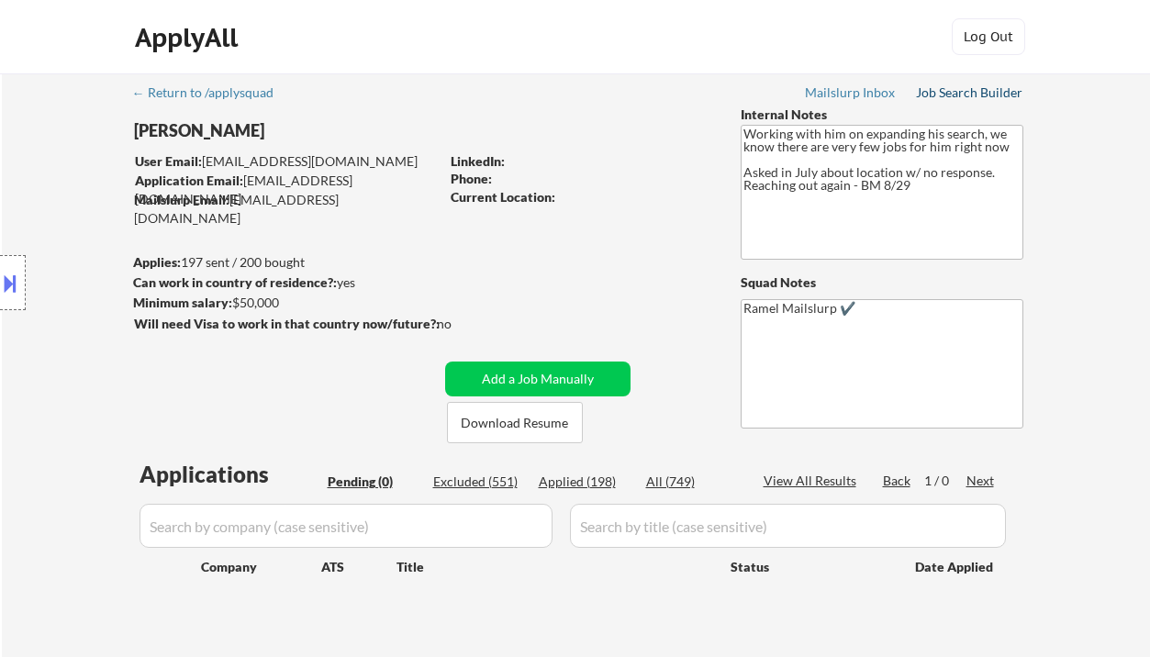
click at [974, 98] on div "Job Search Builder" at bounding box center [969, 92] width 107 height 13
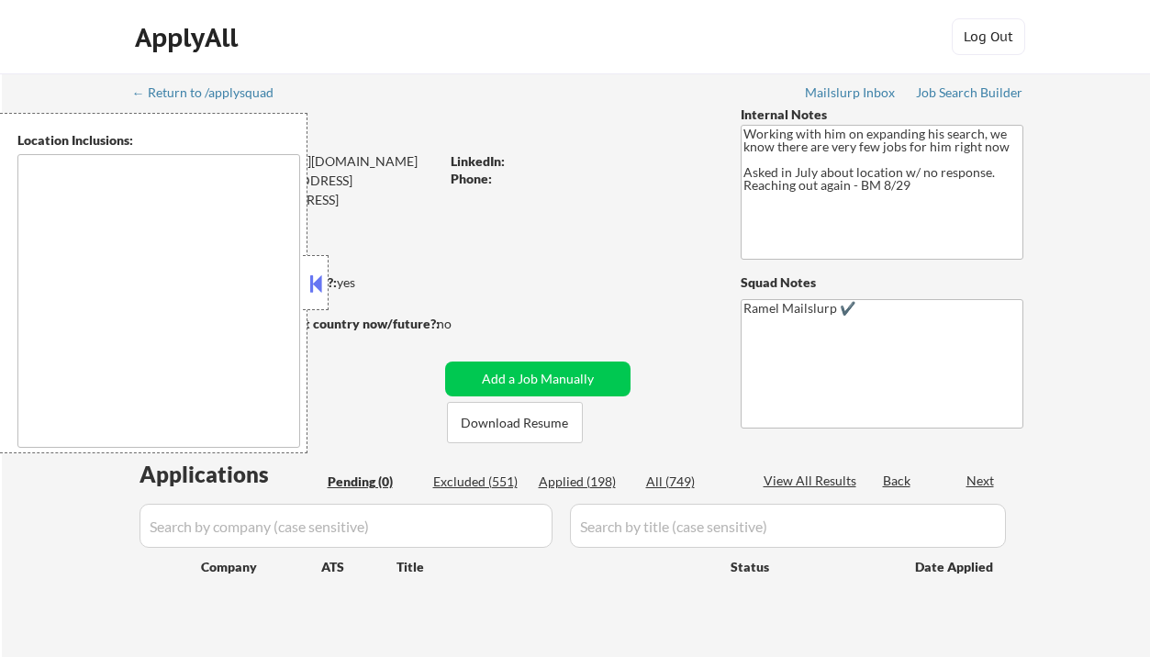
type textarea "[GEOGRAPHIC_DATA], [GEOGRAPHIC_DATA] [GEOGRAPHIC_DATA], [GEOGRAPHIC_DATA] [GEOG…"
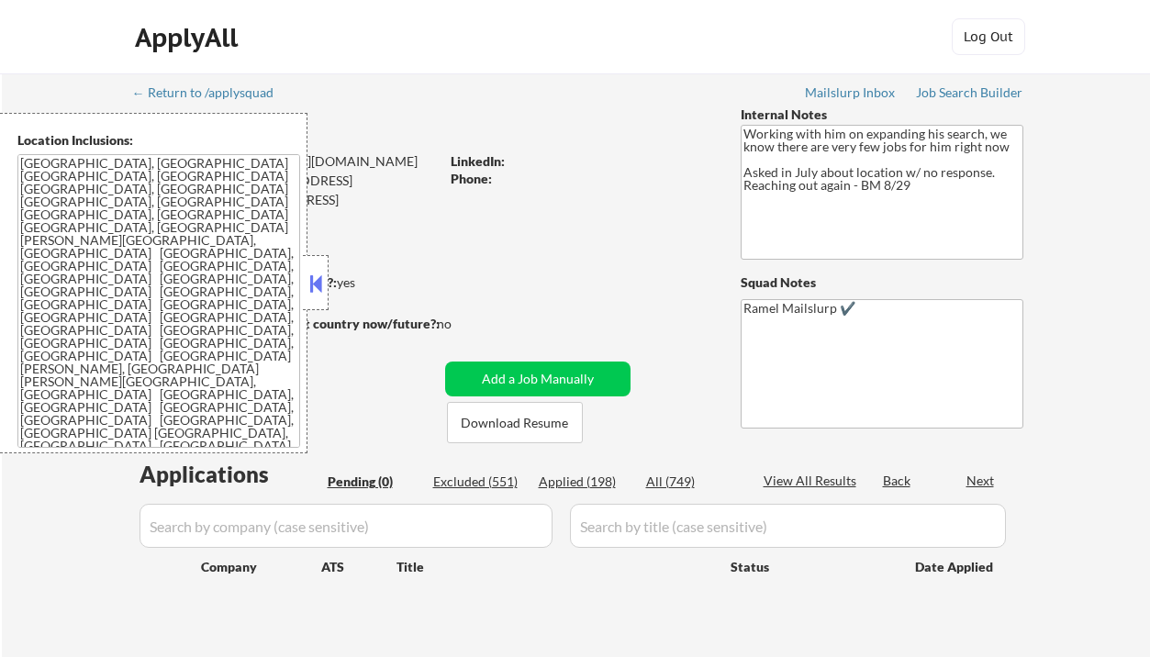
click at [315, 287] on button at bounding box center [316, 284] width 20 height 28
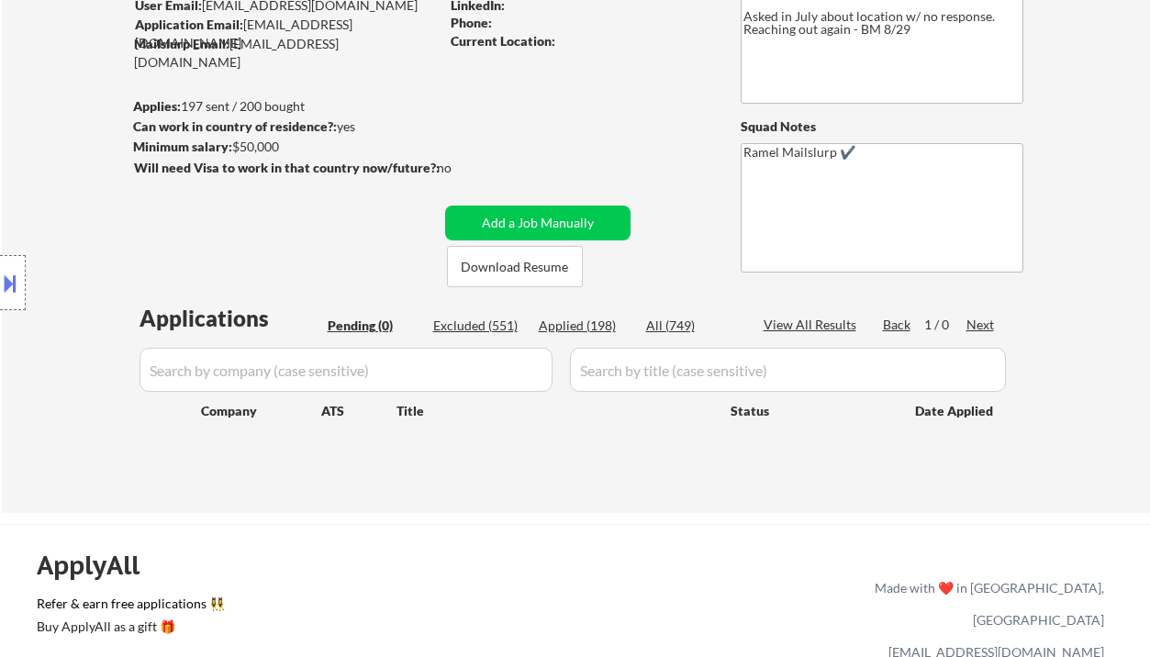
scroll to position [244, 0]
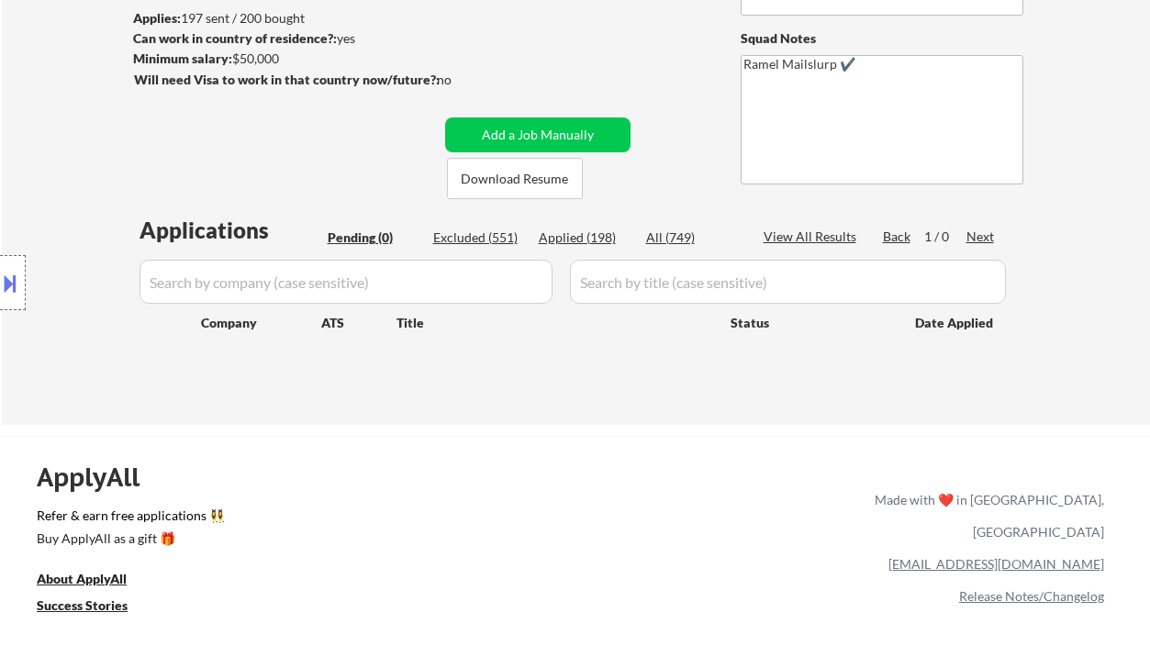
click at [491, 237] on div "Excluded (551)" at bounding box center [479, 238] width 92 height 18
select select ""excluded__expired_""
select select ""excluded__location_""
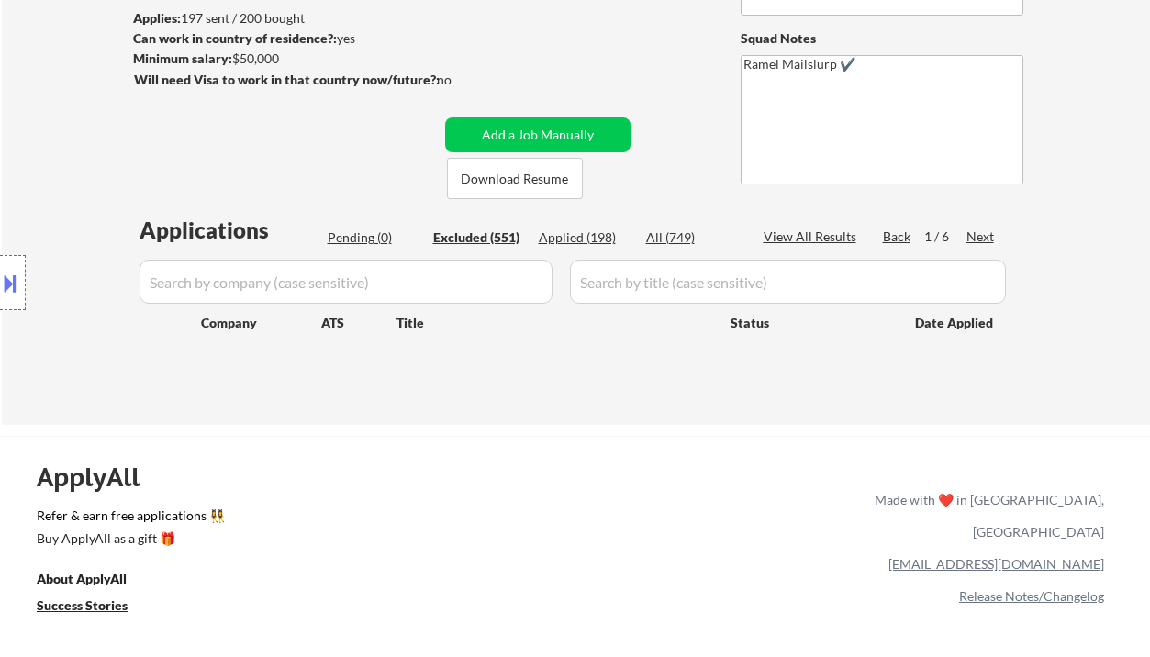
select select ""excluded__expired_""
select select ""excluded__location_""
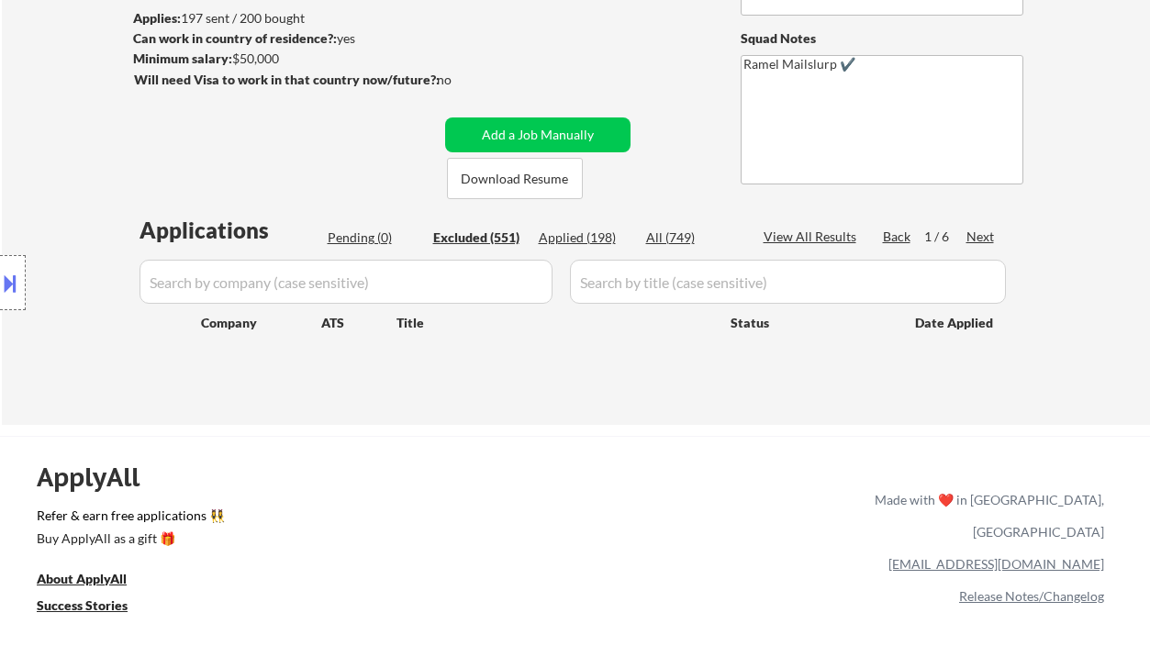
select select ""excluded__expired_""
select select ""excluded__other_""
select select ""excluded__location_""
select select ""excluded__bad_match_""
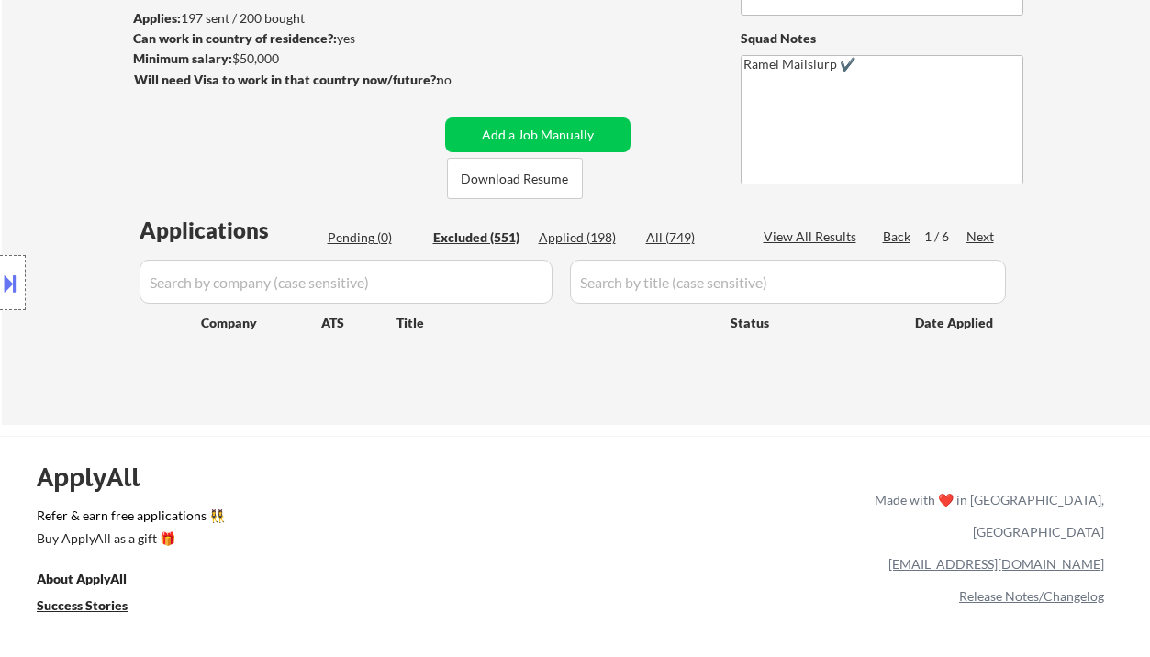
select select ""excluded__bad_match_""
select select ""excluded__location_""
select select ""excluded__expired_""
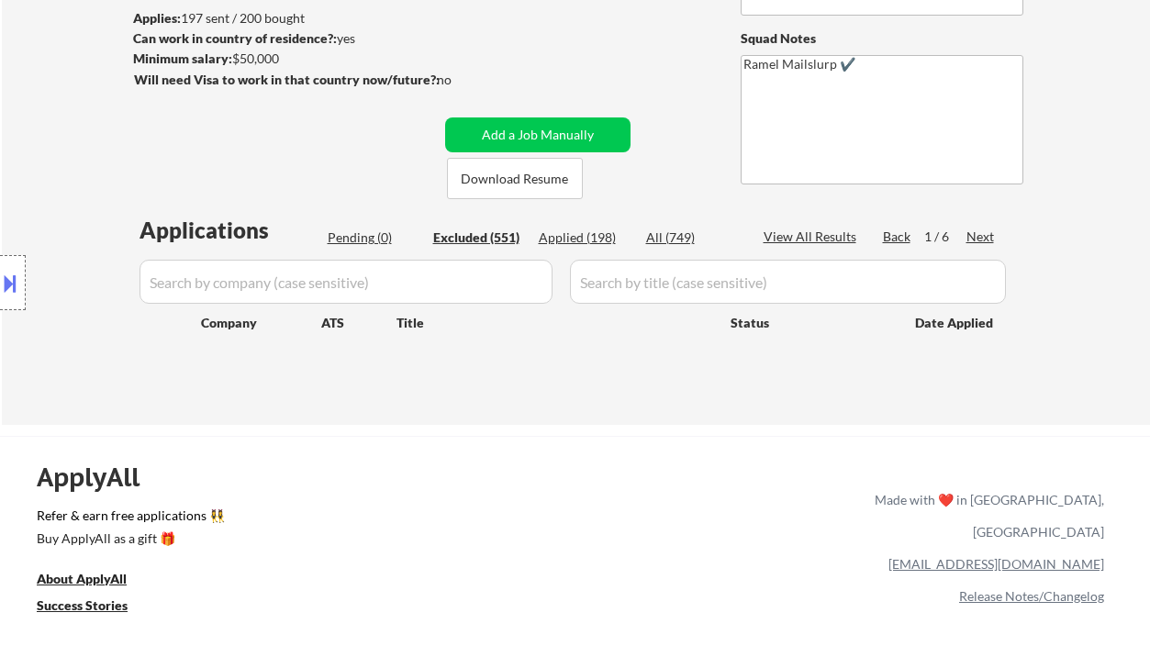
select select ""excluded__expired_""
select select ""excluded__other_""
select select ""excluded__location_""
select select ""excluded__other_""
select select ""excluded__expired_""
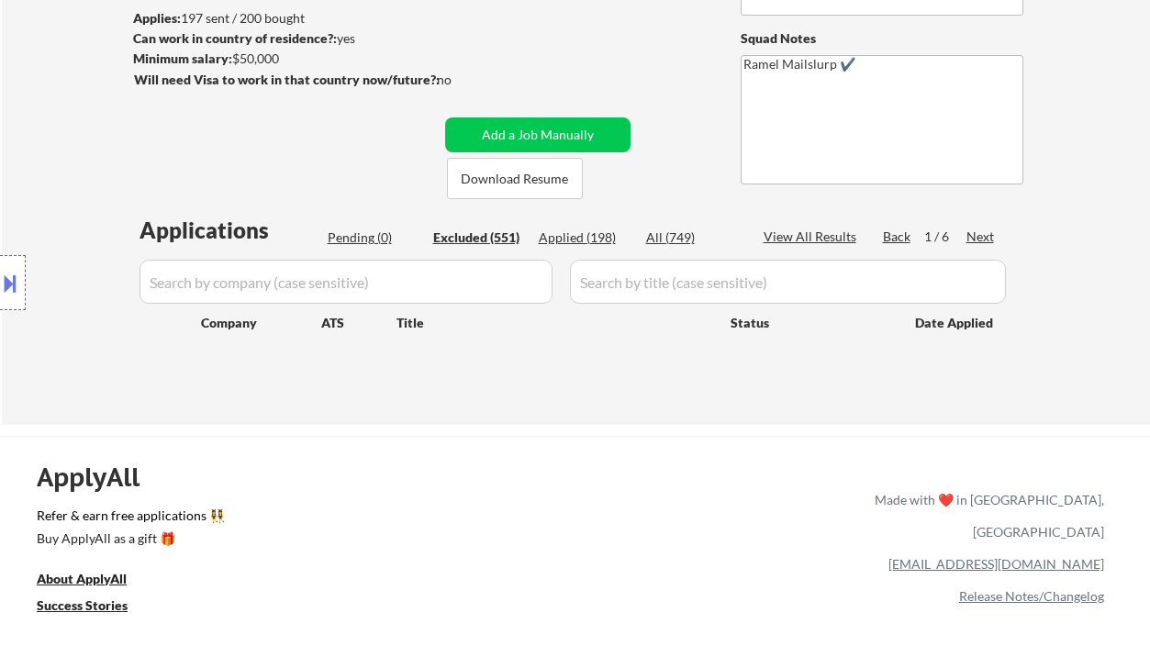
select select ""excluded__expired_""
select select ""excluded__bad_match_""
select select ""excluded__expired_""
select select ""excluded__location_""
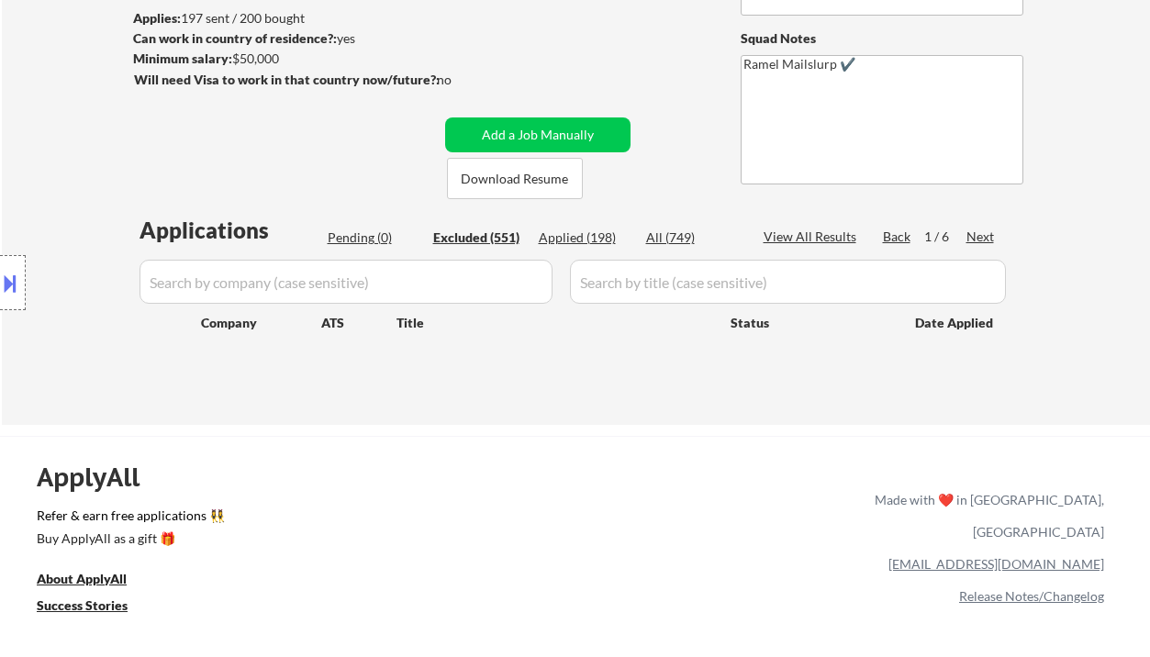
select select ""excluded__salary_""
select select ""excluded__bad_match_""
select select ""excluded__salary_""
select select ""excluded__expired_""
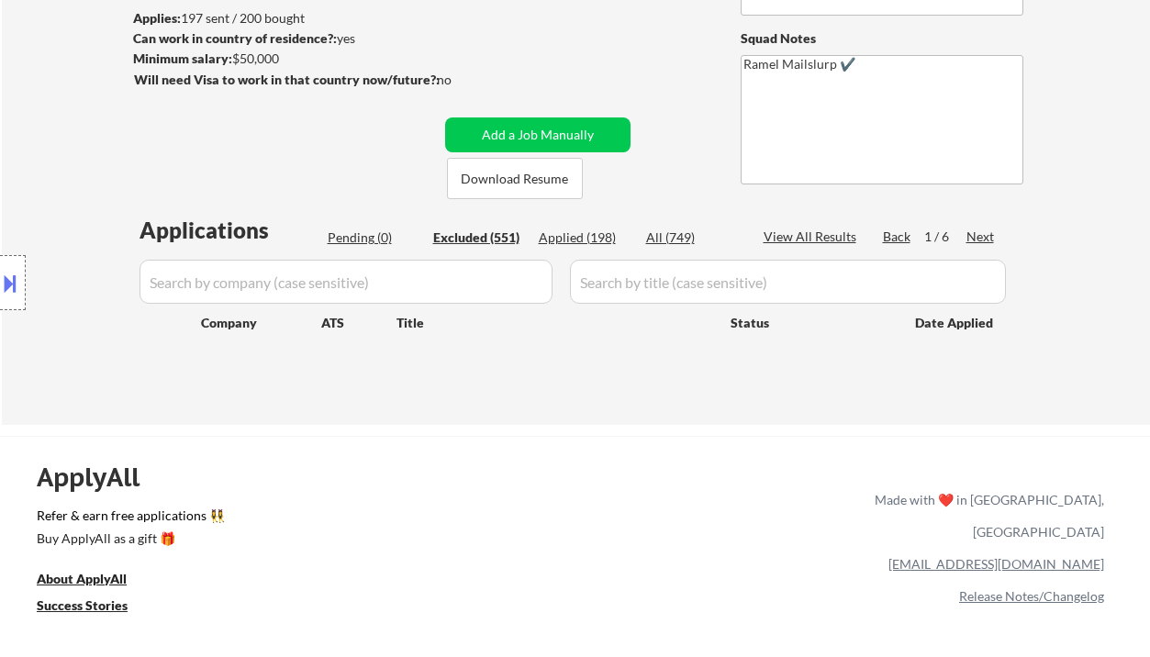
select select ""excluded__salary_""
select select ""excluded__location_""
select select ""excluded__other_""
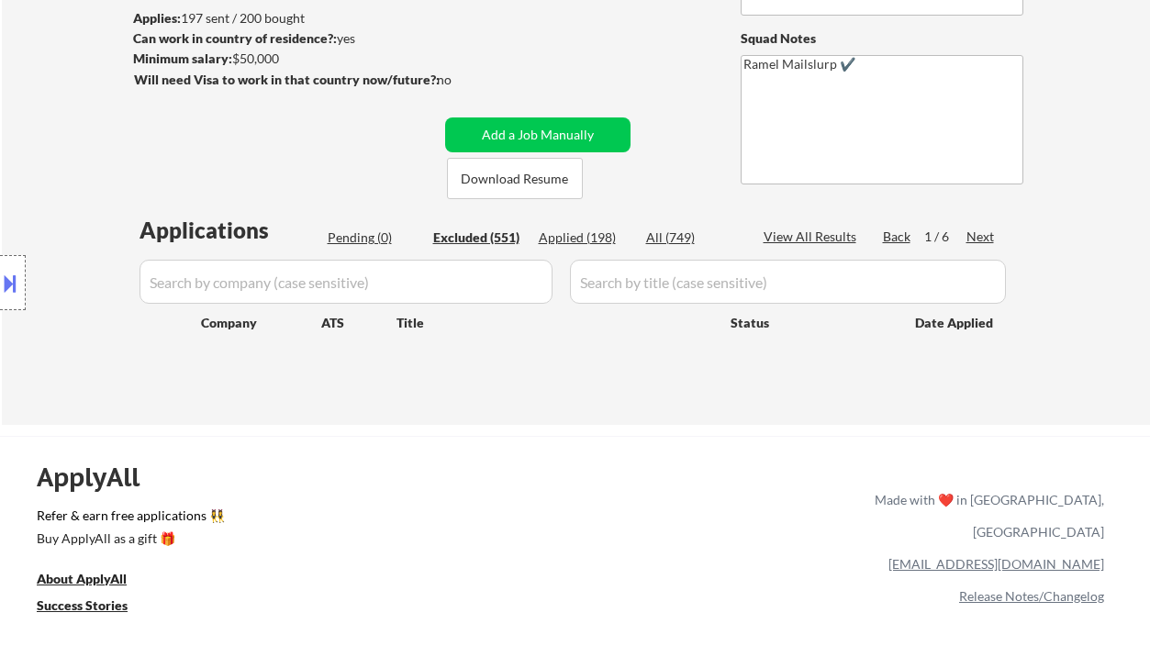
select select ""excluded__other_""
select select ""excluded__expired_""
select select ""excluded__other_""
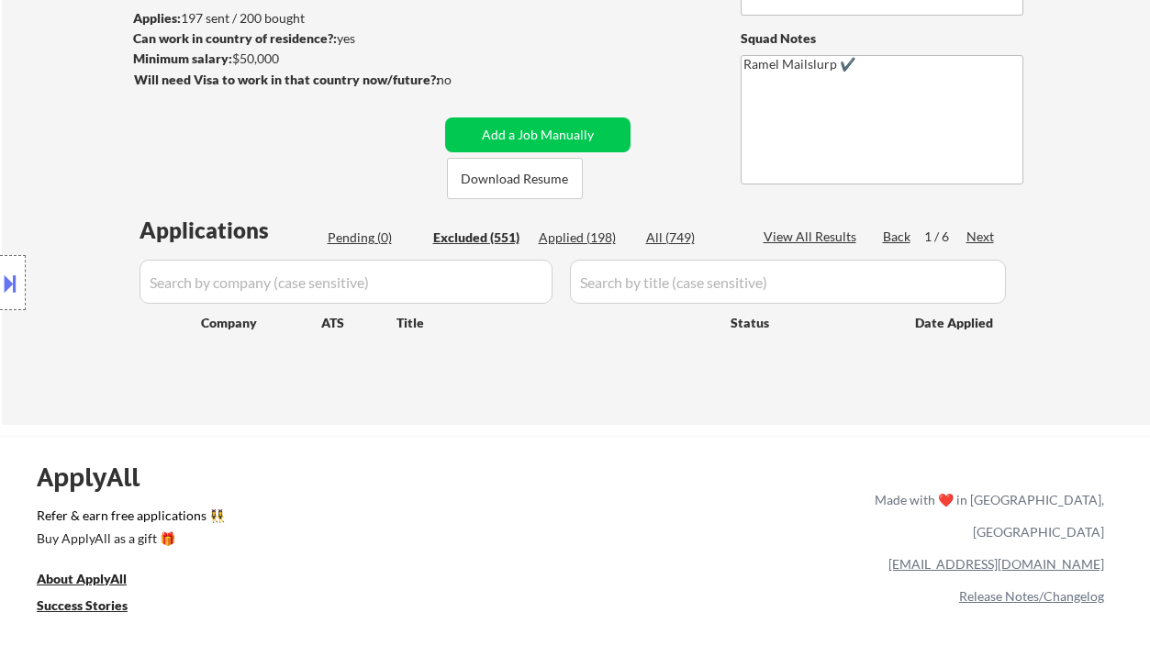
select select ""excluded__expired_""
select select ""excluded__other_""
select select ""excluded__salary_""
select select ""excluded__other_""
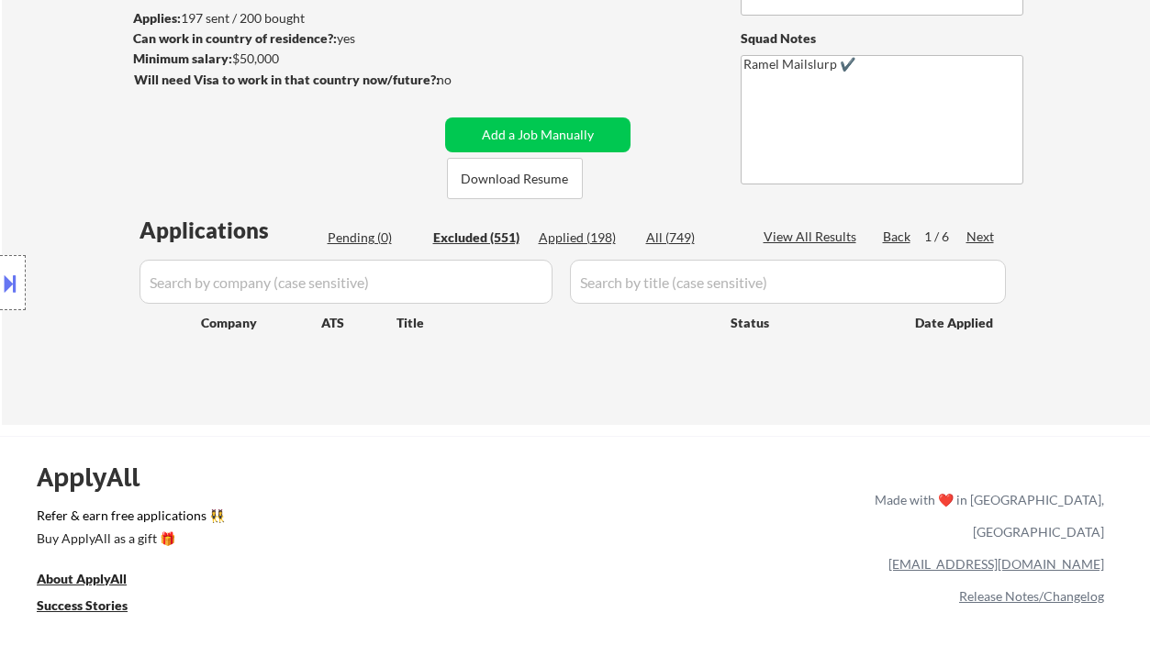
select select ""excluded__expired_""
select select ""excluded__other_""
select select ""excluded__salary_""
select select ""excluded__other_""
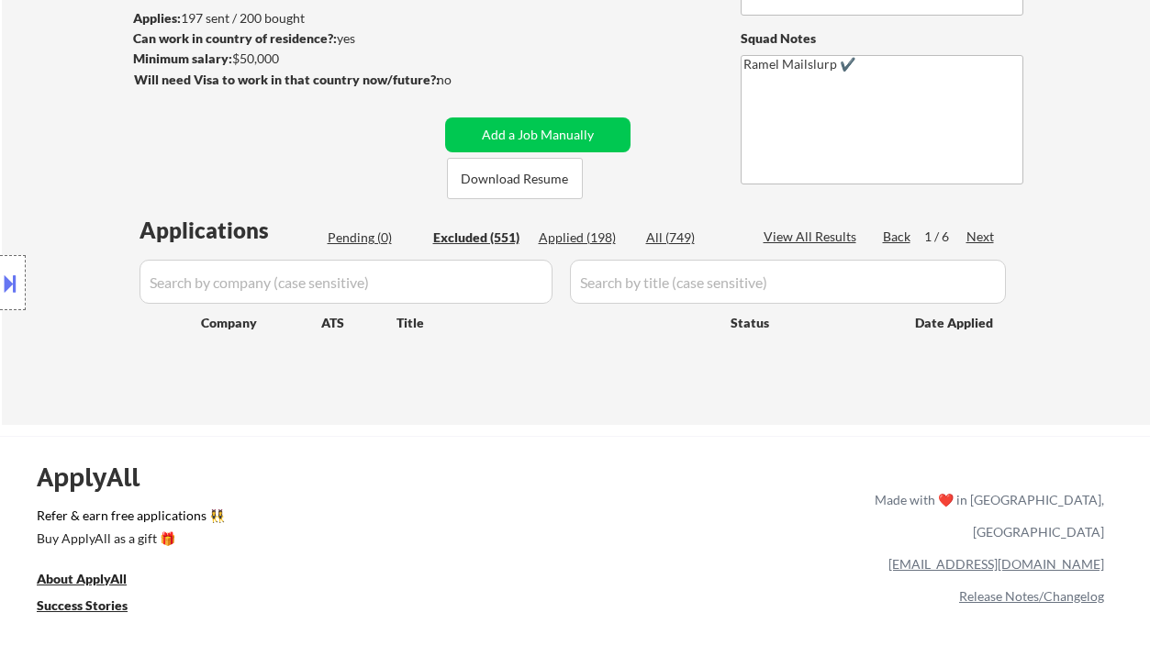
select select ""excluded__salary_""
select select ""excluded__other_""
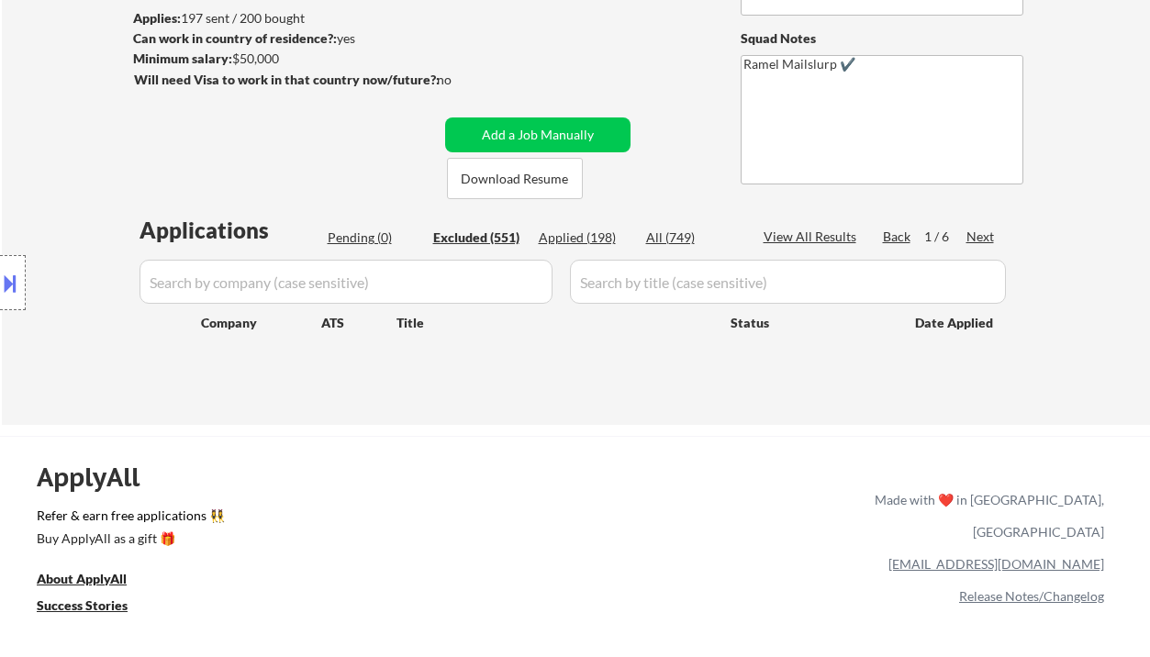
select select ""excluded__other_""
select select ""excluded__location_""
select select ""excluded__other_""
select select ""excluded__expired_""
select select ""excluded__other_""
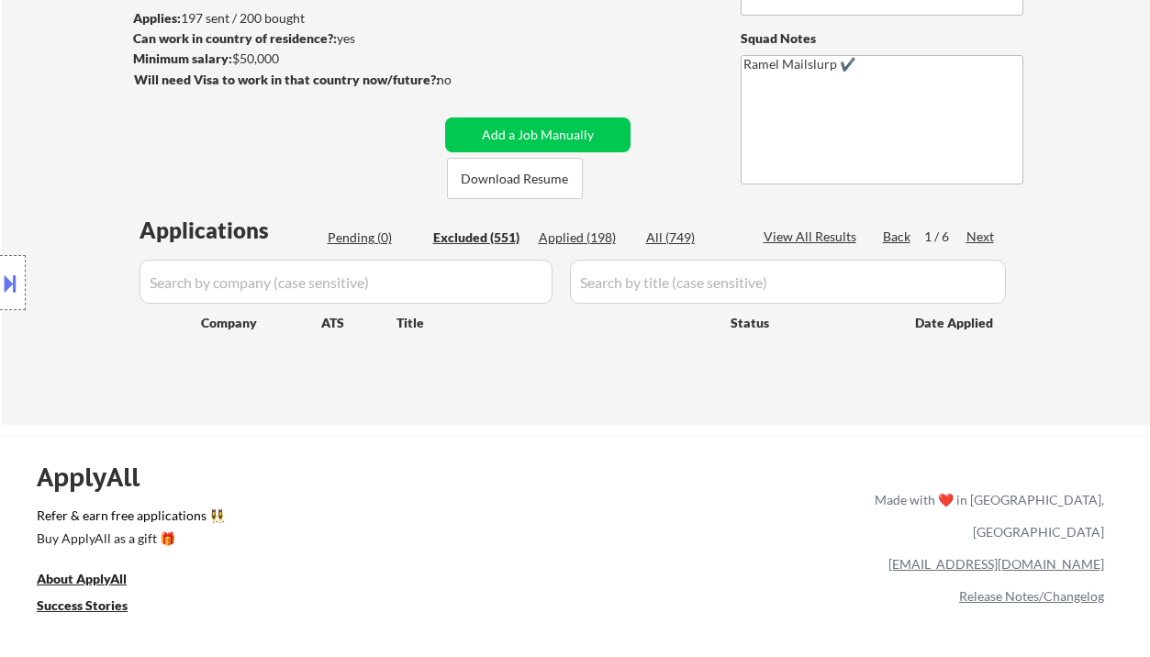
select select ""excluded__other_""
select select ""excluded__expired_""
select select ""excluded__bad_match_""
select select ""excluded__other_""
select select ""excluded""
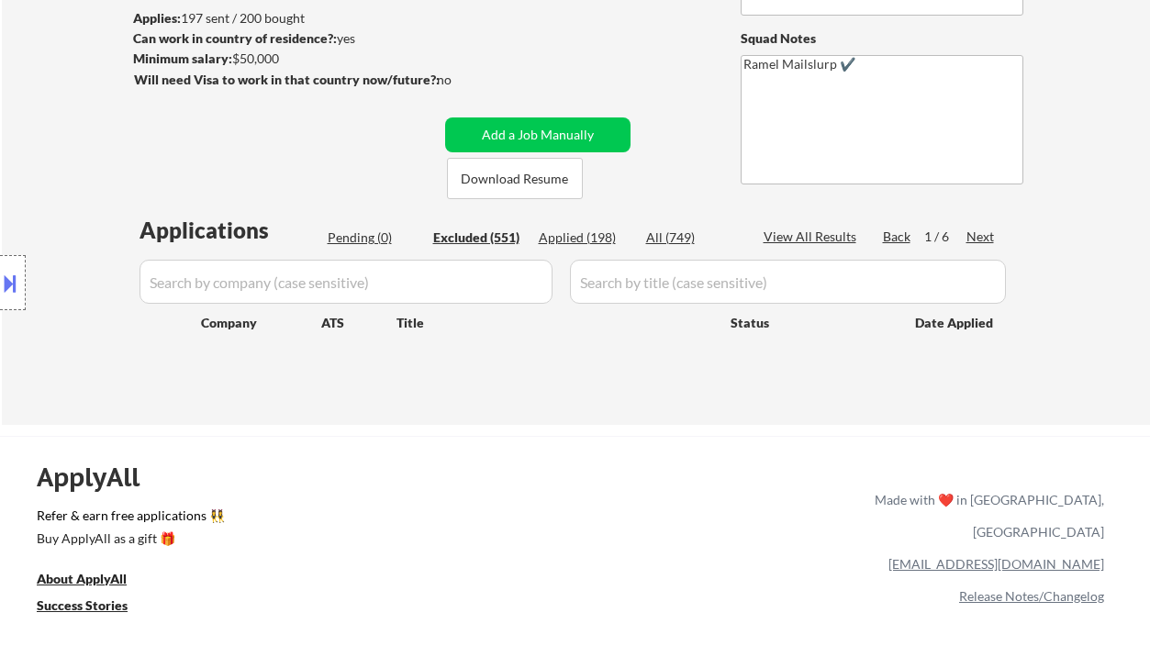
select select ""excluded__other_""
select select ""excluded__expired_""
select select ""excluded__location_""
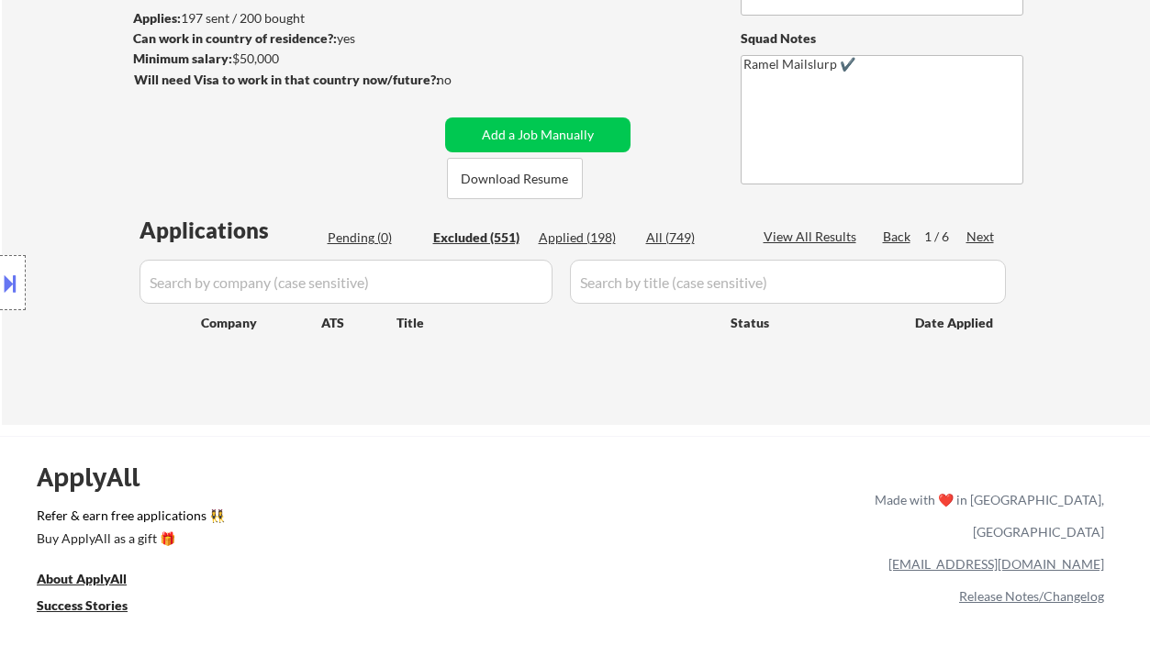
select select ""excluded__other_""
select select ""excluded__location_""
select select ""excluded__bad_match_""
select select ""excluded__expired_""
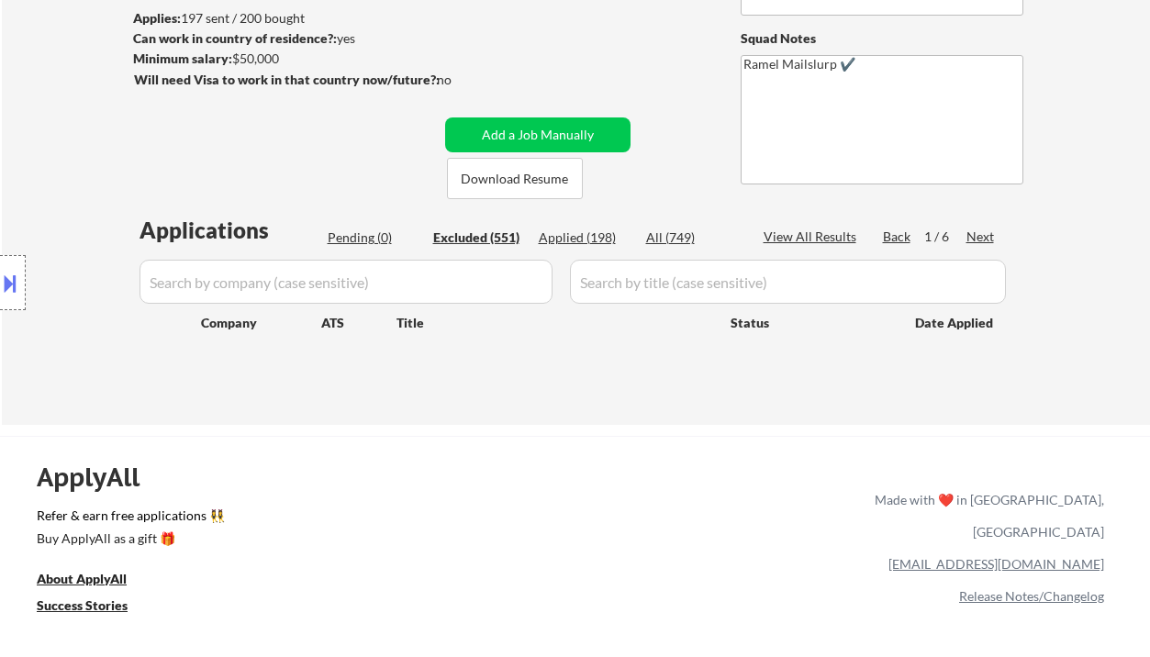
select select ""excluded__expired_""
select select ""excluded""
select select ""excluded__other_""
select select ""excluded__location_""
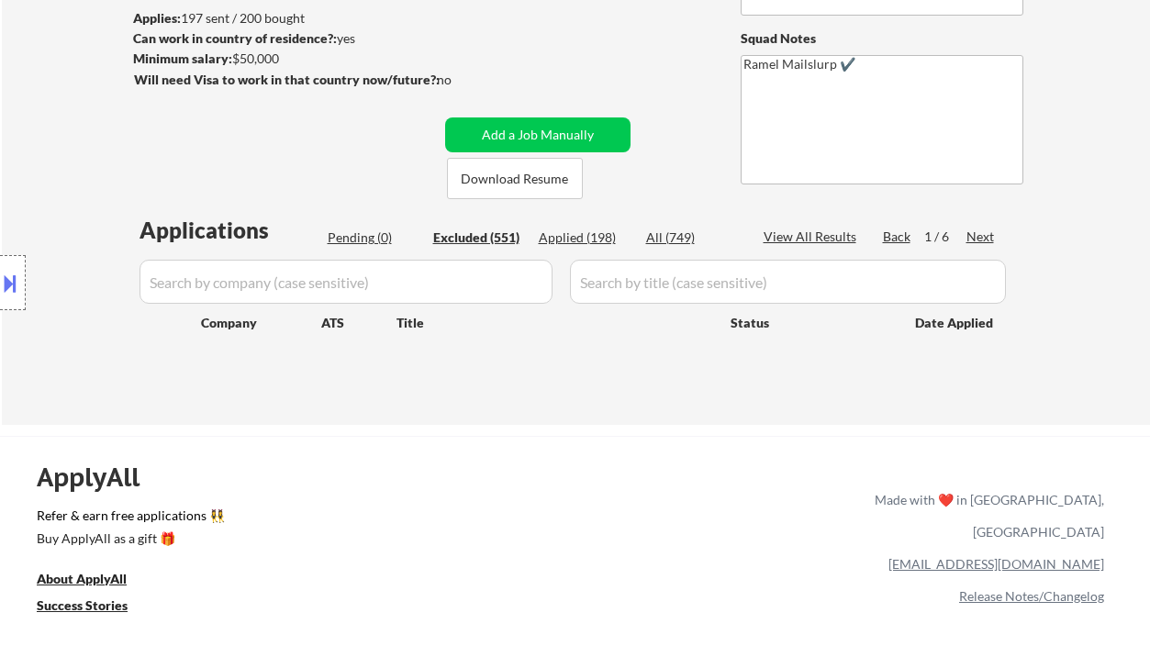
select select ""excluded__expired_""
select select ""excluded__other_""
select select ""excluded__location_""
select select ""excluded__bad_match_""
select select ""excluded__other_""
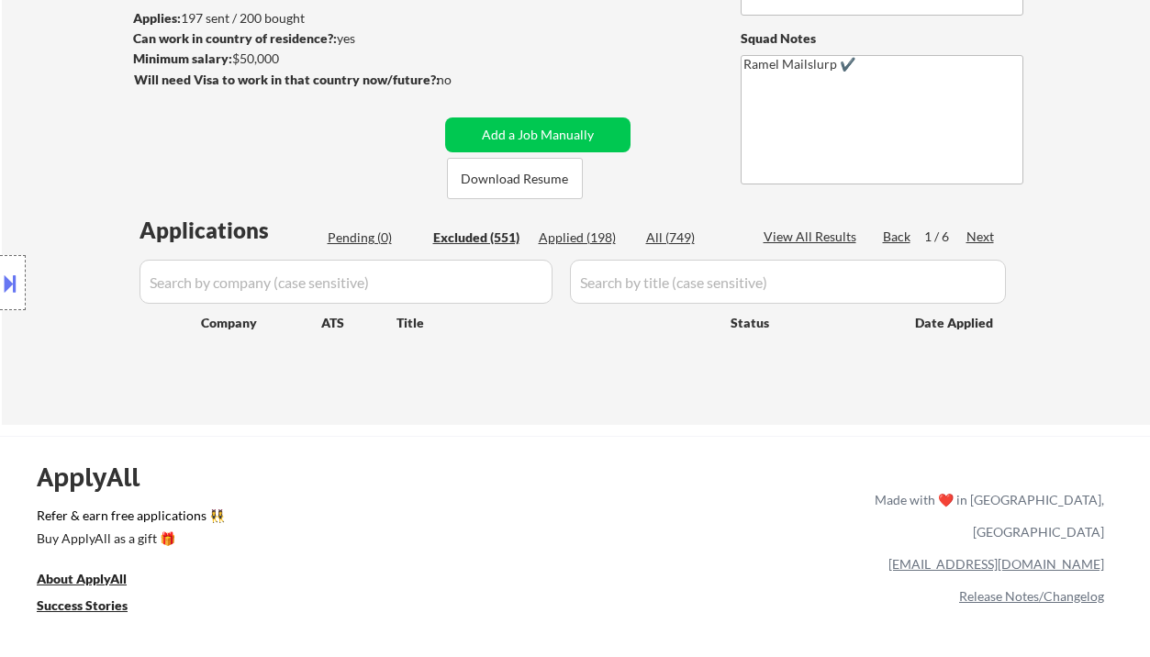
select select ""excluded__other_""
select select ""excluded__location_""
select select ""excluded""
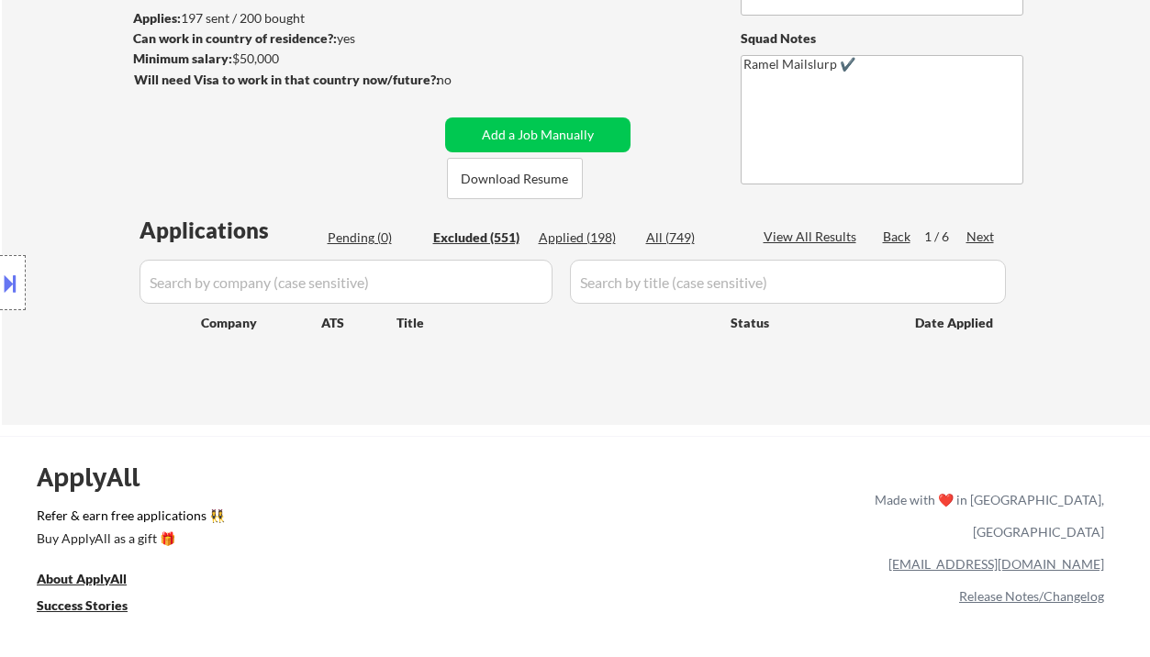
select select ""excluded__other_""
select select ""excluded__expired_""
select select ""excluded__other_""
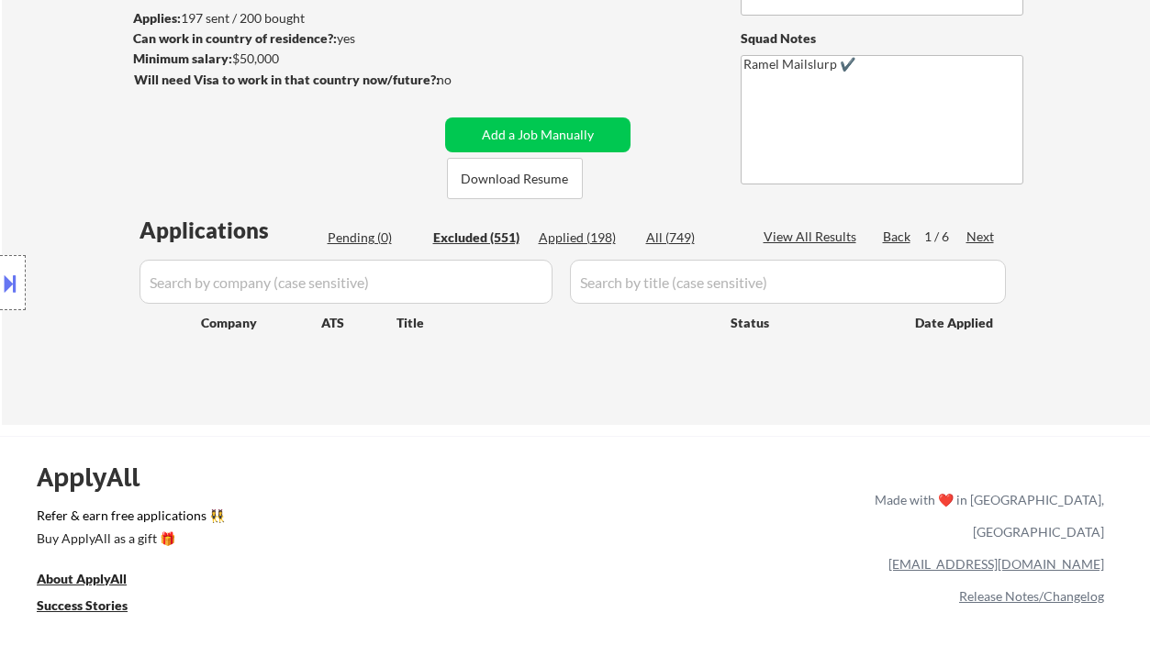
select select ""excluded__other_""
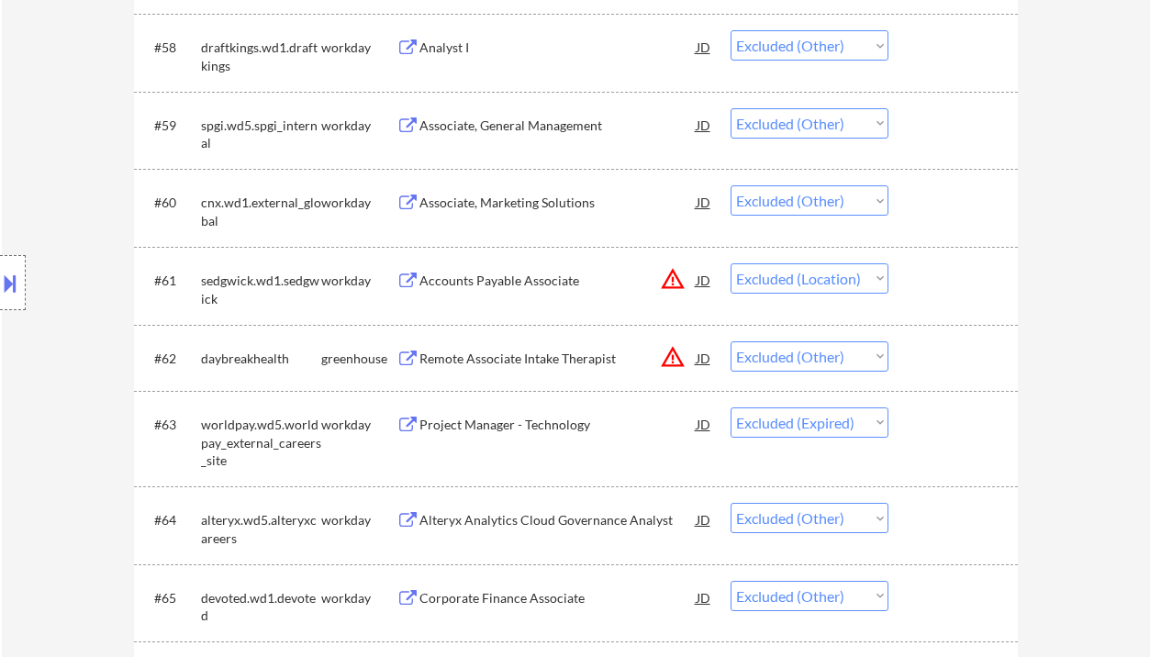
scroll to position [4527, 0]
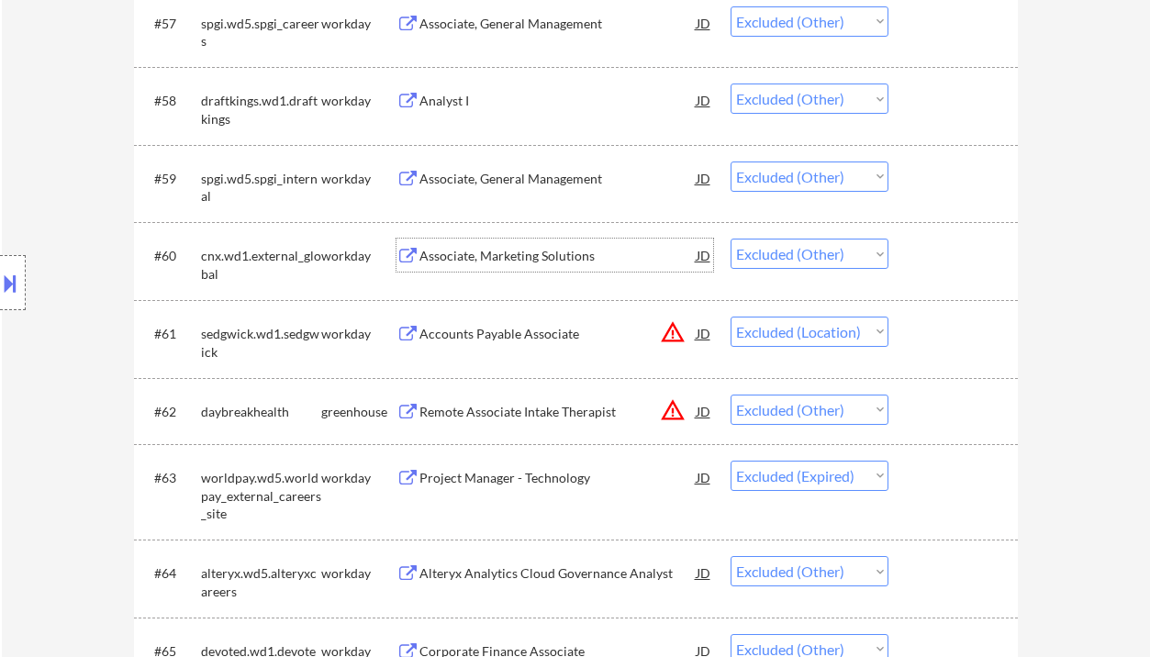
click at [493, 251] on div "Associate, Marketing Solutions" at bounding box center [557, 256] width 277 height 18
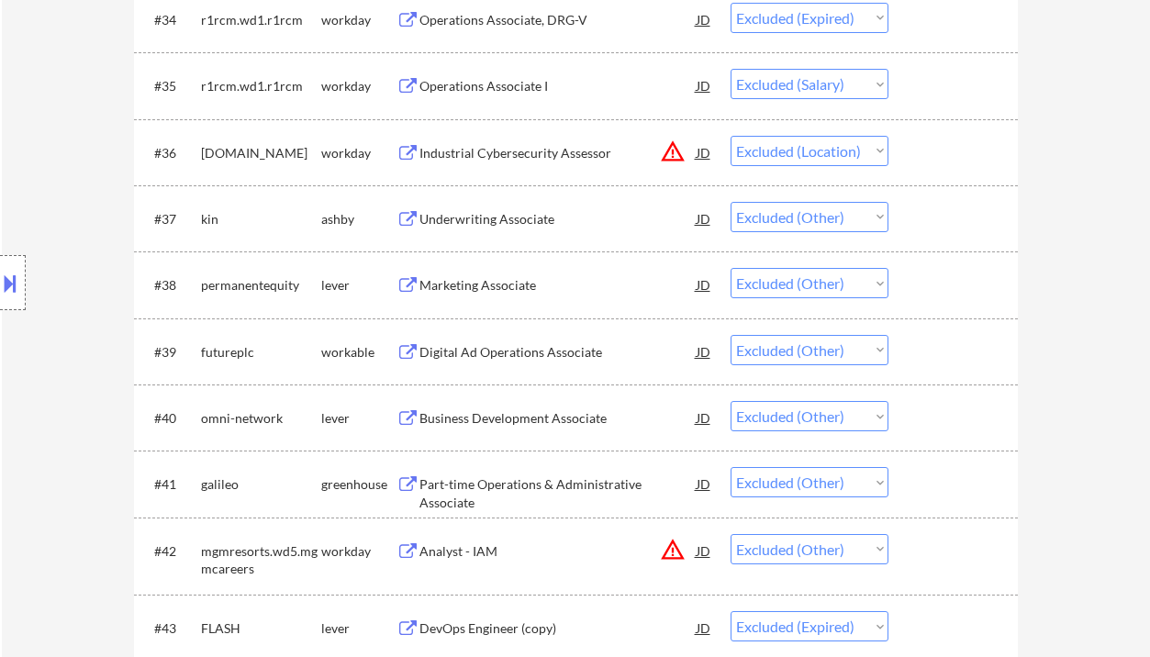
scroll to position [2937, 0]
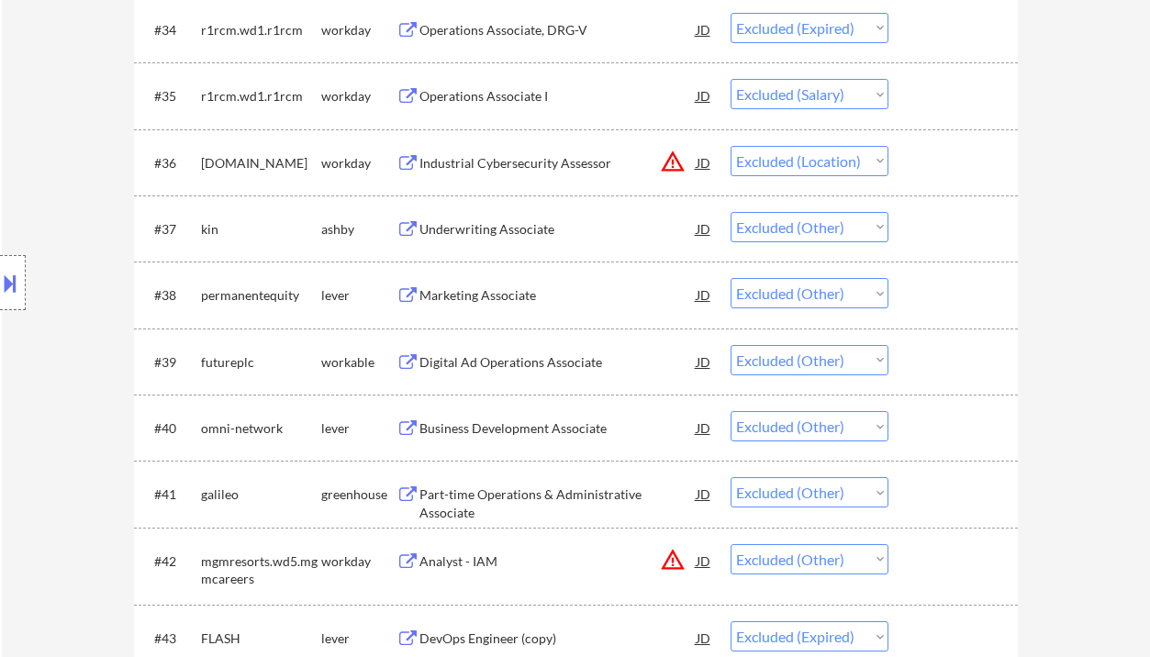
click at [496, 235] on div "Underwriting Associate" at bounding box center [557, 229] width 277 height 18
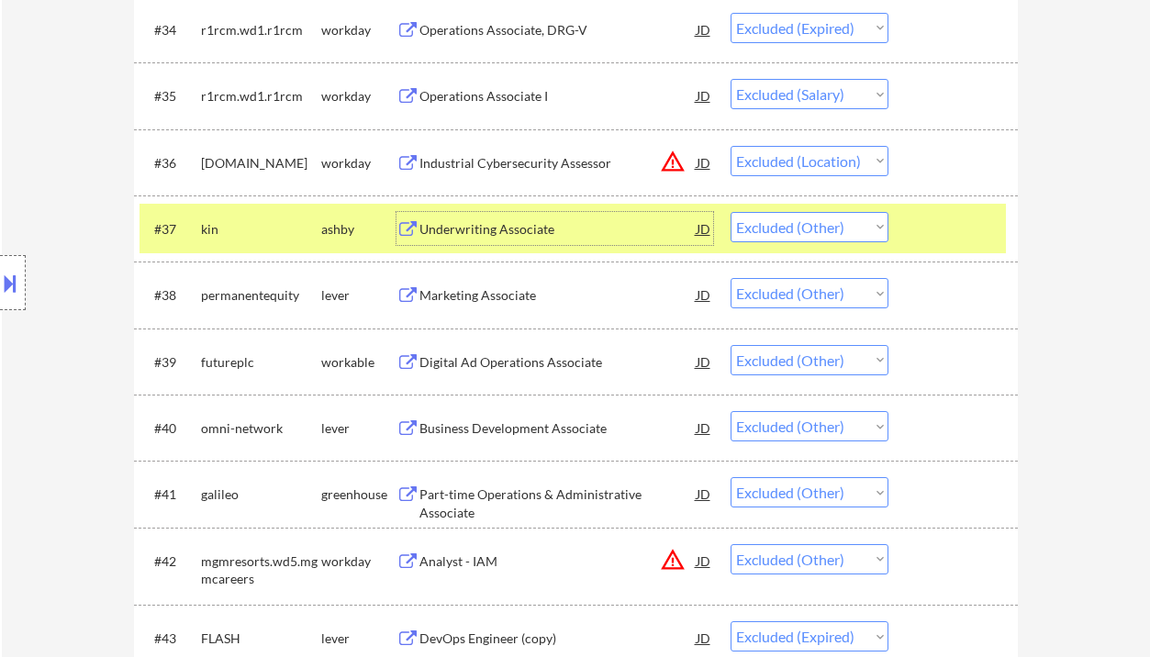
click at [782, 222] on select "Choose an option... Pending Applied Excluded (Questions) Excluded (Expired) Exc…" at bounding box center [810, 227] width 158 height 30
select select ""excluded__expired_""
click at [731, 212] on select "Choose an option... Pending Applied Excluded (Questions) Excluded (Expired) Exc…" at bounding box center [810, 227] width 158 height 30
click at [500, 304] on div "Marketing Associate" at bounding box center [557, 295] width 277 height 18
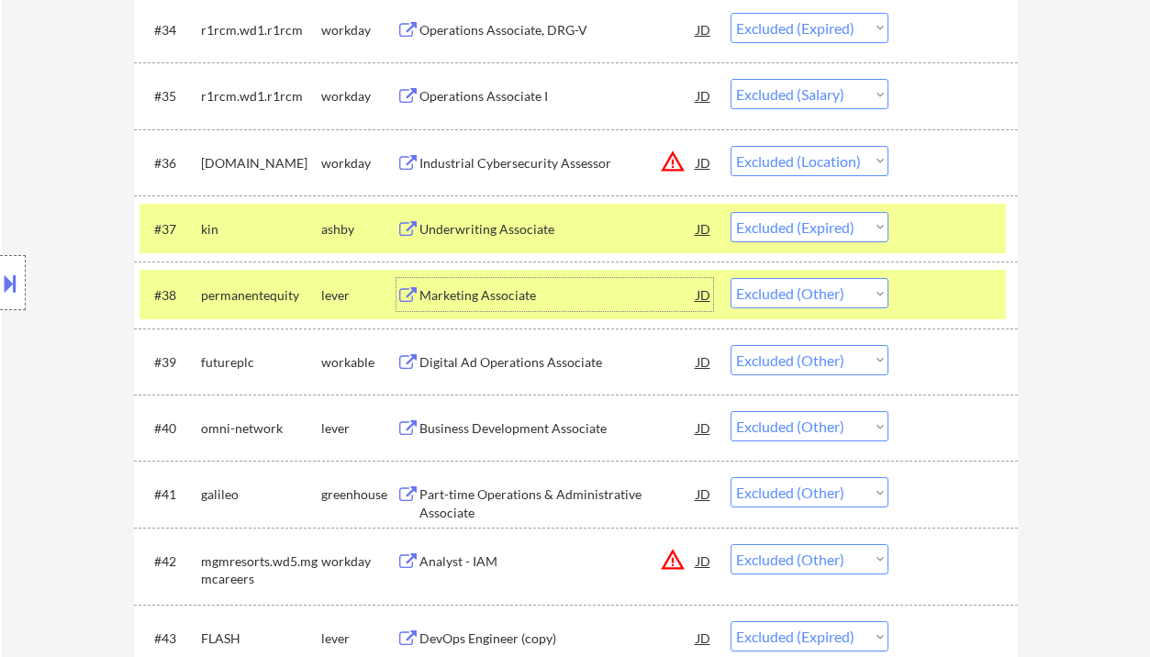
click at [798, 299] on select "Choose an option... Pending Applied Excluded (Questions) Excluded (Expired) Exc…" at bounding box center [810, 293] width 158 height 30
select select ""excluded__expired_""
click at [731, 278] on select "Choose an option... Pending Applied Excluded (Questions) Excluded (Expired) Exc…" at bounding box center [810, 293] width 158 height 30
click at [534, 364] on div "Digital Ad Operations Associate" at bounding box center [557, 362] width 277 height 18
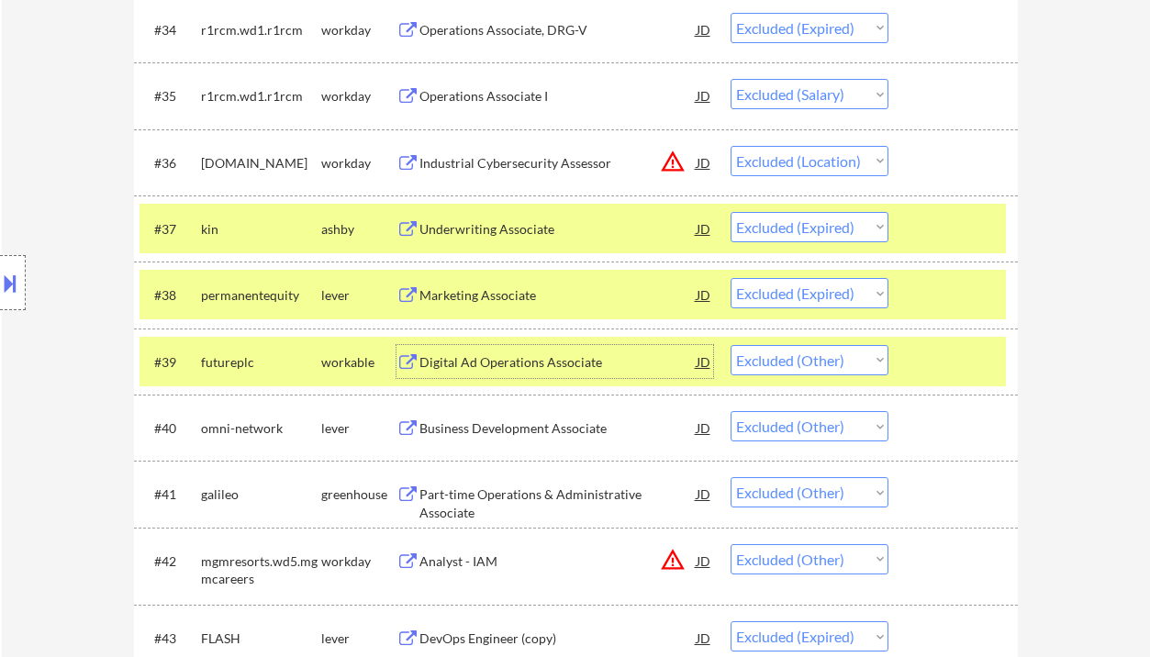
drag, startPoint x: 823, startPoint y: 347, endPoint x: 831, endPoint y: 374, distance: 27.9
click at [824, 351] on select "Choose an option... Pending Applied Excluded (Questions) Excluded (Expired) Exc…" at bounding box center [810, 360] width 158 height 30
select select ""excluded__expired_""
click at [731, 345] on select "Choose an option... Pending Applied Excluded (Questions) Excluded (Expired) Exc…" at bounding box center [810, 360] width 158 height 30
click at [592, 422] on div "Business Development Associate" at bounding box center [557, 428] width 277 height 18
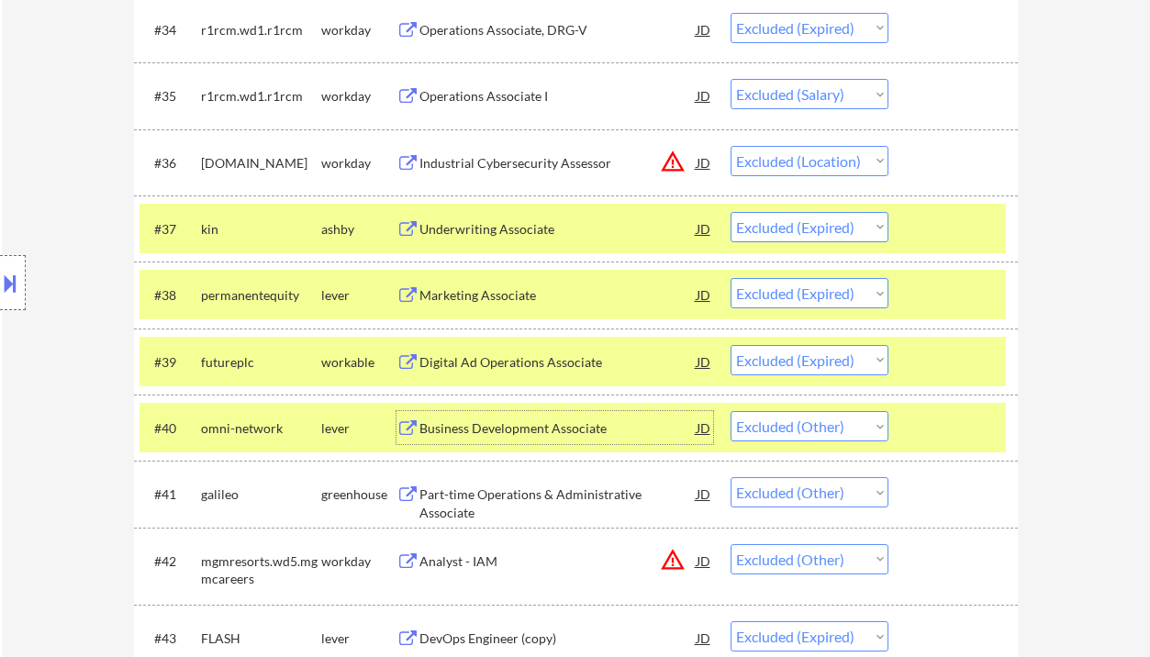
drag, startPoint x: 850, startPoint y: 430, endPoint x: 852, endPoint y: 441, distance: 11.2
click at [850, 430] on select "Choose an option... Pending Applied Excluded (Questions) Excluded (Expired) Exc…" at bounding box center [810, 426] width 158 height 30
select select ""excluded__expired_""
click at [731, 411] on select "Choose an option... Pending Applied Excluded (Questions) Excluded (Expired) Exc…" at bounding box center [810, 426] width 158 height 30
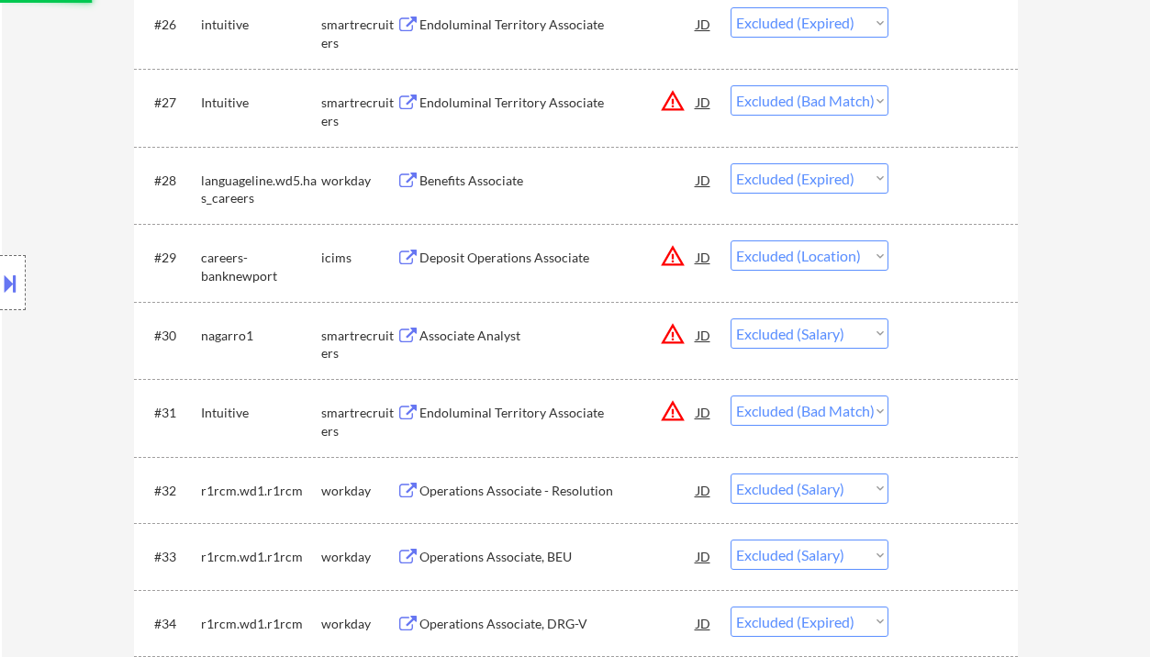
scroll to position [2325, 0]
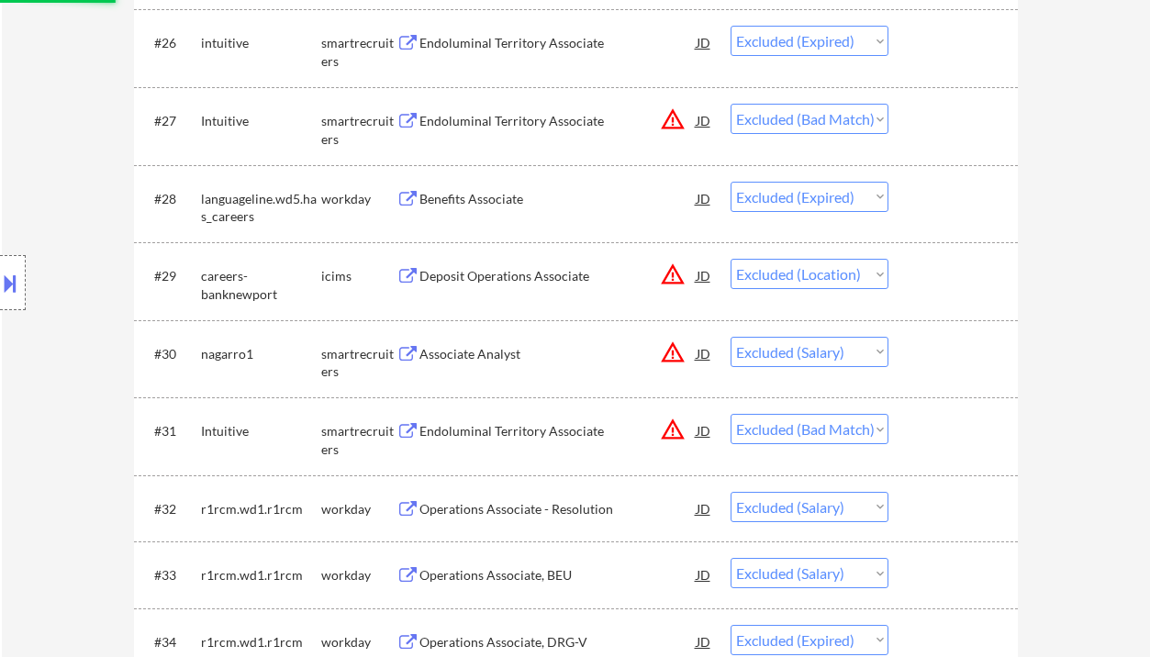
click at [559, 432] on div "Endoluminal Territory Associate" at bounding box center [557, 431] width 277 height 18
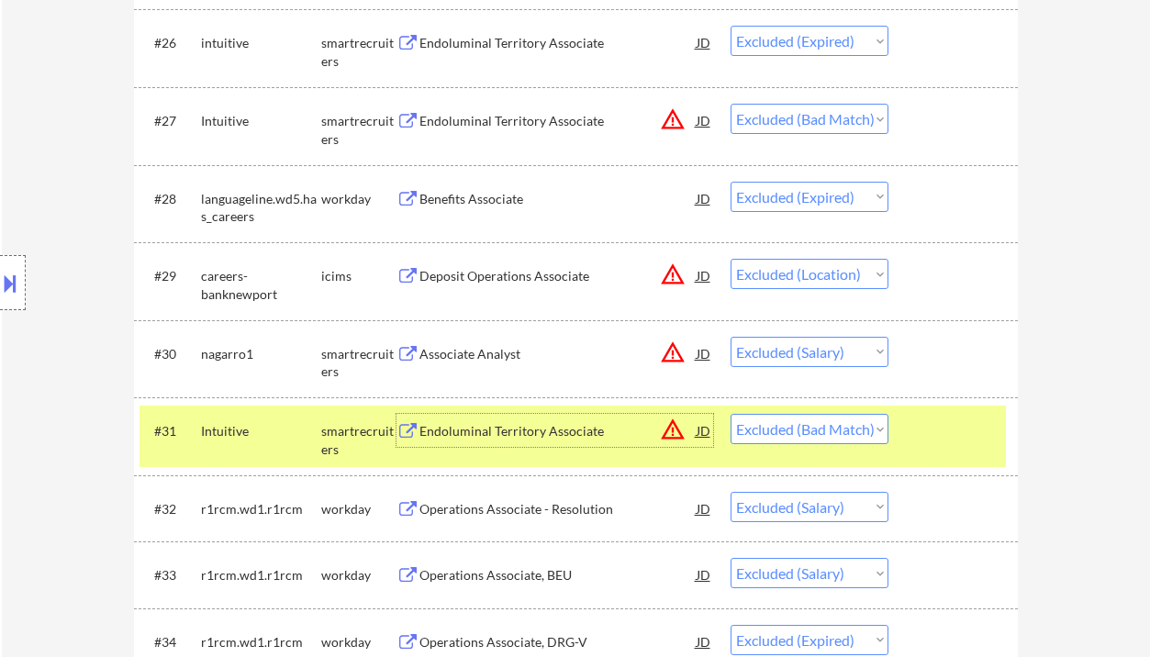
click at [798, 437] on select "Choose an option... Pending Applied Excluded (Questions) Excluded (Expired) Exc…" at bounding box center [810, 429] width 158 height 30
select select ""excluded__expired_""
click at [731, 414] on select "Choose an option... Pending Applied Excluded (Questions) Excluded (Expired) Exc…" at bounding box center [810, 429] width 158 height 30
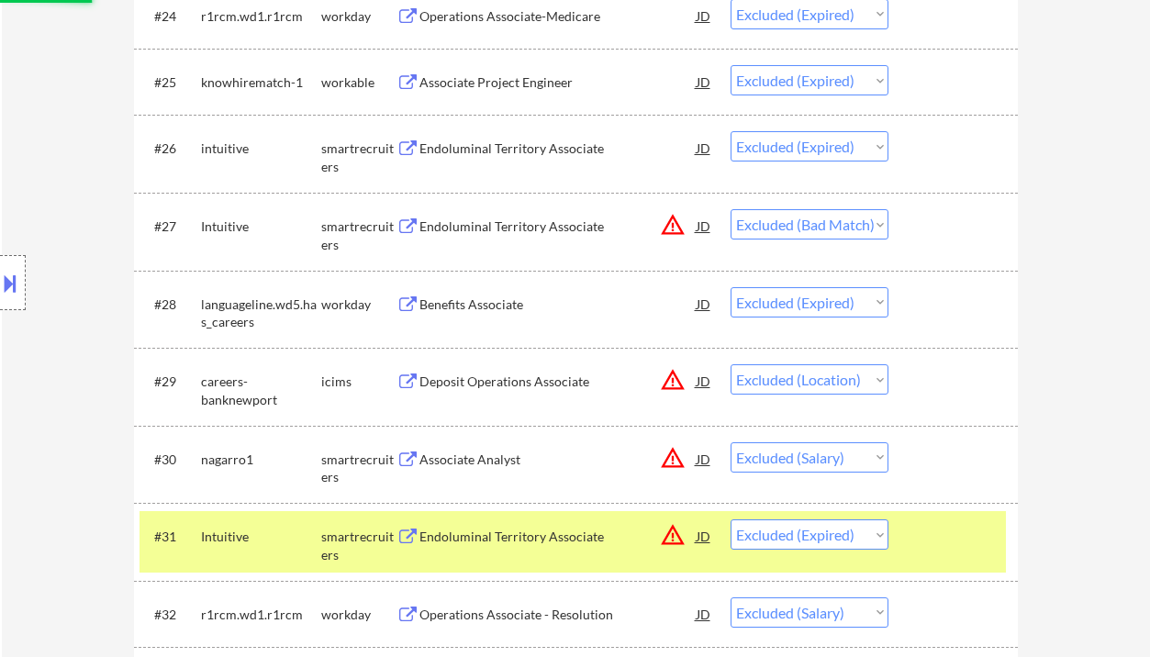
scroll to position [2203, 0]
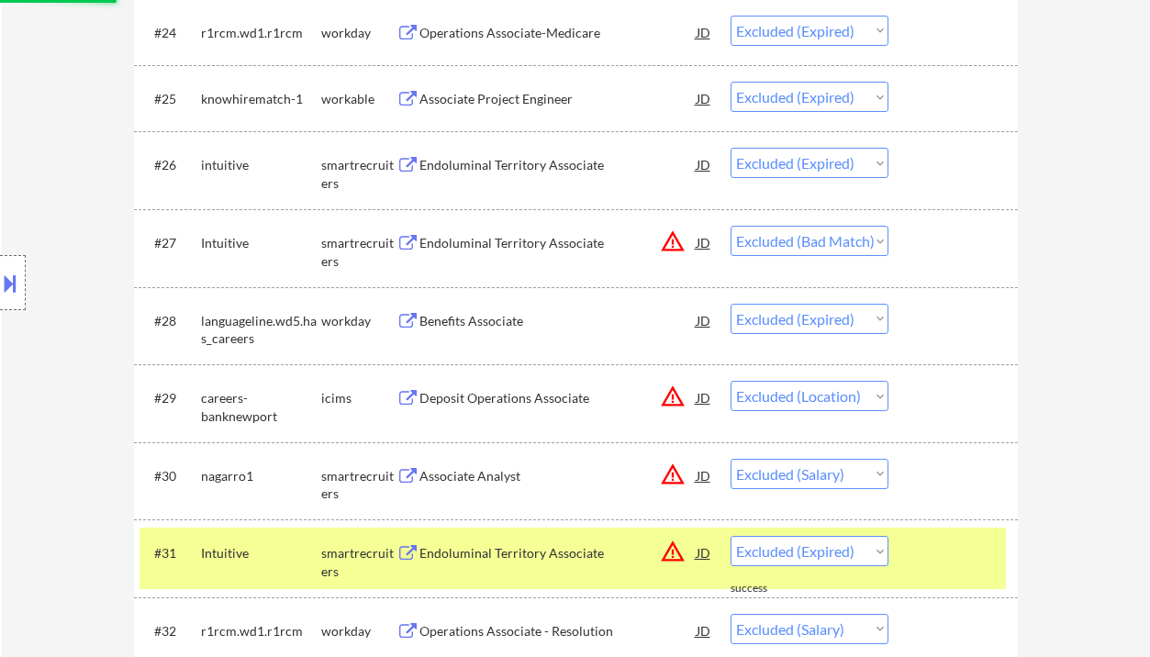
click at [575, 245] on div "Endoluminal Territory Associate" at bounding box center [557, 243] width 277 height 18
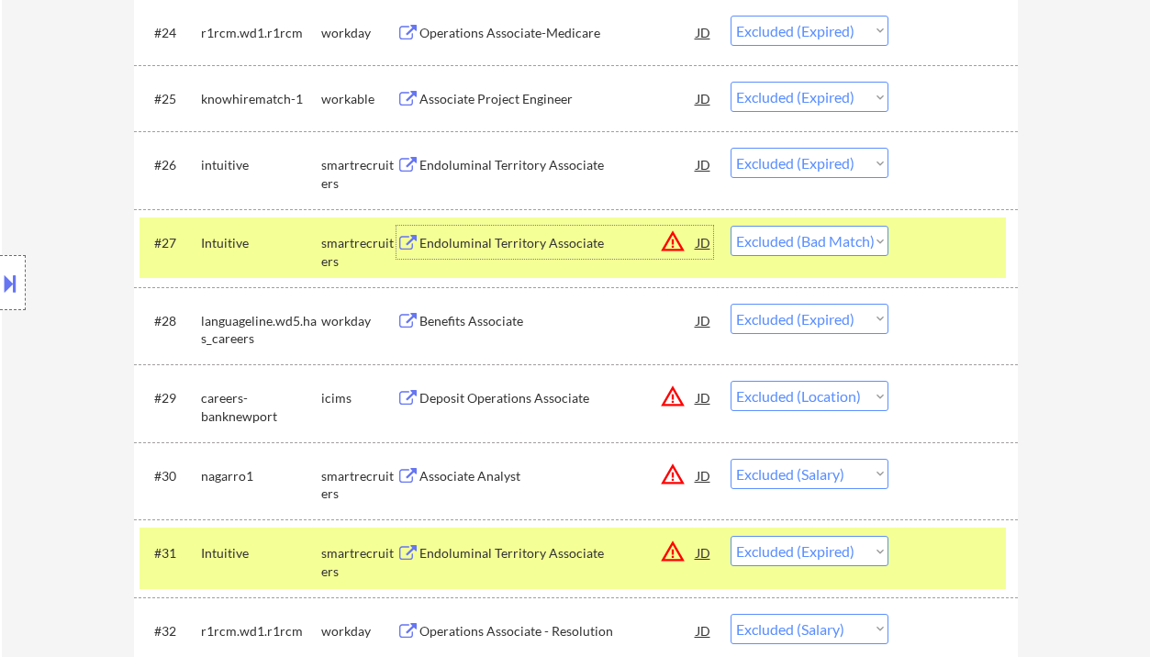
drag, startPoint x: 835, startPoint y: 240, endPoint x: 846, endPoint y: 255, distance: 19.1
click at [835, 240] on select "Choose an option... Pending Applied Excluded (Questions) Excluded (Expired) Exc…" at bounding box center [810, 241] width 158 height 30
select select ""excluded__expired_""
click at [731, 226] on select "Choose an option... Pending Applied Excluded (Questions) Excluded (Expired) Exc…" at bounding box center [810, 241] width 158 height 30
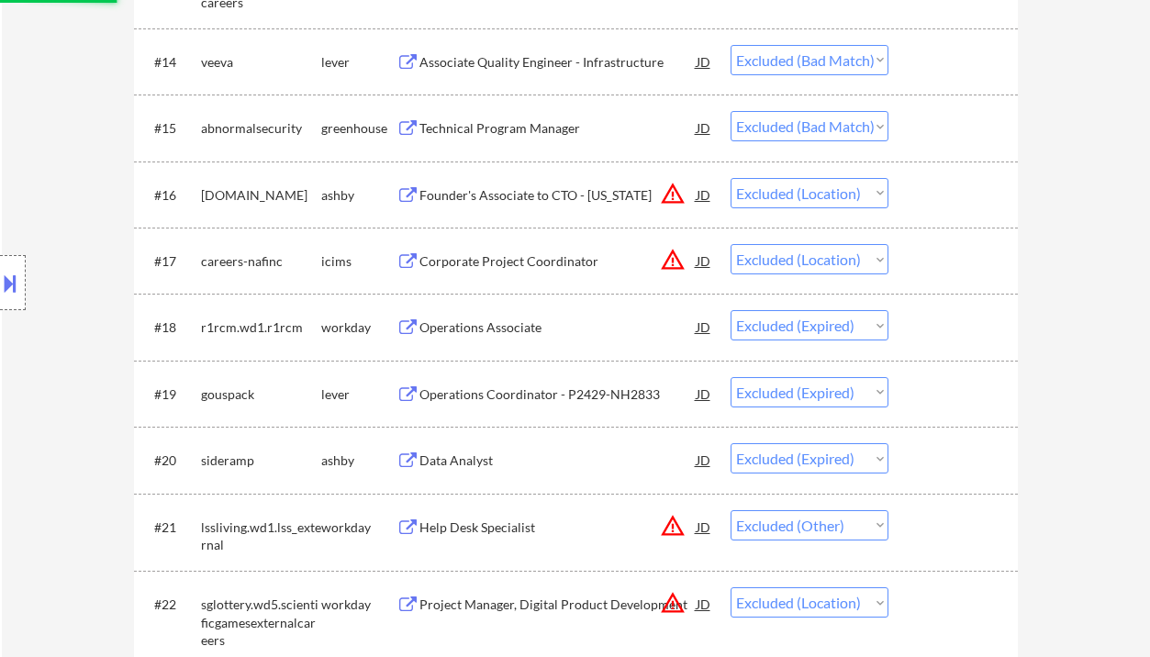
scroll to position [1223, 0]
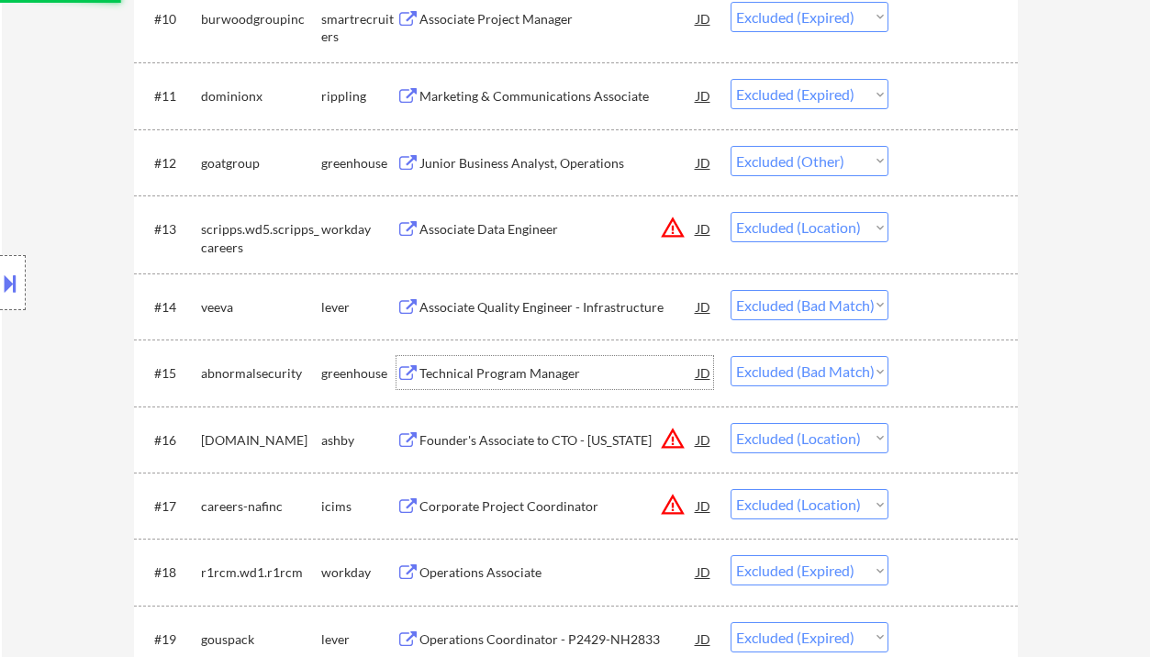
click at [584, 374] on div "Technical Program Manager" at bounding box center [557, 373] width 277 height 18
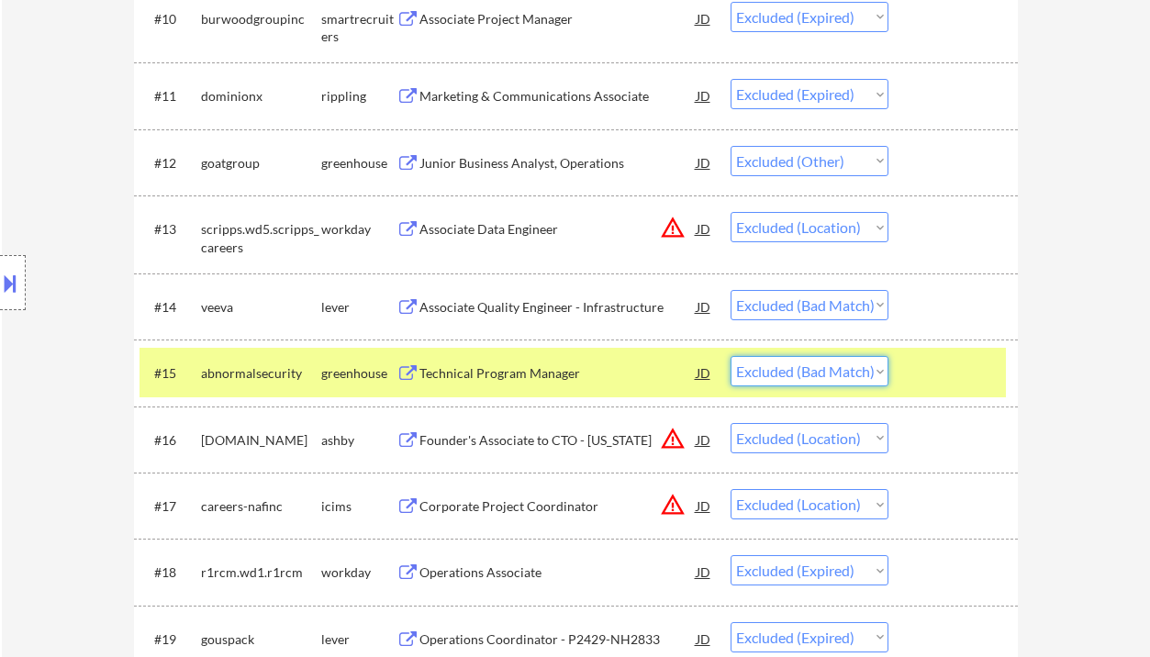
drag, startPoint x: 821, startPoint y: 358, endPoint x: 824, endPoint y: 370, distance: 12.2
click at [821, 361] on select "Choose an option... Pending Applied Excluded (Questions) Excluded (Expired) Exc…" at bounding box center [810, 371] width 158 height 30
select select ""excluded__expired_""
click at [731, 356] on select "Choose an option... Pending Applied Excluded (Questions) Excluded (Expired) Exc…" at bounding box center [810, 371] width 158 height 30
click at [563, 314] on div "Associate Quality Engineer - Infrastructure" at bounding box center [557, 307] width 277 height 18
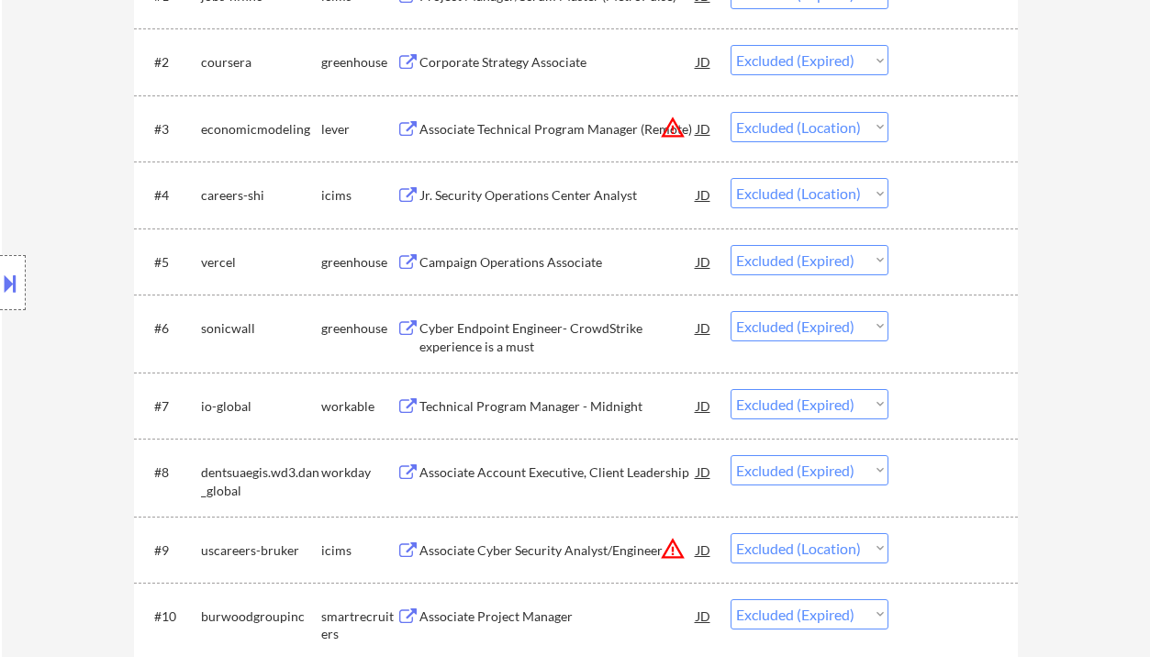
scroll to position [734, 0]
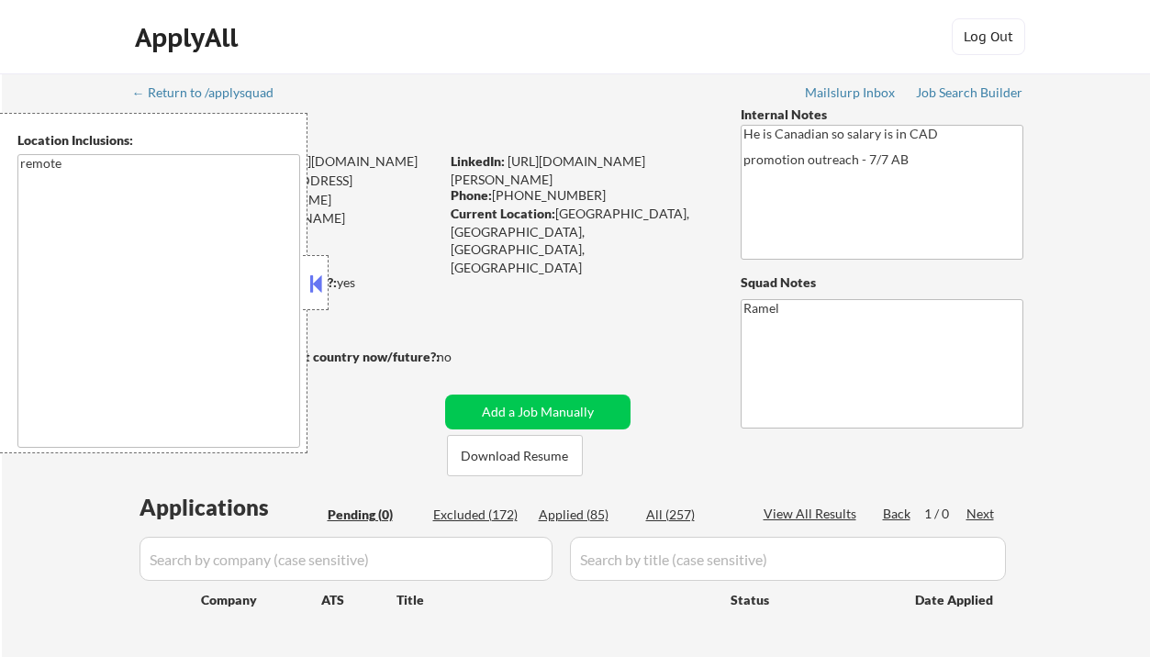
click at [320, 276] on button at bounding box center [316, 284] width 20 height 28
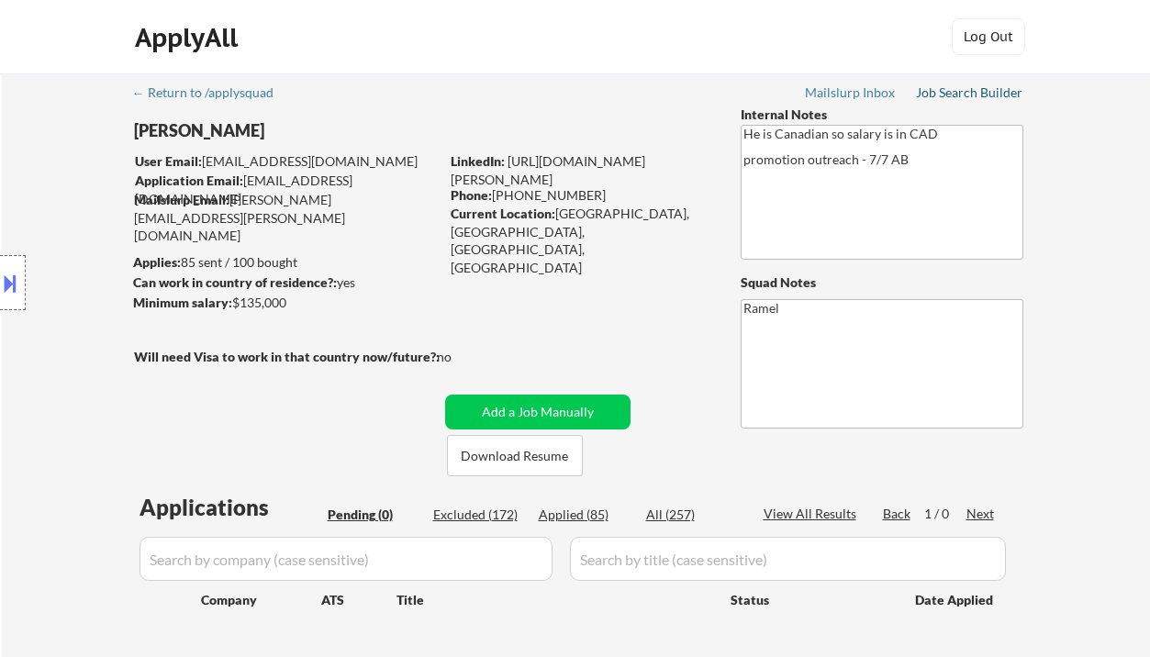
click at [957, 97] on div "Job Search Builder" at bounding box center [969, 92] width 107 height 13
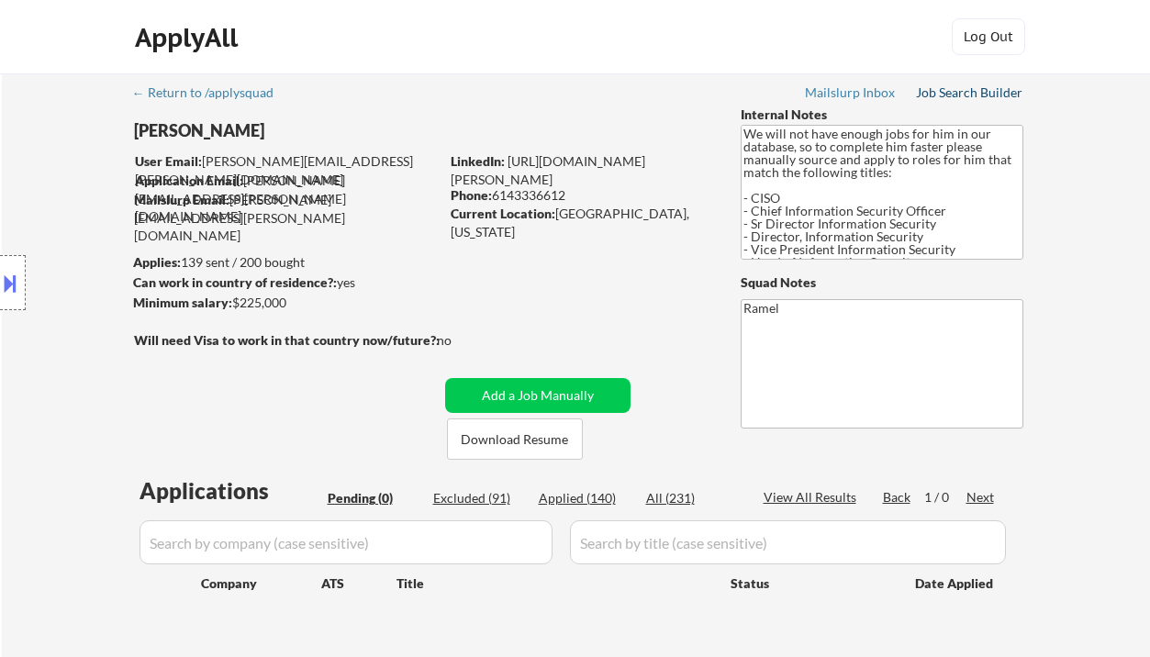
click at [964, 95] on div "Job Search Builder" at bounding box center [969, 92] width 107 height 13
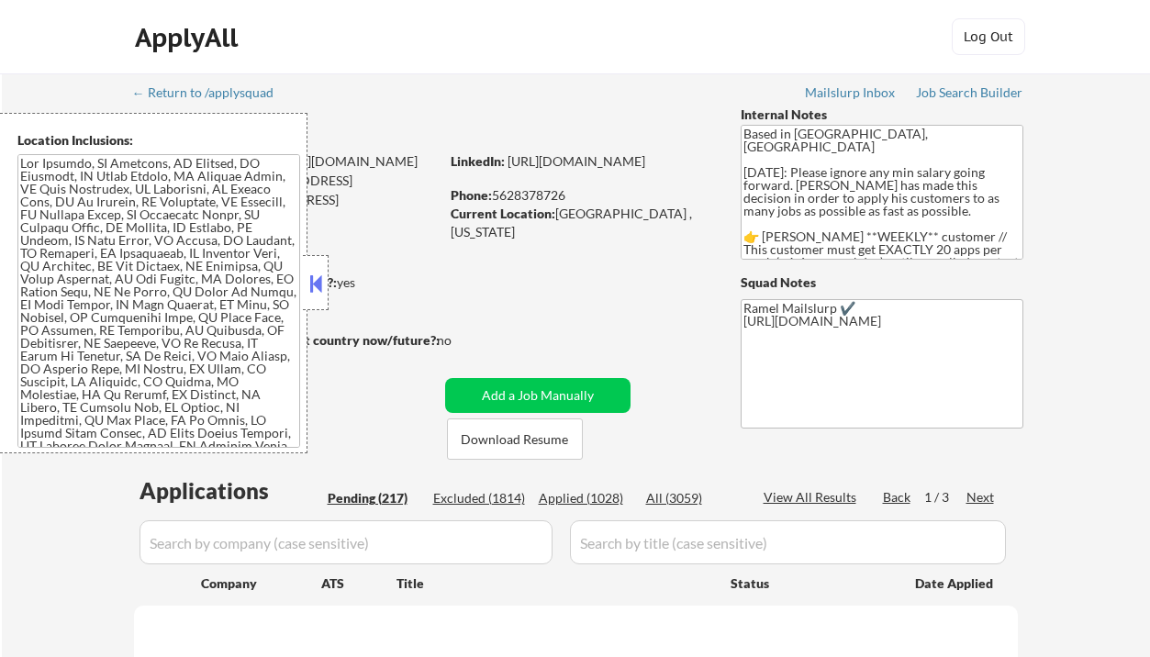
click at [314, 285] on button at bounding box center [316, 284] width 20 height 28
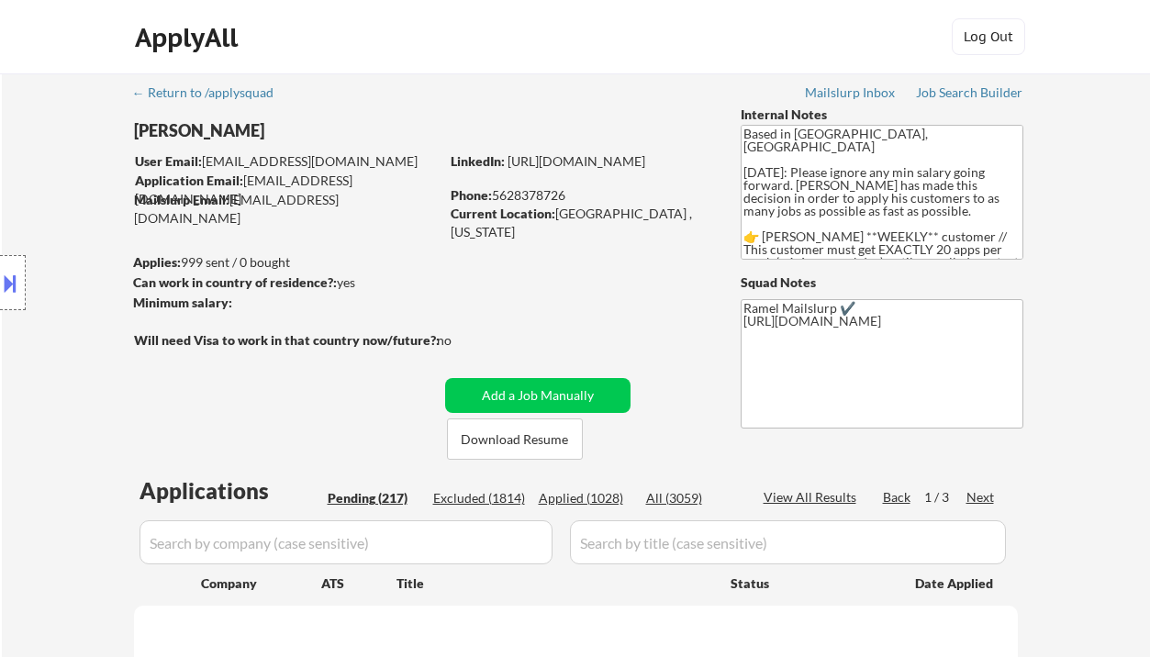
select select ""pending""
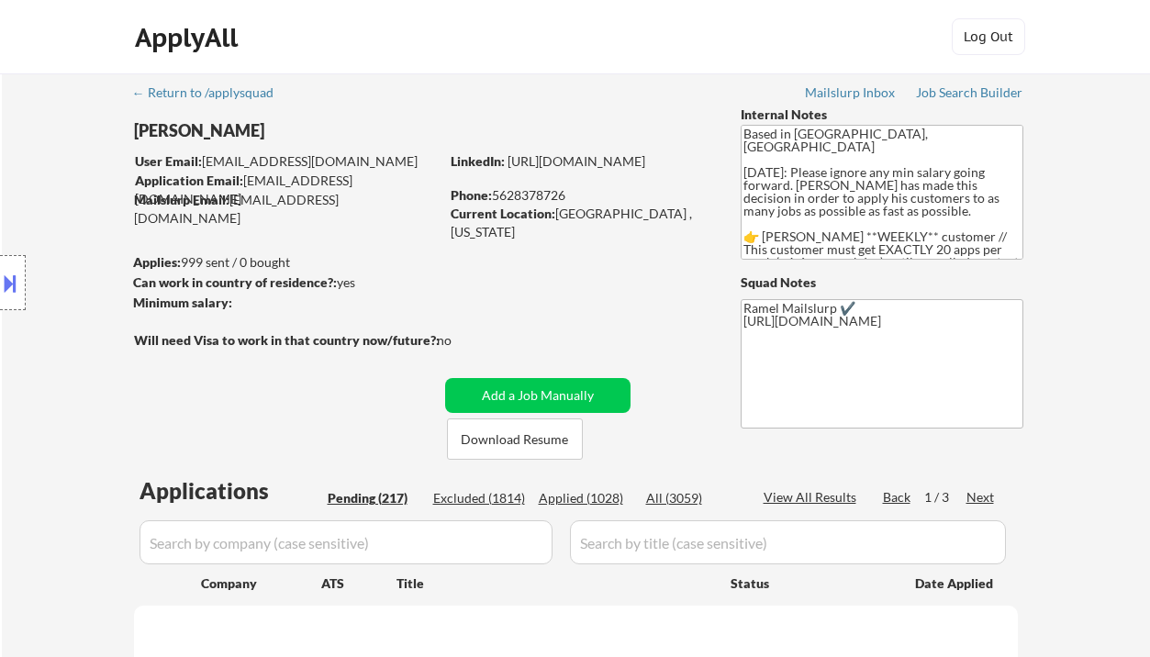
select select ""pending""
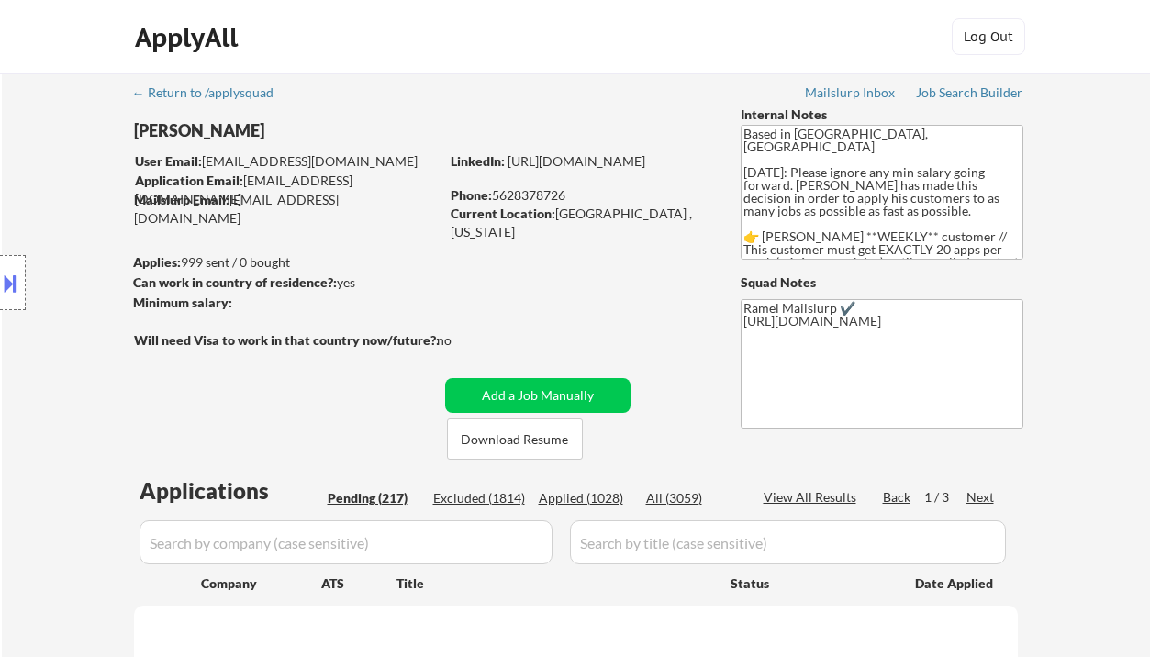
select select ""pending""
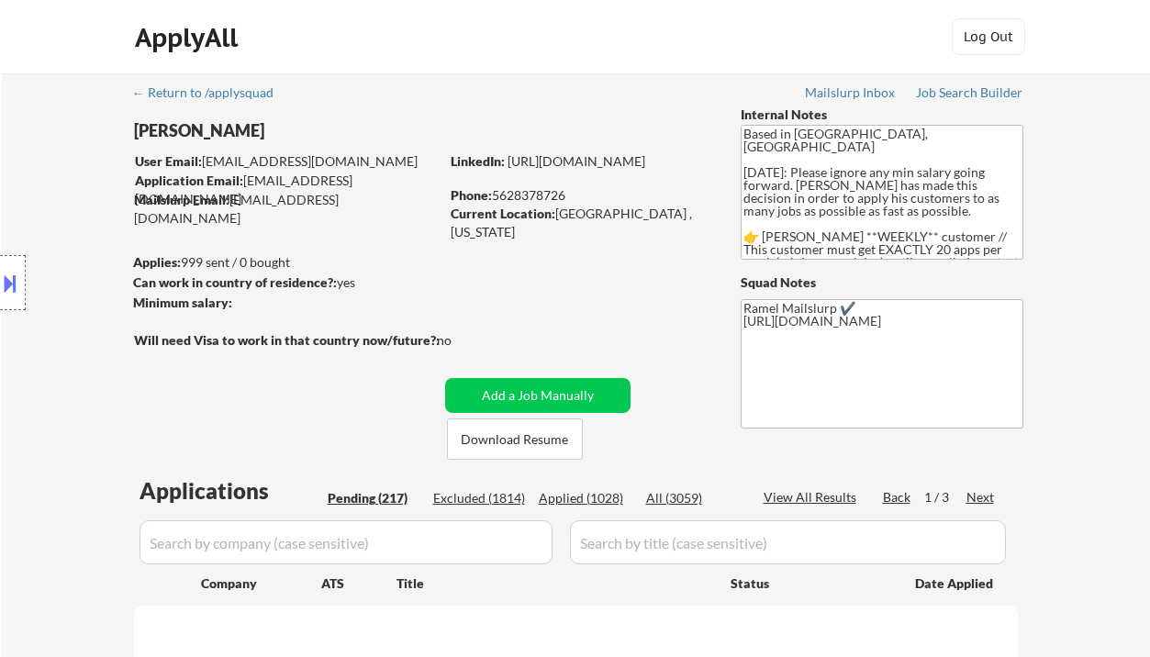
select select ""pending""
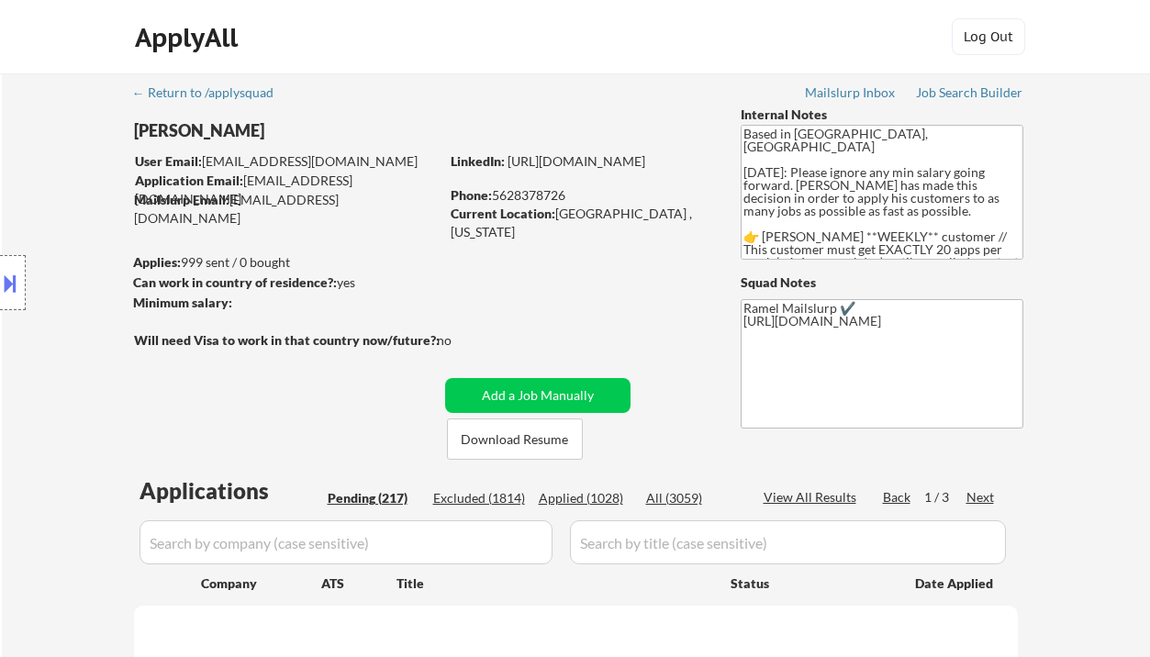
select select ""pending""
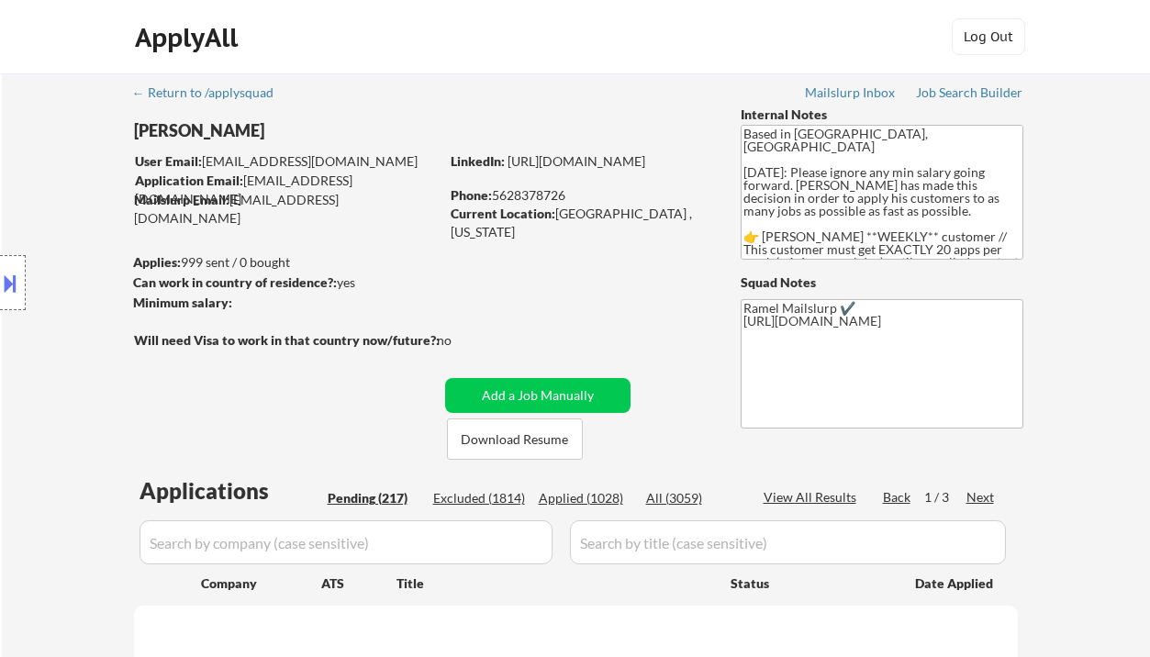
select select ""pending""
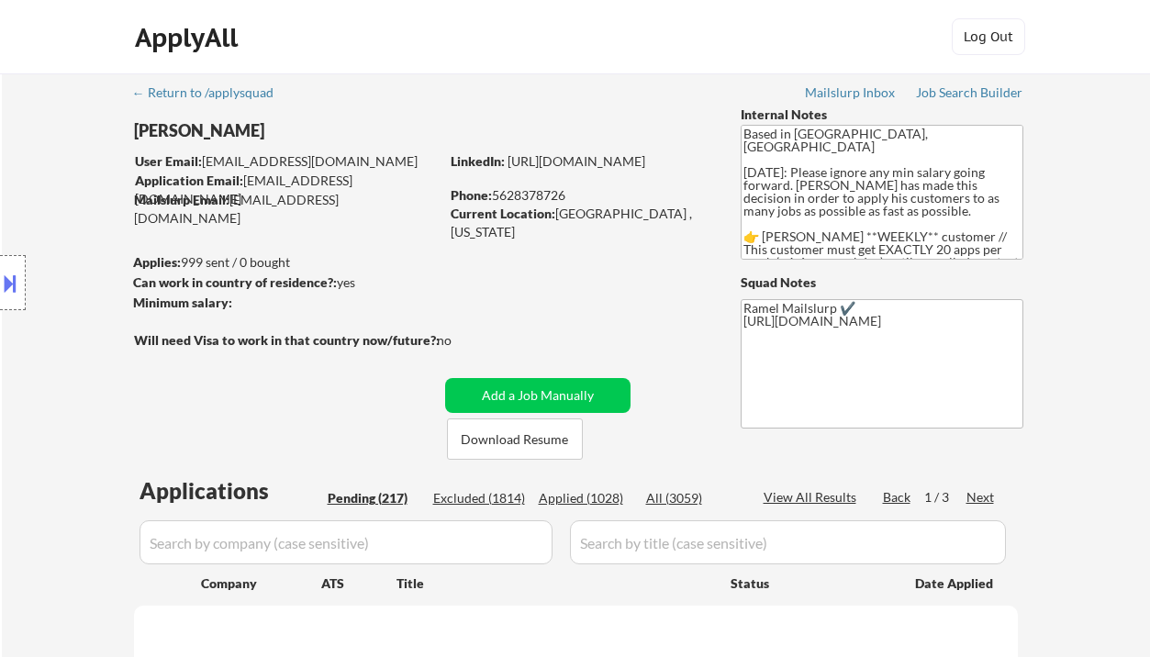
select select ""pending""
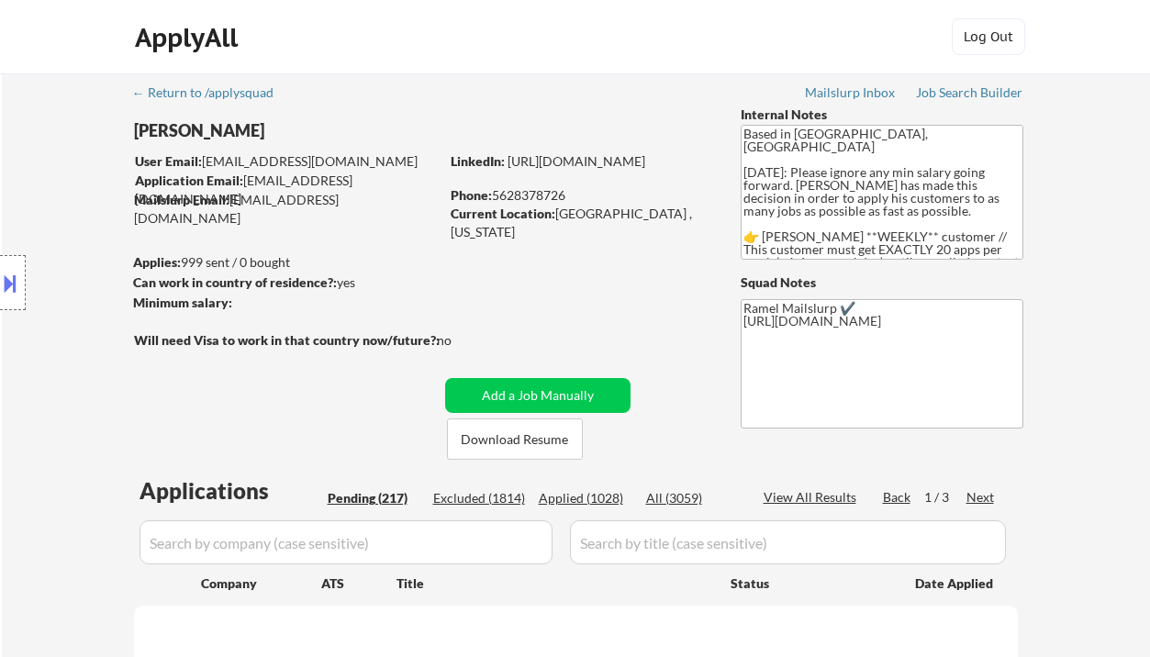
select select ""pending""
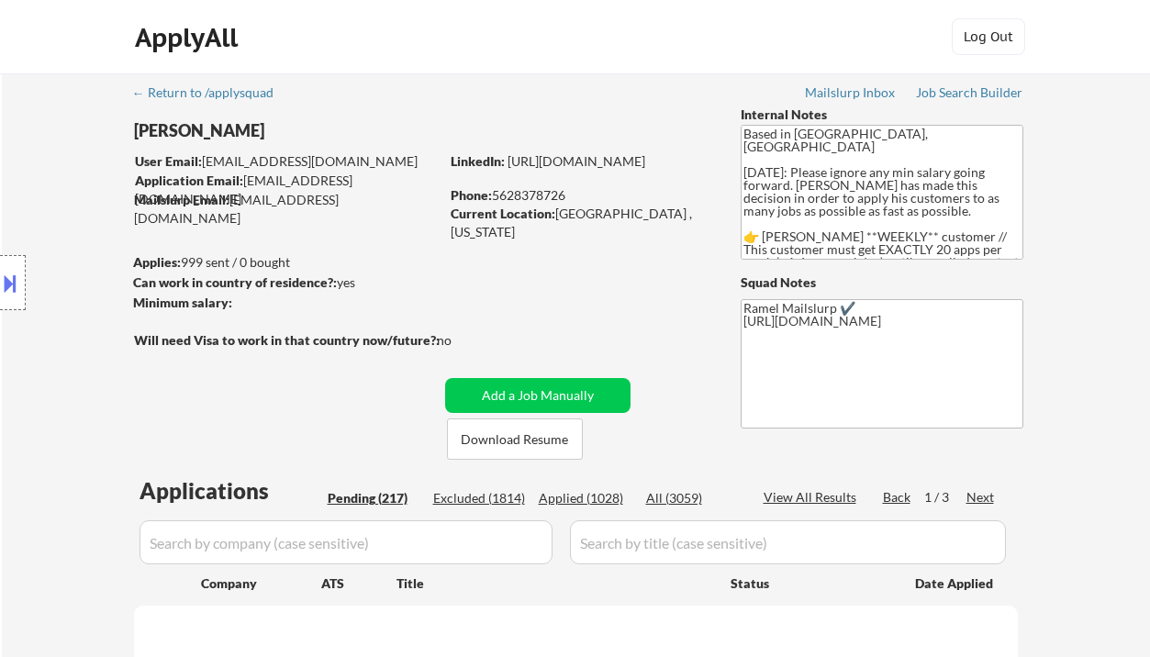
select select ""pending""
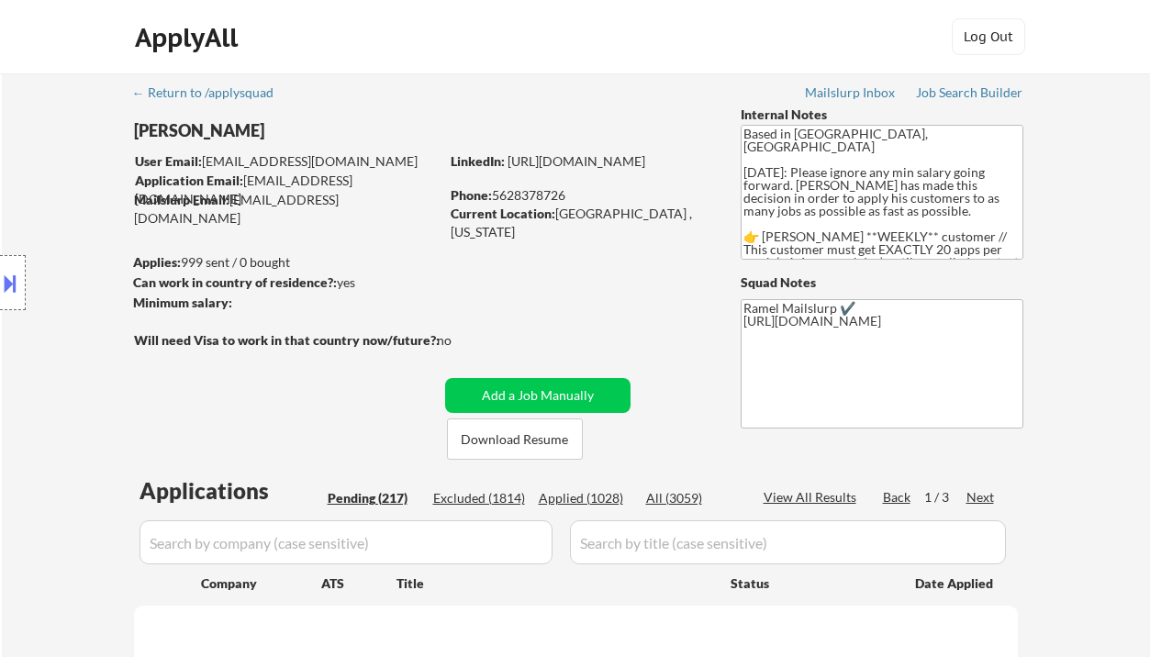
select select ""pending""
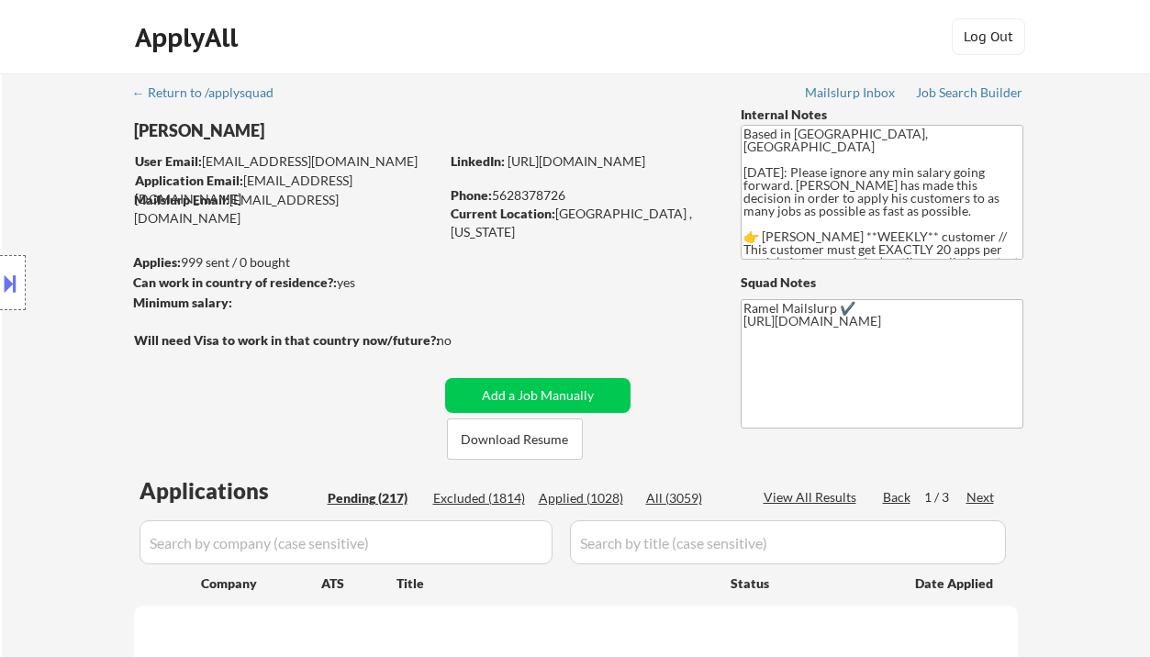
select select ""pending""
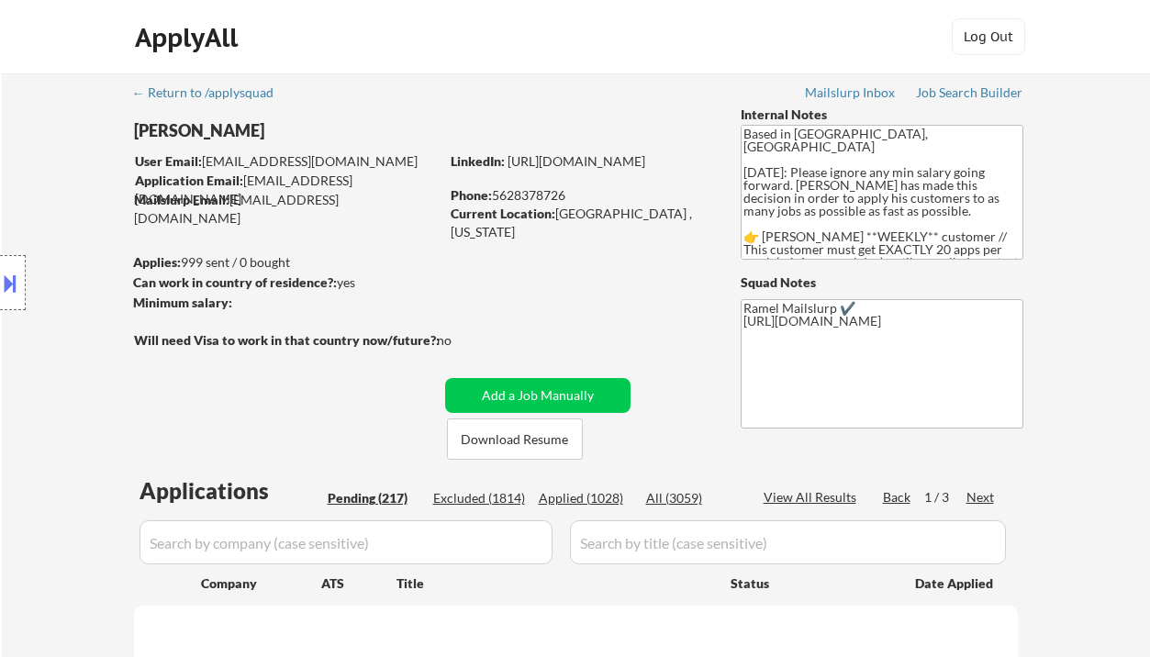
select select ""pending""
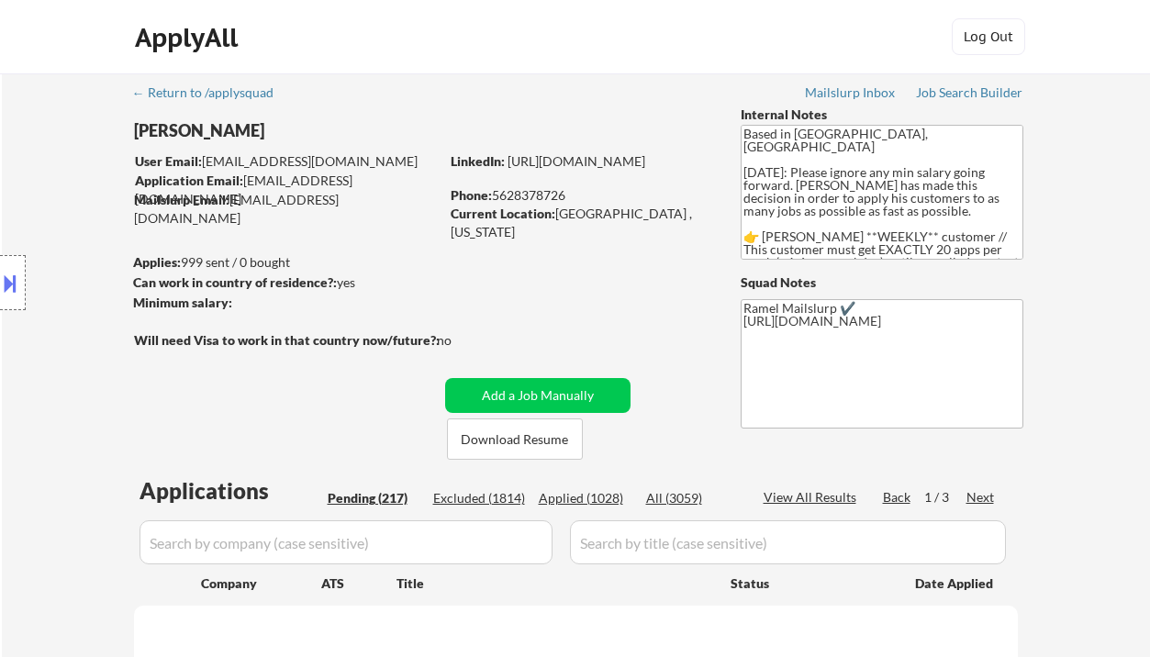
select select ""pending""
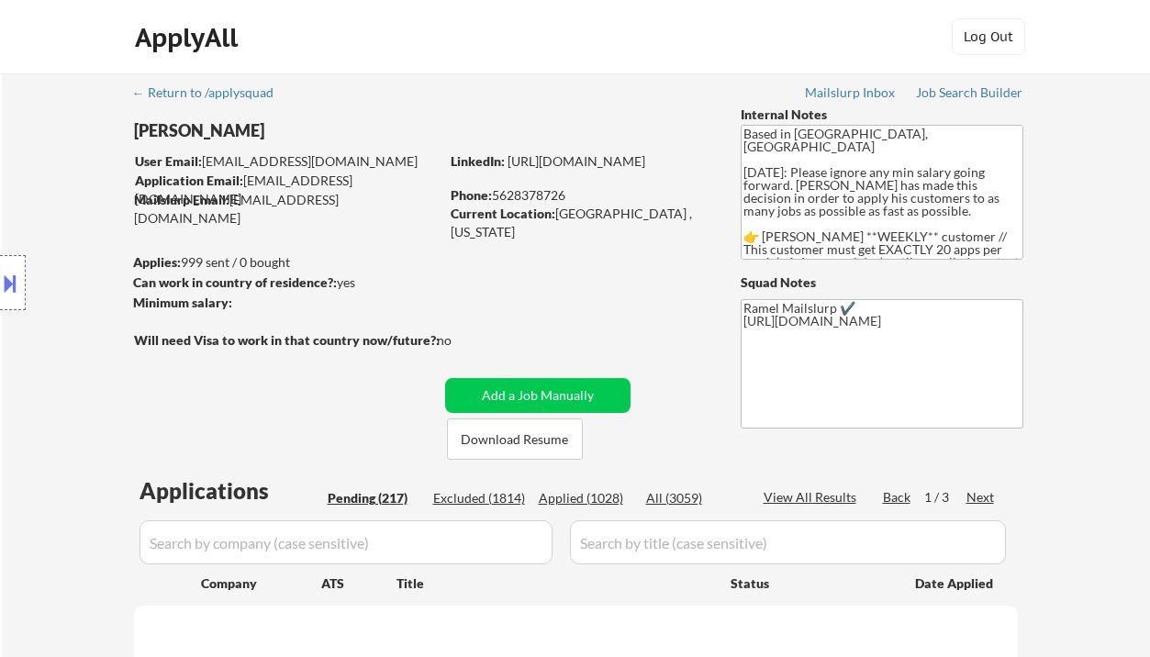
select select ""pending""
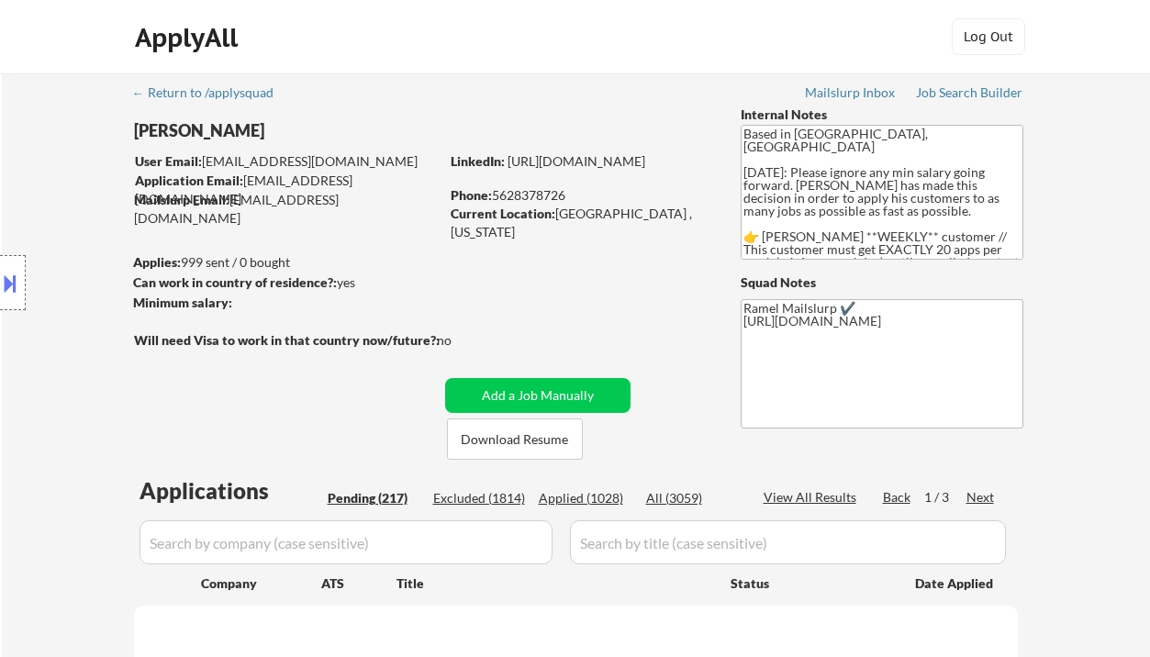
select select ""pending""
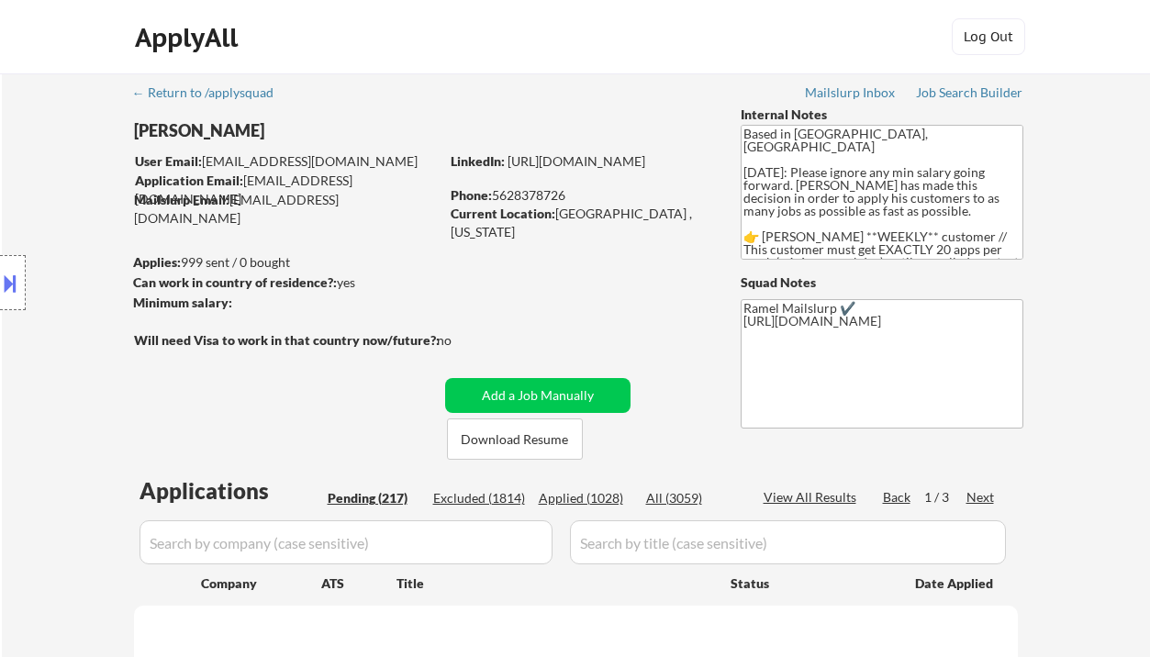
select select ""pending""
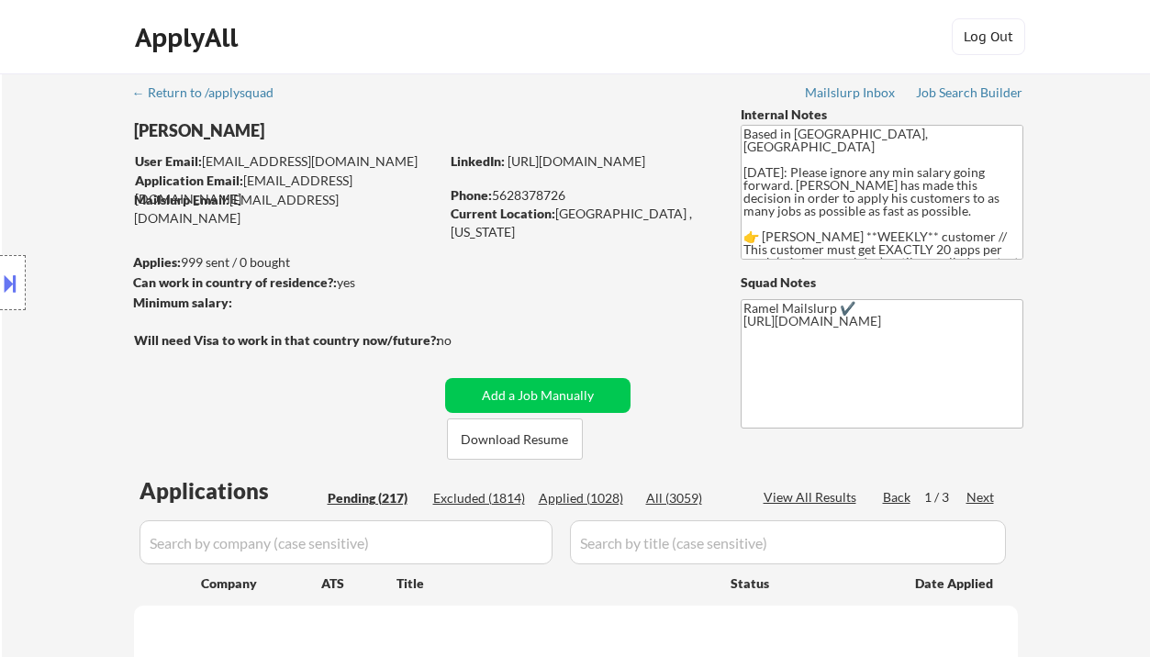
select select ""pending""
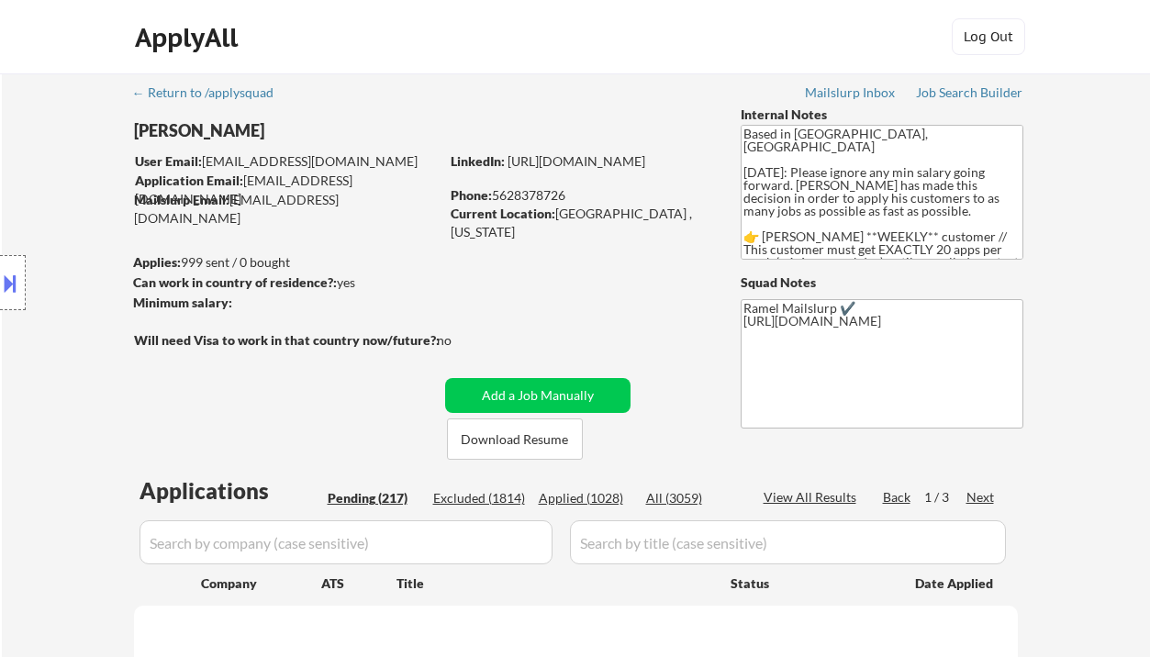
select select ""pending""
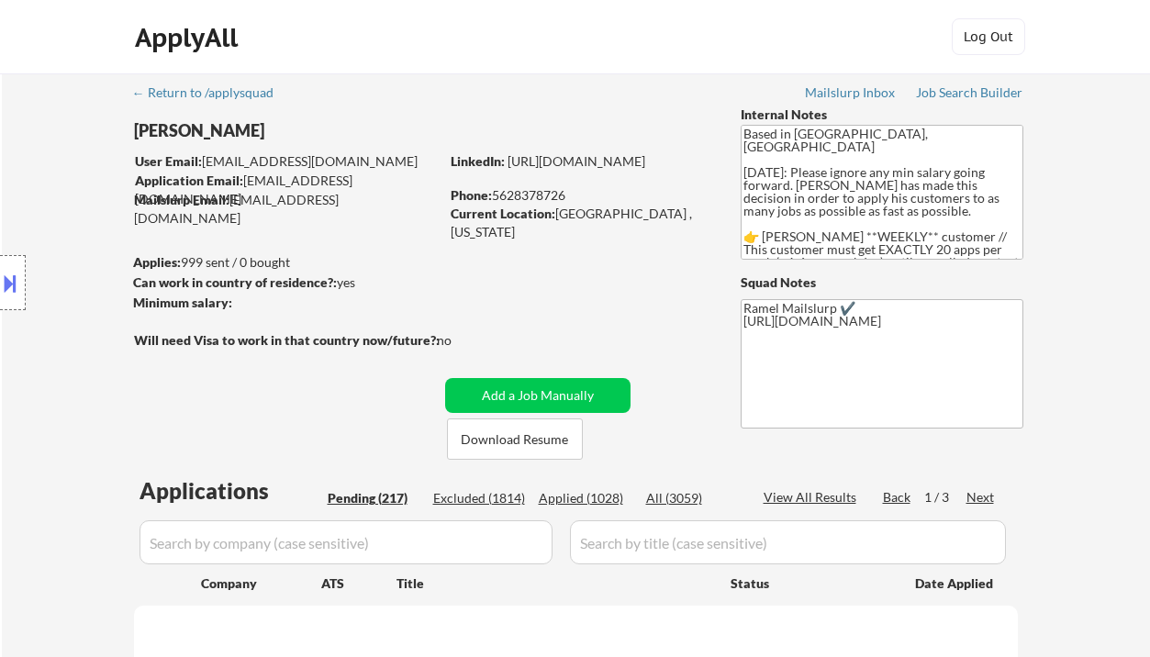
select select ""pending""
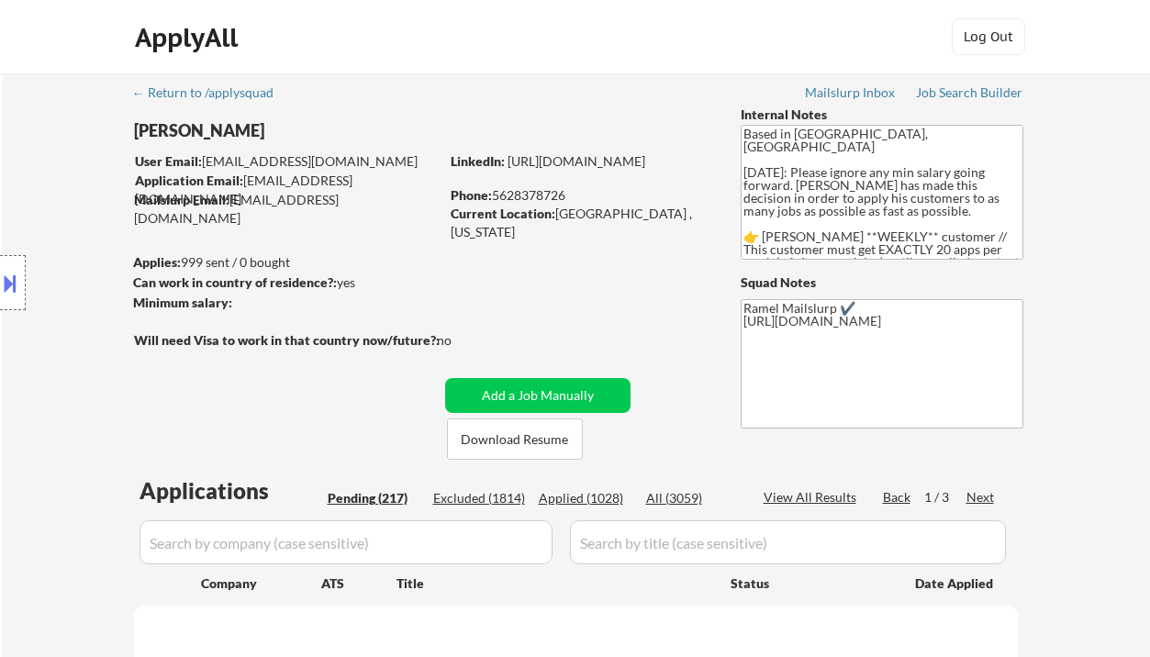
select select ""pending""
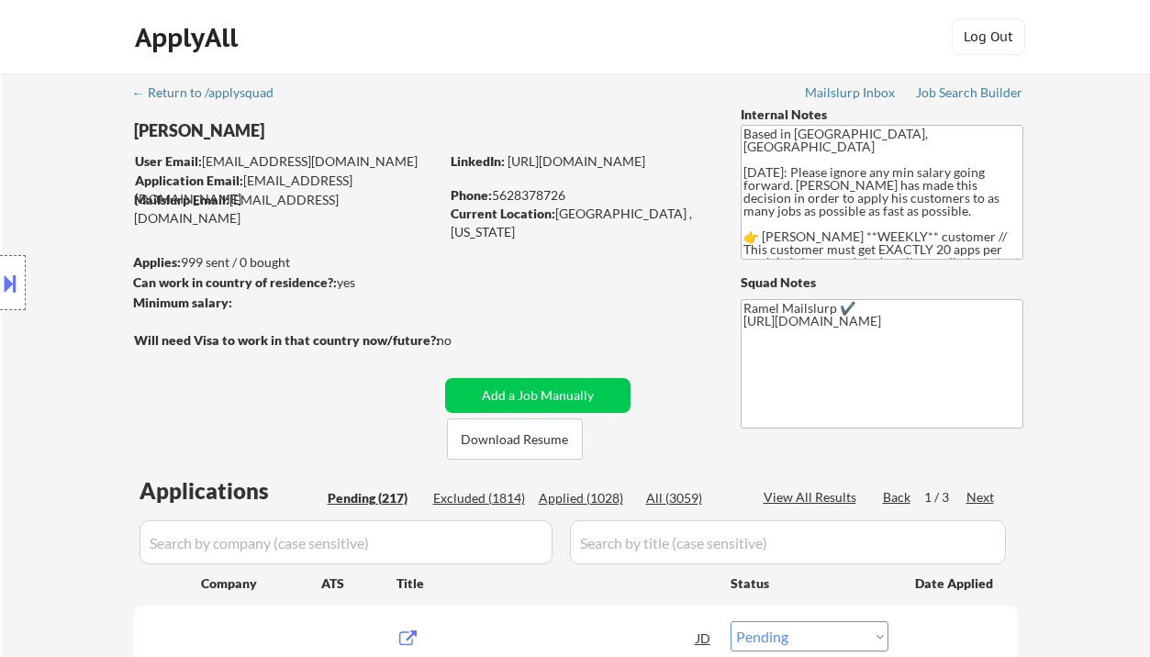
scroll to position [367, 0]
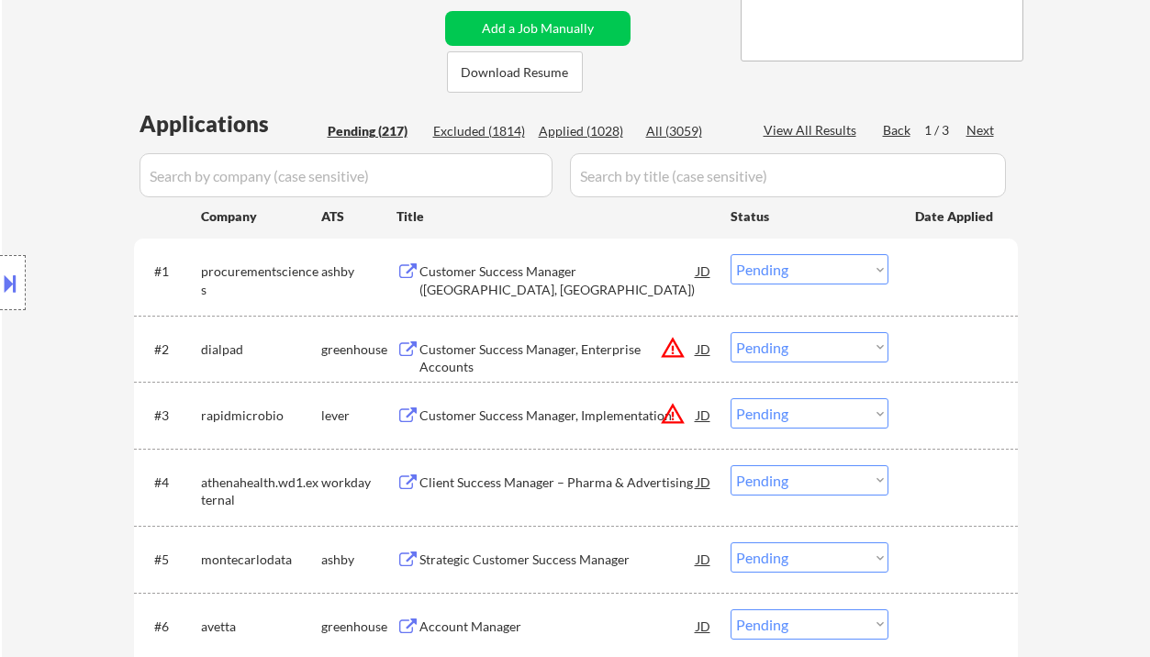
click at [44, 143] on div "Location Inclusions:" at bounding box center [164, 283] width 329 height 340
click at [509, 269] on div "Customer Success Manager (Salt Lake City, UT)" at bounding box center [557, 280] width 277 height 36
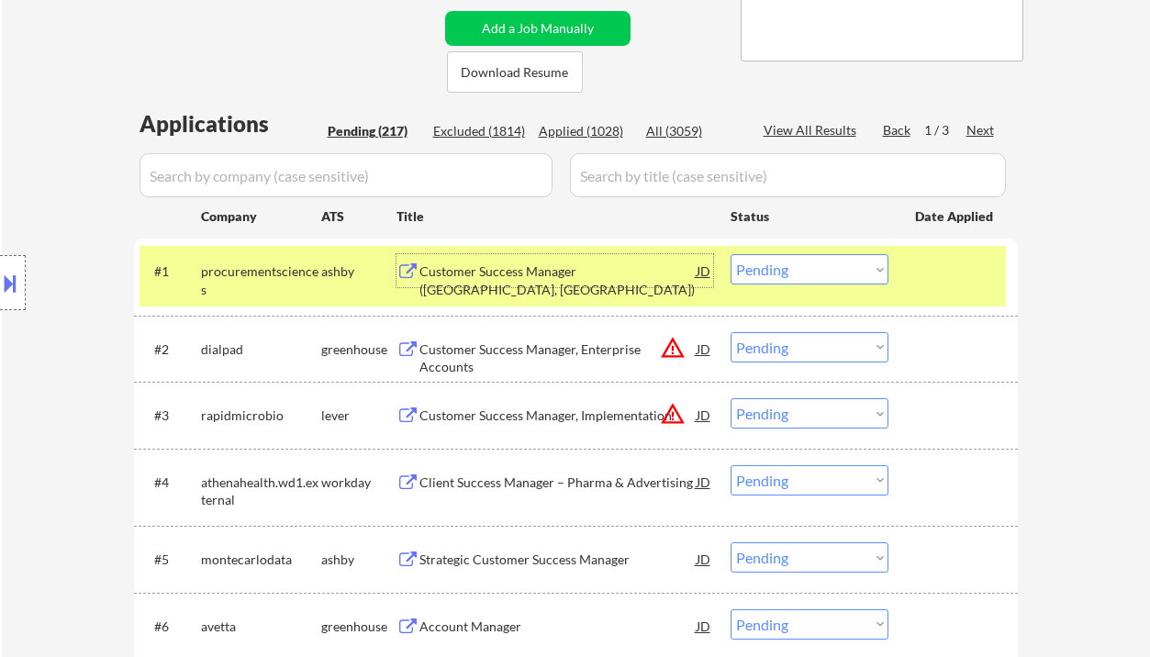
click at [829, 277] on select "Choose an option... Pending Applied Excluded (Questions) Excluded (Expired) Exc…" at bounding box center [810, 269] width 158 height 30
click at [731, 254] on select "Choose an option... Pending Applied Excluded (Questions) Excluded (Expired) Exc…" at bounding box center [810, 269] width 158 height 30
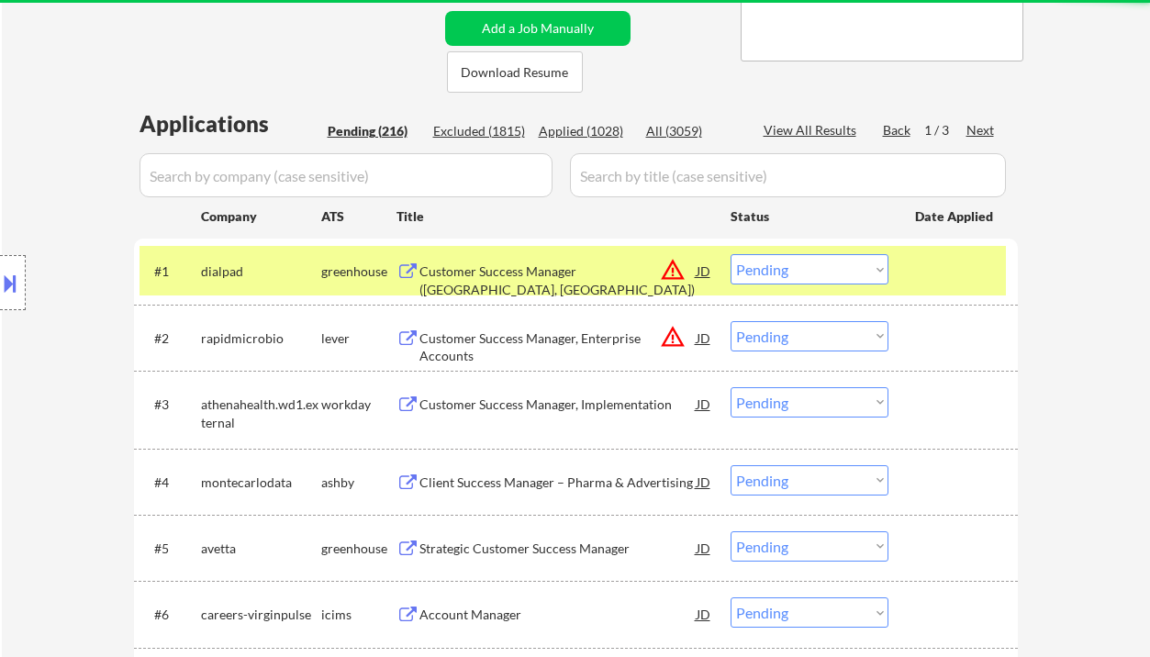
click at [535, 273] on div "Customer Success Manager (Salt Lake City, UT)" at bounding box center [557, 280] width 277 height 36
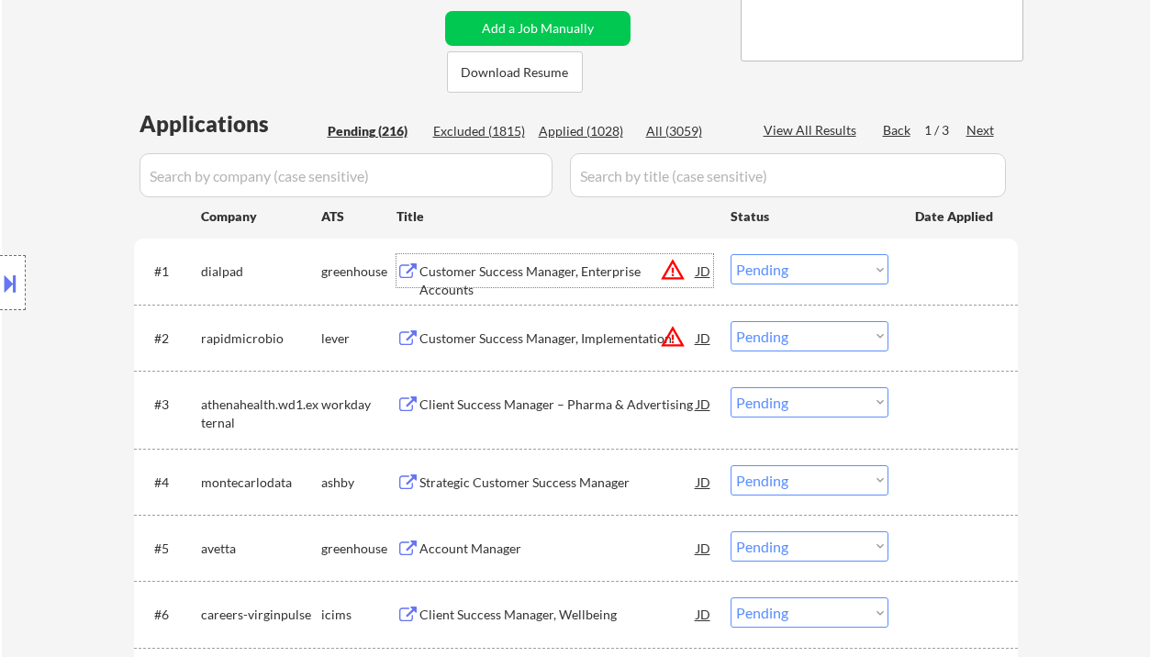
click at [15, 283] on button at bounding box center [10, 283] width 20 height 30
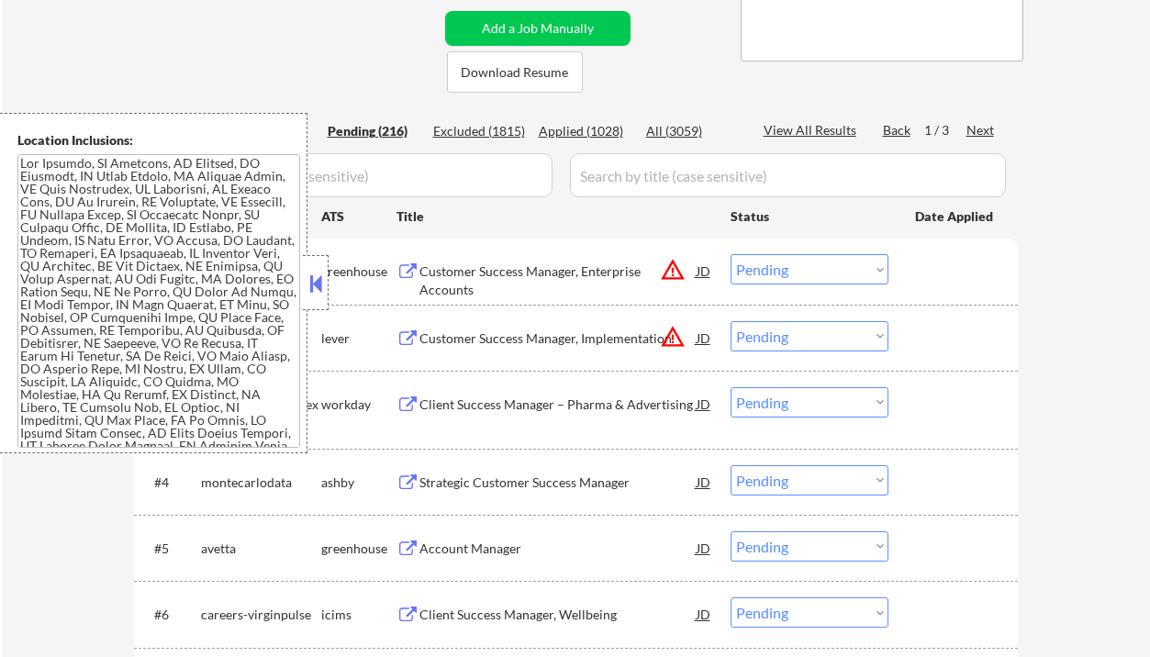
scroll to position [341, 0]
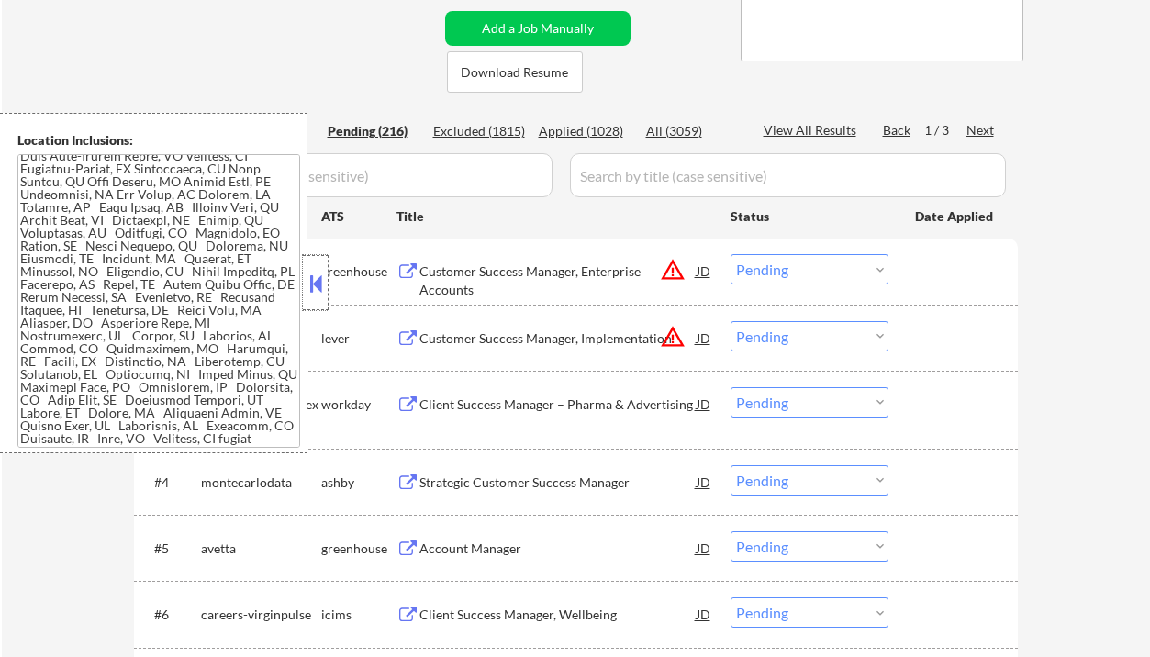
click at [326, 286] on div at bounding box center [316, 282] width 26 height 55
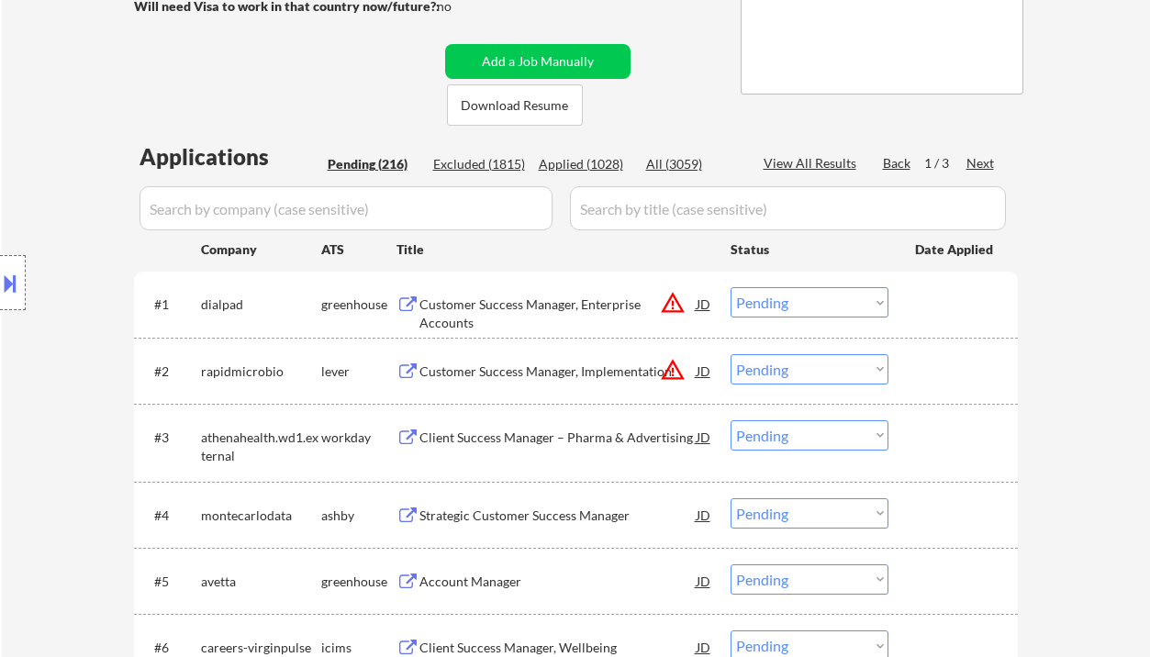
scroll to position [367, 0]
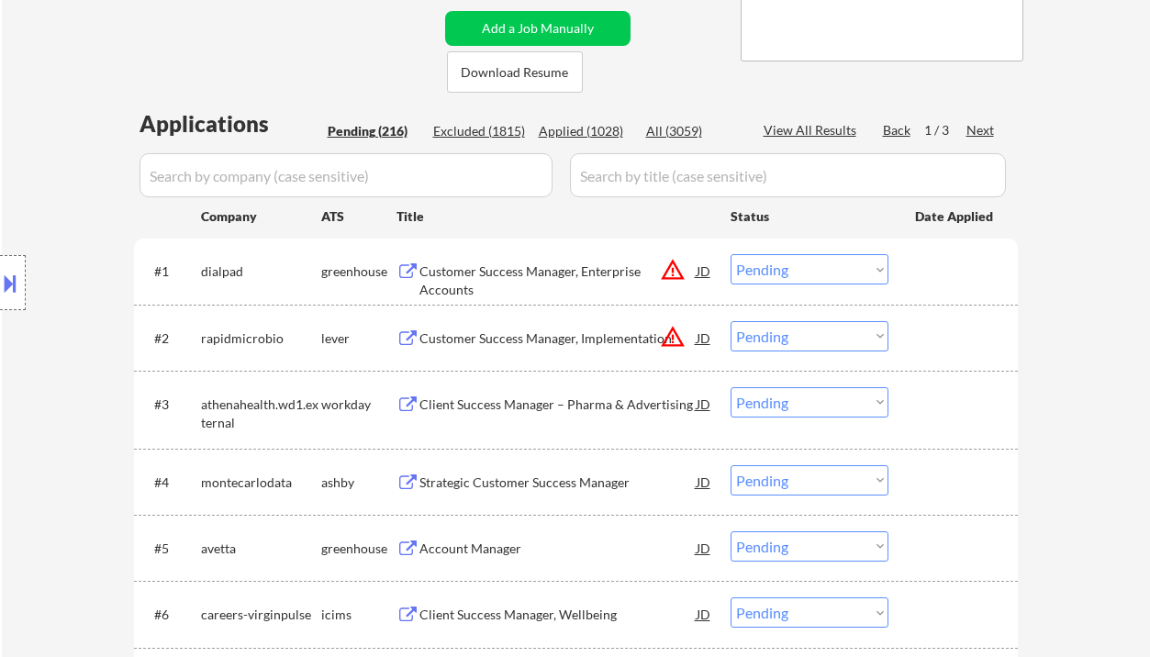
drag, startPoint x: 773, startPoint y: 269, endPoint x: 784, endPoint y: 284, distance: 18.4
click at [773, 269] on select "Choose an option... Pending Applied Excluded (Questions) Excluded (Expired) Exc…" at bounding box center [810, 269] width 158 height 30
click at [731, 254] on select "Choose an option... Pending Applied Excluded (Questions) Excluded (Expired) Exc…" at bounding box center [810, 269] width 158 height 30
click at [577, 334] on div "Customer Success Manager, Implementation" at bounding box center [557, 338] width 277 height 18
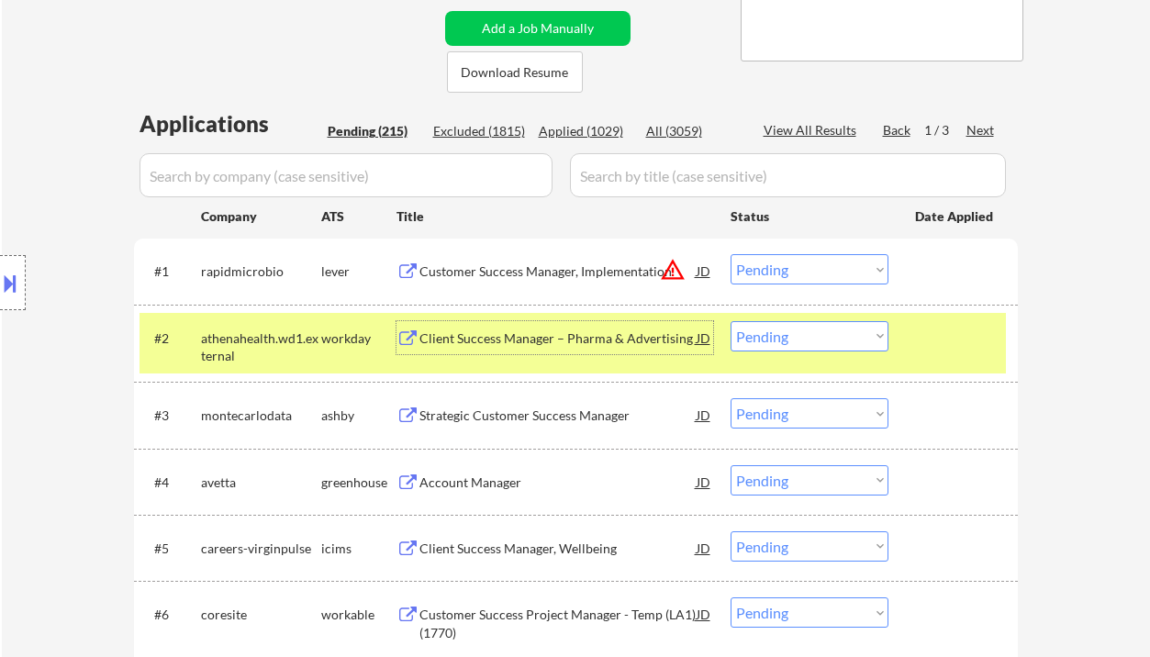
click at [773, 263] on select "Choose an option... Pending Applied Excluded (Questions) Excluded (Expired) Exc…" at bounding box center [810, 269] width 158 height 30
click at [731, 254] on select "Choose an option... Pending Applied Excluded (Questions) Excluded (Expired) Exc…" at bounding box center [810, 269] width 158 height 30
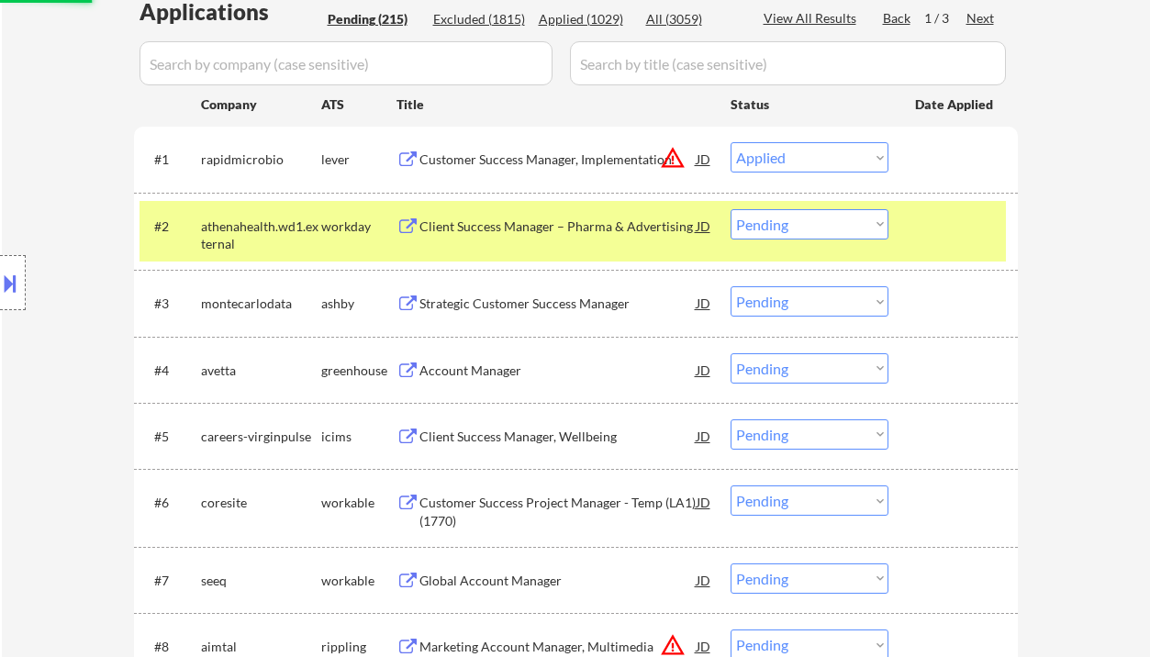
scroll to position [489, 0]
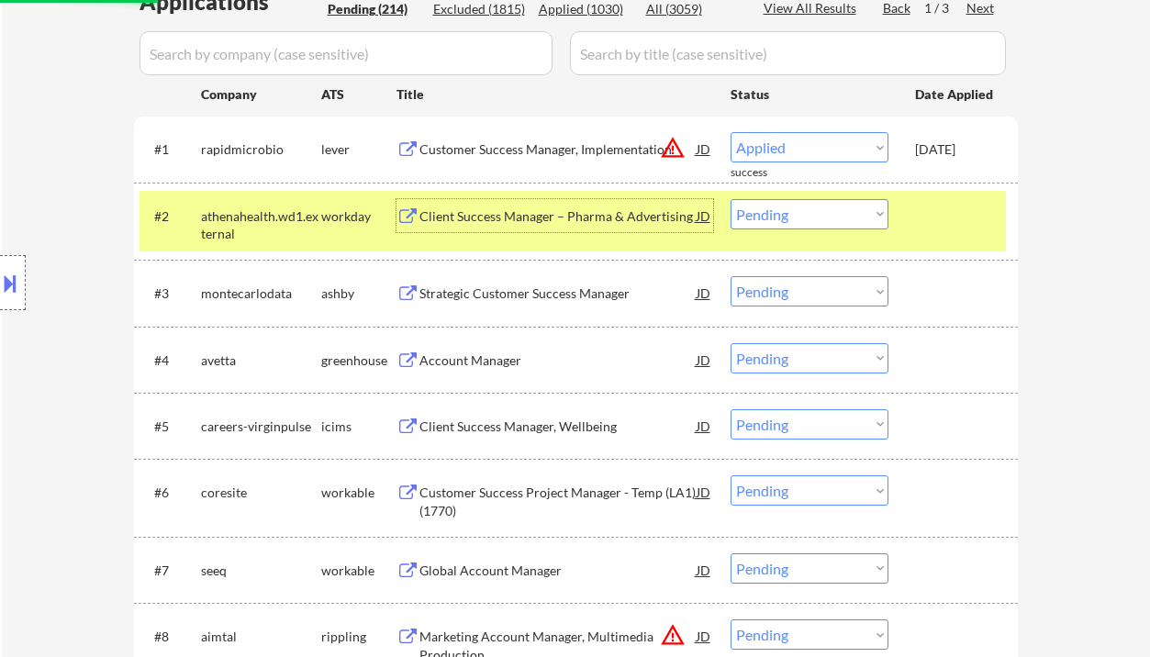
click at [528, 212] on div "Client Success Manager – Pharma & Advertising" at bounding box center [557, 216] width 277 height 18
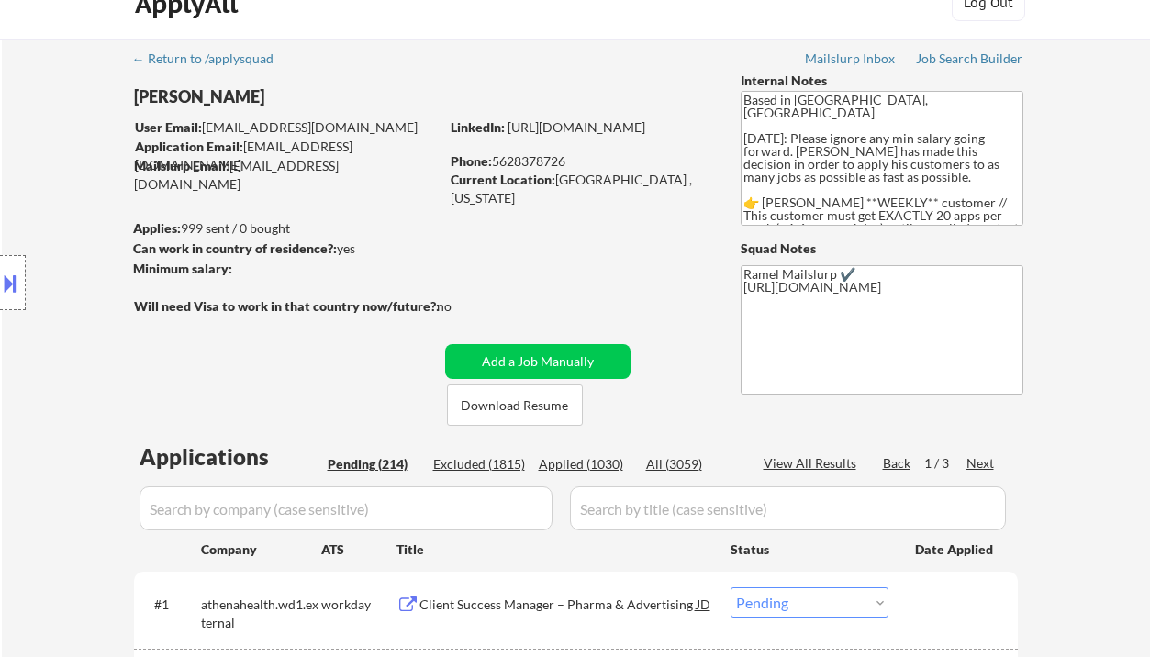
scroll to position [0, 0]
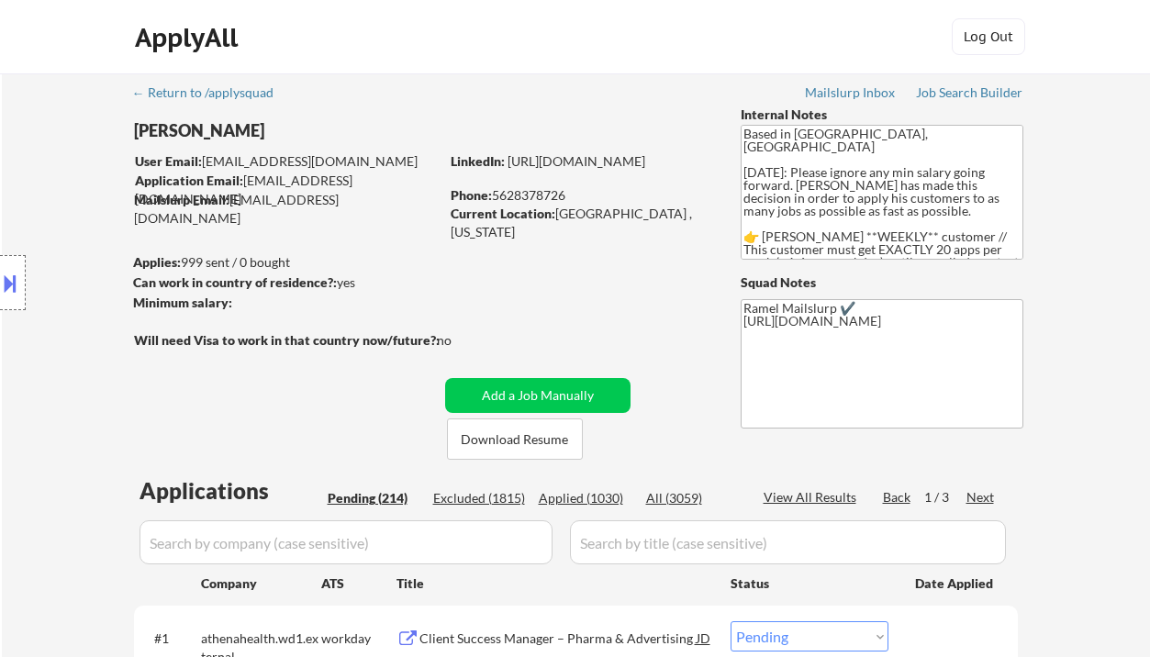
click at [540, 193] on div "Phone: 5628378726" at bounding box center [581, 195] width 260 height 18
copy div "5628378726"
click at [24, 293] on div at bounding box center [13, 282] width 26 height 55
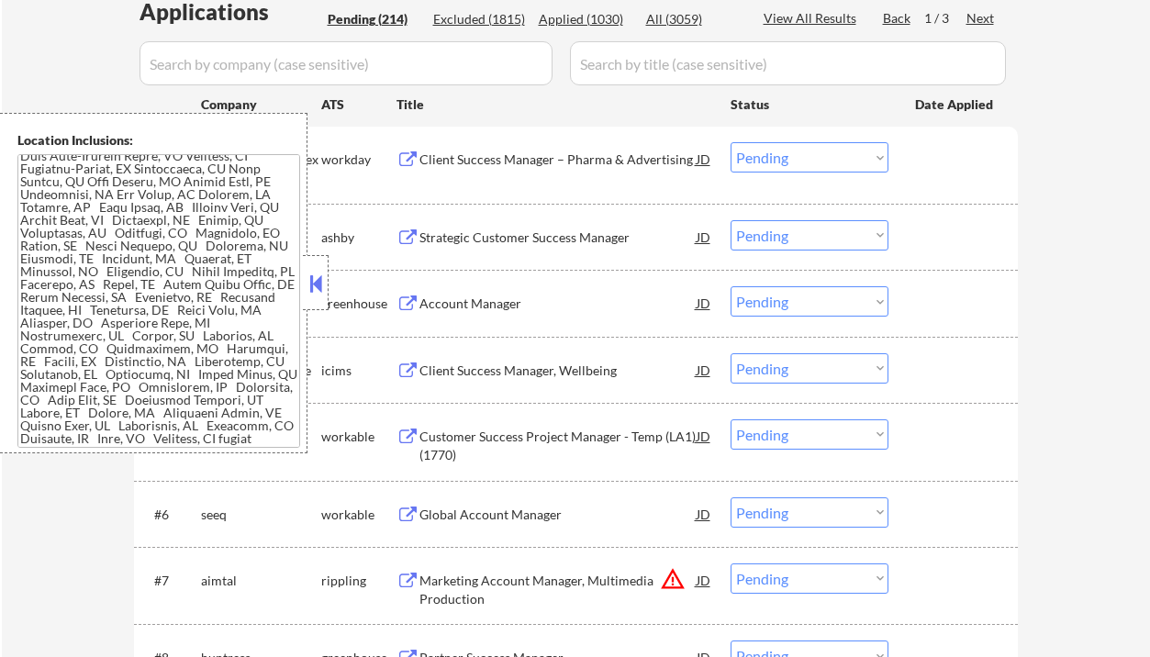
scroll to position [489, 0]
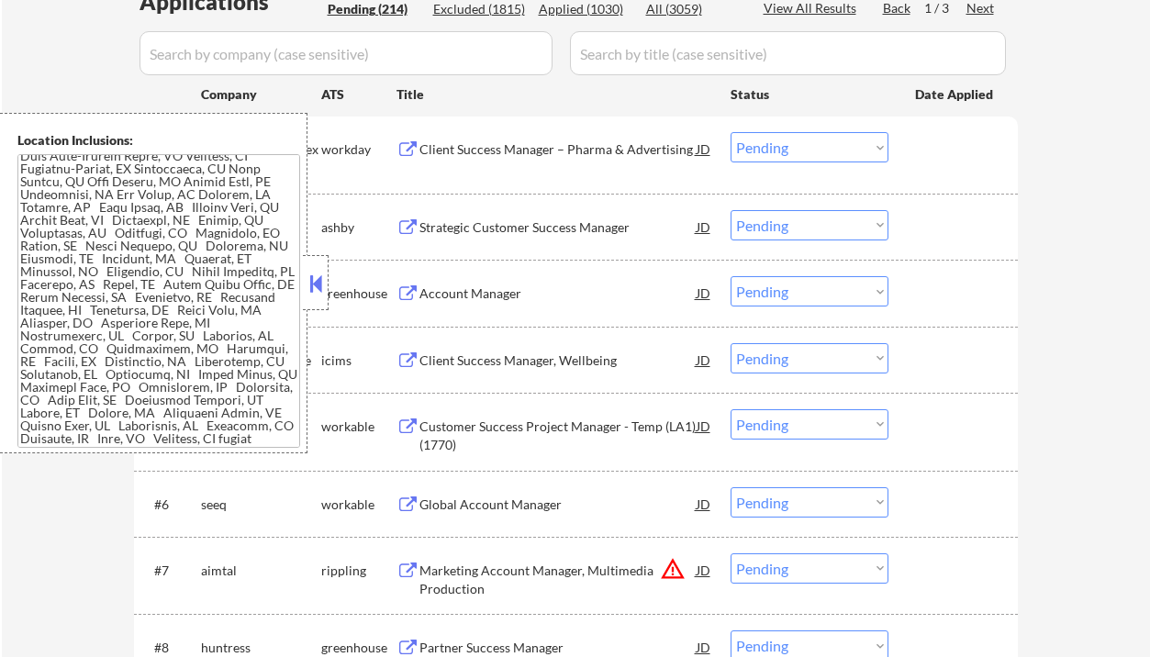
click at [307, 285] on button at bounding box center [316, 284] width 20 height 28
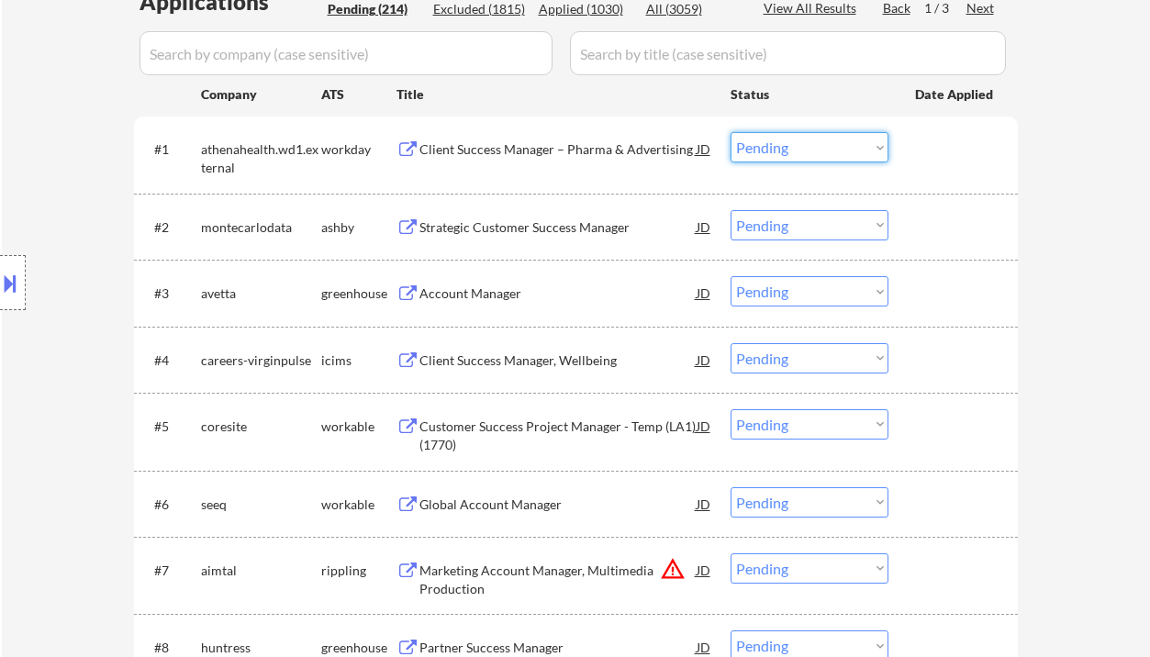
drag, startPoint x: 803, startPoint y: 146, endPoint x: 809, endPoint y: 161, distance: 16.0
click at [803, 147] on select "Choose an option... Pending Applied Excluded (Questions) Excluded (Expired) Exc…" at bounding box center [810, 147] width 158 height 30
click at [731, 132] on select "Choose an option... Pending Applied Excluded (Questions) Excluded (Expired) Exc…" at bounding box center [810, 147] width 158 height 30
click at [571, 228] on div "Strategic Customer Success Manager" at bounding box center [557, 227] width 277 height 18
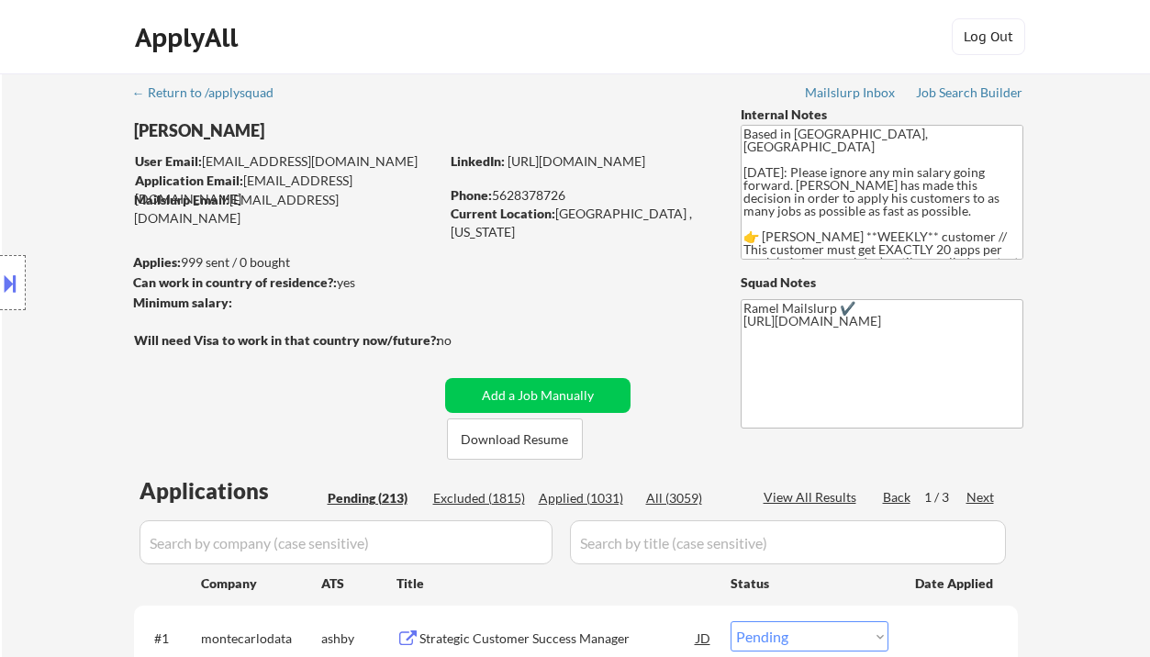
scroll to position [244, 0]
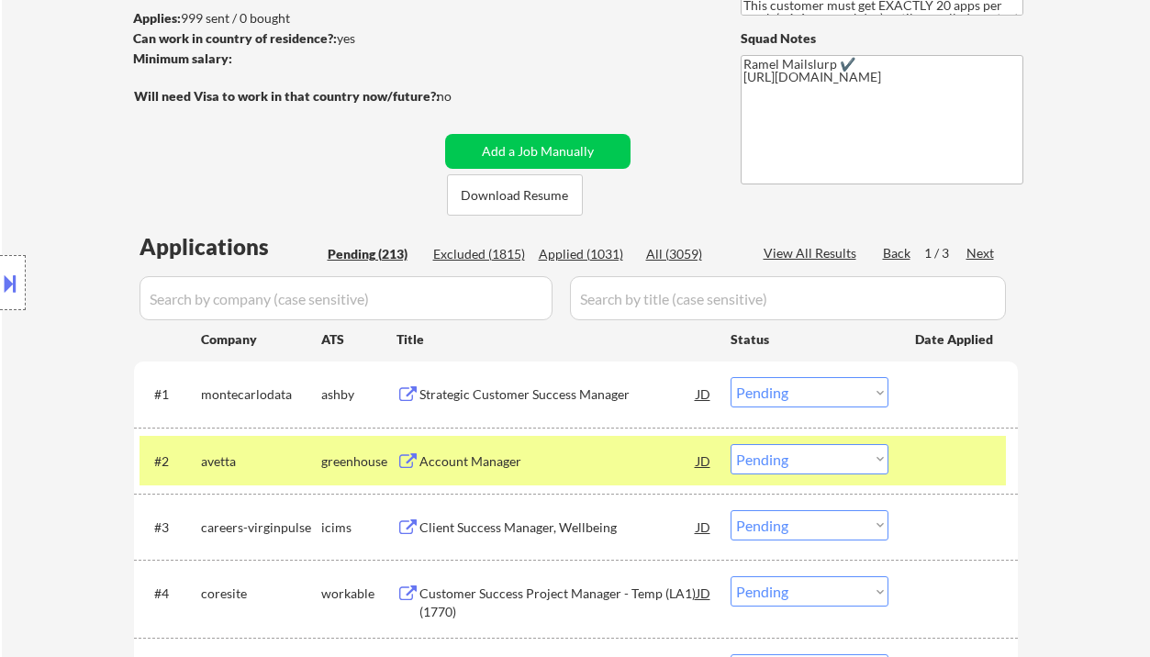
click at [768, 392] on select "Choose an option... Pending Applied Excluded (Questions) Excluded (Expired) Exc…" at bounding box center [810, 392] width 158 height 30
click at [731, 377] on select "Choose an option... Pending Applied Excluded (Questions) Excluded (Expired) Exc…" at bounding box center [810, 392] width 158 height 30
click at [510, 463] on div "Account Manager" at bounding box center [557, 461] width 277 height 18
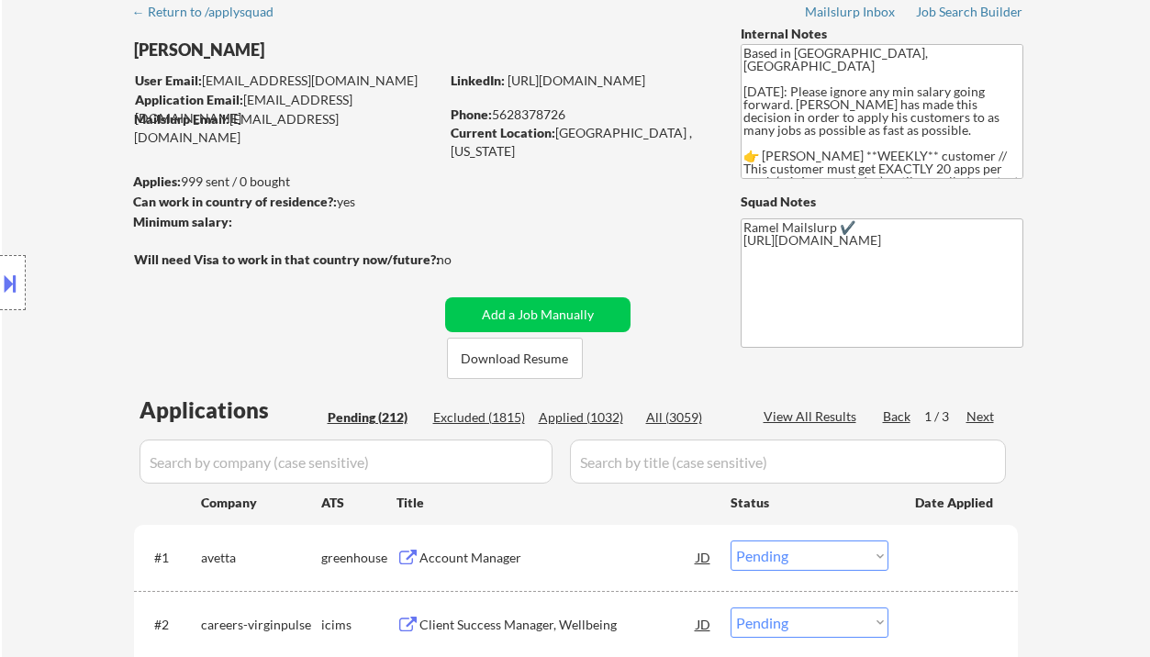
scroll to position [0, 0]
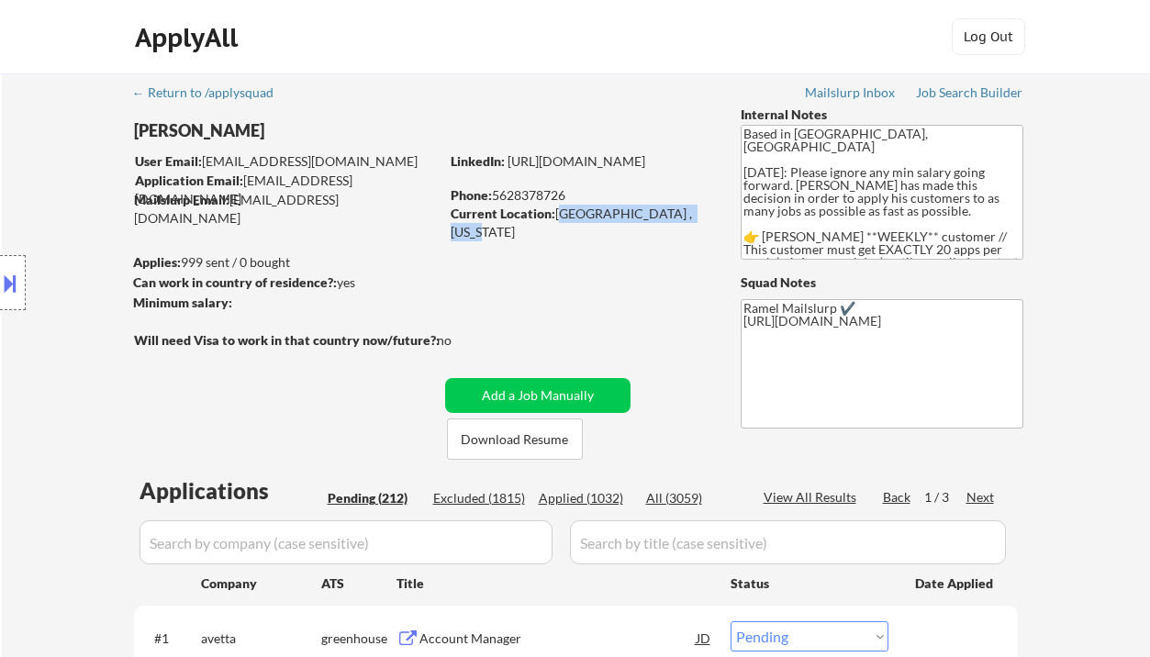
drag, startPoint x: 555, startPoint y: 215, endPoint x: 687, endPoint y: 214, distance: 132.2
click at [687, 214] on div "Current Location: Los Angeles , California" at bounding box center [581, 223] width 260 height 36
copy div "Los Angeles , California"
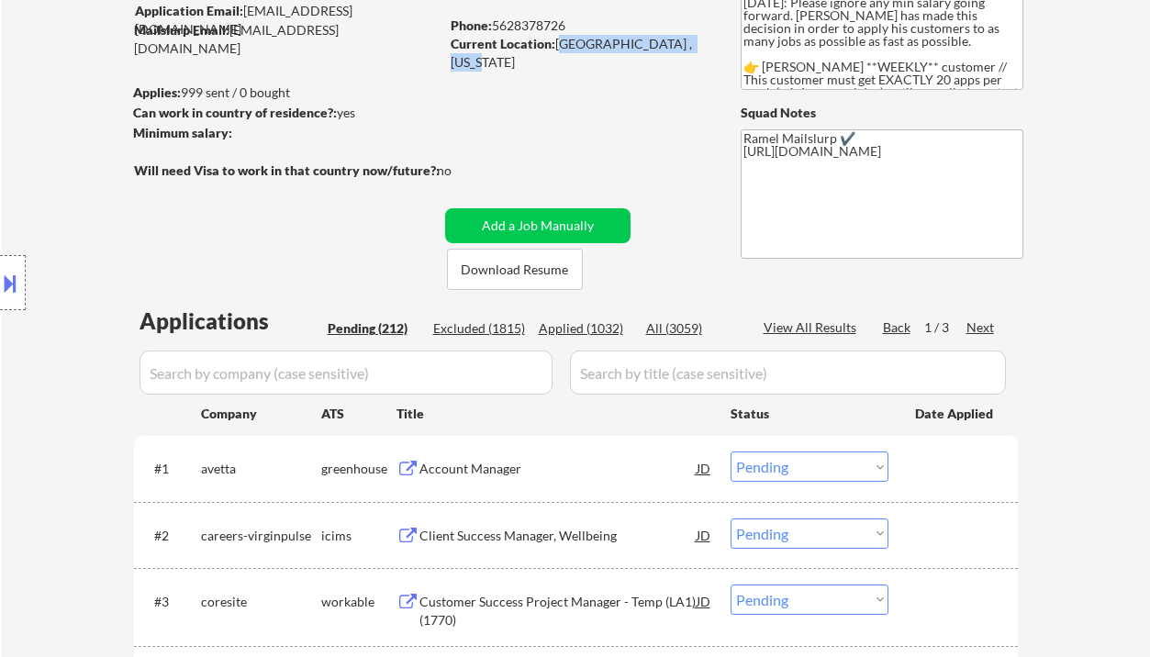
scroll to position [244, 0]
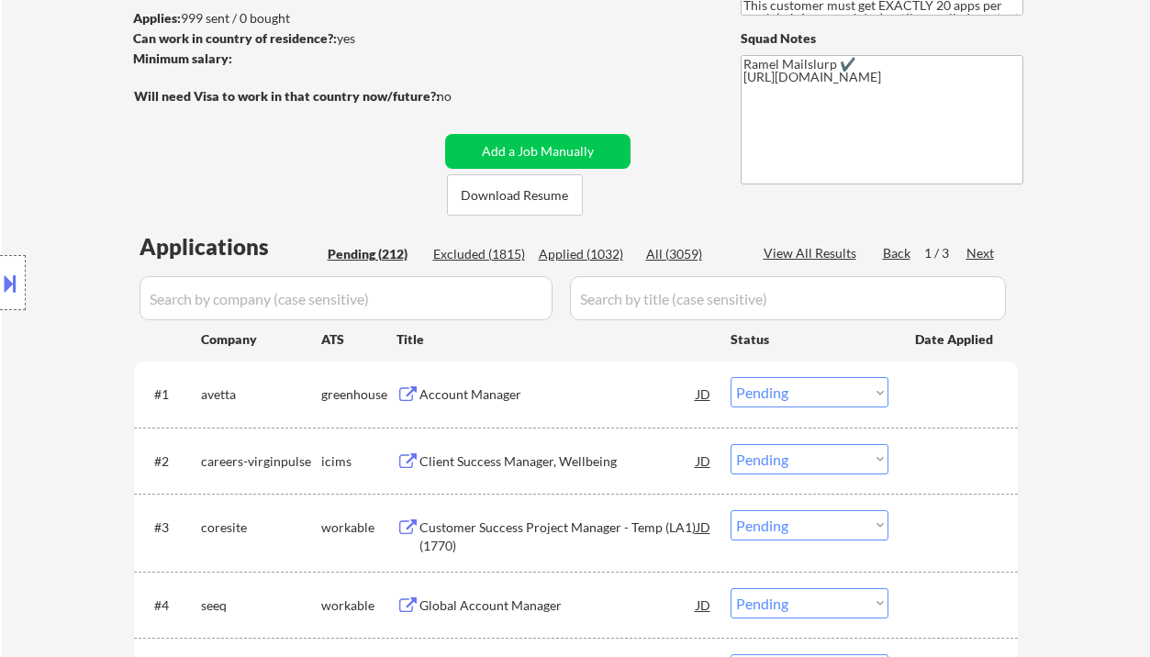
drag, startPoint x: 780, startPoint y: 381, endPoint x: 783, endPoint y: 397, distance: 16.7
click at [780, 381] on select "Choose an option... Pending Applied Excluded (Questions) Excluded (Expired) Exc…" at bounding box center [810, 392] width 158 height 30
click at [731, 377] on select "Choose an option... Pending Applied Excluded (Questions) Excluded (Expired) Exc…" at bounding box center [810, 392] width 158 height 30
click at [519, 516] on div "Customer Success Project Manager - Temp (LA1) (1770)" at bounding box center [557, 532] width 277 height 44
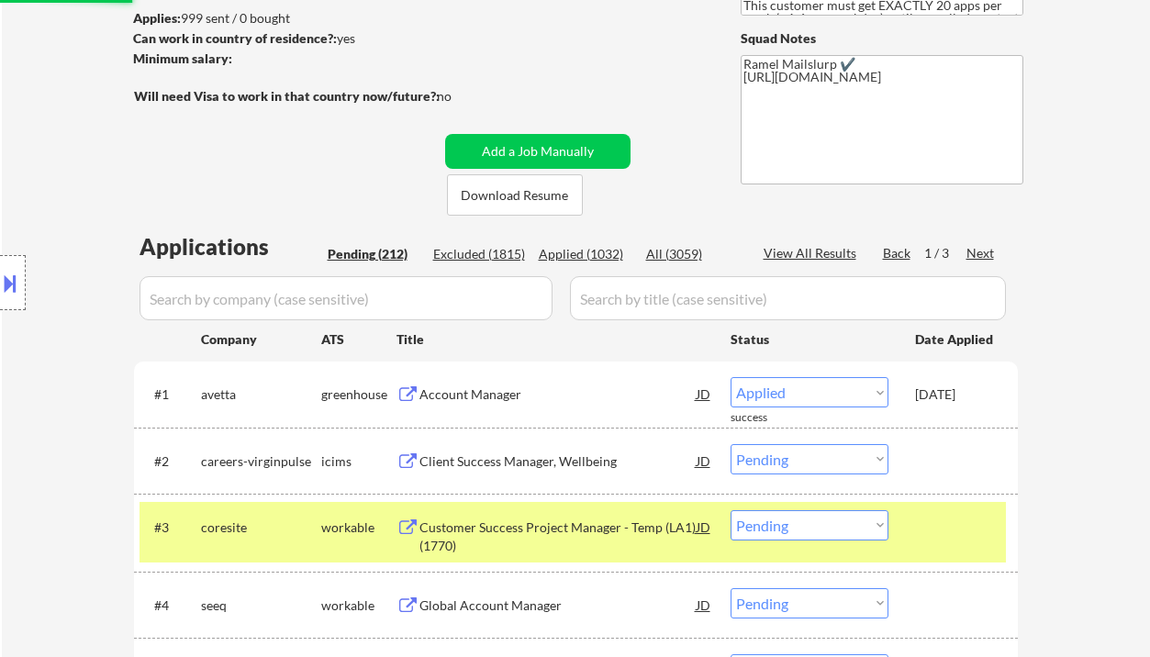
select select ""pending""
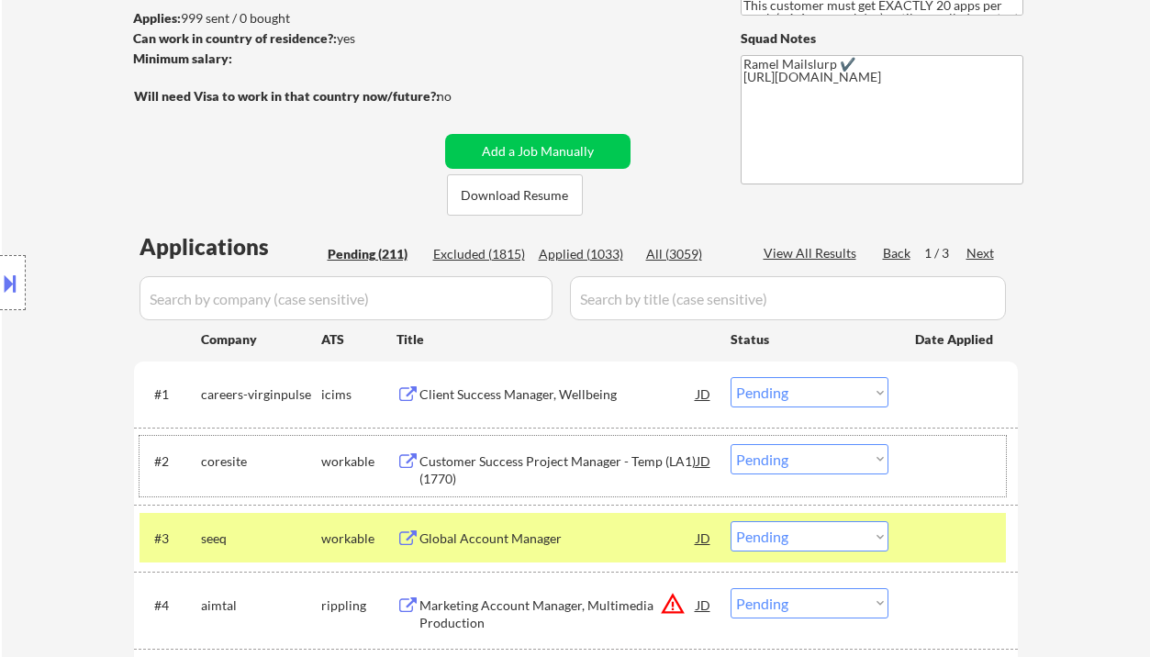
click at [779, 441] on div "#2 coresite workable Customer Success Project Manager - Temp (LA1) (1770) JD wa…" at bounding box center [572, 466] width 866 height 61
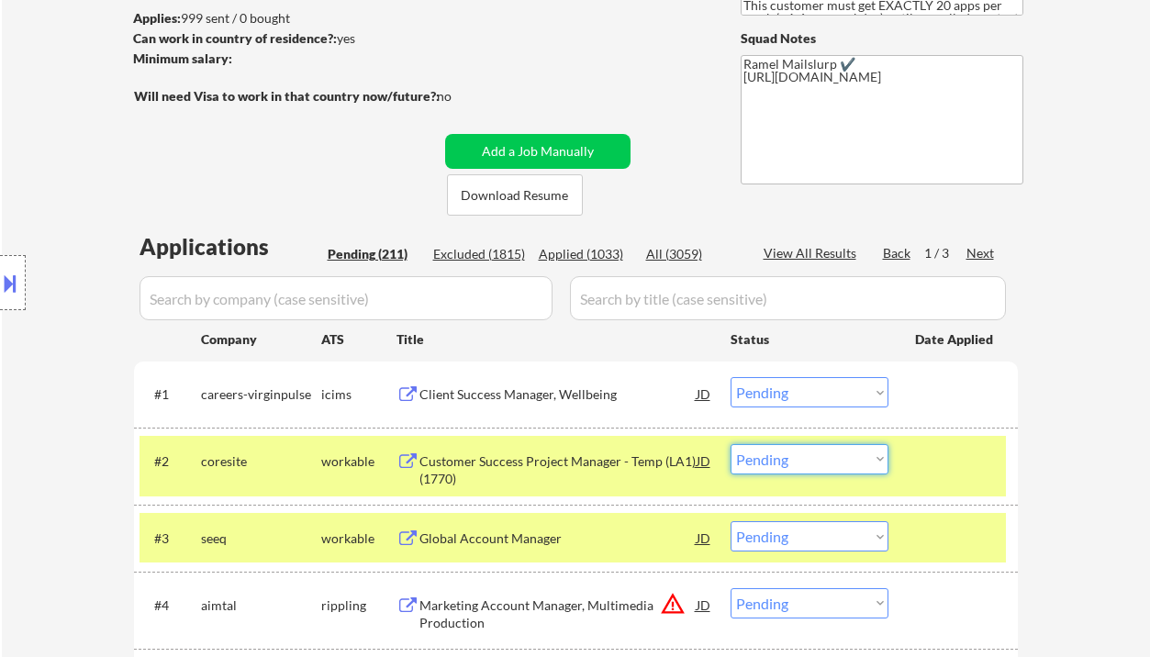
click at [807, 459] on select "Choose an option... Pending Applied Excluded (Questions) Excluded (Expired) Exc…" at bounding box center [810, 459] width 158 height 30
click at [731, 444] on select "Choose an option... Pending Applied Excluded (Questions) Excluded (Expired) Exc…" at bounding box center [810, 459] width 158 height 30
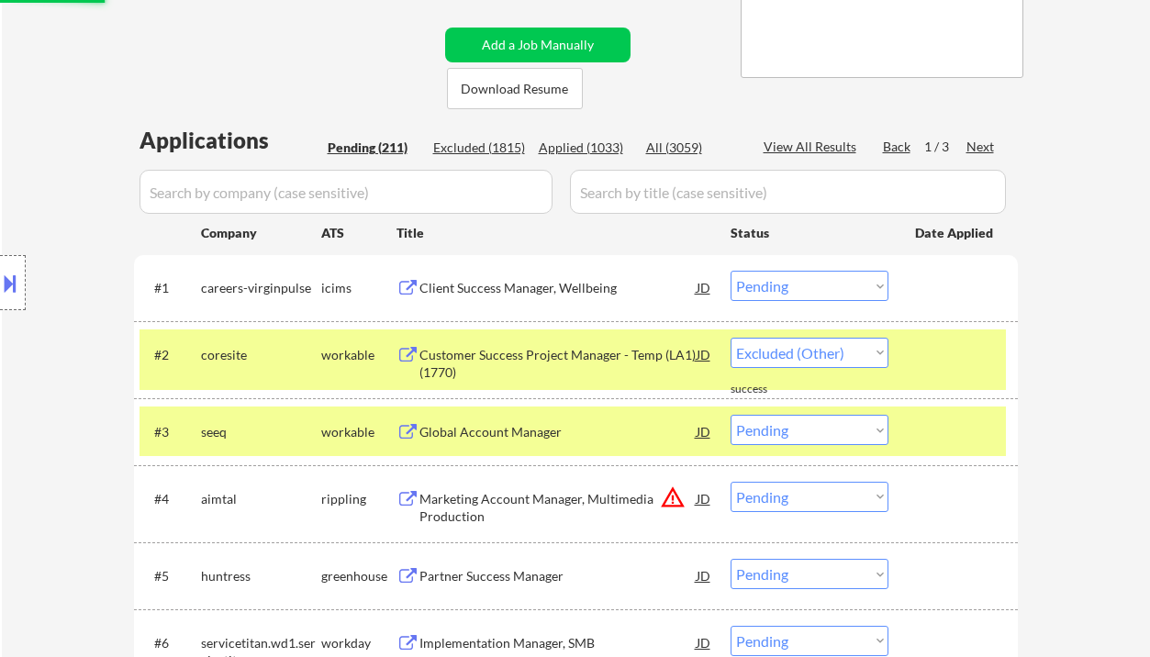
scroll to position [367, 0]
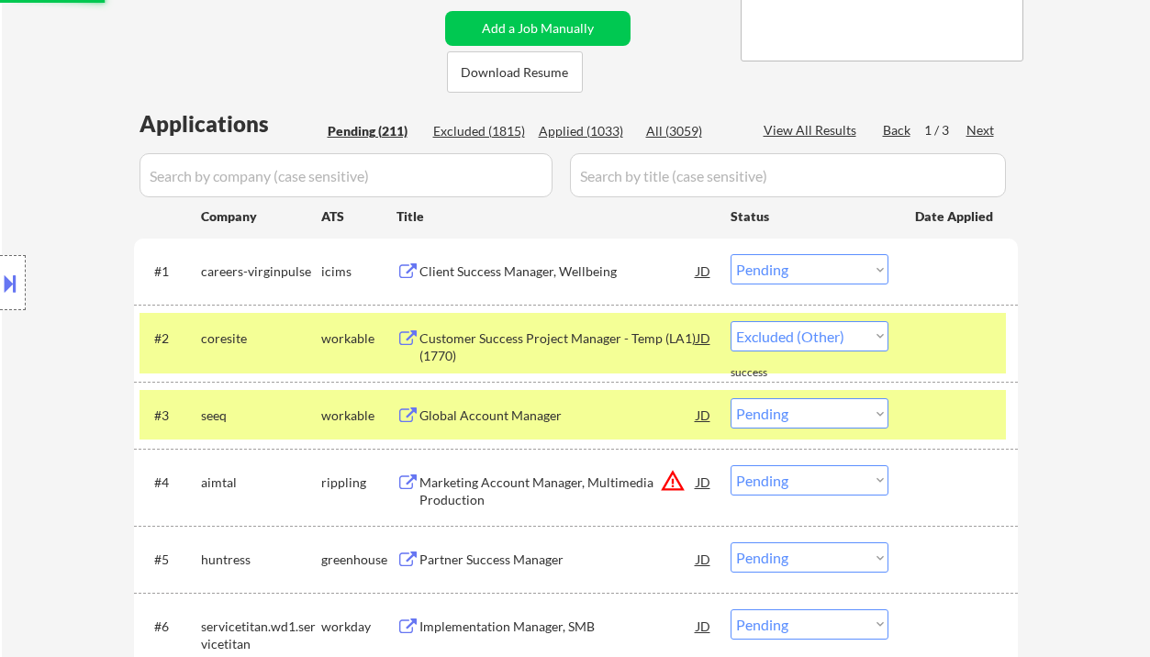
select select ""pending""
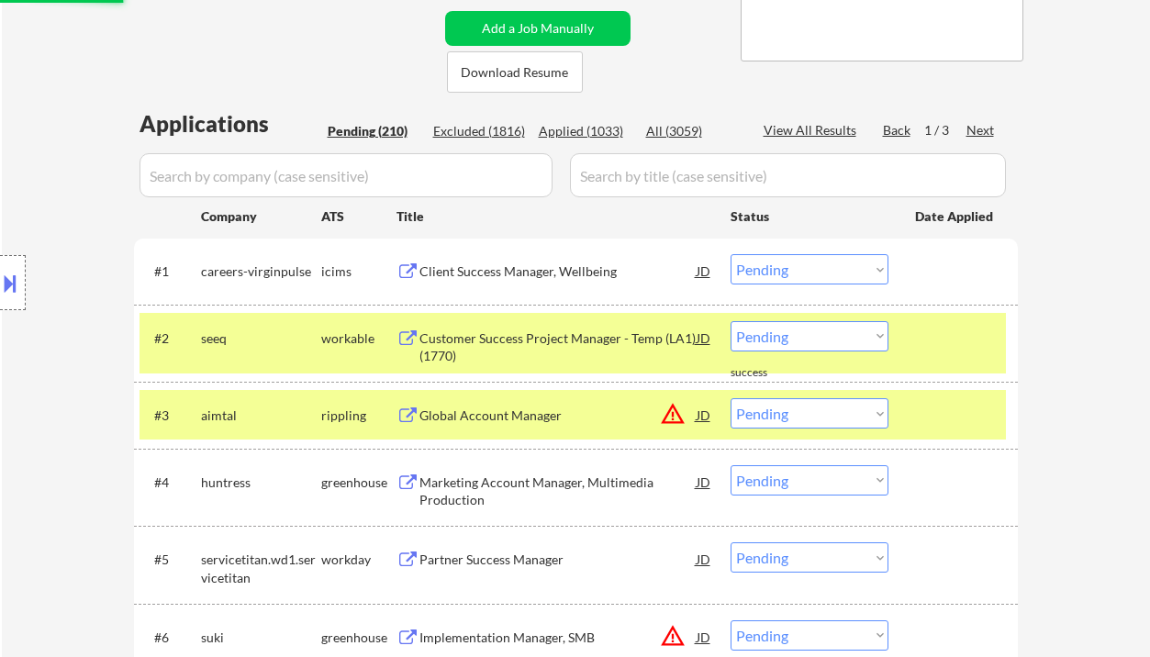
click at [470, 420] on div "Global Account Manager" at bounding box center [557, 416] width 277 height 18
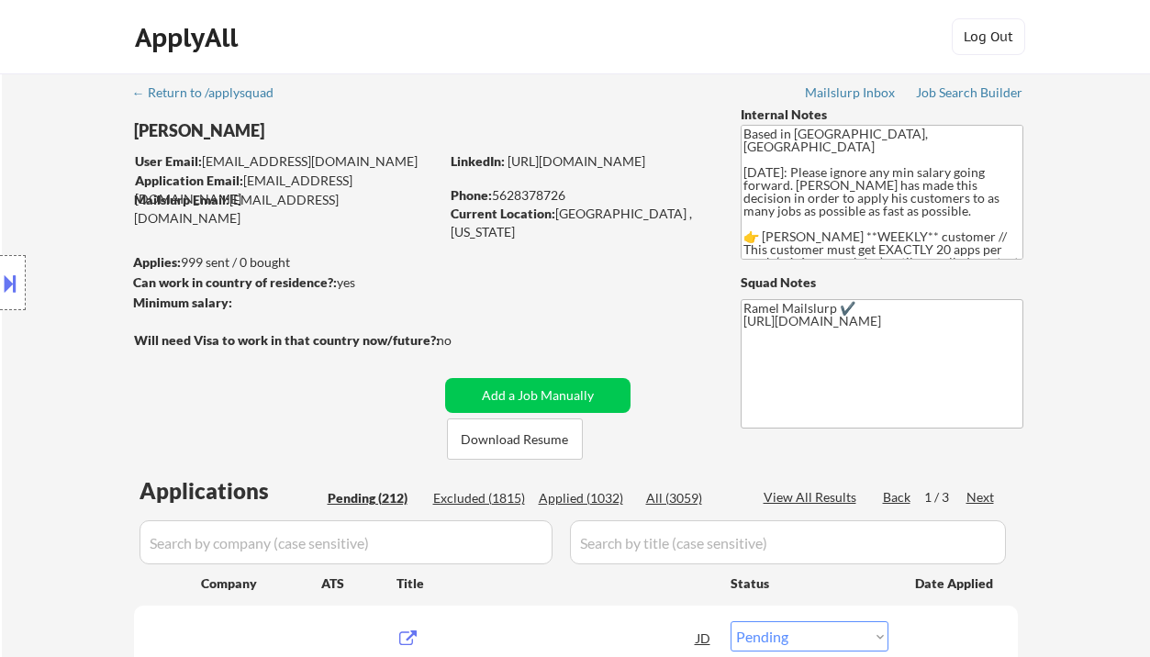
select select ""pending""
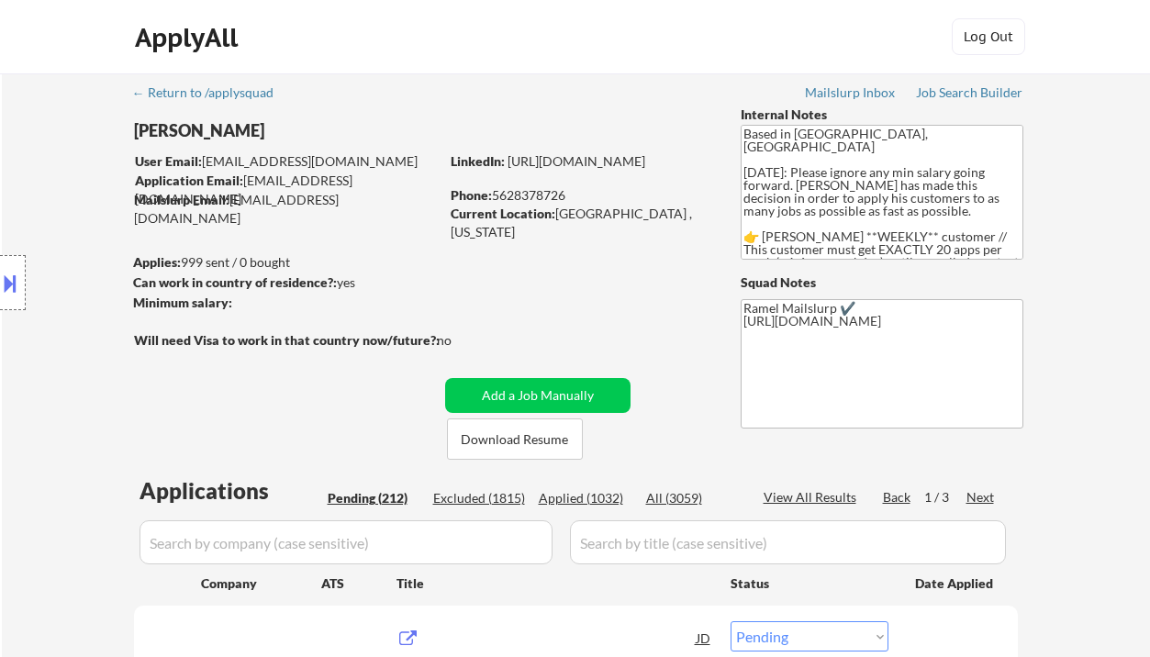
select select ""pending""
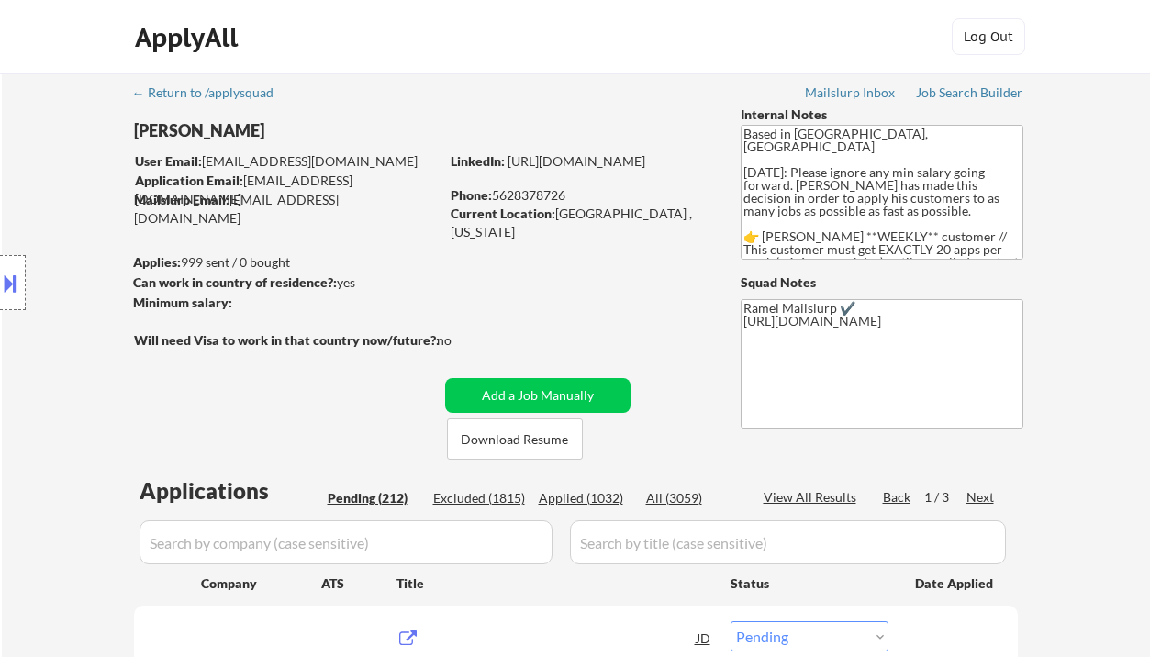
select select ""pending""
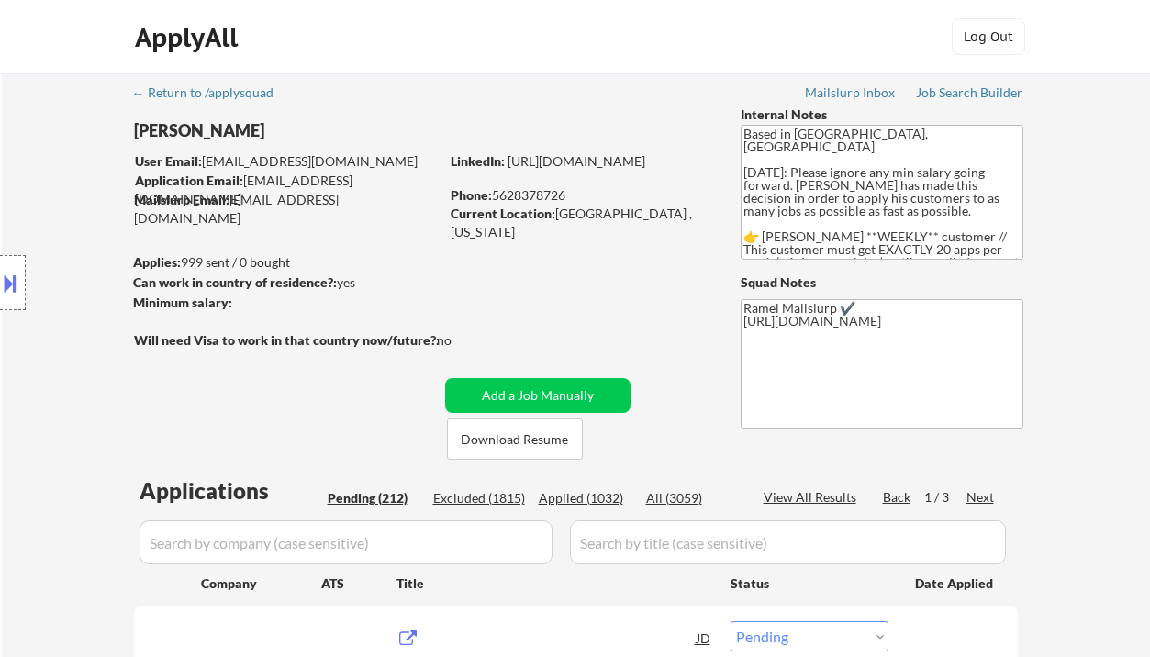
select select ""pending""
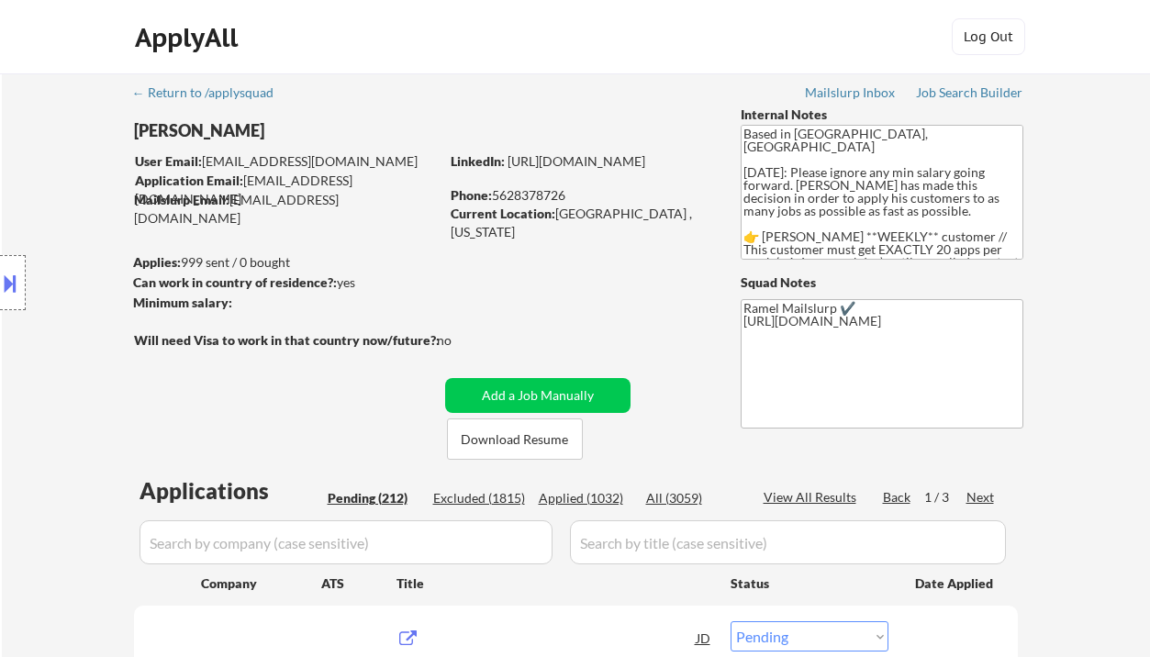
select select ""pending""
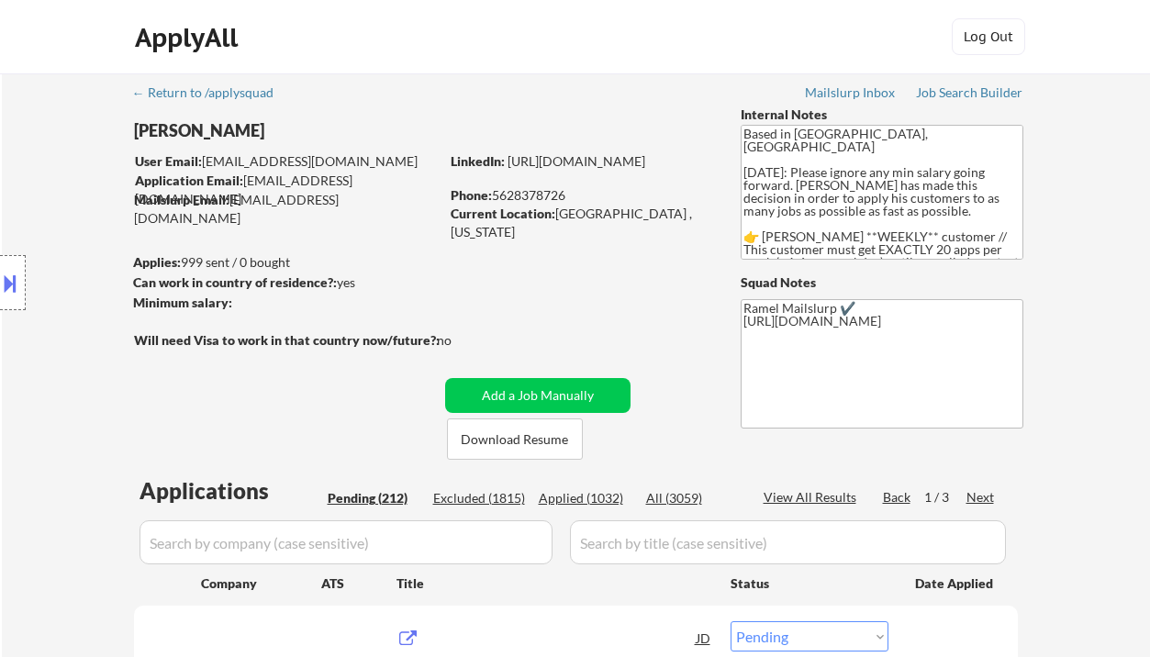
select select ""pending""
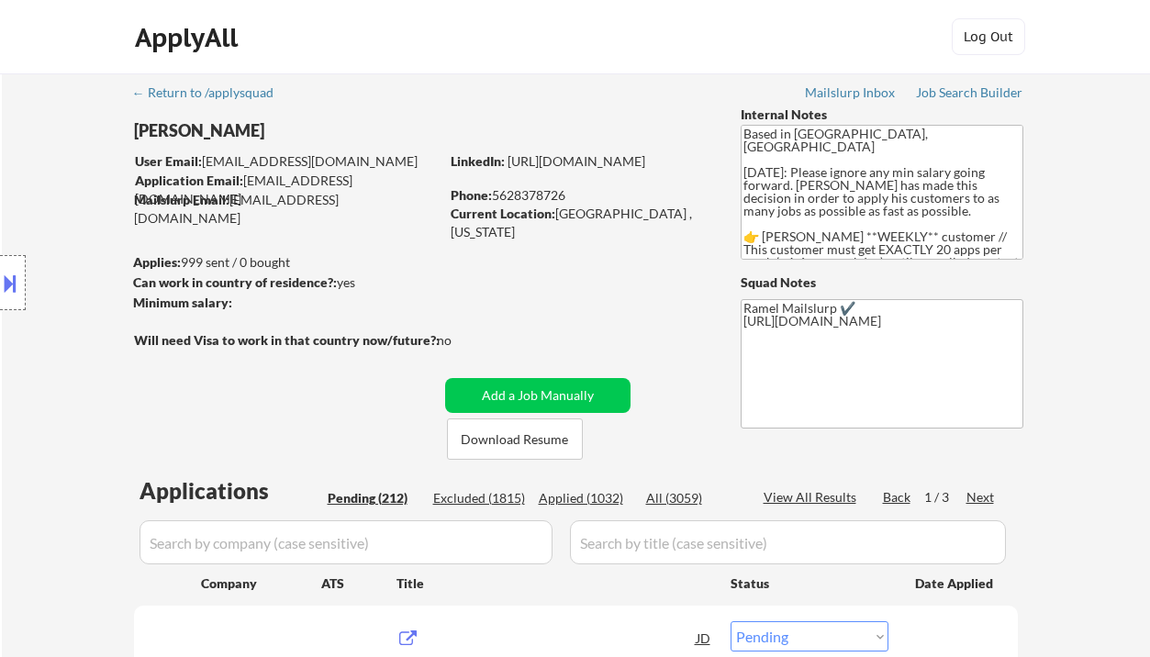
select select ""pending""
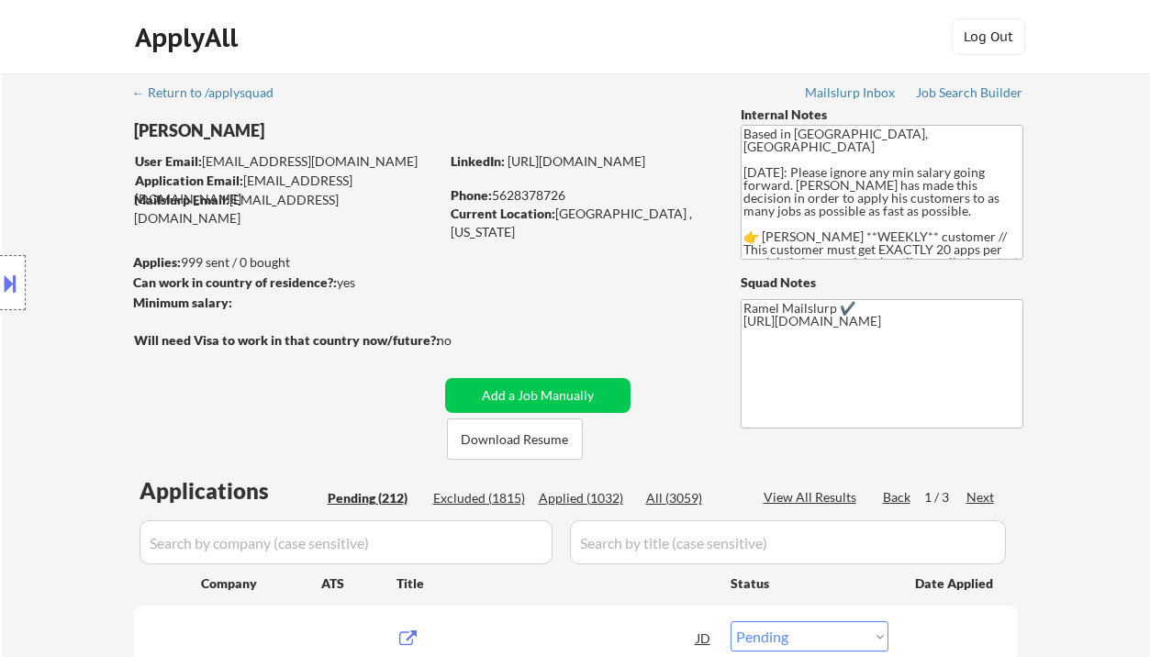
select select ""pending""
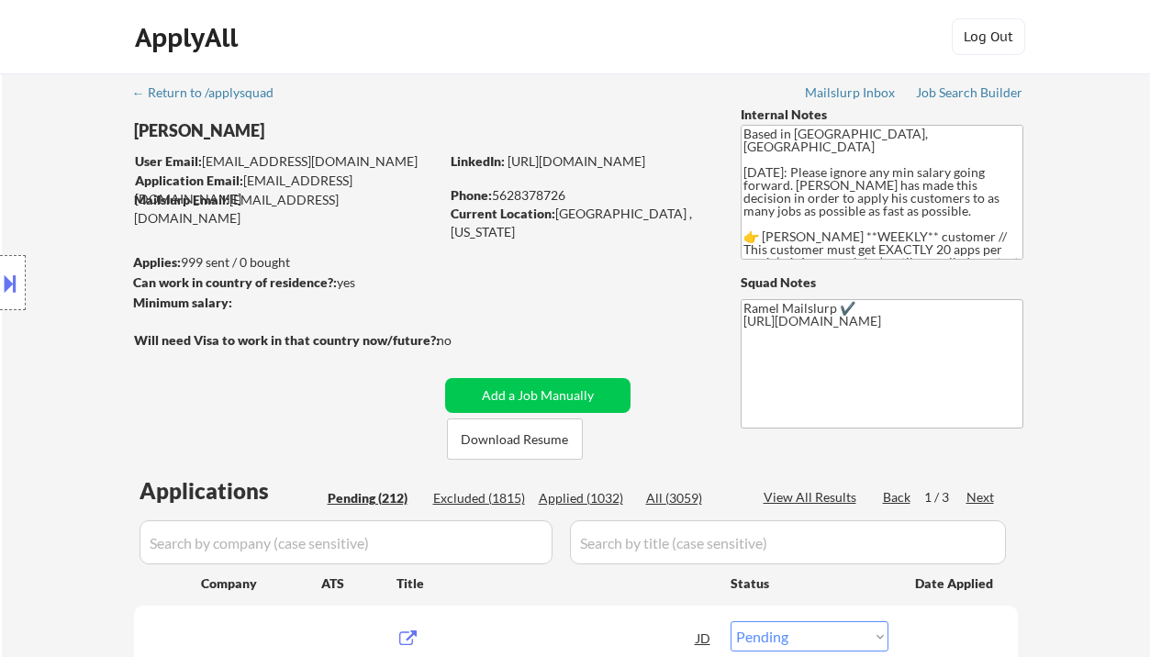
select select ""pending""
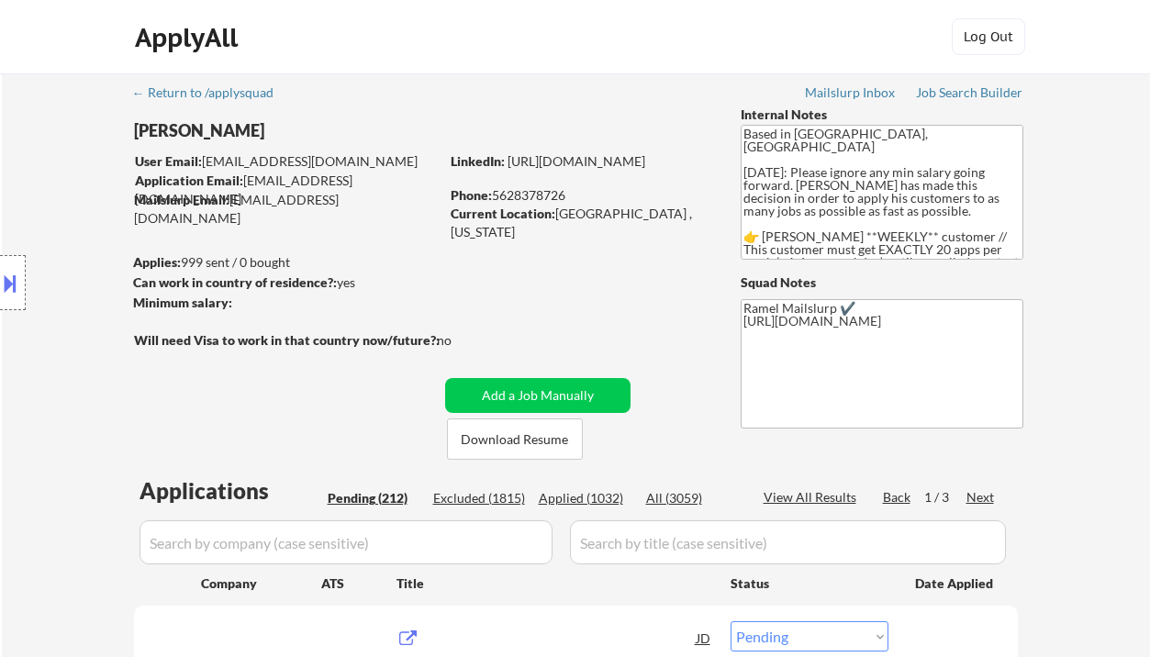
select select ""pending""
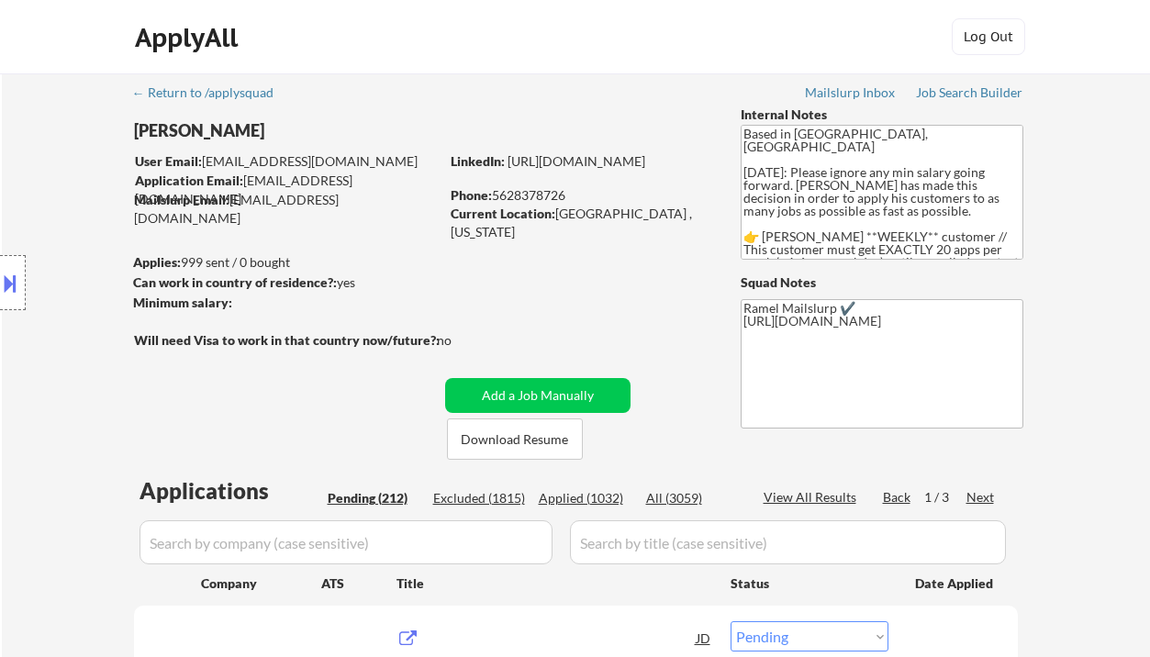
select select ""pending""
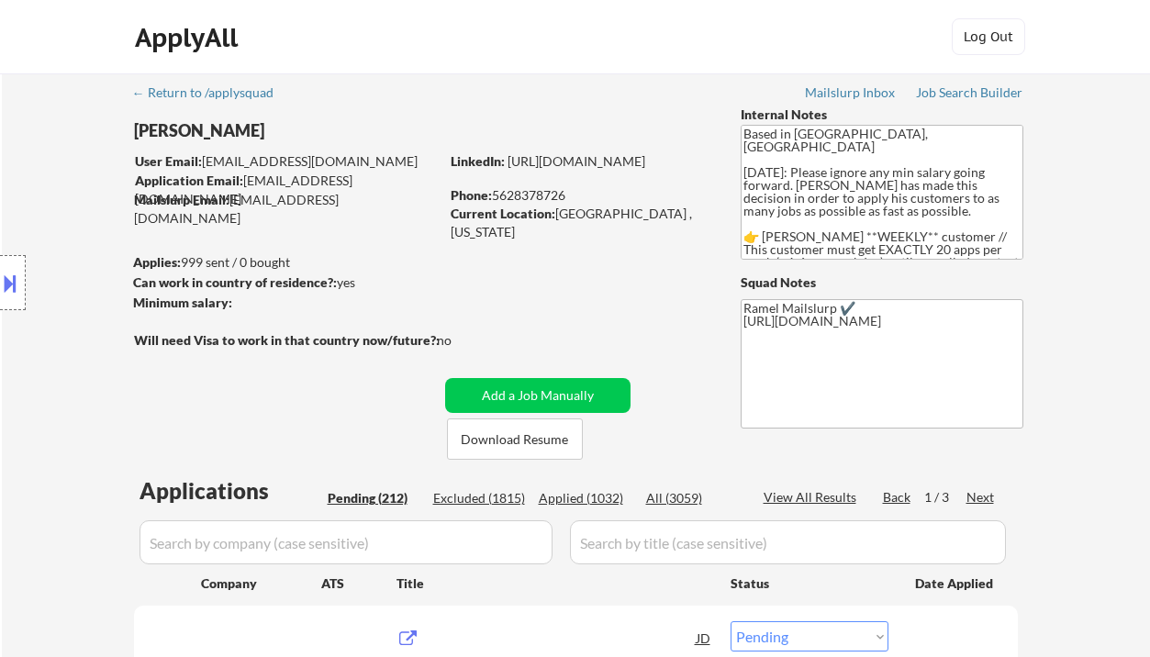
select select ""pending""
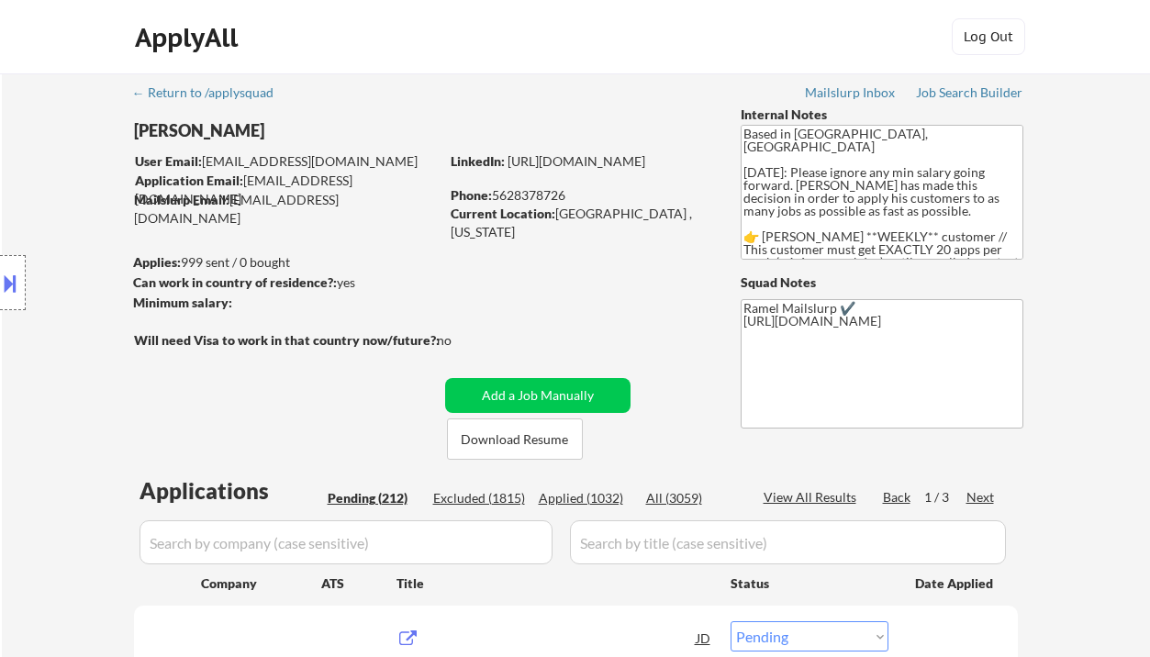
select select ""pending""
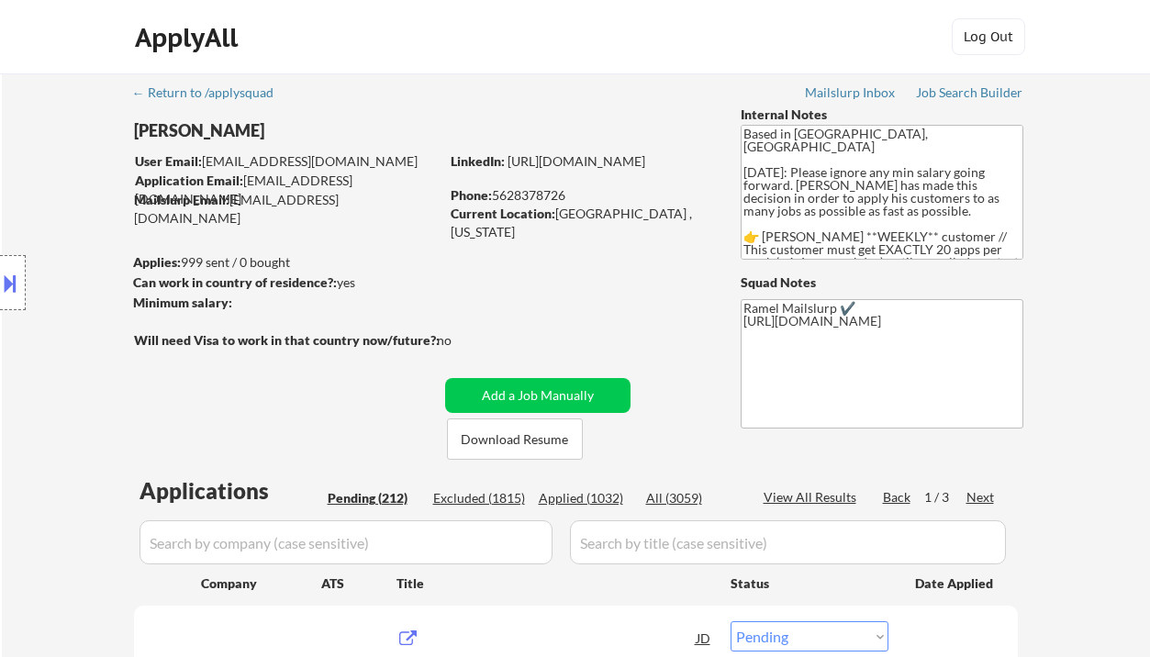
select select ""pending""
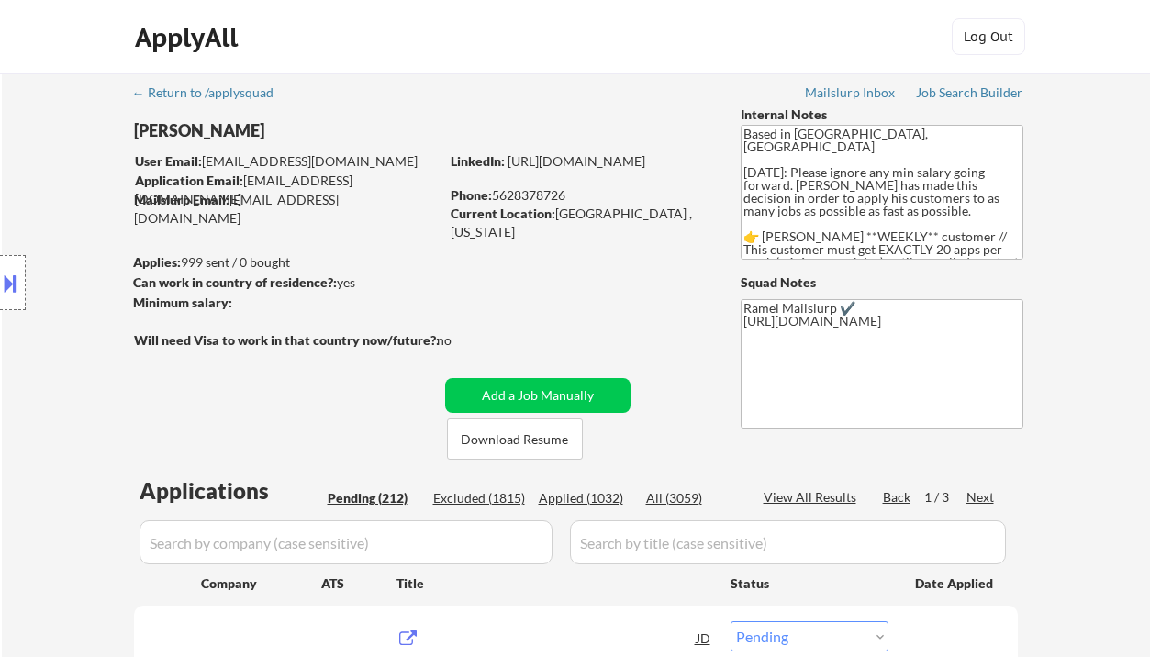
select select ""pending""
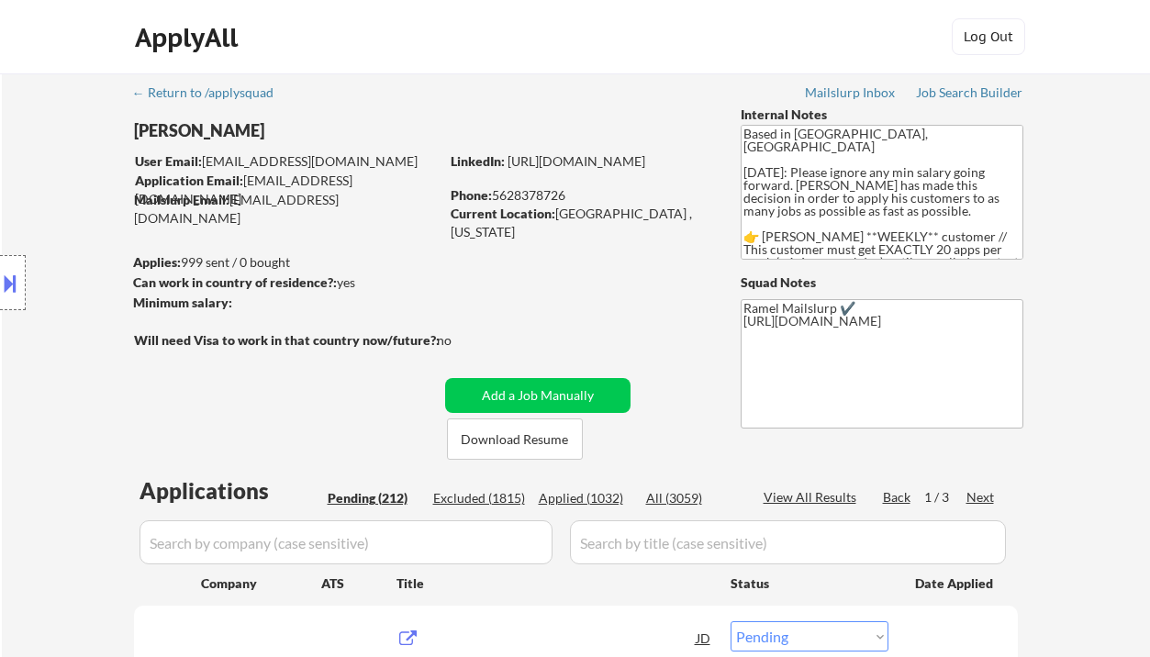
select select ""pending""
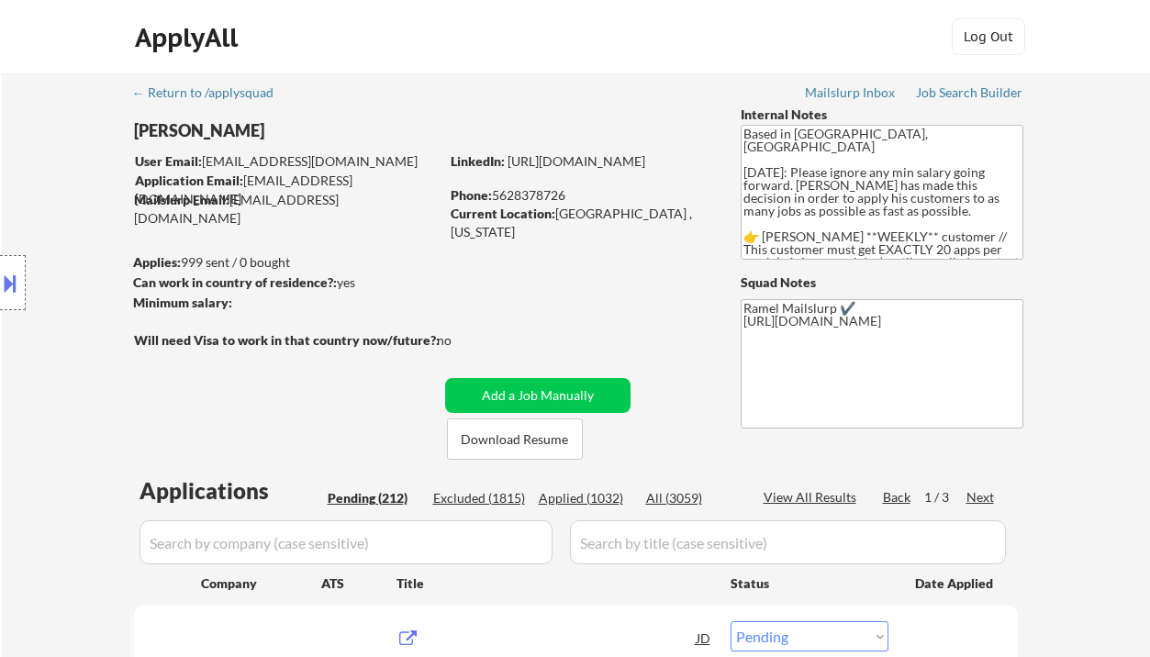
select select ""pending""
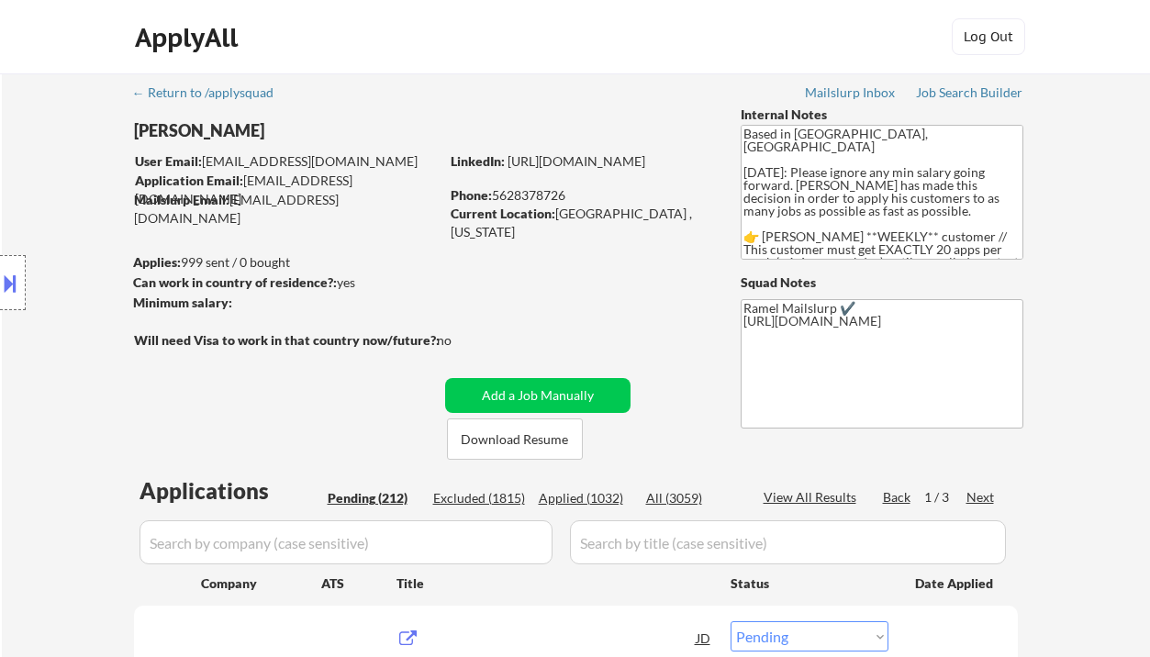
select select ""pending""
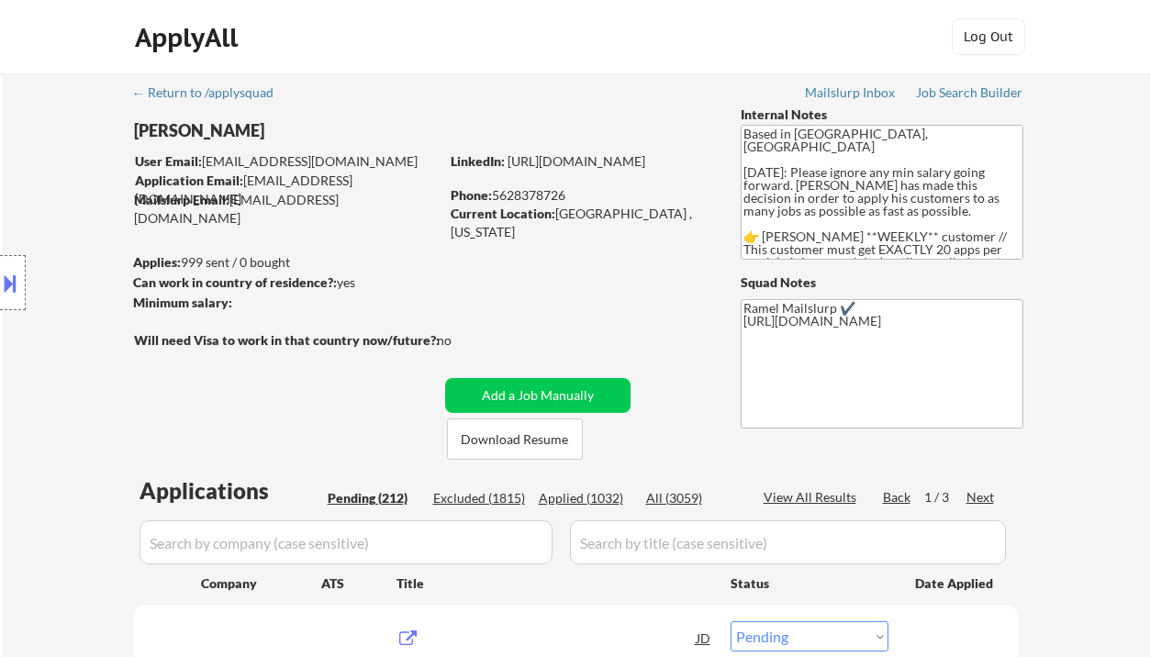
select select ""pending""
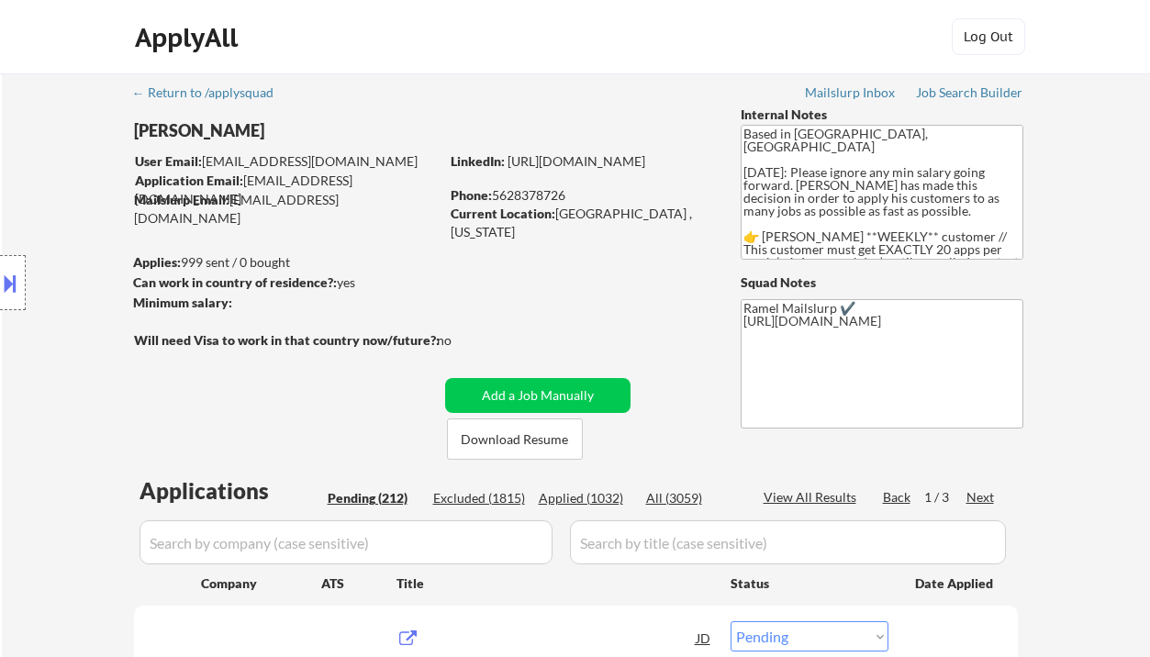
select select ""pending""
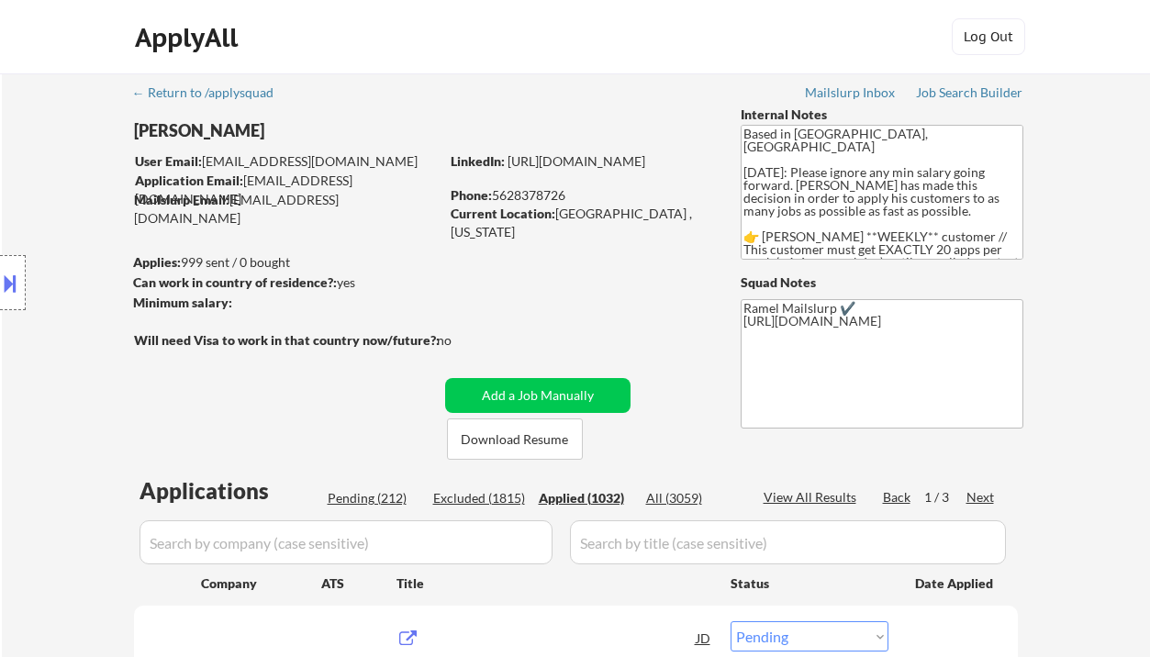
select select ""applied""
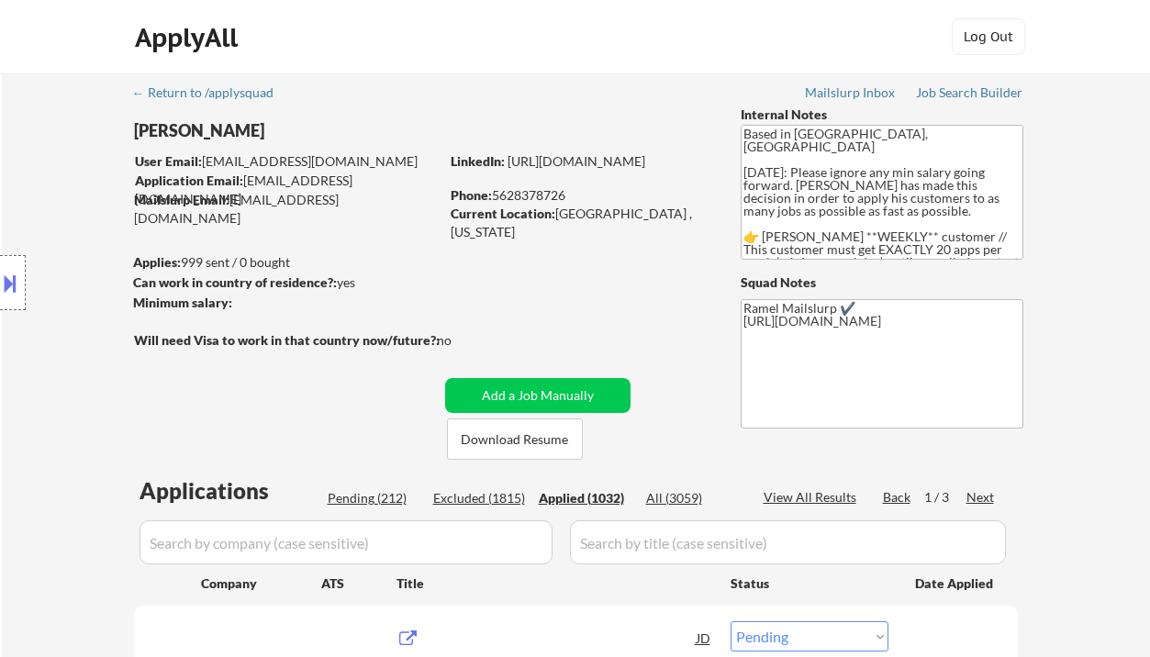
select select ""applied""
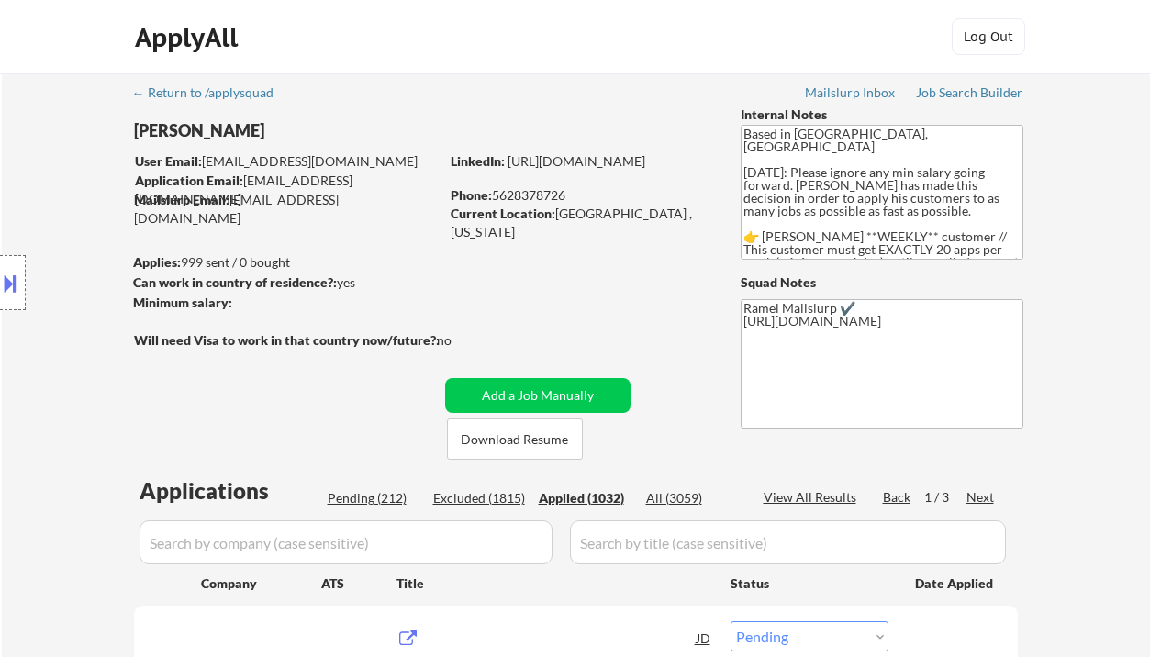
select select ""applied""
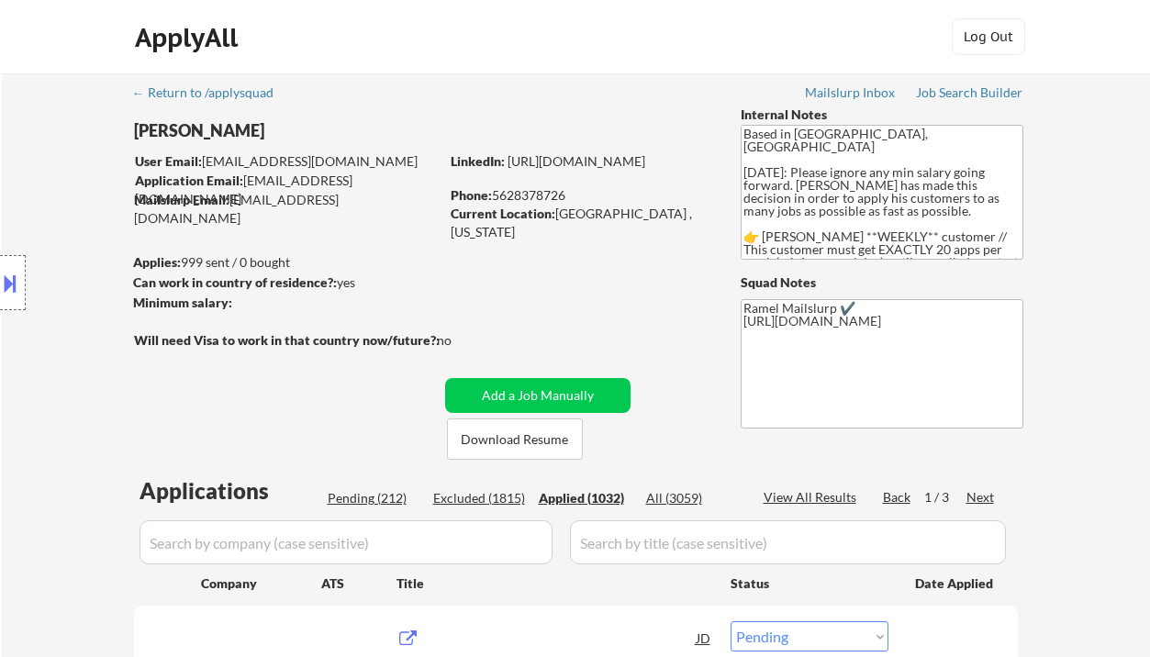
select select ""applied""
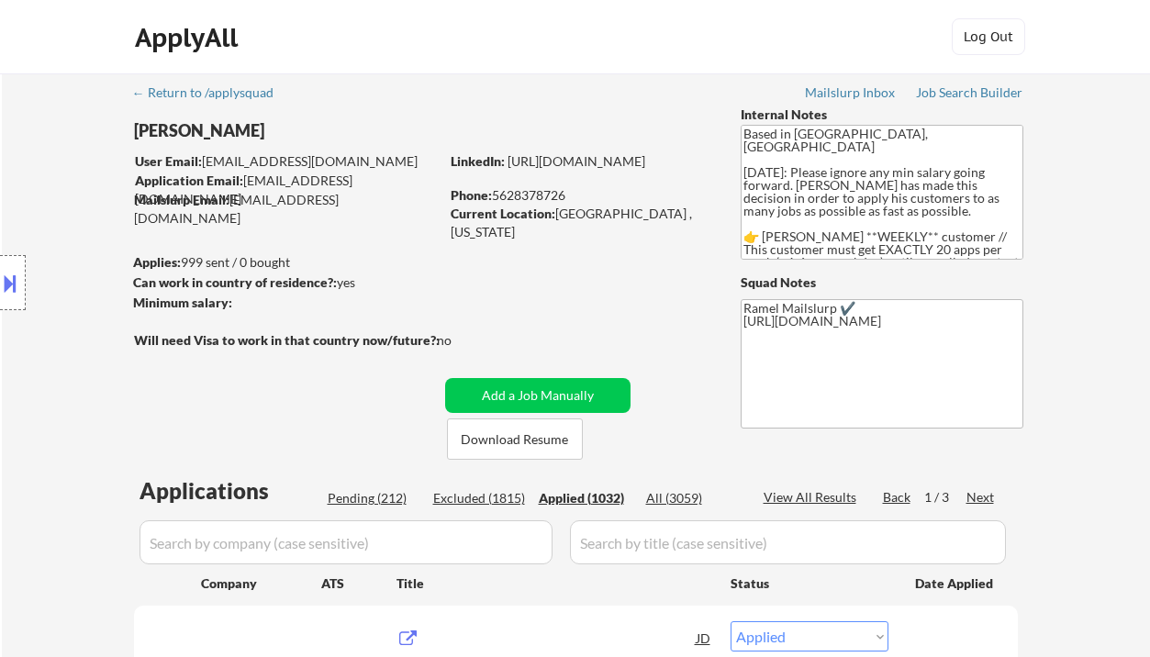
select select ""applied""
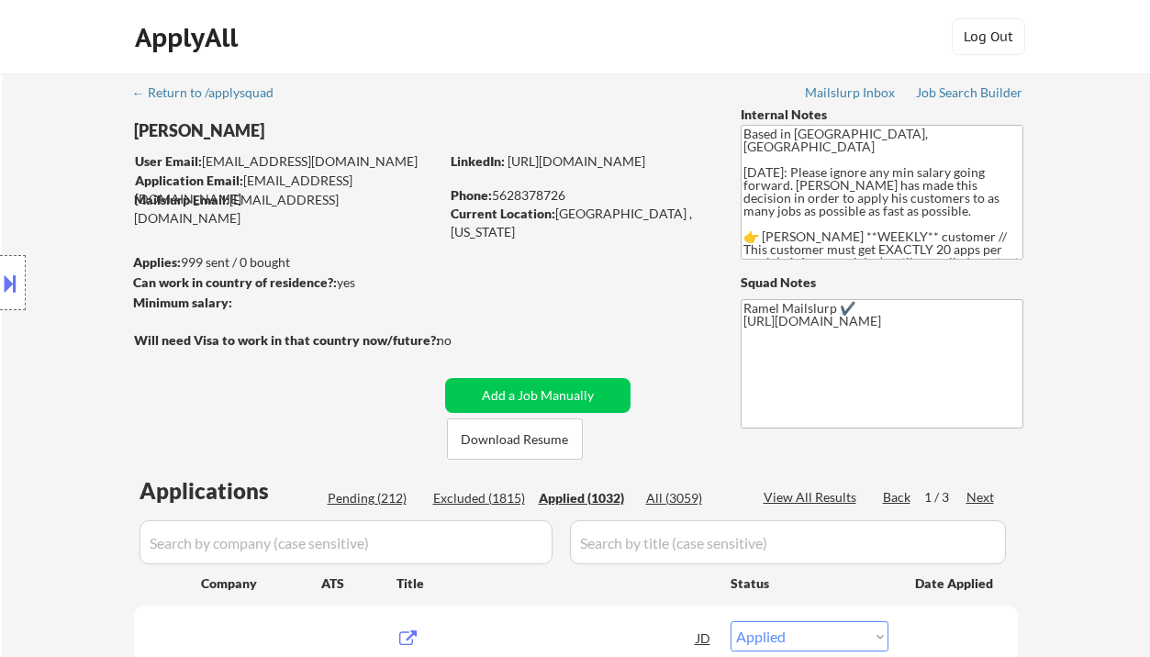
select select ""applied""
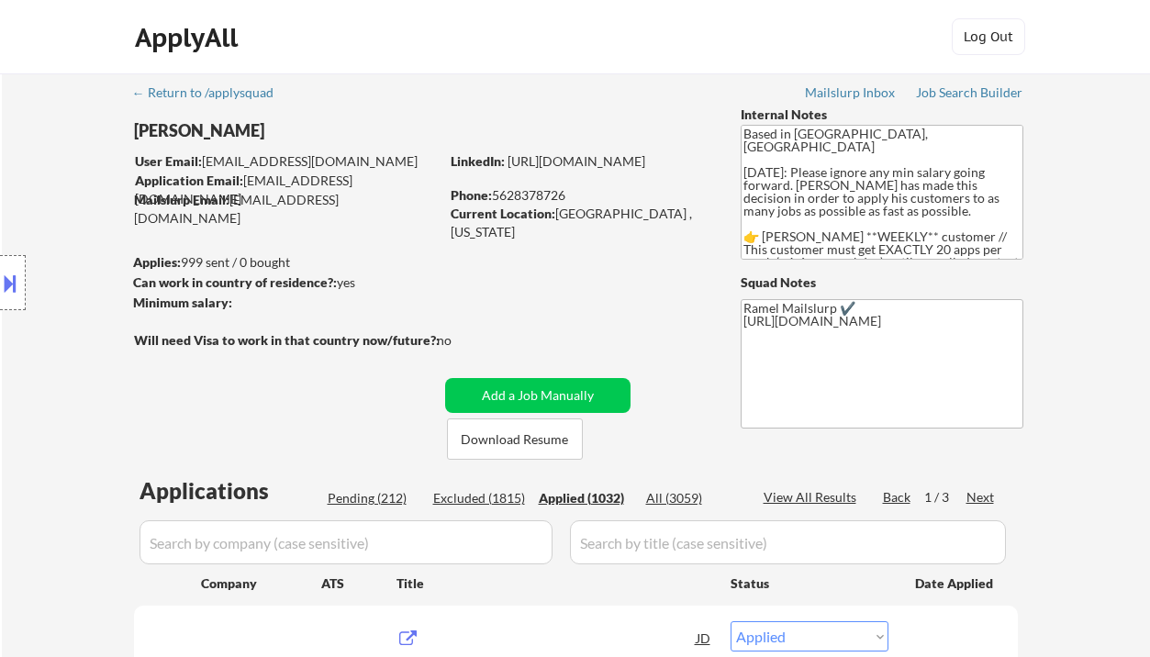
select select ""applied""
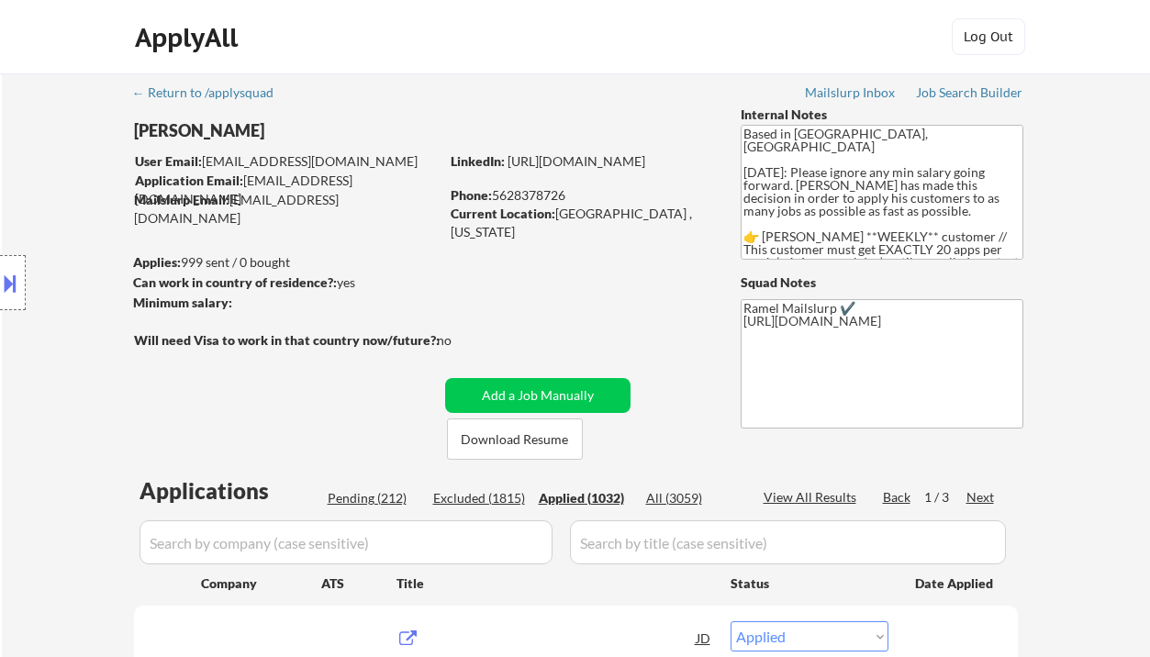
select select ""applied""
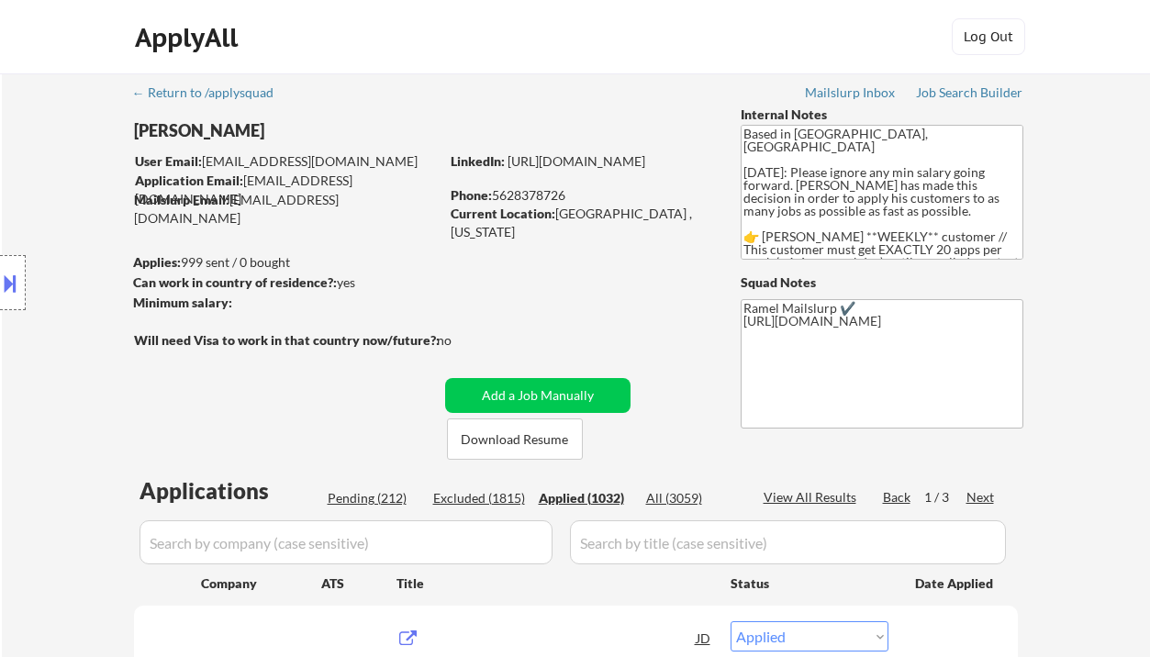
select select ""applied""
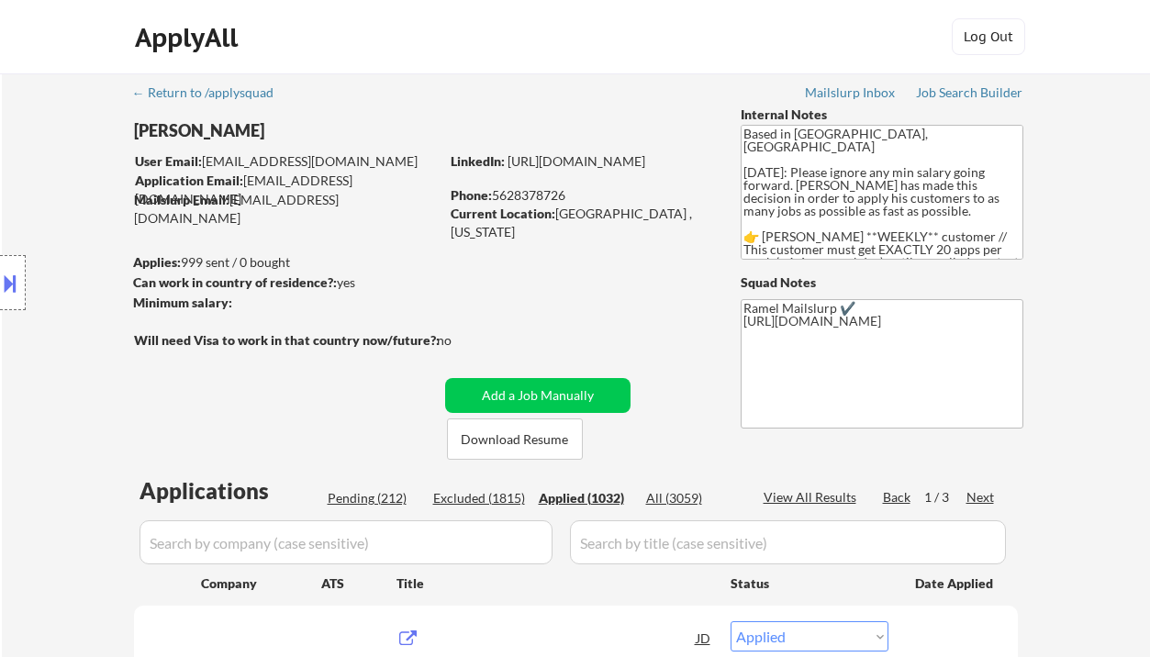
select select ""applied""
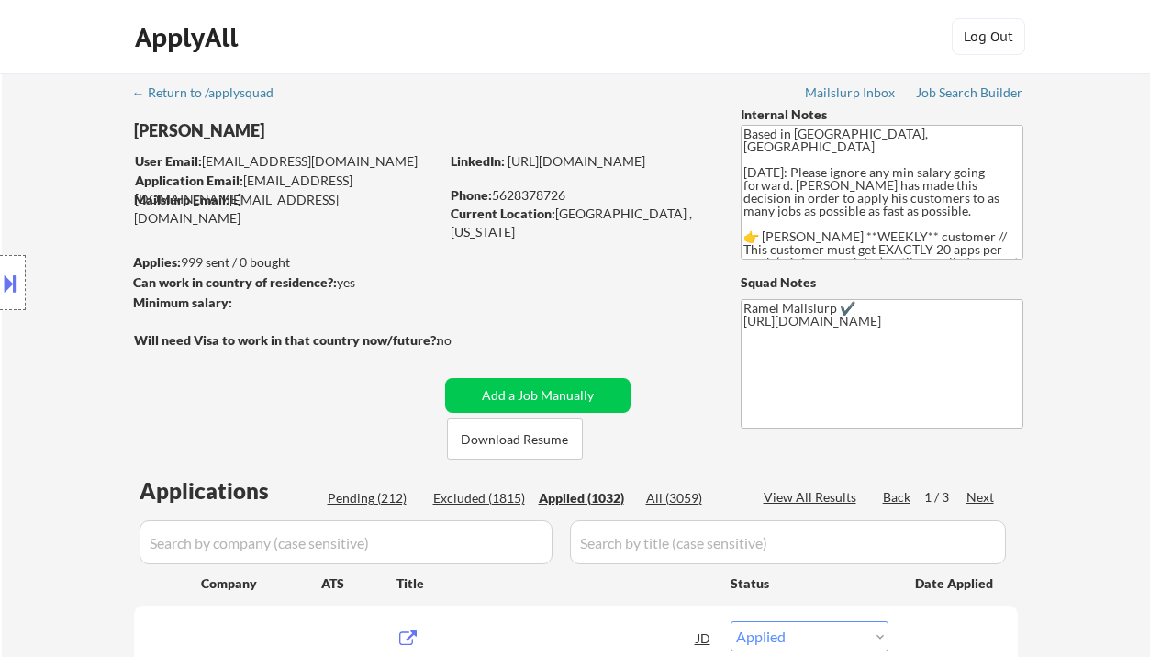
select select ""applied""
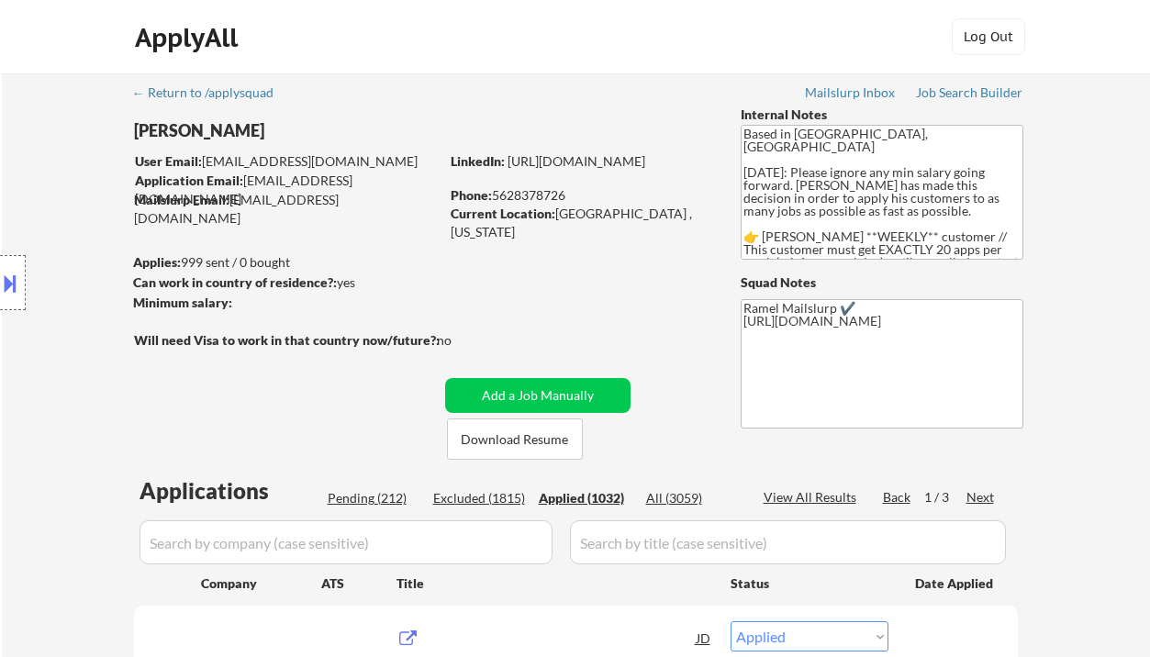
select select ""applied""
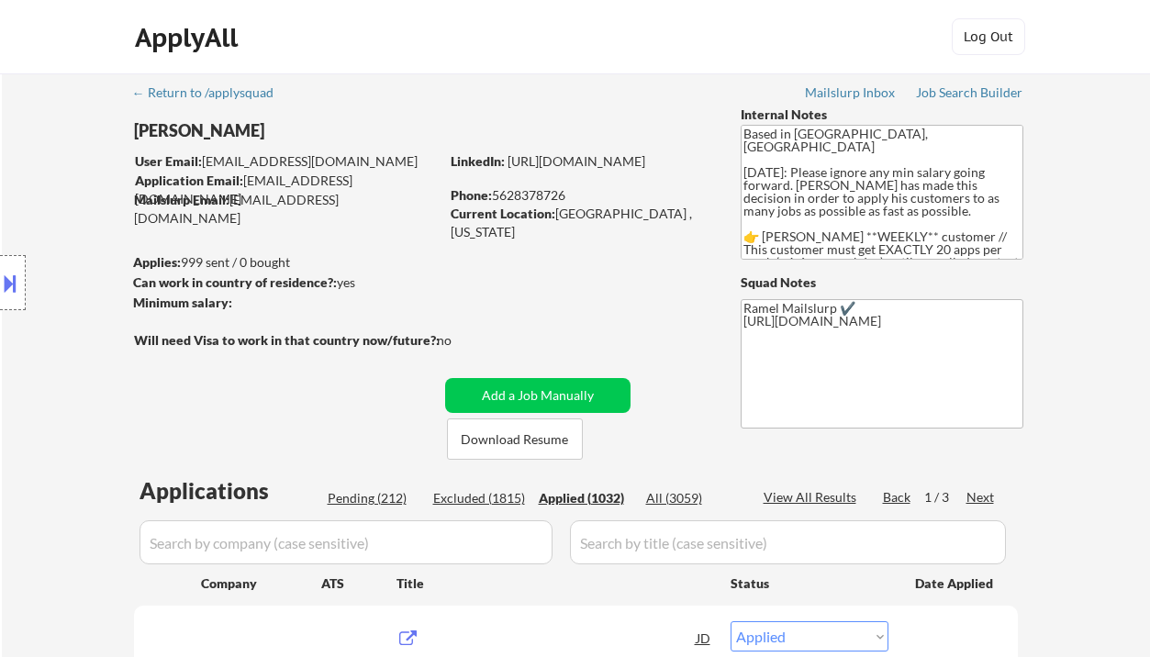
select select ""applied""
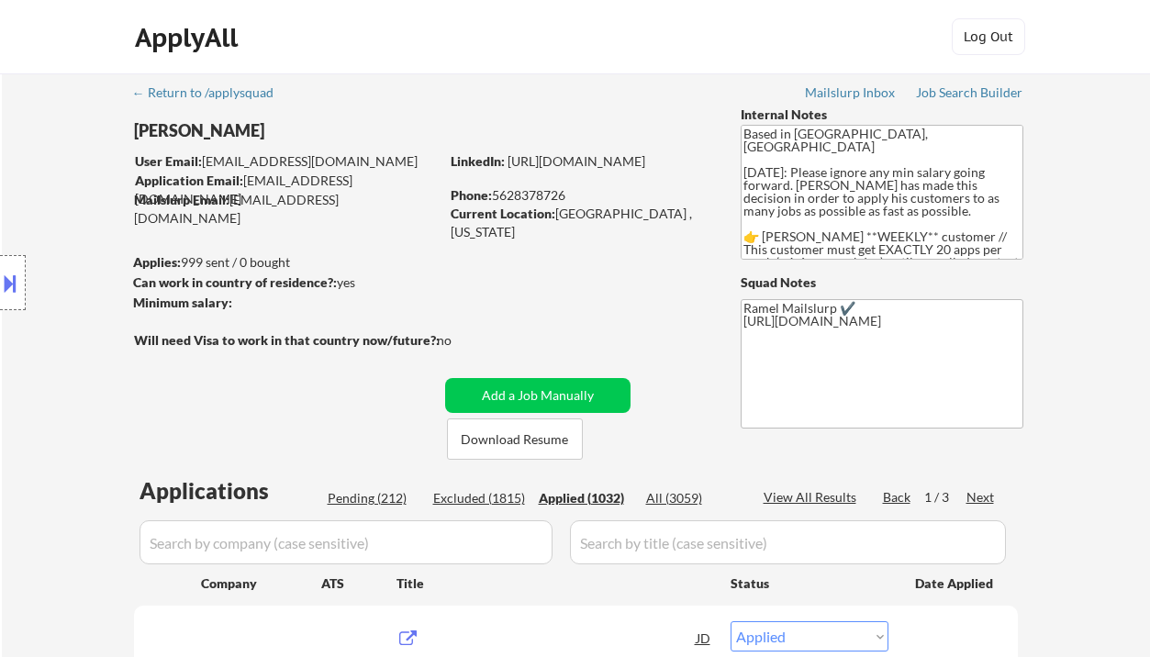
select select ""applied""
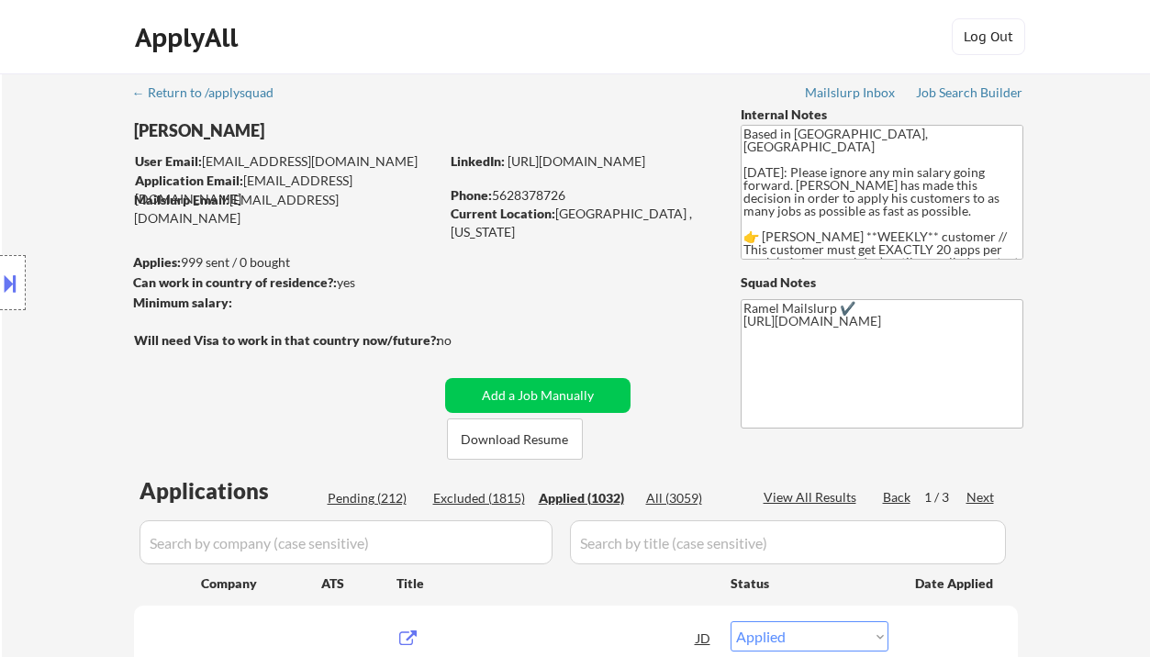
select select ""applied""
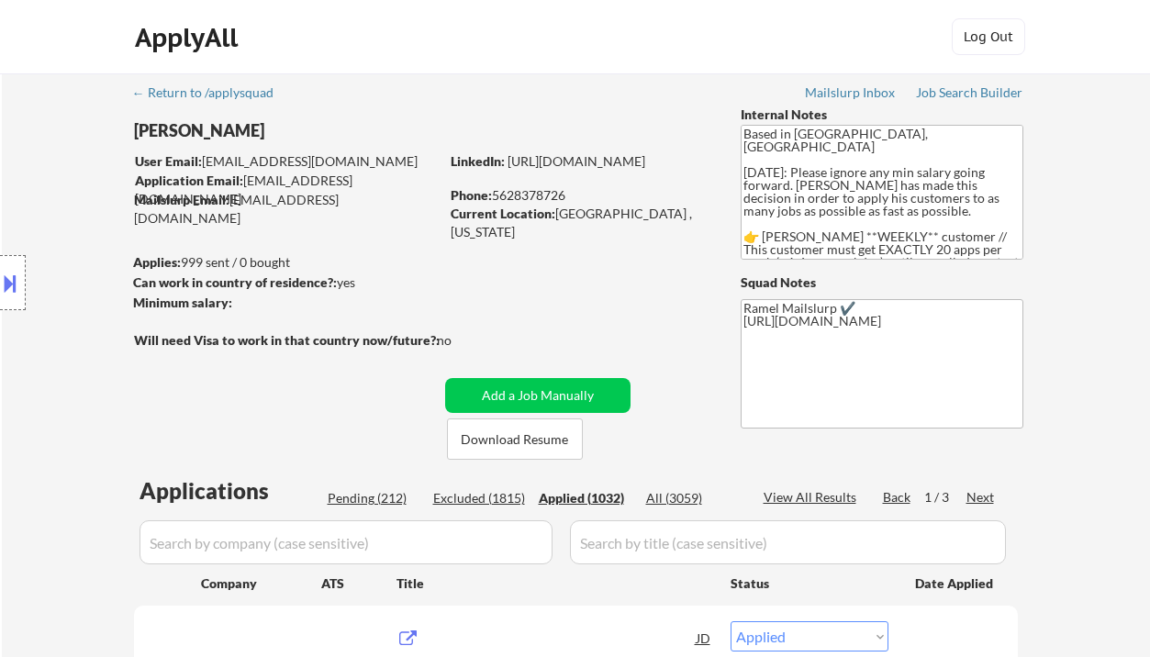
select select ""applied""
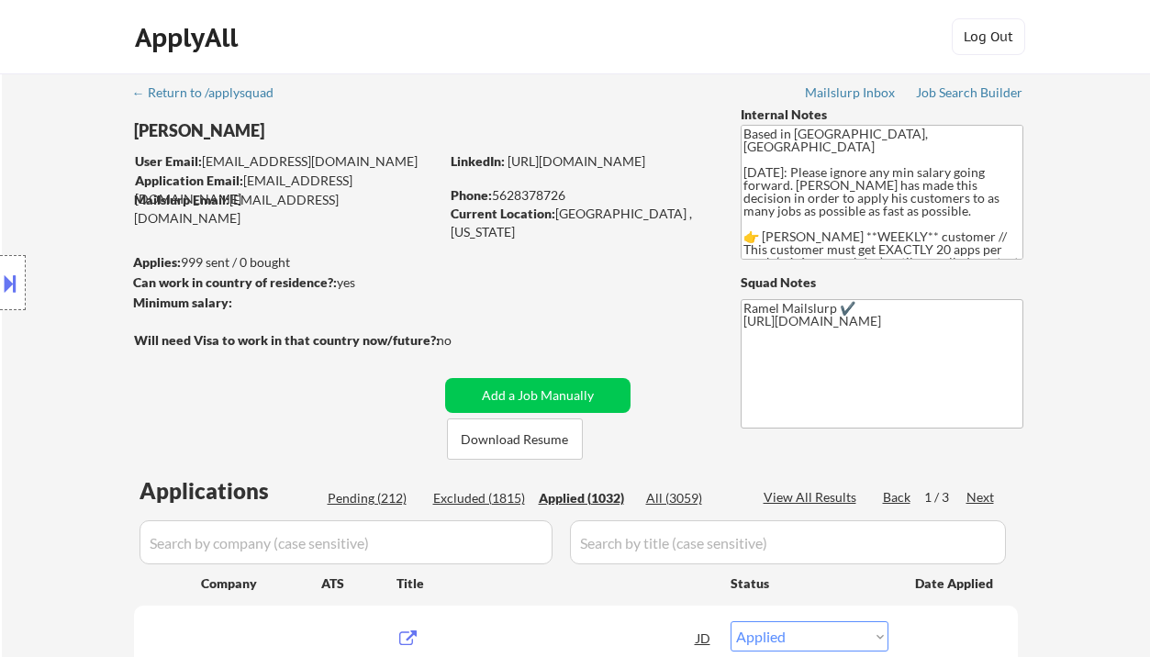
select select ""applied""
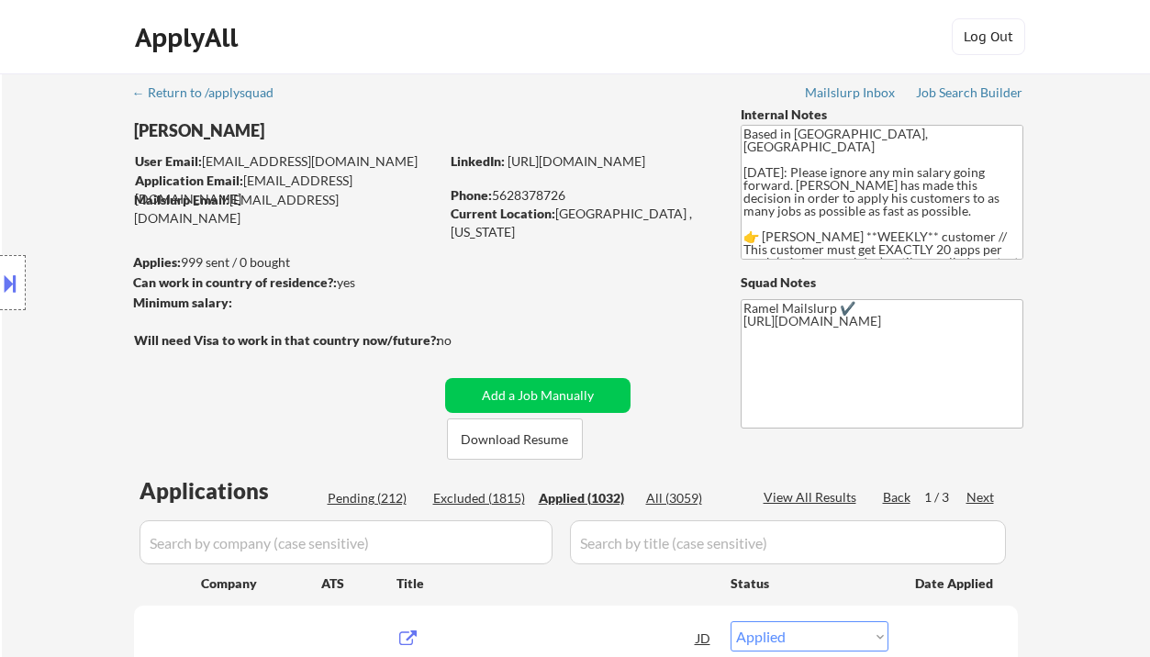
select select ""applied""
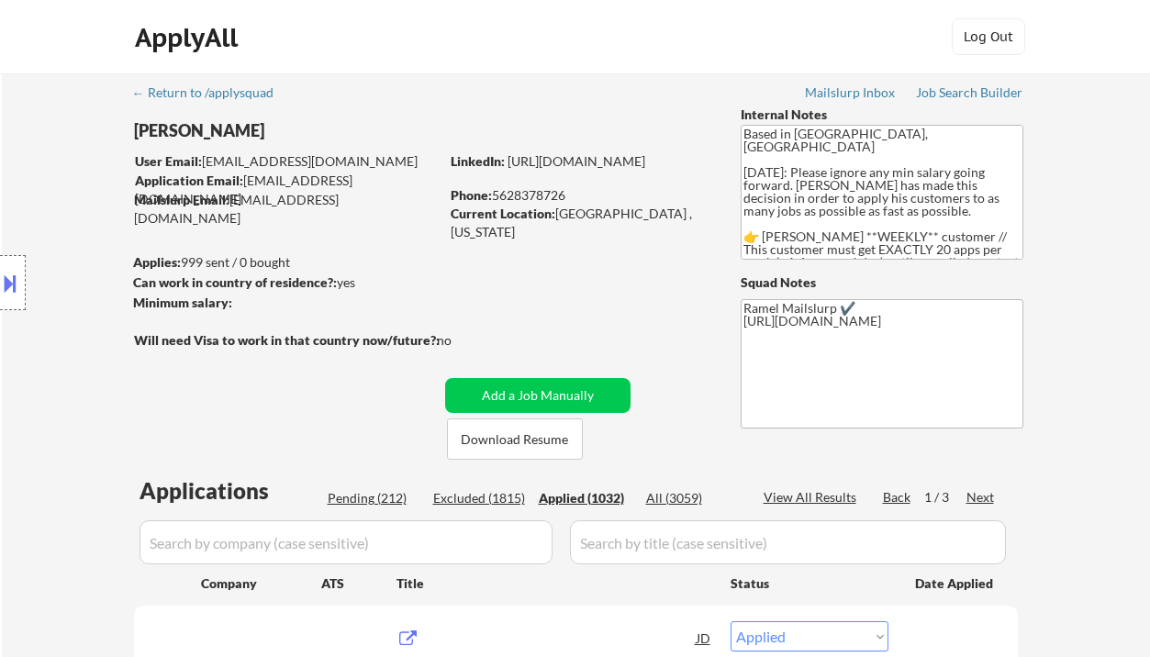
select select ""applied""
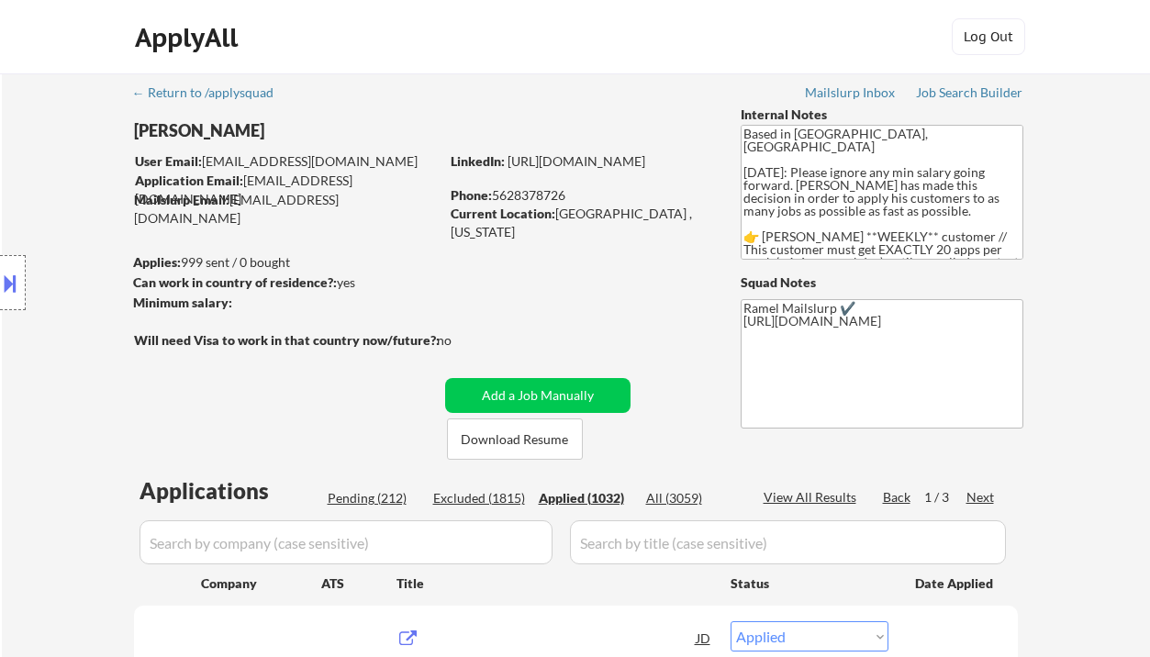
select select ""applied""
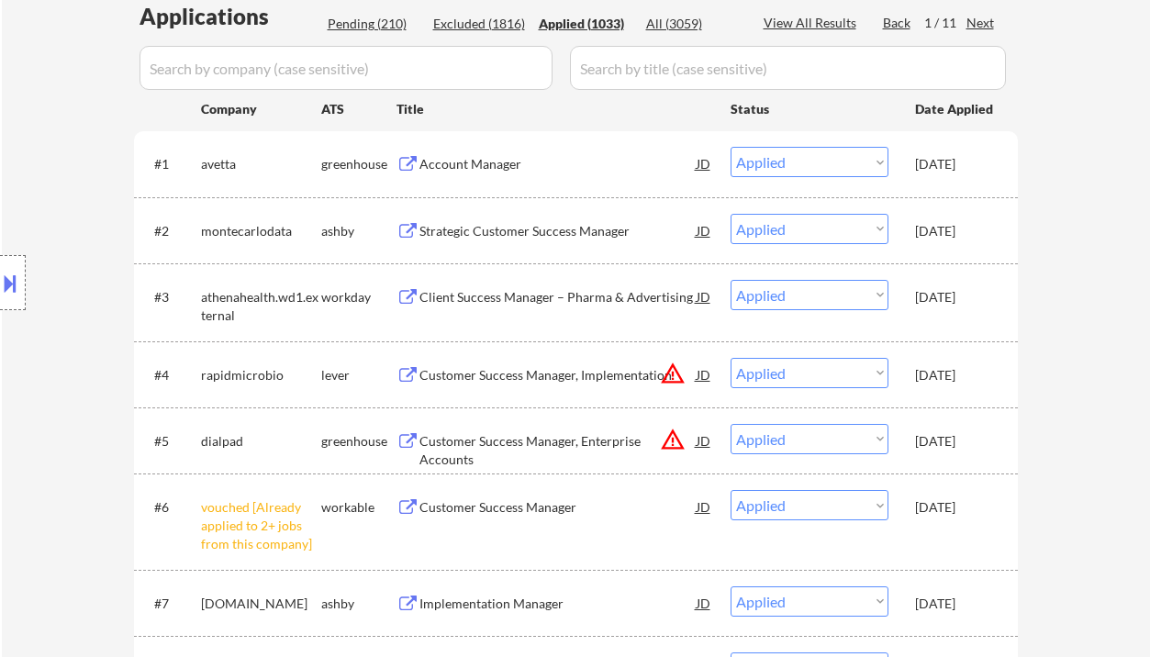
scroll to position [489, 0]
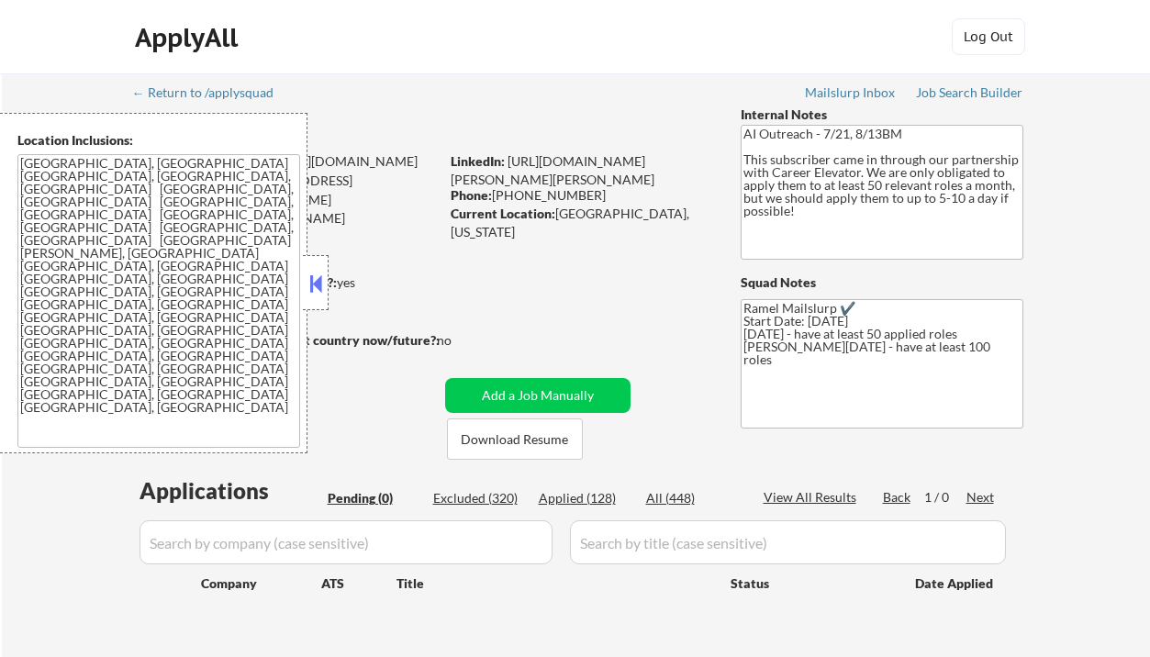
drag, startPoint x: 310, startPoint y: 287, endPoint x: 340, endPoint y: 289, distance: 29.4
click at [310, 287] on button at bounding box center [316, 284] width 20 height 28
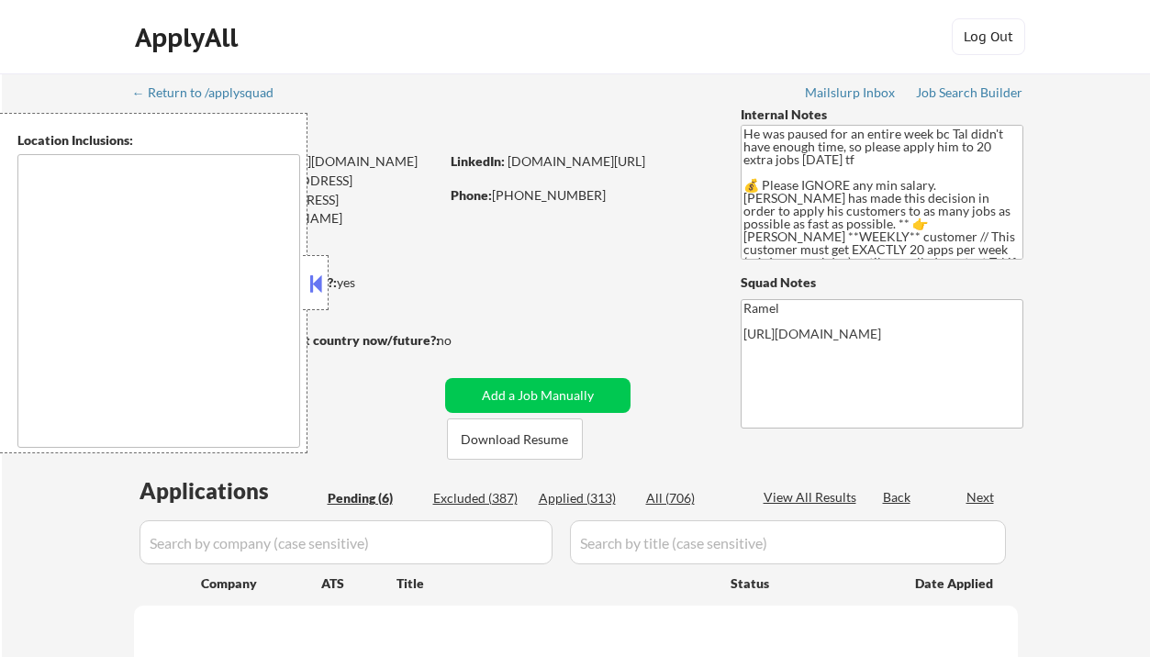
click at [318, 280] on button at bounding box center [316, 284] width 20 height 28
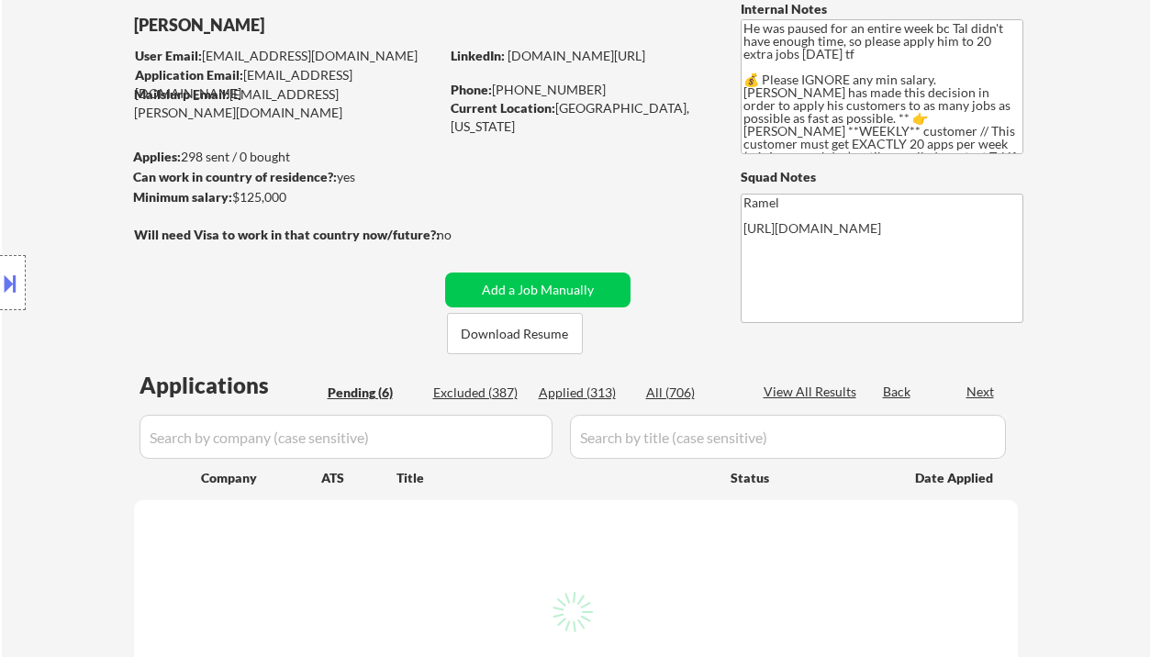
scroll to position [122, 0]
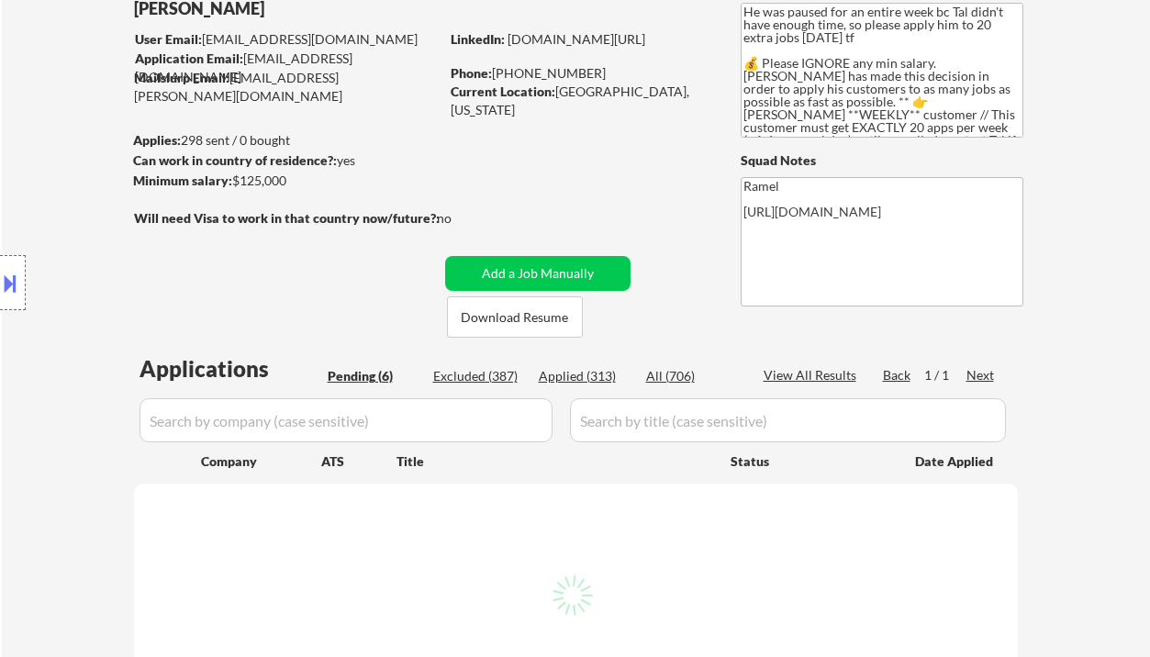
select select ""pending""
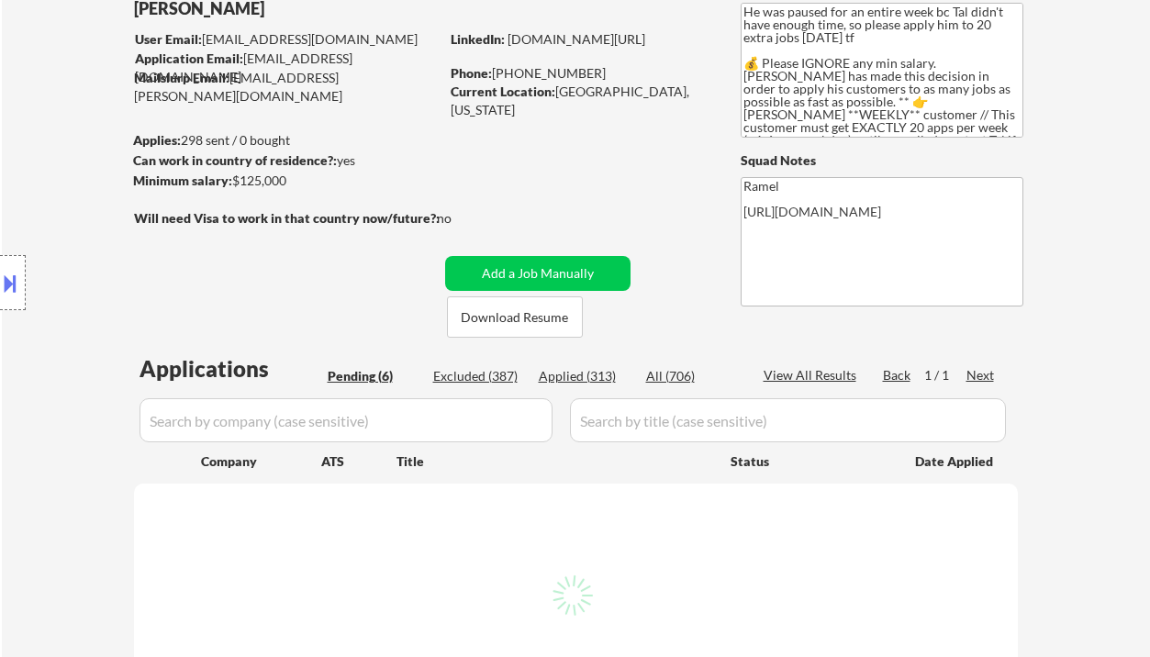
select select ""pending""
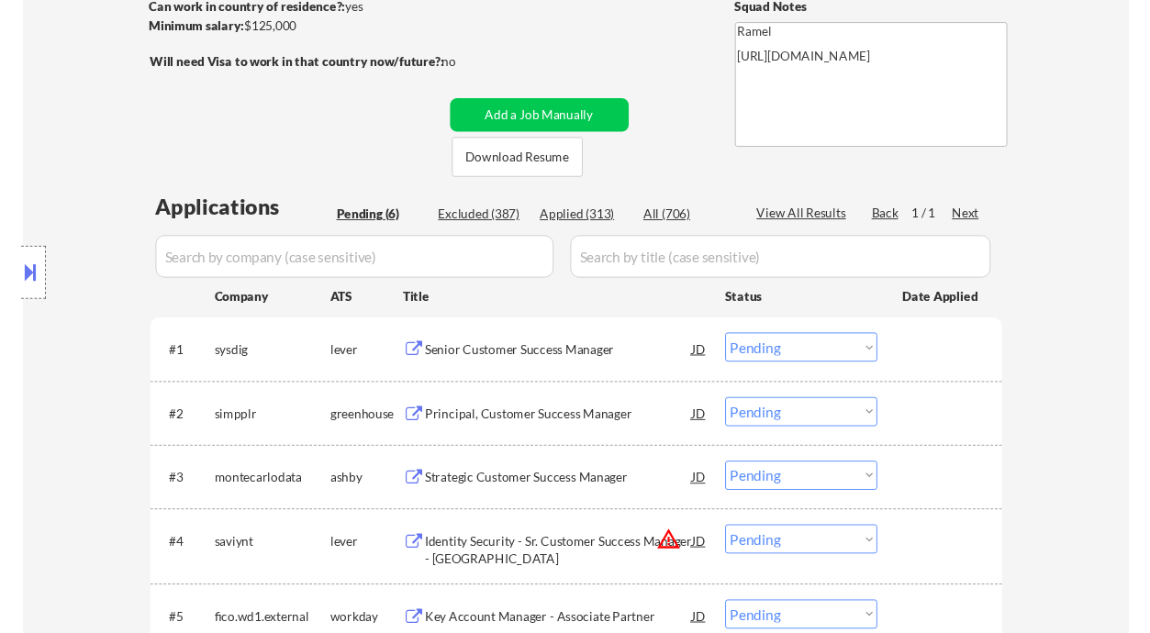
scroll to position [367, 0]
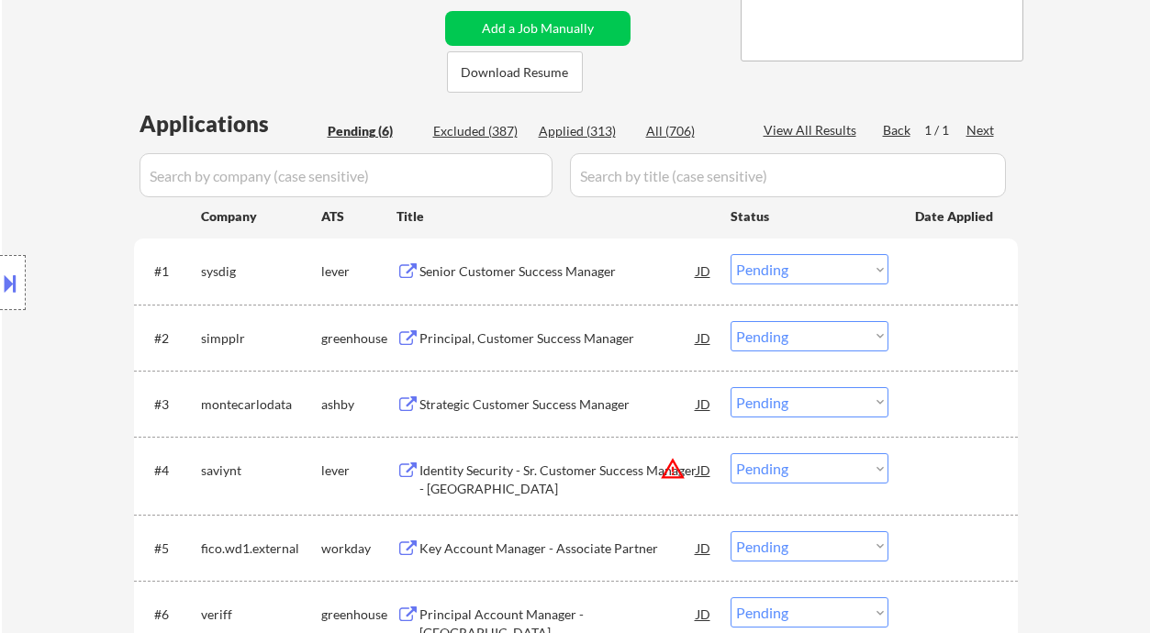
click at [62, 162] on div "Location Inclusions: remote" at bounding box center [164, 283] width 329 height 340
drag, startPoint x: 49, startPoint y: 194, endPoint x: 425, endPoint y: 262, distance: 382.5
click at [49, 194] on div "Location Inclusions: remote" at bounding box center [164, 283] width 329 height 340
click at [556, 246] on div "#1 sysdig lever Senior Customer Success Manager JD Choose an option... Pending …" at bounding box center [576, 271] width 884 height 65
click at [561, 279] on div "Senior Customer Success Manager" at bounding box center [557, 271] width 277 height 18
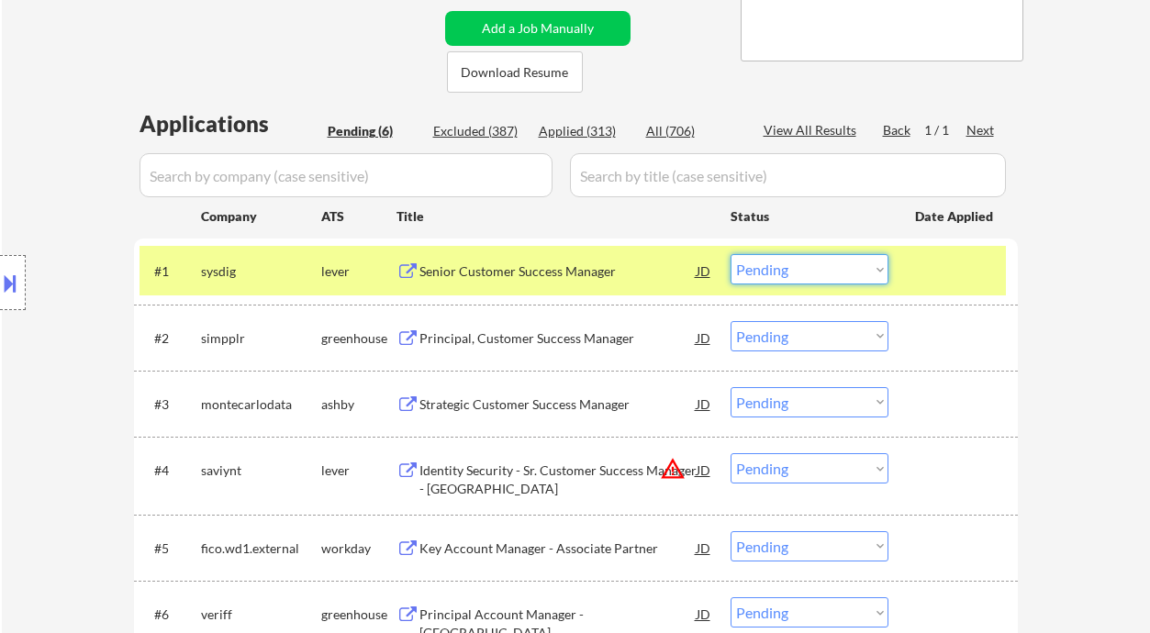
drag, startPoint x: 785, startPoint y: 272, endPoint x: 784, endPoint y: 284, distance: 12.0
click at [785, 272] on select "Choose an option... Pending Applied Excluded (Questions) Excluded (Expired) Exc…" at bounding box center [810, 269] width 158 height 30
click at [731, 254] on select "Choose an option... Pending Applied Excluded (Questions) Excluded (Expired) Exc…" at bounding box center [810, 269] width 158 height 30
select select ""pending""
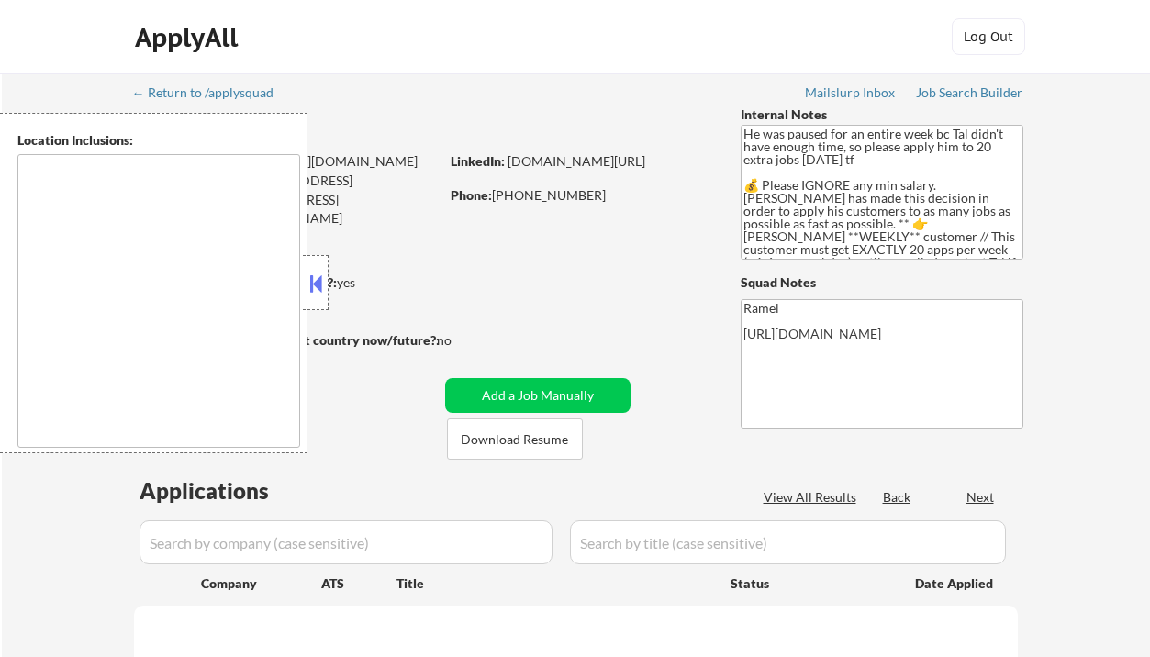
type textarea "remote"
select select ""pending""
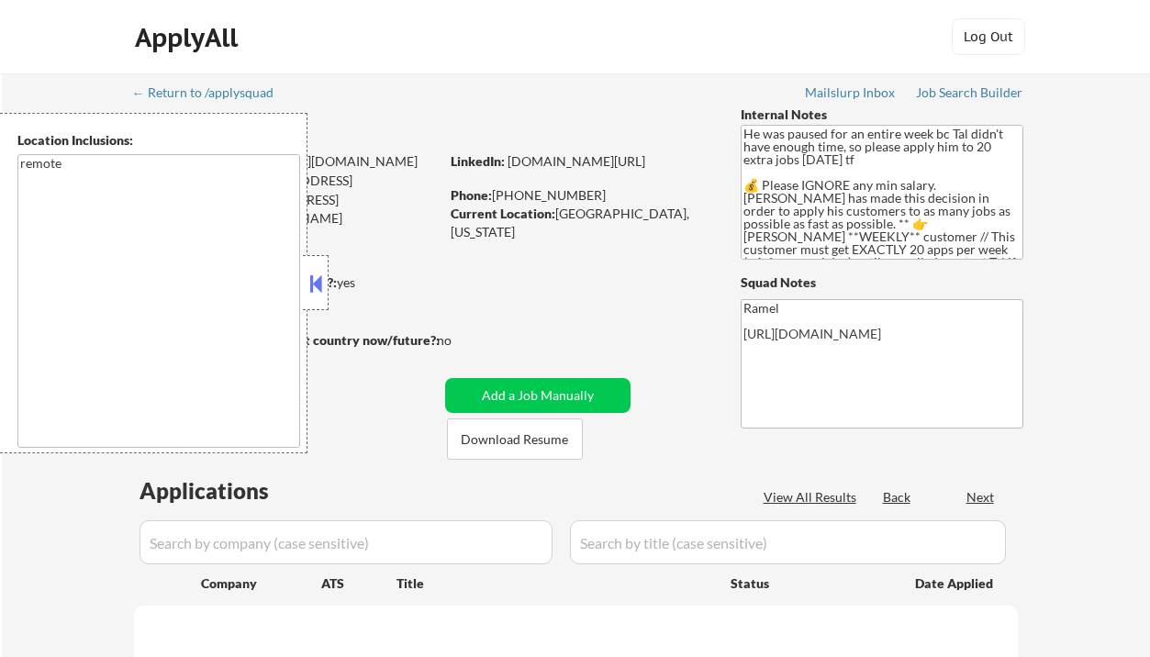
select select ""pending""
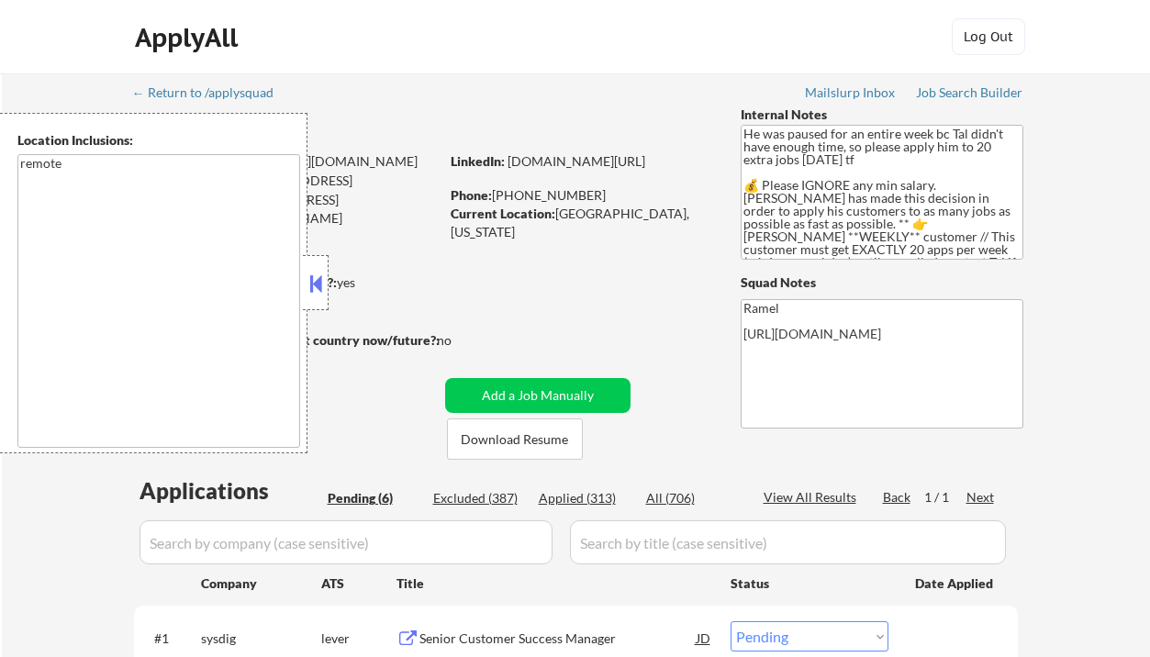
drag, startPoint x: 319, startPoint y: 286, endPoint x: 376, endPoint y: 286, distance: 56.9
click at [319, 286] on button at bounding box center [316, 284] width 20 height 28
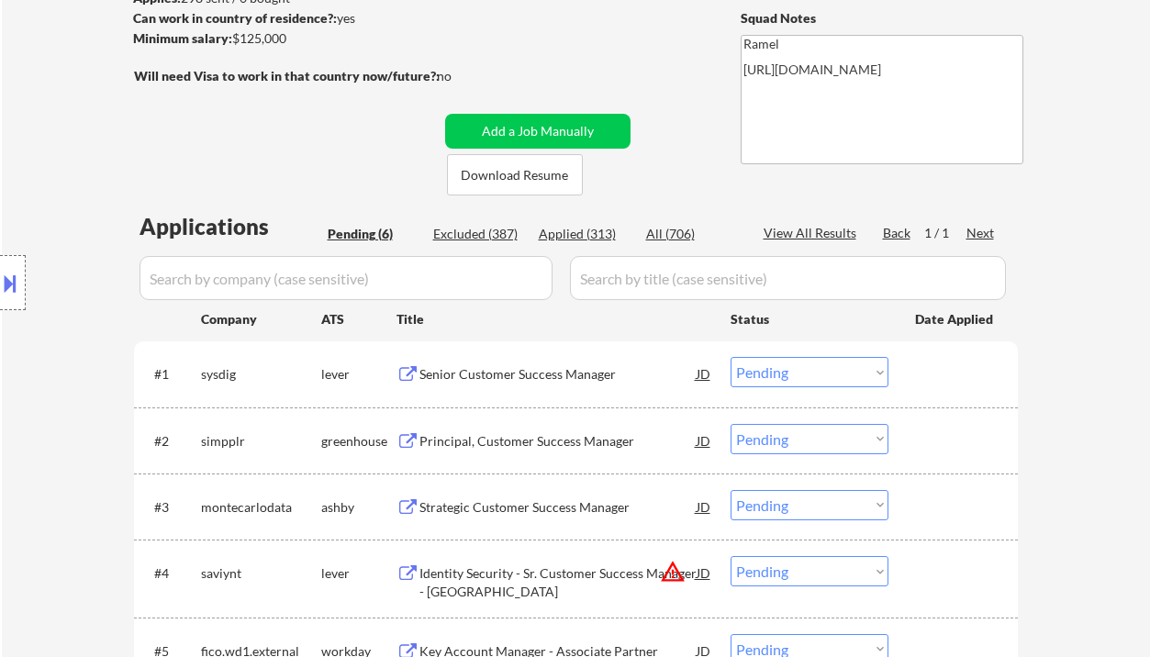
scroll to position [367, 0]
